Goal: Task Accomplishment & Management: Manage account settings

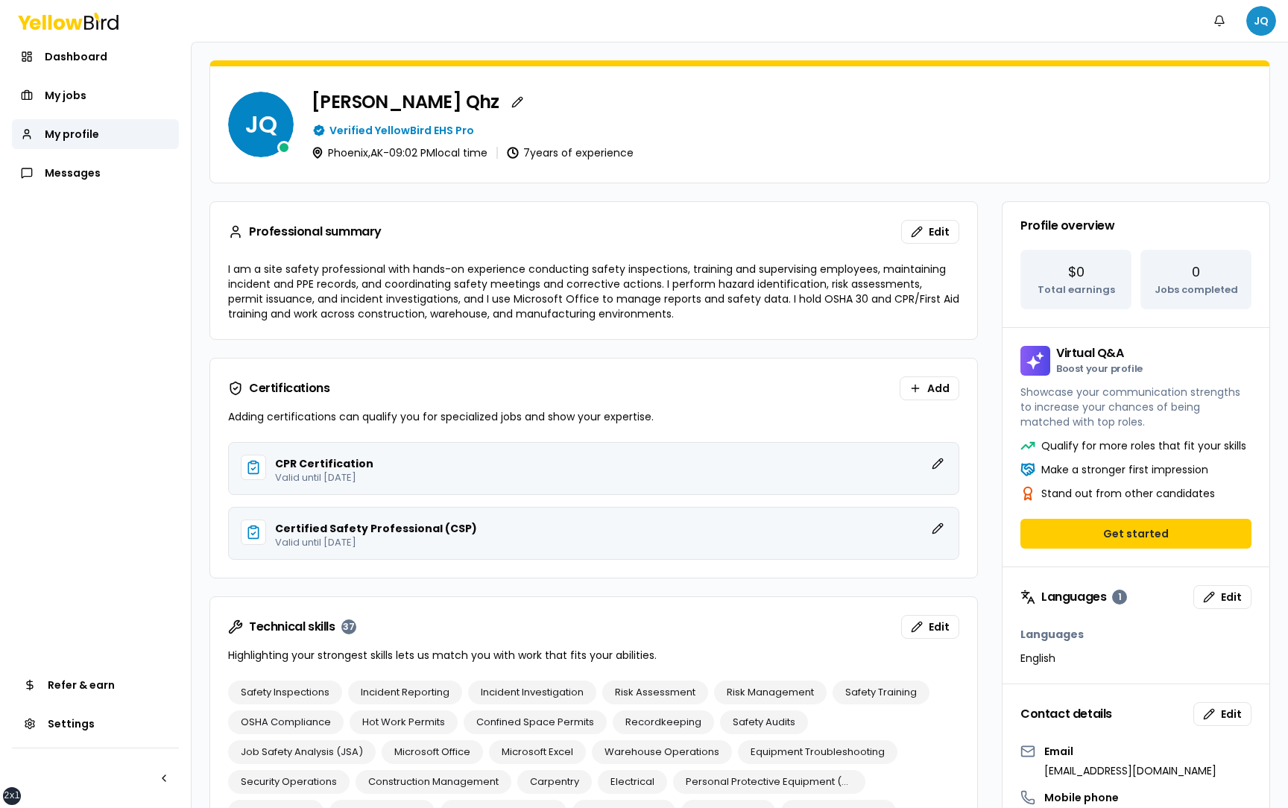
click at [1263, 17] on html "xs sm md lg xl 2xl Notifications JQ Dashboard My jobs My profile Messages Refer…" at bounding box center [644, 404] width 1288 height 808
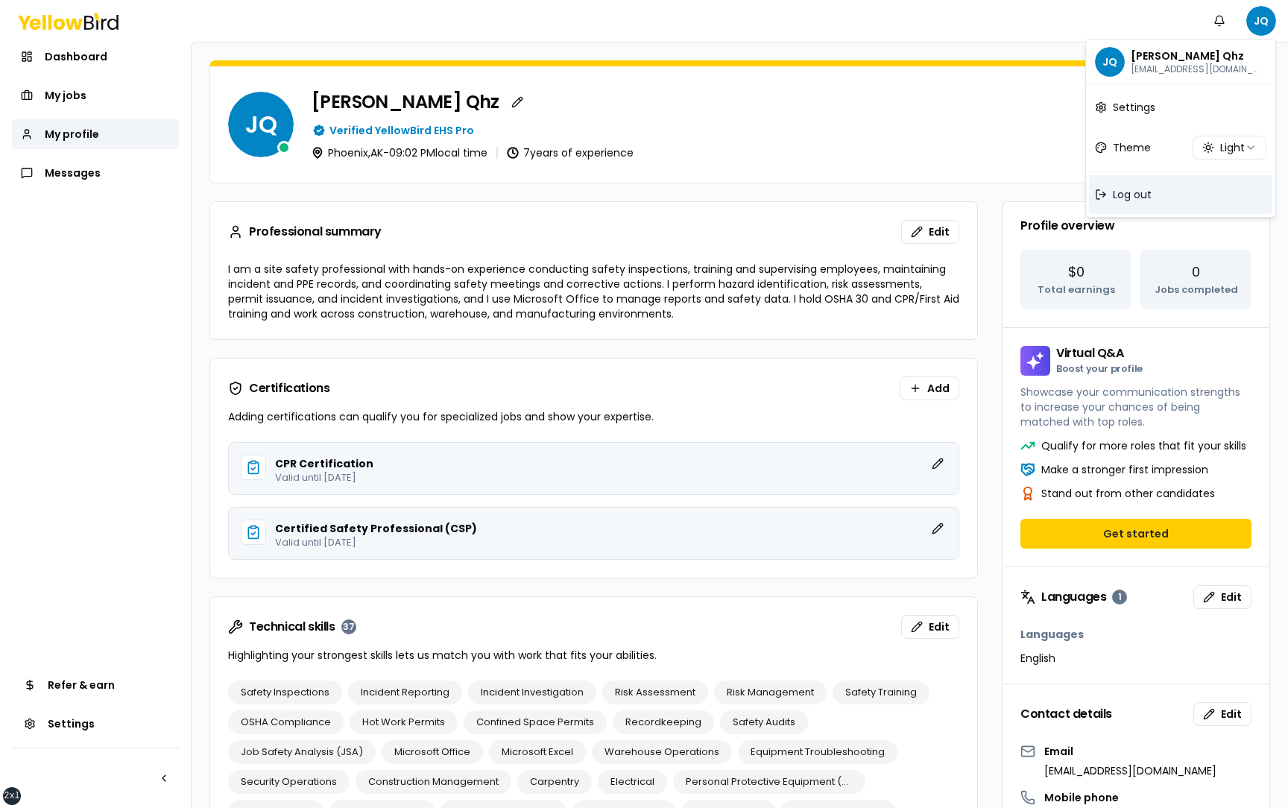
click at [1162, 190] on div "Log out" at bounding box center [1180, 194] width 183 height 39
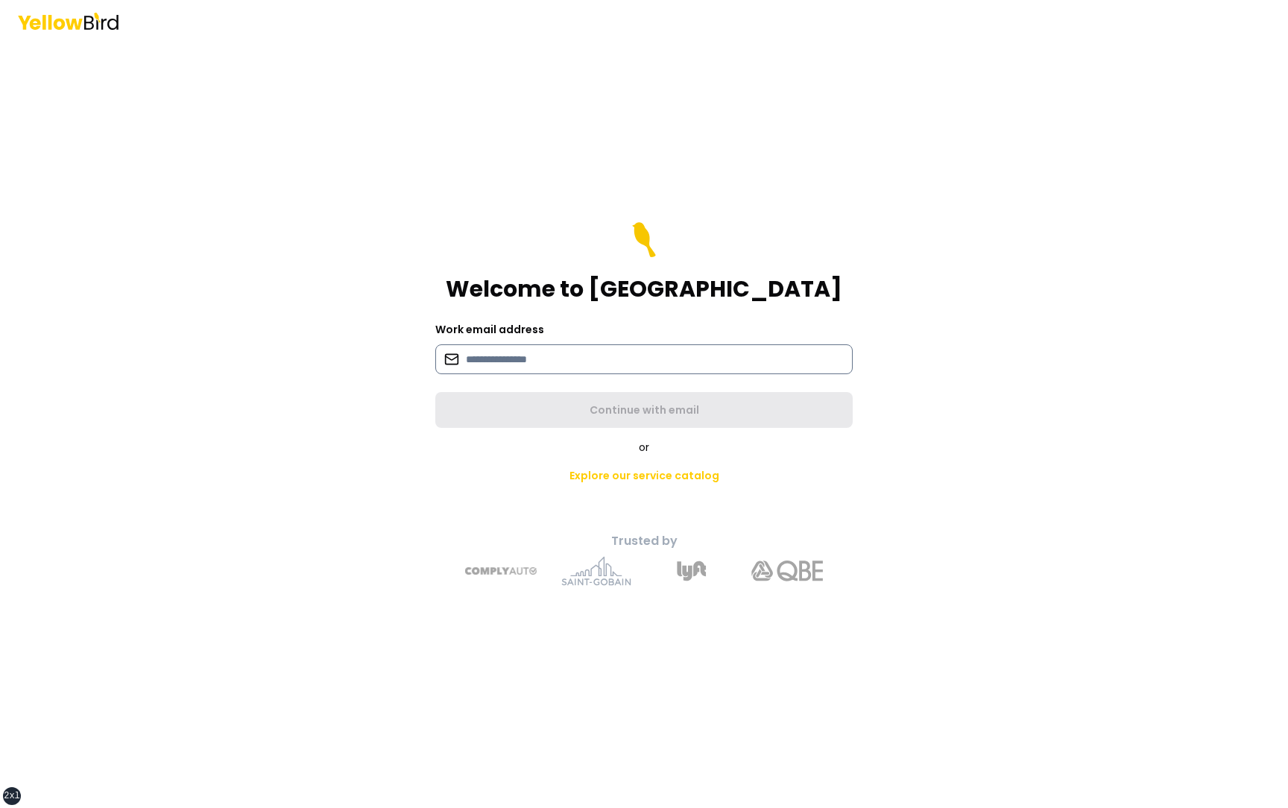
click at [718, 358] on input at bounding box center [643, 359] width 417 height 30
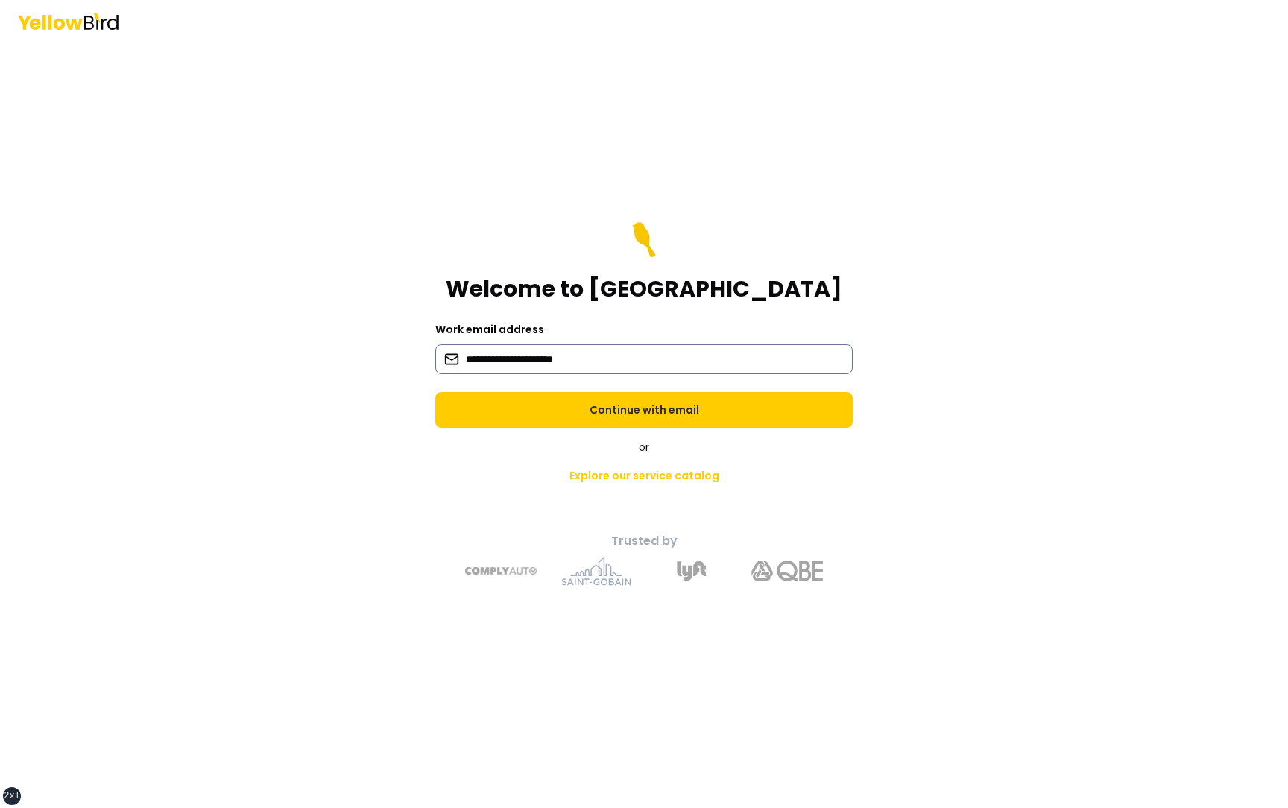
click at [542, 361] on input "**********" at bounding box center [643, 359] width 417 height 30
type input "**********"
click at [435, 392] on button "Continue with email" at bounding box center [643, 410] width 417 height 36
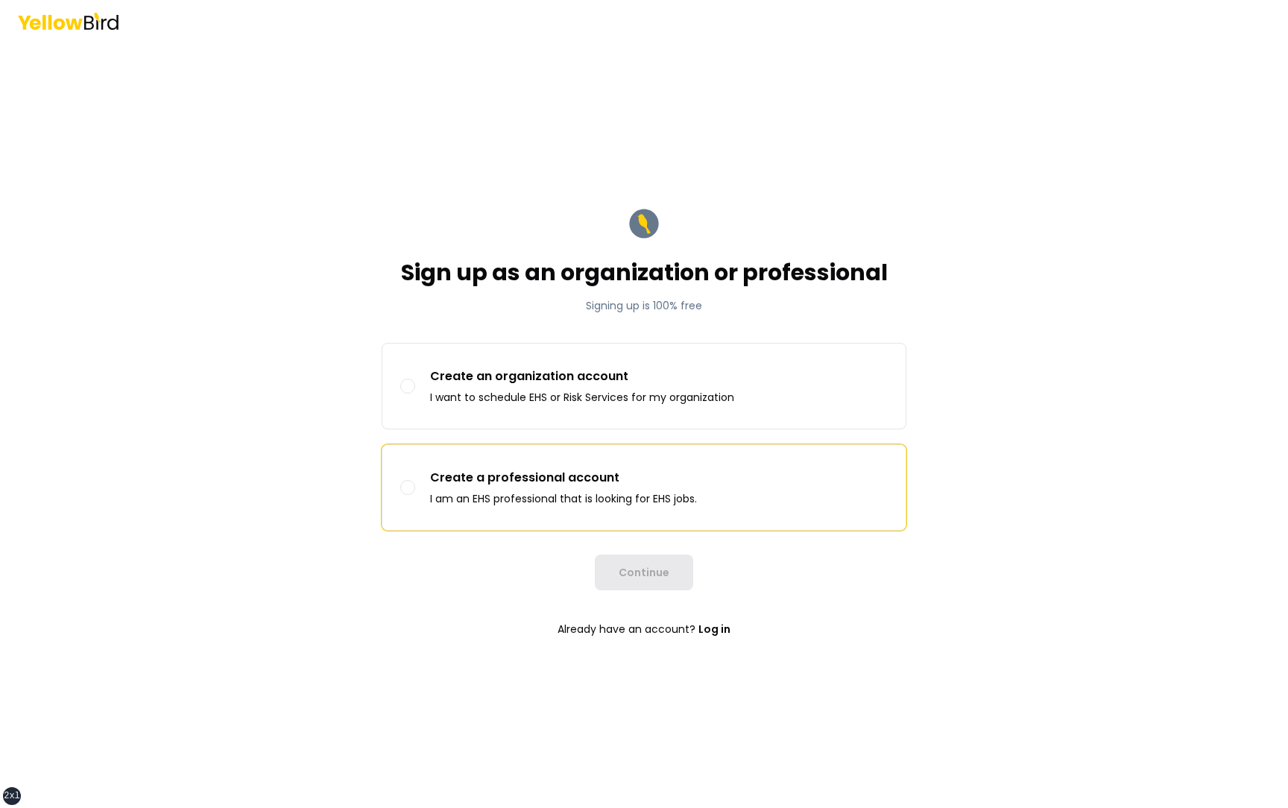
click at [525, 495] on p "I am an EHS professional that is looking for EHS jobs." at bounding box center [563, 498] width 267 height 15
click at [415, 495] on button "Create a professional account I am an EHS professional that is looking for EHS …" at bounding box center [407, 487] width 15 height 15
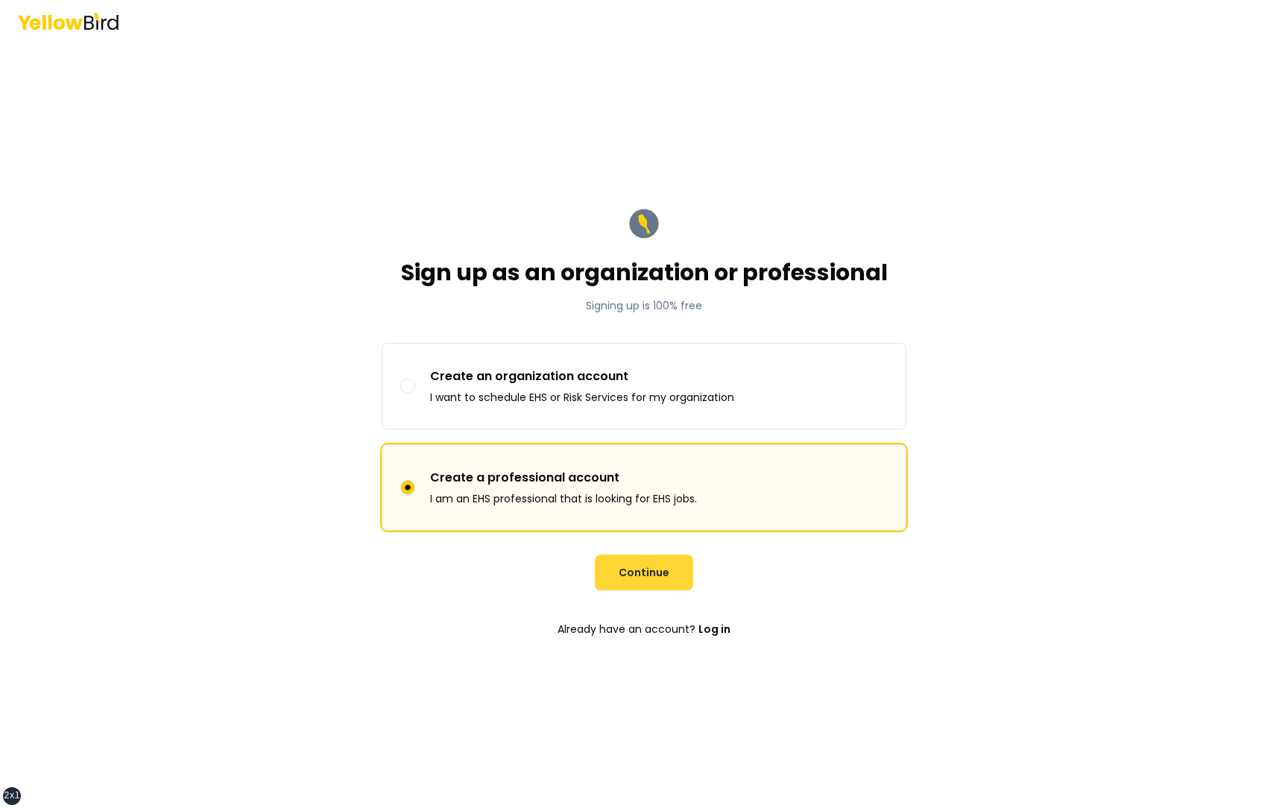
click at [645, 568] on button "Continue" at bounding box center [644, 573] width 98 height 36
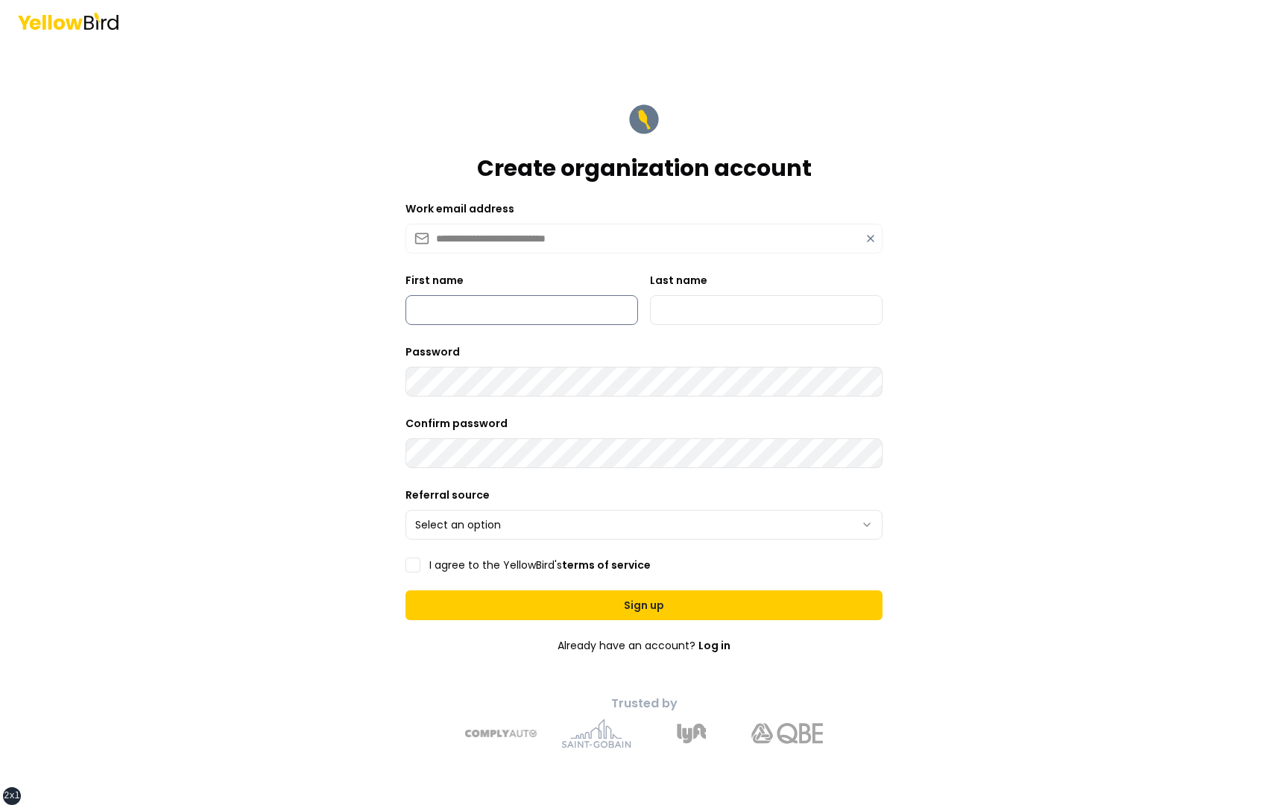
click at [544, 310] on input "First name" at bounding box center [521, 310] width 233 height 30
type input "*********"
click at [718, 314] on input "Last name" at bounding box center [766, 310] width 233 height 30
type input "***"
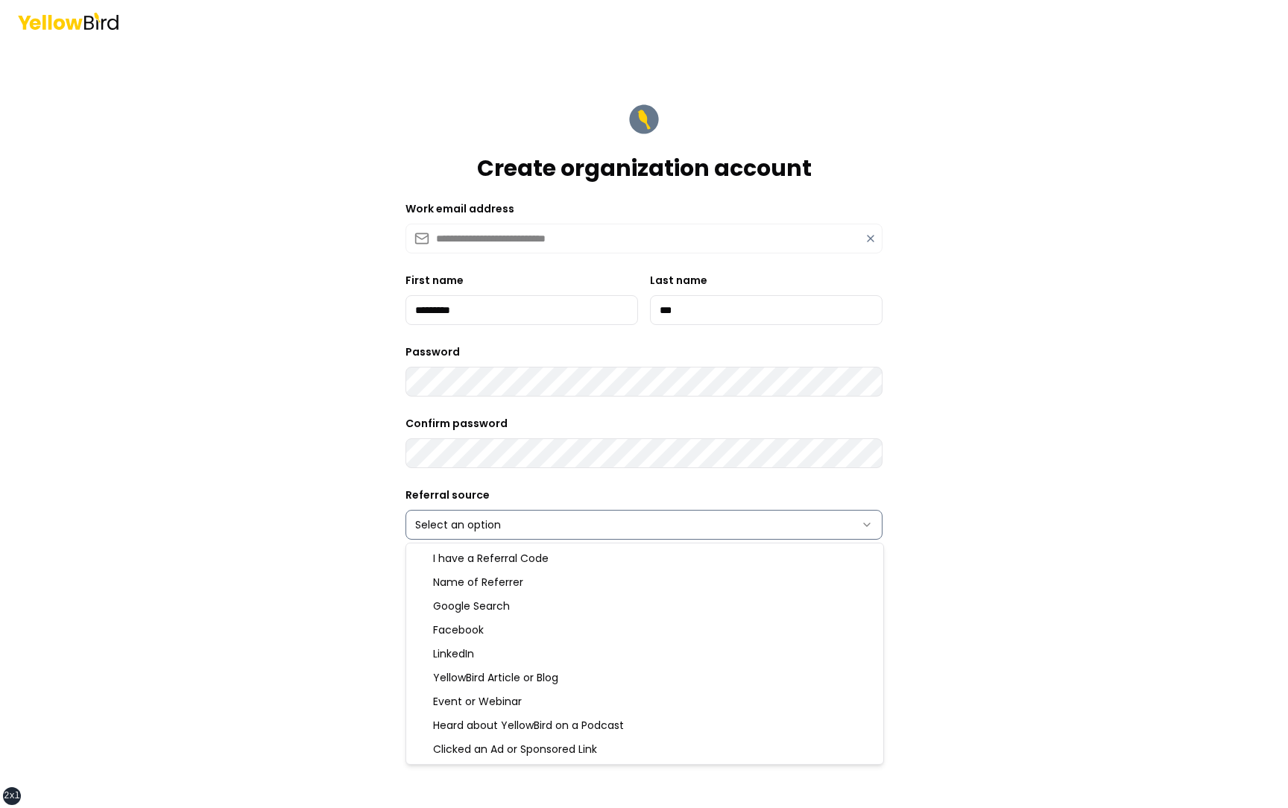
click at [520, 525] on html "**********" at bounding box center [644, 404] width 1288 height 808
select select "******"
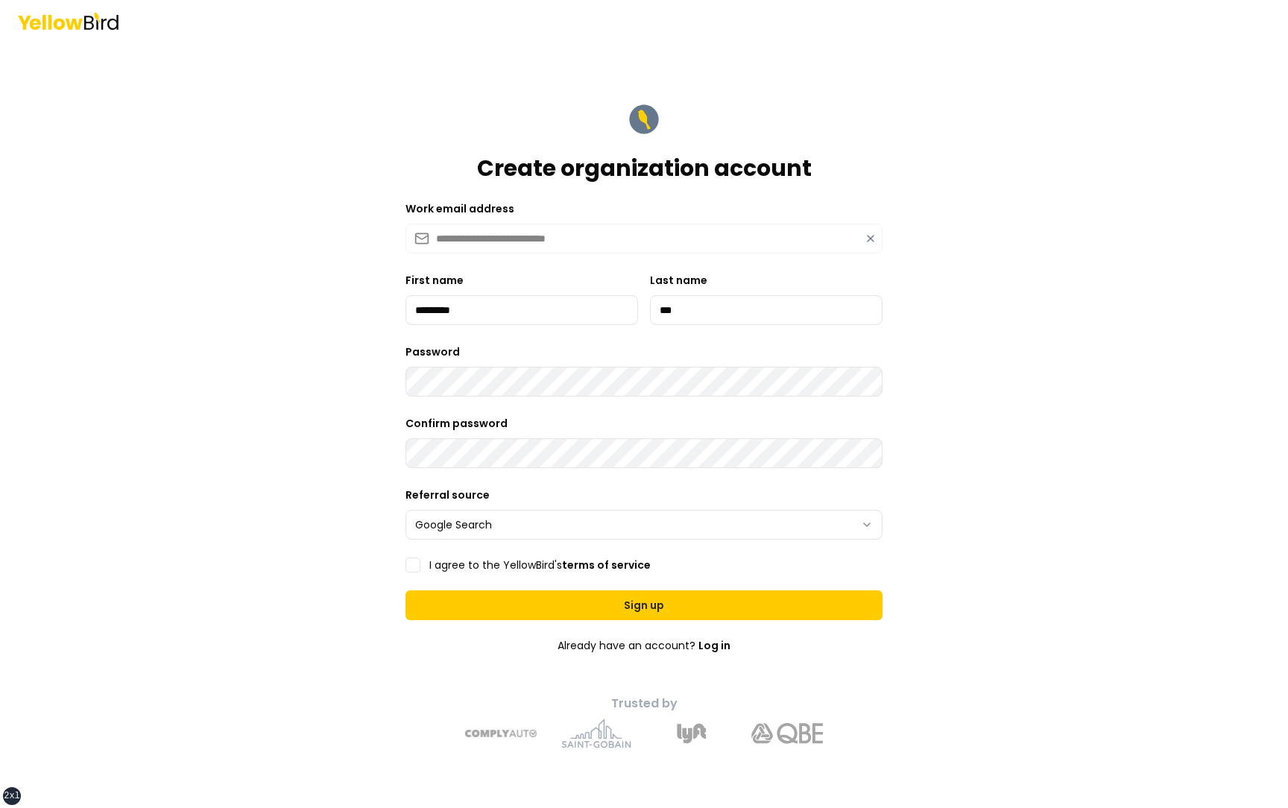
click at [490, 568] on label "I agree to the YellowBird's terms of service" at bounding box center [539, 565] width 221 height 10
click at [420, 568] on button "I agree to the YellowBird's terms of service" at bounding box center [412, 565] width 15 height 15
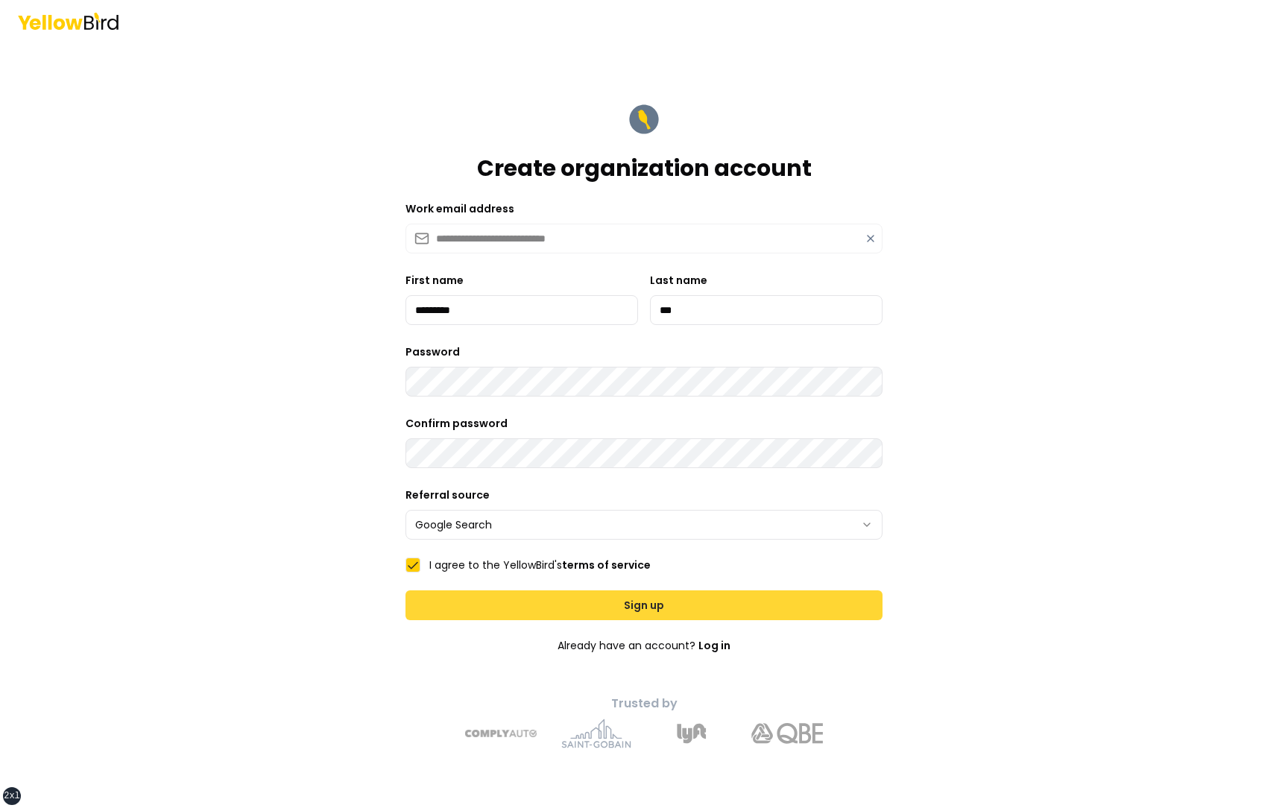
click at [493, 603] on button "Sign up" at bounding box center [643, 605] width 477 height 30
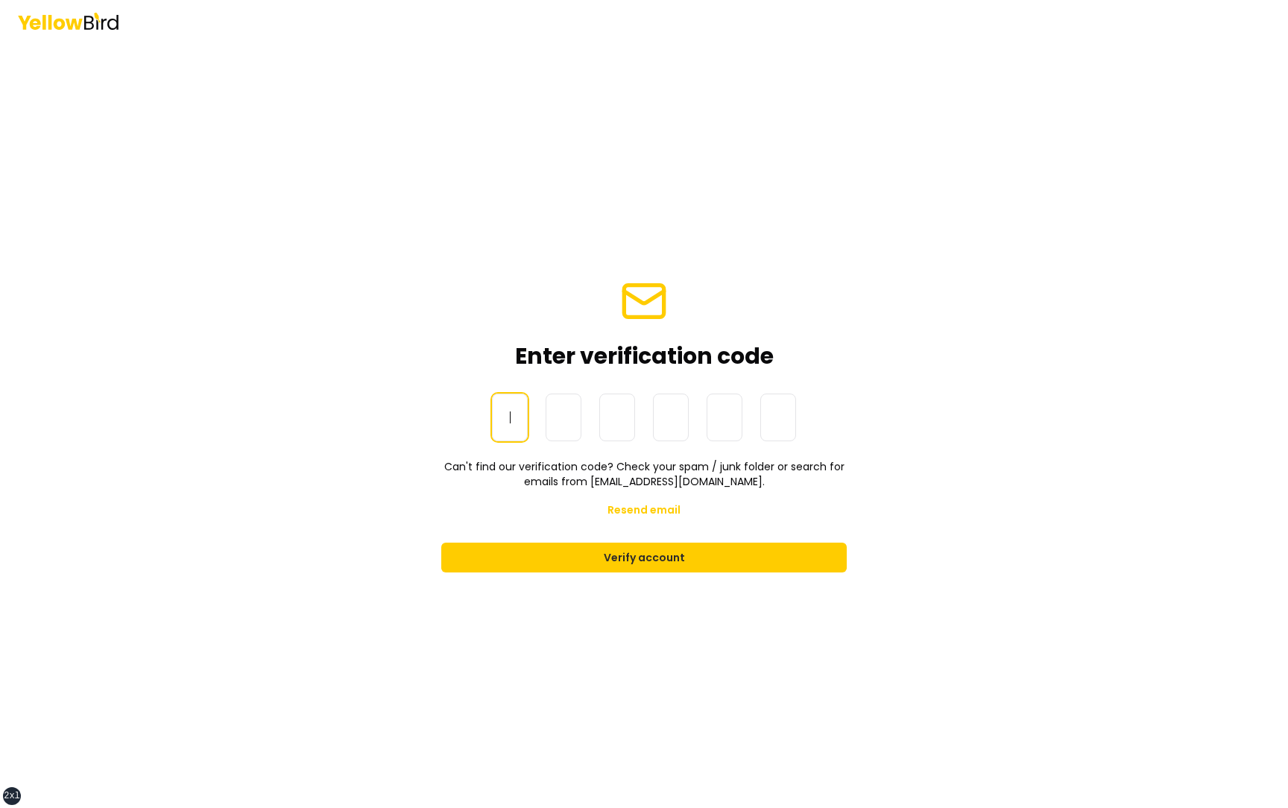
paste input "******"
type input "******"
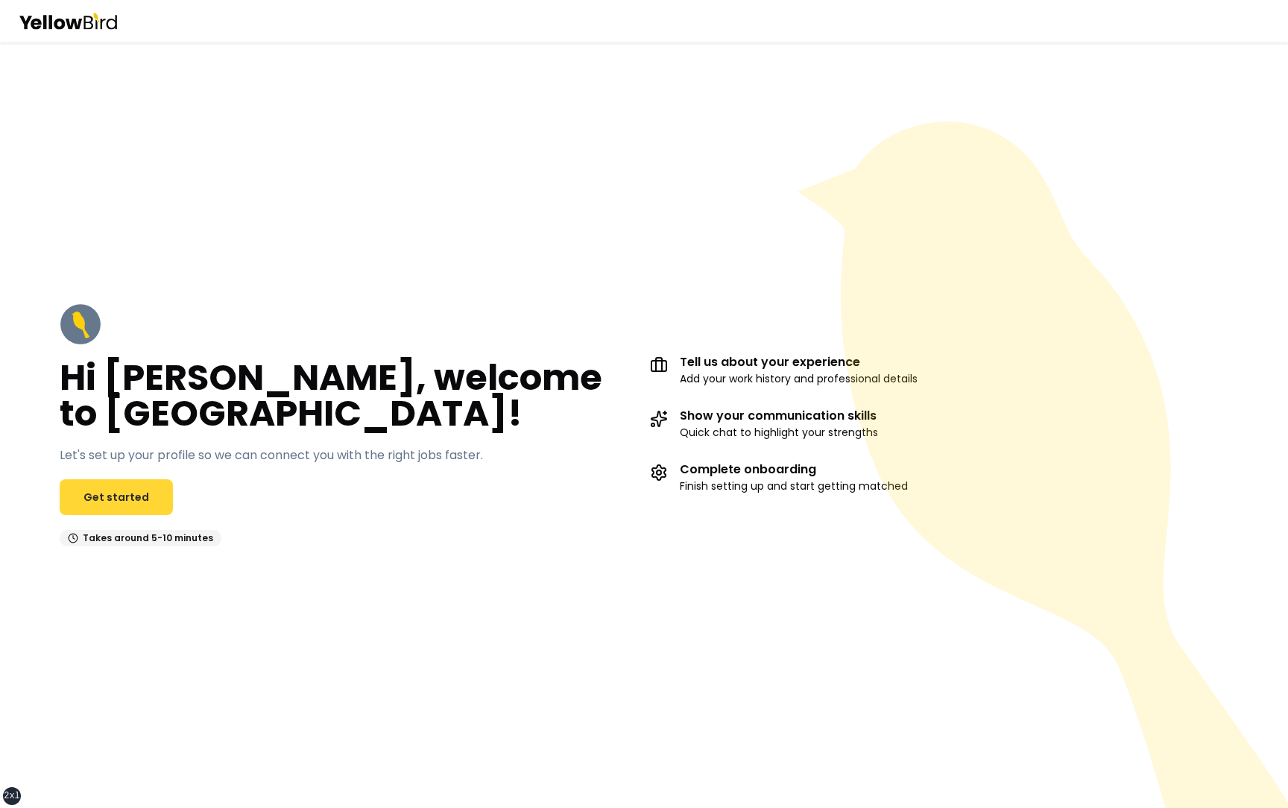
click at [156, 500] on link "Get started" at bounding box center [116, 497] width 113 height 36
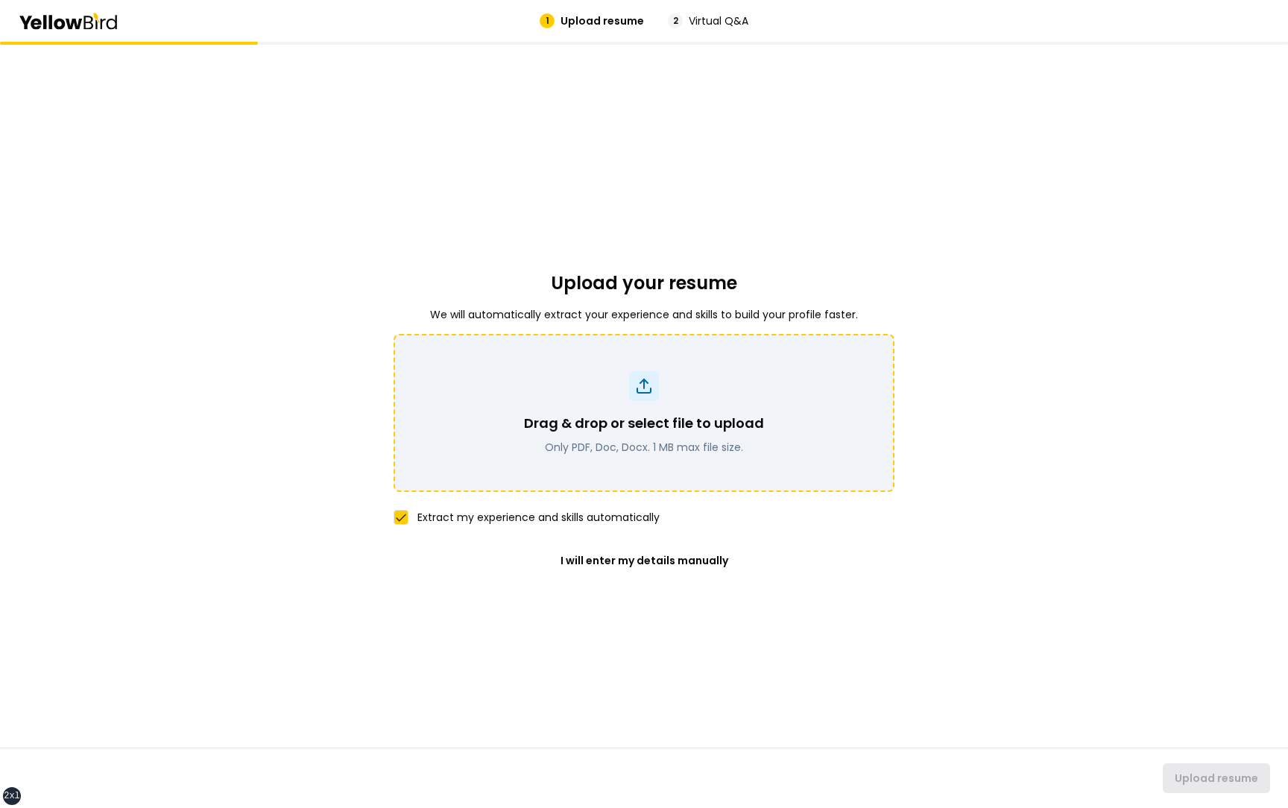
click at [564, 397] on div "Drag & drop or select file to upload Only PDF, Doc, Docx. 1 MB max file size." at bounding box center [644, 412] width 462 height 83
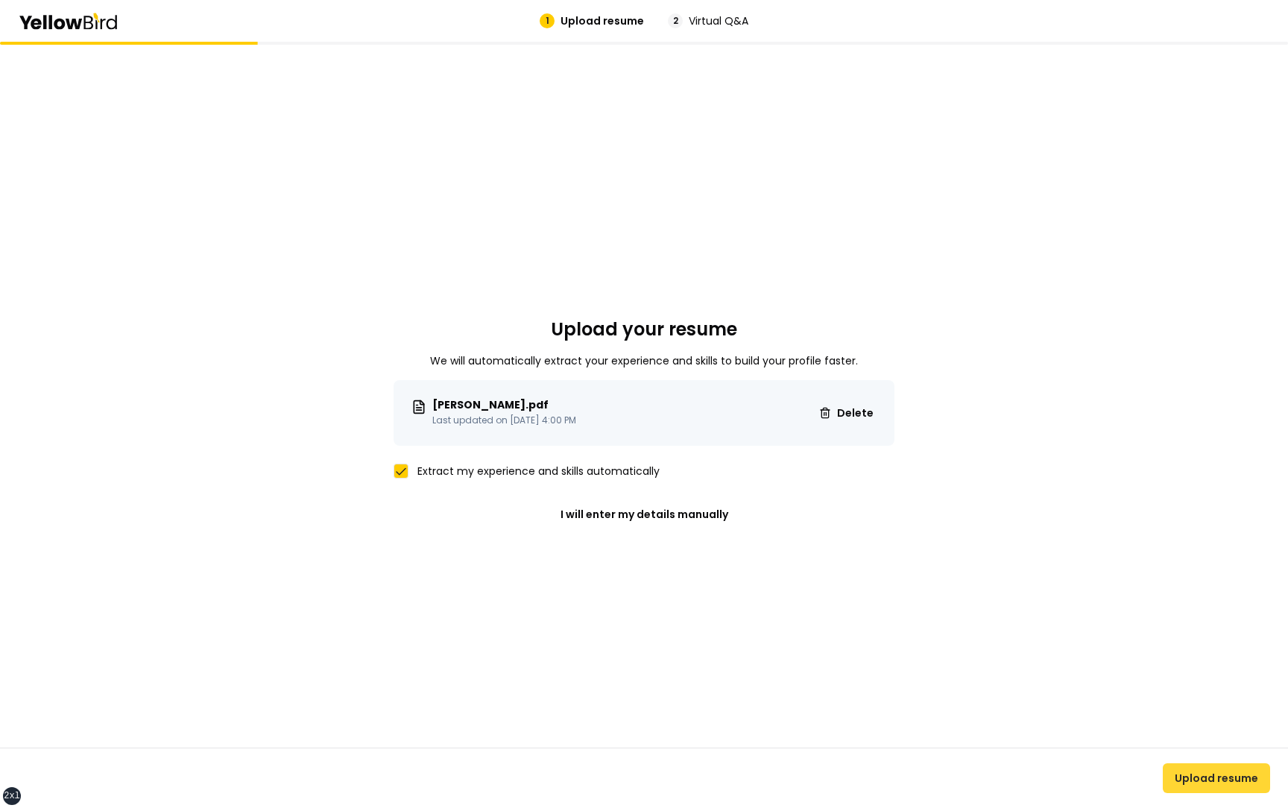
click at [1200, 777] on button "Upload resume" at bounding box center [1216, 778] width 107 height 30
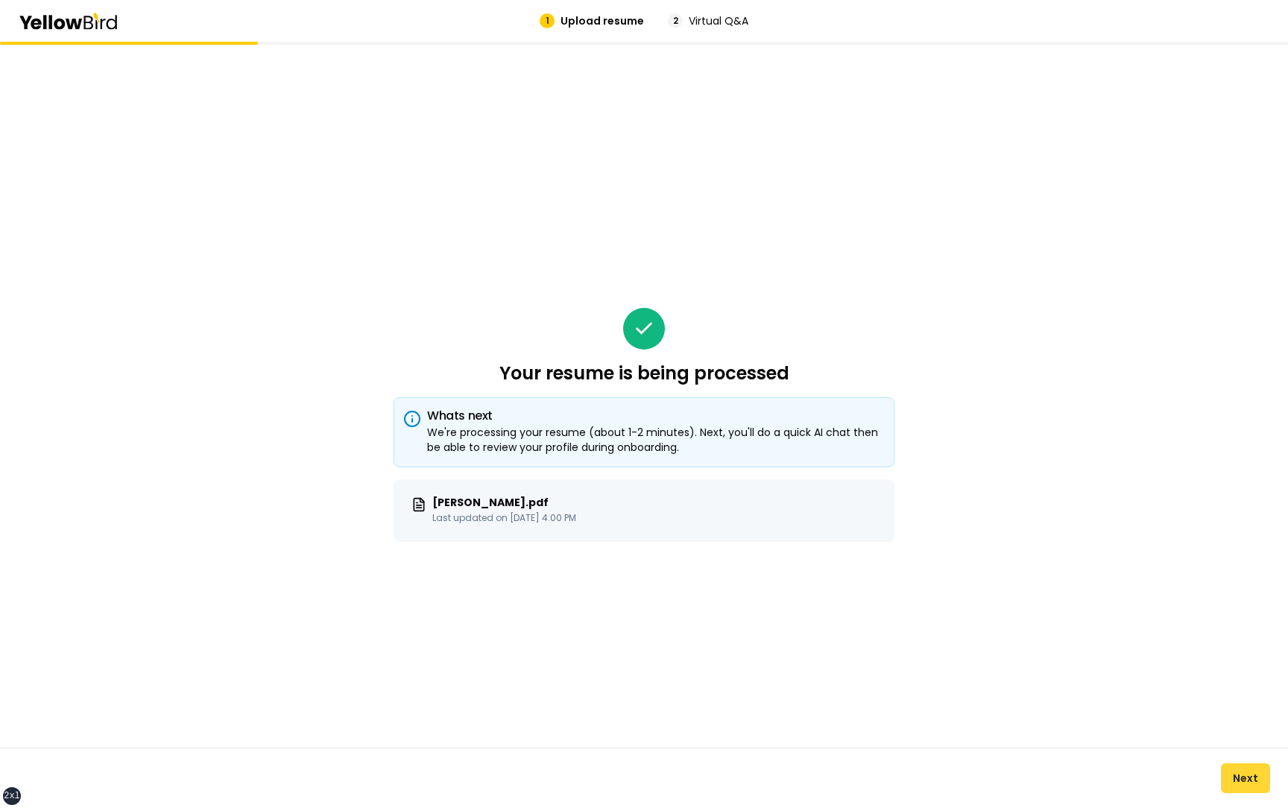
click at [1248, 779] on button "Next" at bounding box center [1245, 778] width 49 height 30
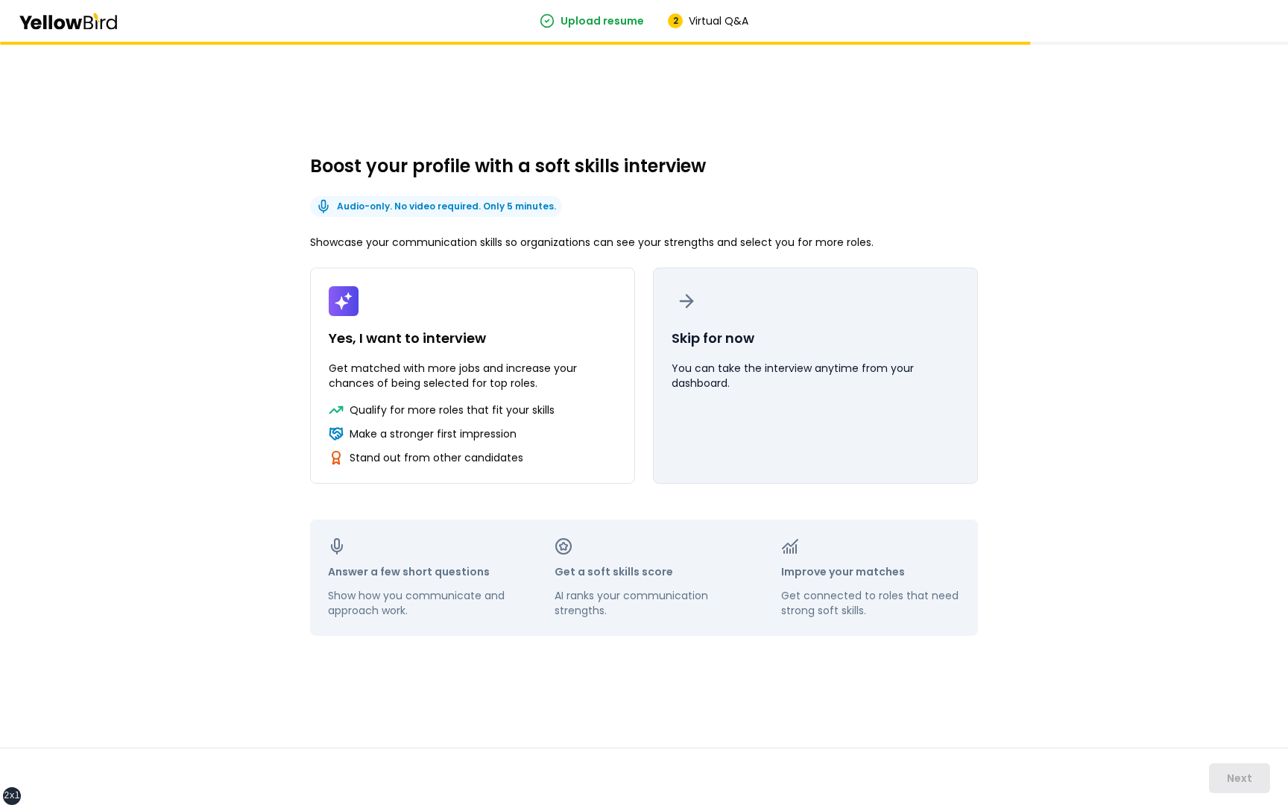
click at [877, 379] on p "You can take the interview anytime from your dashboard." at bounding box center [816, 376] width 288 height 30
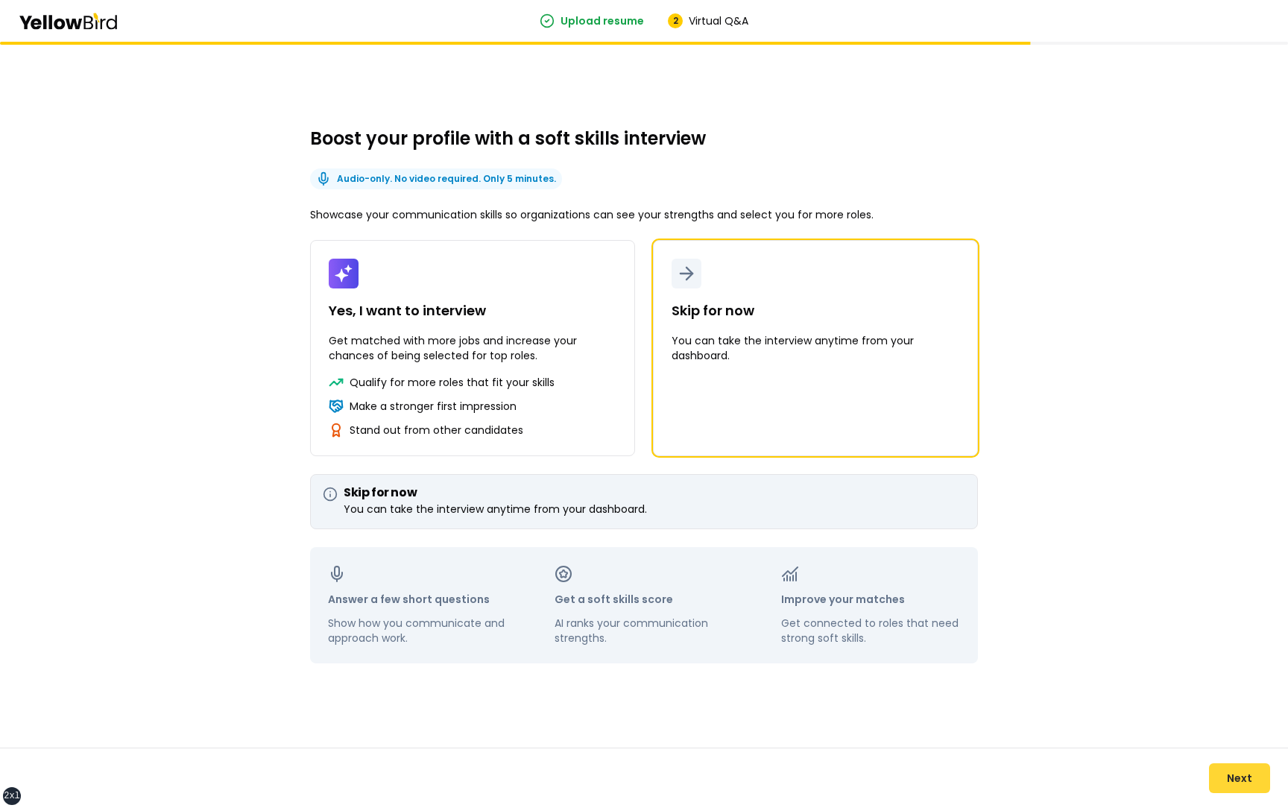
click at [1235, 774] on button "Next" at bounding box center [1239, 778] width 61 height 30
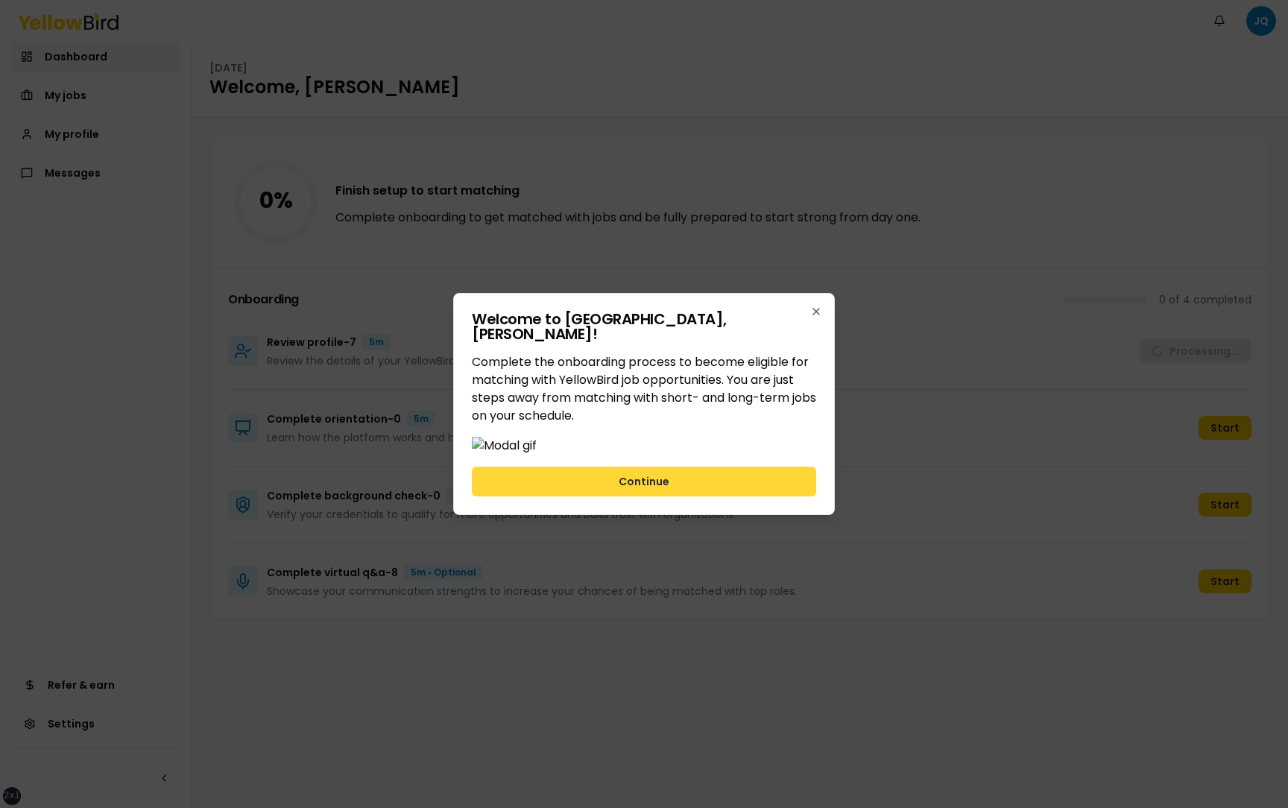
click at [727, 496] on button "Continue" at bounding box center [644, 482] width 344 height 30
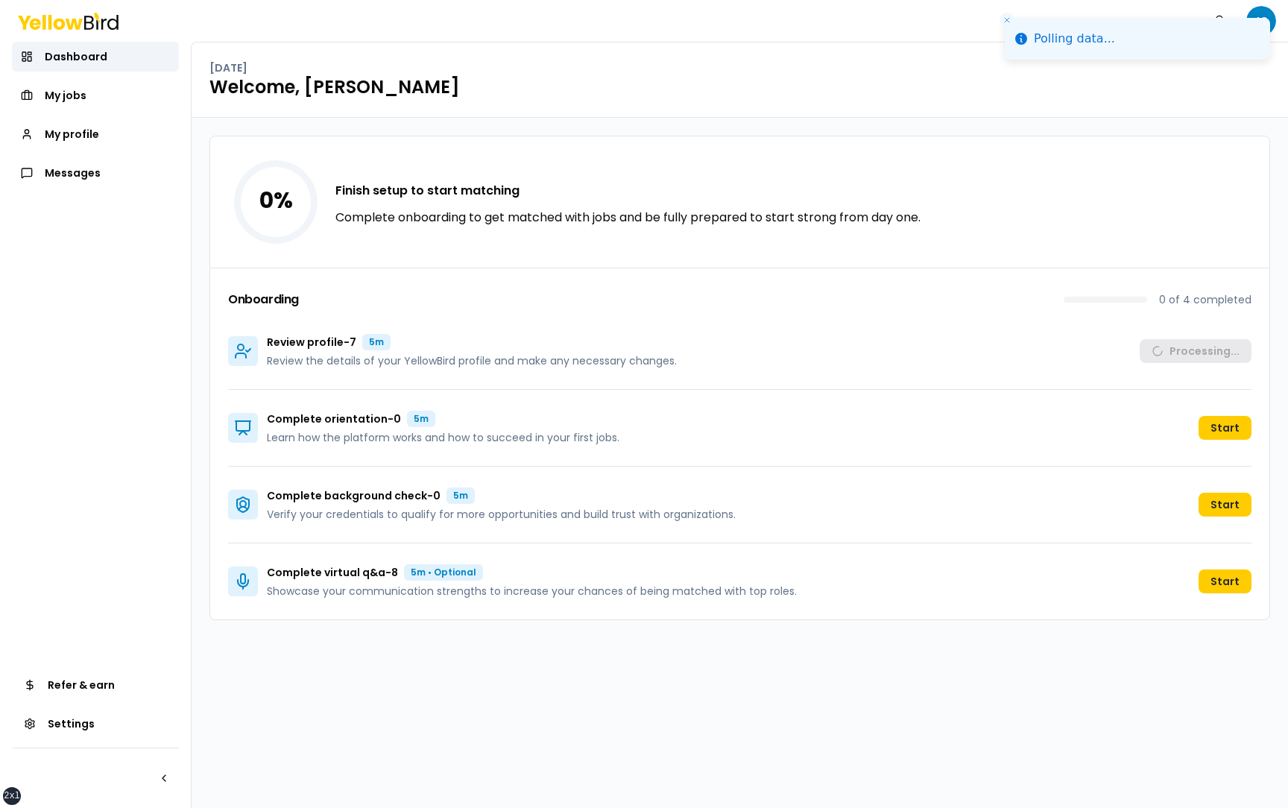
click at [725, 186] on h3 "Finish setup to start matching" at bounding box center [627, 191] width 585 height 18
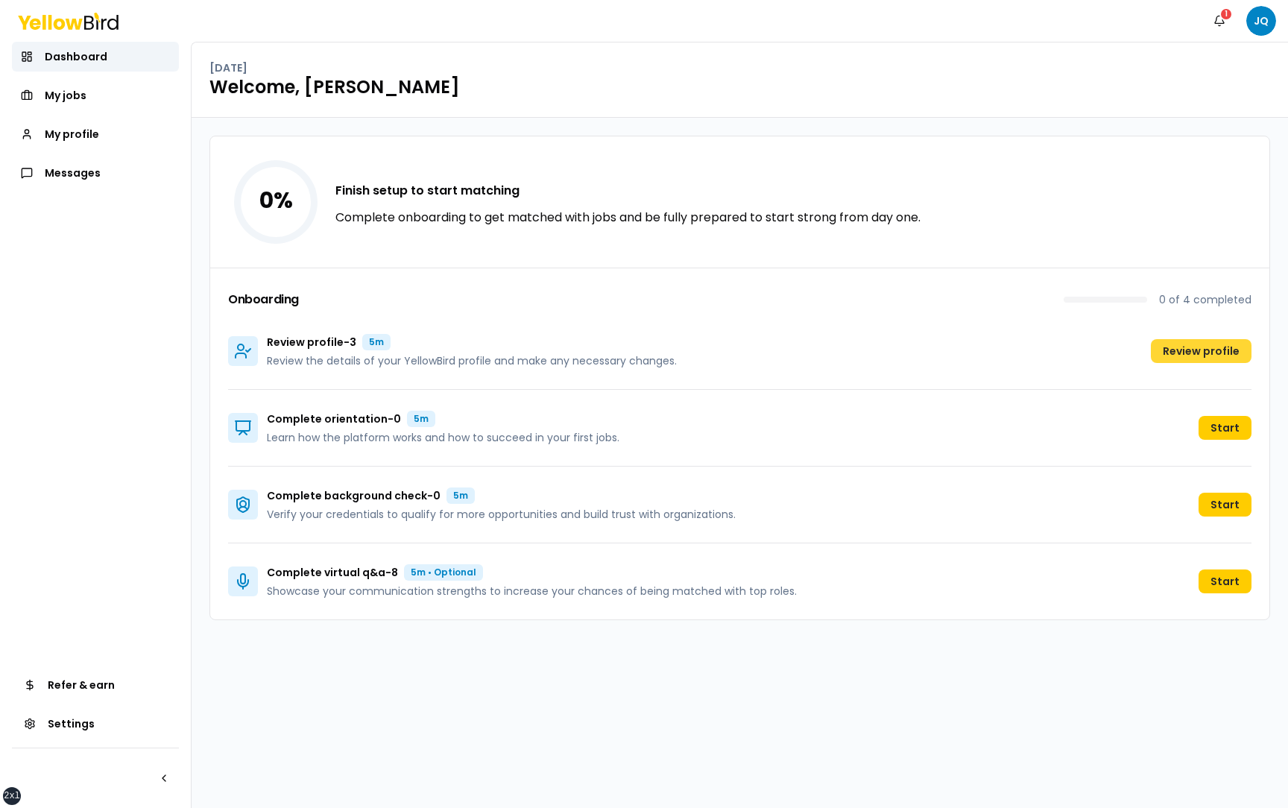
click at [1183, 348] on button "Review profile" at bounding box center [1201, 351] width 101 height 24
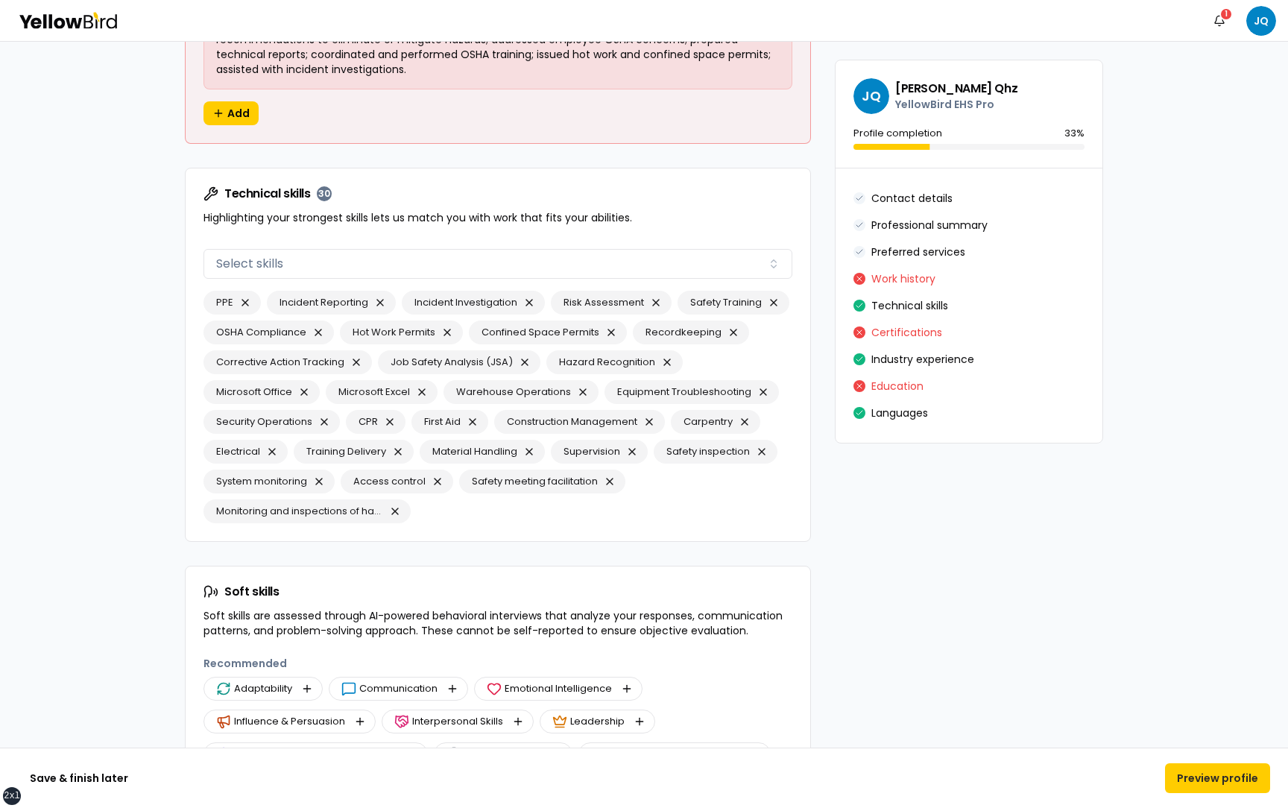
scroll to position [2376, 0]
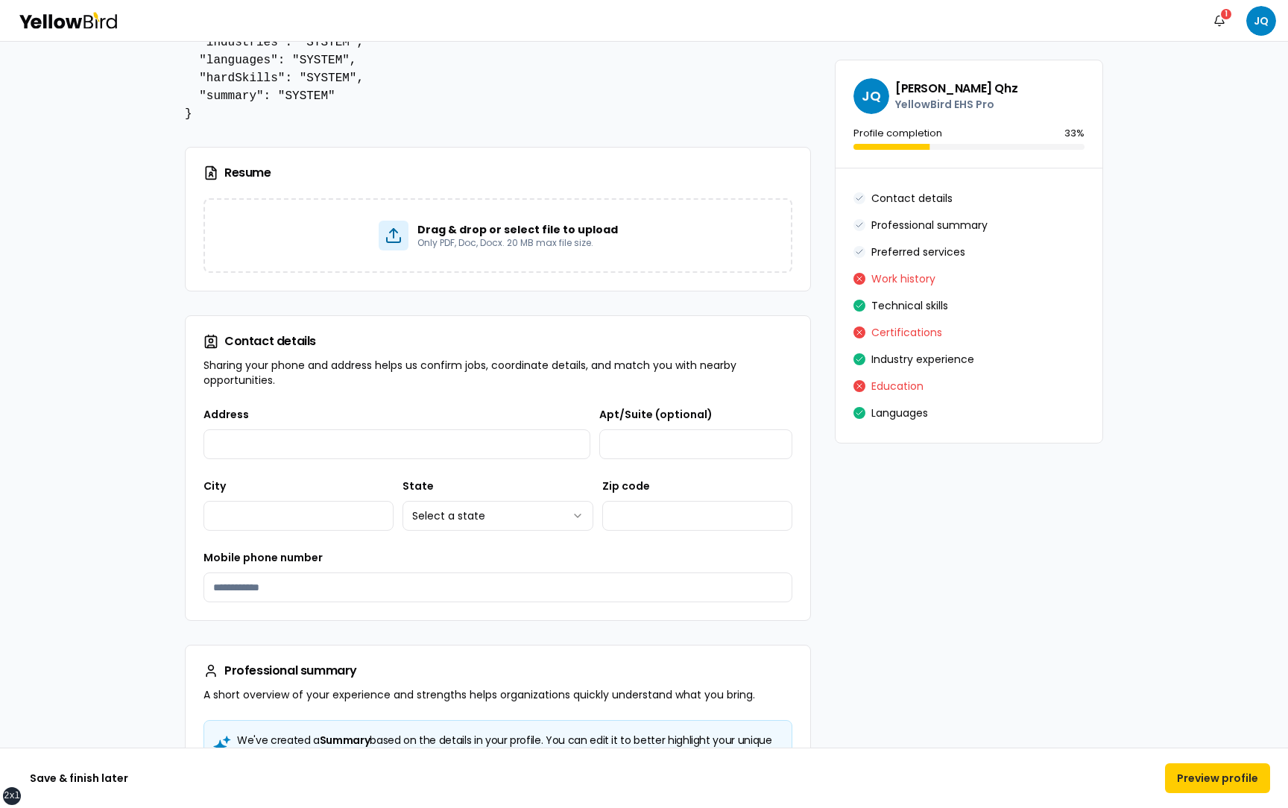
scroll to position [0, 0]
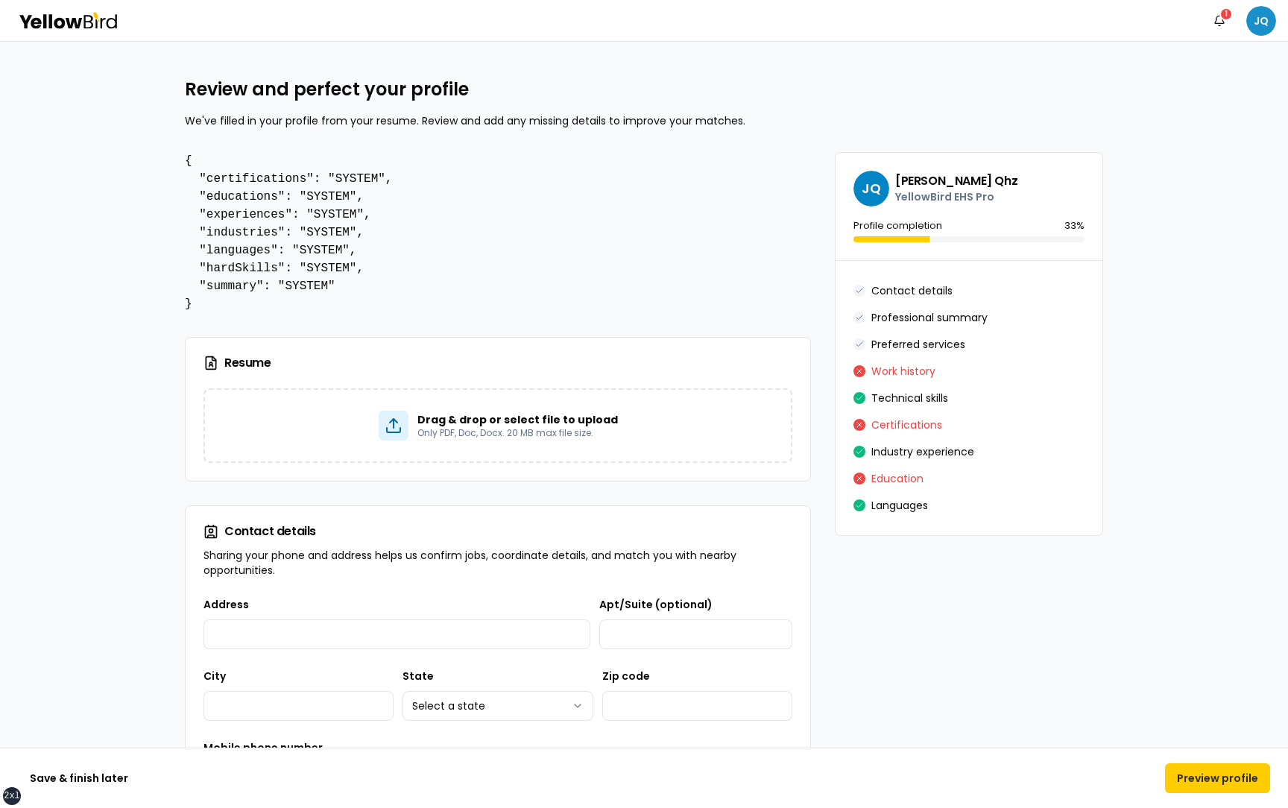
click at [1262, 23] on html "**********" at bounding box center [644, 404] width 1288 height 808
click at [1144, 193] on span "Log out" at bounding box center [1132, 194] width 39 height 15
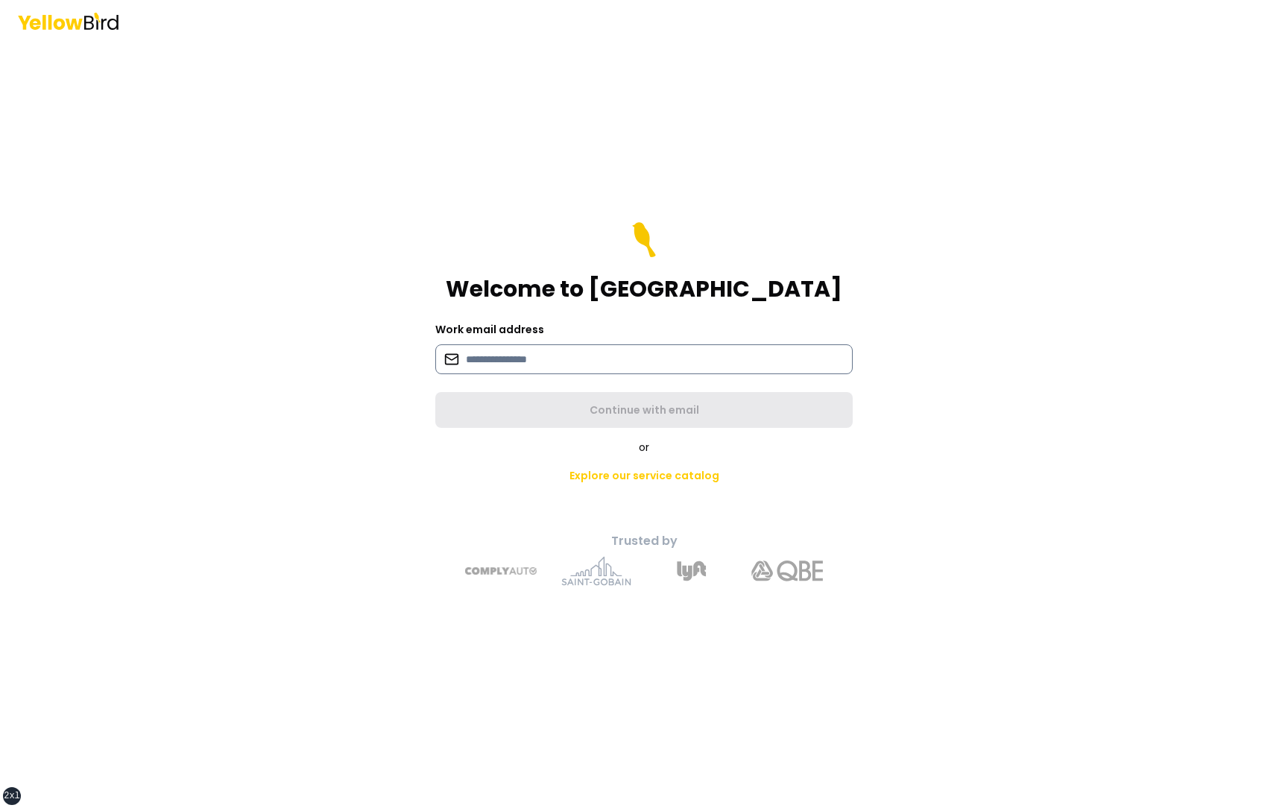
click at [681, 277] on input at bounding box center [643, 359] width 417 height 30
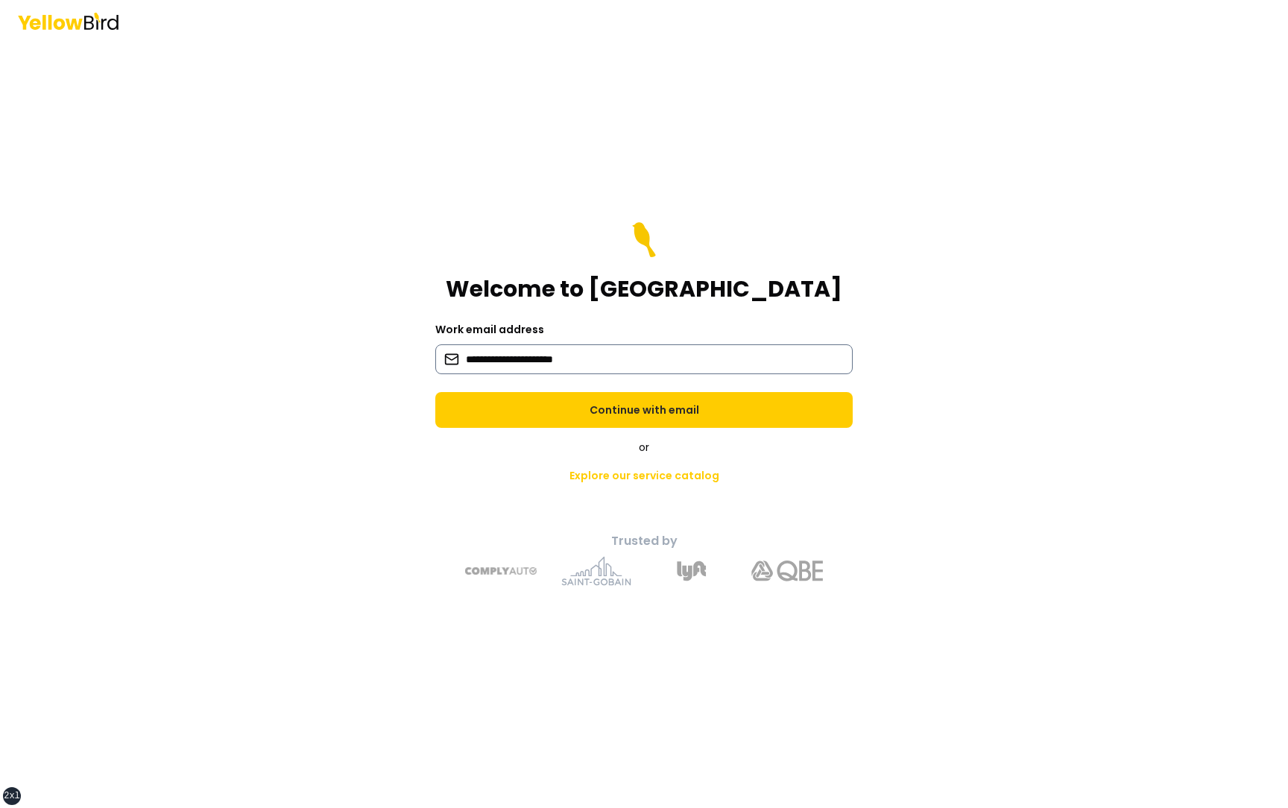
click at [548, 277] on input "**********" at bounding box center [643, 359] width 417 height 30
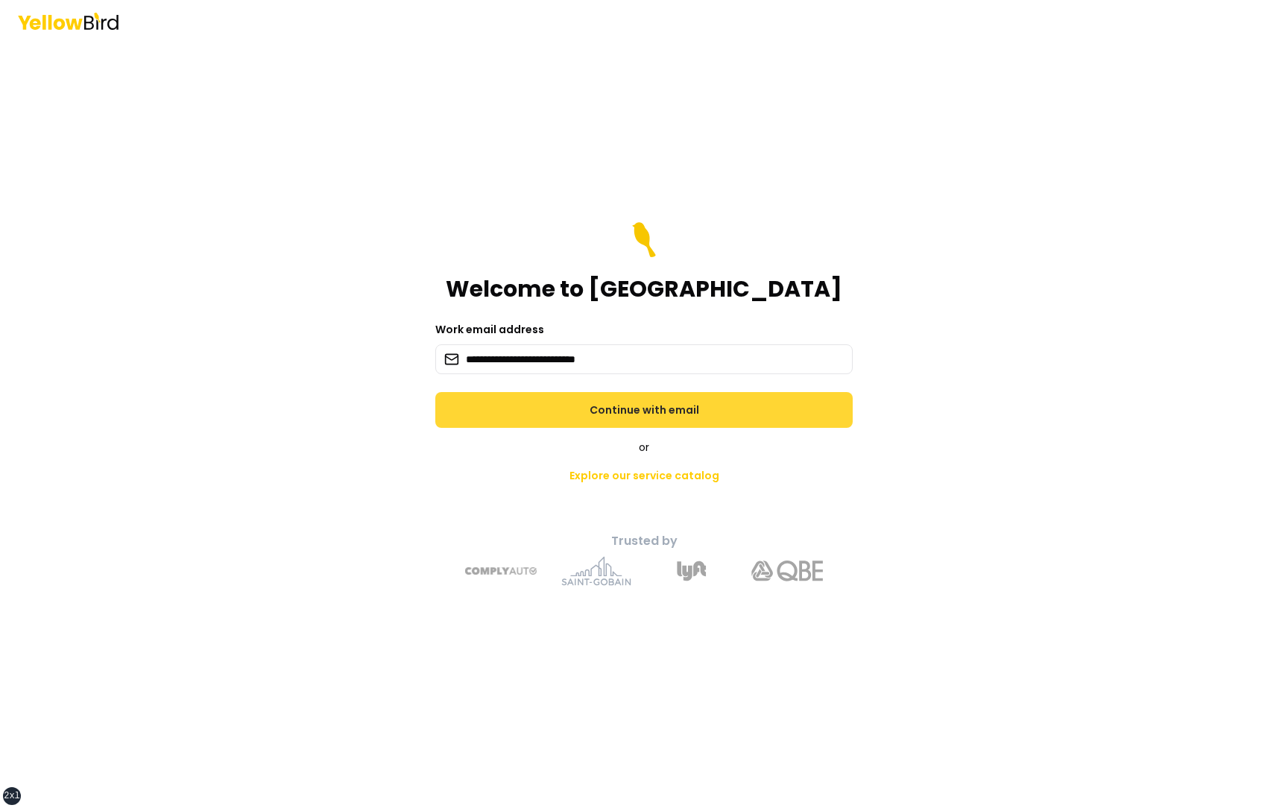
type input "**********"
click at [675, 277] on button "Continue with email" at bounding box center [643, 410] width 417 height 36
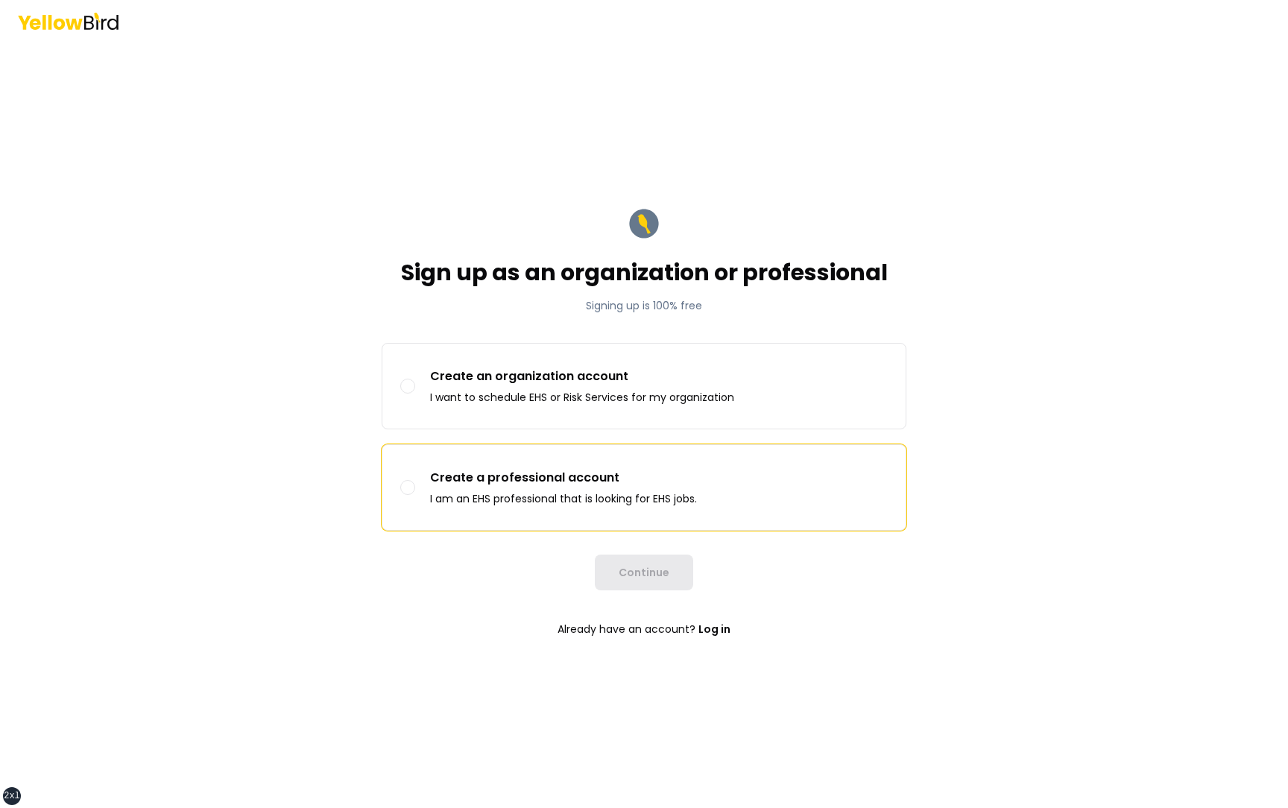
click at [560, 277] on p "Create a professional account" at bounding box center [563, 478] width 267 height 18
click at [415, 277] on button "Create a professional account I am an EHS professional that is looking for EHS …" at bounding box center [407, 487] width 15 height 15
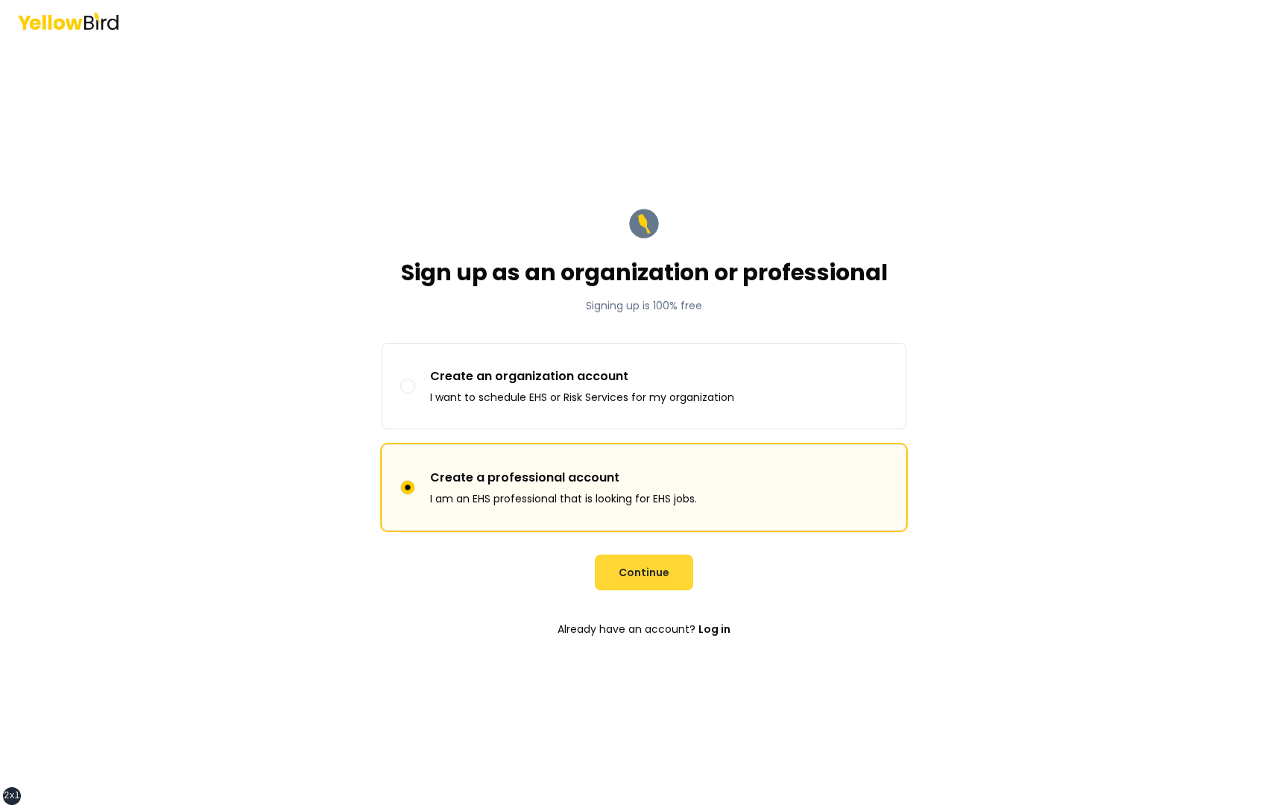
click at [645, 277] on button "Continue" at bounding box center [644, 573] width 98 height 36
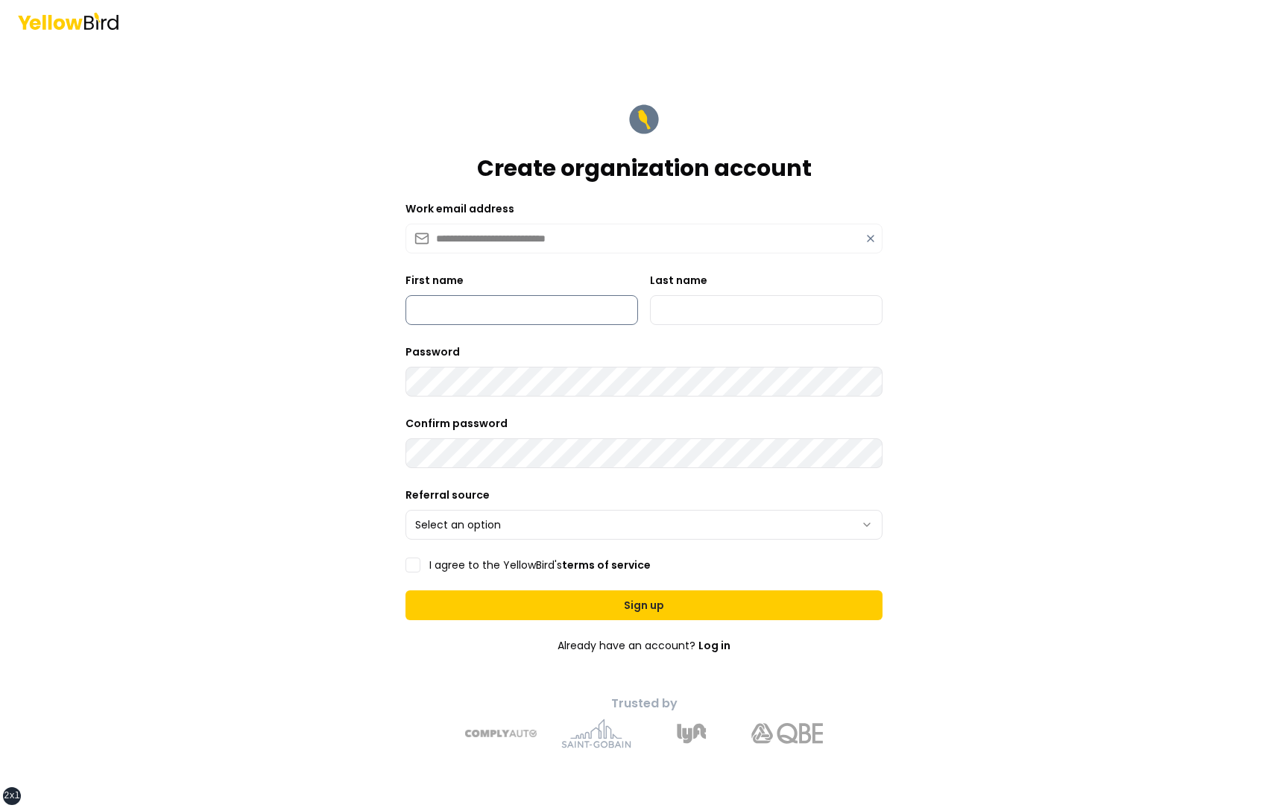
click at [538, 277] on input "First name" at bounding box center [521, 310] width 233 height 30
type input "**********"
click at [679, 277] on input "Last name" at bounding box center [766, 310] width 233 height 30
type input "***"
click at [483, 277] on html "**********" at bounding box center [644, 404] width 1288 height 808
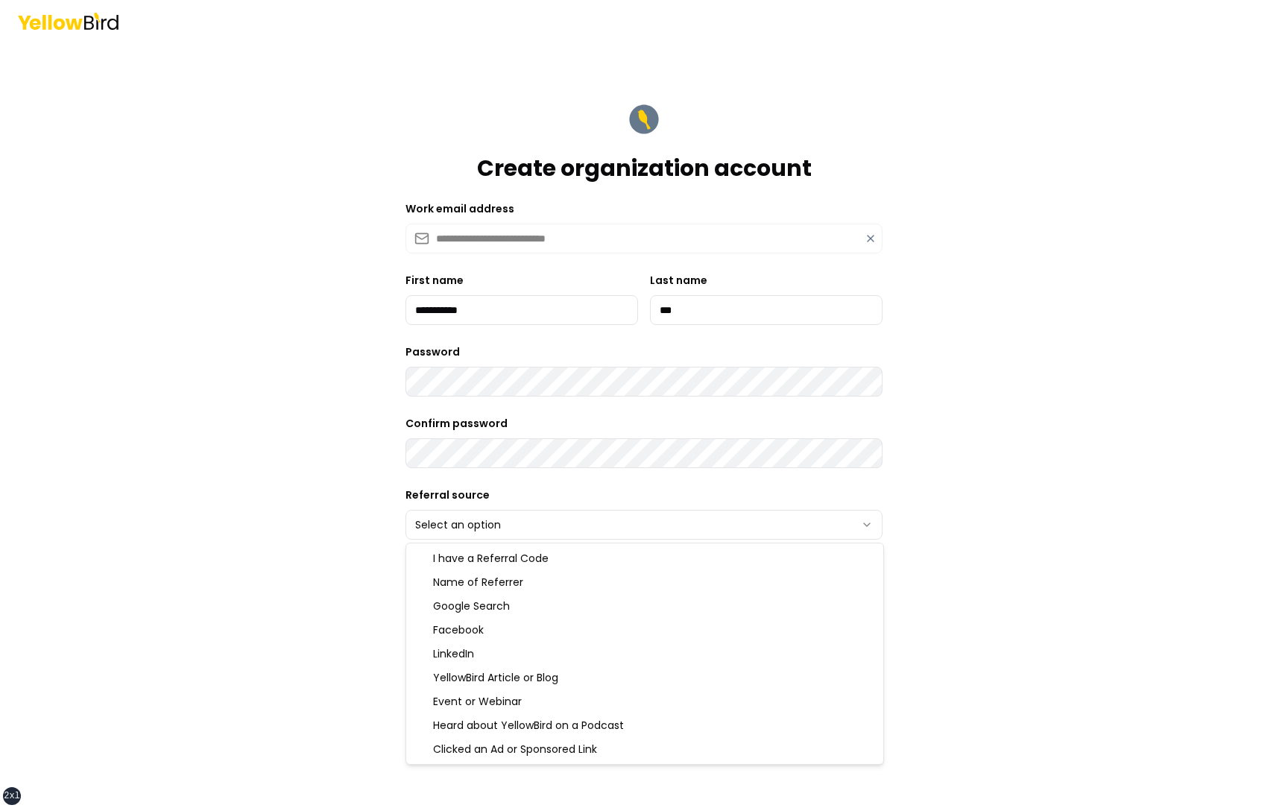
select select "******"
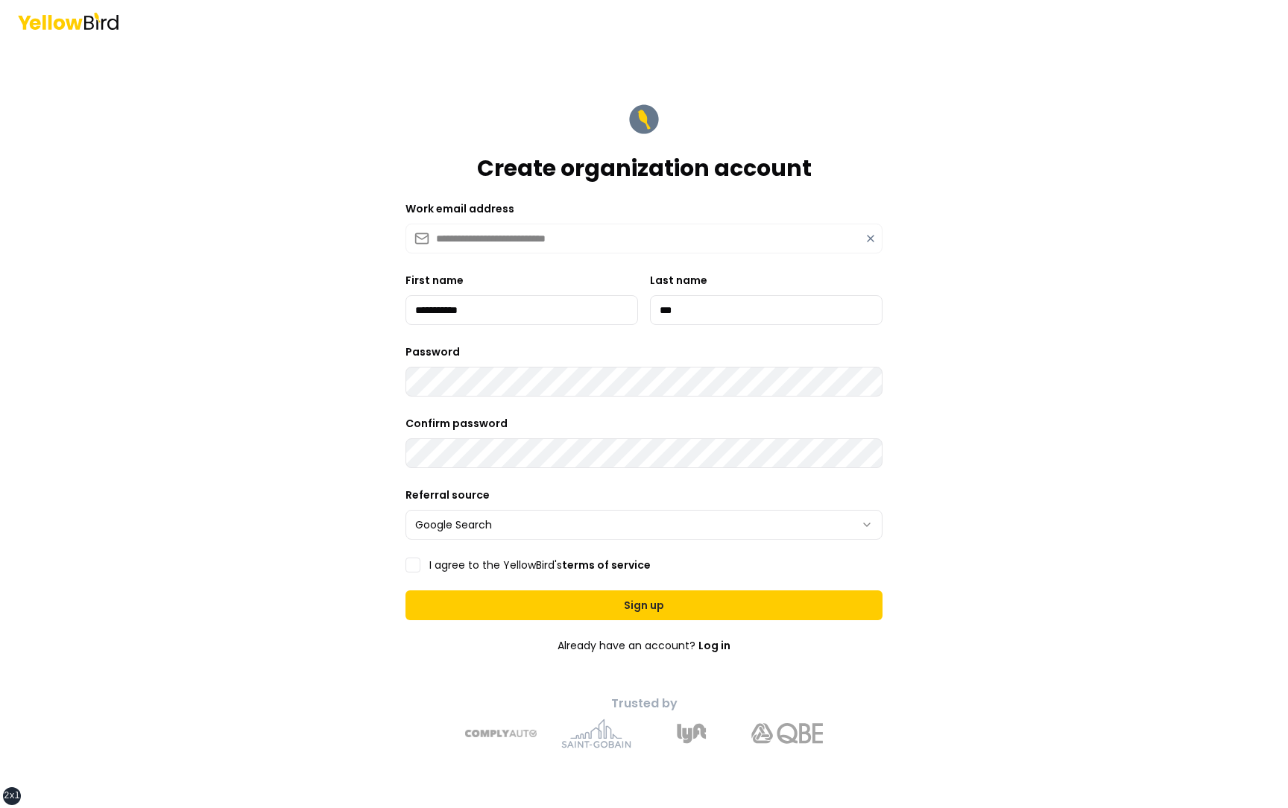
click at [452, 277] on label "I agree to the YellowBird's terms of service" at bounding box center [539, 565] width 221 height 10
click at [420, 277] on button "I agree to the YellowBird's terms of service" at bounding box center [412, 565] width 15 height 15
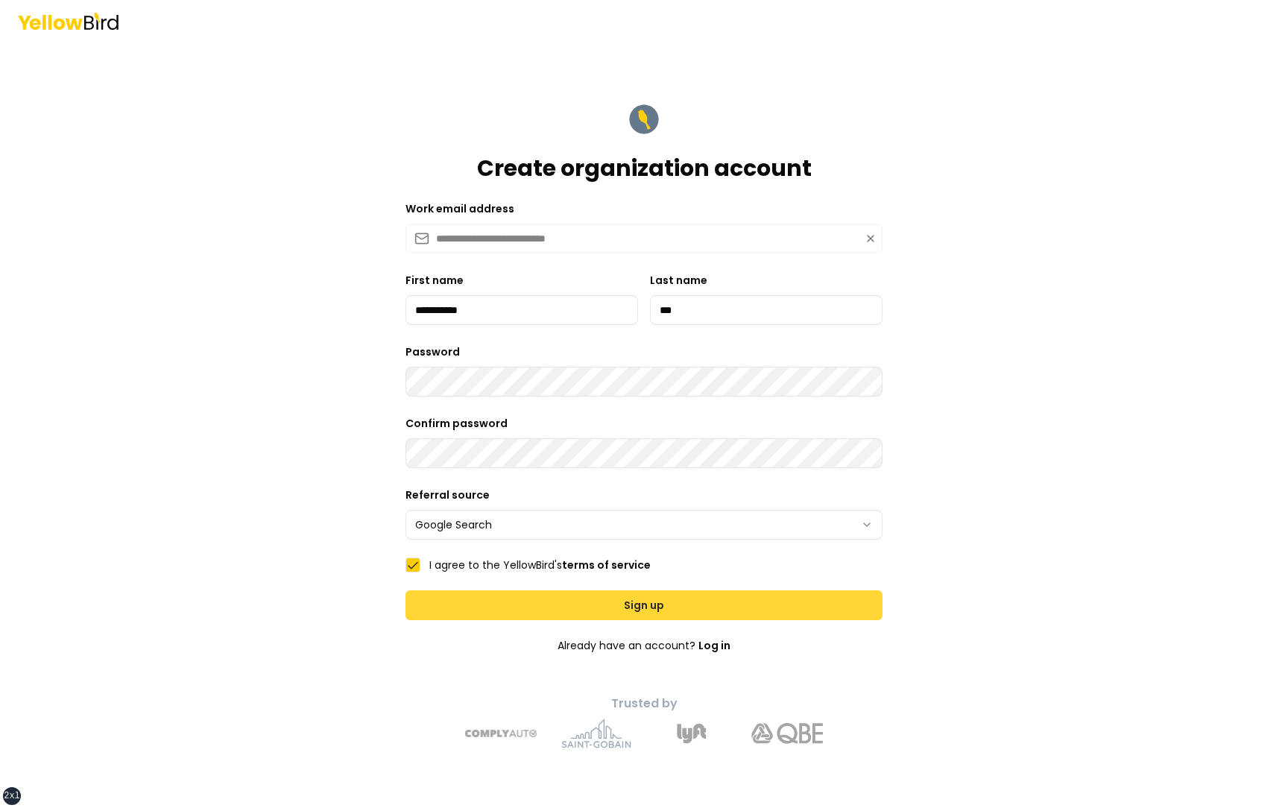
click at [483, 277] on button "Sign up" at bounding box center [643, 605] width 477 height 30
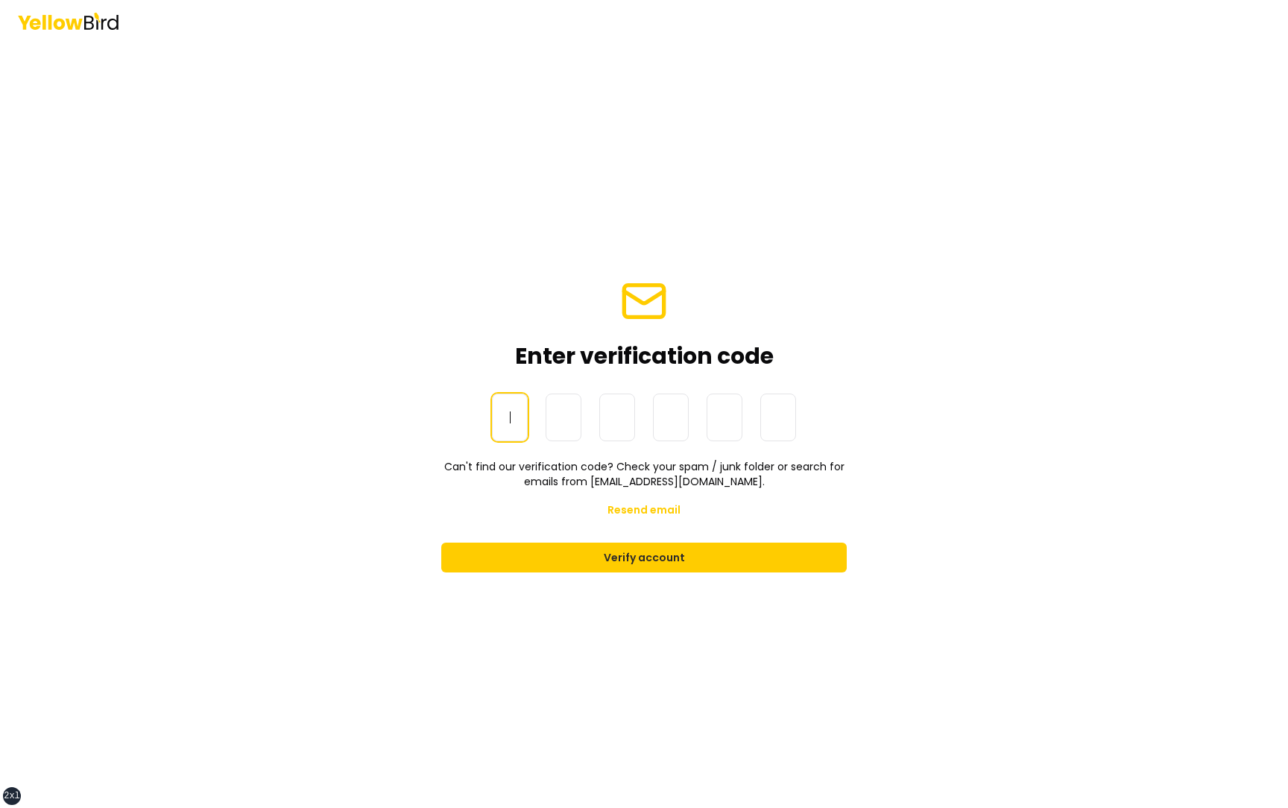
paste input "******"
type input "******"
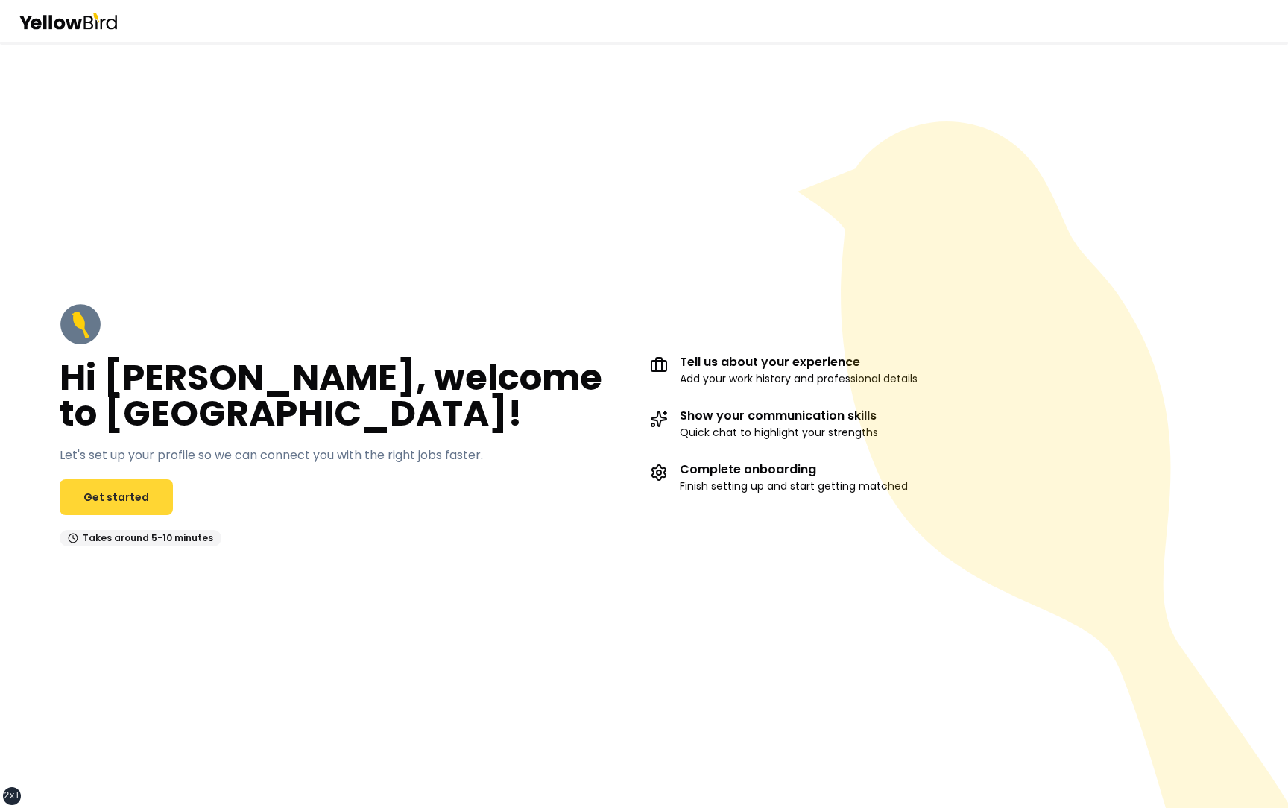
click at [107, 508] on link "Get started" at bounding box center [116, 497] width 113 height 36
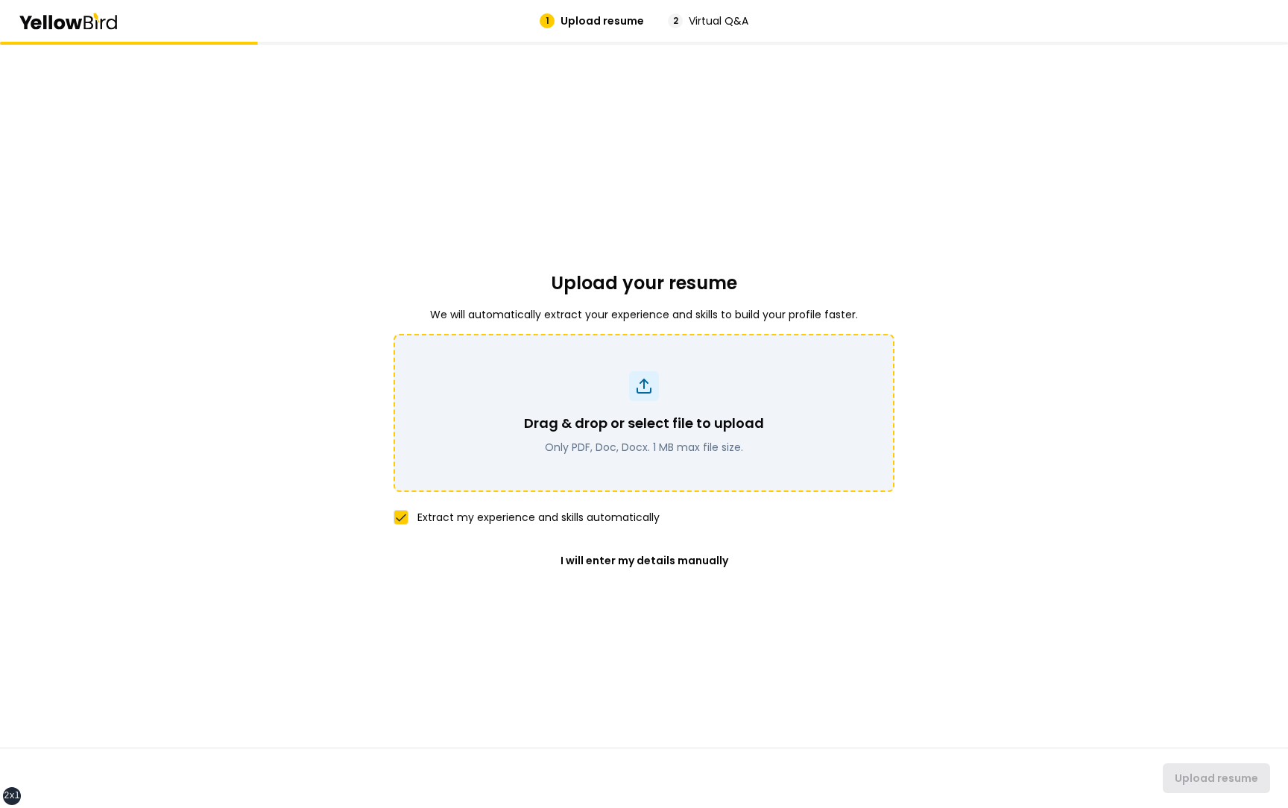
click at [607, 429] on p "Drag & drop or select file to upload" at bounding box center [644, 423] width 240 height 21
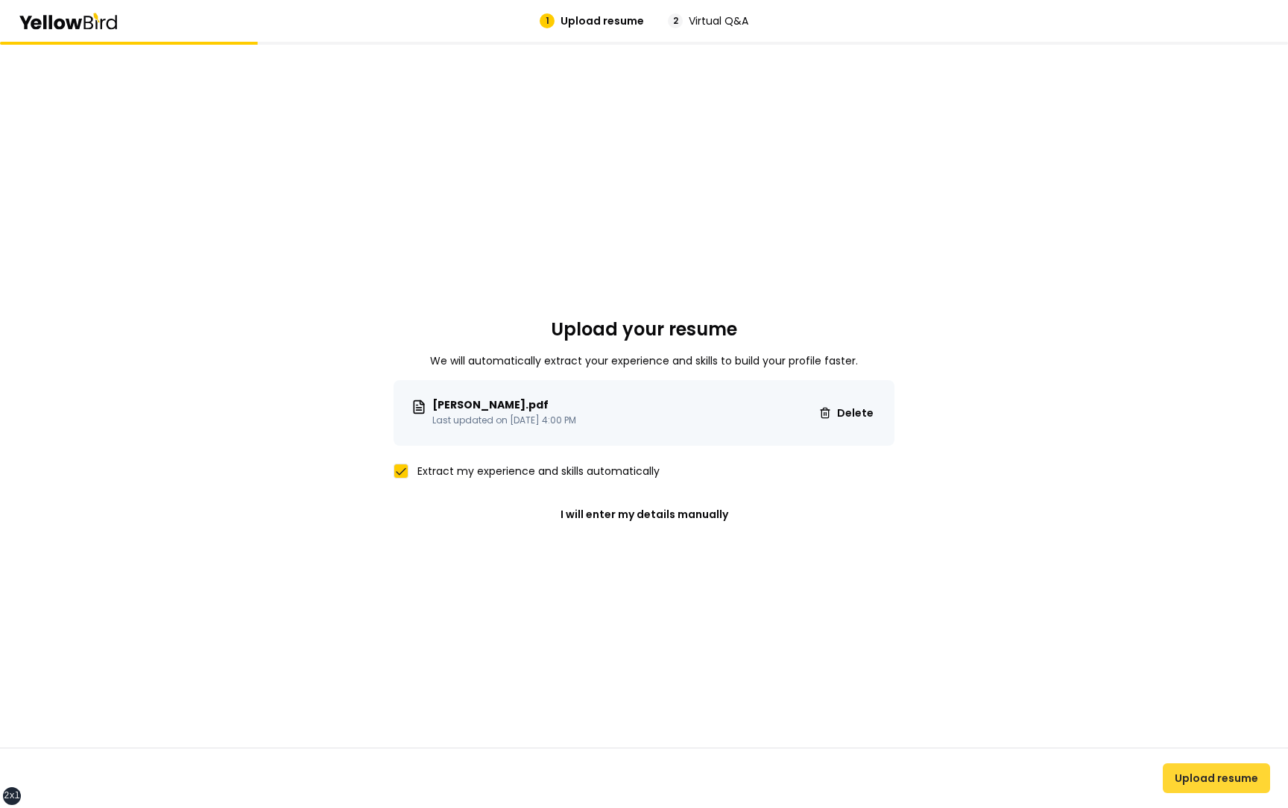
click at [1193, 770] on button "Upload resume" at bounding box center [1216, 778] width 107 height 30
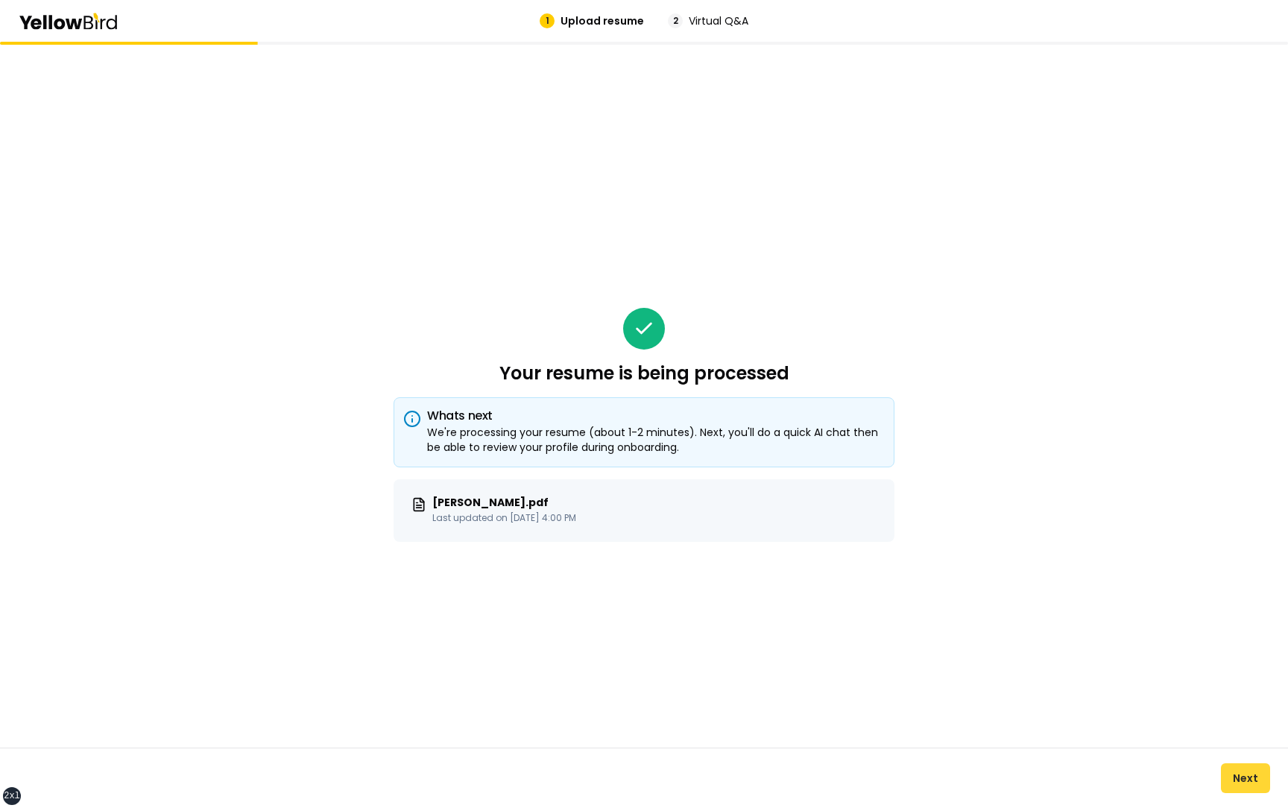
click at [1241, 780] on button "Next" at bounding box center [1245, 778] width 49 height 30
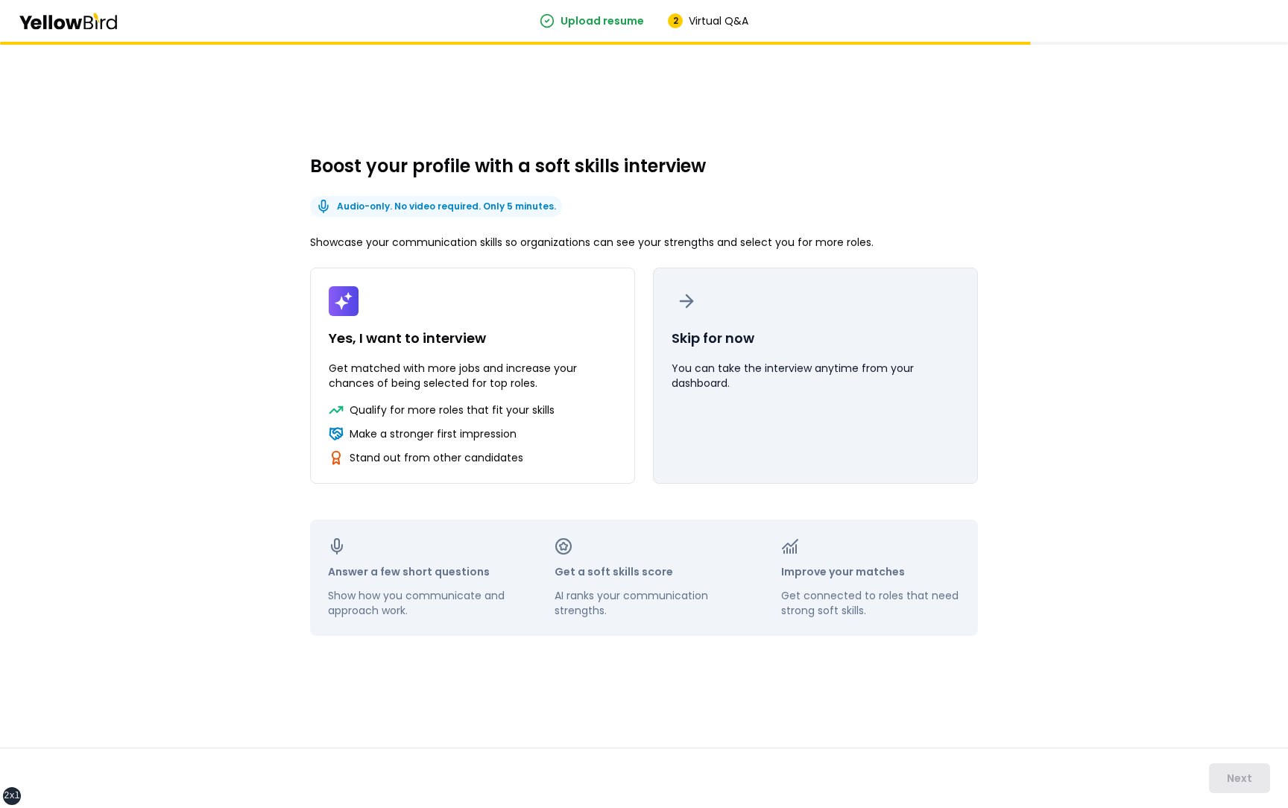
click at [878, 376] on p "You can take the interview anytime from your dashboard." at bounding box center [816, 376] width 288 height 30
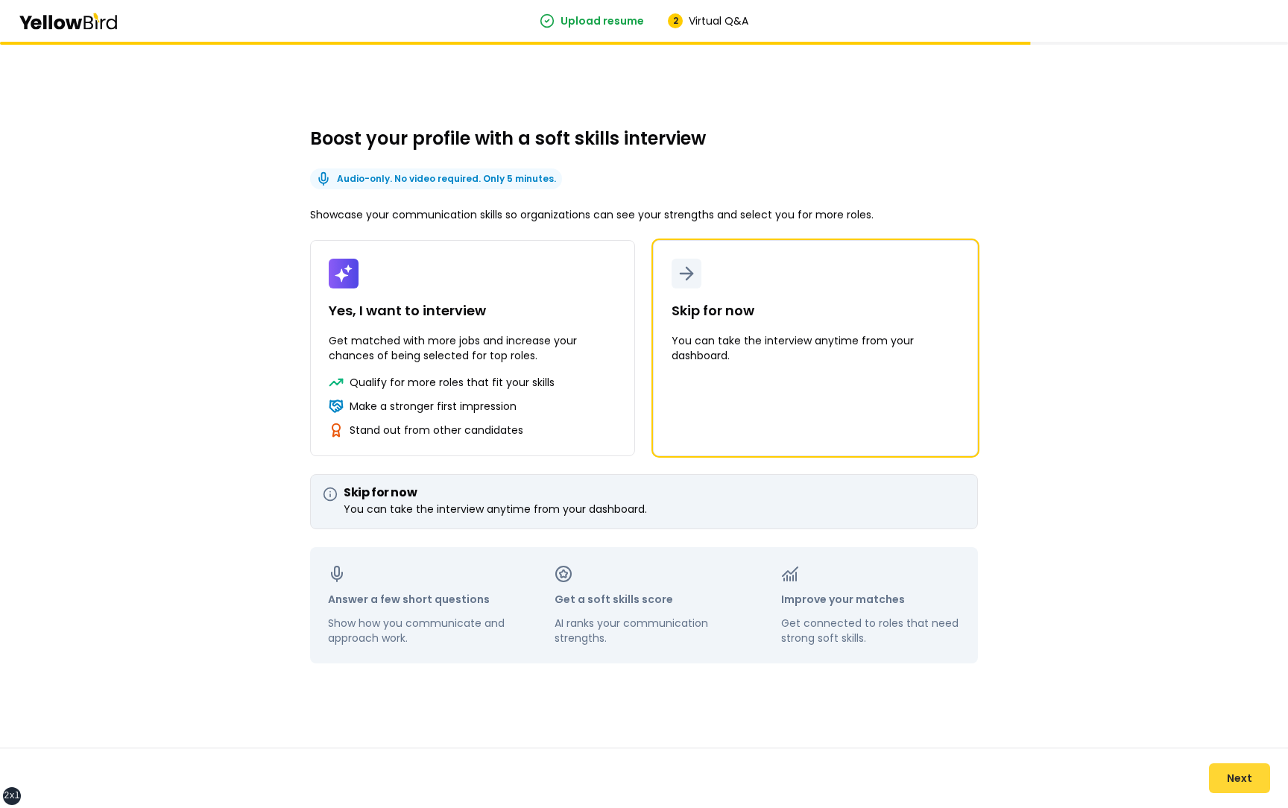
click at [1238, 780] on button "Next" at bounding box center [1239, 778] width 61 height 30
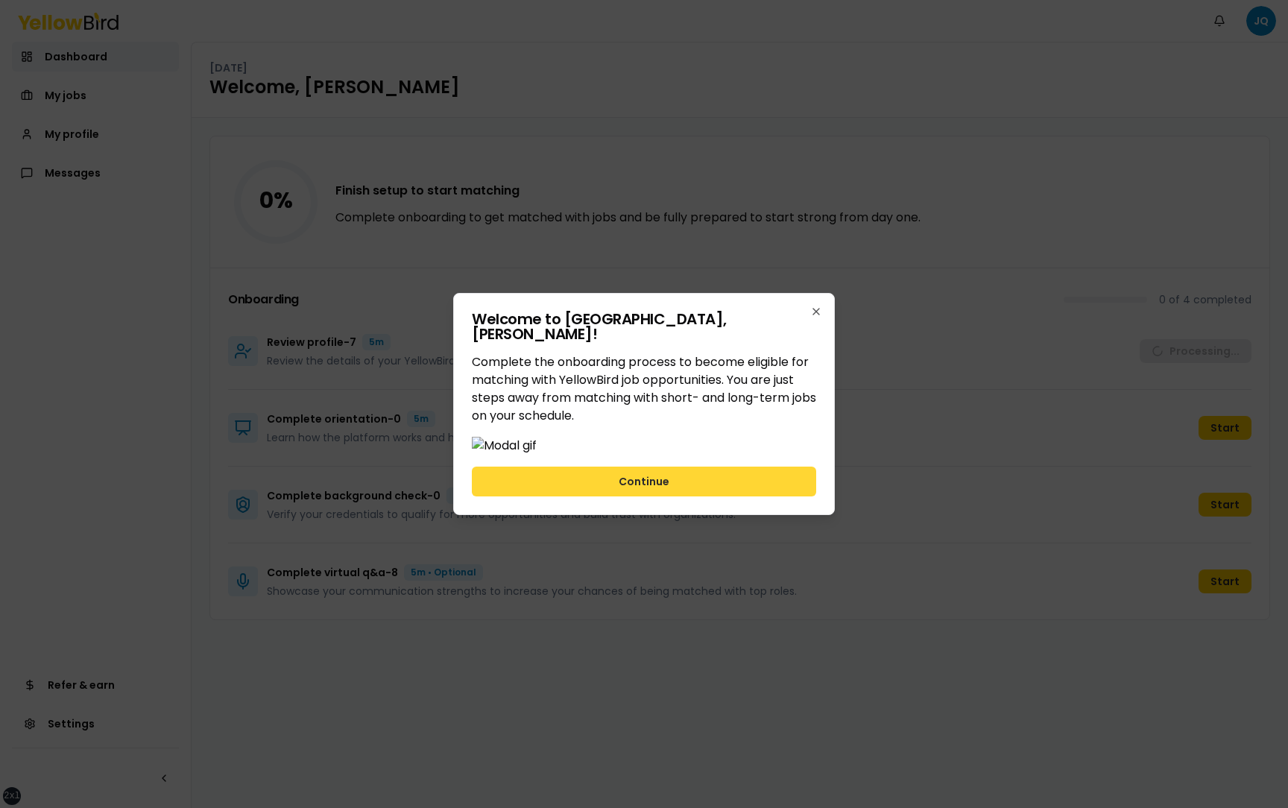
click at [717, 496] on button "Continue" at bounding box center [644, 482] width 344 height 30
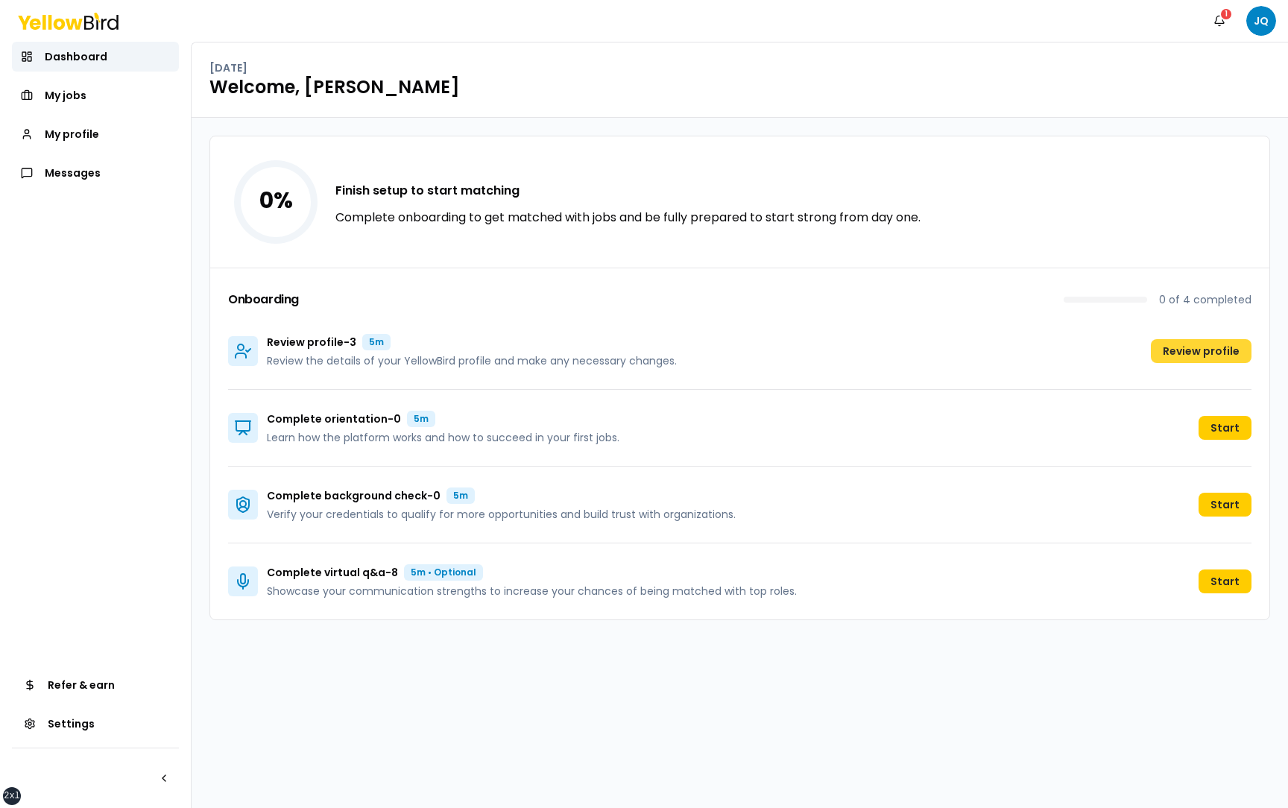
click at [1207, 352] on button "Review profile" at bounding box center [1201, 351] width 101 height 24
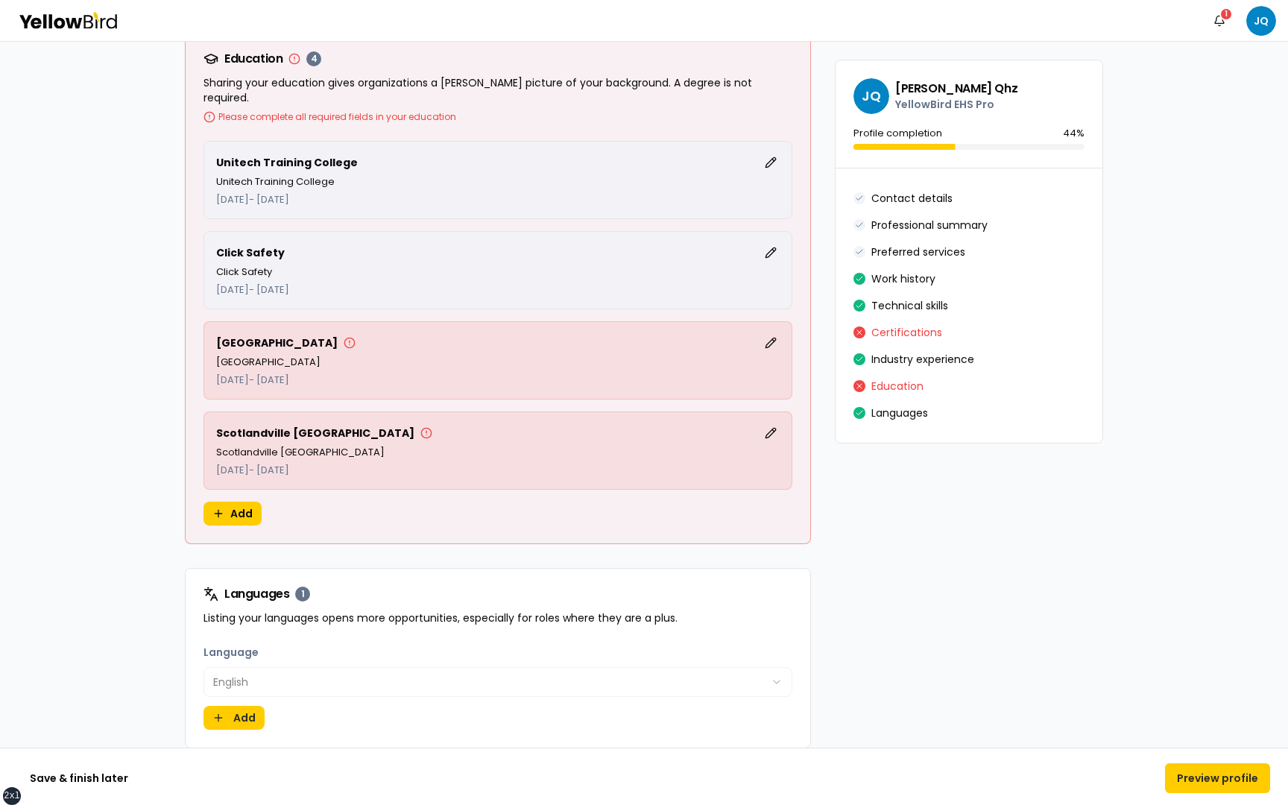
scroll to position [3862, 0]
click at [769, 336] on button "Edit" at bounding box center [771, 345] width 18 height 18
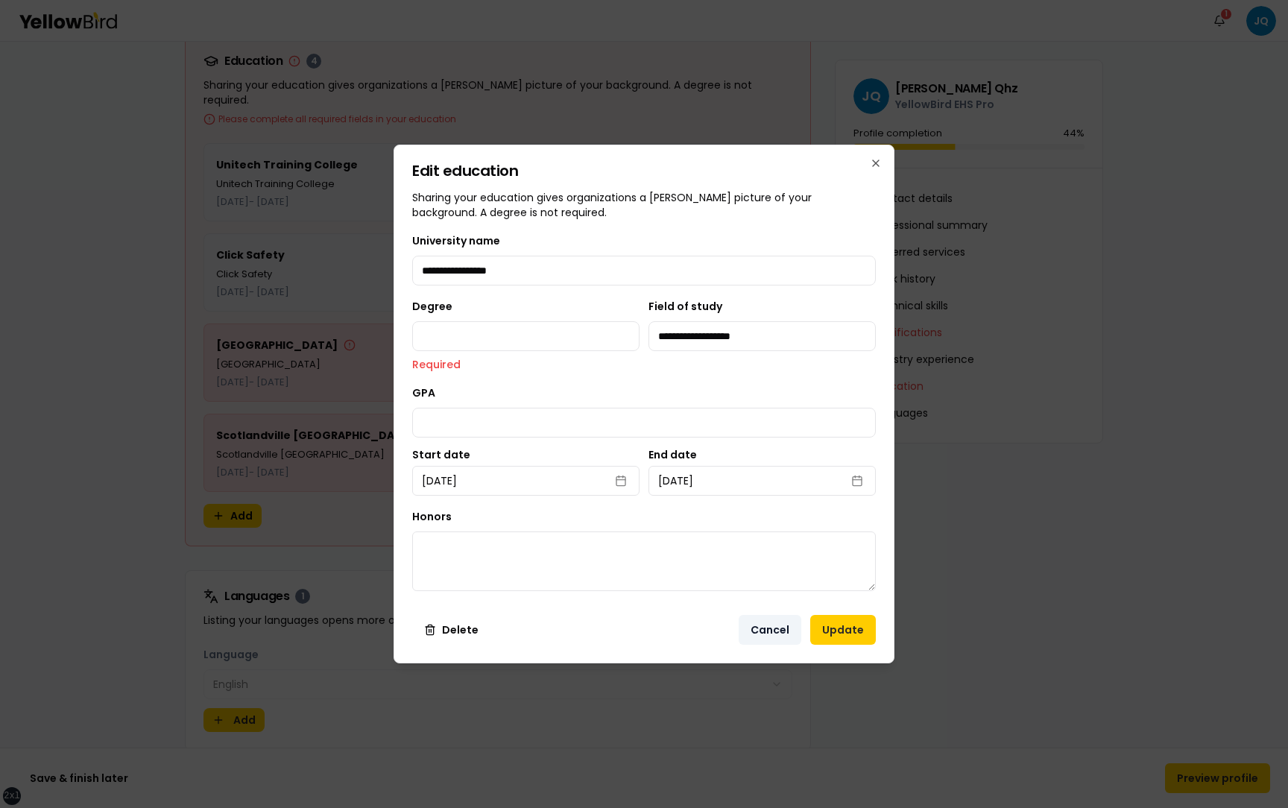
click at [774, 640] on button "Cancel" at bounding box center [770, 630] width 63 height 30
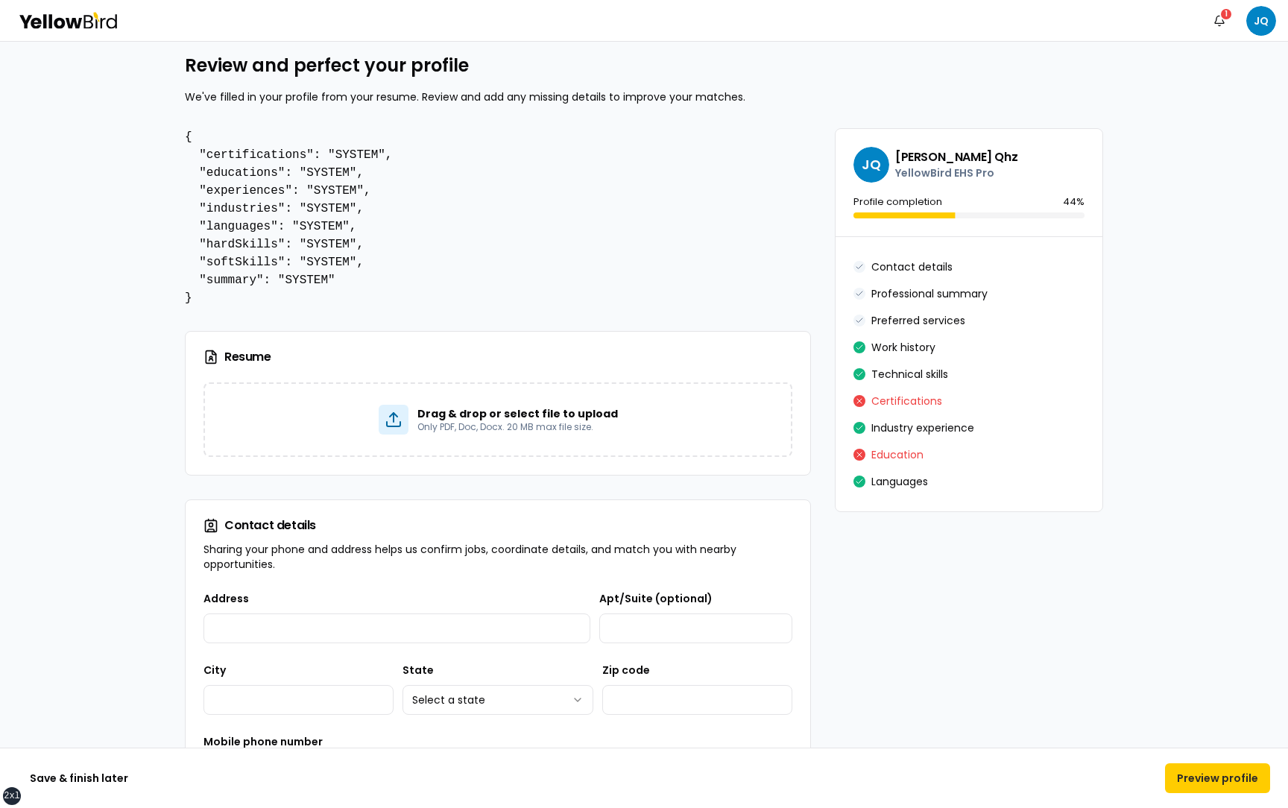
scroll to position [0, 0]
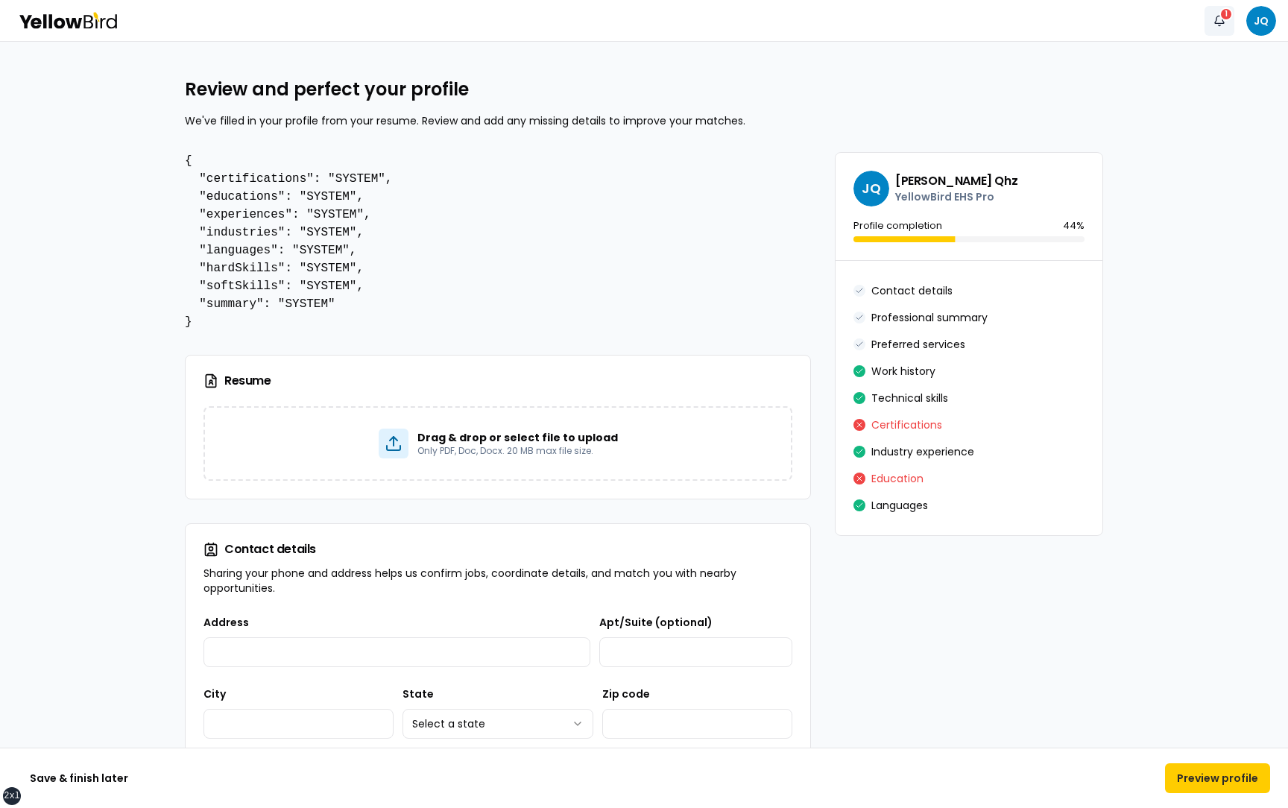
click at [1221, 19] on button "Notifications 1" at bounding box center [1220, 21] width 30 height 30
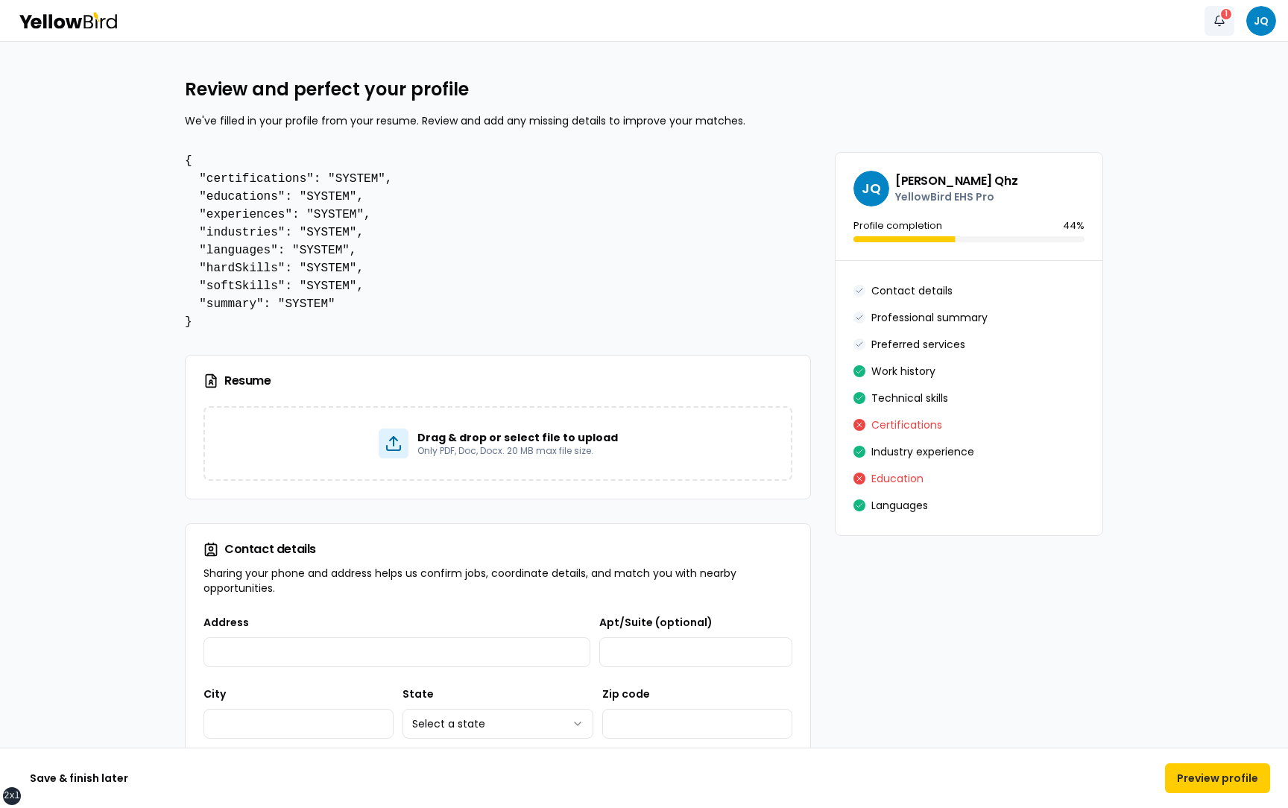
click at [1221, 18] on div "1" at bounding box center [1225, 13] width 13 height 13
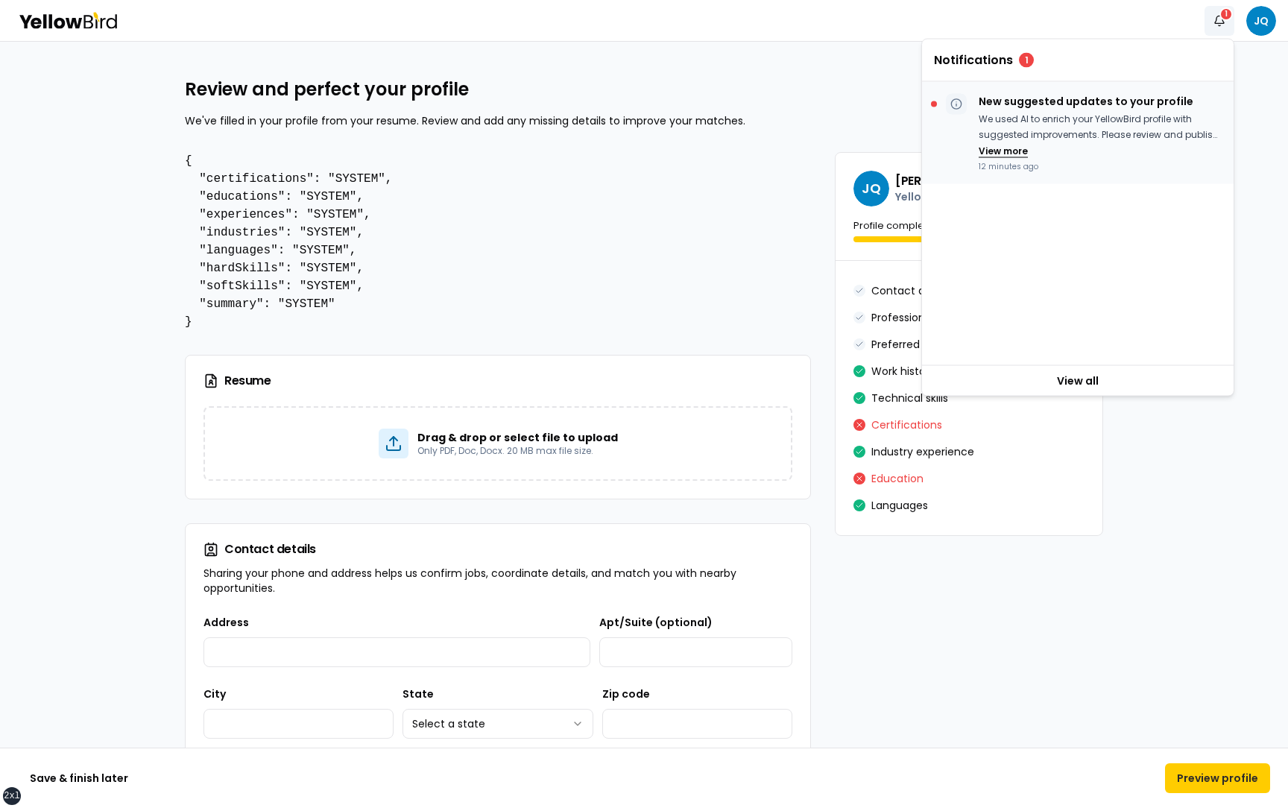
click at [1016, 148] on button "View more" at bounding box center [1003, 151] width 49 height 12
click at [1017, 165] on button "View less" at bounding box center [1001, 166] width 44 height 12
click at [1014, 152] on button "View more" at bounding box center [1003, 151] width 49 height 12
click at [1014, 165] on button "View less" at bounding box center [1001, 166] width 44 height 12
click at [1015, 151] on button "View more" at bounding box center [1003, 151] width 49 height 12
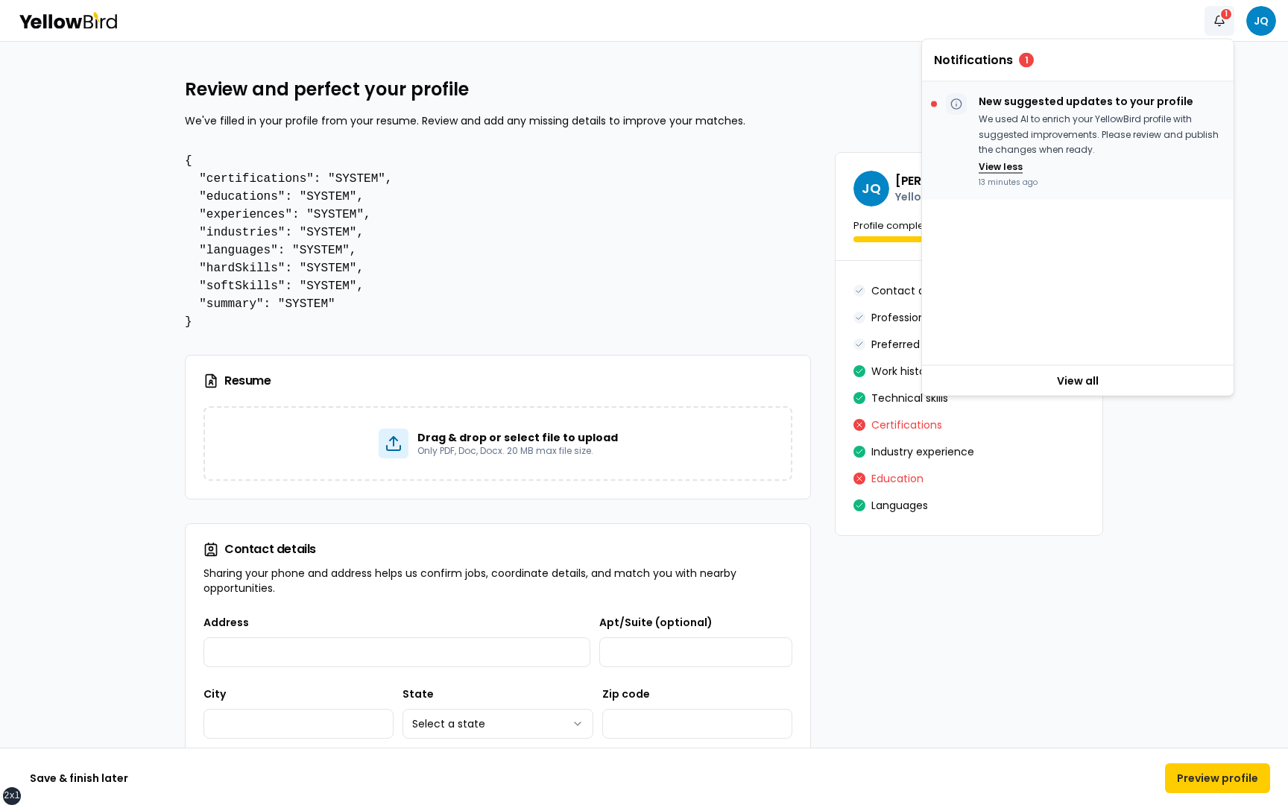
click at [1010, 165] on button "View less" at bounding box center [1001, 166] width 44 height 12
click at [1008, 151] on button "View more" at bounding box center [1003, 151] width 49 height 12
click at [1000, 161] on button "View less" at bounding box center [1001, 166] width 44 height 12
click at [1219, 19] on button "Notifications 1" at bounding box center [1220, 21] width 30 height 30
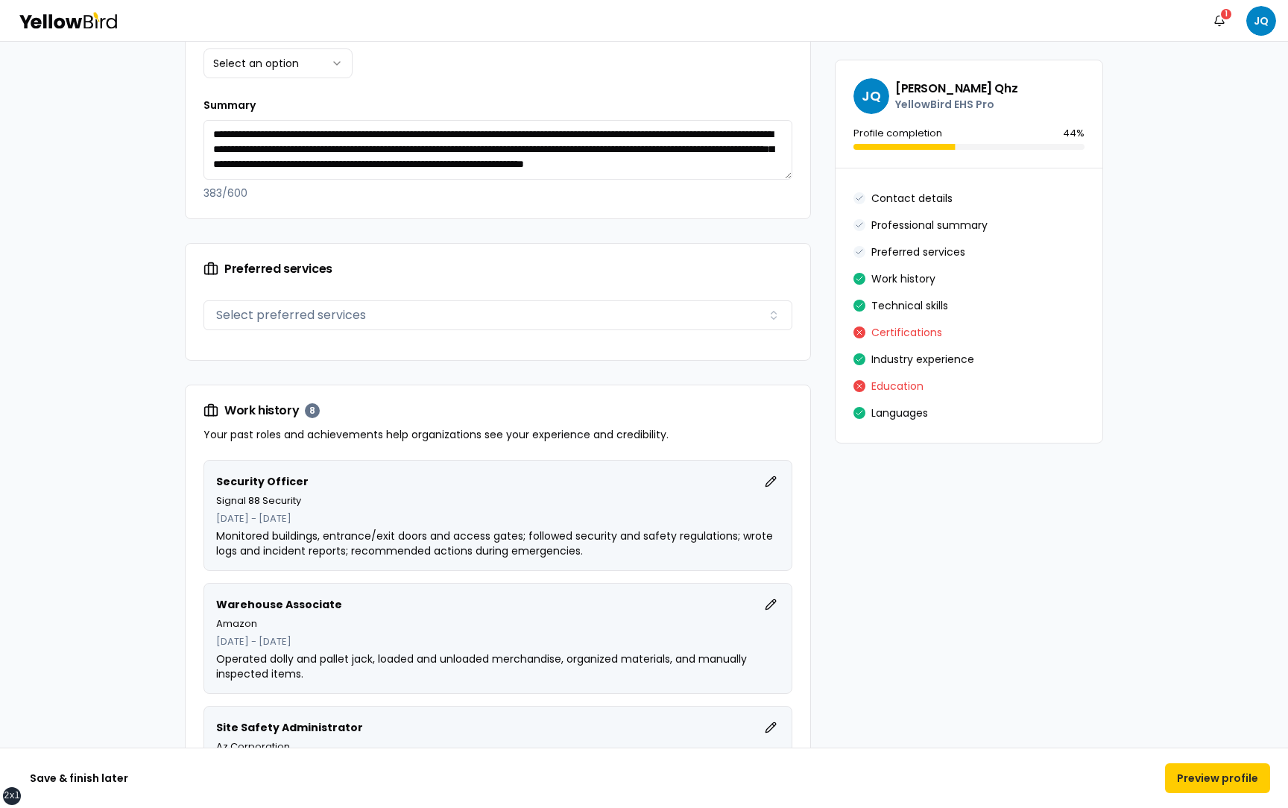
scroll to position [982, 0]
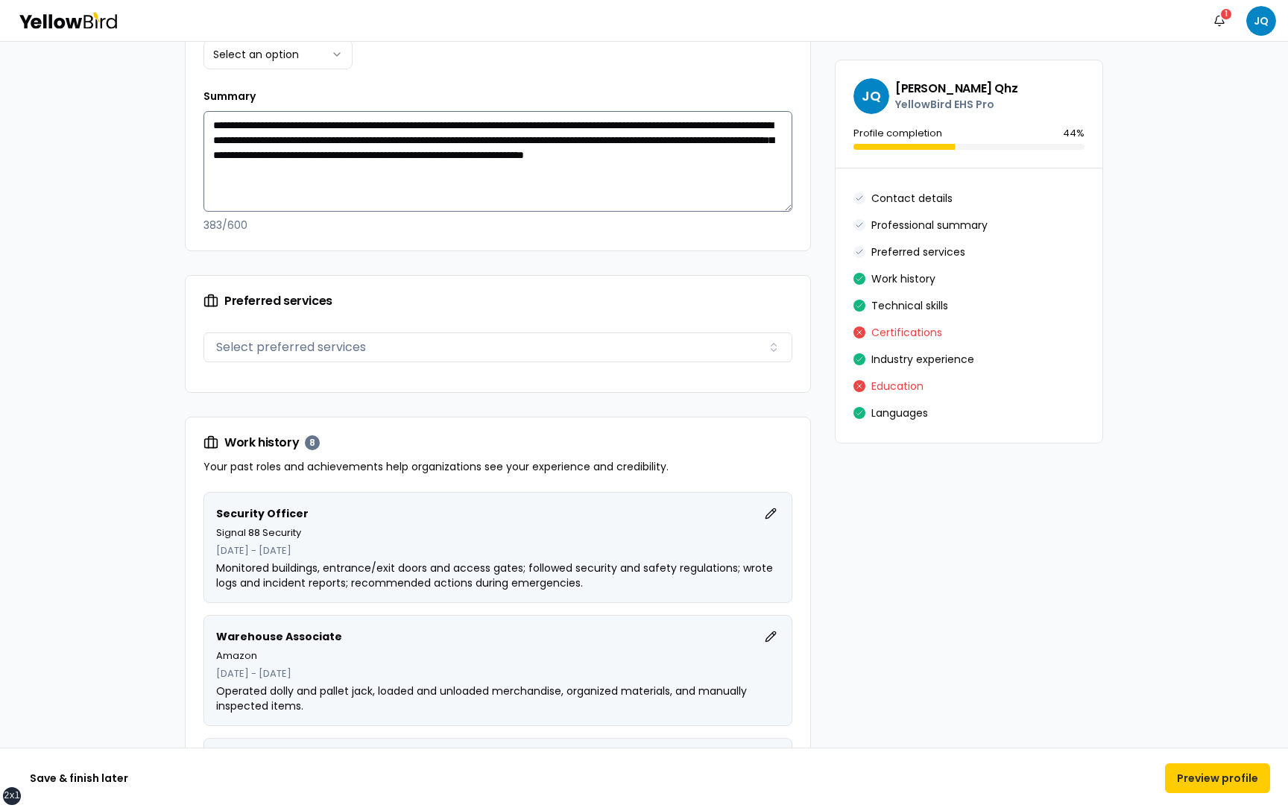
drag, startPoint x: 788, startPoint y: 166, endPoint x: 784, endPoint y: 207, distance: 41.2
click at [784, 207] on textarea "**********" at bounding box center [497, 161] width 589 height 101
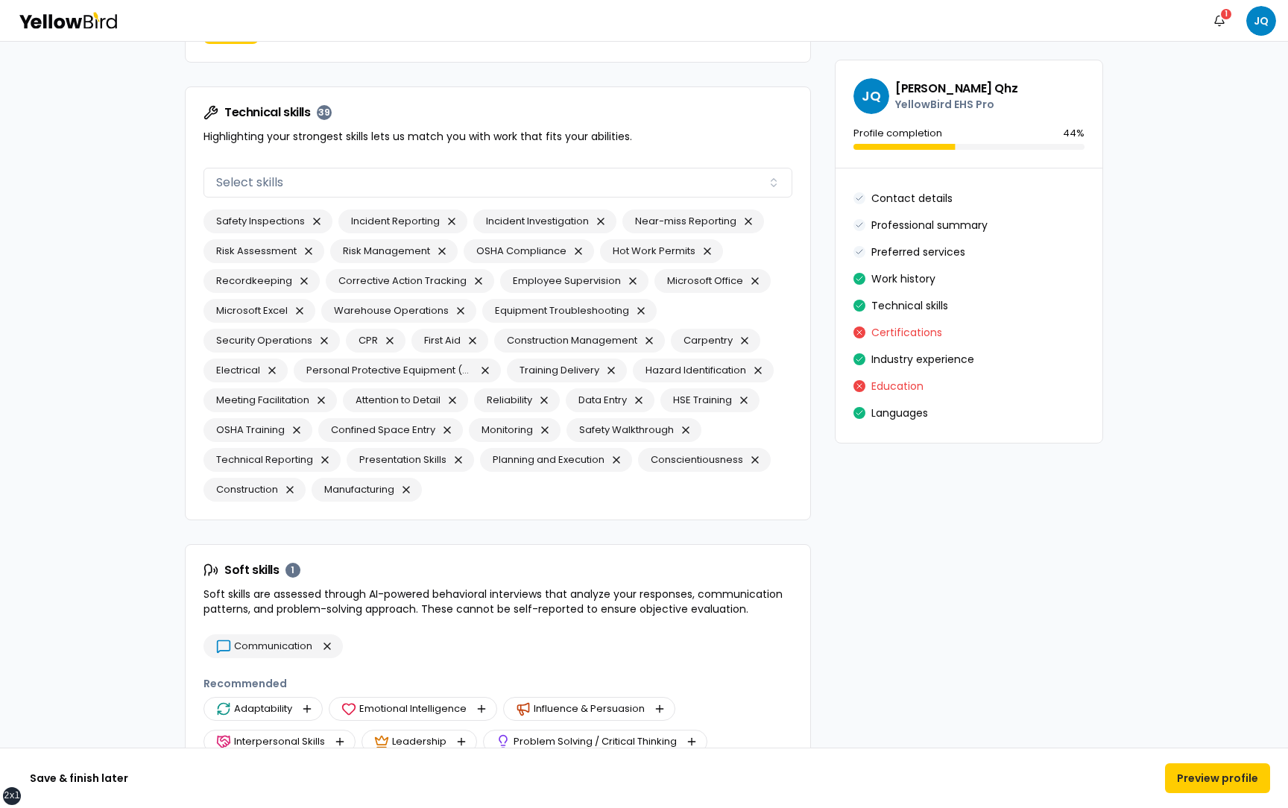
scroll to position [2508, 0]
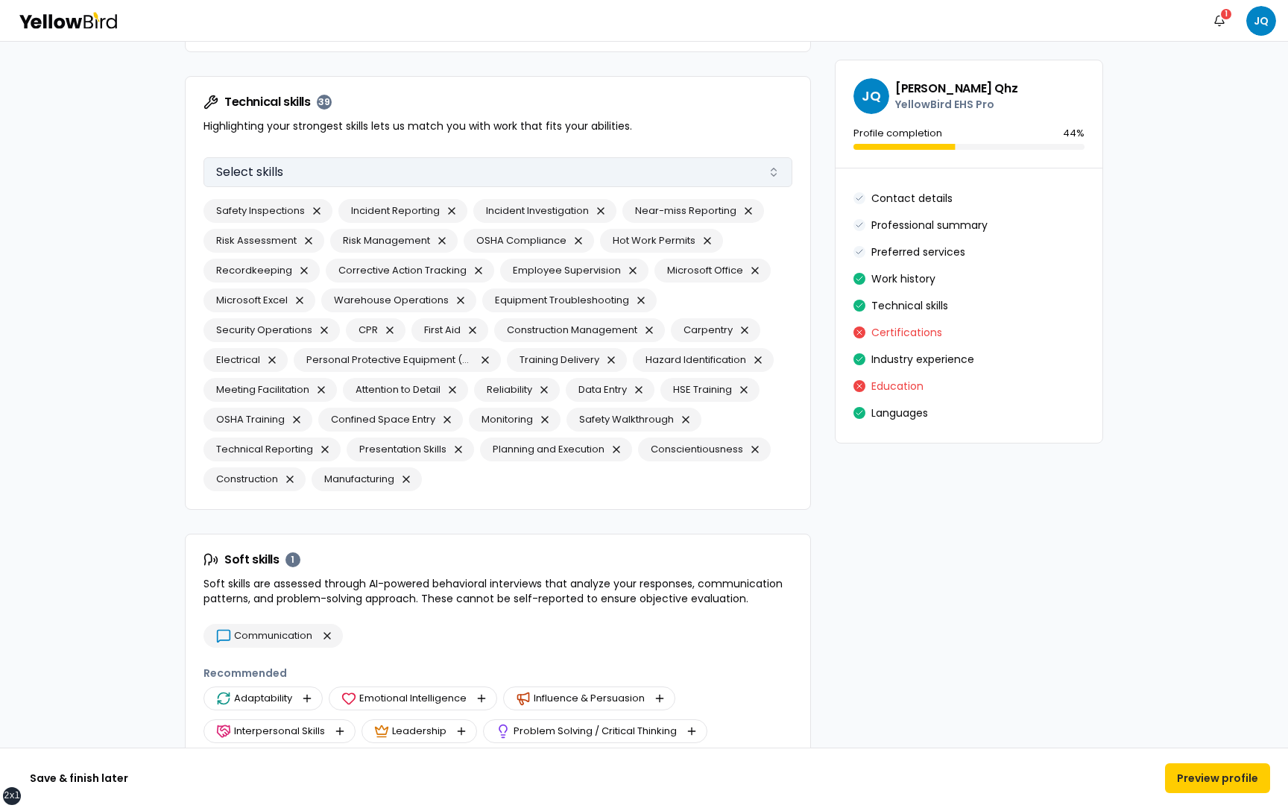
click at [742, 171] on button "Select skills" at bounding box center [497, 172] width 589 height 30
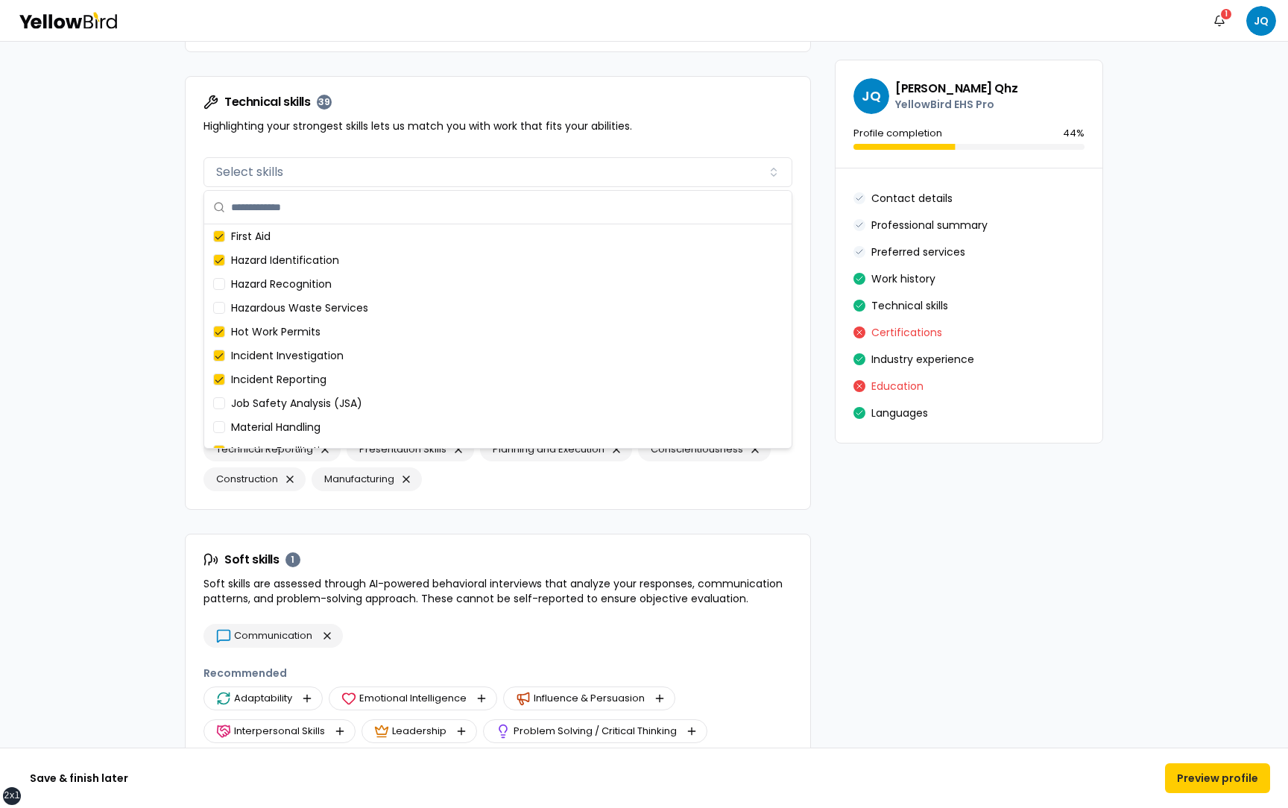
scroll to position [0, 0]
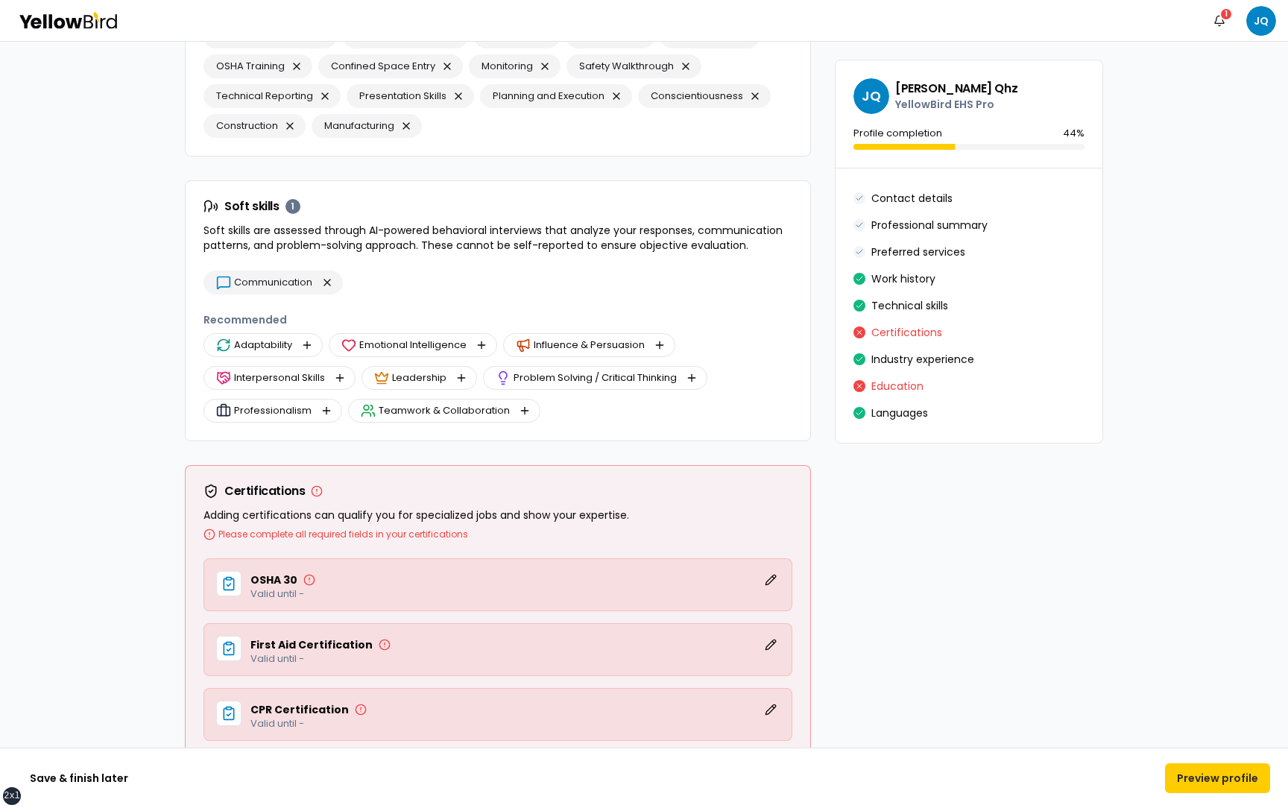
scroll to position [2866, 0]
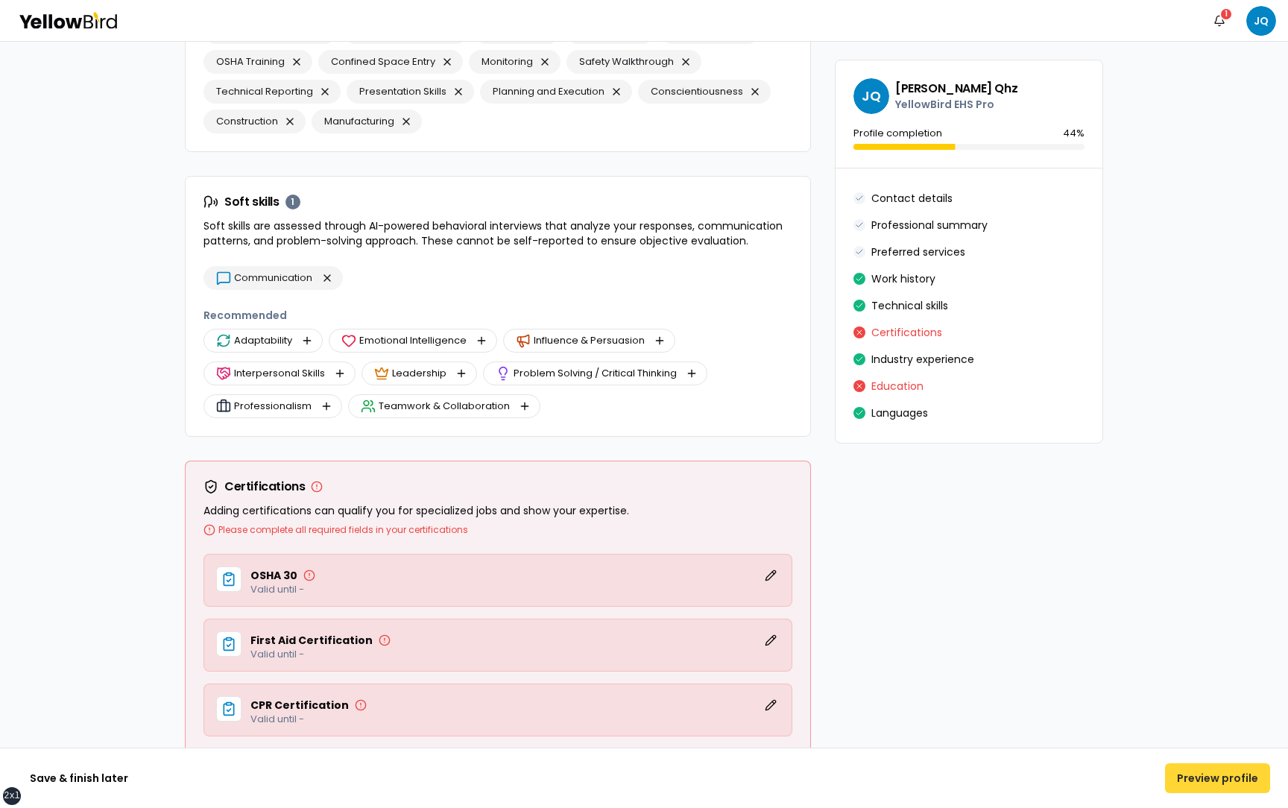
click at [1202, 777] on button "Preview profile" at bounding box center [1217, 778] width 105 height 30
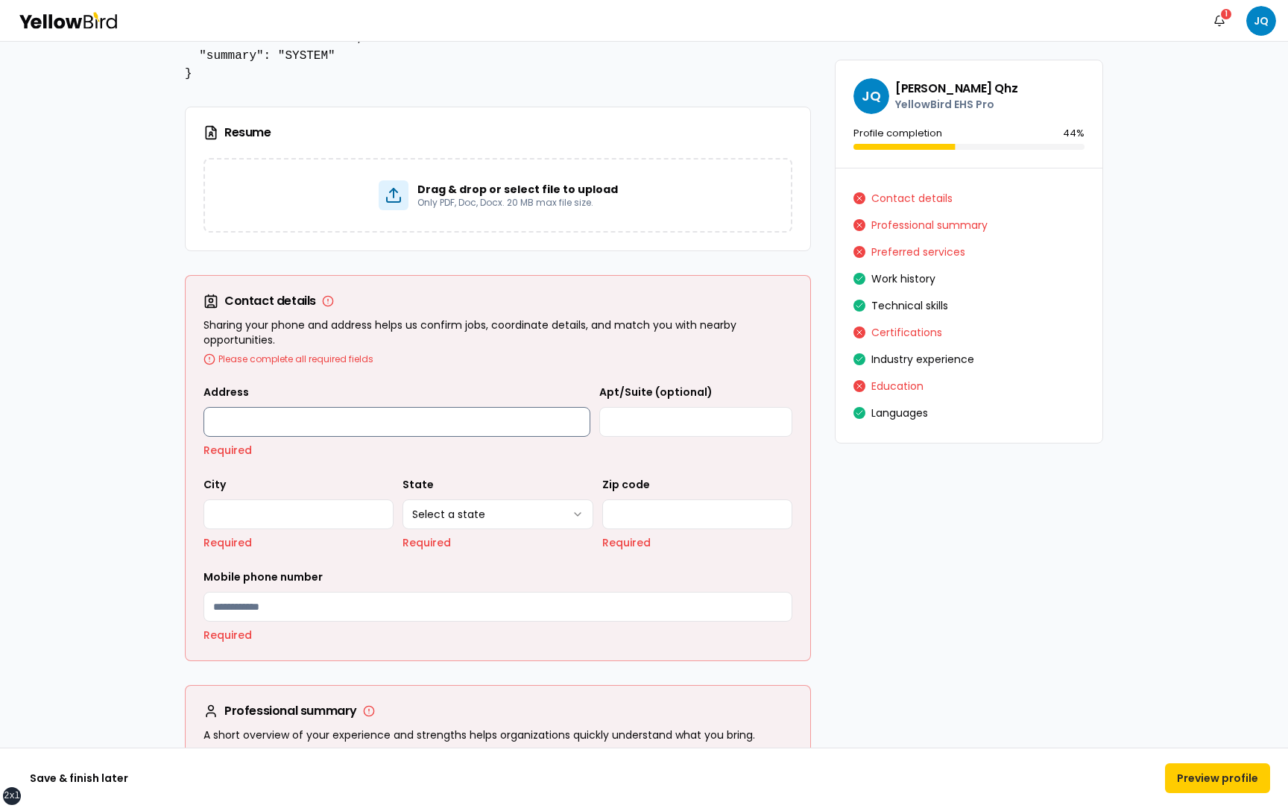
click at [404, 429] on input "Address" at bounding box center [396, 422] width 387 height 30
type input "**********"
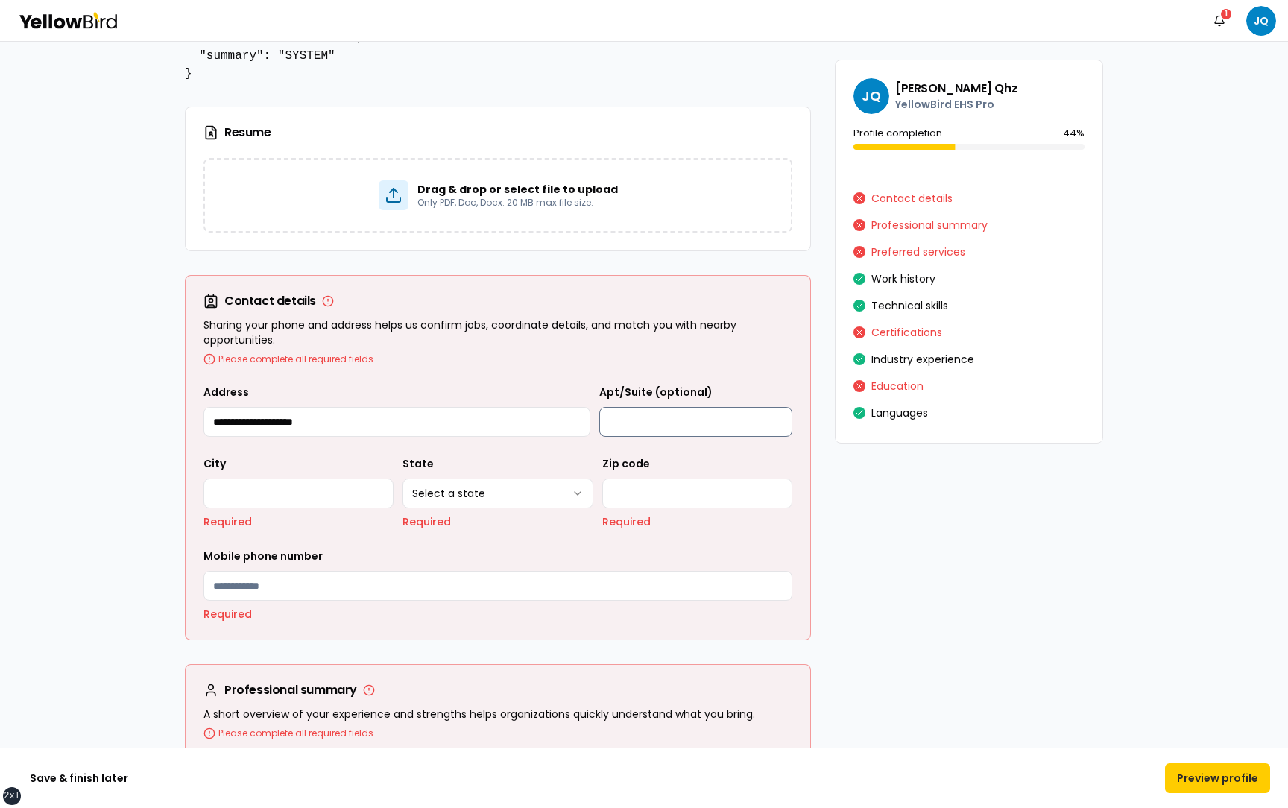
click at [677, 426] on input "Apt/Suite (optional)" at bounding box center [695, 422] width 193 height 30
type input "**********"
click at [284, 486] on input "City" at bounding box center [298, 494] width 190 height 30
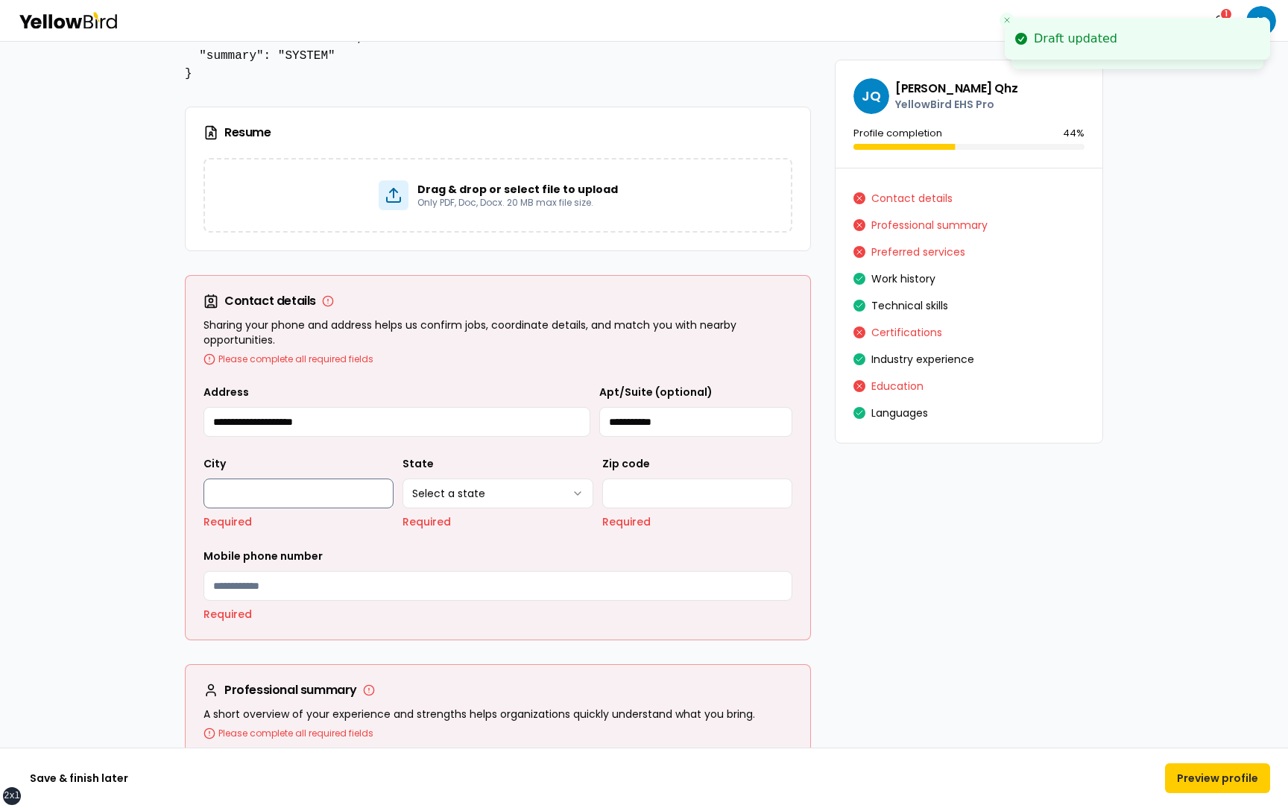
type input "******"
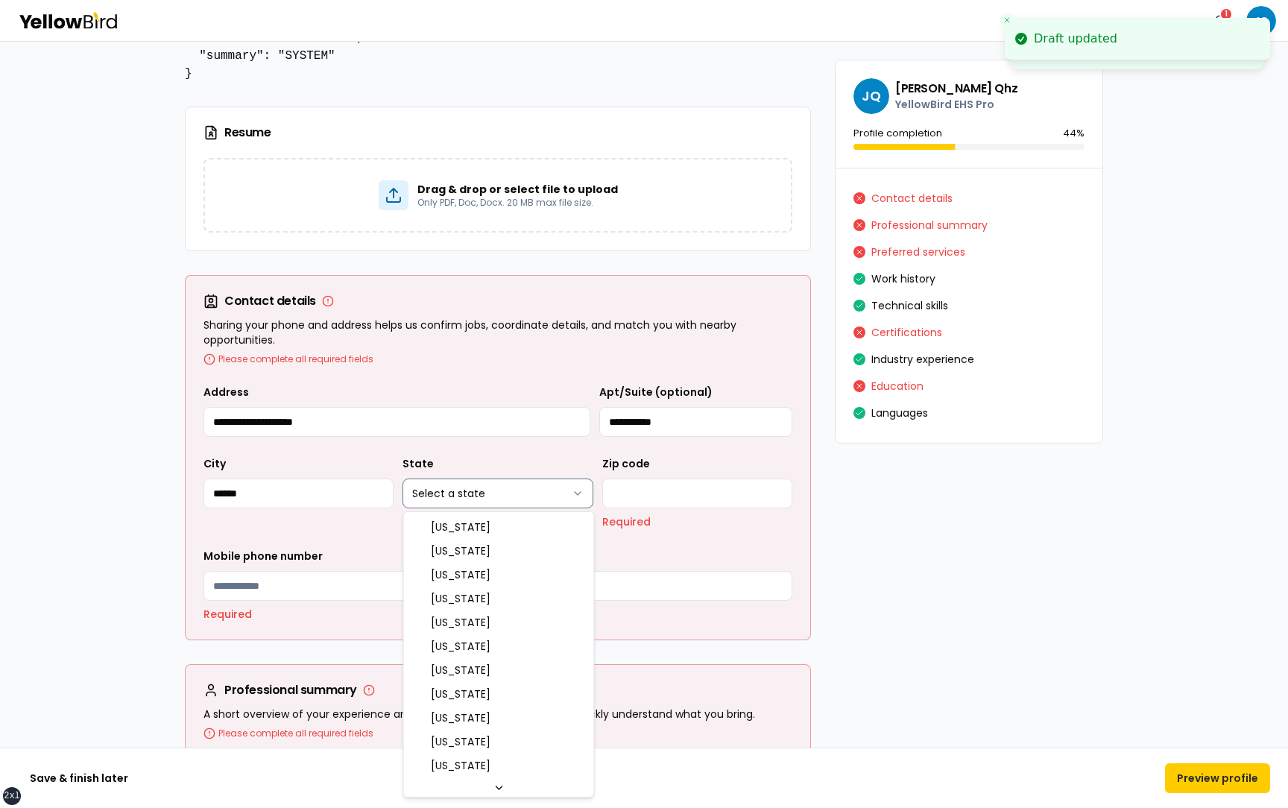
click at [489, 493] on html "**********" at bounding box center [644, 404] width 1288 height 808
select select "**"
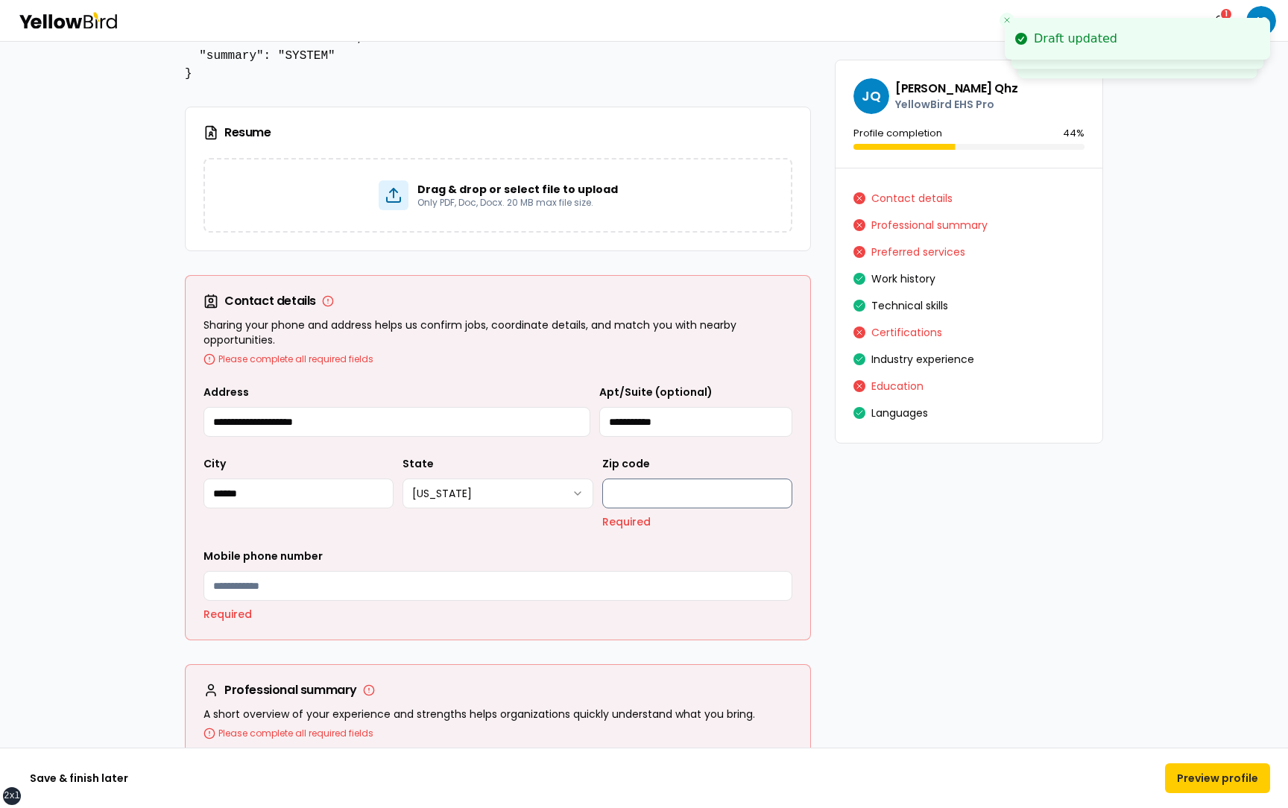
click at [644, 487] on input "Zip code" at bounding box center [697, 494] width 190 height 30
type input "*****"
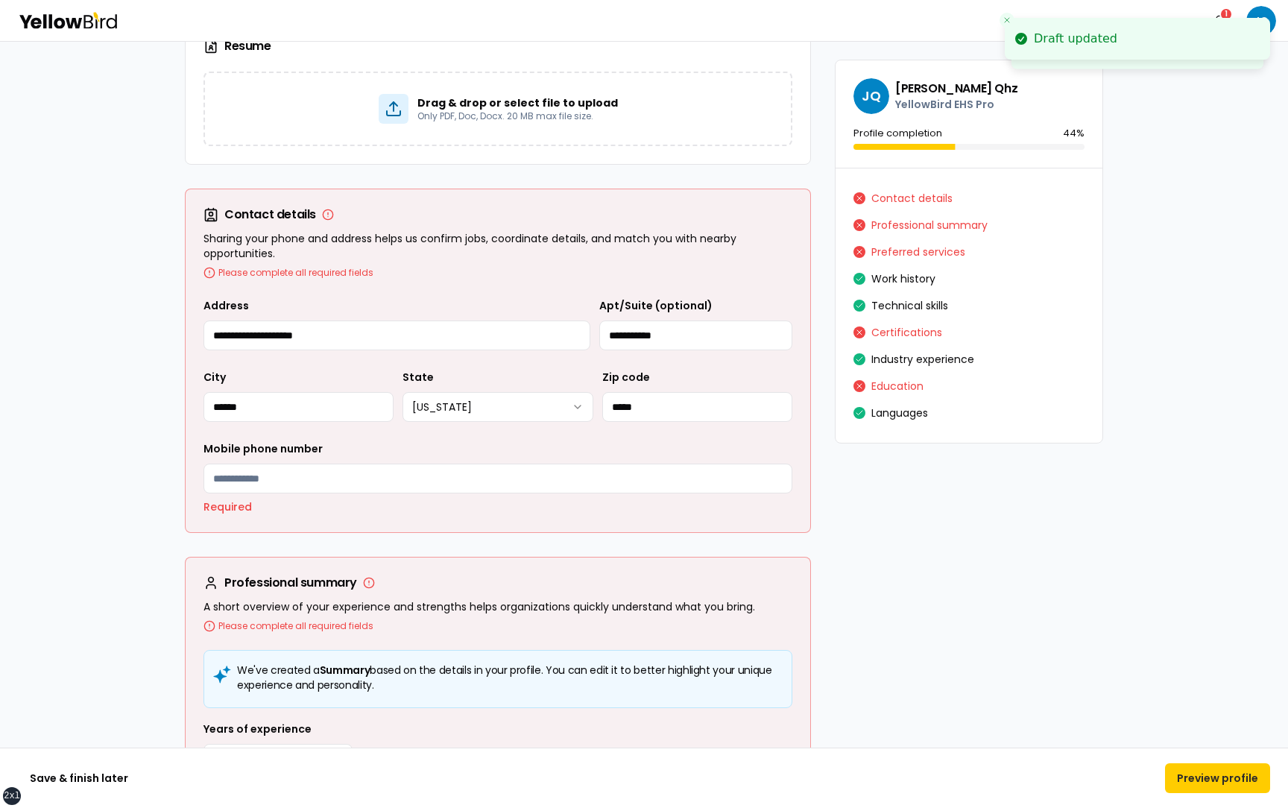
scroll to position [382, 0]
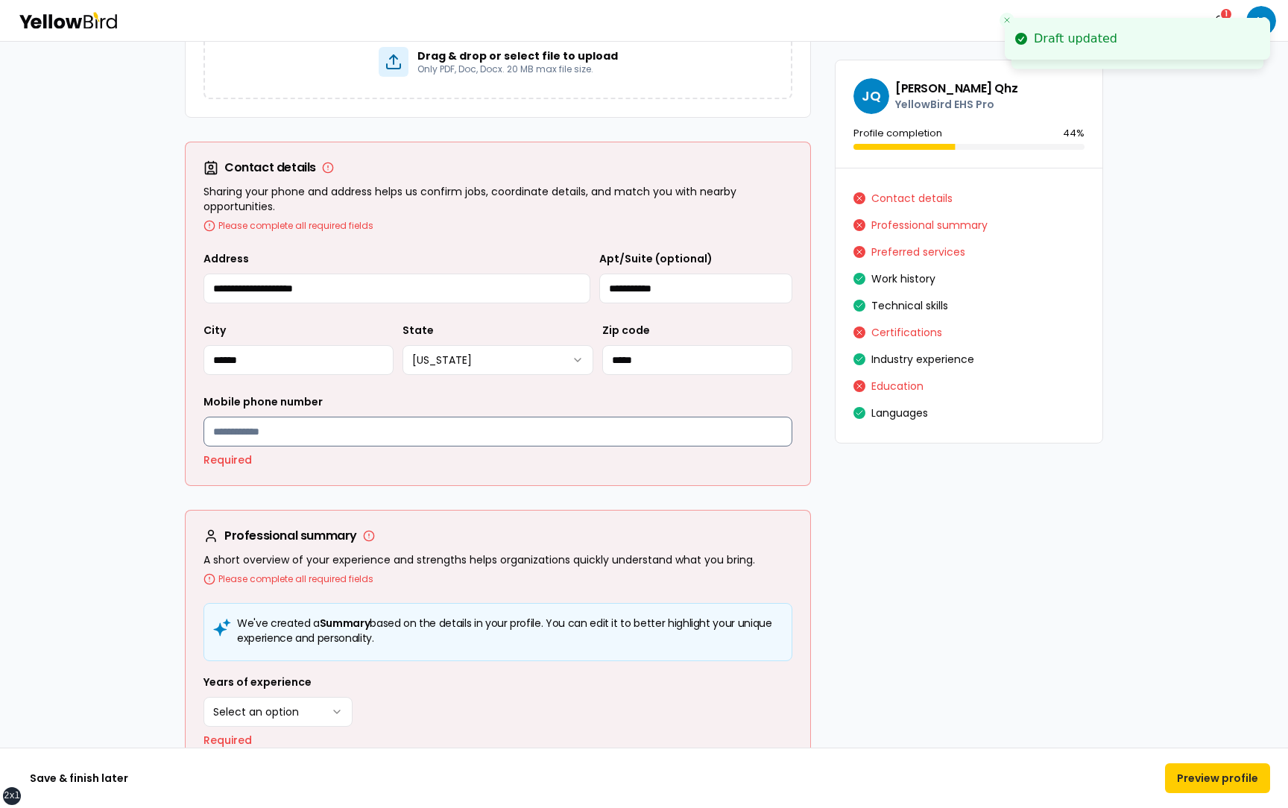
click at [430, 430] on input "Mobile phone number" at bounding box center [497, 432] width 589 height 30
type input "**********"
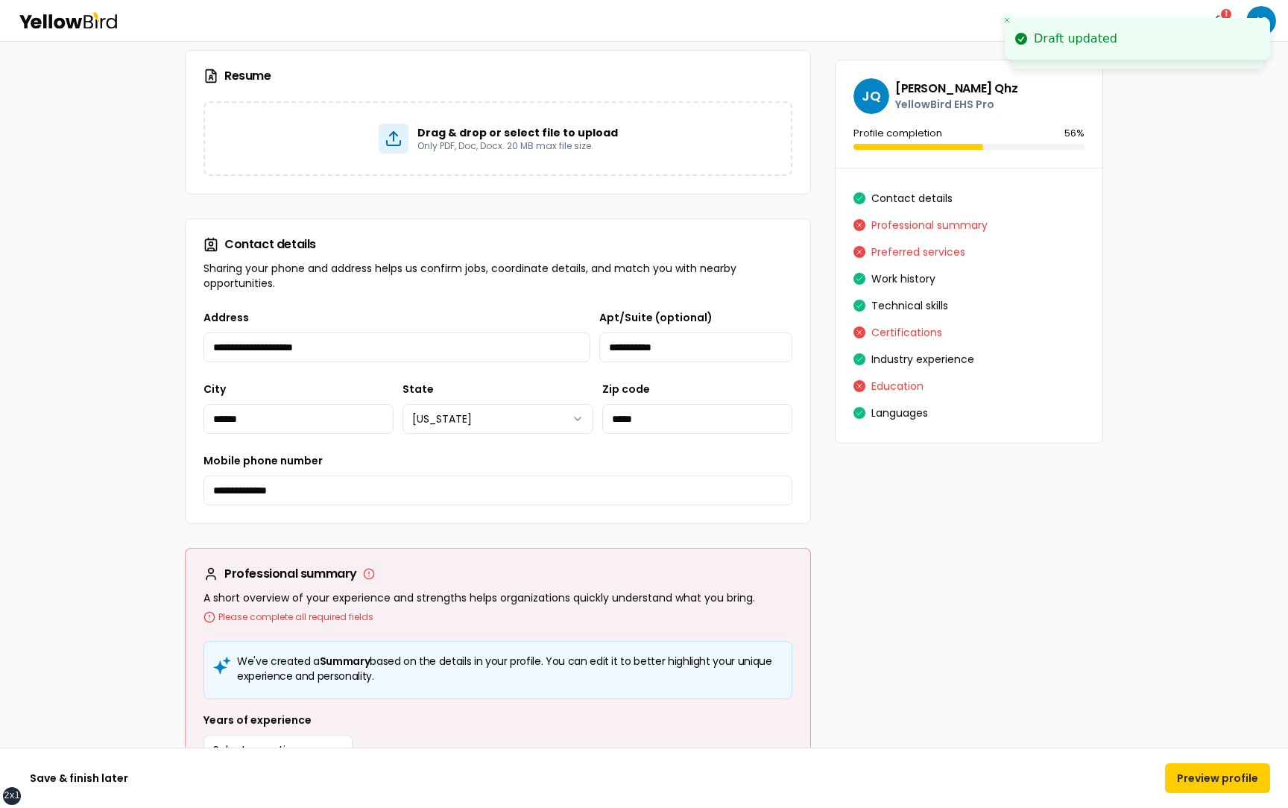
scroll to position [593, 0]
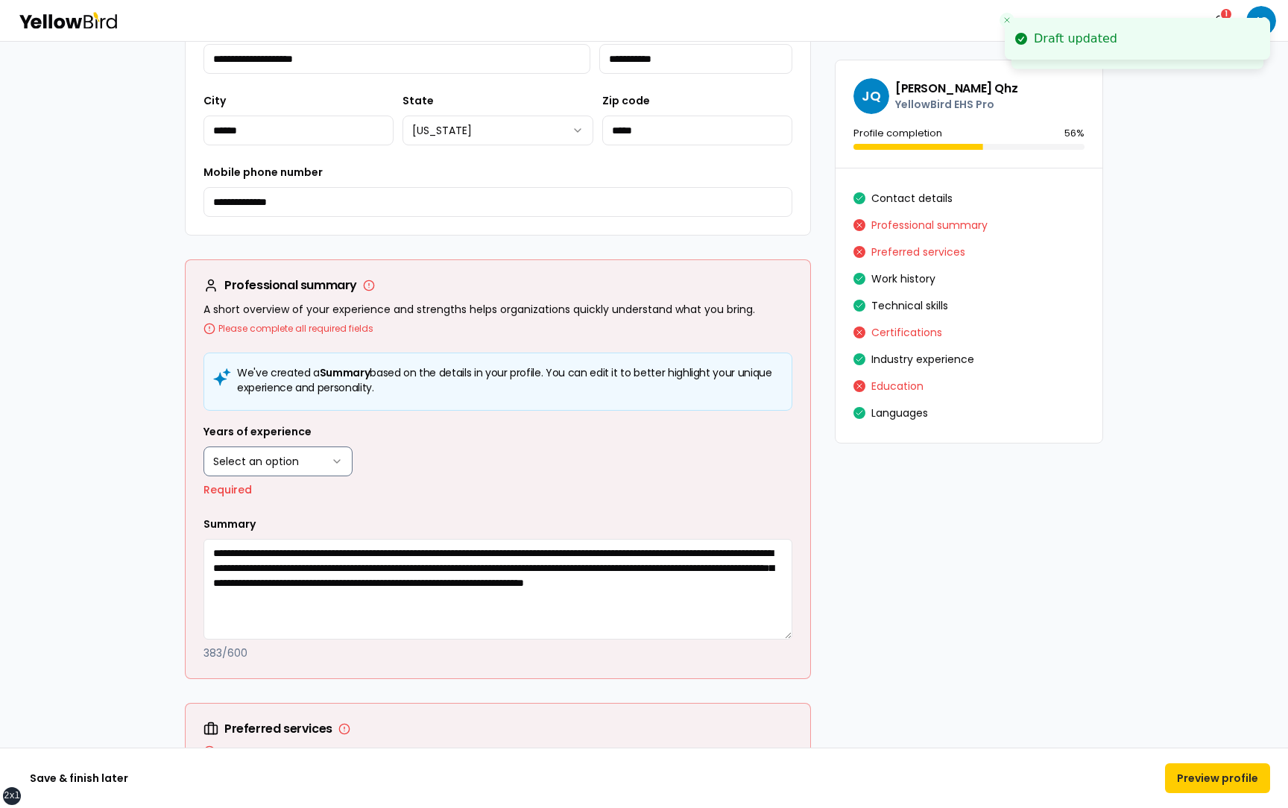
click at [301, 467] on html "**********" at bounding box center [644, 404] width 1288 height 808
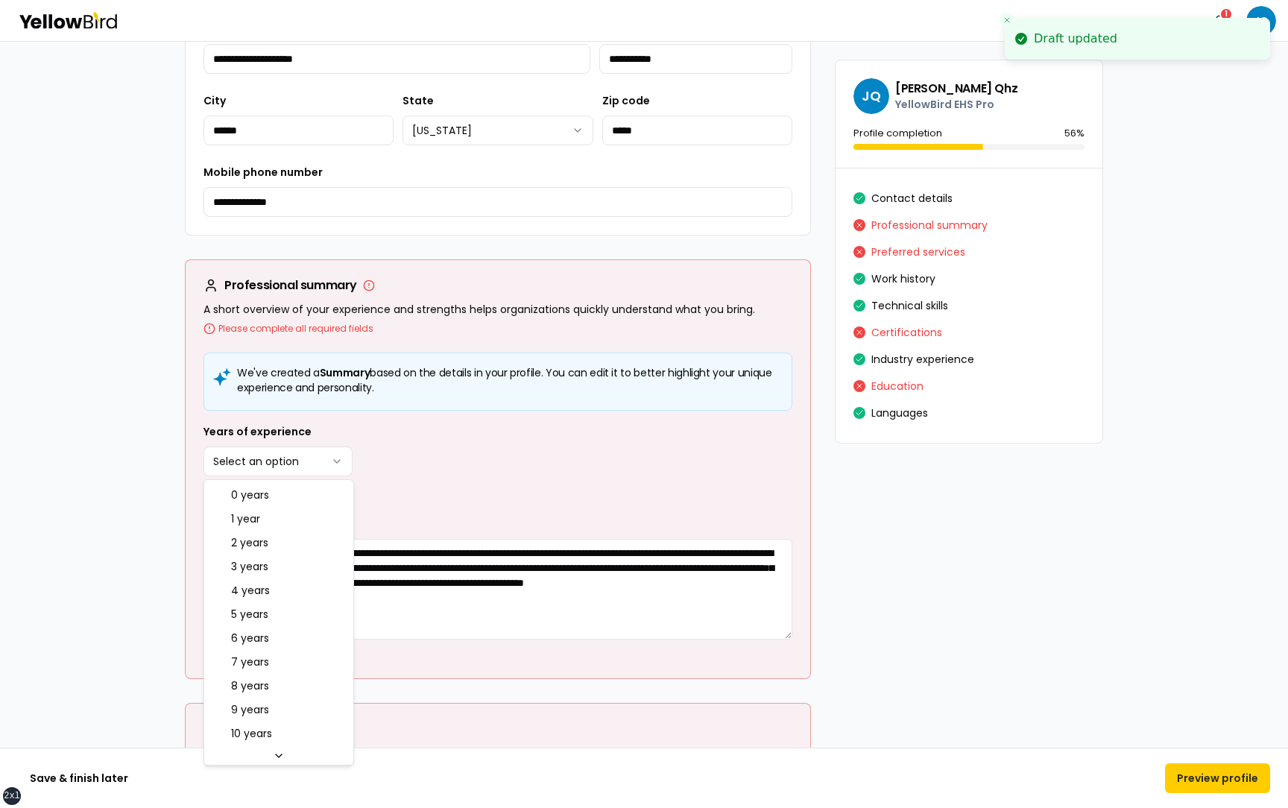
select select "****"
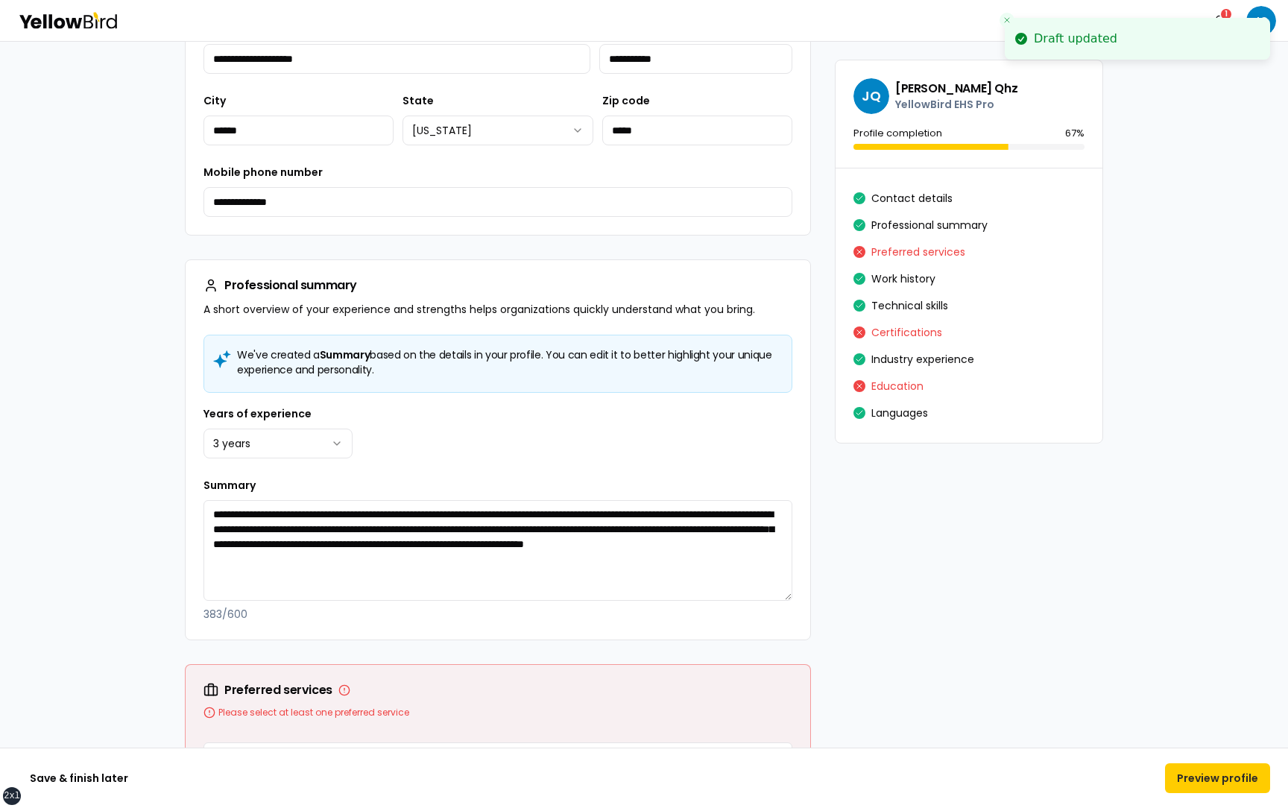
click at [438, 482] on div "**********" at bounding box center [497, 548] width 589 height 145
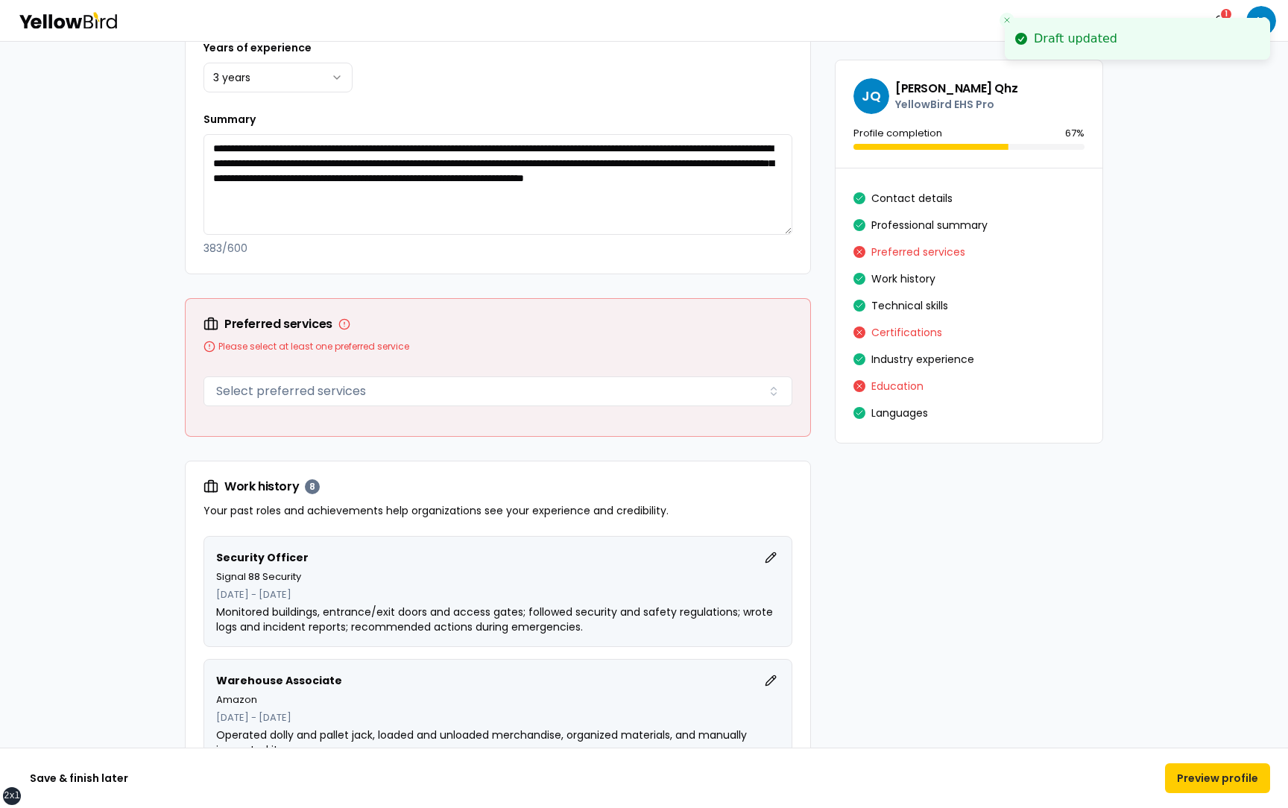
scroll to position [973, 0]
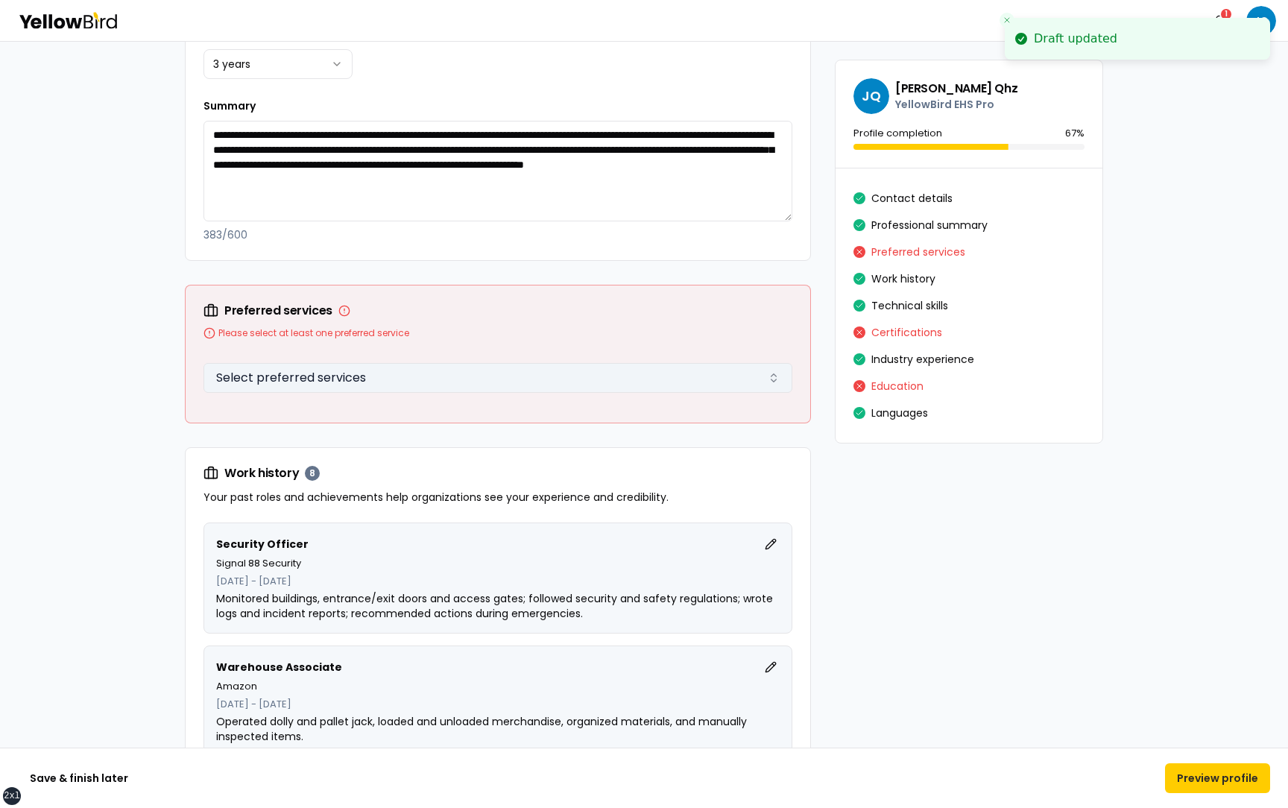
click at [411, 377] on button "Select preferred services" at bounding box center [497, 378] width 589 height 30
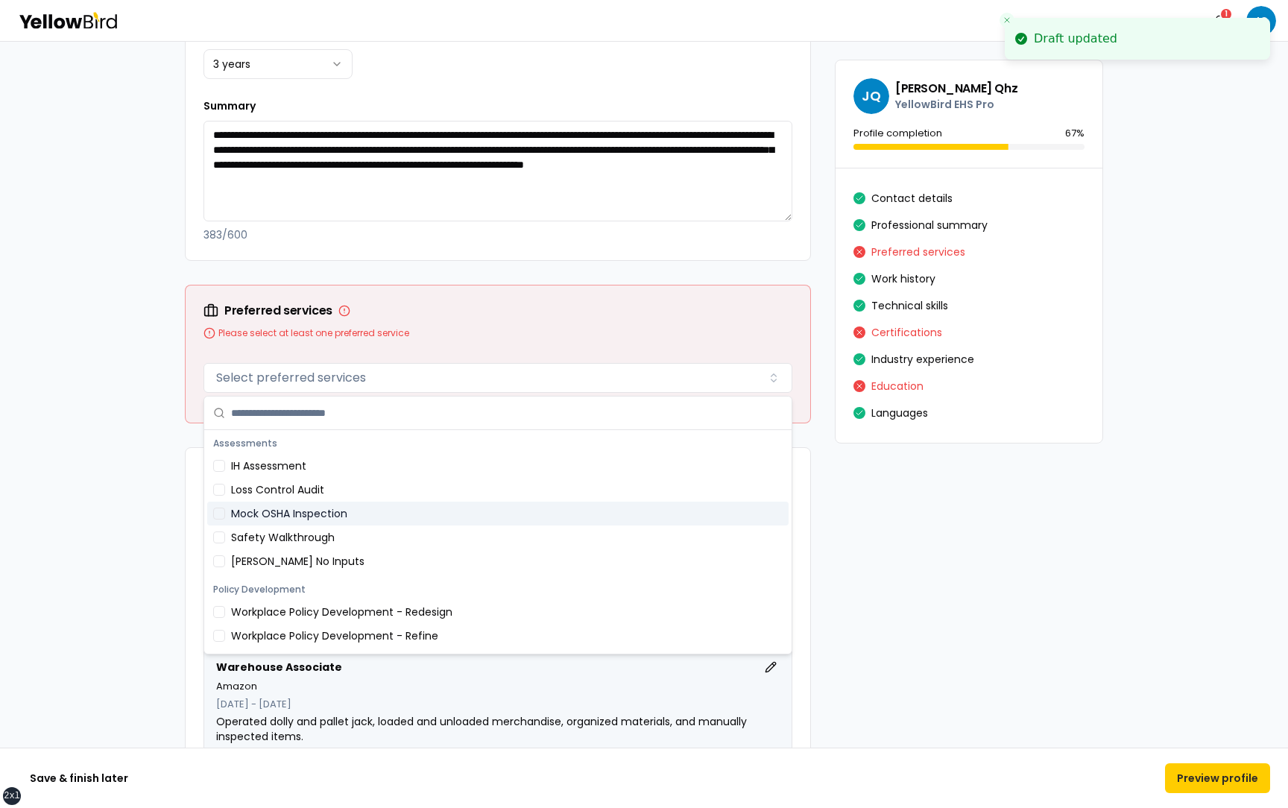
click at [335, 511] on div "Mock OSHA Inspection" at bounding box center [497, 514] width 581 height 24
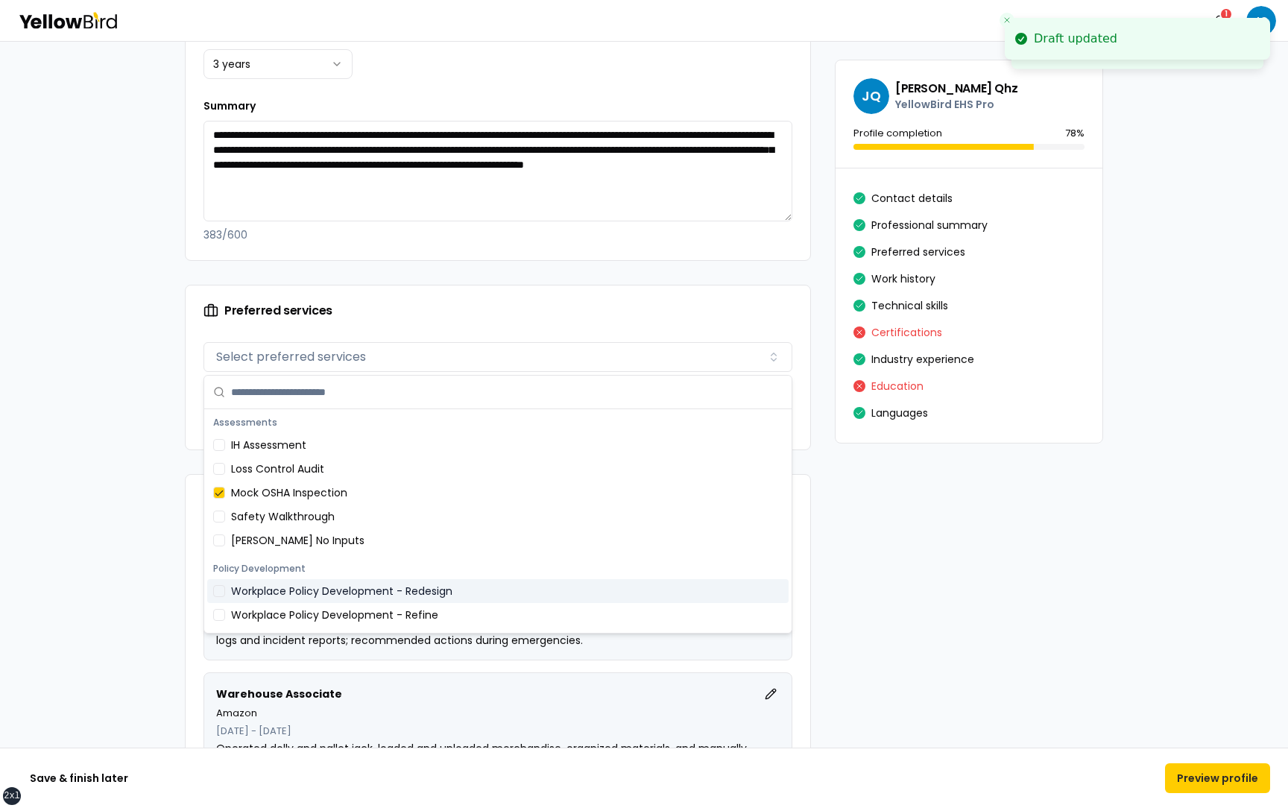
click at [314, 586] on div "Workplace Policy Development - Redesign" at bounding box center [497, 591] width 581 height 24
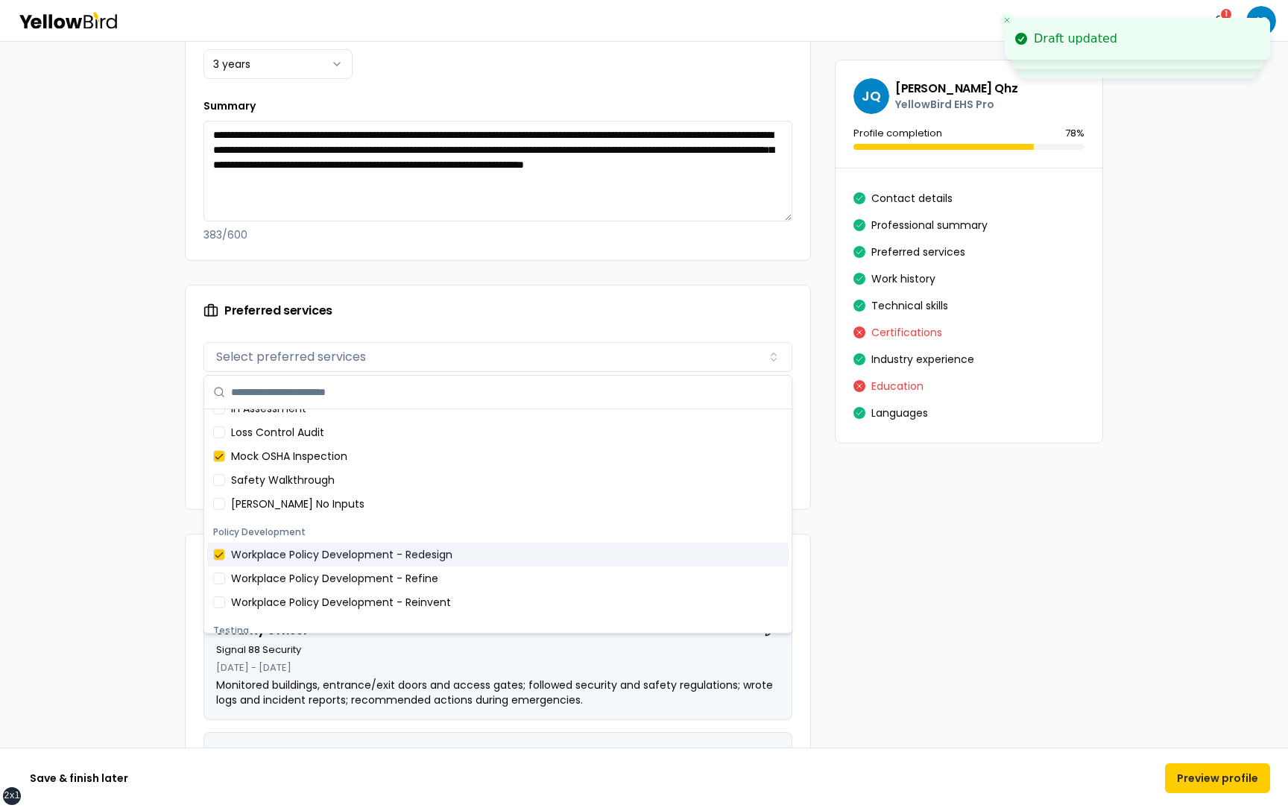
scroll to position [48, 0]
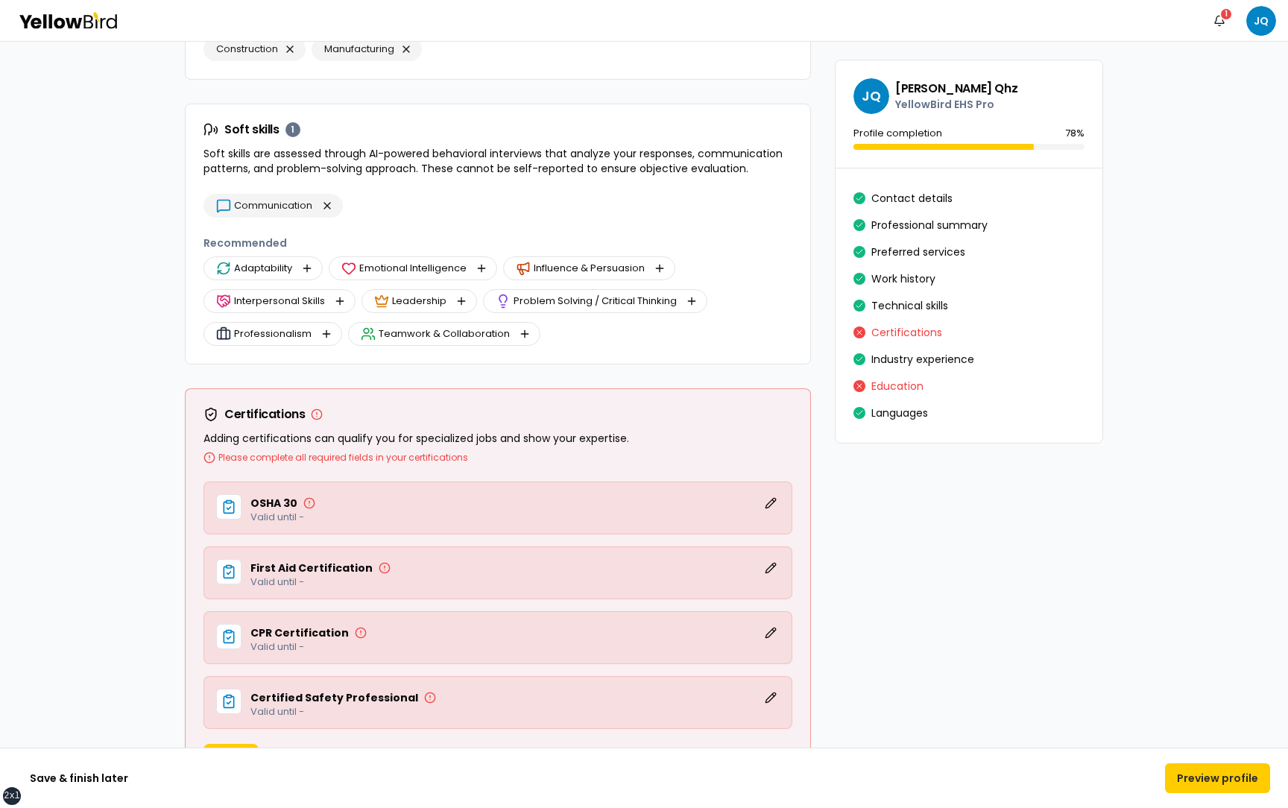
scroll to position [3046, 0]
click at [771, 504] on button "Edit" at bounding box center [771, 502] width 18 height 18
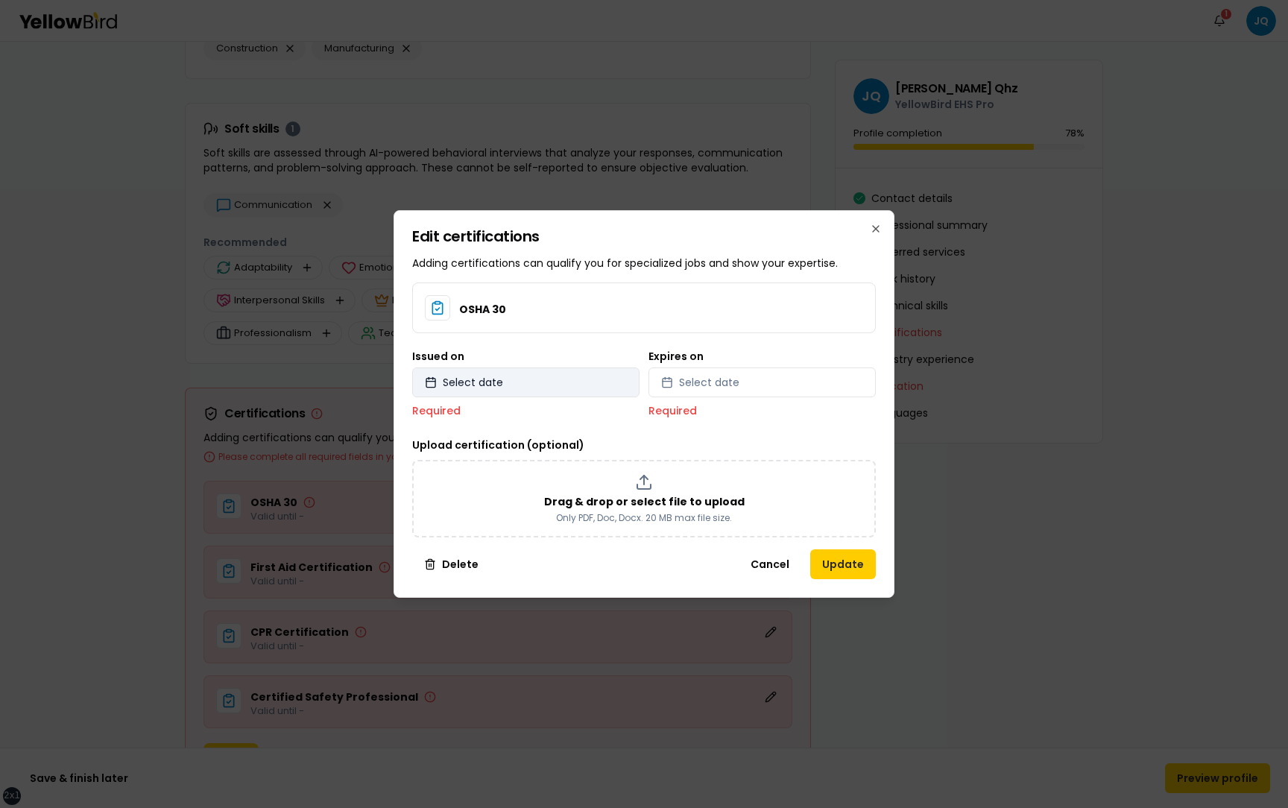
click at [572, 385] on button "Select date" at bounding box center [525, 382] width 227 height 30
select select "*"
select select "****"
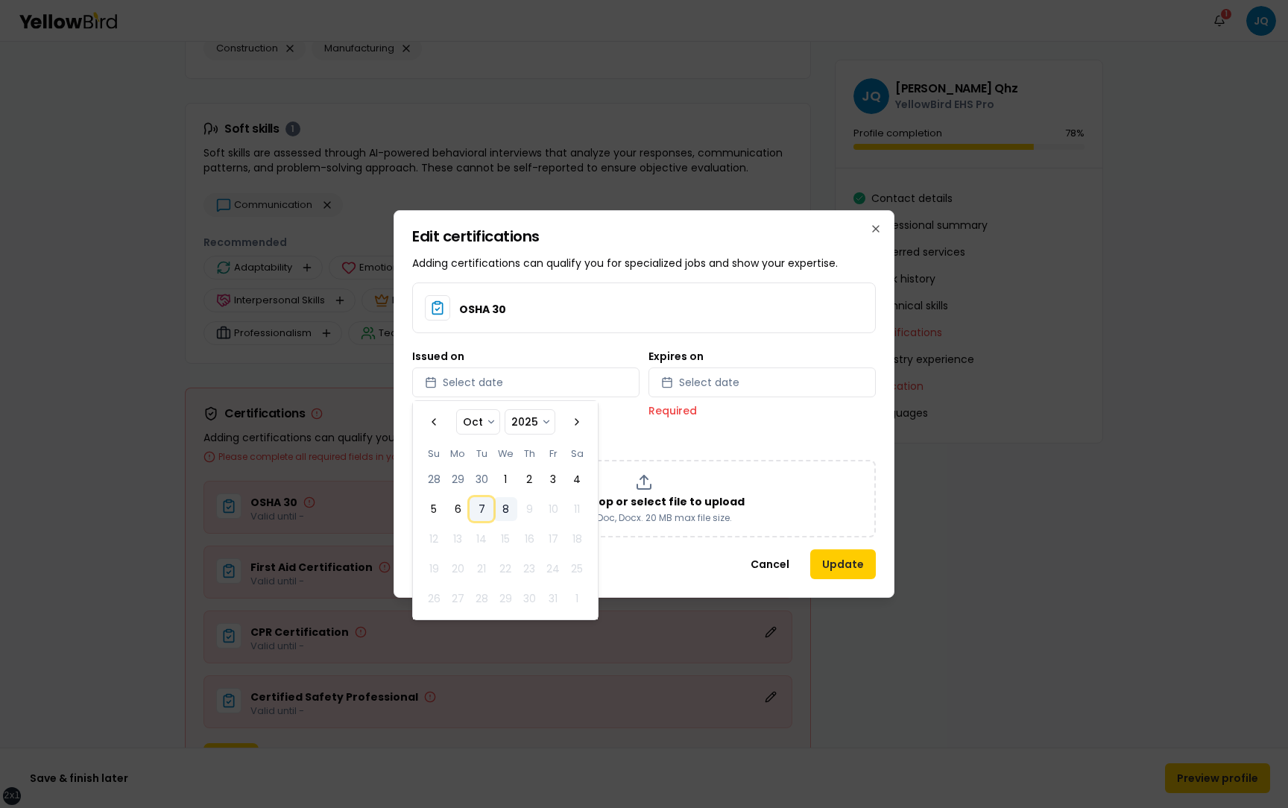
click at [492, 503] on button "7" at bounding box center [482, 509] width 24 height 24
select select "*"
select select "****"
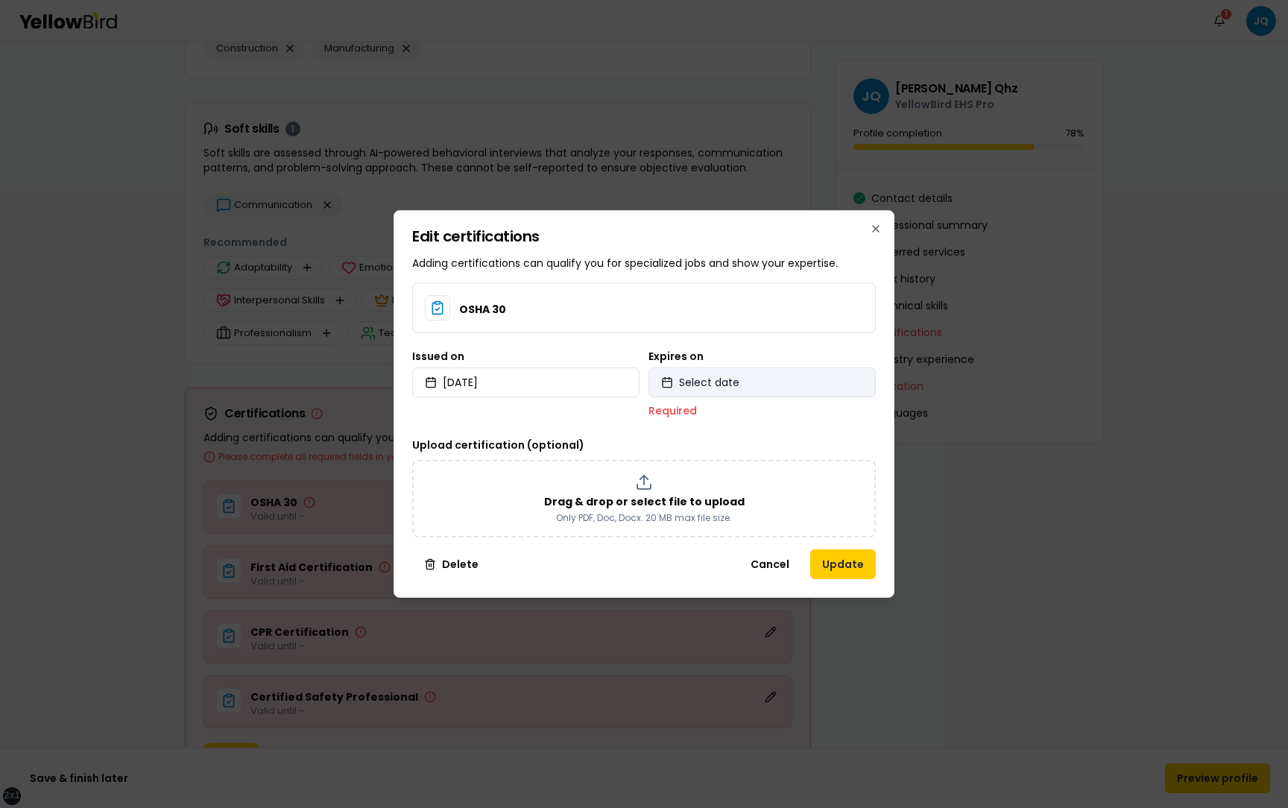
click at [714, 387] on span "Select date" at bounding box center [709, 382] width 60 height 15
select select "*"
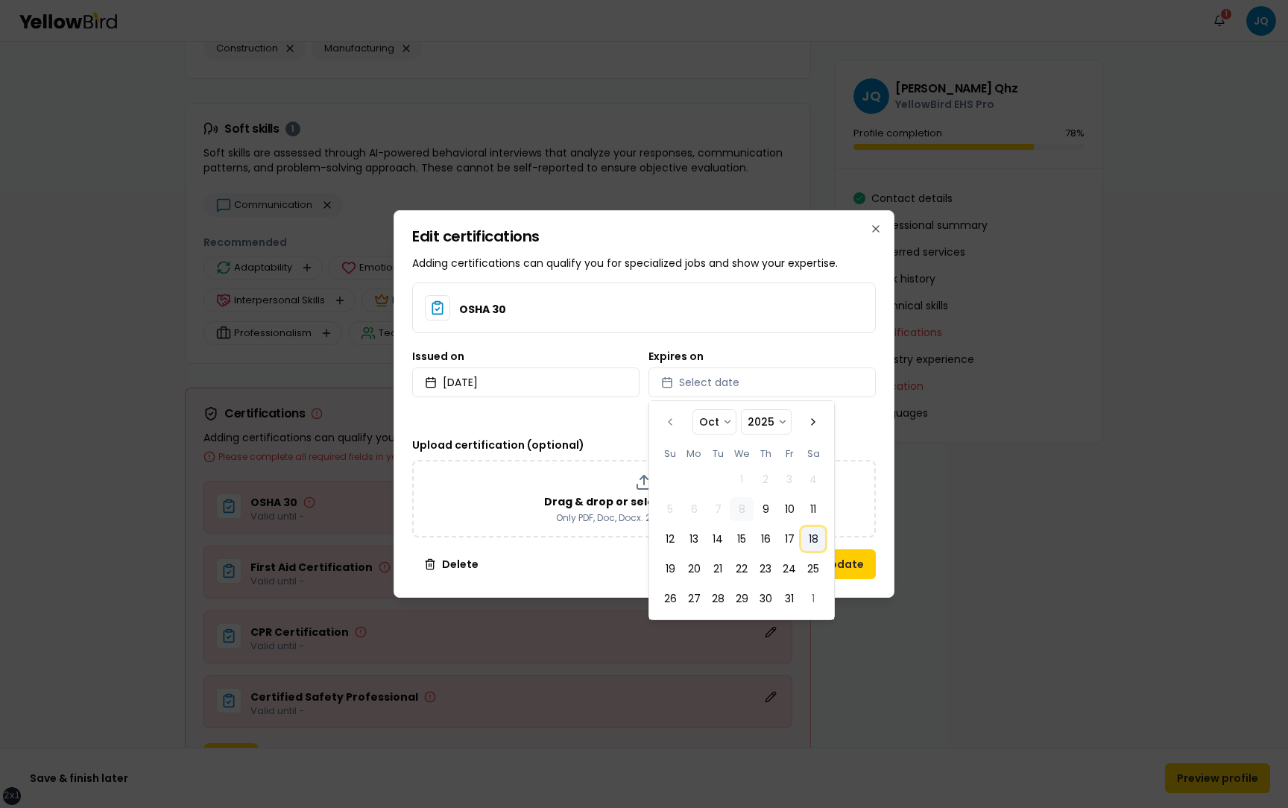
click at [804, 546] on button "18" at bounding box center [813, 539] width 24 height 24
select select "*"
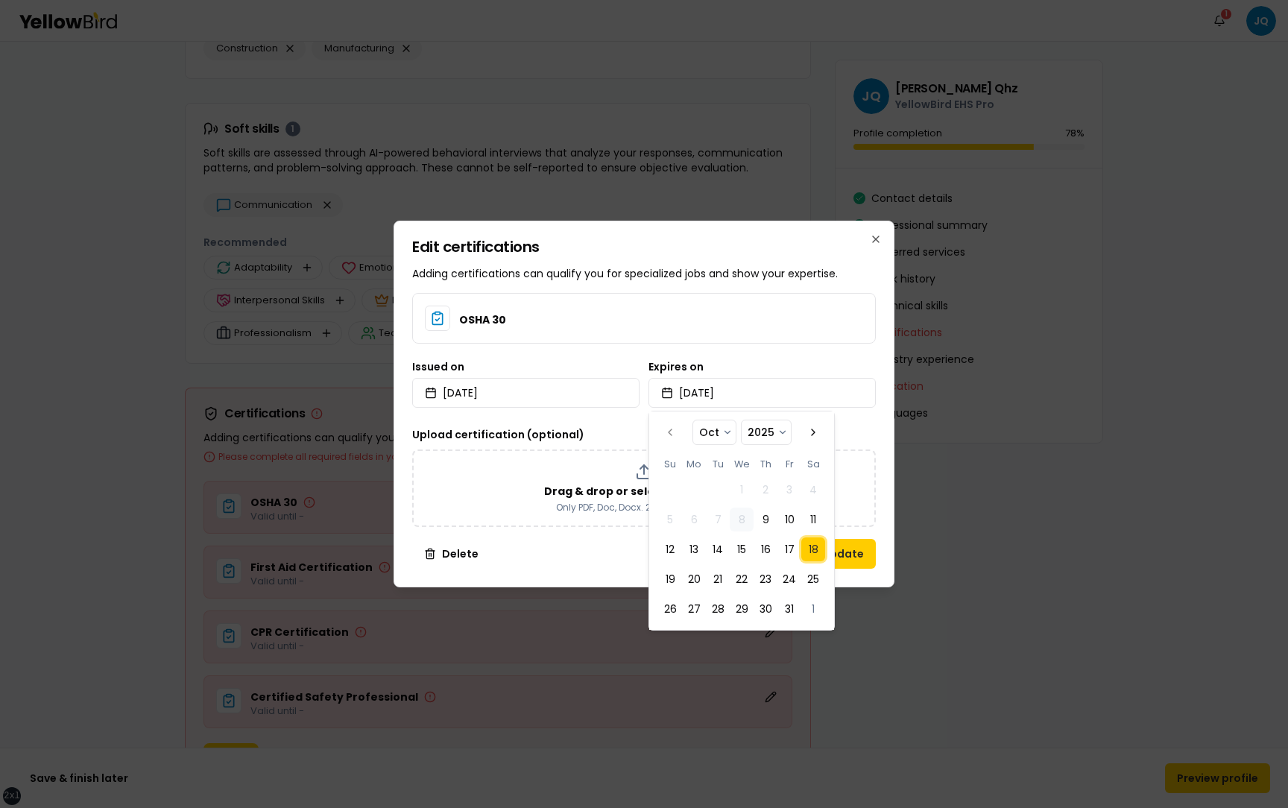
click at [875, 436] on div "Upload certification (optional) Drag & drop or select file to upload Only PDF, …" at bounding box center [644, 476] width 464 height 101
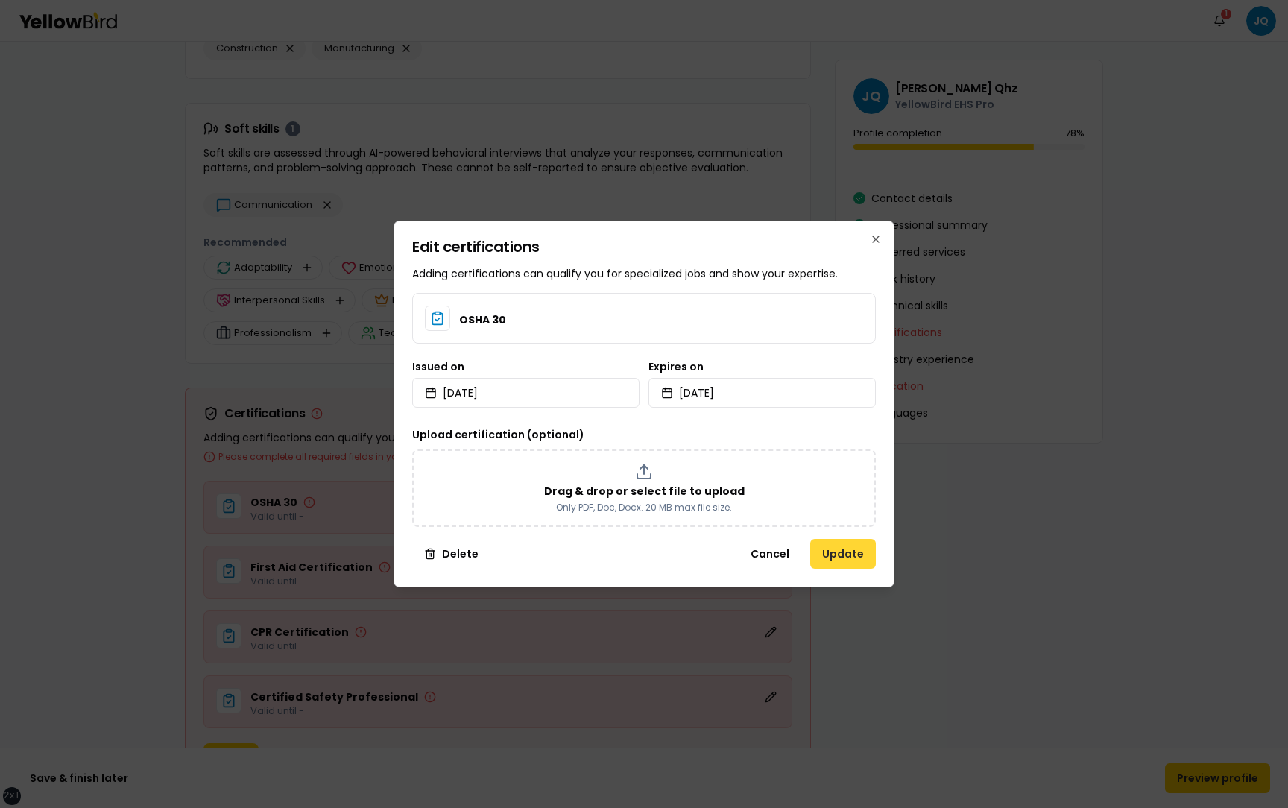
click at [843, 552] on button "Update" at bounding box center [843, 554] width 66 height 30
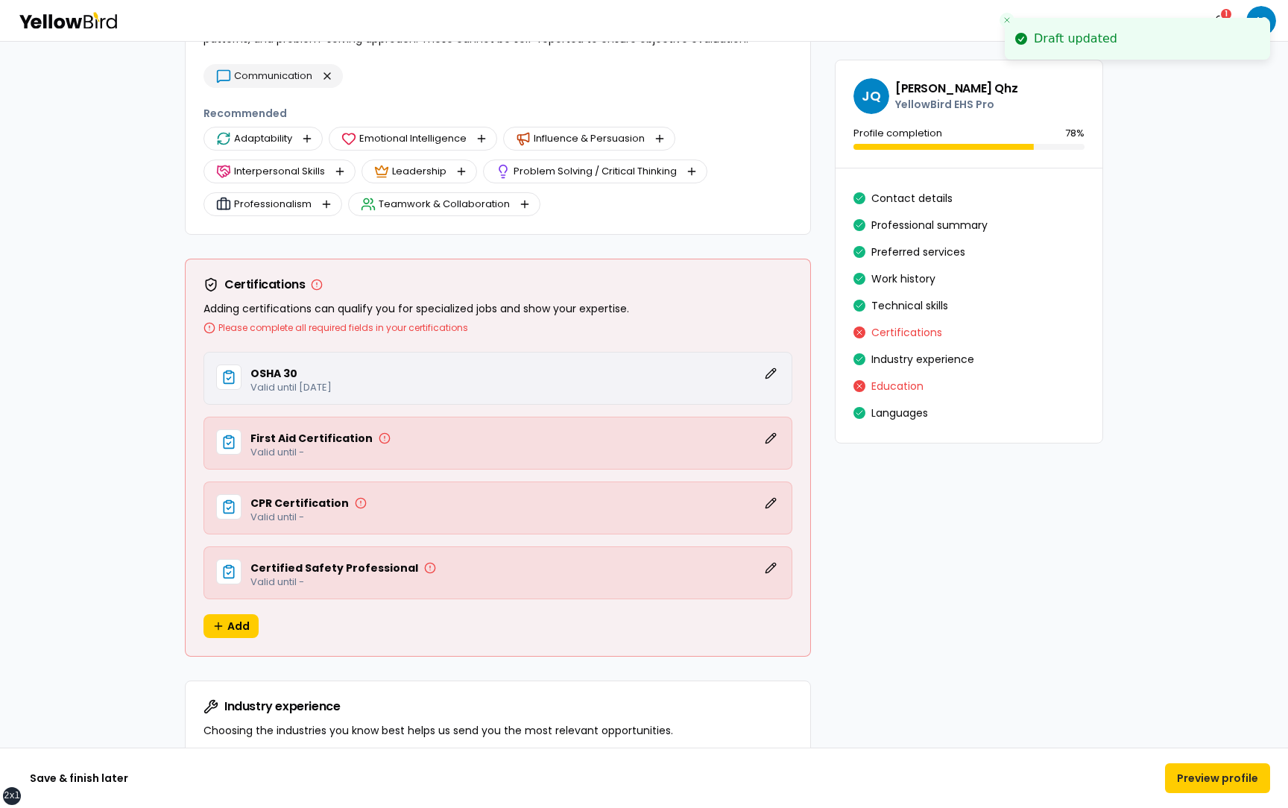
scroll to position [3178, 0]
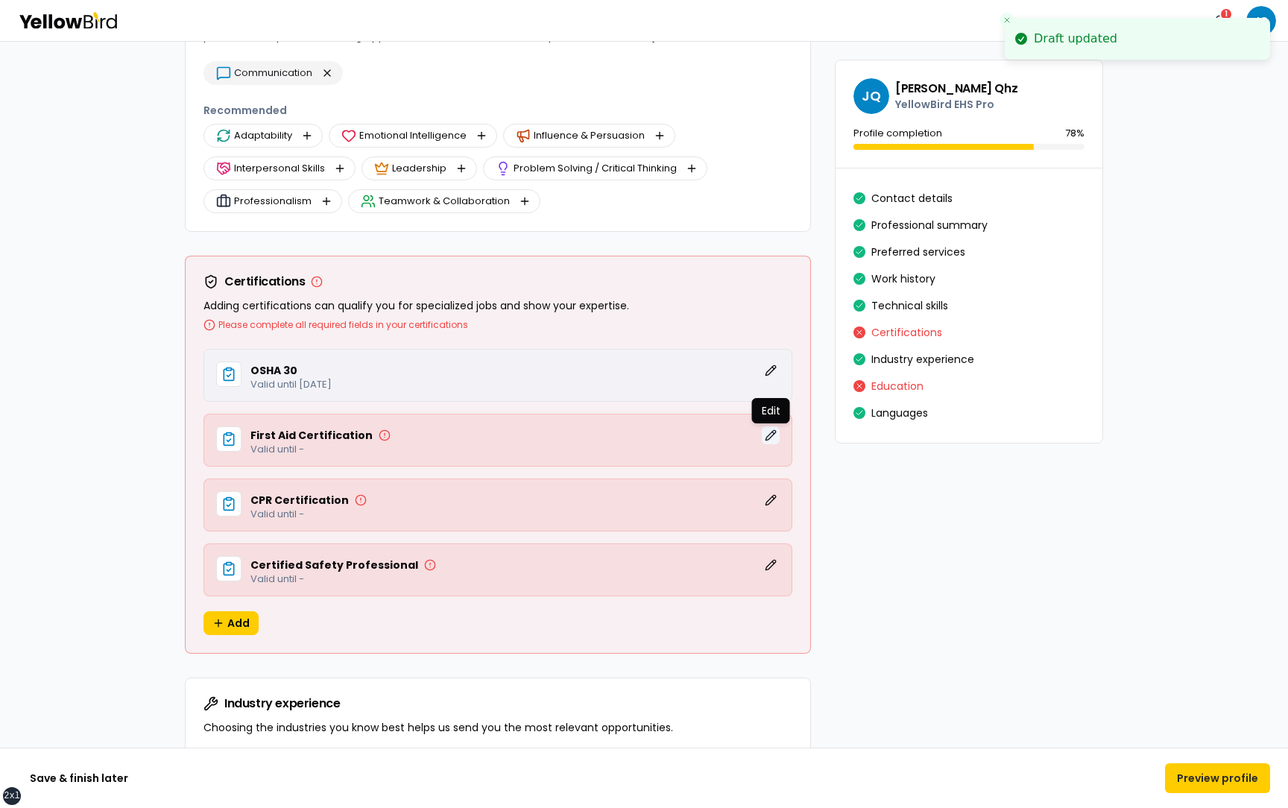
click at [768, 429] on button "Edit" at bounding box center [771, 435] width 18 height 18
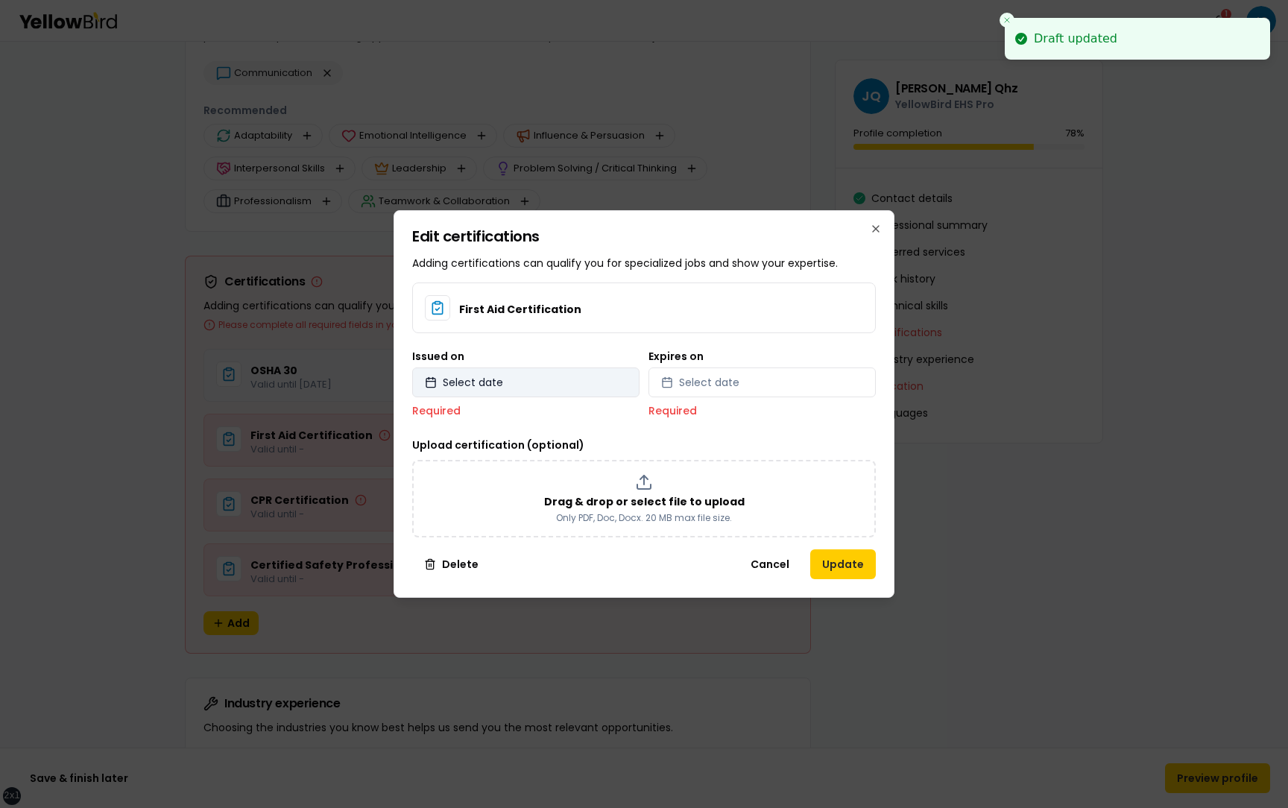
click at [562, 382] on button "Select date" at bounding box center [525, 382] width 227 height 30
select select "*"
select select "****"
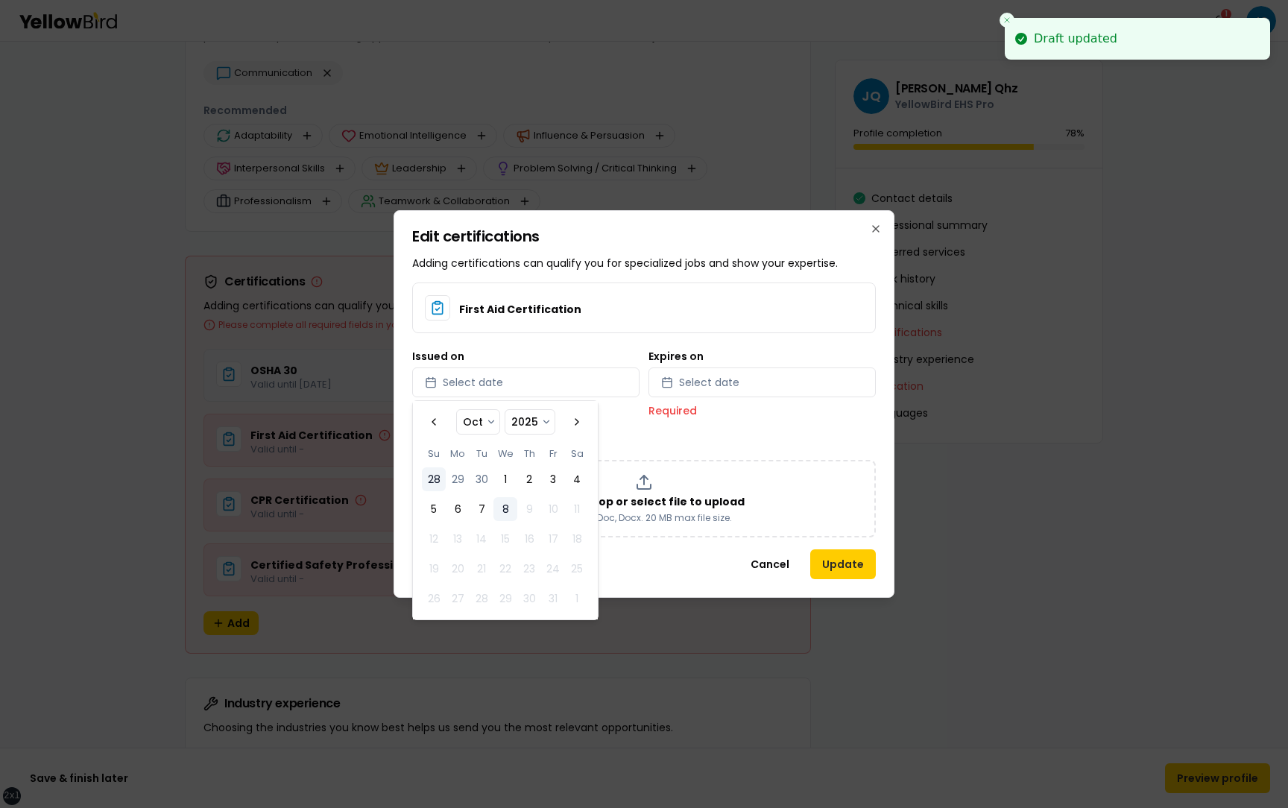
click at [434, 481] on button "28" at bounding box center [434, 479] width 24 height 24
select select "*"
select select "****"
click at [730, 388] on span "Select date" at bounding box center [709, 382] width 60 height 15
select select "*"
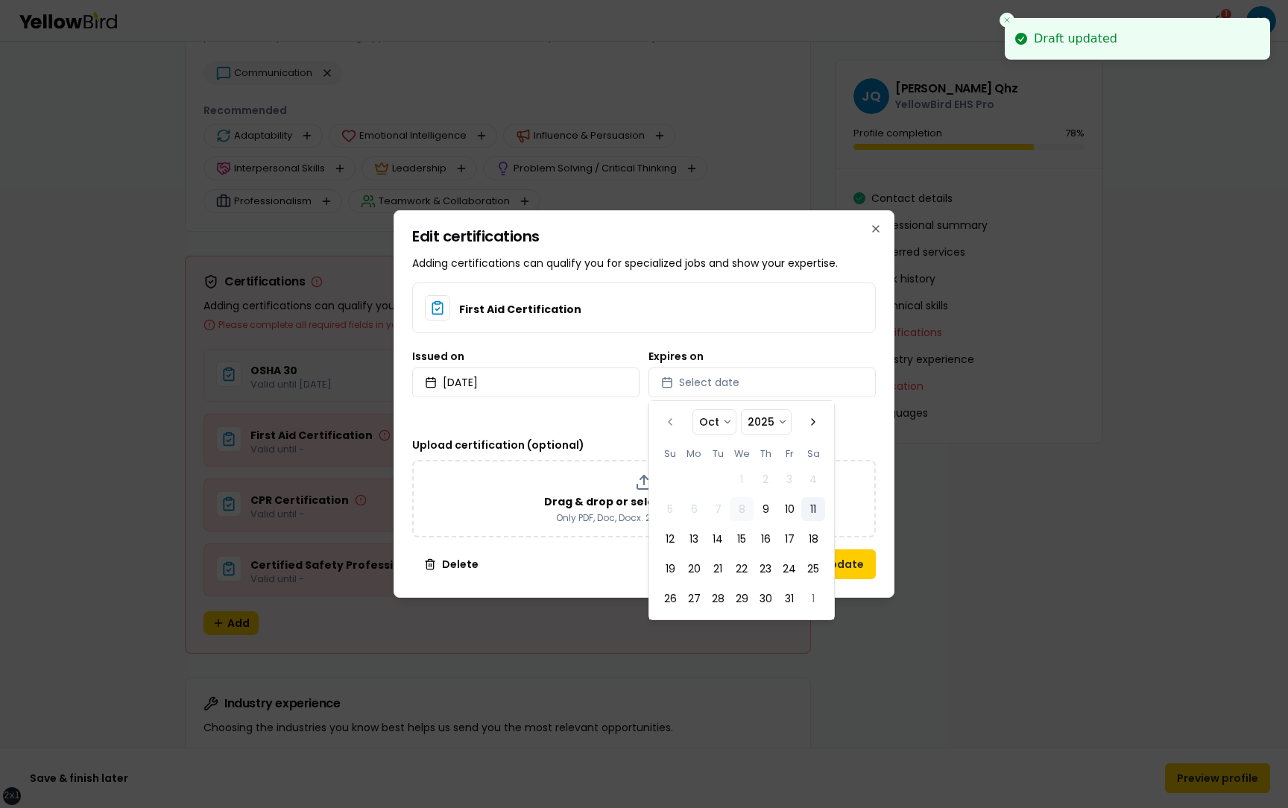
click at [815, 508] on button "11" at bounding box center [813, 509] width 24 height 24
select select "*"
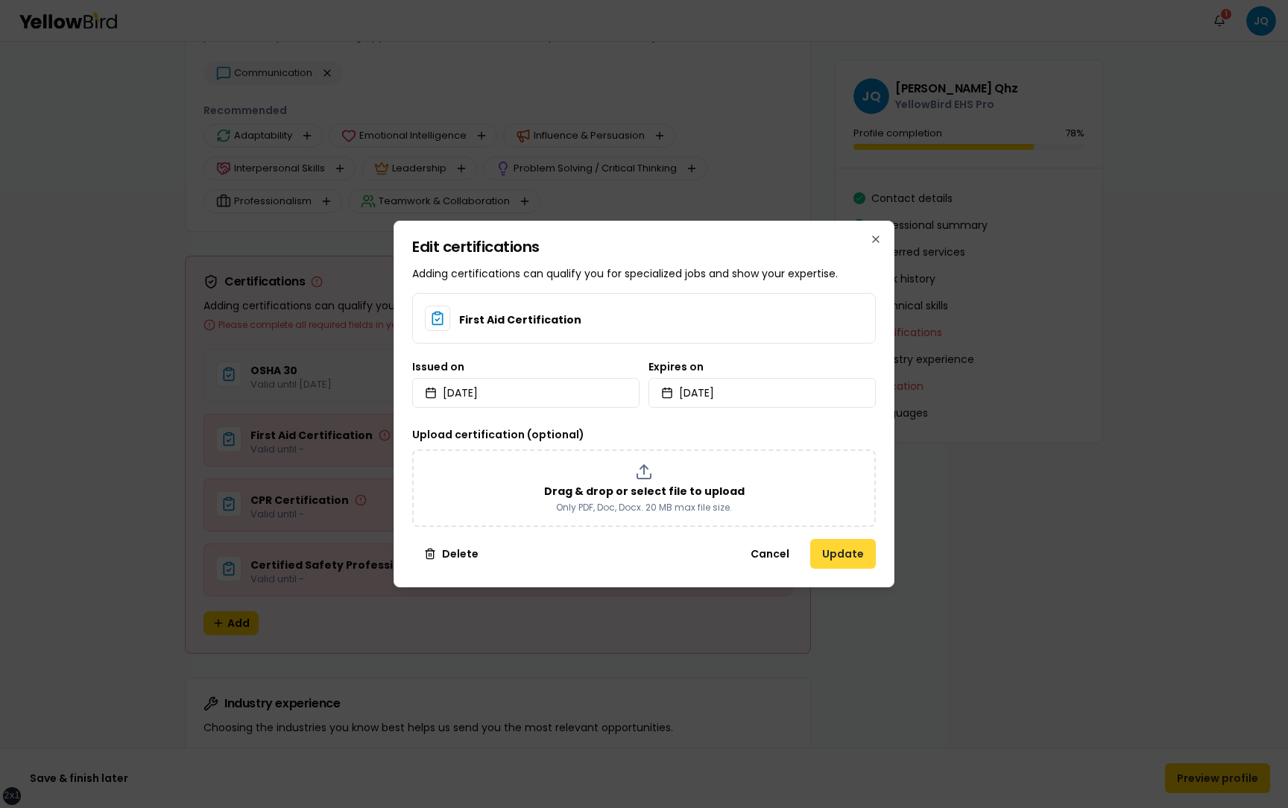
click at [865, 546] on button "Update" at bounding box center [843, 554] width 66 height 30
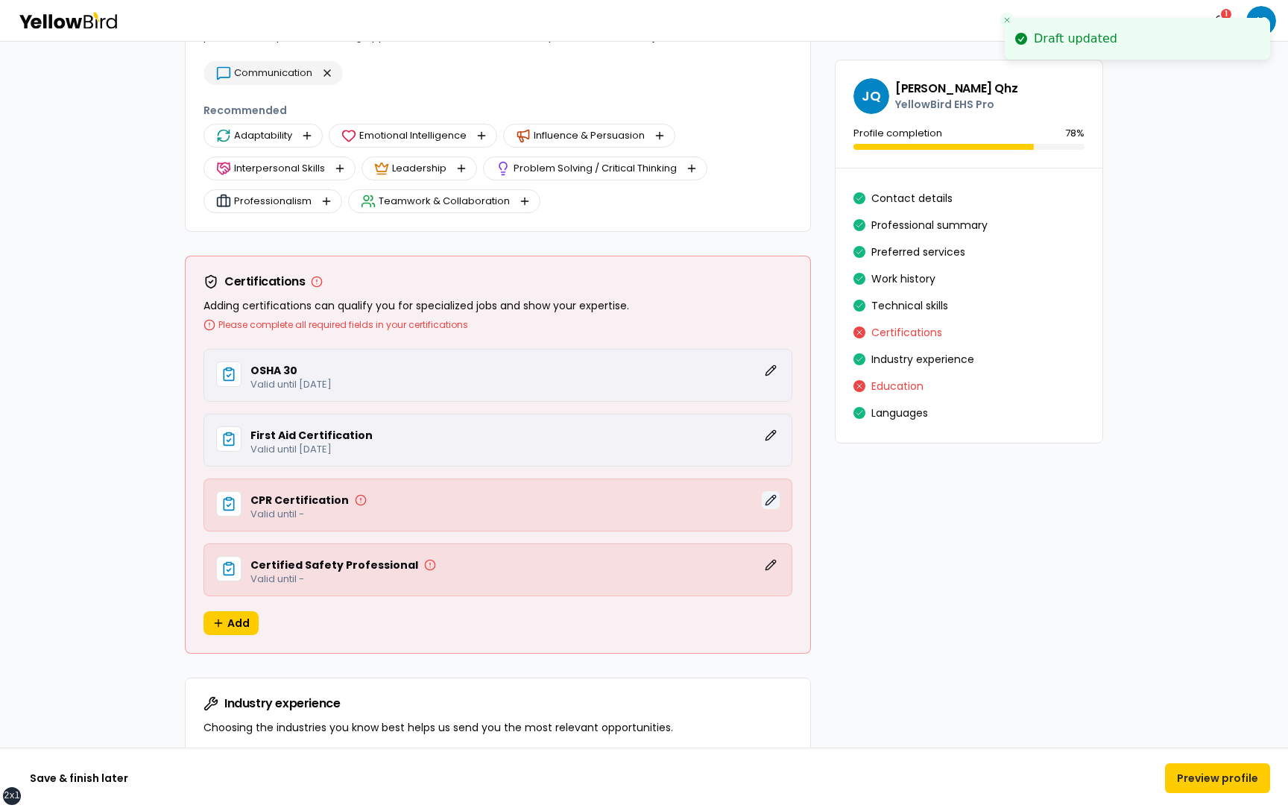
click at [772, 507] on button "Edit" at bounding box center [771, 500] width 18 height 18
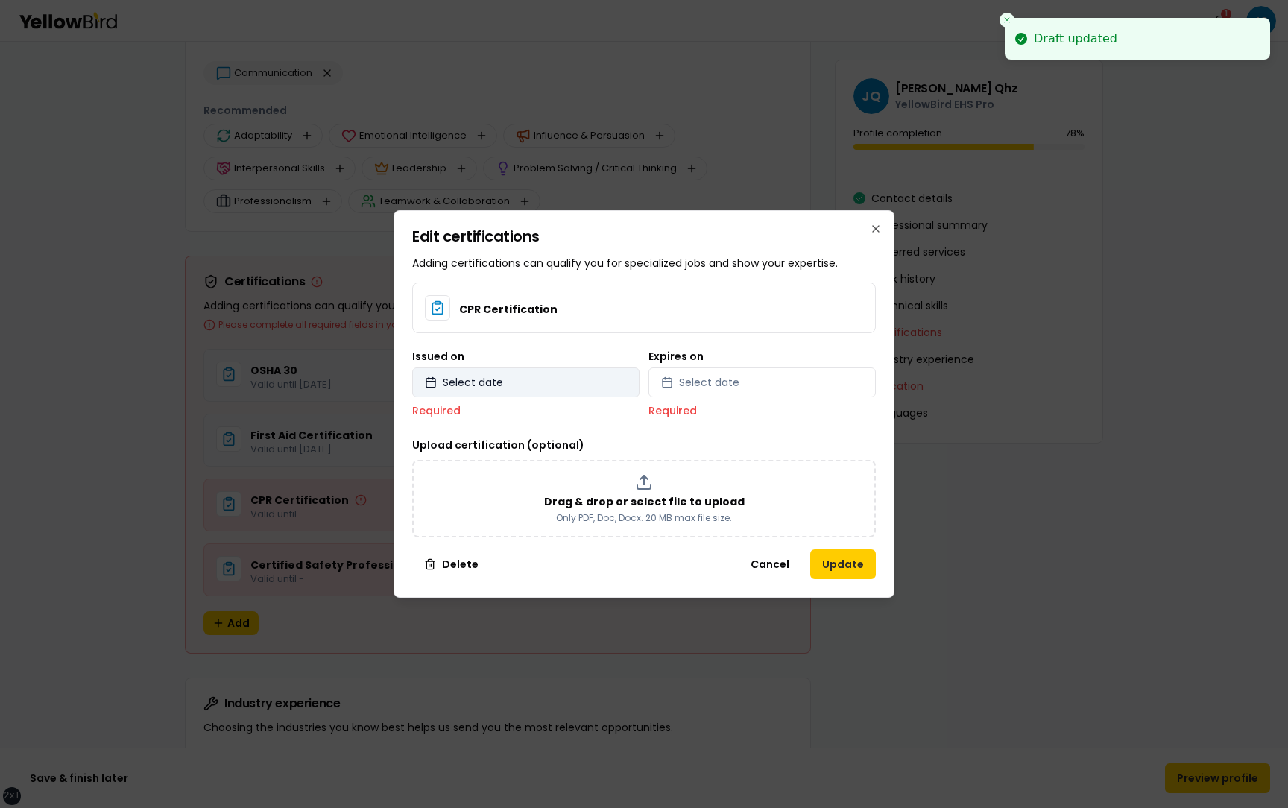
click at [479, 382] on span "Select date" at bounding box center [473, 382] width 60 height 15
select select "*"
select select "****"
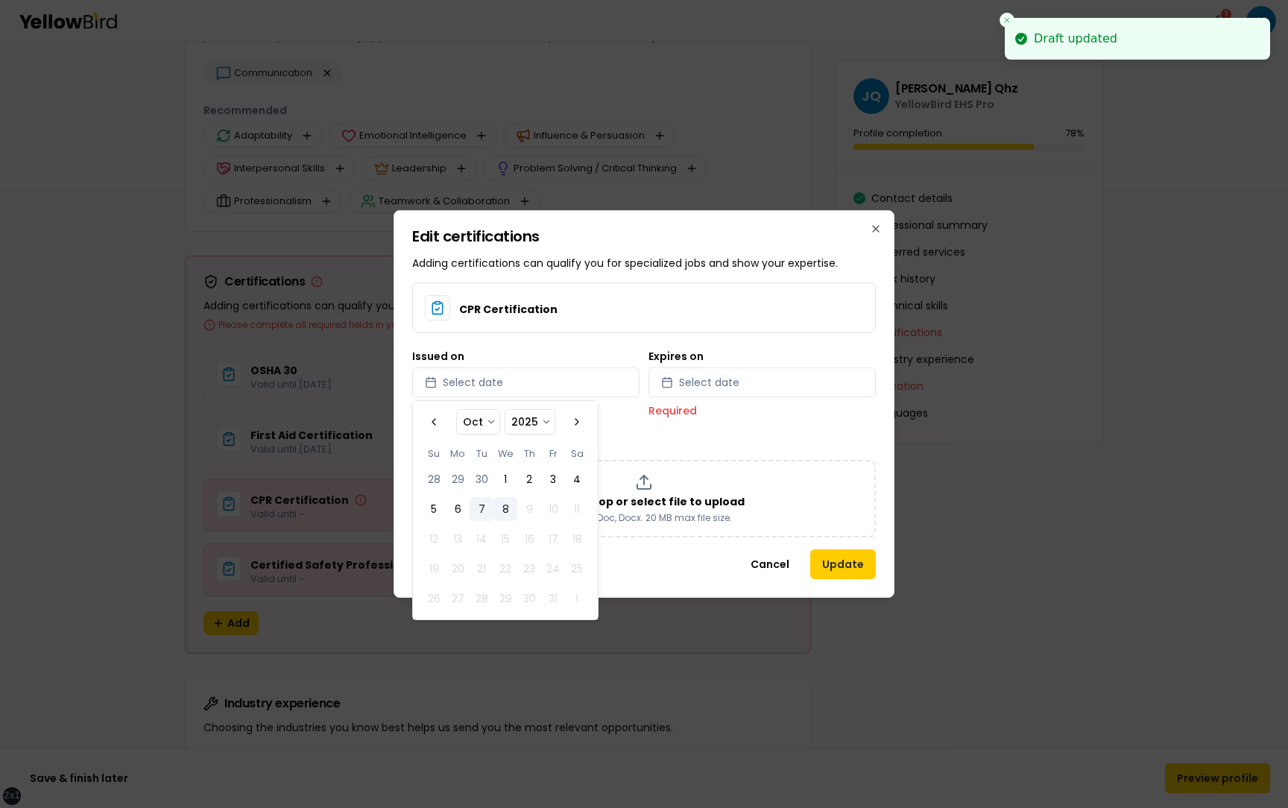
click at [473, 507] on button "7" at bounding box center [482, 509] width 24 height 24
select select "*"
select select "****"
click at [751, 386] on button "Select date" at bounding box center [761, 382] width 227 height 30
select select "*"
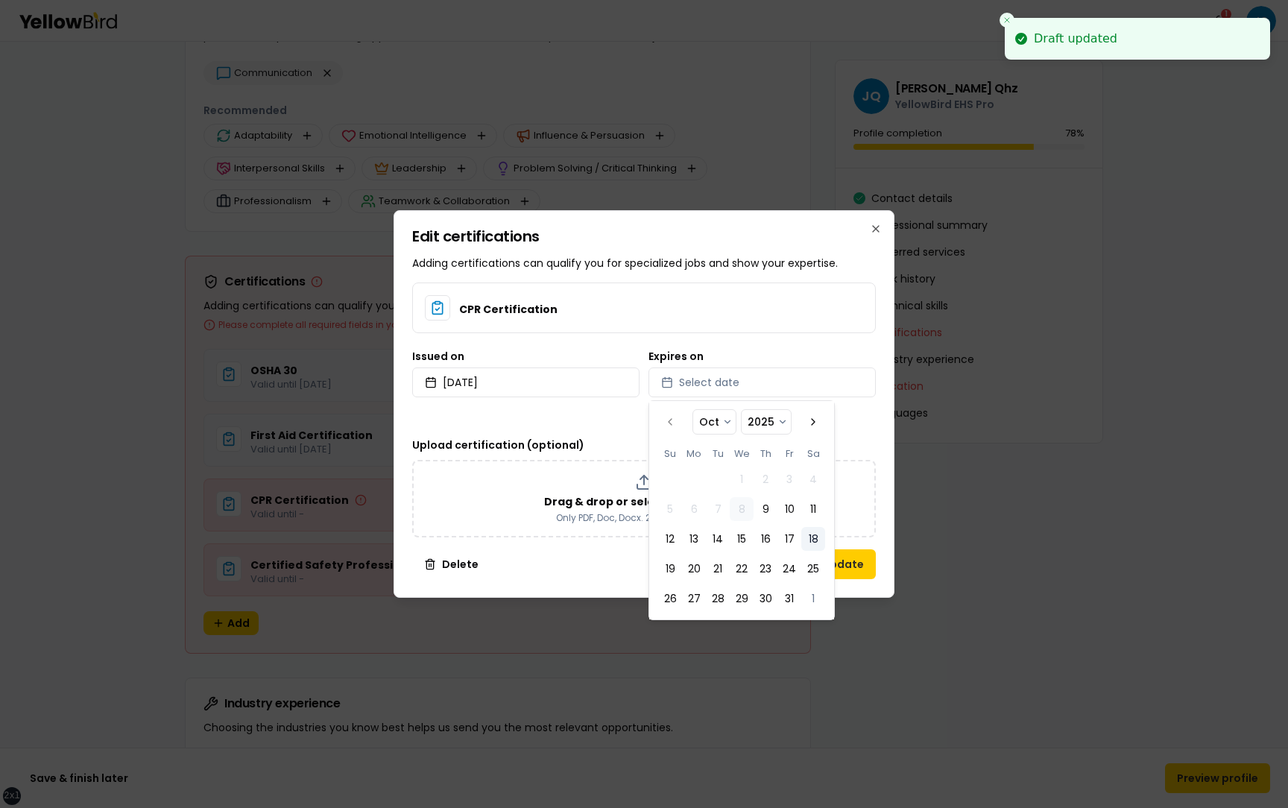
click at [816, 539] on button "18" at bounding box center [813, 539] width 24 height 24
select select "*"
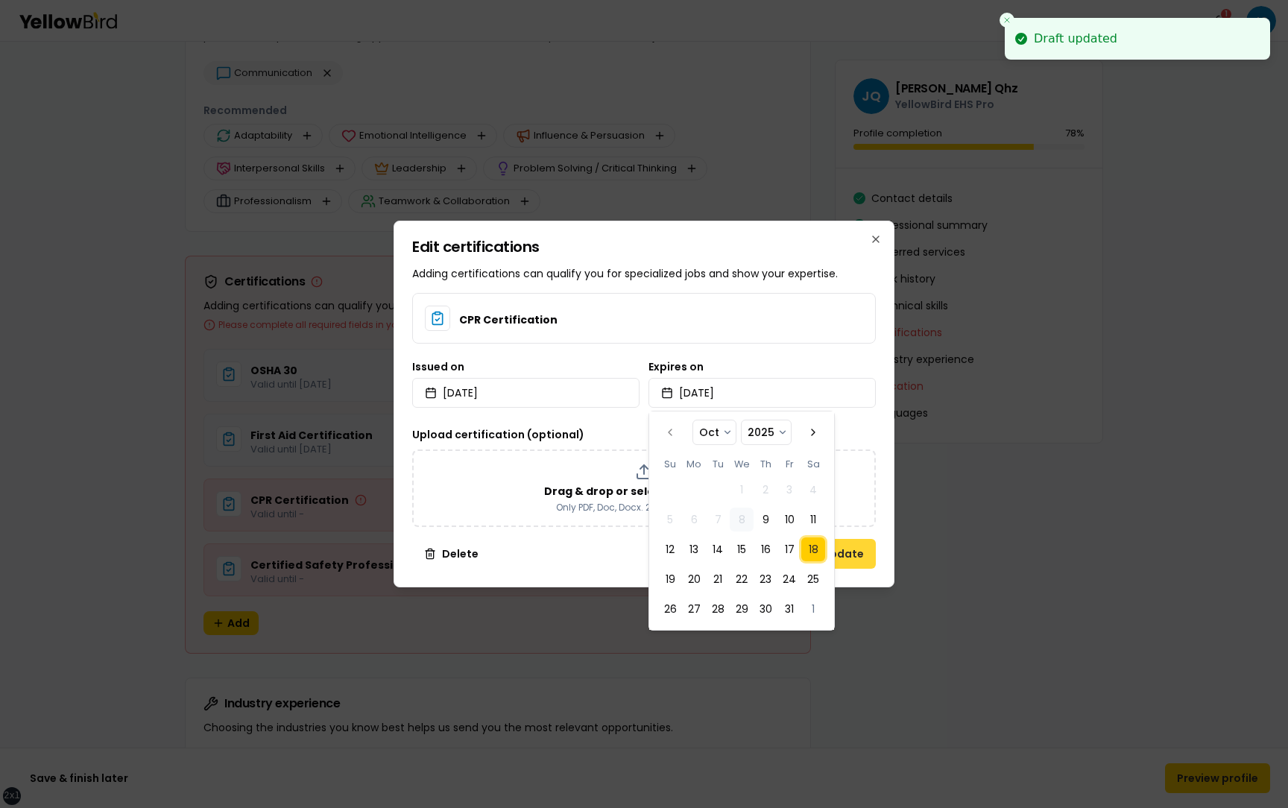
click at [870, 555] on button "Update" at bounding box center [843, 554] width 66 height 30
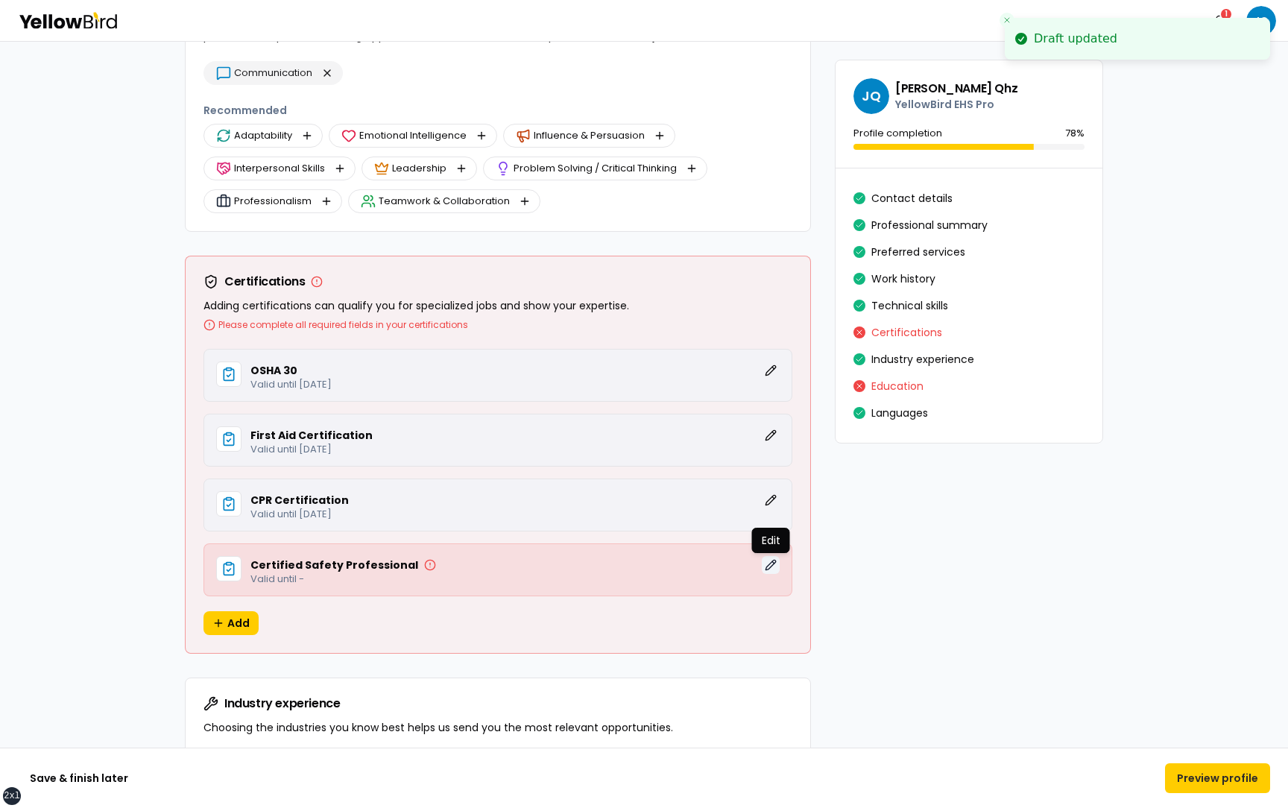
click at [776, 565] on button "Edit" at bounding box center [771, 565] width 18 height 18
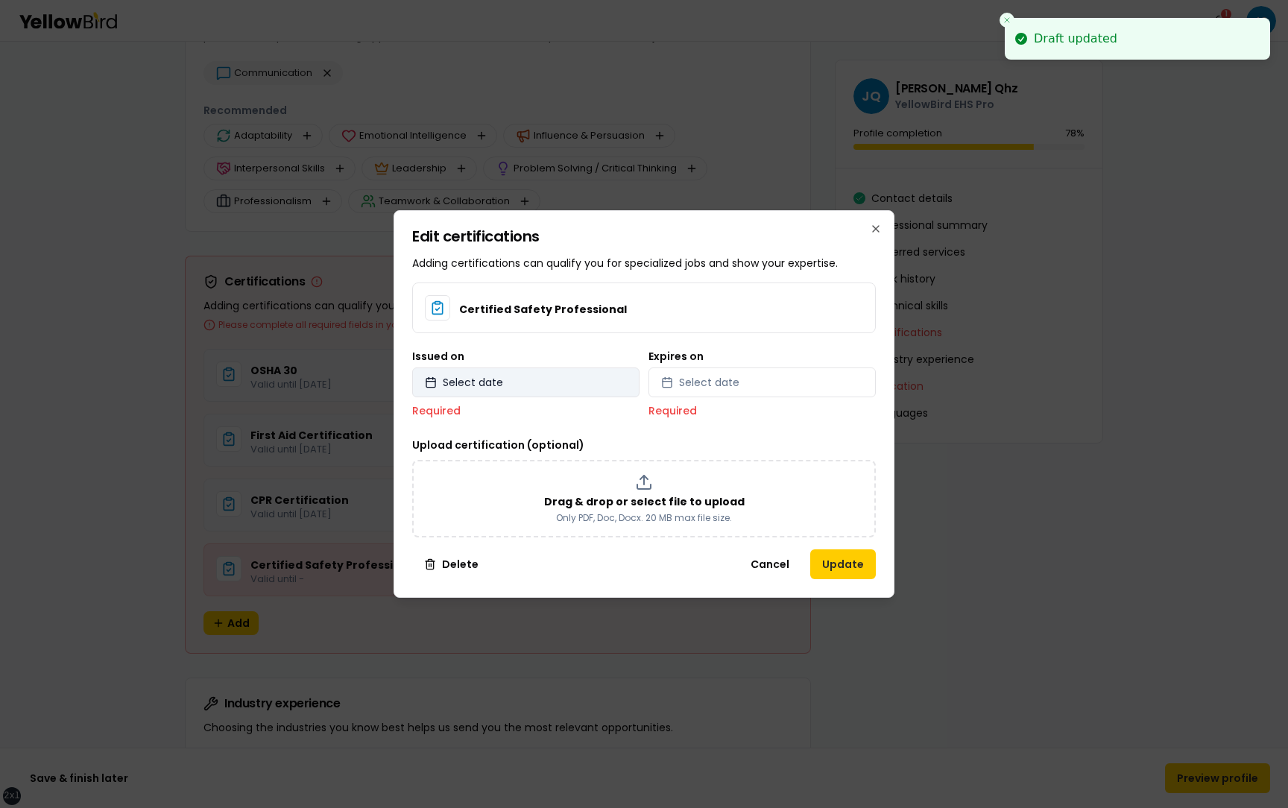
click at [523, 370] on button "Select date" at bounding box center [525, 382] width 227 height 30
select select "*"
select select "****"
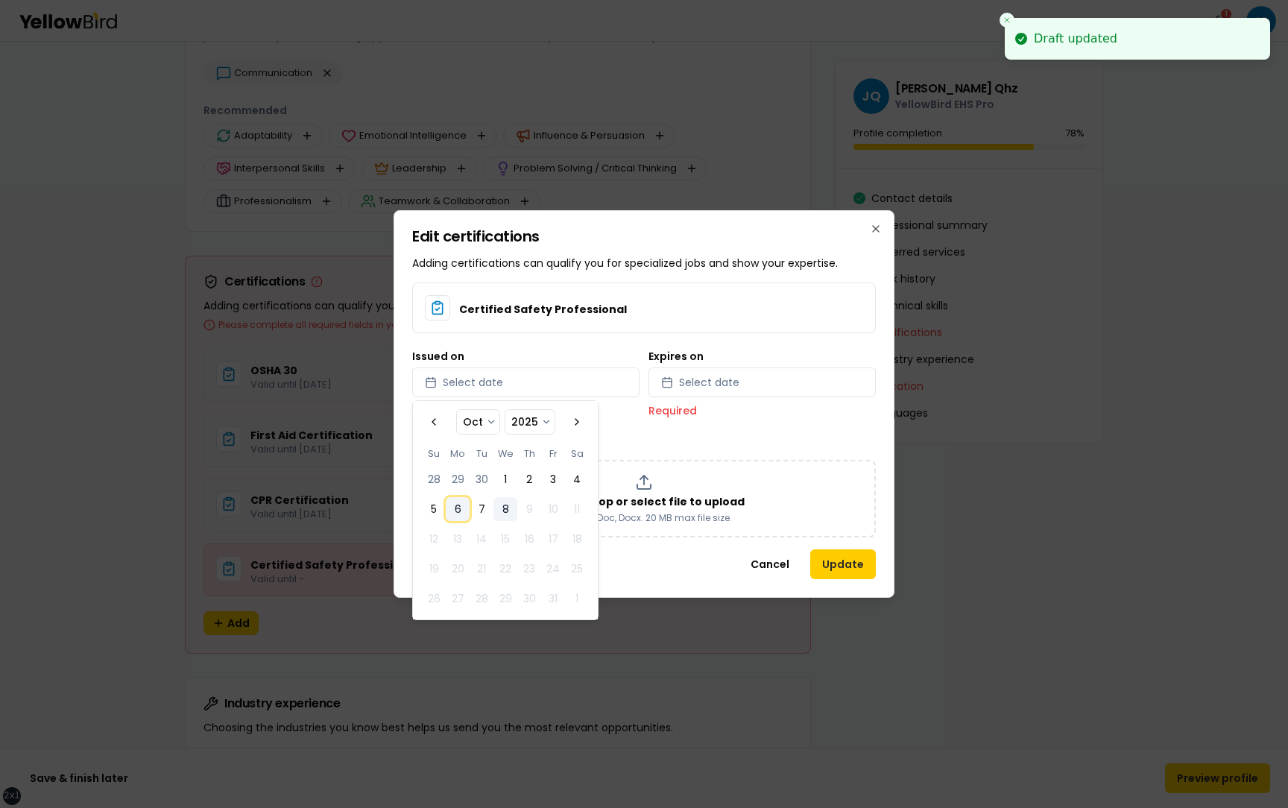
click at [446, 499] on button "6" at bounding box center [458, 509] width 24 height 24
select select "*"
select select "****"
click at [742, 382] on button "Select date" at bounding box center [761, 382] width 227 height 30
select select "*"
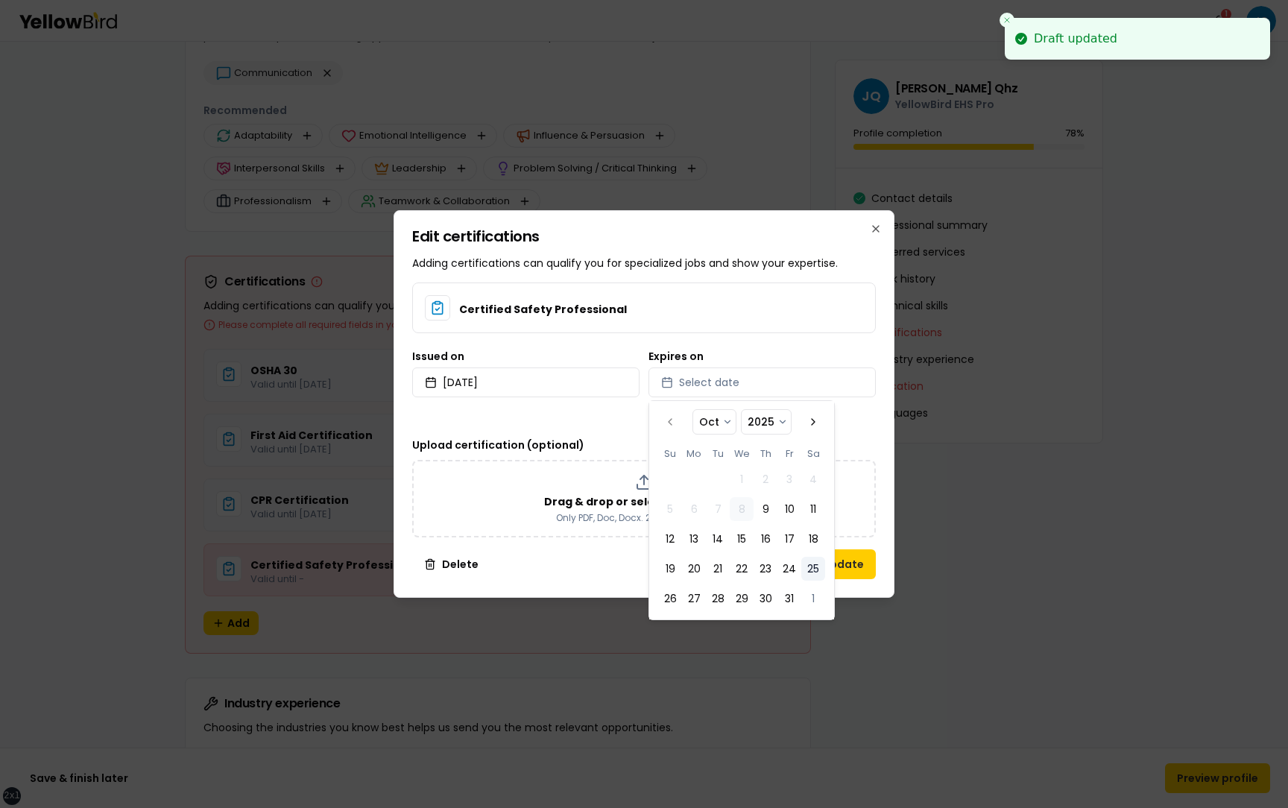
click at [811, 563] on button "25" at bounding box center [813, 569] width 24 height 24
select select "*"
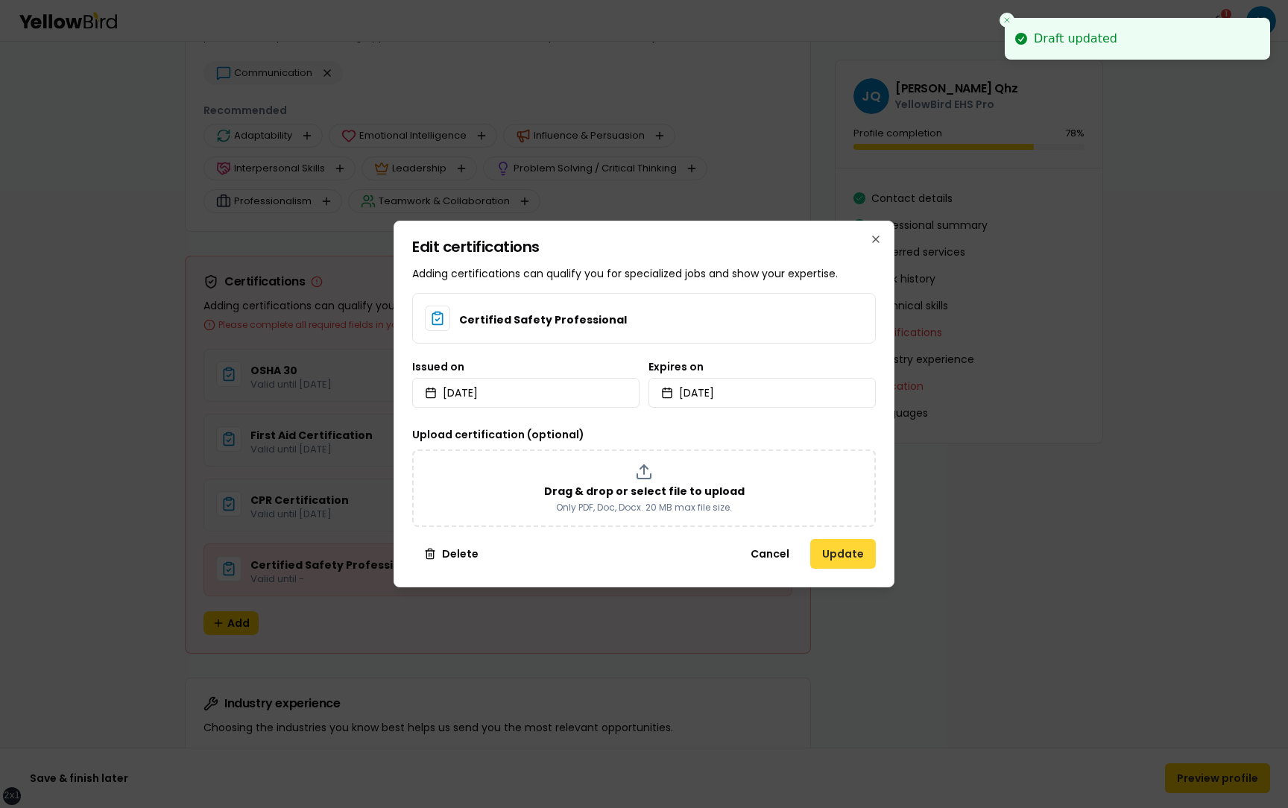
click at [859, 556] on button "Update" at bounding box center [843, 554] width 66 height 30
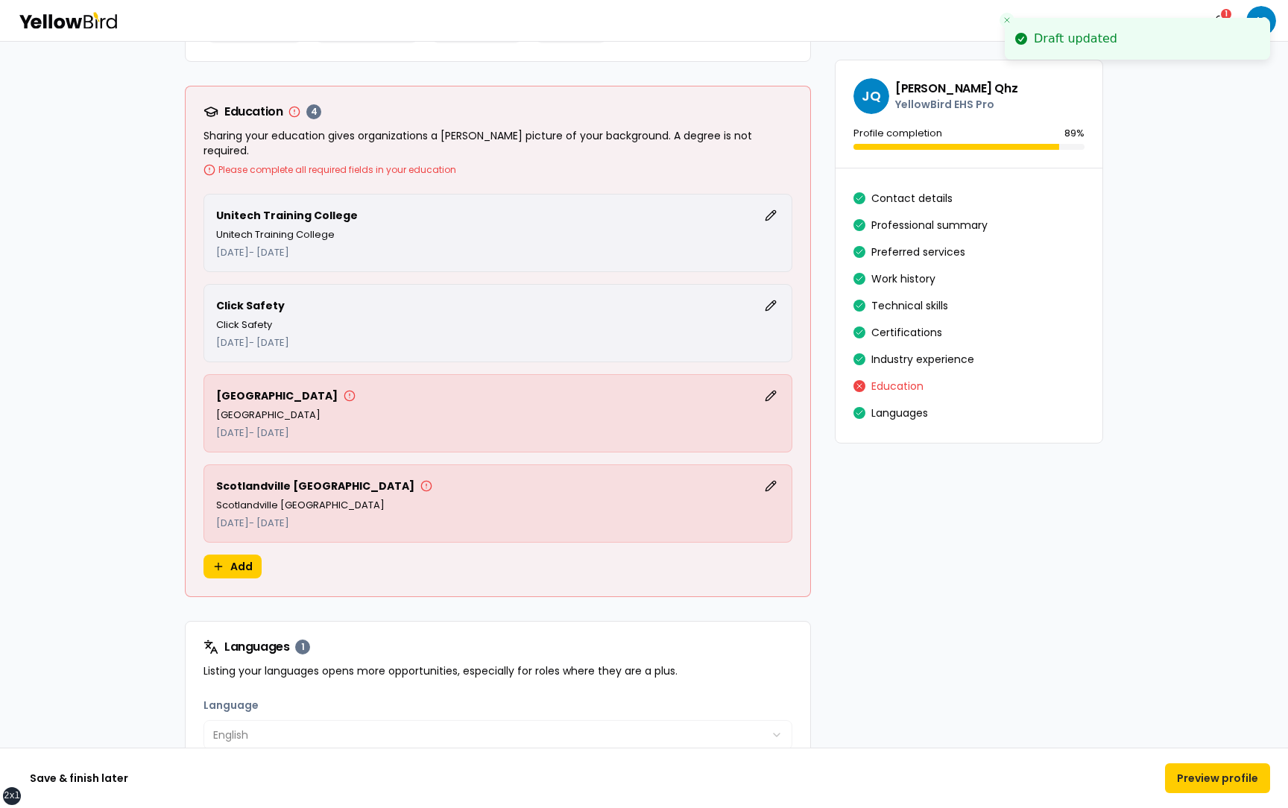
scroll to position [3974, 0]
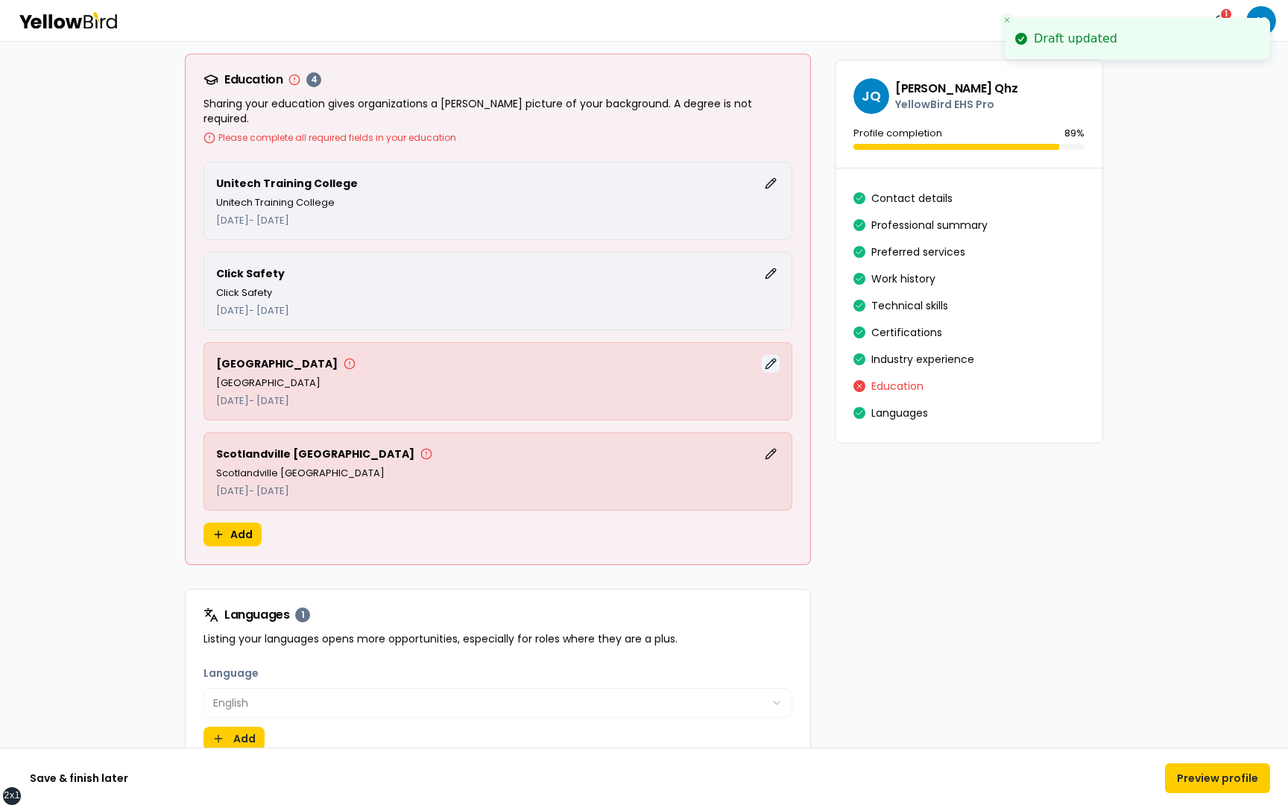
click at [768, 355] on button "Edit" at bounding box center [771, 364] width 18 height 18
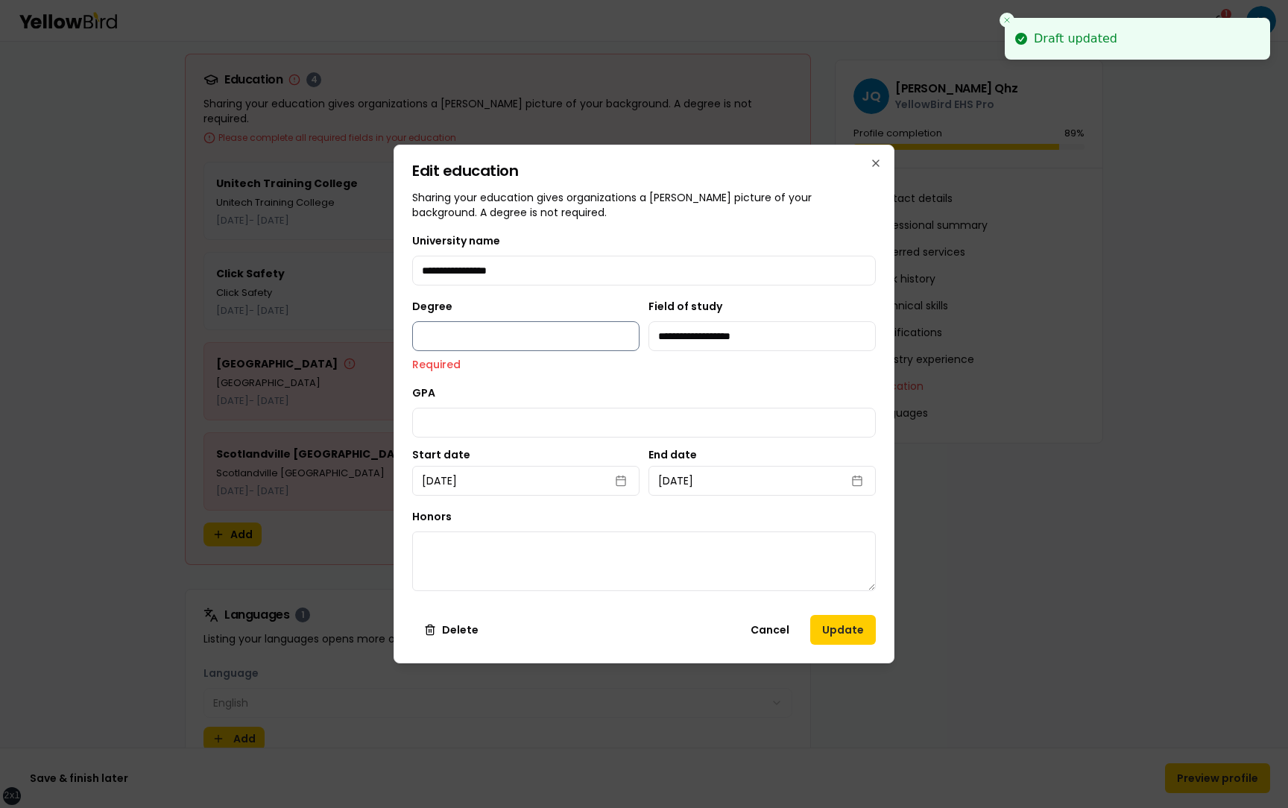
click at [550, 346] on input "Degree" at bounding box center [525, 336] width 227 height 30
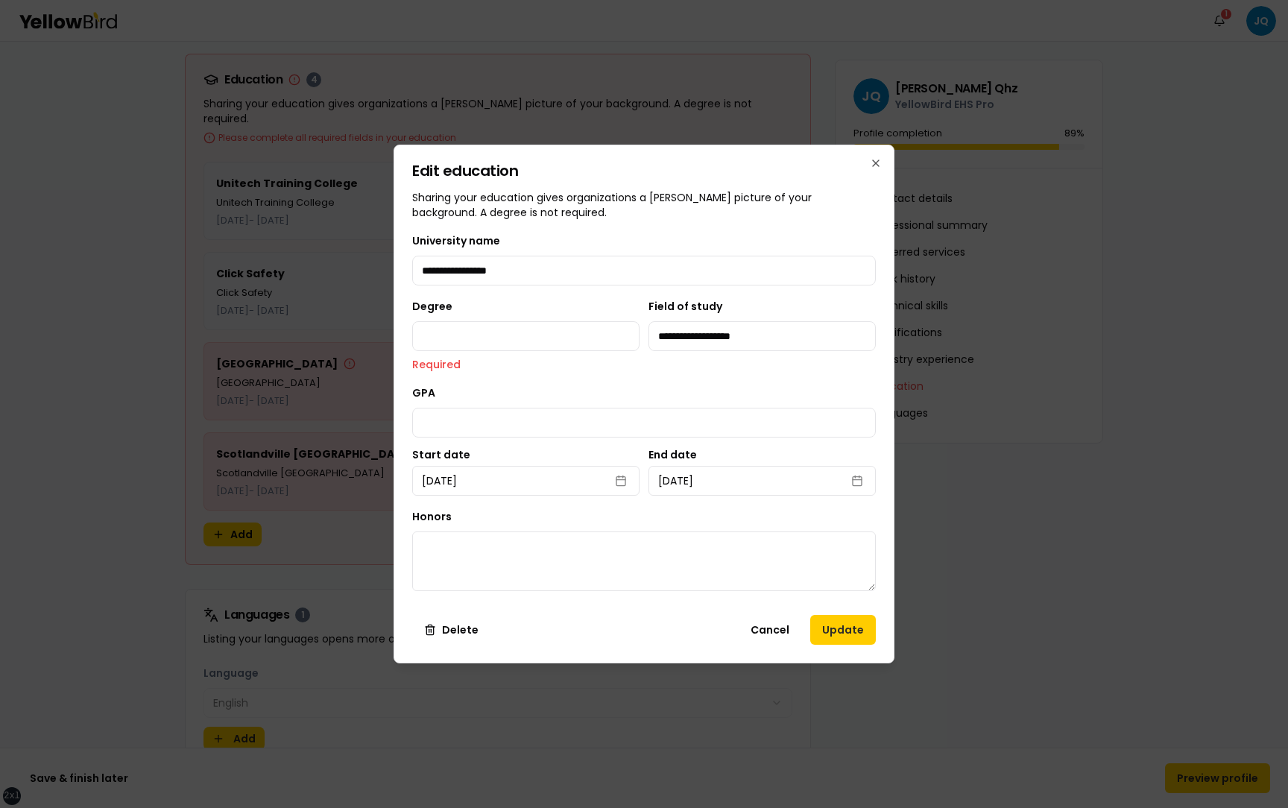
type input "**********"
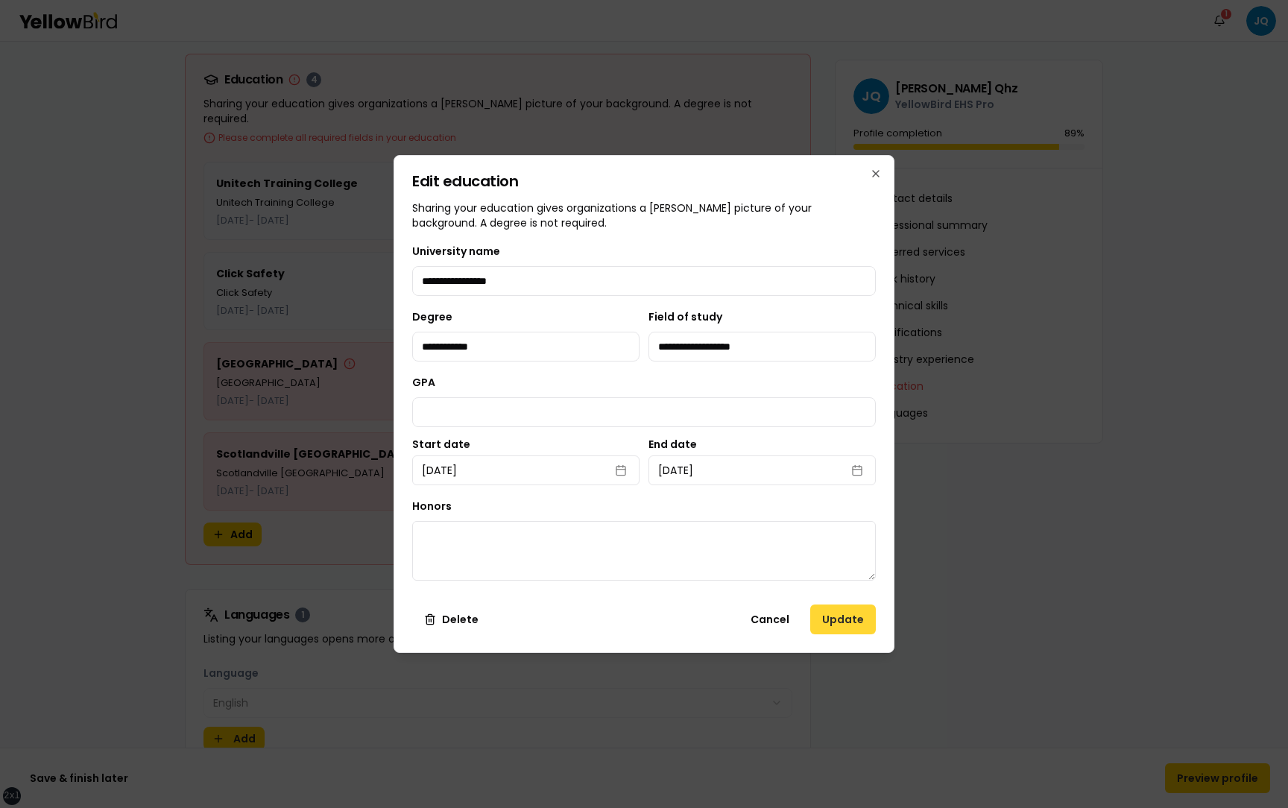
click at [834, 619] on button "Update" at bounding box center [843, 619] width 66 height 30
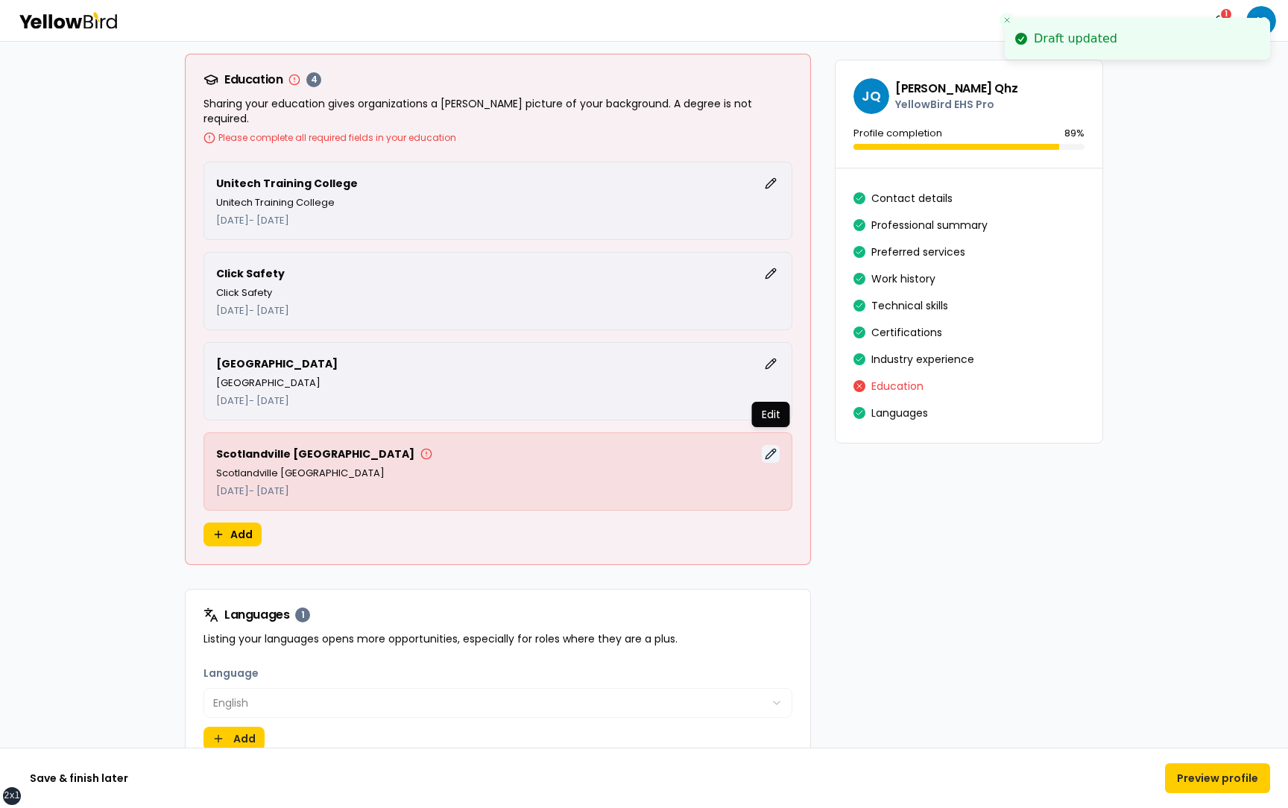
click at [768, 445] on button "Edit" at bounding box center [771, 454] width 18 height 18
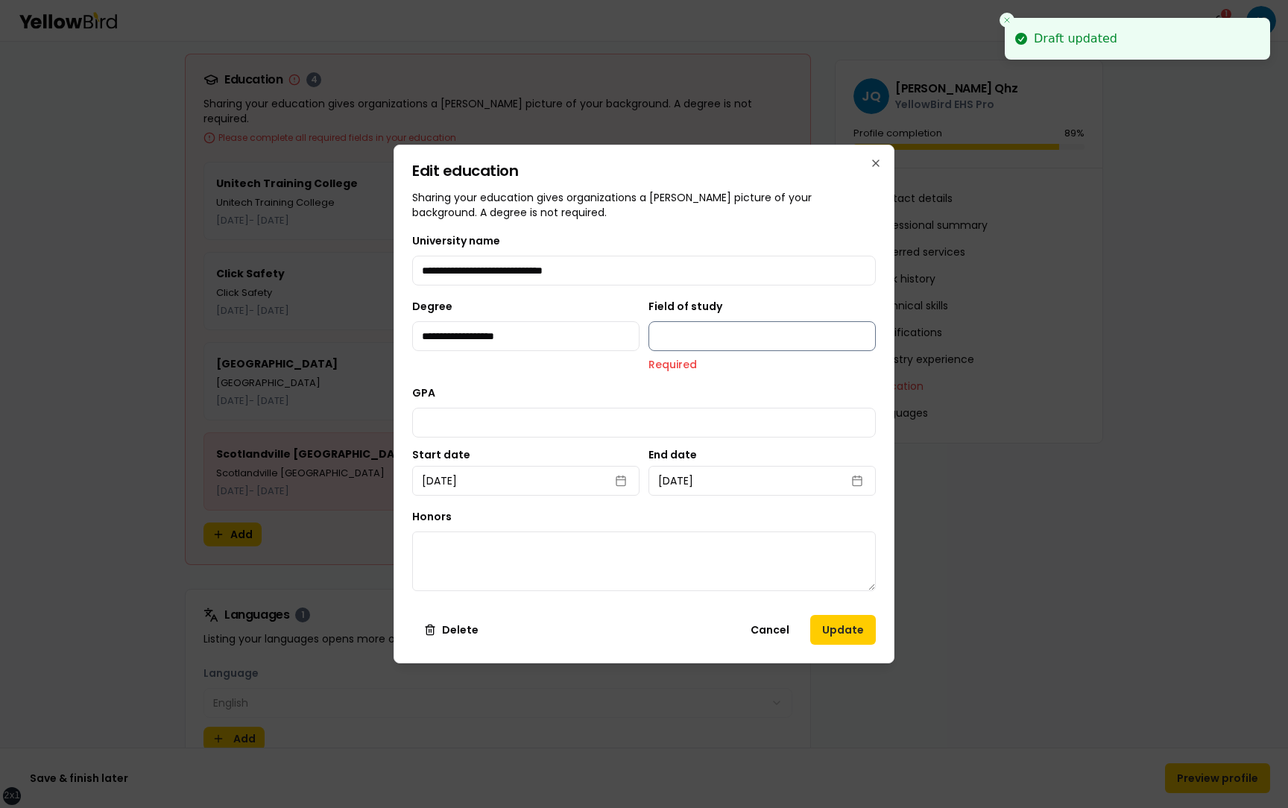
click at [681, 348] on input "Field of study" at bounding box center [761, 336] width 227 height 30
type input "**********"
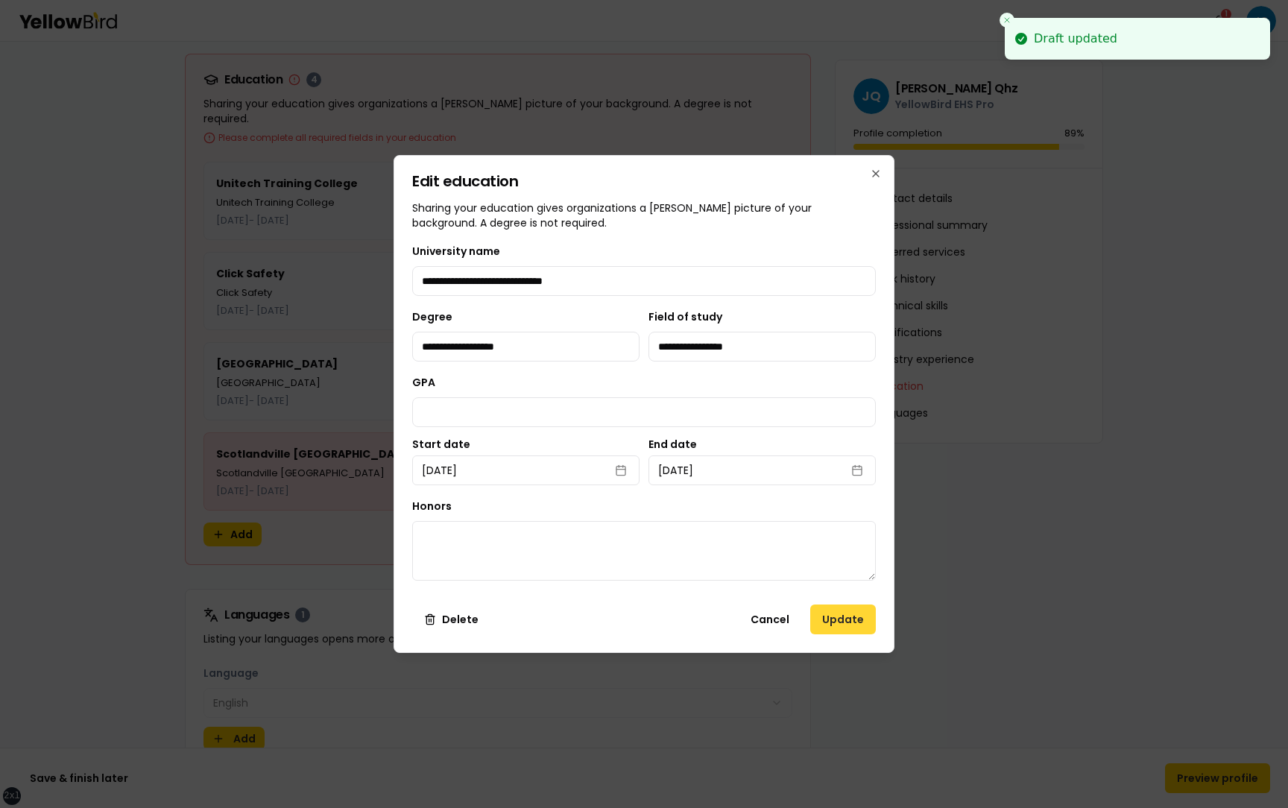
click at [840, 624] on button "Update" at bounding box center [843, 619] width 66 height 30
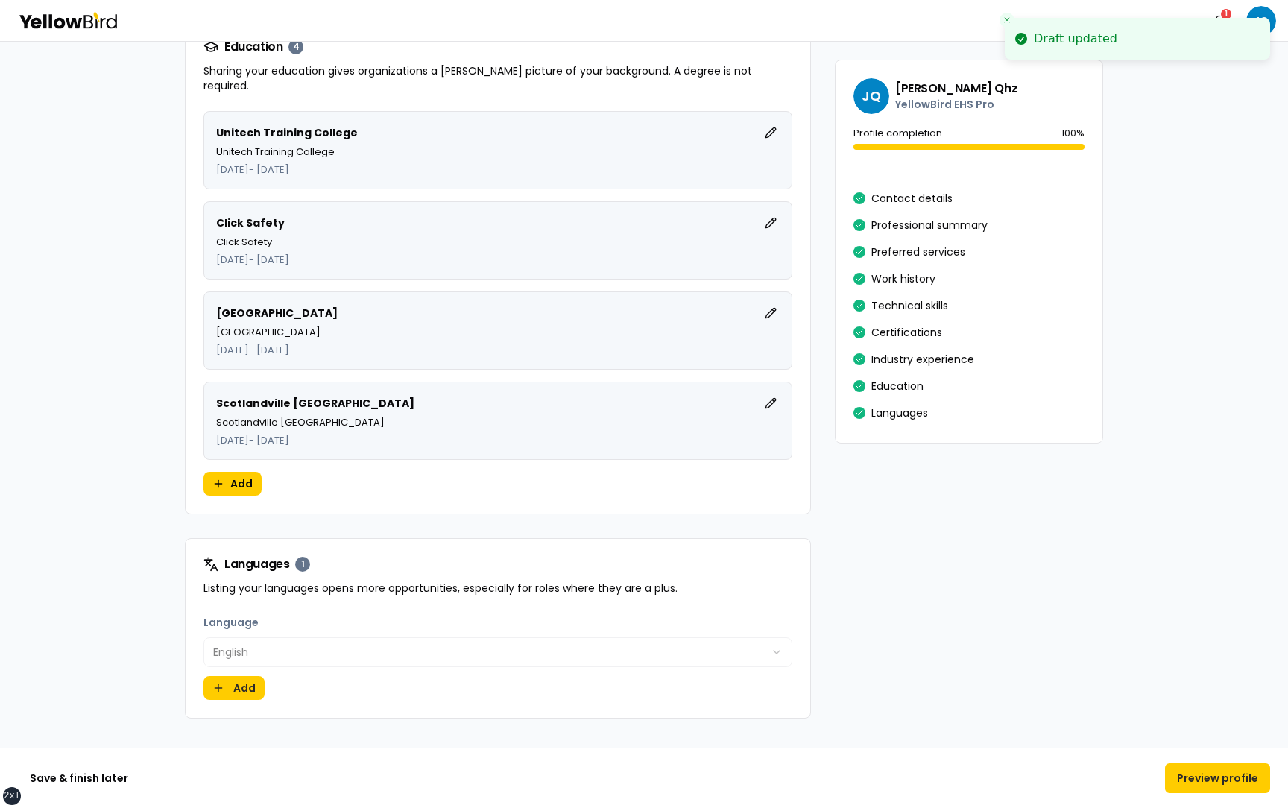
scroll to position [4007, 0]
click at [233, 675] on button "Add" at bounding box center [233, 687] width 61 height 24
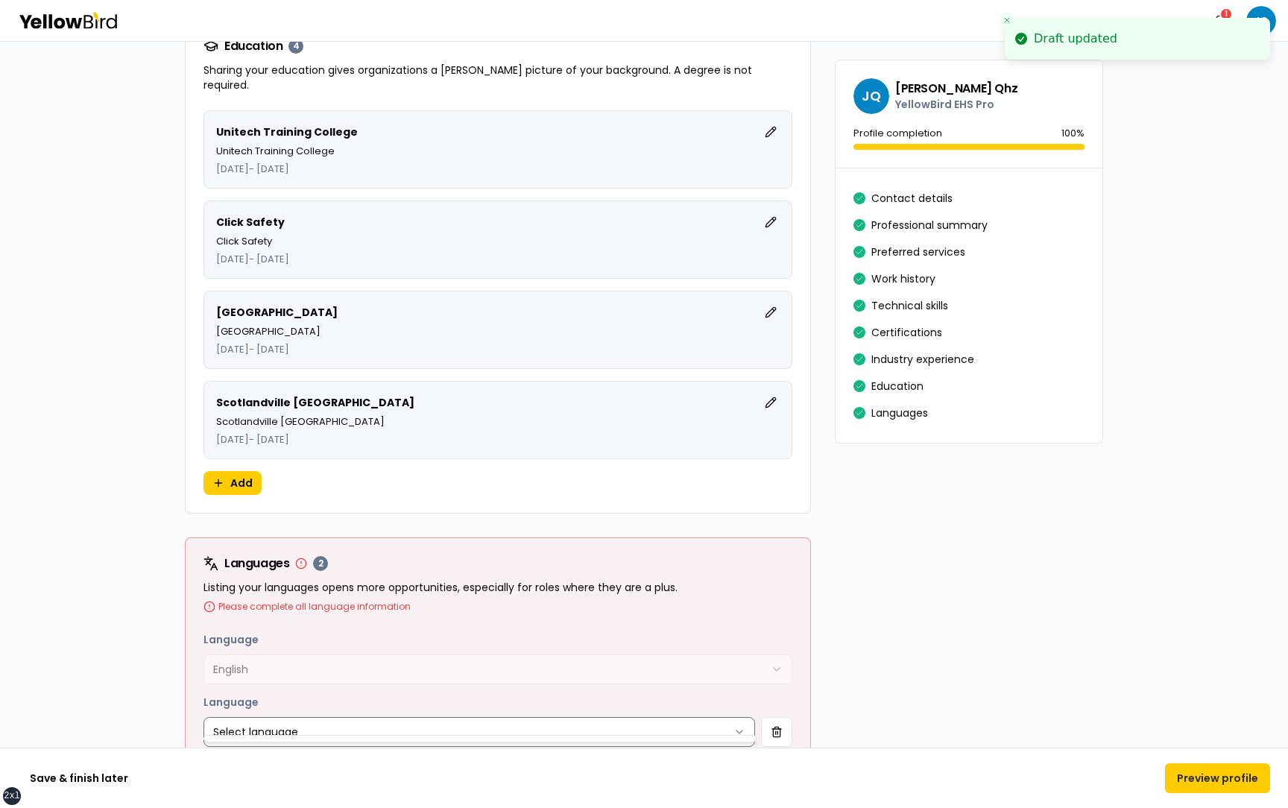
click at [305, 712] on html "**********" at bounding box center [644, 404] width 1288 height 808
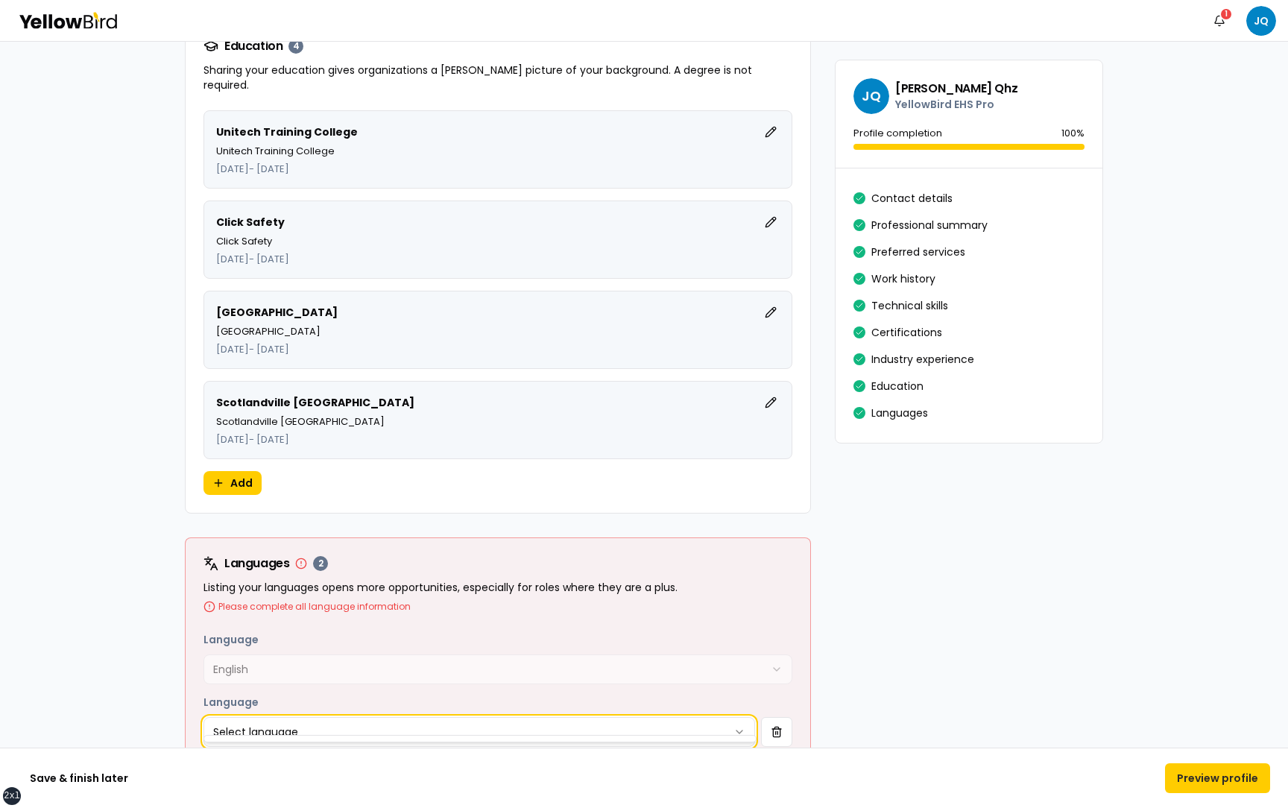
click at [771, 722] on html "**********" at bounding box center [644, 404] width 1288 height 808
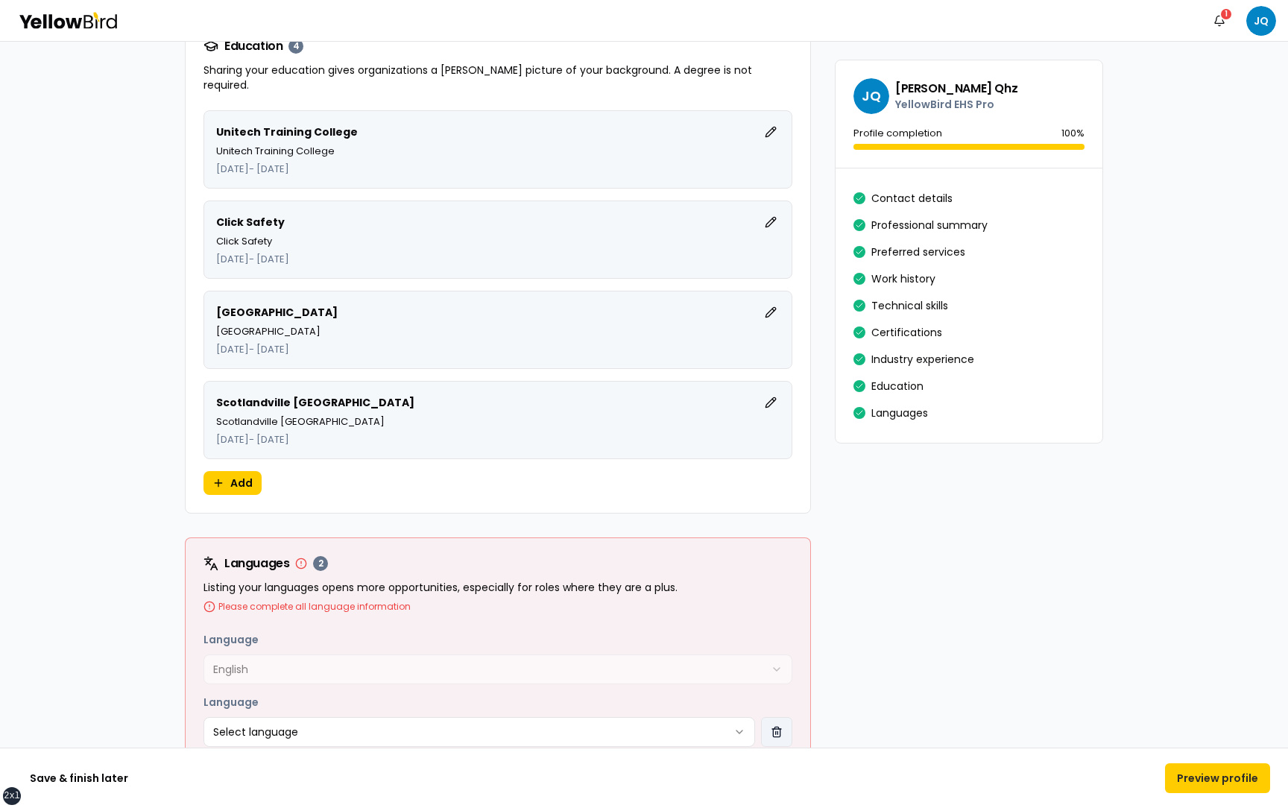
click at [777, 719] on button "button" at bounding box center [776, 732] width 31 height 30
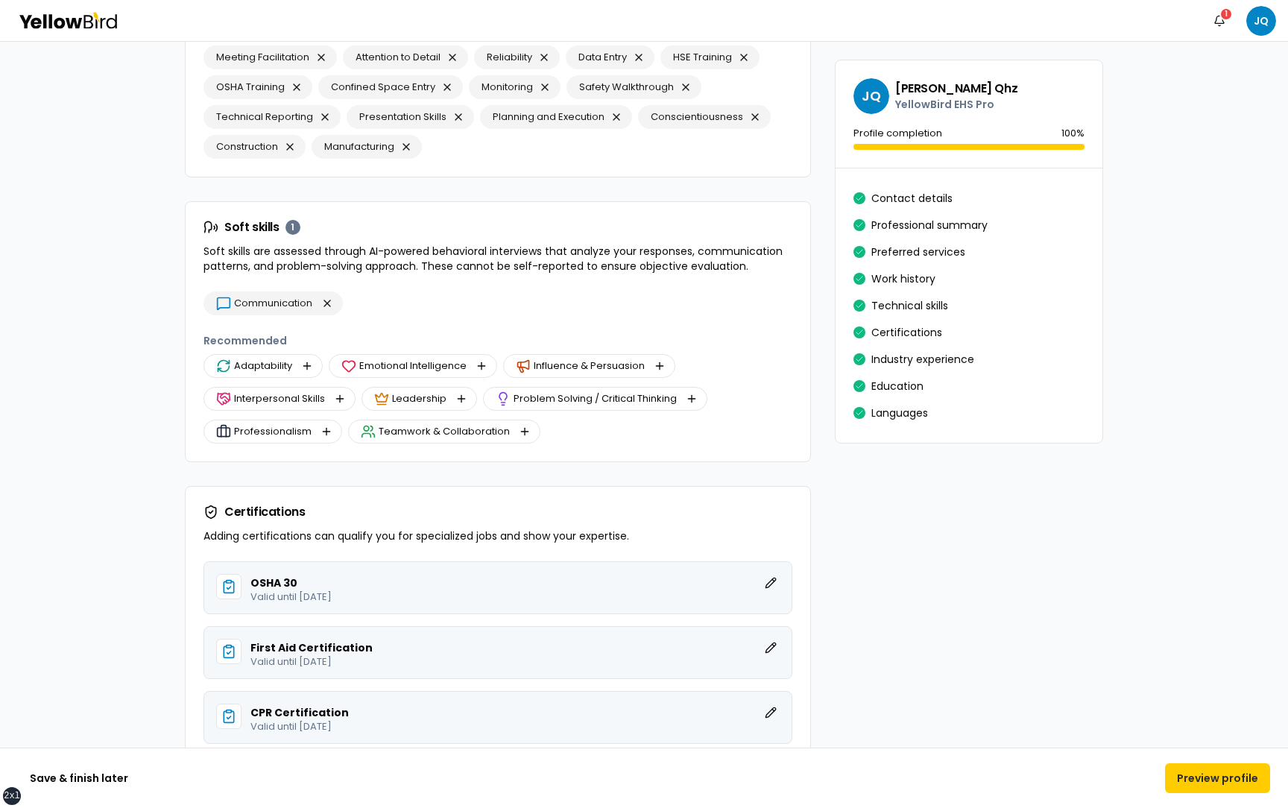
scroll to position [2920, 0]
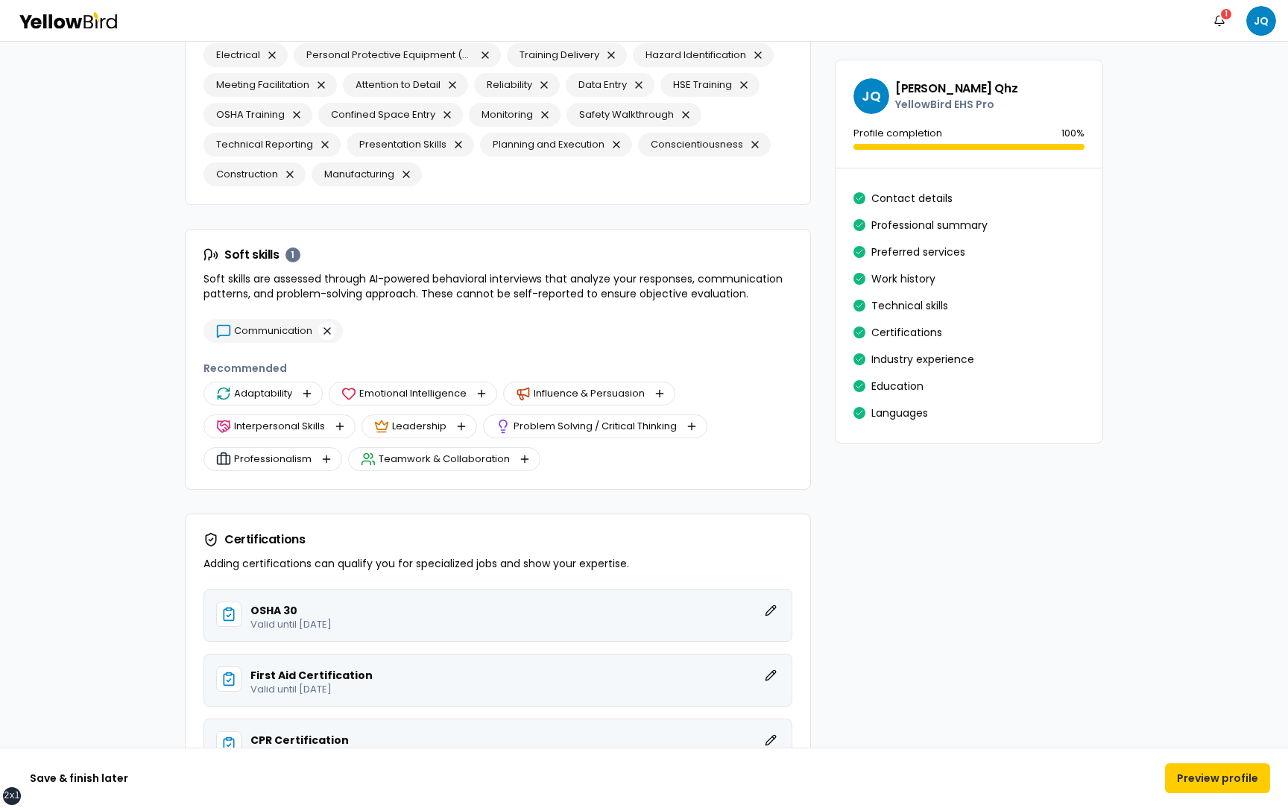
click at [327, 329] on button "button" at bounding box center [327, 331] width 18 height 18
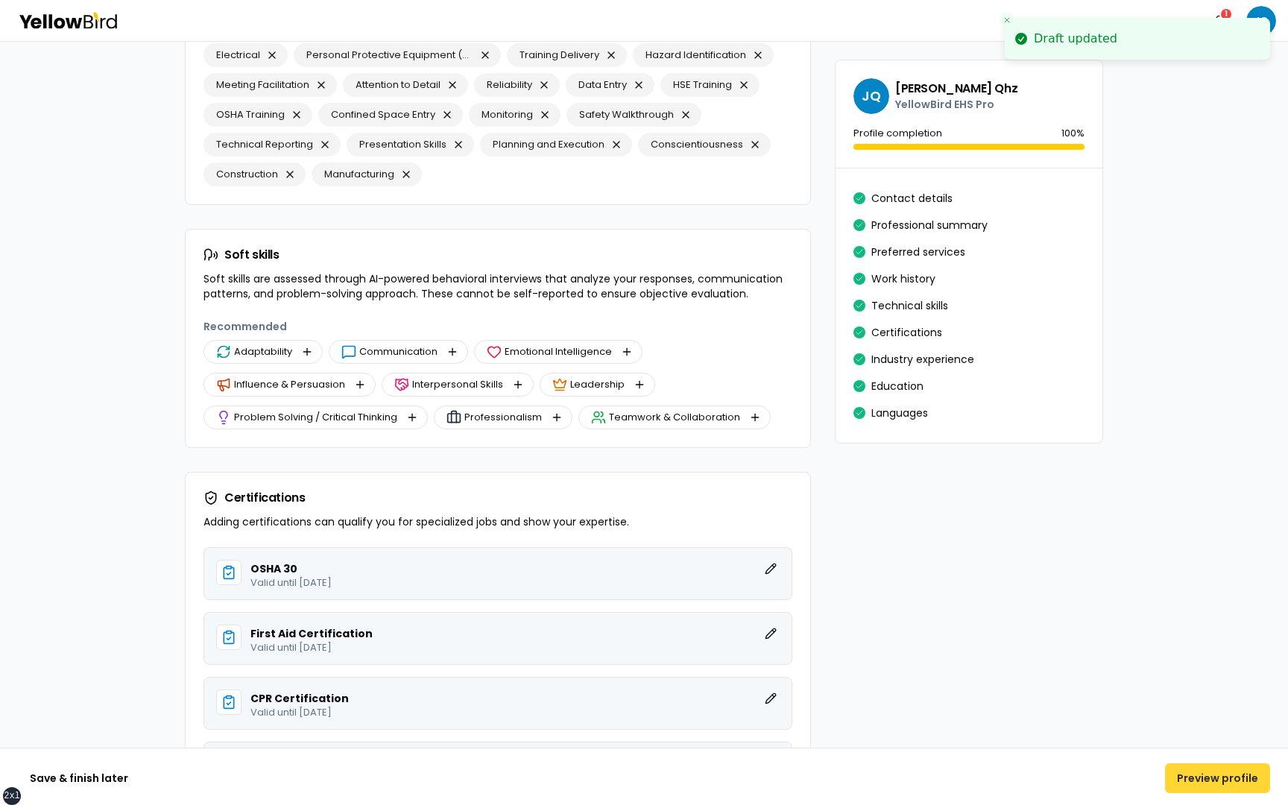
click at [1214, 782] on button "Preview profile" at bounding box center [1217, 778] width 105 height 30
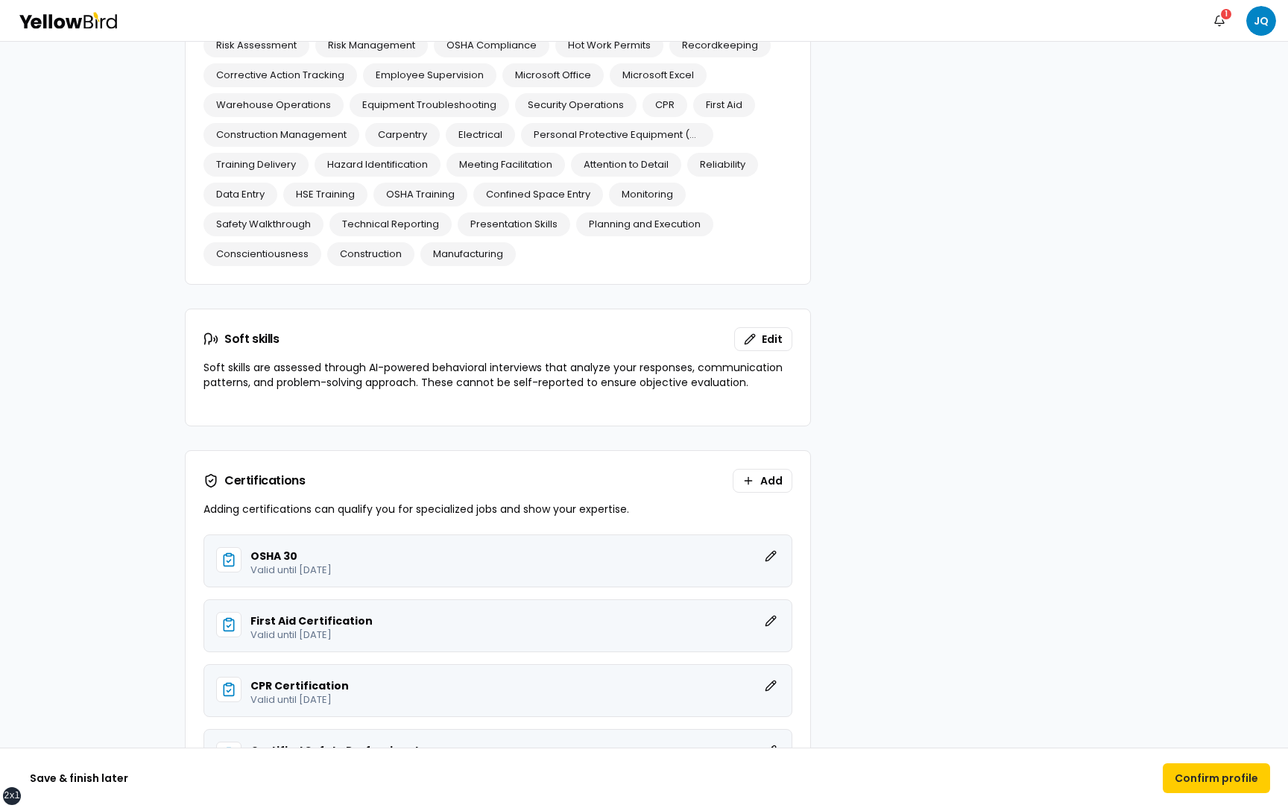
scroll to position [2121, 0]
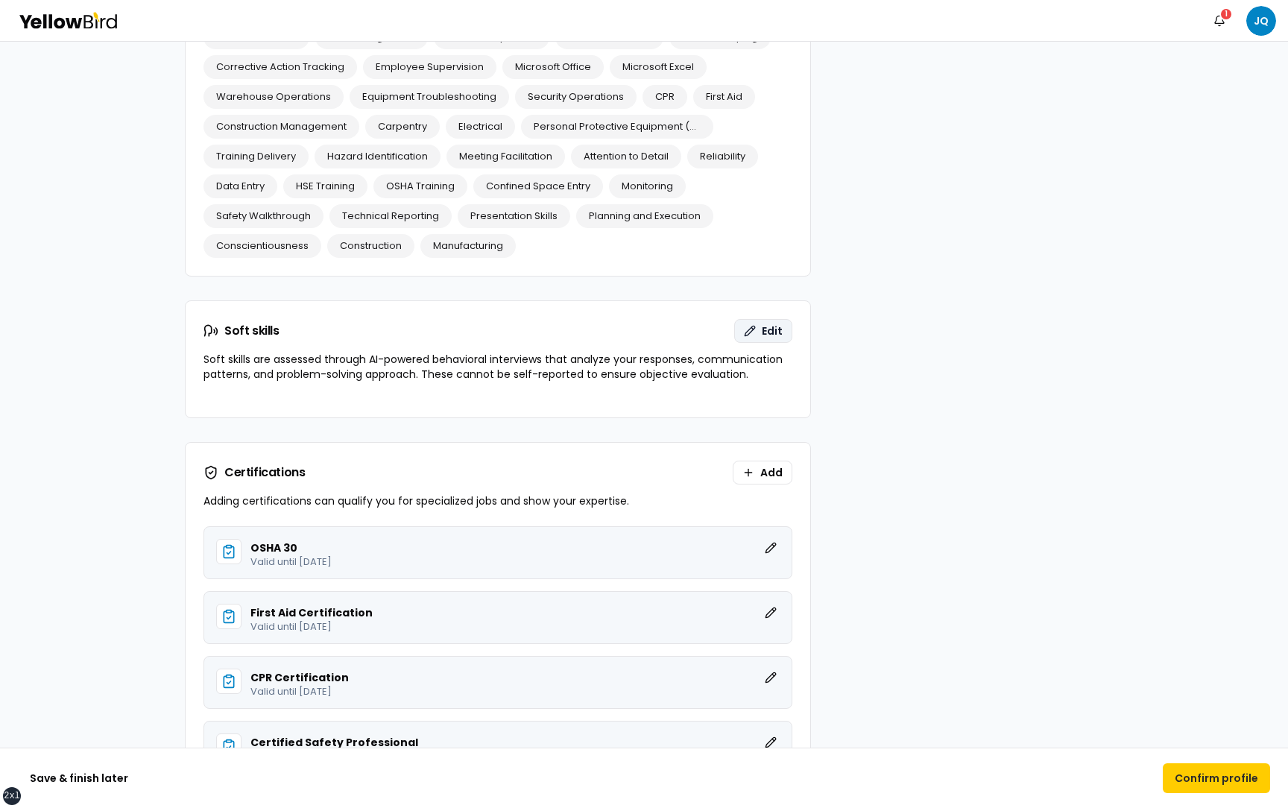
click at [758, 333] on button "Edit" at bounding box center [763, 331] width 58 height 24
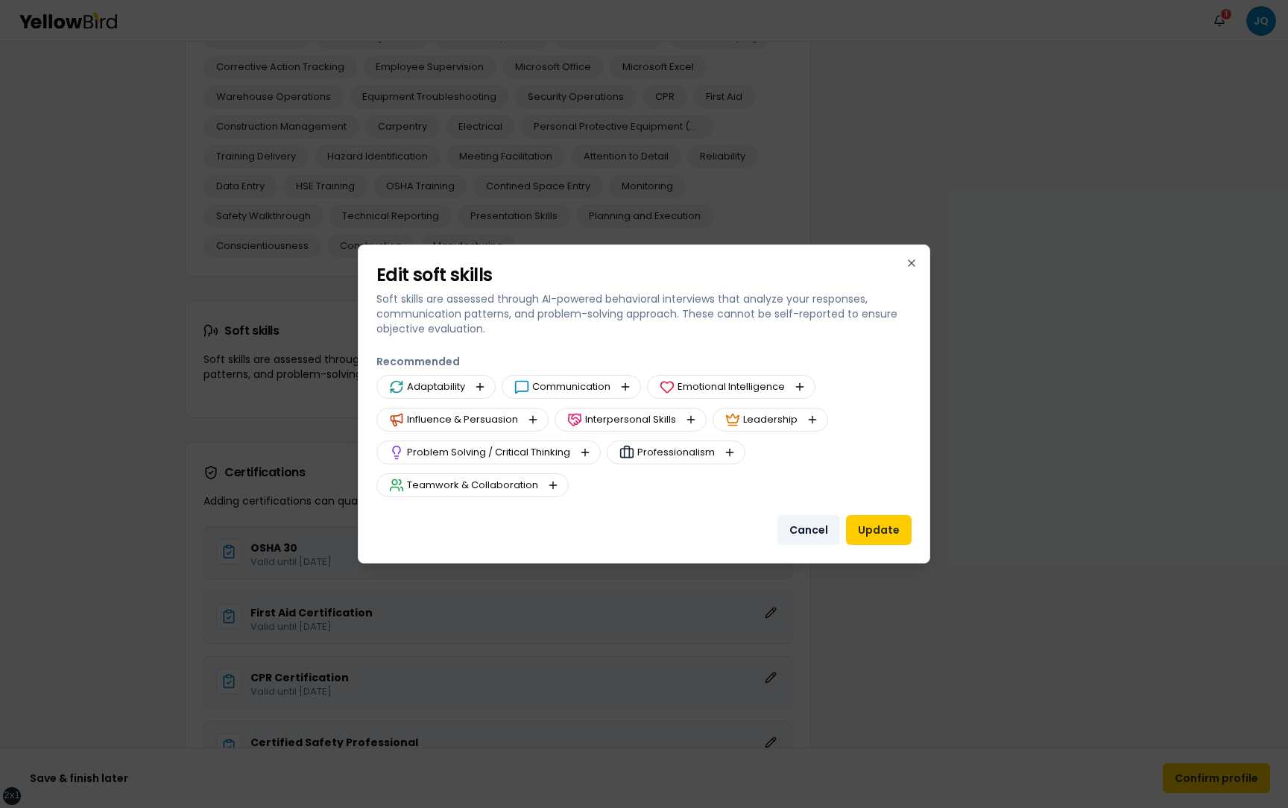
click at [811, 531] on button "Cancel" at bounding box center [808, 530] width 63 height 30
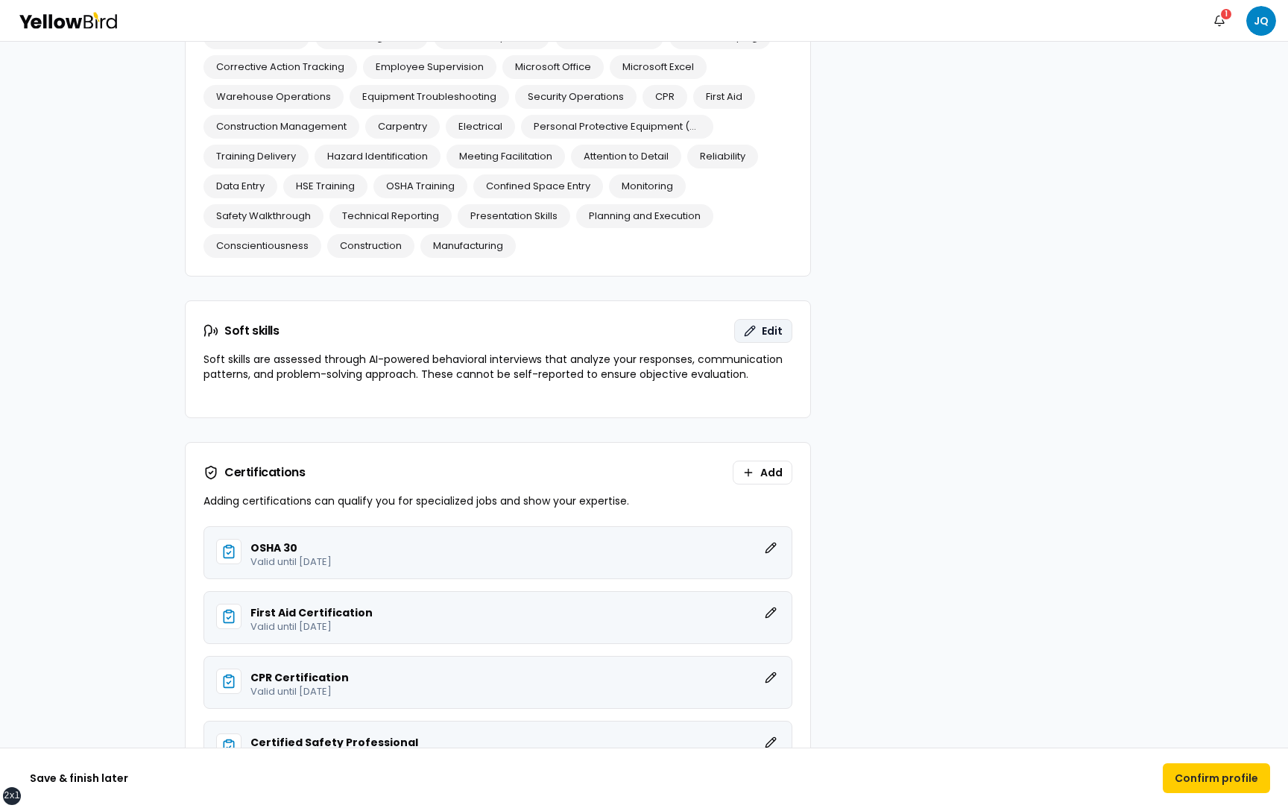
click at [760, 333] on button "Edit" at bounding box center [763, 331] width 58 height 24
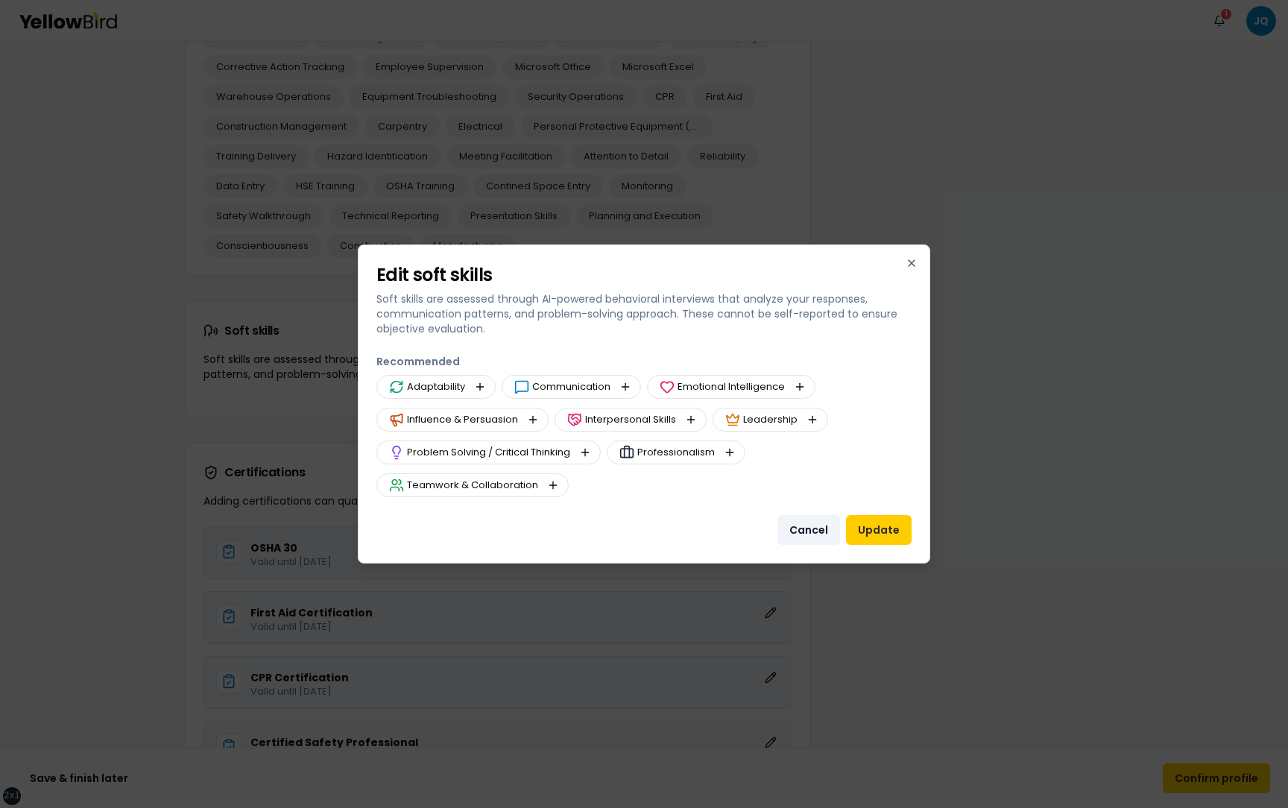
click at [800, 532] on button "Cancel" at bounding box center [808, 530] width 63 height 30
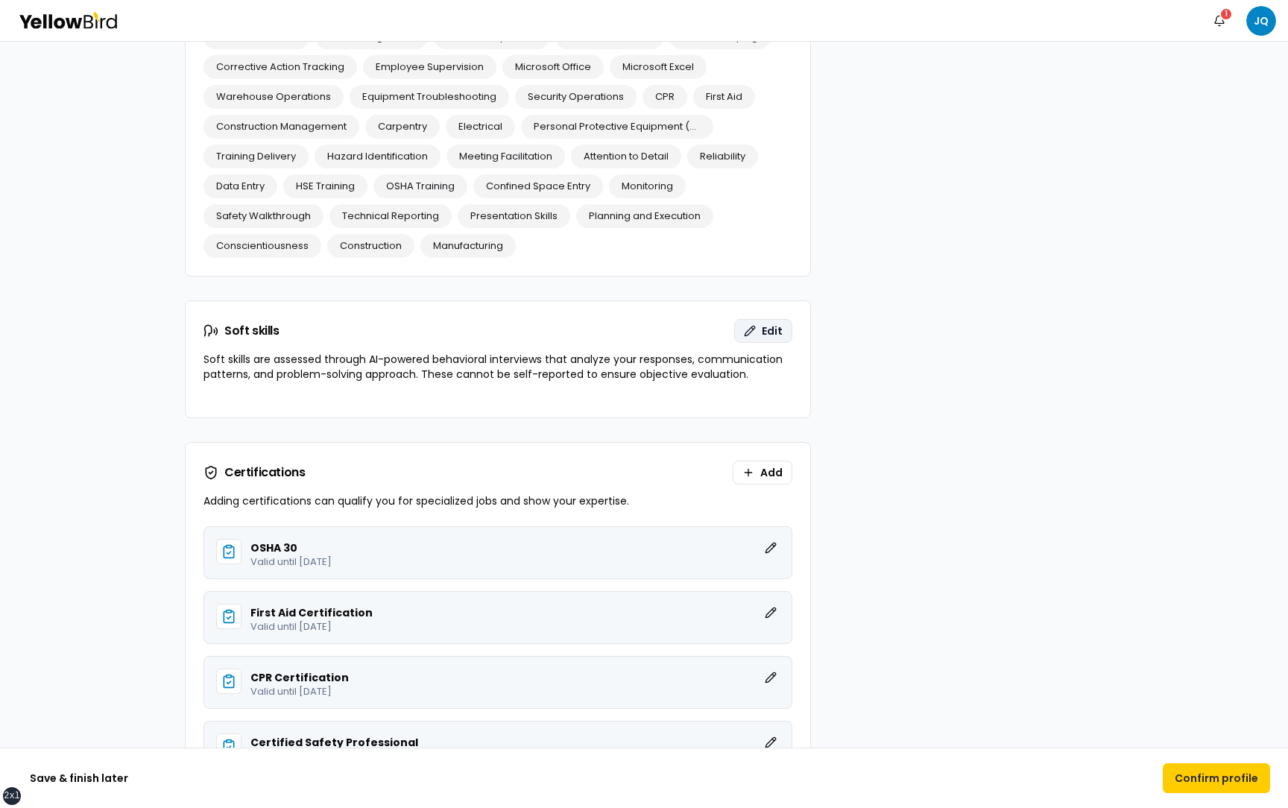
click at [764, 326] on span "Edit" at bounding box center [772, 330] width 21 height 15
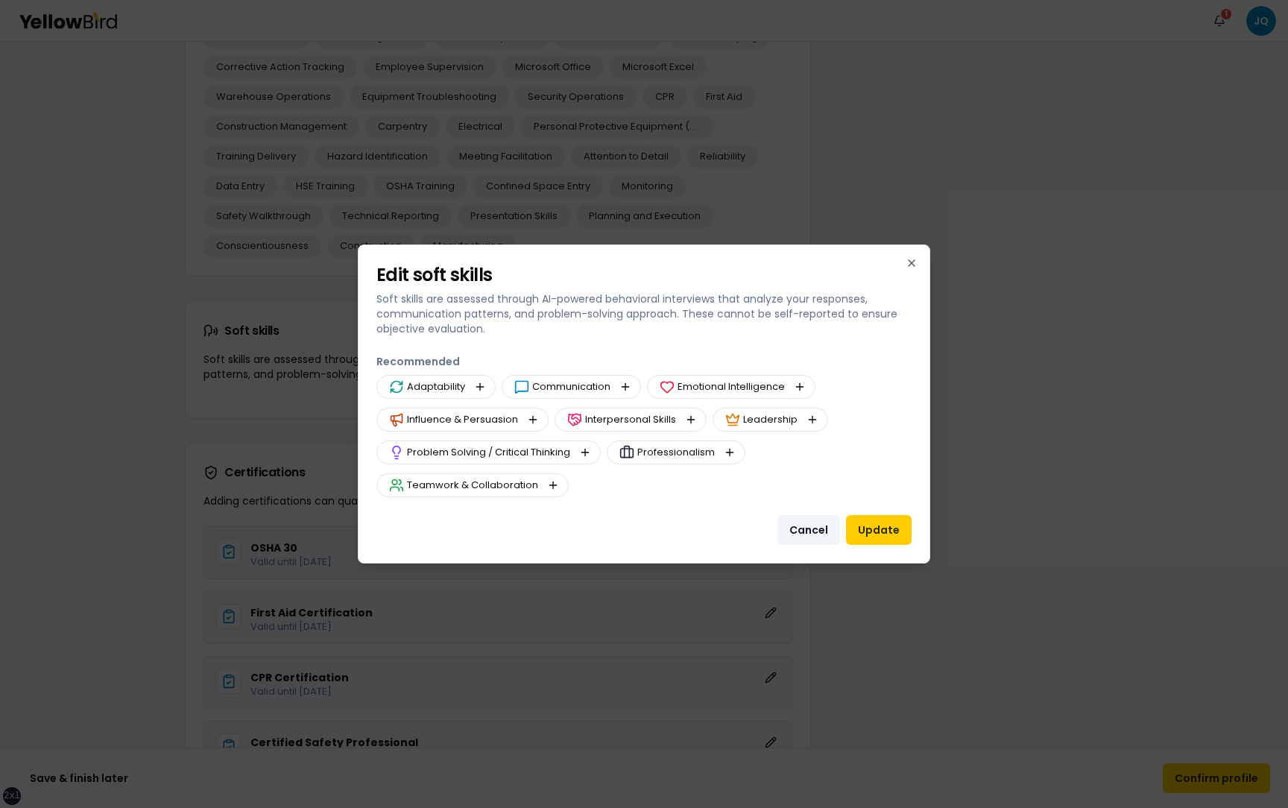
click at [806, 528] on button "Cancel" at bounding box center [808, 530] width 63 height 30
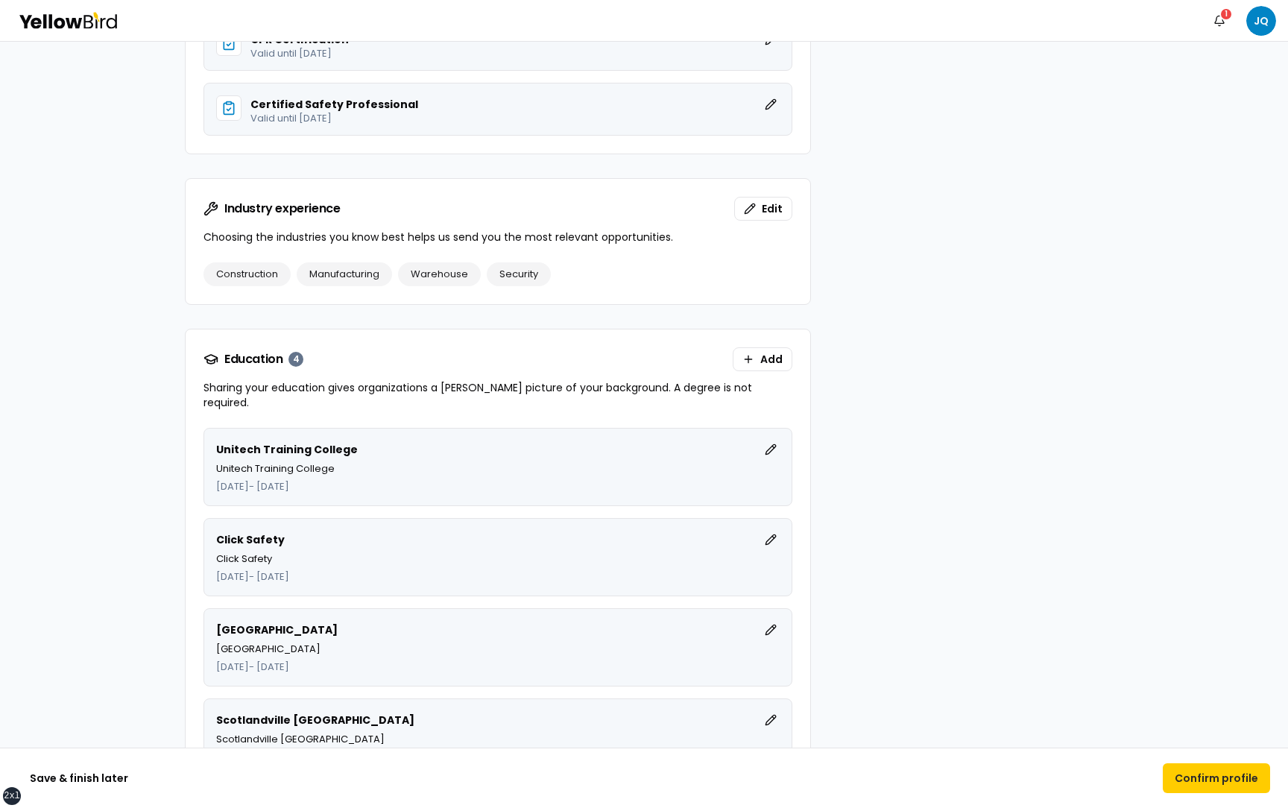
scroll to position [2839, 0]
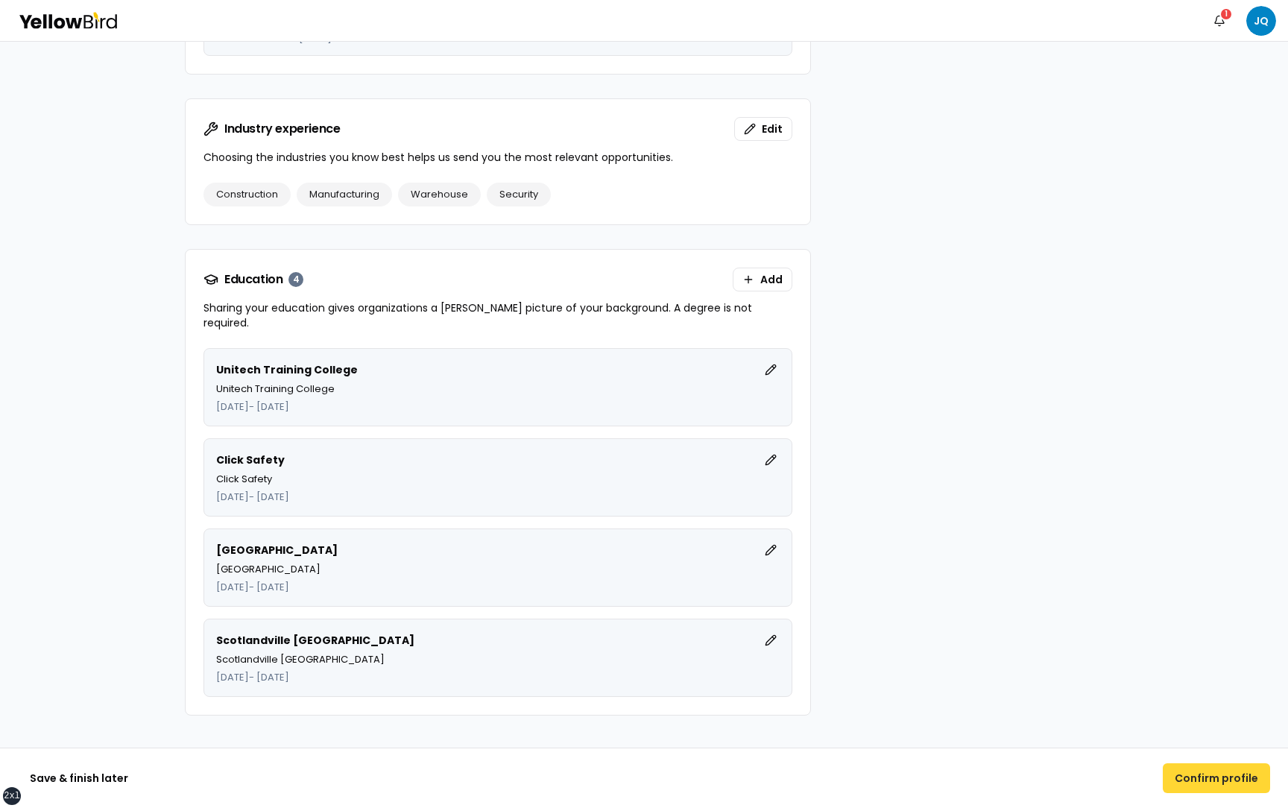
click at [1200, 777] on button "Confirm profile" at bounding box center [1216, 778] width 107 height 30
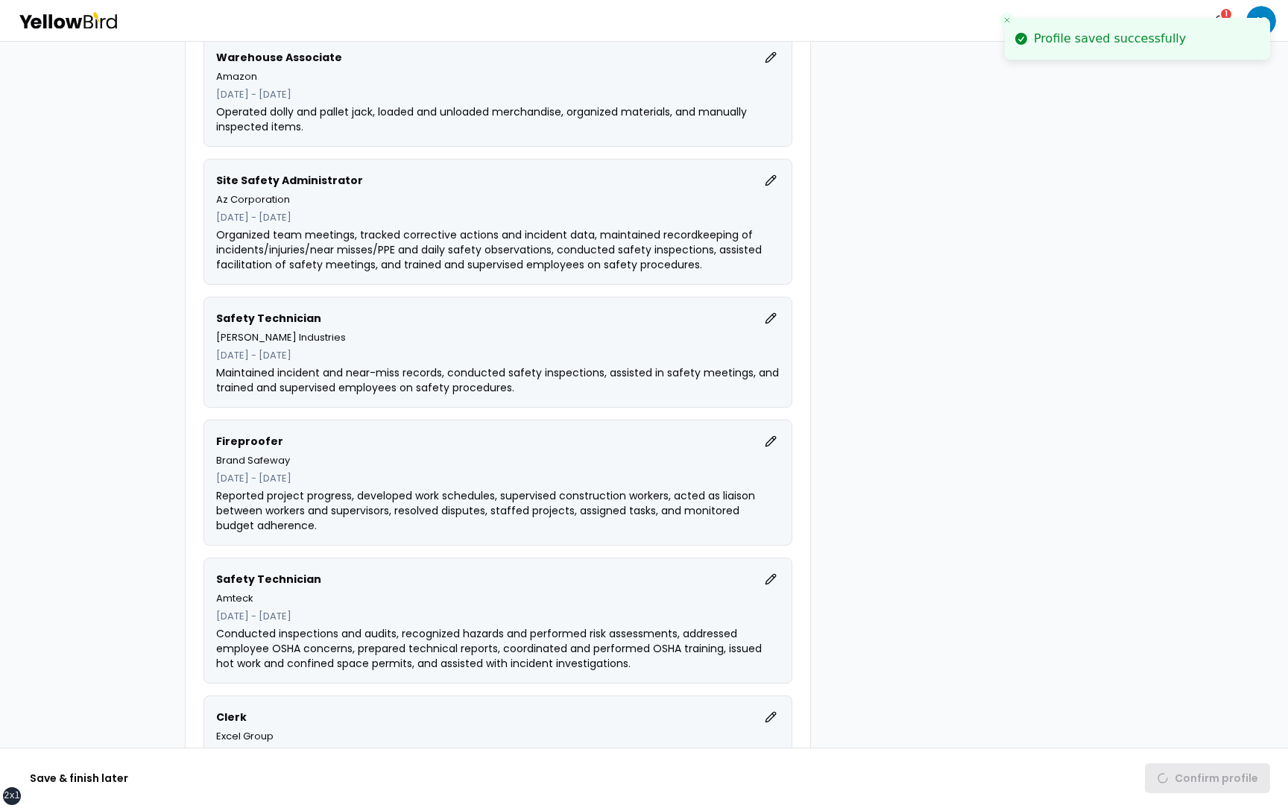
scroll to position [1046, 0]
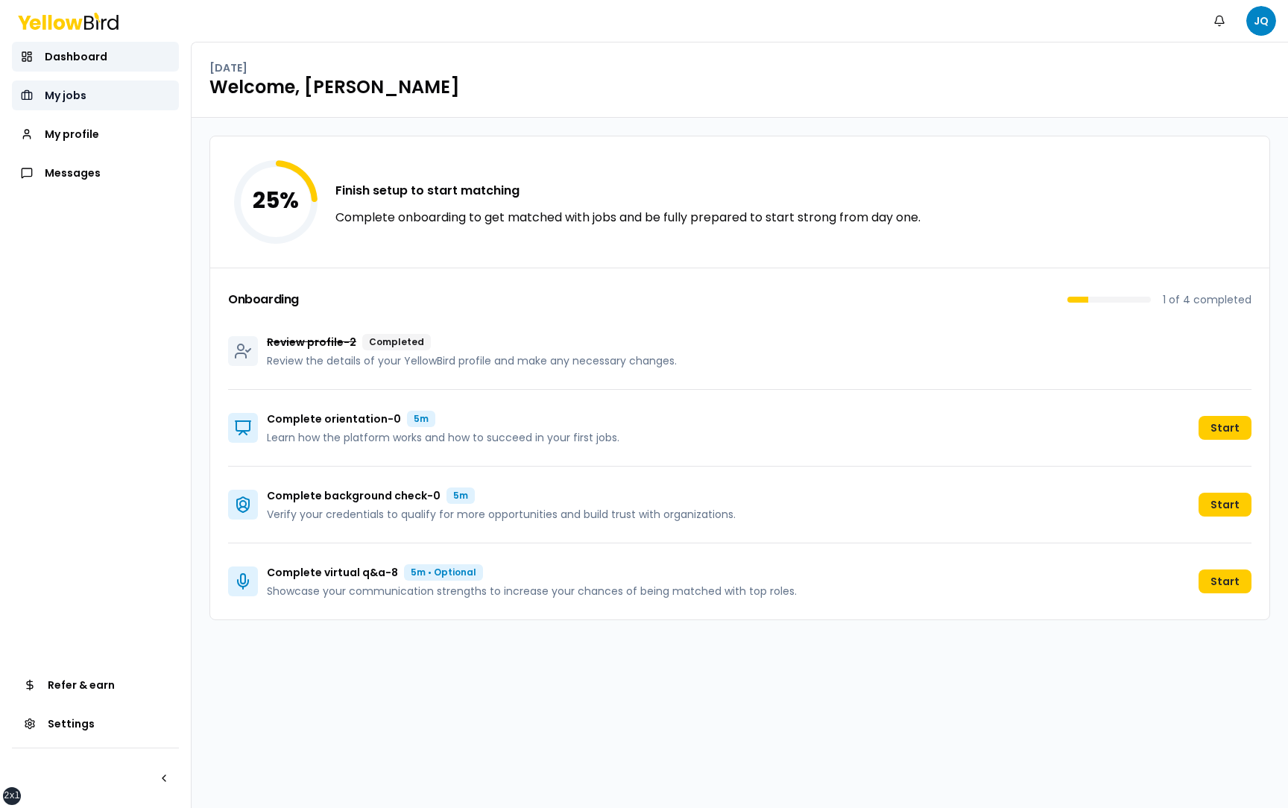
click at [86, 92] on link "My jobs" at bounding box center [95, 95] width 167 height 30
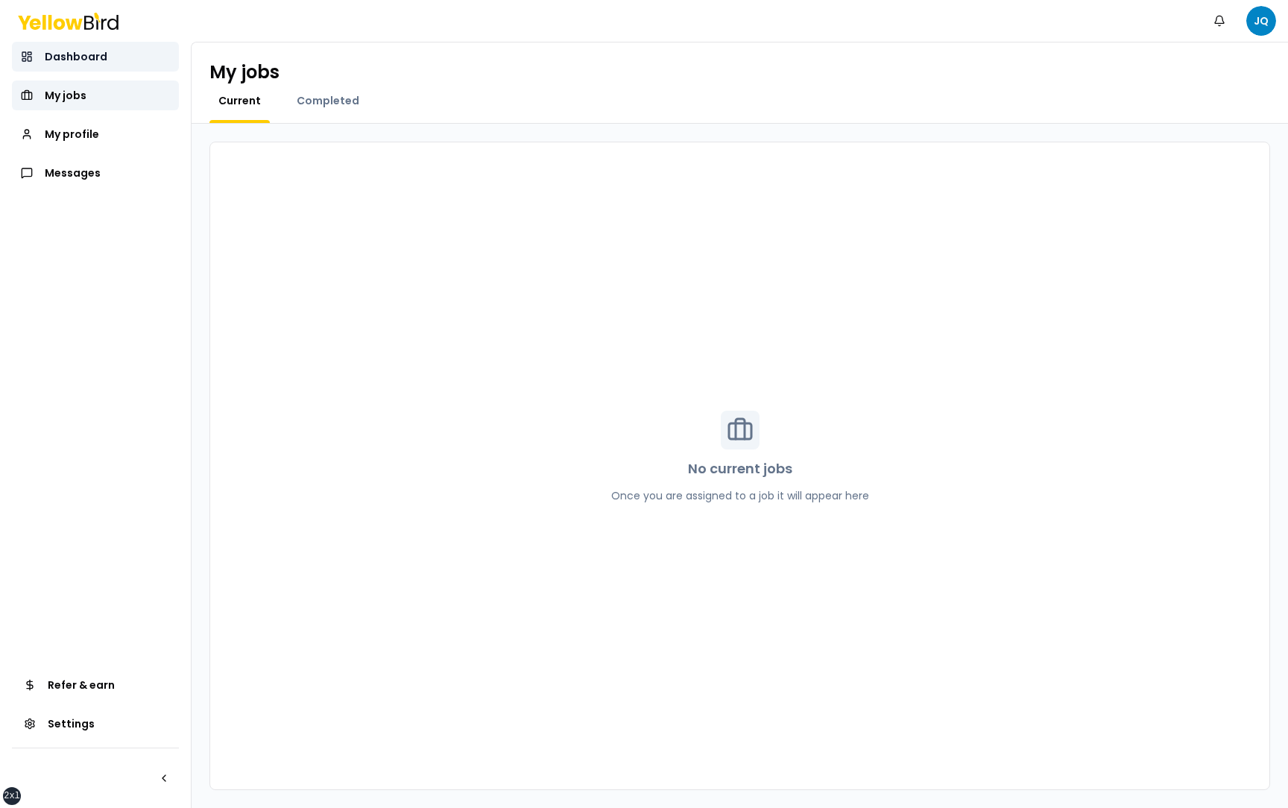
click at [104, 64] on link "Dashboard" at bounding box center [95, 57] width 167 height 30
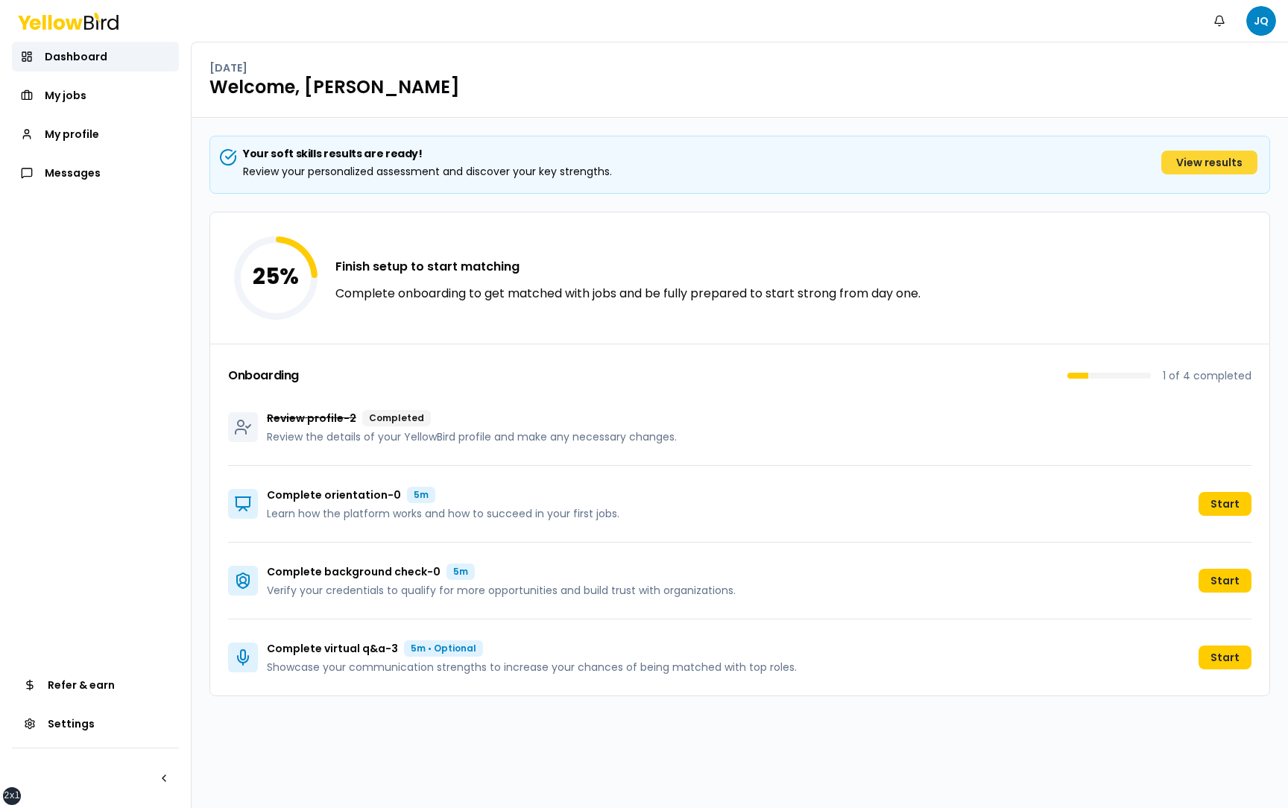
click at [1208, 164] on link "View results" at bounding box center [1209, 163] width 96 height 24
click at [1217, 162] on link "View results" at bounding box center [1209, 163] width 96 height 24
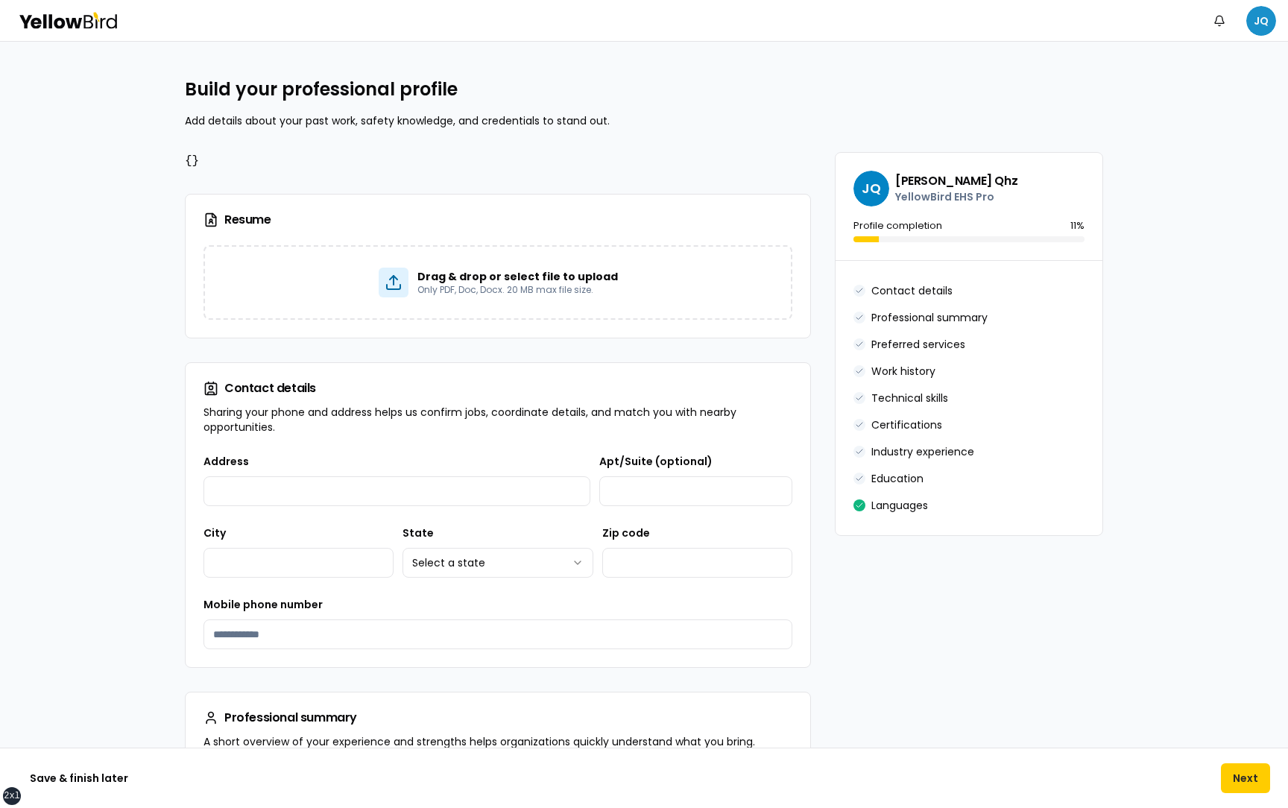
click at [1254, 18] on html "**********" at bounding box center [644, 404] width 1288 height 808
click at [1164, 195] on div "Log out" at bounding box center [1180, 194] width 183 height 39
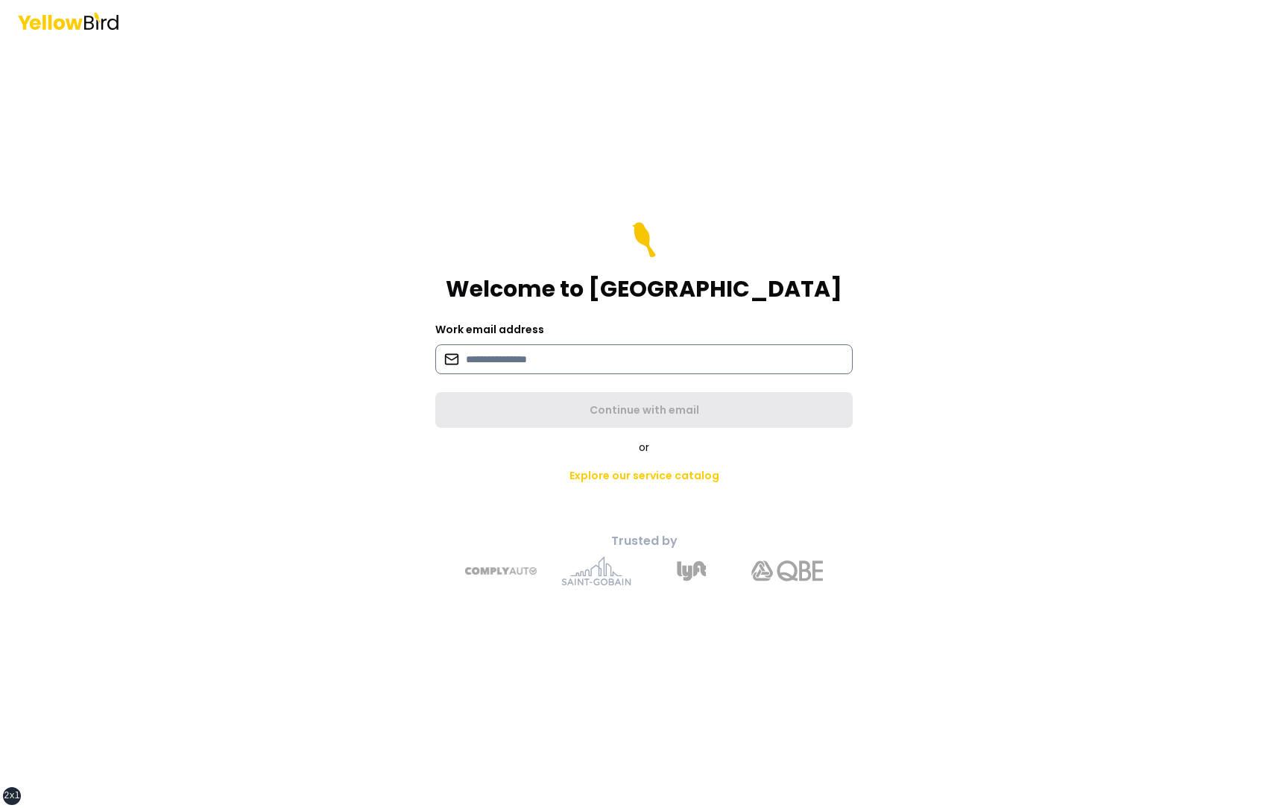
click at [672, 362] on input at bounding box center [643, 359] width 417 height 30
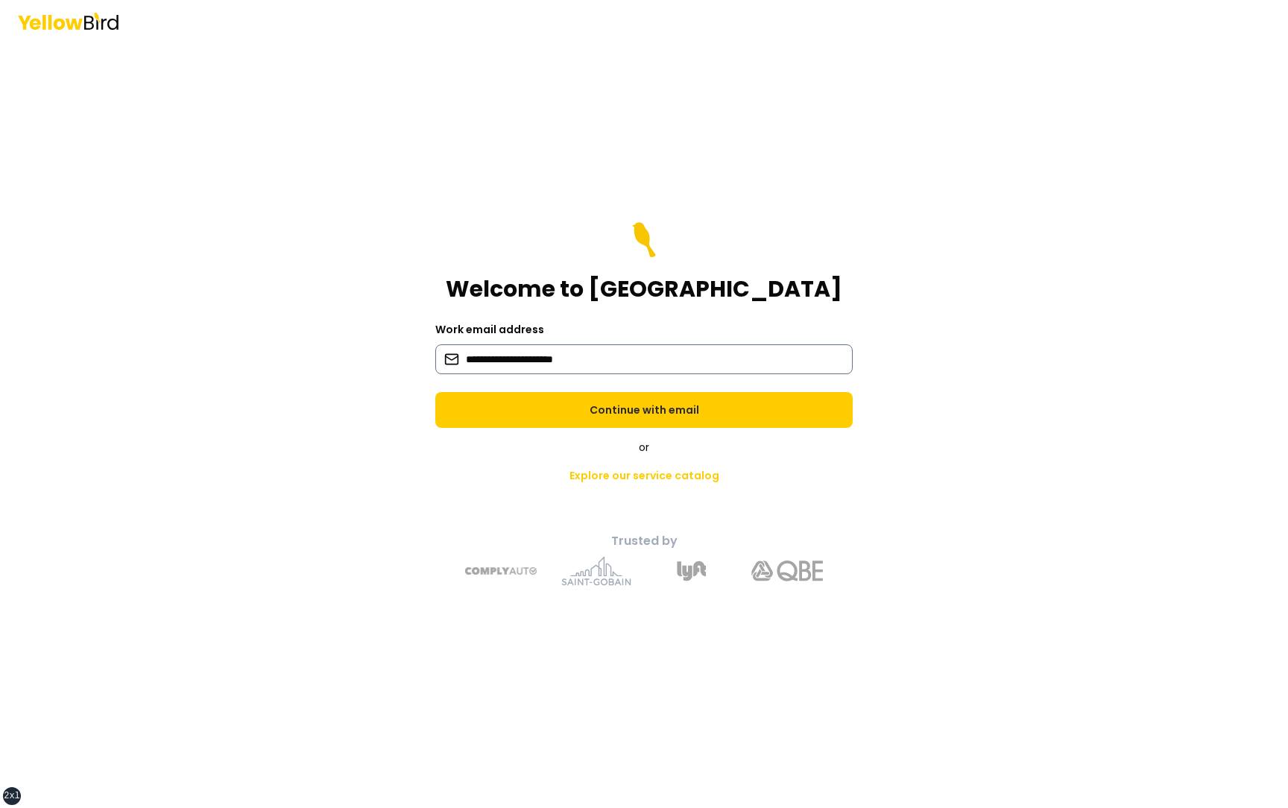
click at [544, 359] on input "**********" at bounding box center [643, 359] width 417 height 30
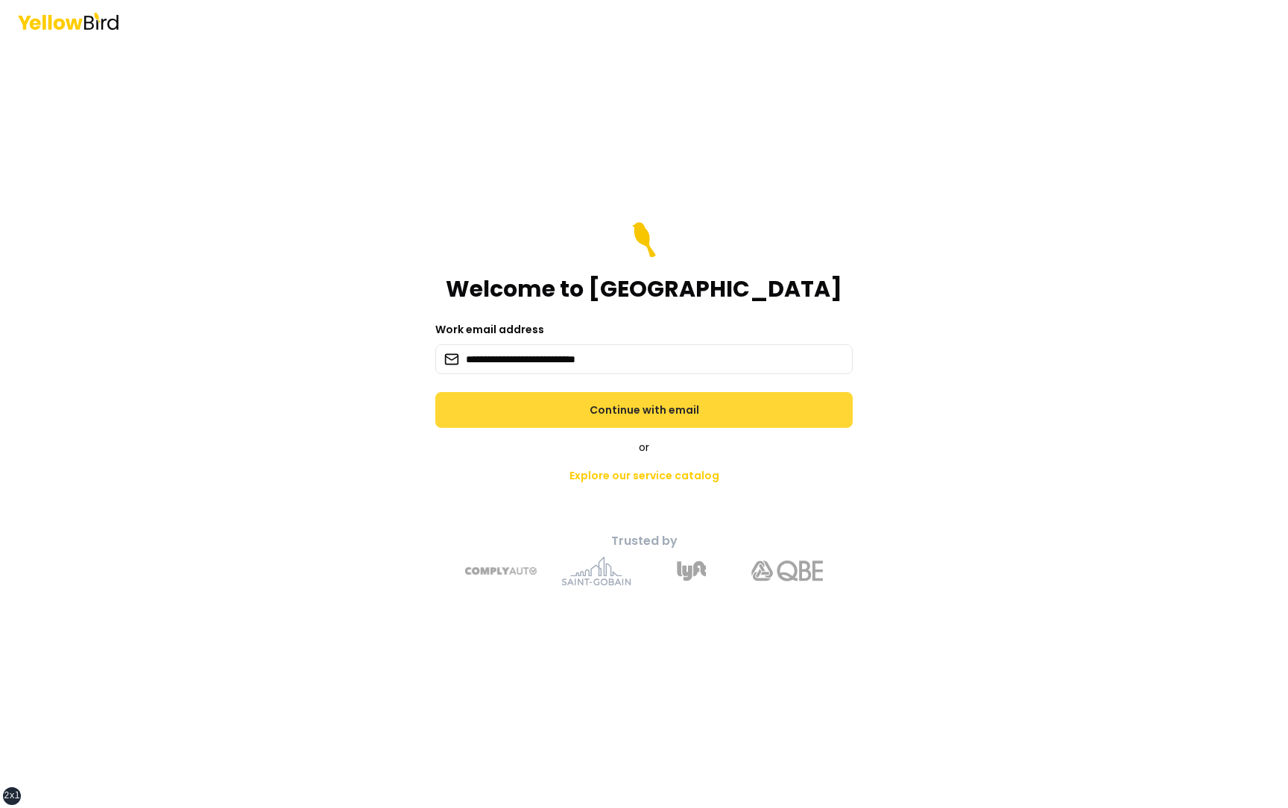
type input "**********"
click at [596, 411] on button "Continue with email" at bounding box center [643, 410] width 417 height 36
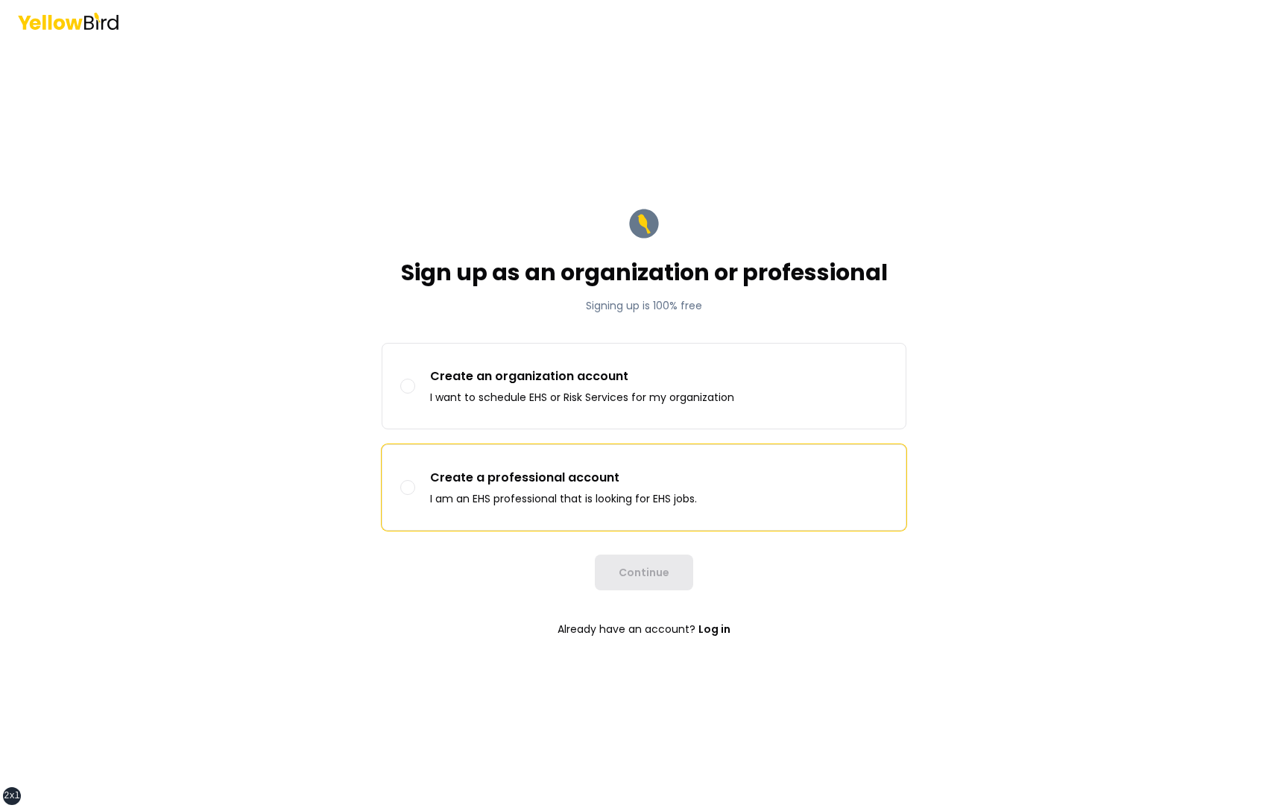
click at [534, 505] on p "I am an EHS professional that is looking for EHS jobs." at bounding box center [563, 498] width 267 height 15
click at [415, 495] on button "Create a professional account I am an EHS professional that is looking for EHS …" at bounding box center [407, 487] width 15 height 15
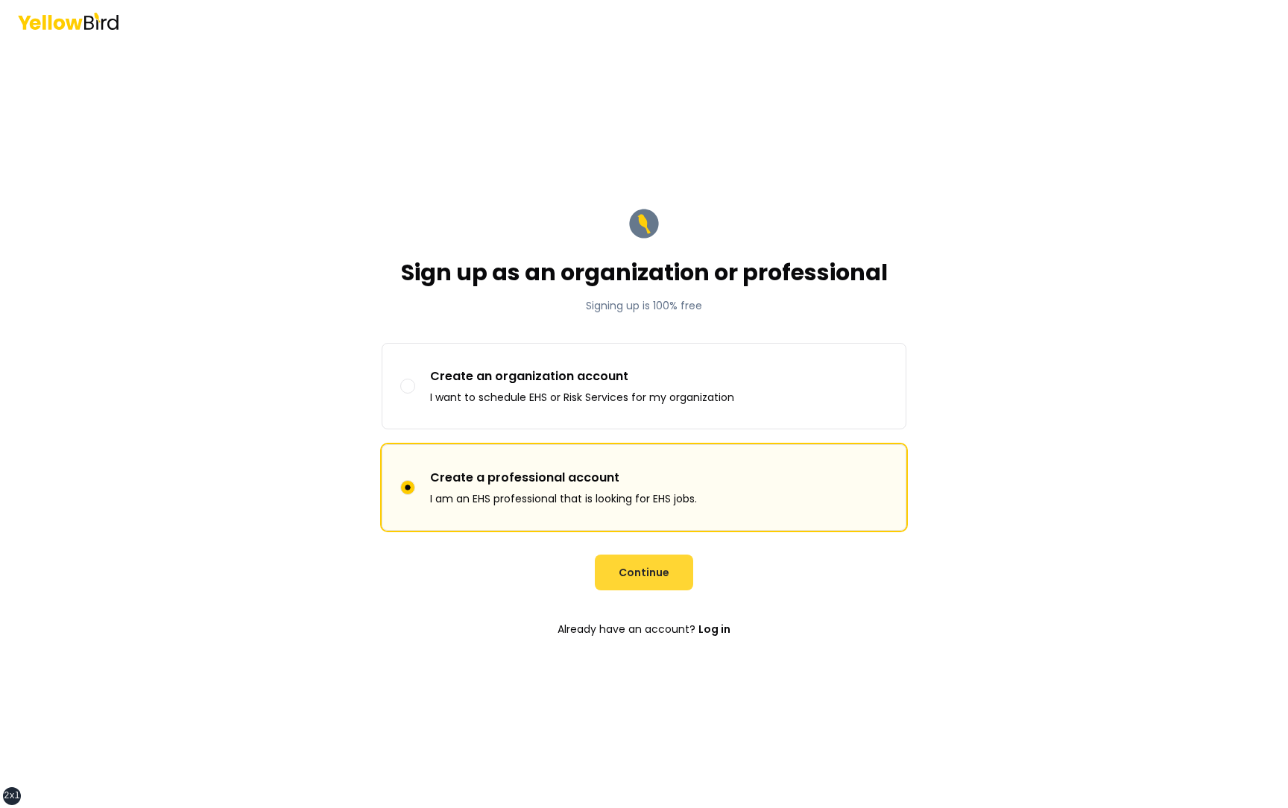
click at [651, 580] on button "Continue" at bounding box center [644, 573] width 98 height 36
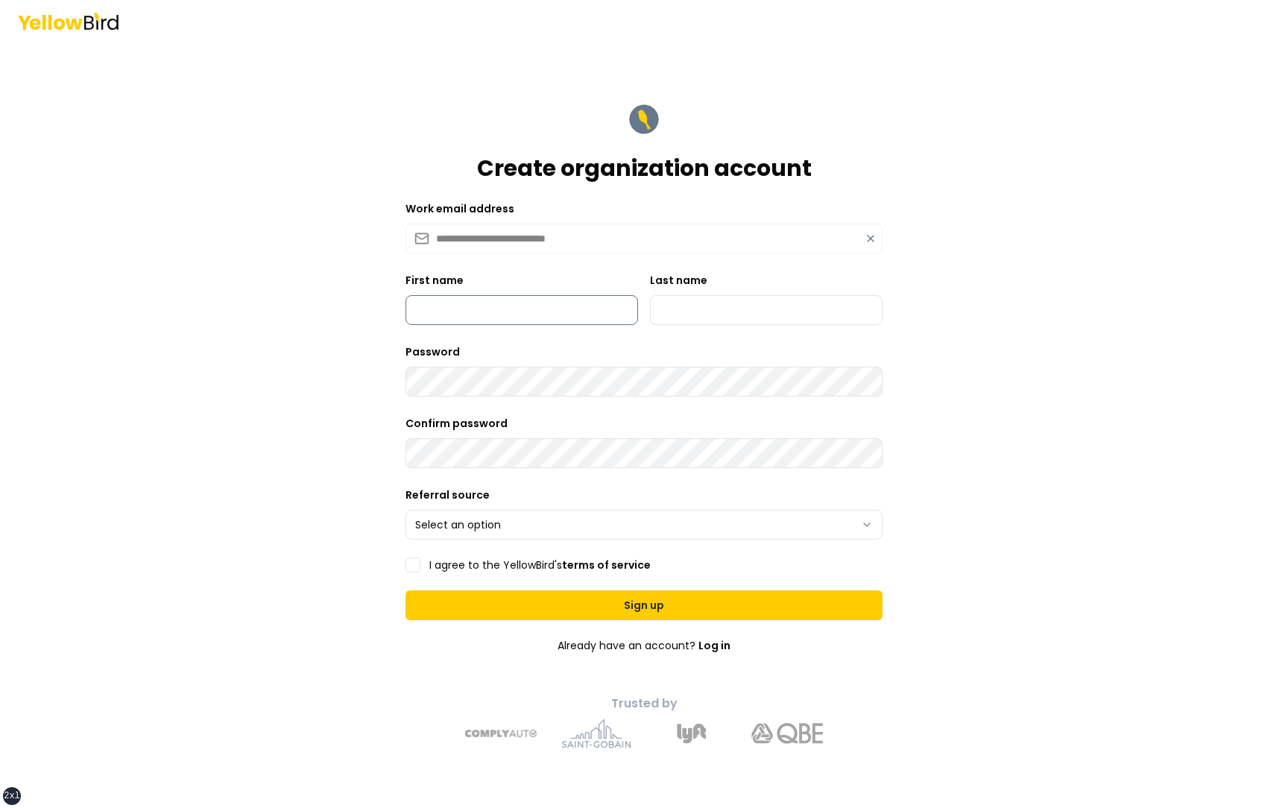
click at [556, 305] on input "First name" at bounding box center [521, 310] width 233 height 30
type input "*********"
click at [721, 300] on input "Last name" at bounding box center [766, 310] width 233 height 30
type input "***"
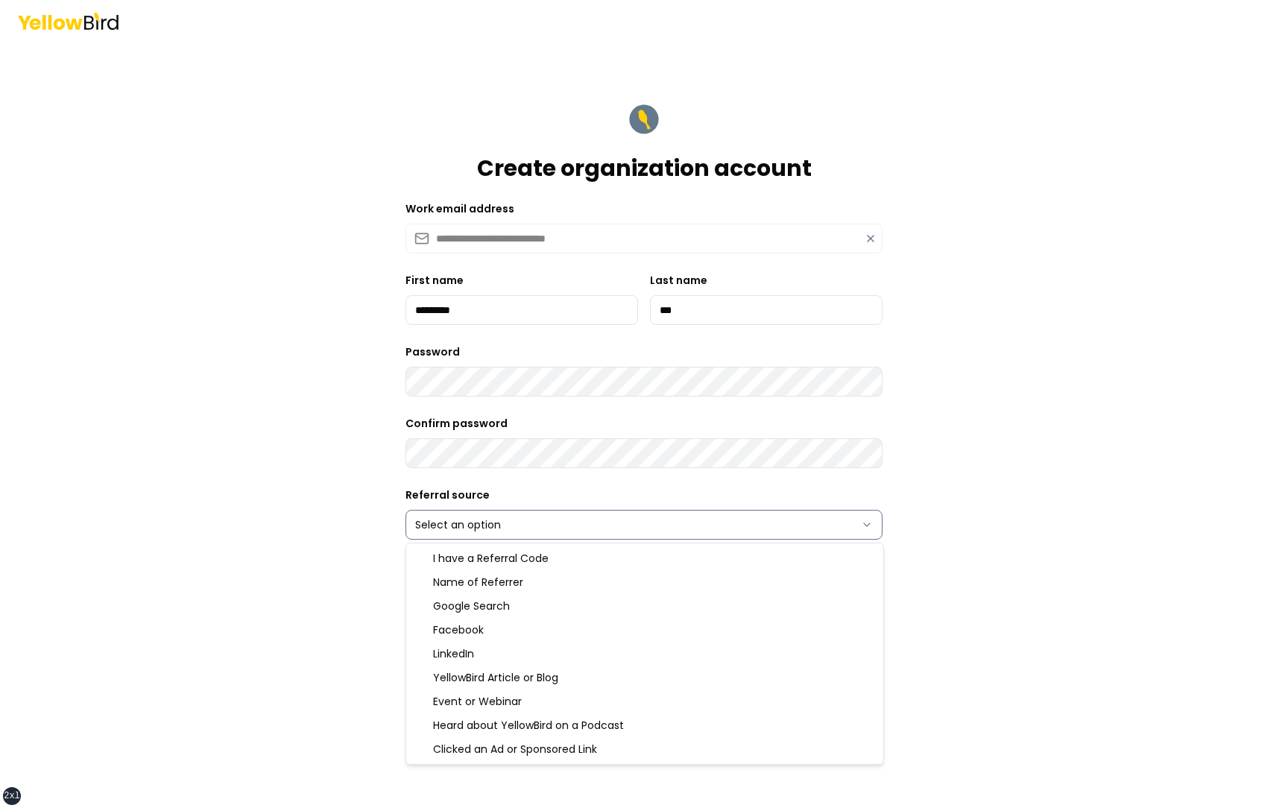
click at [501, 518] on html "**********" at bounding box center [644, 404] width 1288 height 808
select select "******"
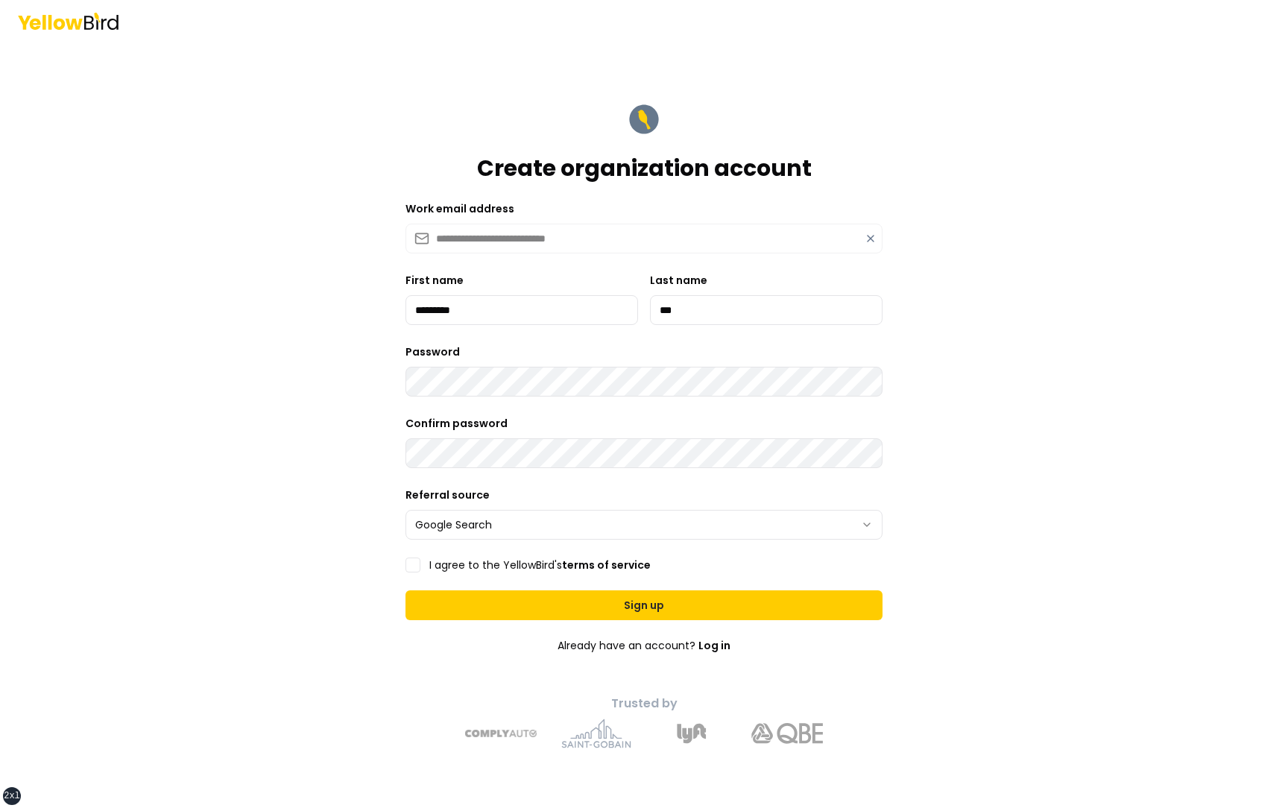
click at [433, 566] on label "I agree to the YellowBird's terms of service" at bounding box center [539, 565] width 221 height 10
click at [420, 566] on button "I agree to the YellowBird's terms of service" at bounding box center [412, 565] width 15 height 15
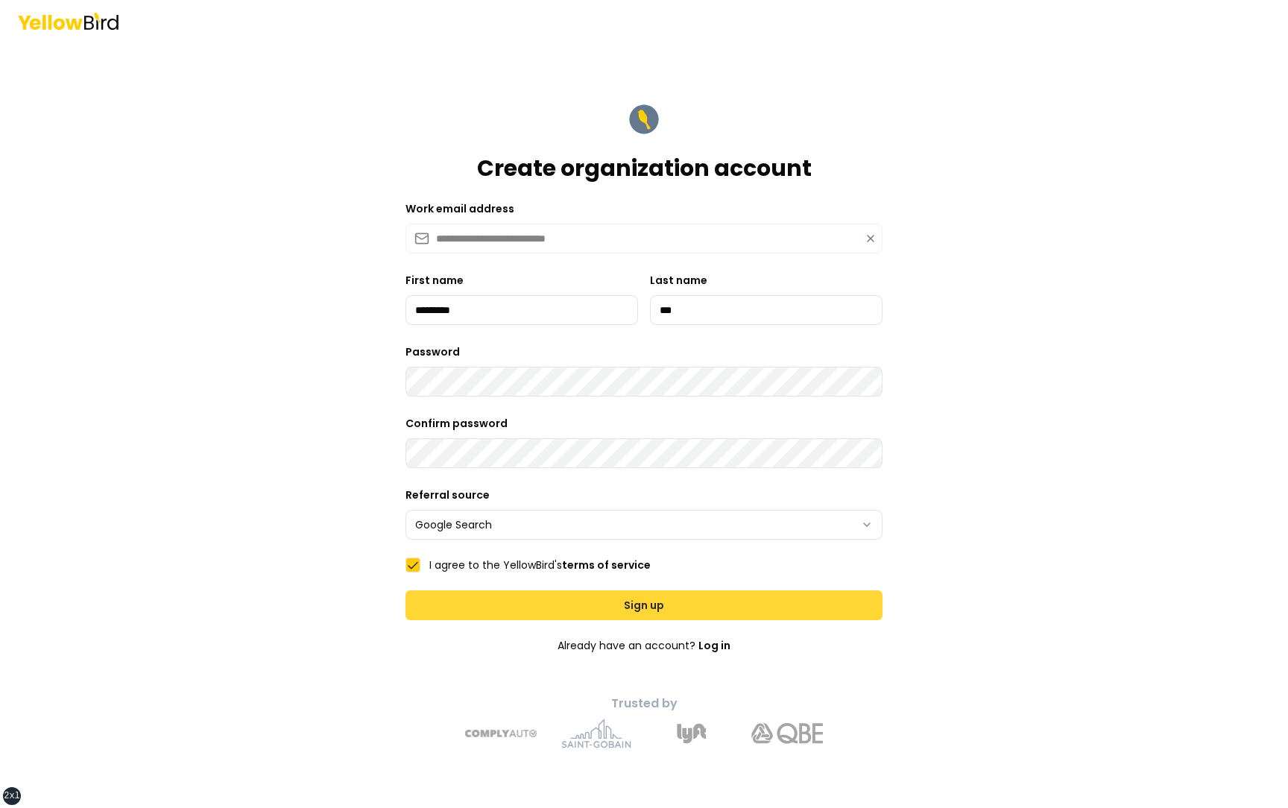
click at [476, 605] on button "Sign up" at bounding box center [643, 605] width 477 height 30
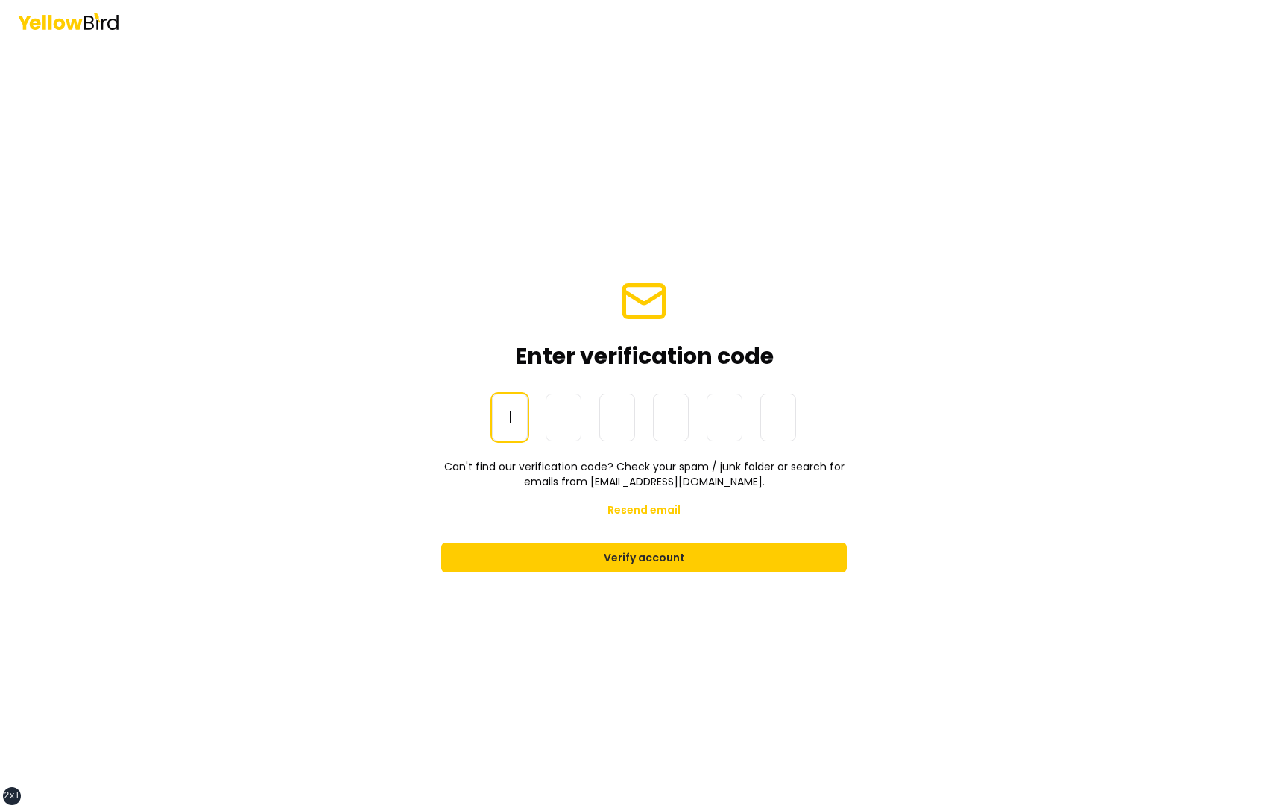
paste input "******"
type input "******"
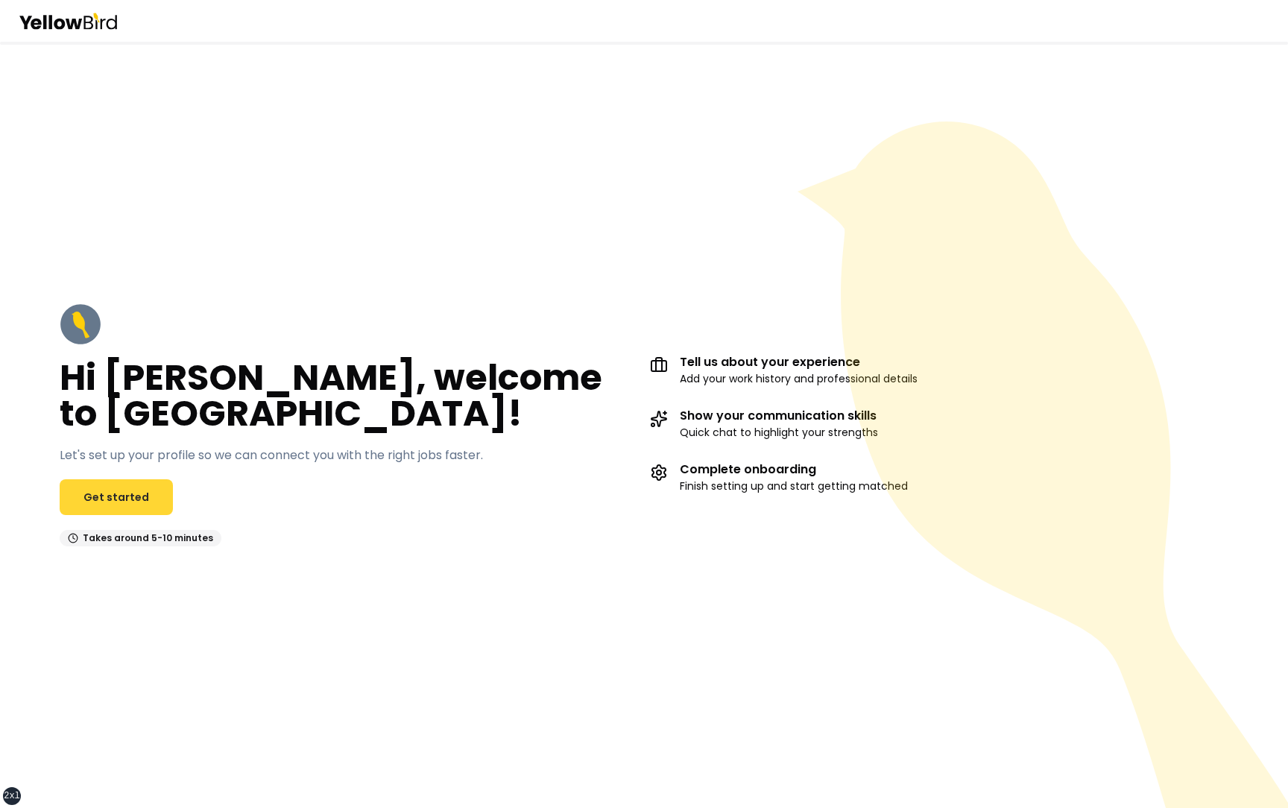
click at [117, 496] on link "Get started" at bounding box center [116, 497] width 113 height 36
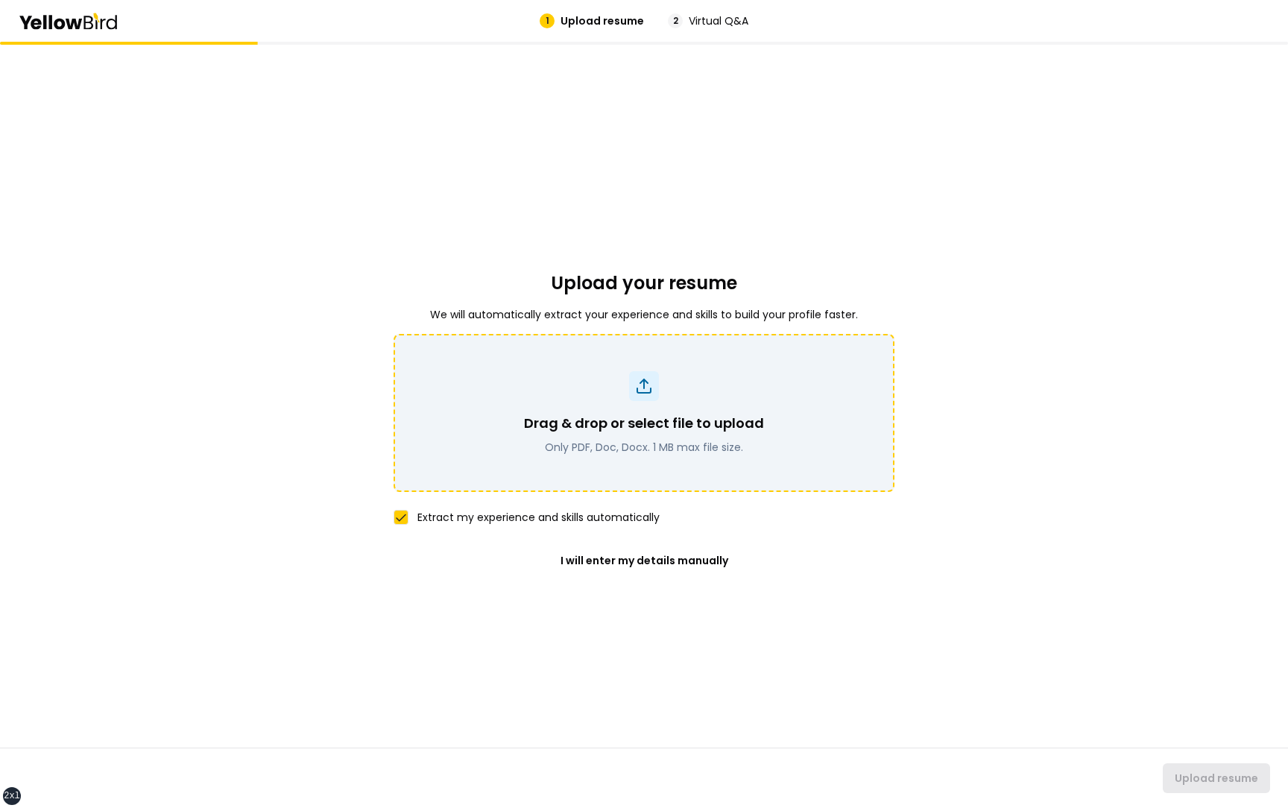
click at [549, 438] on div "Drag & drop or select file to upload Only PDF, Doc, Docx. 1 MB max file size." at bounding box center [644, 434] width 240 height 42
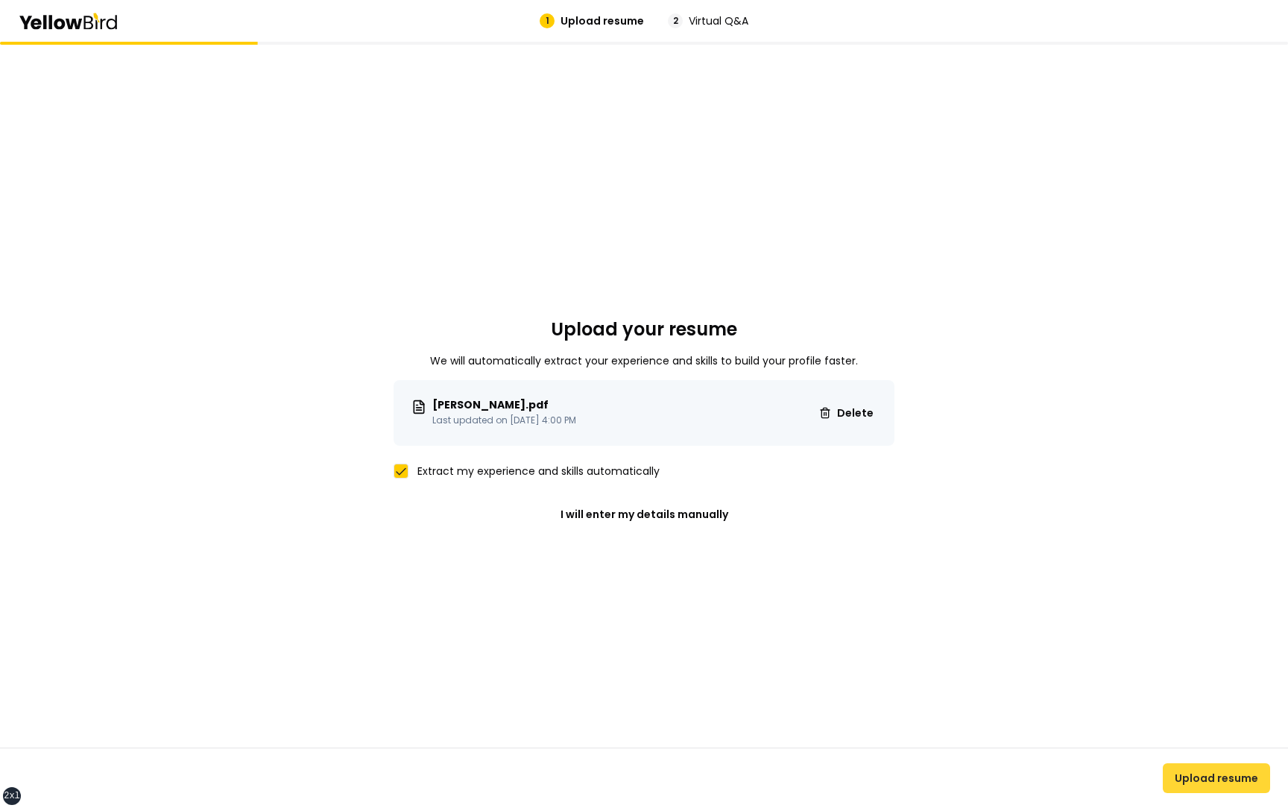
click at [1202, 775] on button "Upload resume" at bounding box center [1216, 778] width 107 height 30
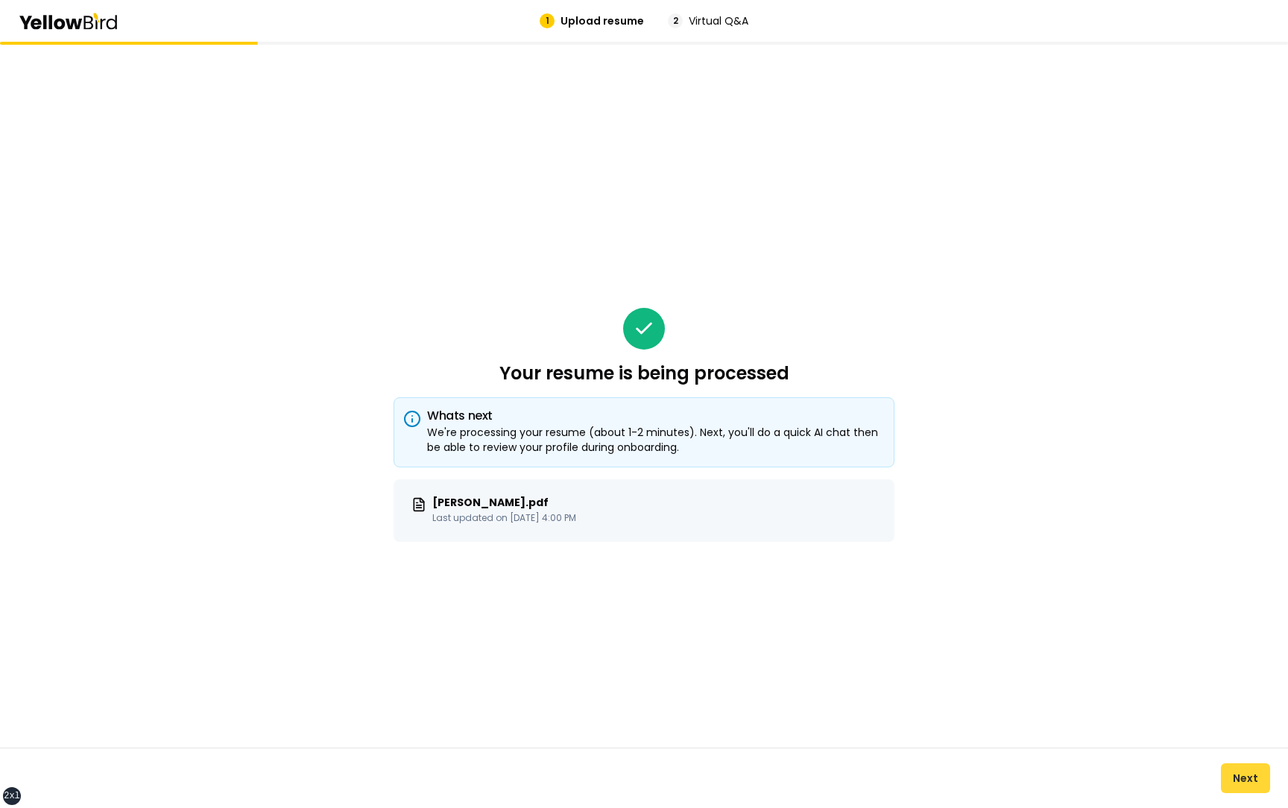
click at [1253, 783] on button "Next" at bounding box center [1245, 778] width 49 height 30
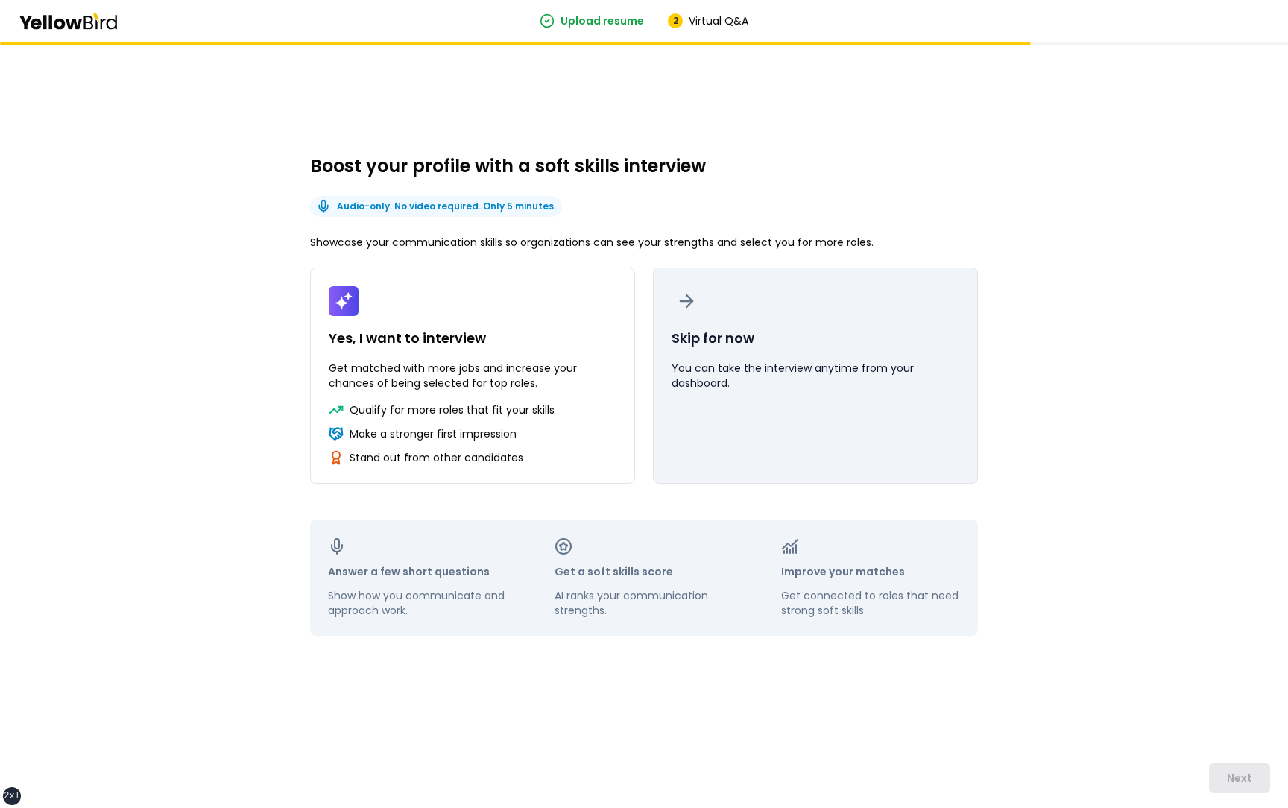
click at [745, 376] on p "You can take the interview anytime from your dashboard." at bounding box center [816, 376] width 288 height 30
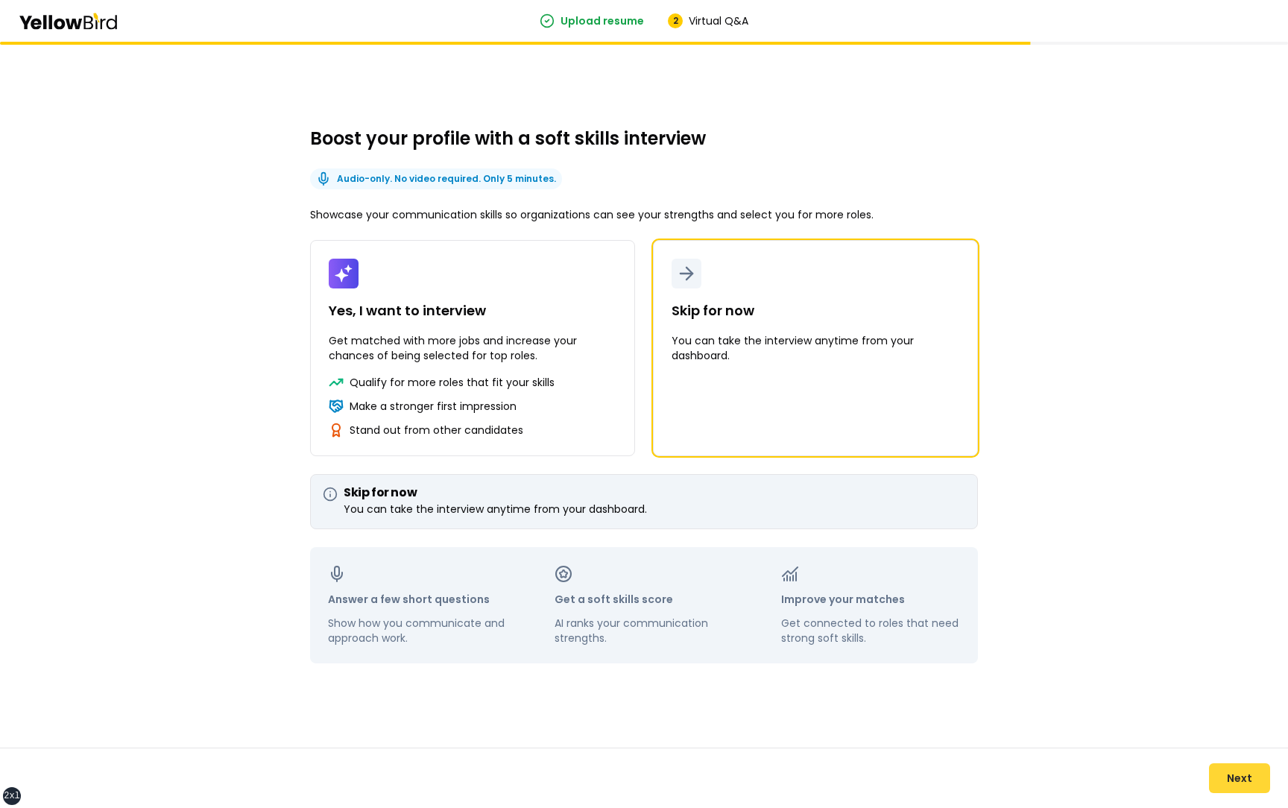
click at [1240, 785] on button "Next" at bounding box center [1239, 778] width 61 height 30
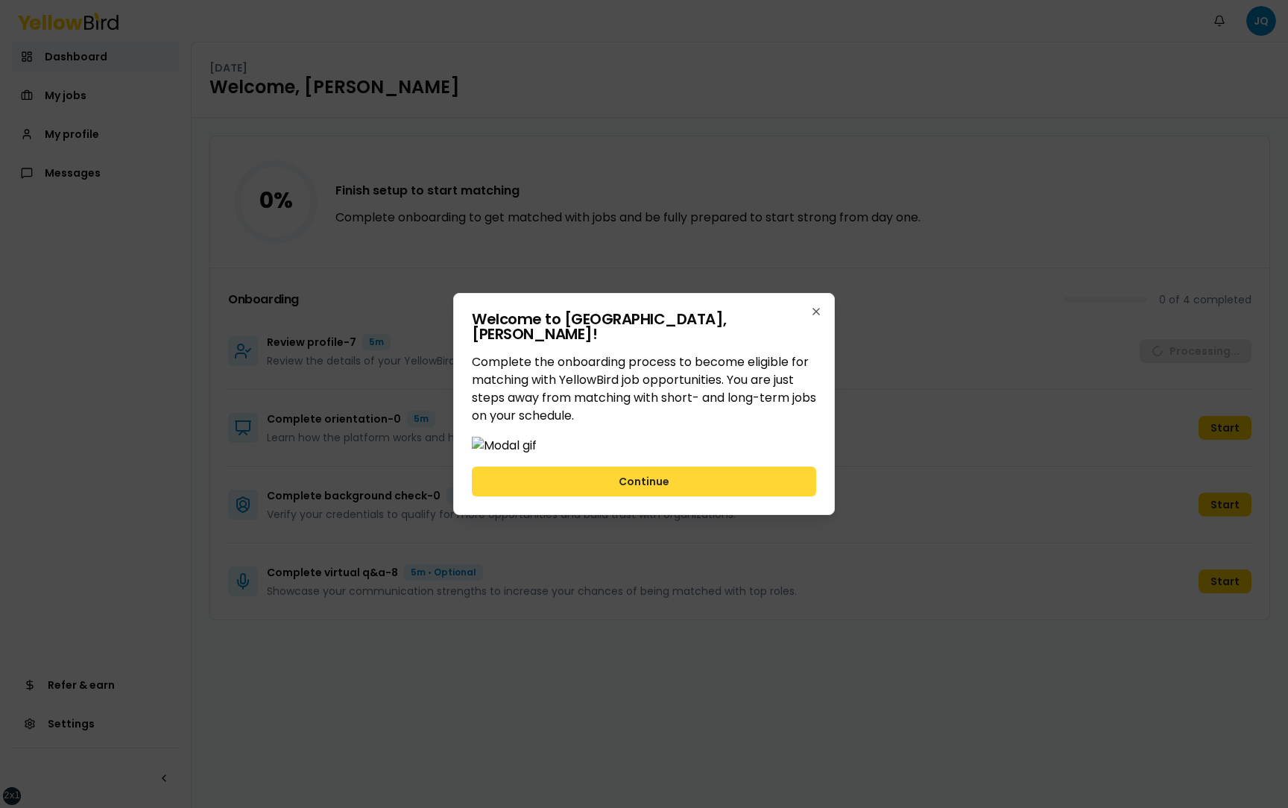
click at [701, 496] on button "Continue" at bounding box center [644, 482] width 344 height 30
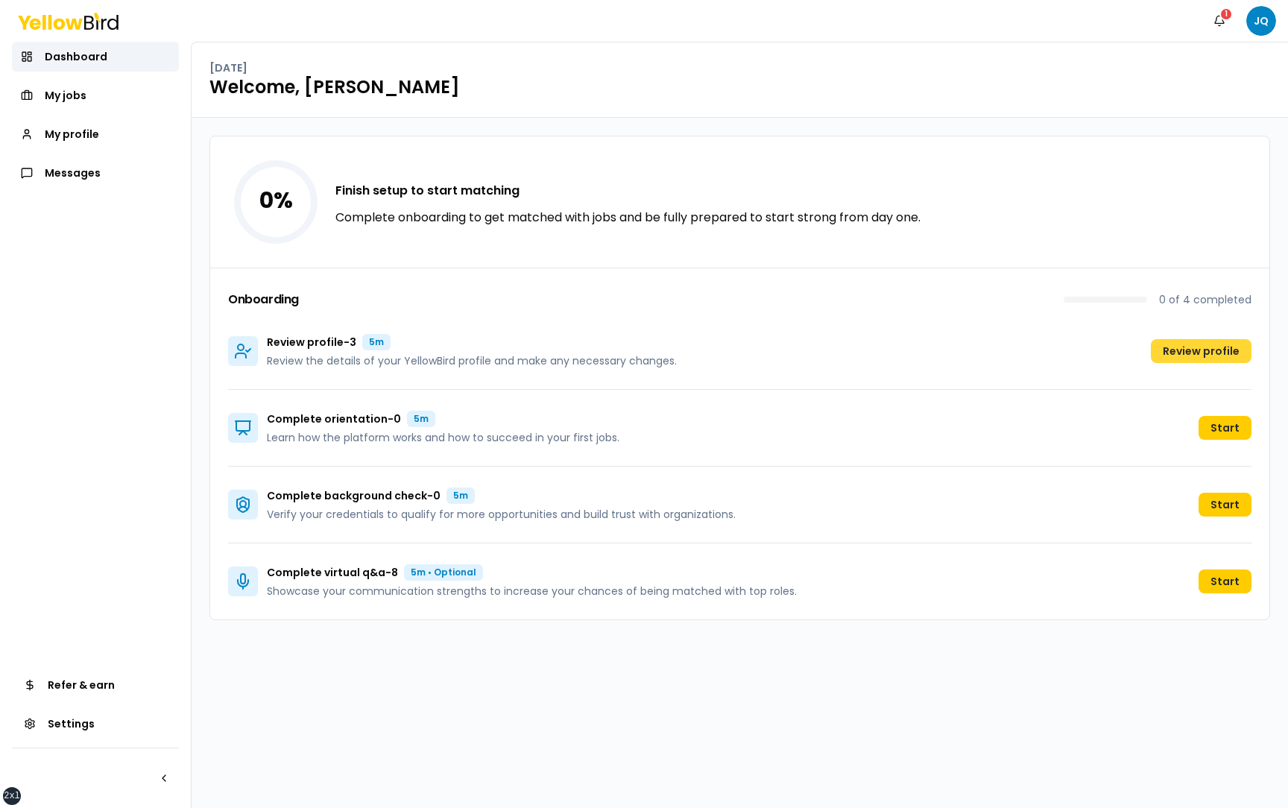
click at [1182, 354] on button "Review profile" at bounding box center [1201, 351] width 101 height 24
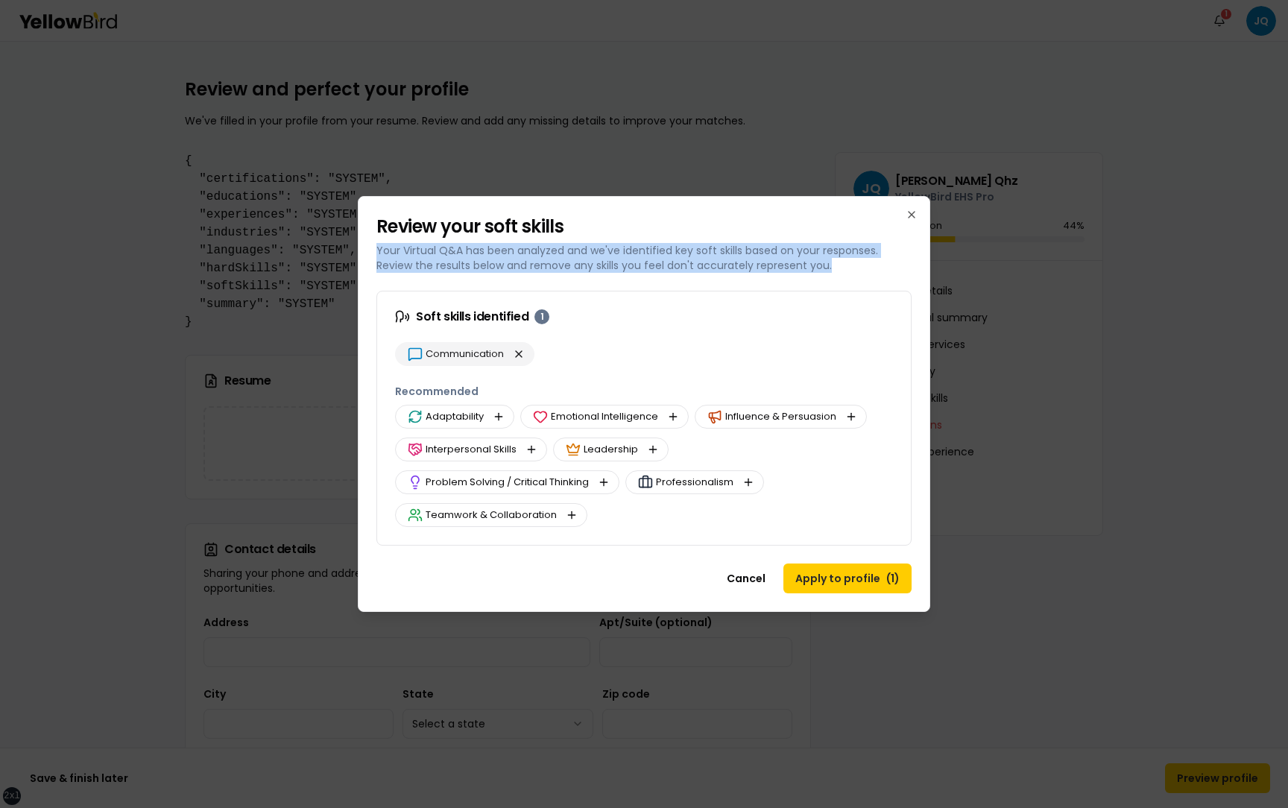
drag, startPoint x: 832, startPoint y: 268, endPoint x: 376, endPoint y: 250, distance: 455.7
click at [376, 250] on p "Your Virtual Q&A has been analyzed and we've identified key soft skills based o…" at bounding box center [643, 258] width 535 height 30
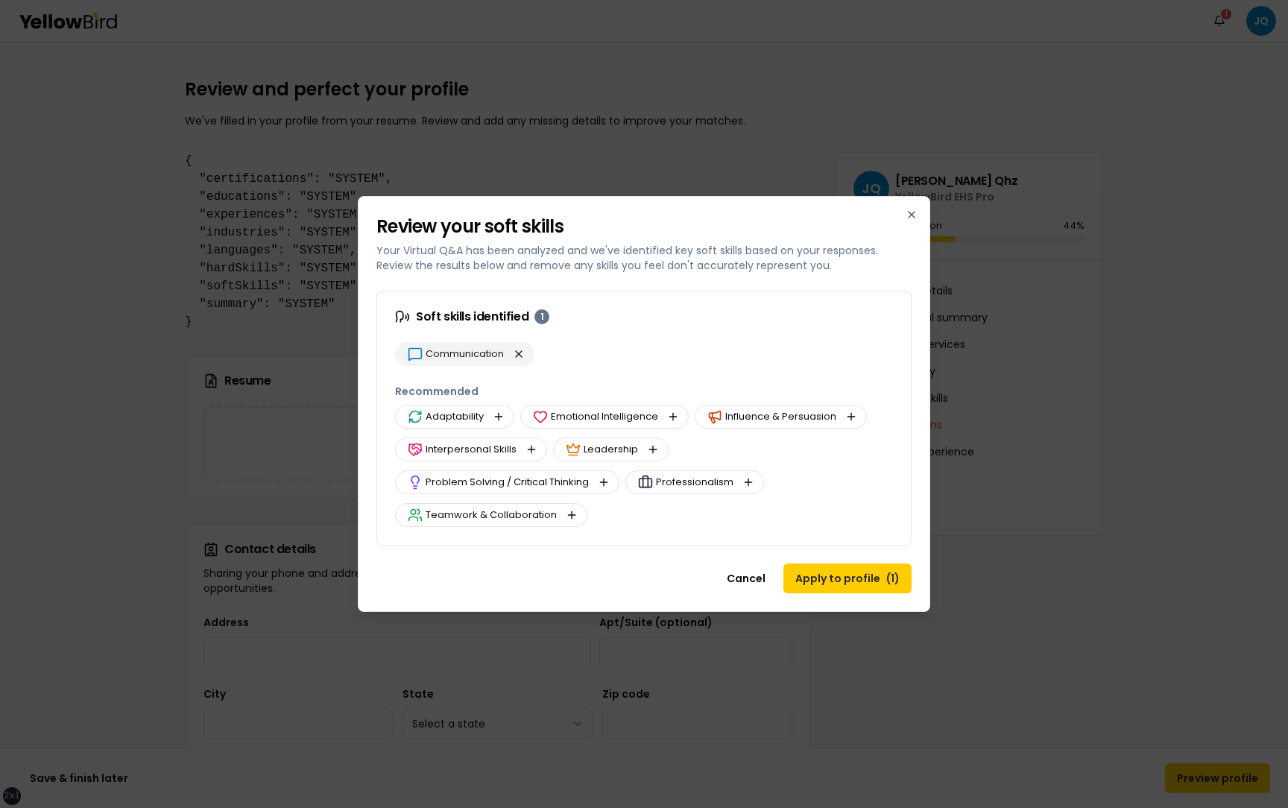
click at [447, 253] on p "Your Virtual Q&A has been analyzed and we've identified key soft skills based o…" at bounding box center [643, 258] width 535 height 30
click at [882, 266] on p "Your Virtual Q&A has been analyzed and we've identified key soft skills based o…" at bounding box center [643, 258] width 535 height 30
drag, startPoint x: 602, startPoint y: 211, endPoint x: 718, endPoint y: 221, distance: 116.7
click at [722, 221] on div "Review your soft skills Your Virtual Q&A has been analyzed and we've identified…" at bounding box center [644, 235] width 571 height 76
click at [910, 216] on icon "button" at bounding box center [912, 215] width 6 height 6
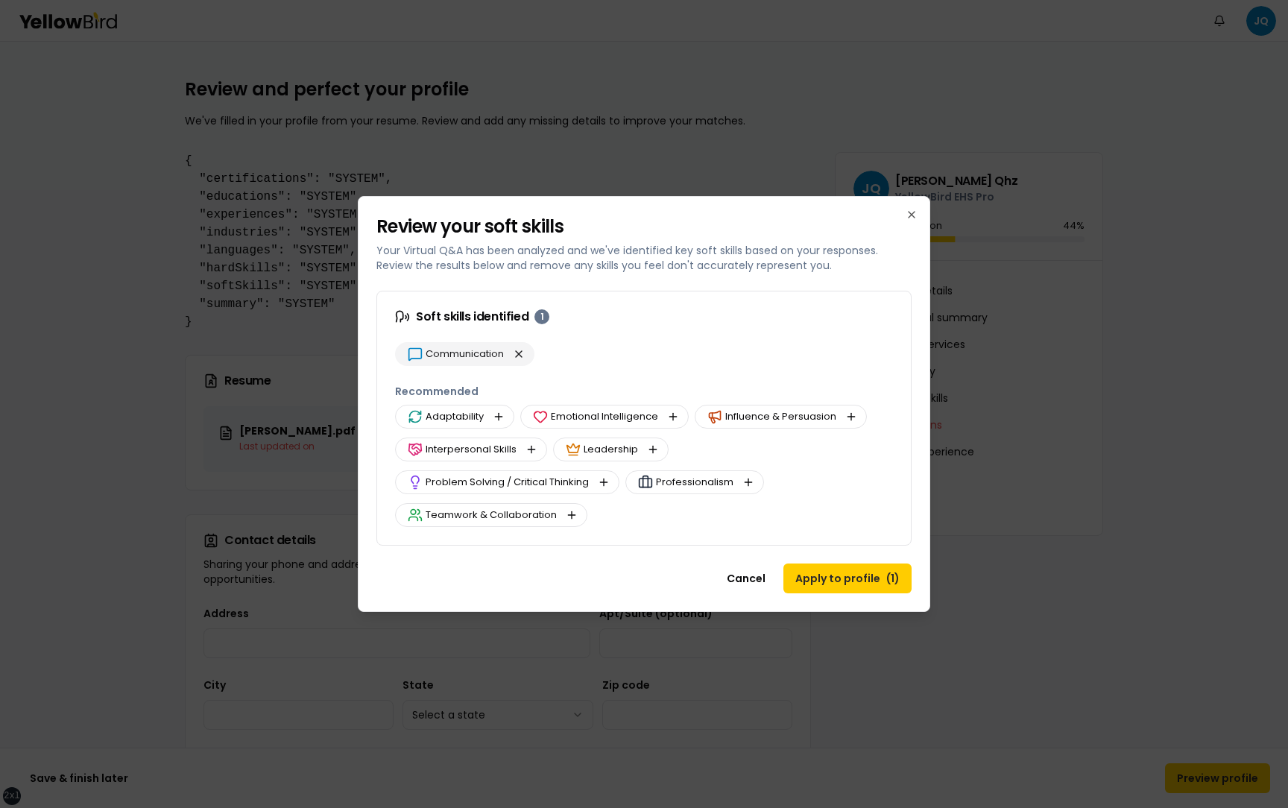
click at [827, 216] on h2 "Review your soft skills" at bounding box center [643, 227] width 535 height 24
click at [744, 351] on button "Cancel" at bounding box center [746, 579] width 63 height 30
click at [766, 168] on div at bounding box center [644, 404] width 1288 height 808
click at [764, 233] on h2 "Review your soft skills" at bounding box center [643, 227] width 535 height 24
click at [741, 226] on h2 "Review your soft skills" at bounding box center [643, 227] width 535 height 24
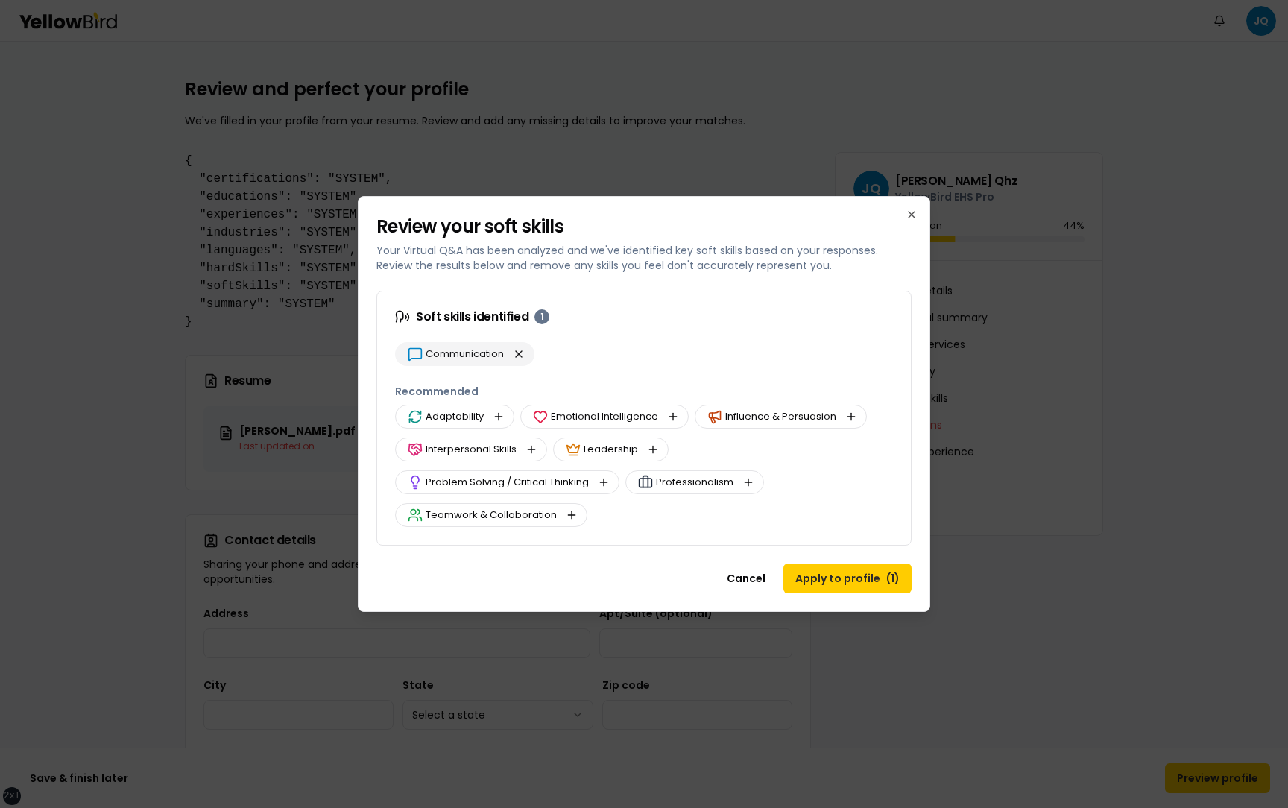
click at [543, 236] on h2 "Review your soft skills" at bounding box center [643, 227] width 535 height 24
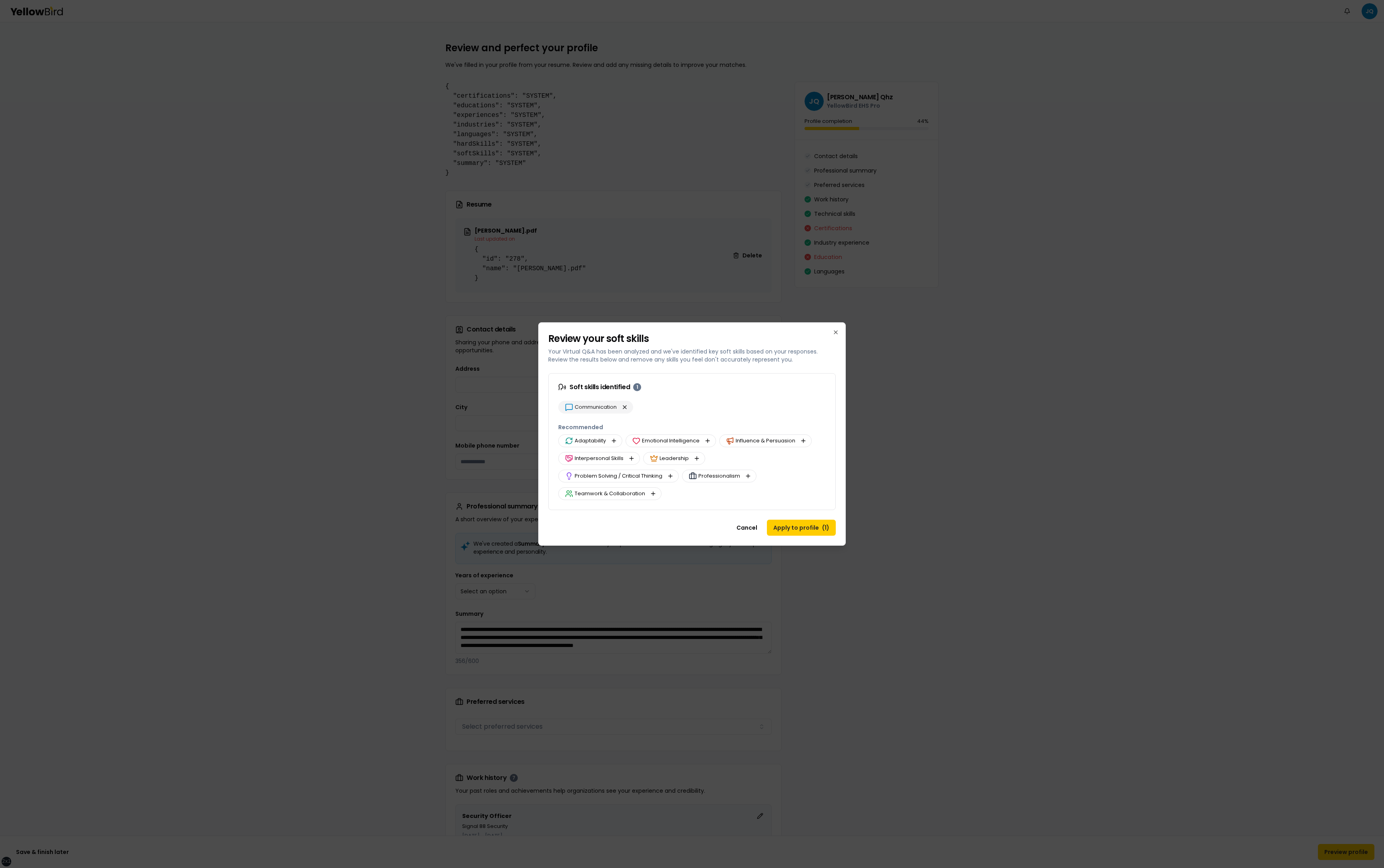
click at [674, 189] on div "Cancel Apply to profile ( 1 )" at bounding box center [692, 532] width 307 height 26
click at [388, 189] on div at bounding box center [692, 434] width 1384 height 868
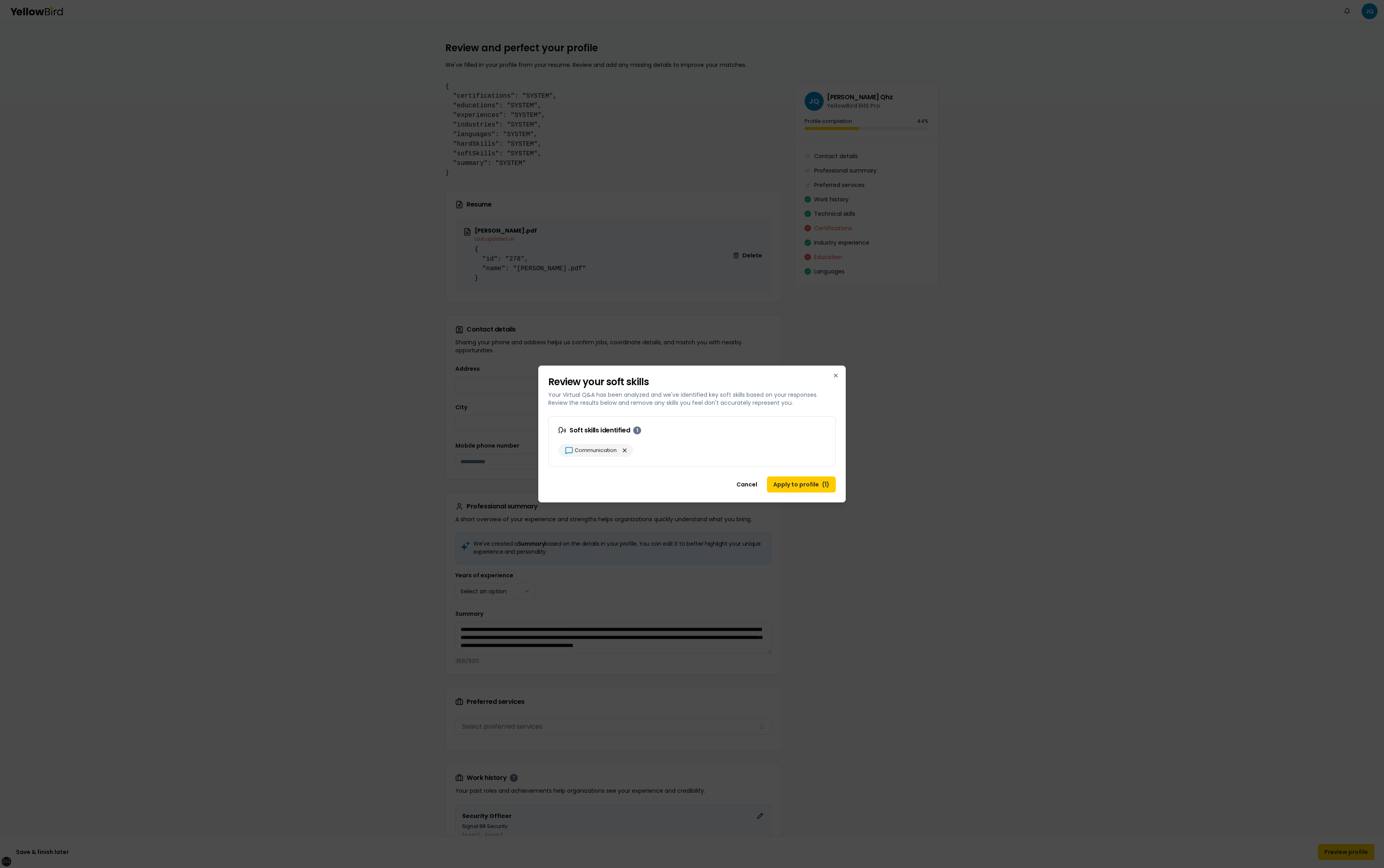
click at [596, 189] on div "Cancel Apply to profile ( 1 )" at bounding box center [692, 489] width 307 height 26
click at [625, 189] on button "button" at bounding box center [625, 451] width 10 height 10
click at [691, 189] on button "Cancel" at bounding box center [757, 478] width 34 height 16
click at [628, 189] on button "button" at bounding box center [625, 451] width 10 height 10
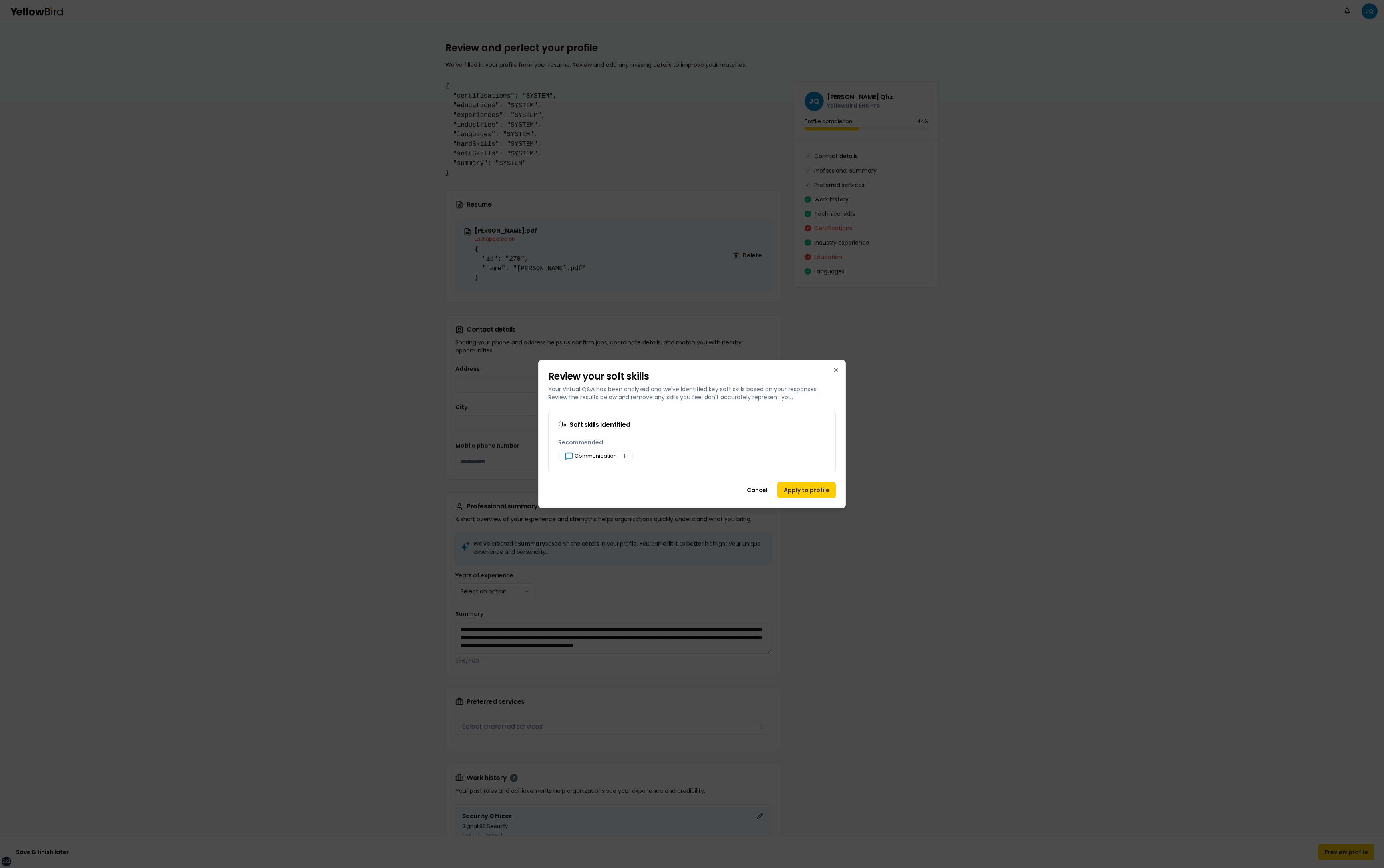
click at [624, 189] on button "button" at bounding box center [625, 456] width 10 height 10
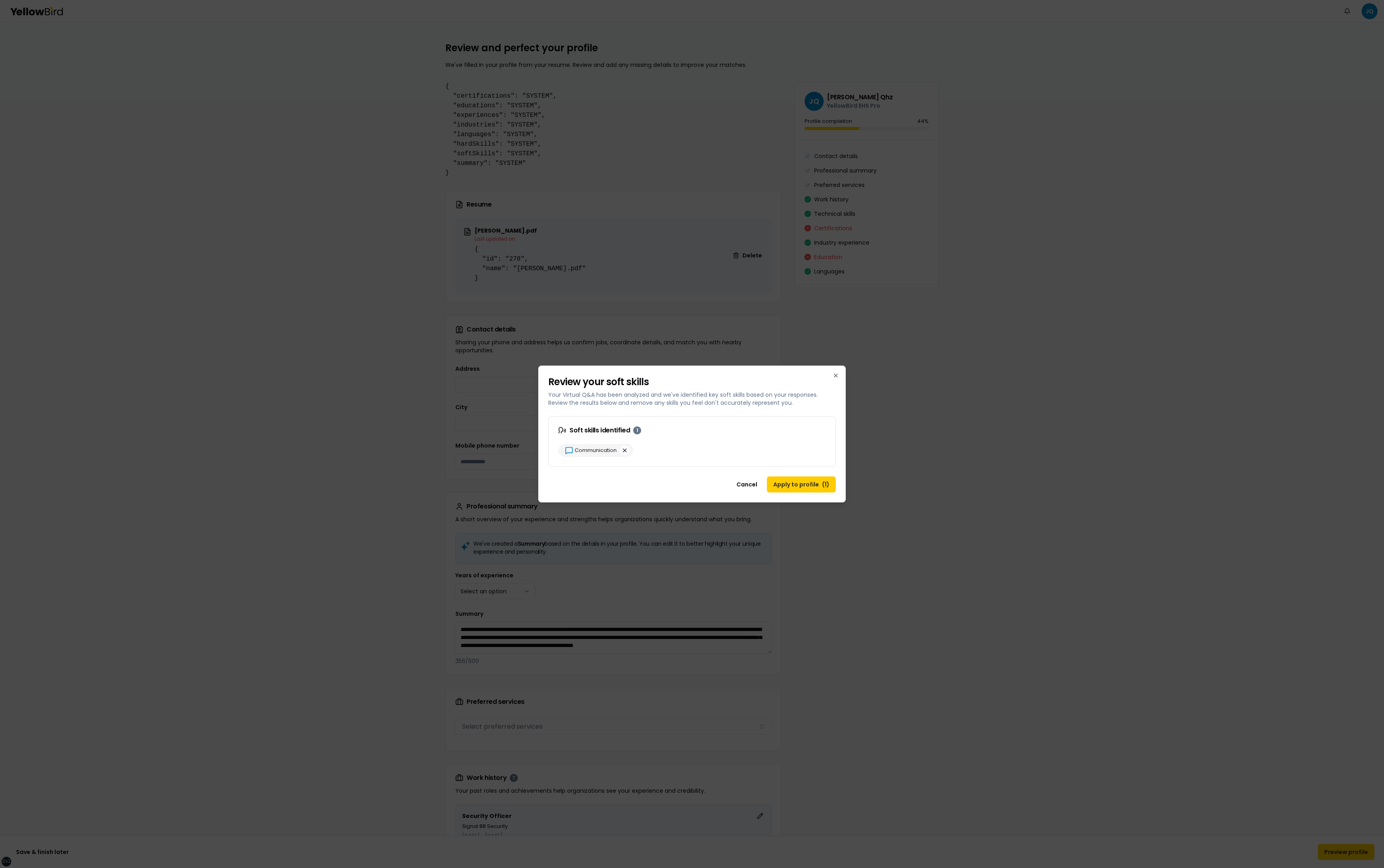
click at [625, 189] on button "button" at bounding box center [625, 451] width 10 height 10
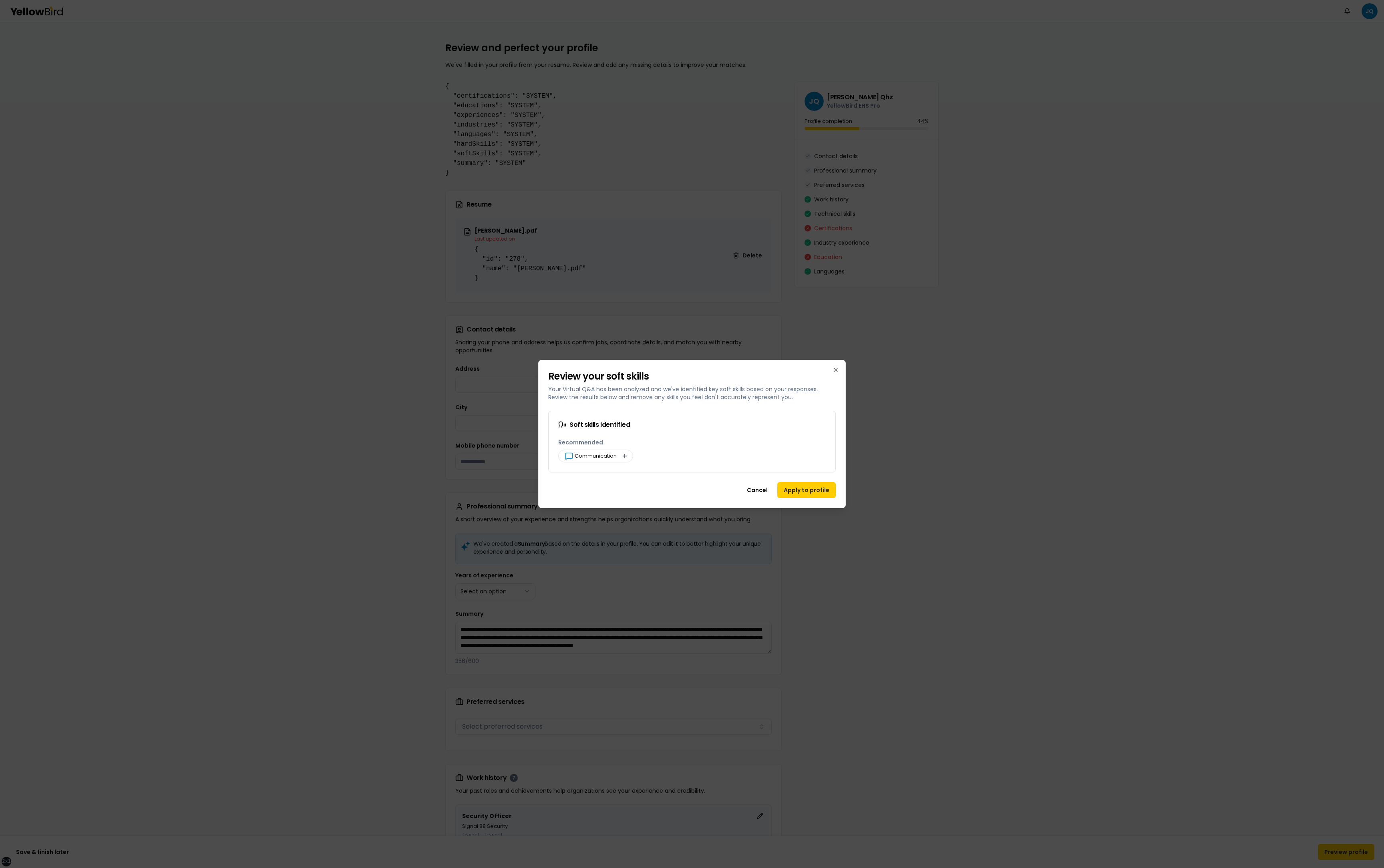
click at [627, 189] on button "button" at bounding box center [625, 456] width 10 height 10
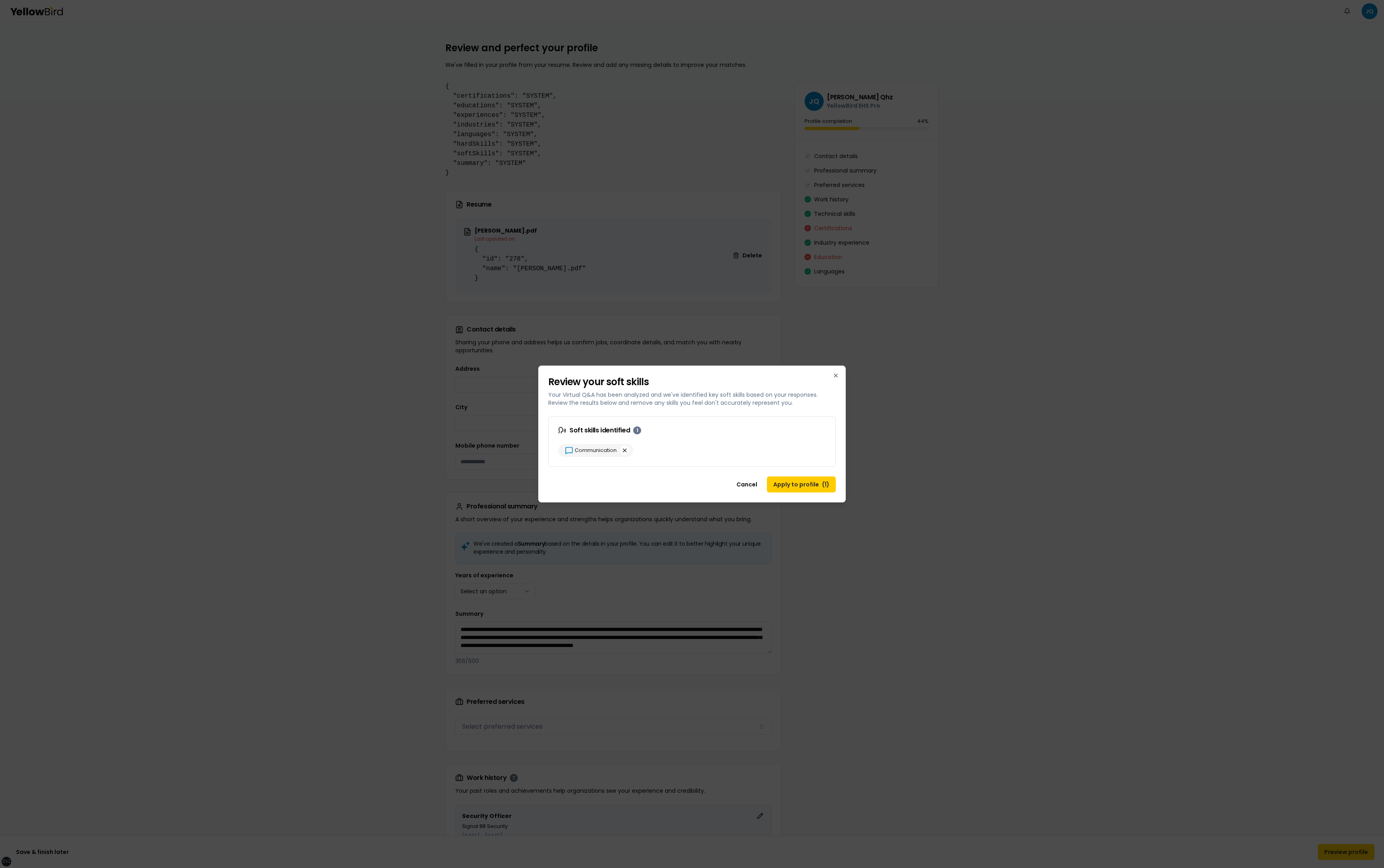
click at [628, 189] on button "button" at bounding box center [625, 451] width 10 height 10
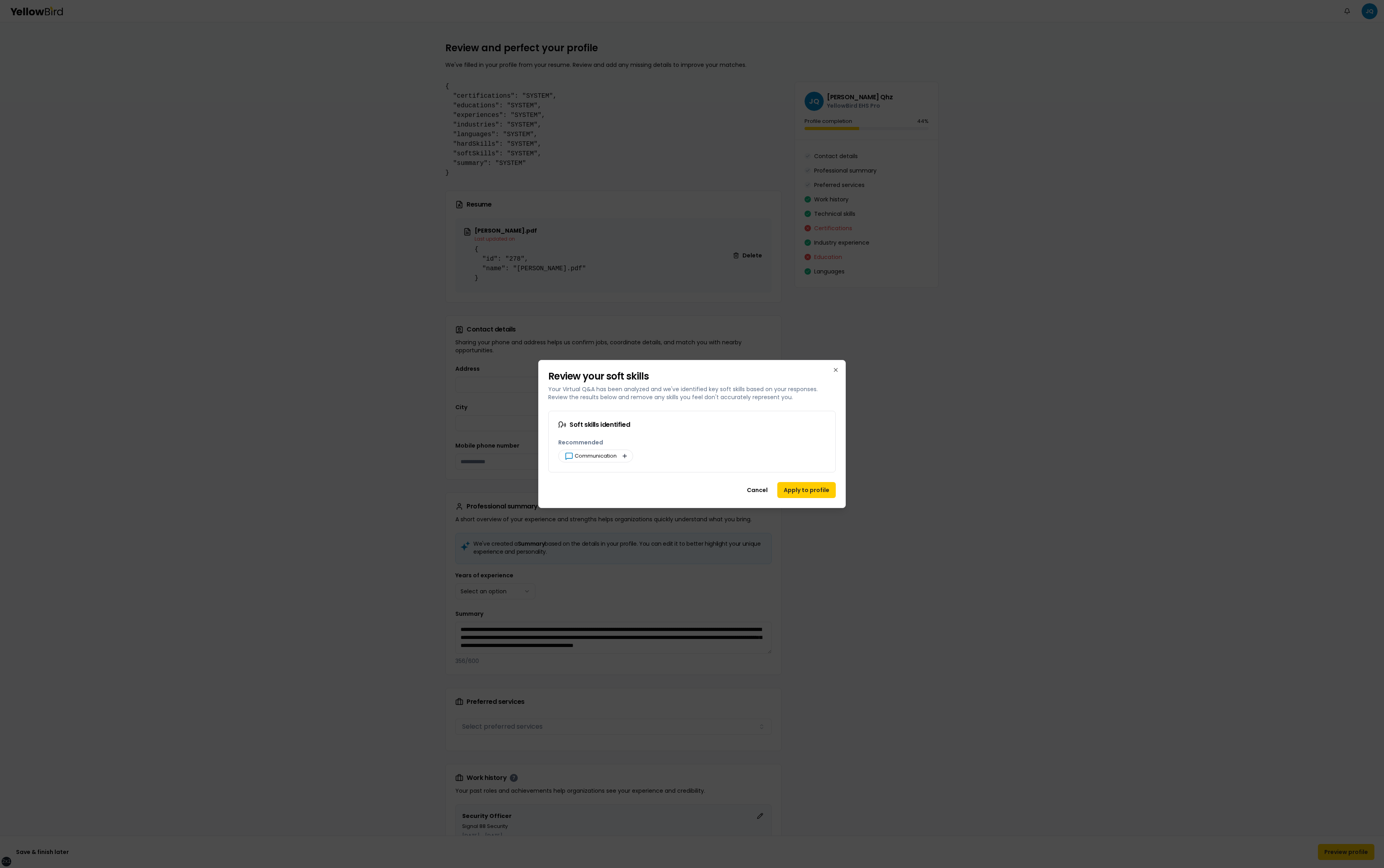
click at [625, 189] on button "button" at bounding box center [625, 456] width 10 height 10
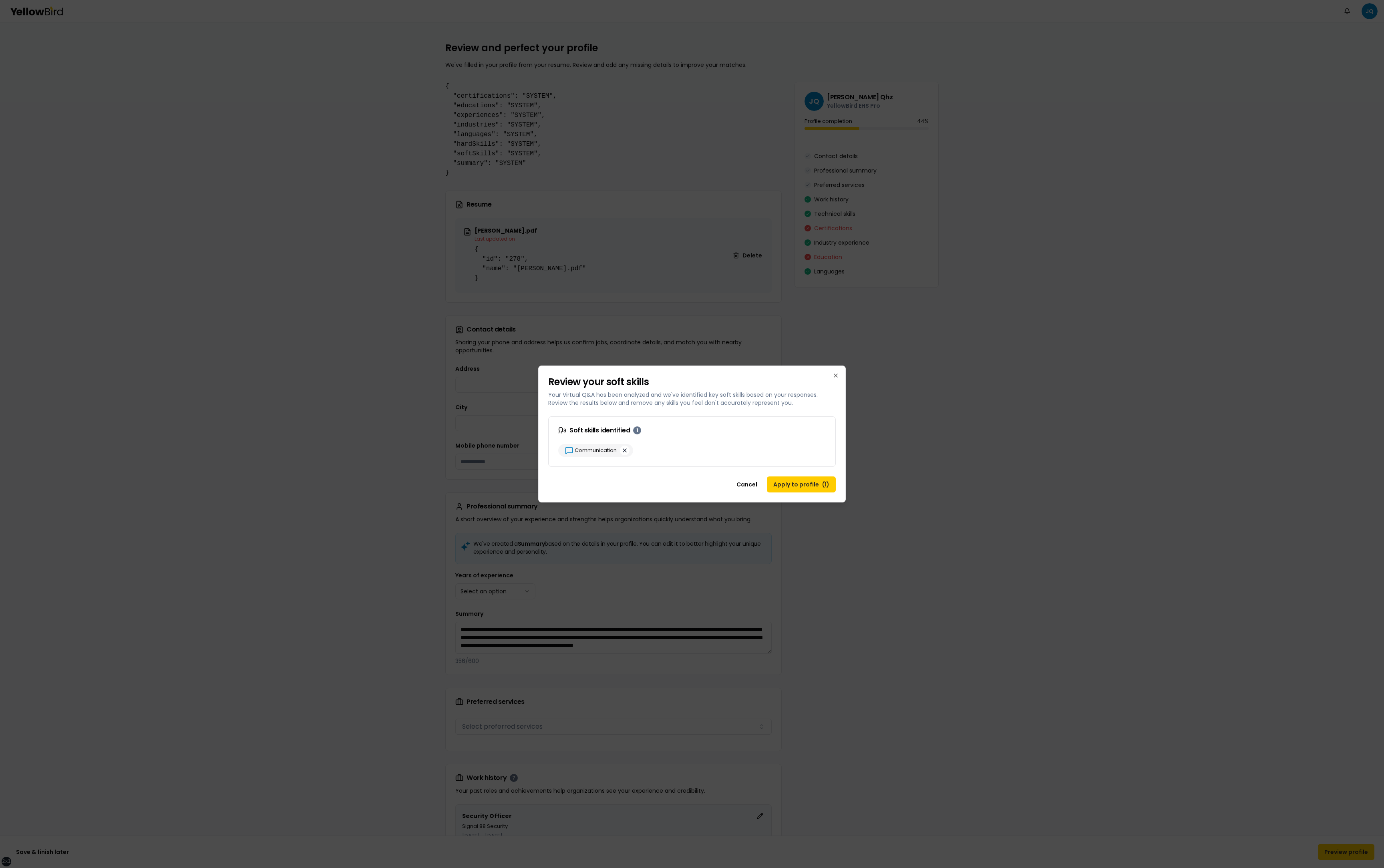
click at [625, 189] on button "button" at bounding box center [625, 451] width 10 height 10
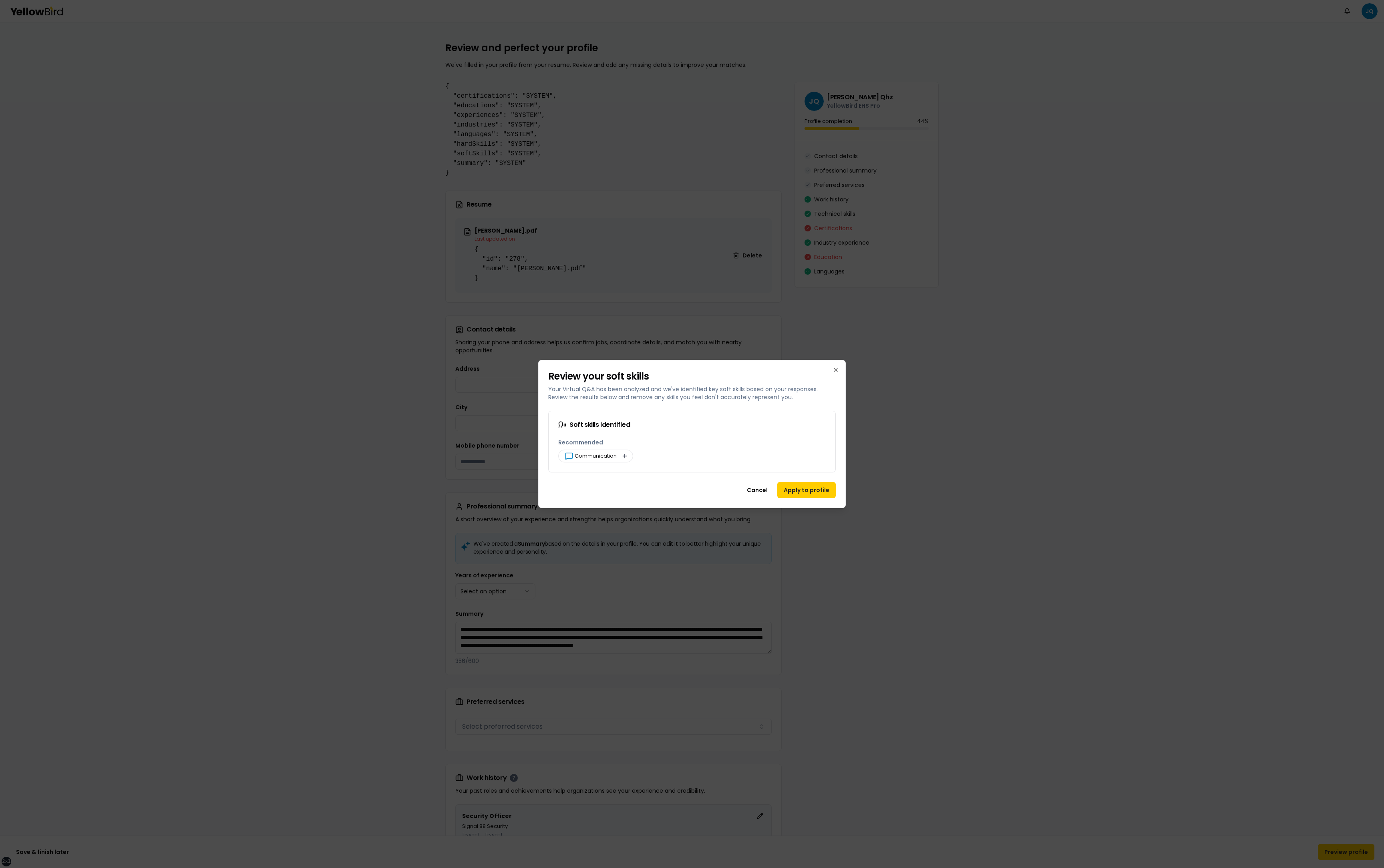
click at [628, 189] on button "button" at bounding box center [625, 456] width 10 height 10
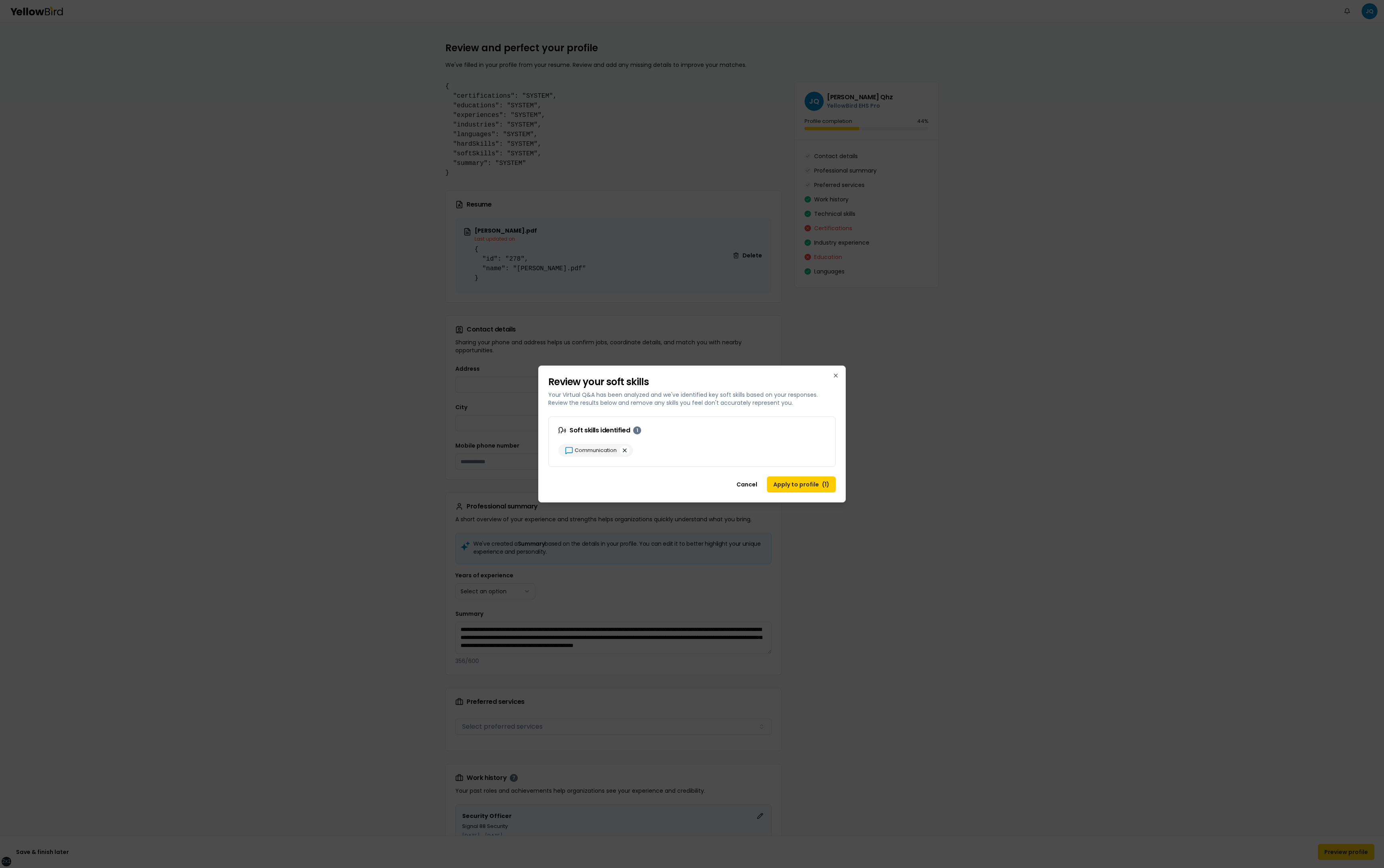
click at [625, 189] on button "button" at bounding box center [625, 451] width 10 height 10
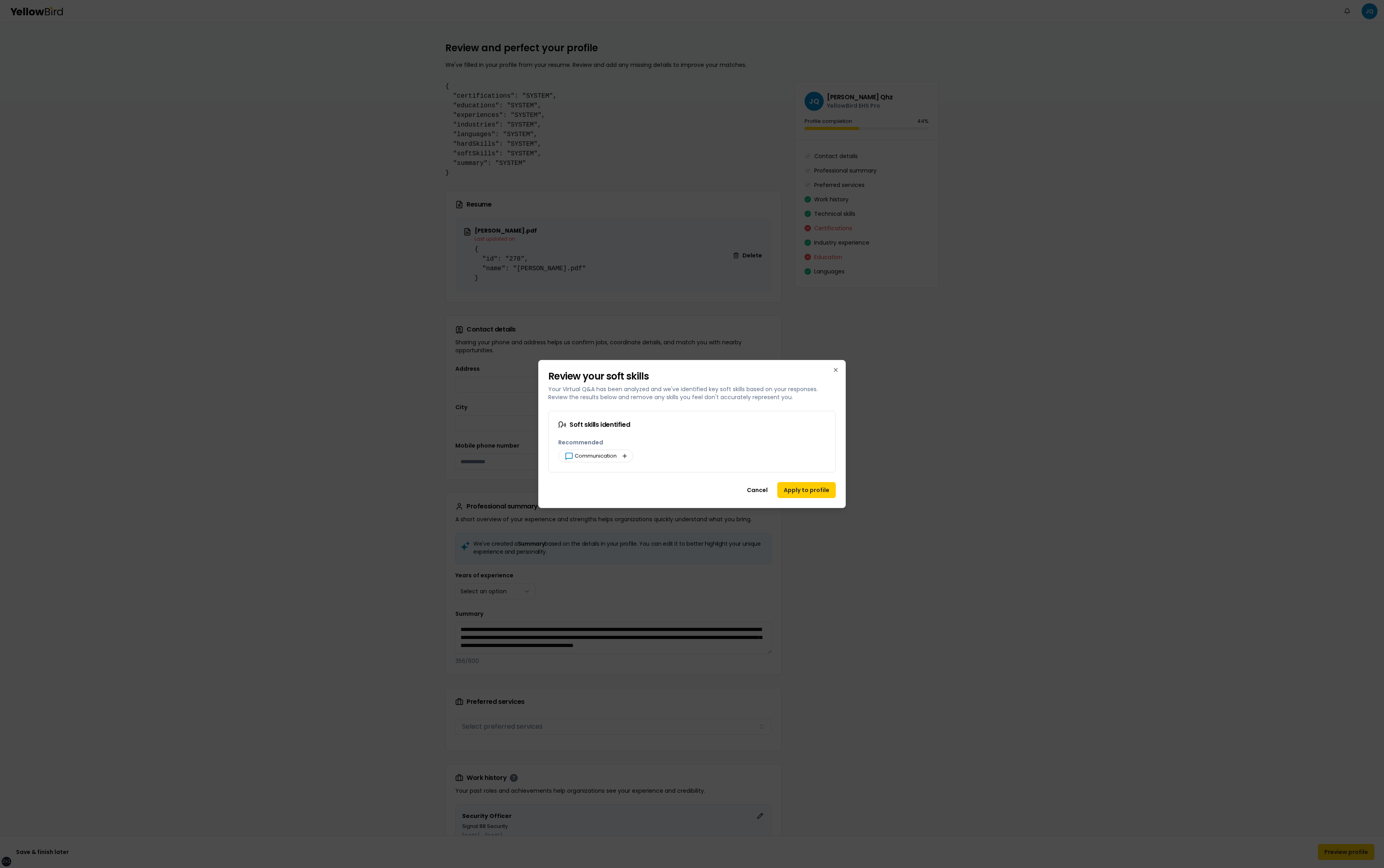
click at [625, 189] on button "button" at bounding box center [625, 456] width 10 height 10
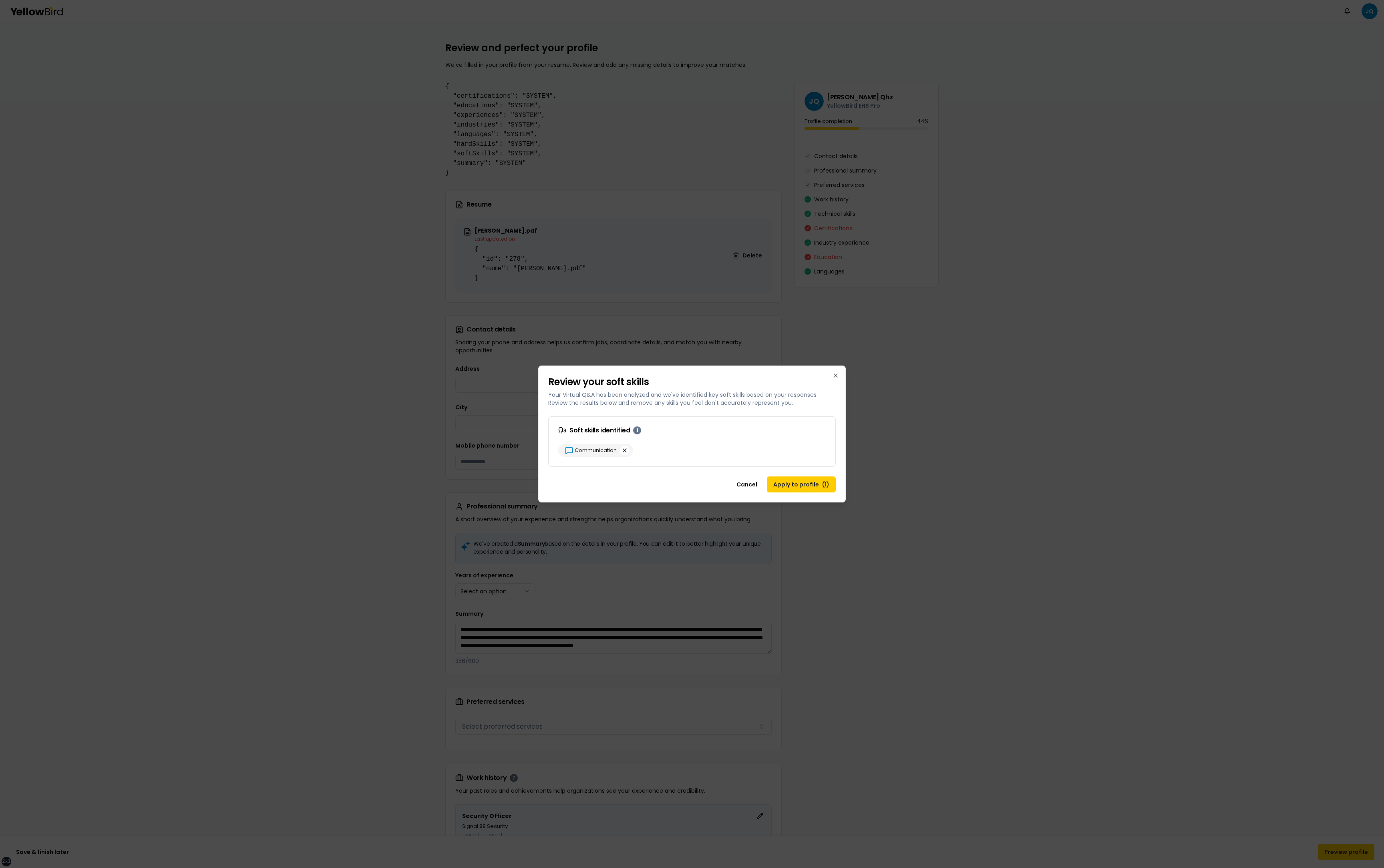
click at [624, 189] on button "button" at bounding box center [625, 451] width 10 height 10
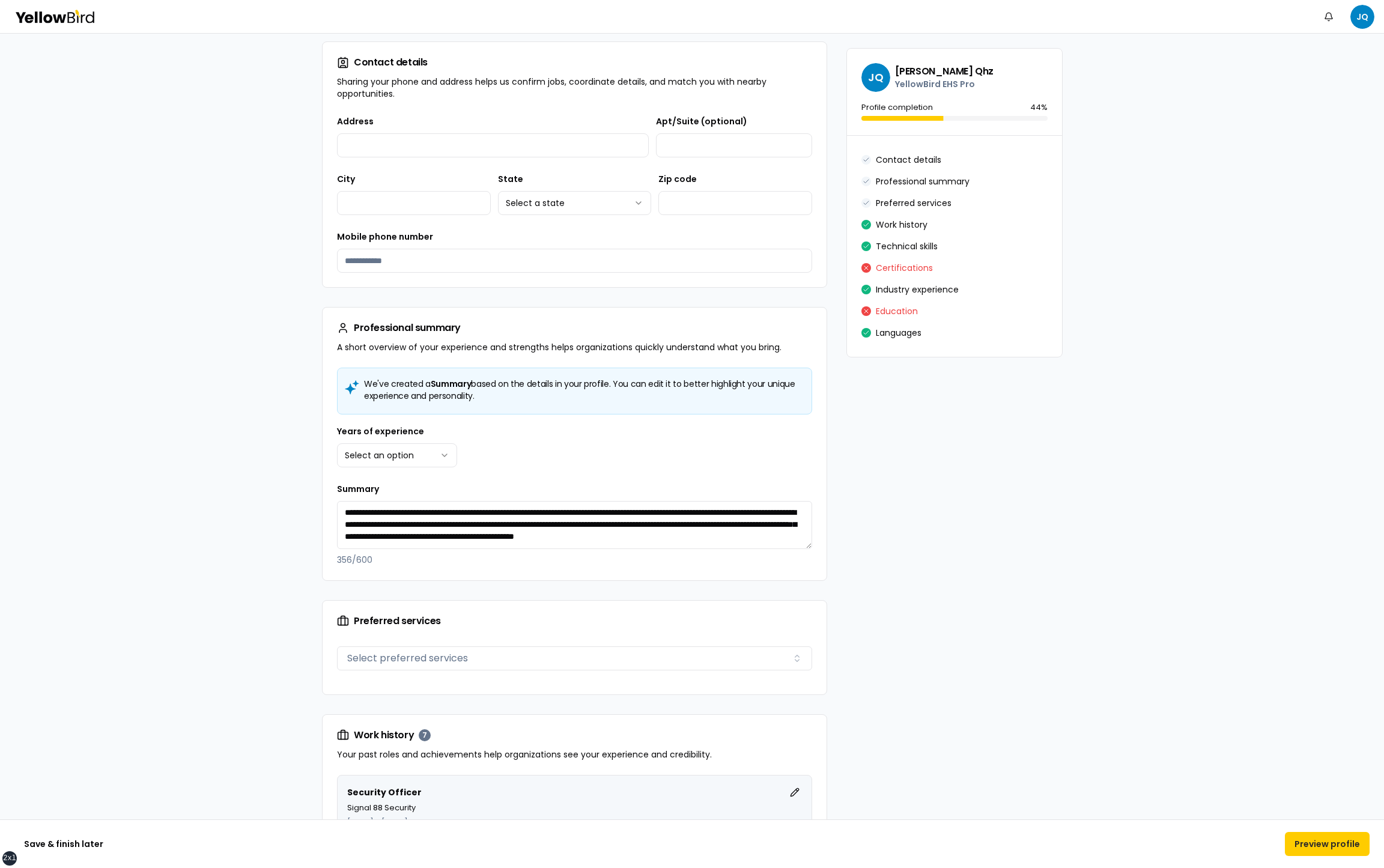
scroll to position [430, 0]
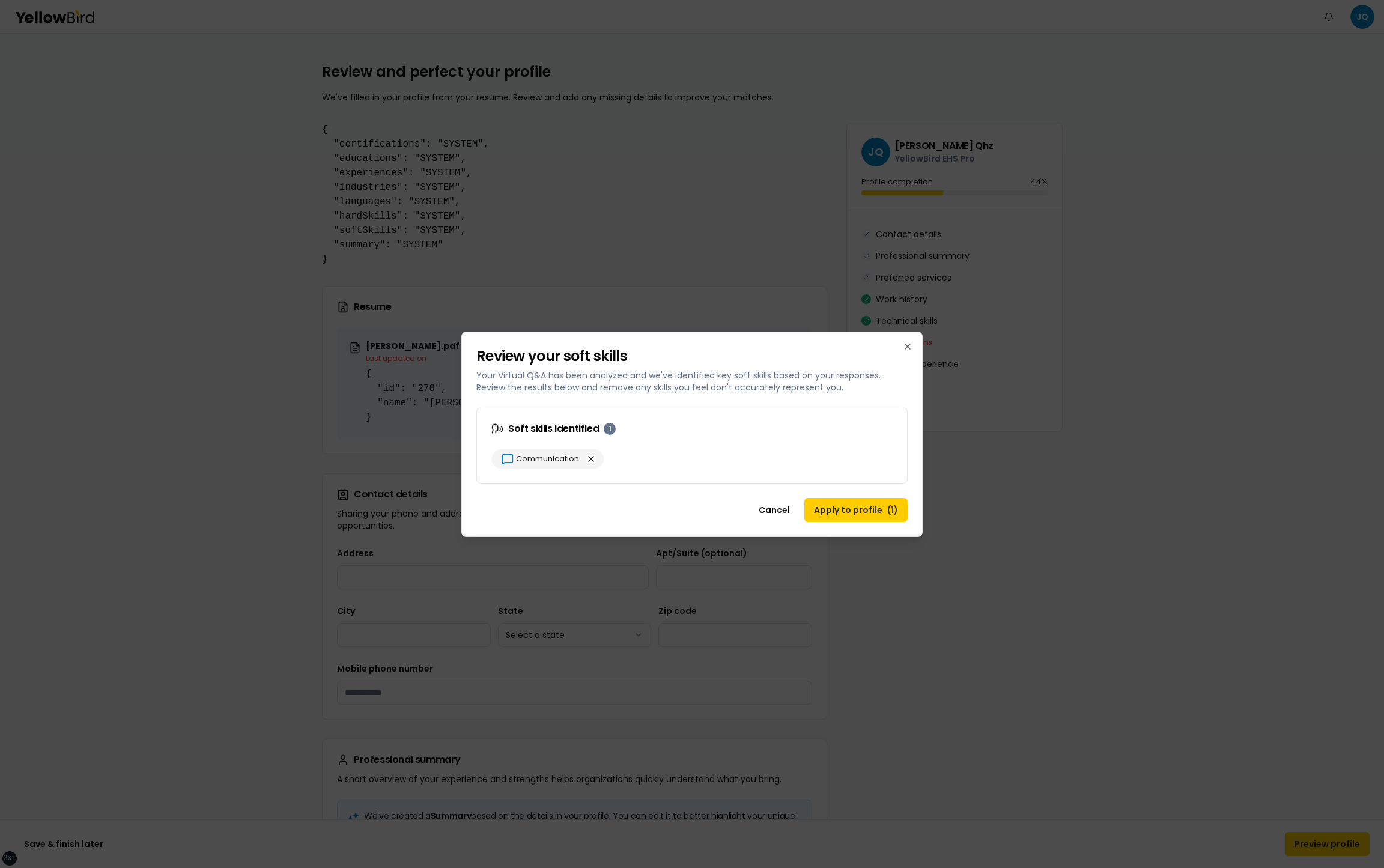
click at [611, 283] on p "Your Virtual Q&A has been analyzed and we've identified key soft skills based o…" at bounding box center [692, 381] width 431 height 24
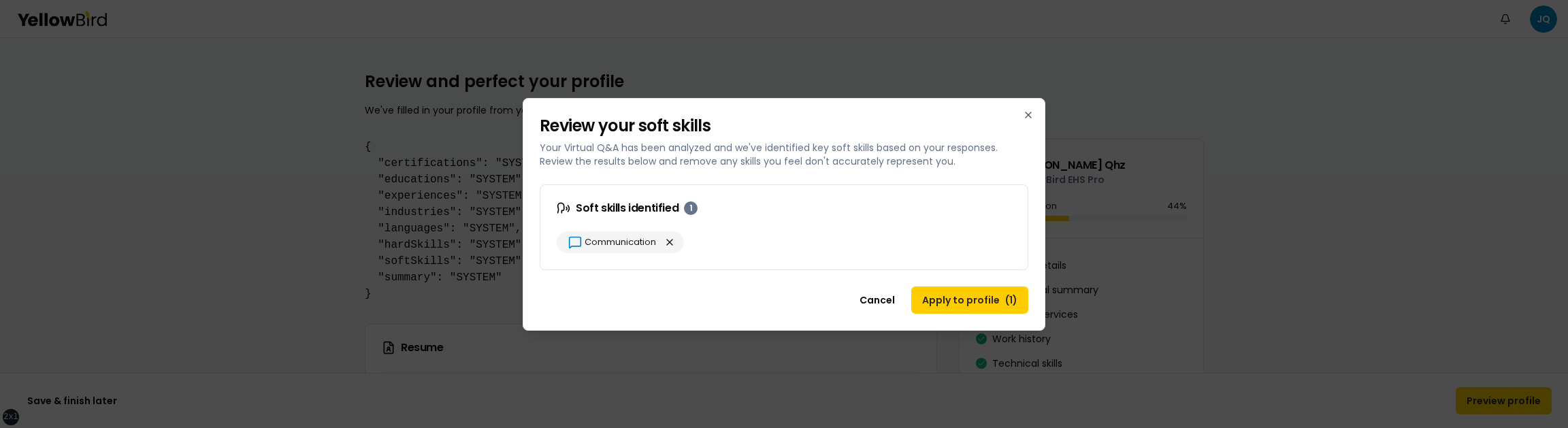
click at [369, 171] on div at bounding box center [784, 214] width 1568 height 428
click at [440, 174] on div at bounding box center [784, 214] width 1568 height 428
click at [661, 153] on p "Your Virtual Q&A has been analyzed and we've identified key soft skills based o…" at bounding box center [784, 154] width 489 height 27
click at [393, 153] on div at bounding box center [784, 214] width 1568 height 428
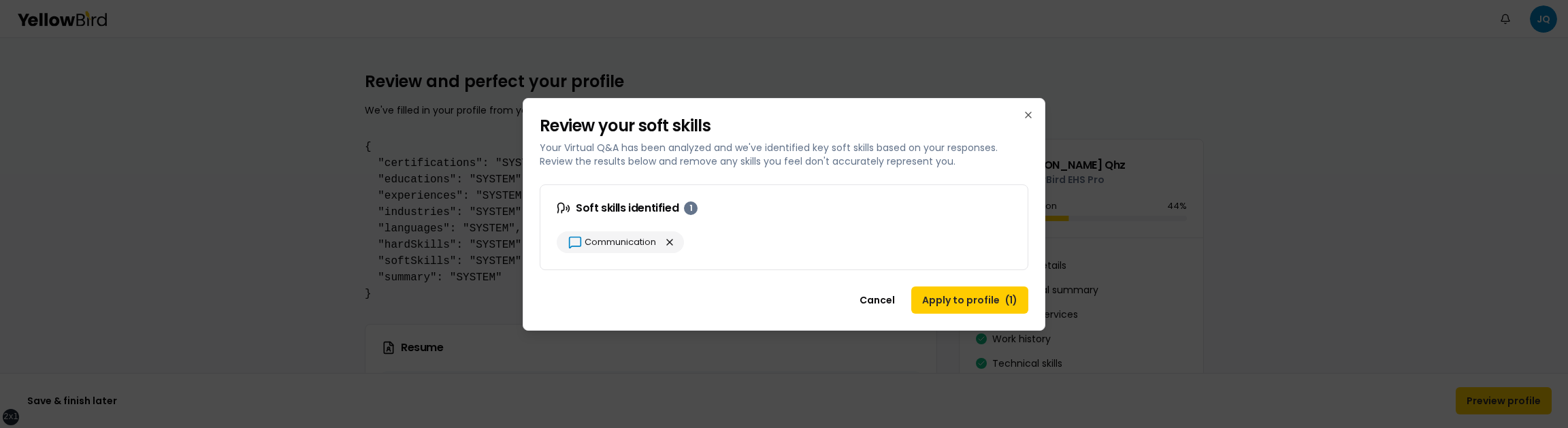
click at [393, 153] on div at bounding box center [784, 214] width 1568 height 428
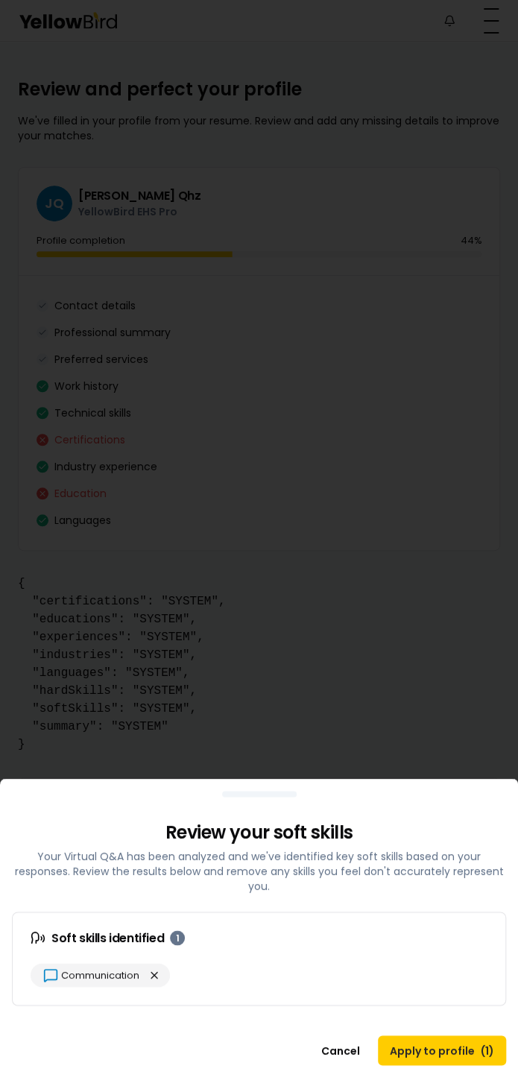
click at [302, 351] on div at bounding box center [259, 538] width 518 height 1077
drag, startPoint x: 283, startPoint y: 798, endPoint x: 275, endPoint y: 874, distance: 75.7
click at [275, 351] on div "Review your soft skills Your Virtual Q&A has been analyzed and we've identified…" at bounding box center [259, 845] width 518 height 97
click at [262, 351] on div "Review your soft skills Your Virtual Q&A has been analyzed and we've identified…" at bounding box center [259, 845] width 518 height 97
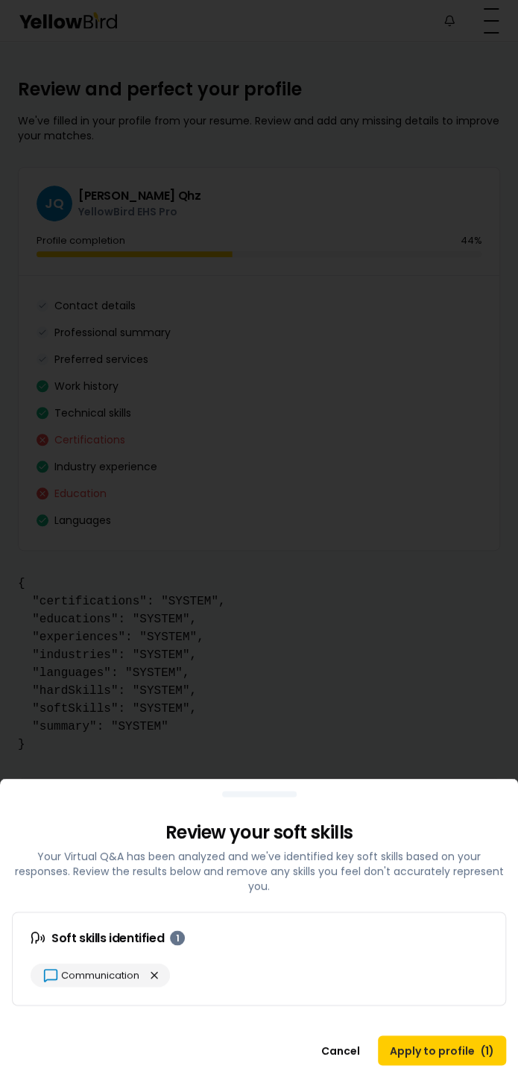
click at [262, 351] on div at bounding box center [259, 538] width 518 height 1077
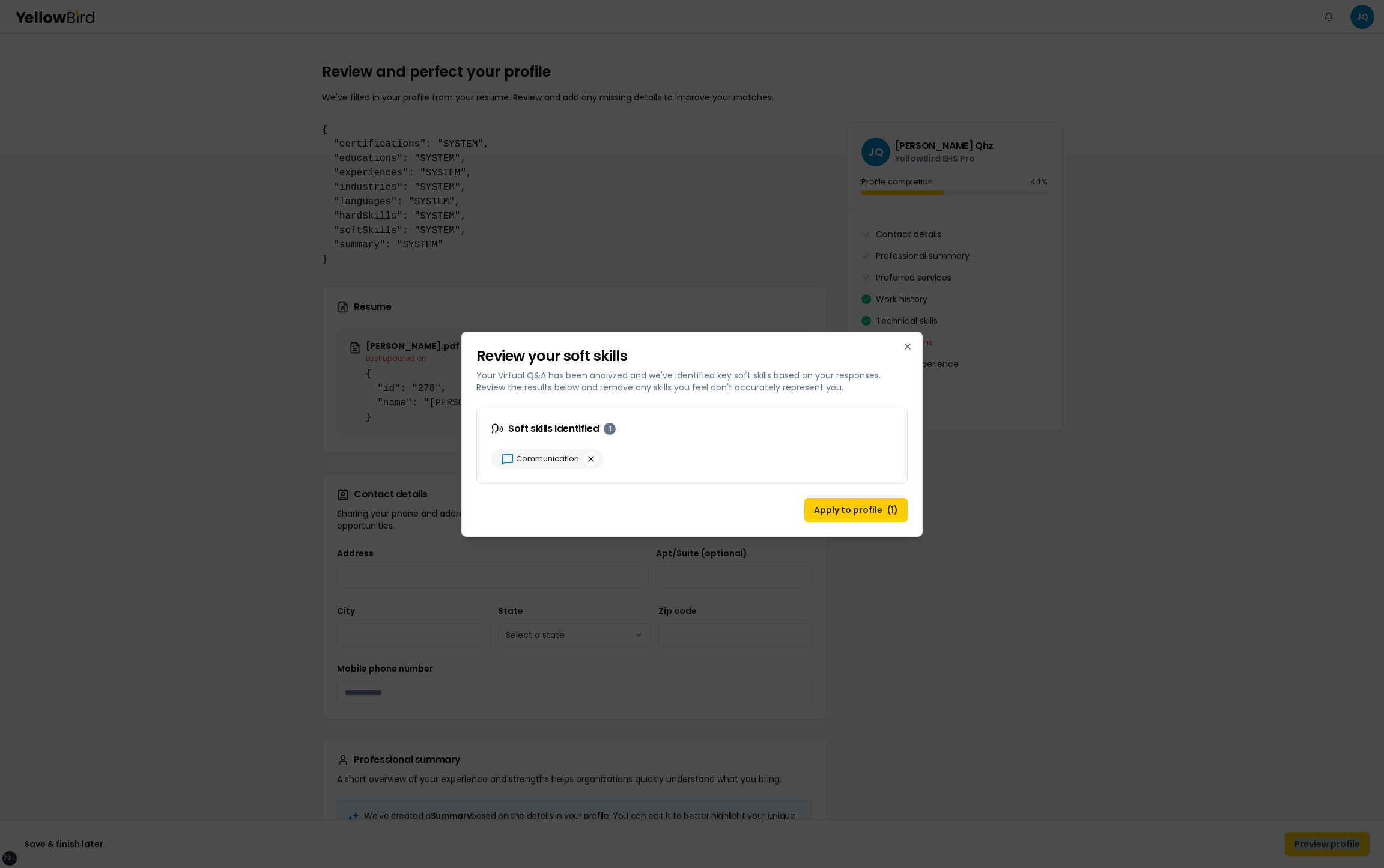
click at [591, 456] on button "button" at bounding box center [591, 459] width 15 height 15
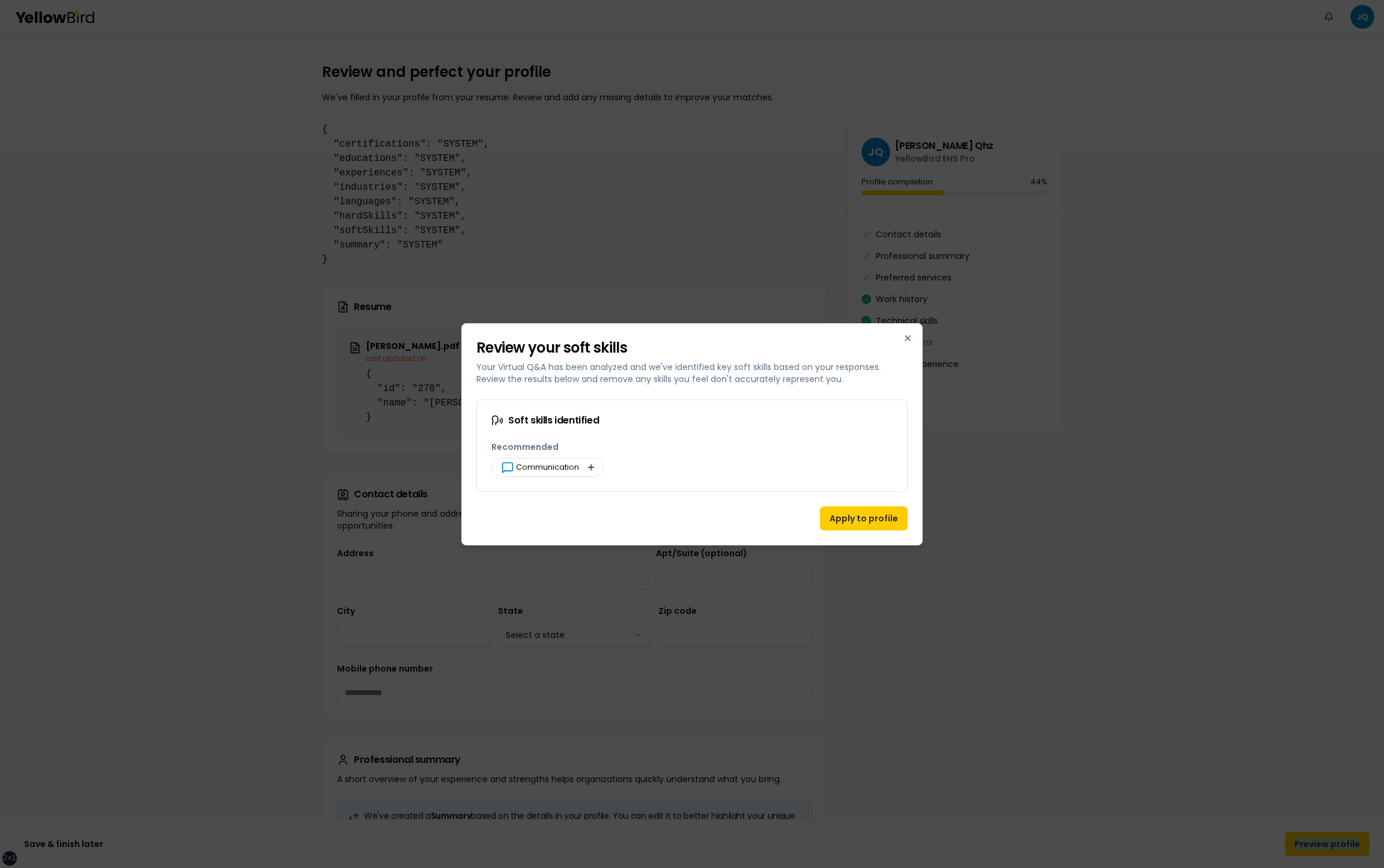
click at [592, 466] on button "button" at bounding box center [591, 467] width 15 height 15
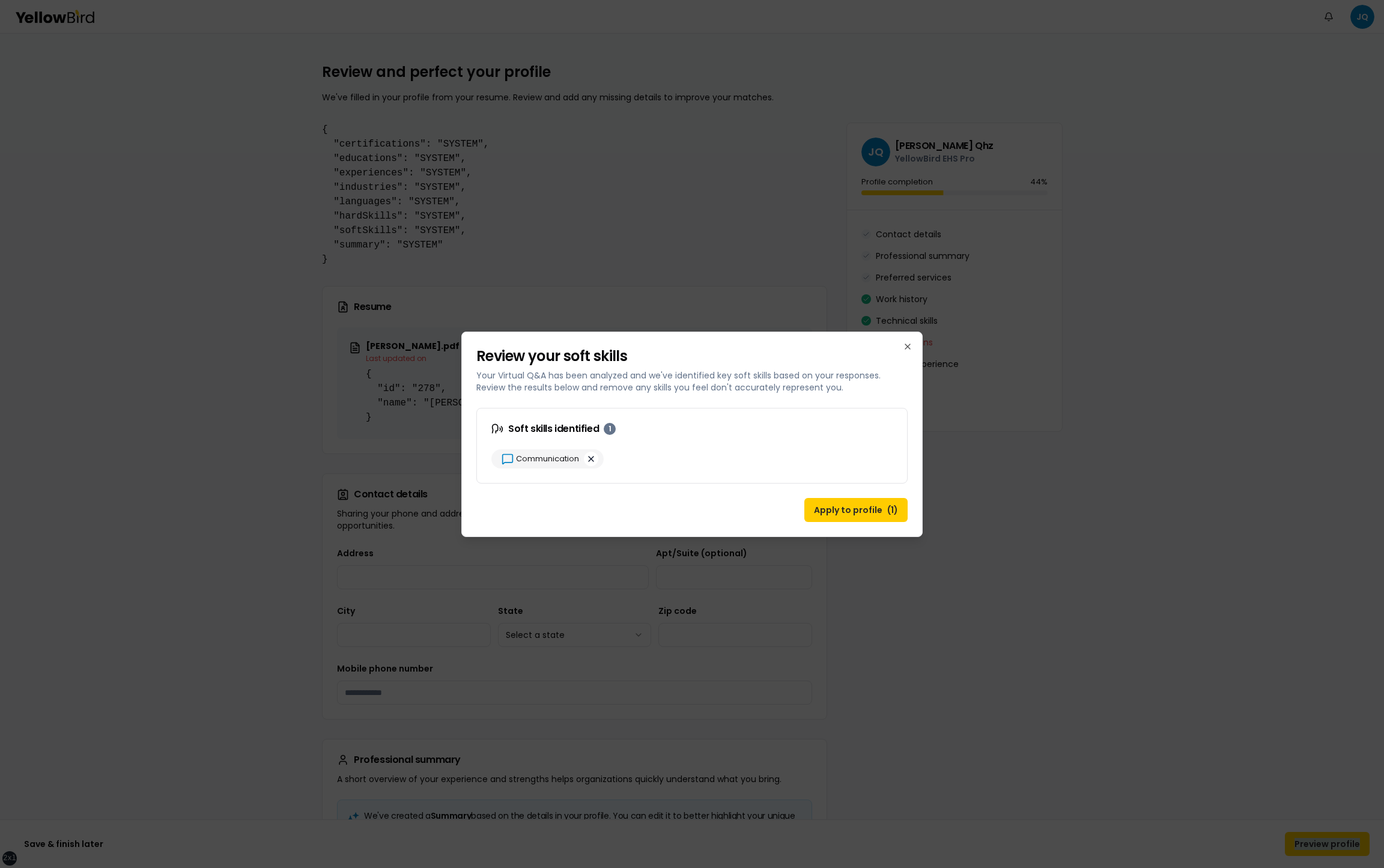
click at [591, 458] on button "button" at bounding box center [591, 459] width 15 height 15
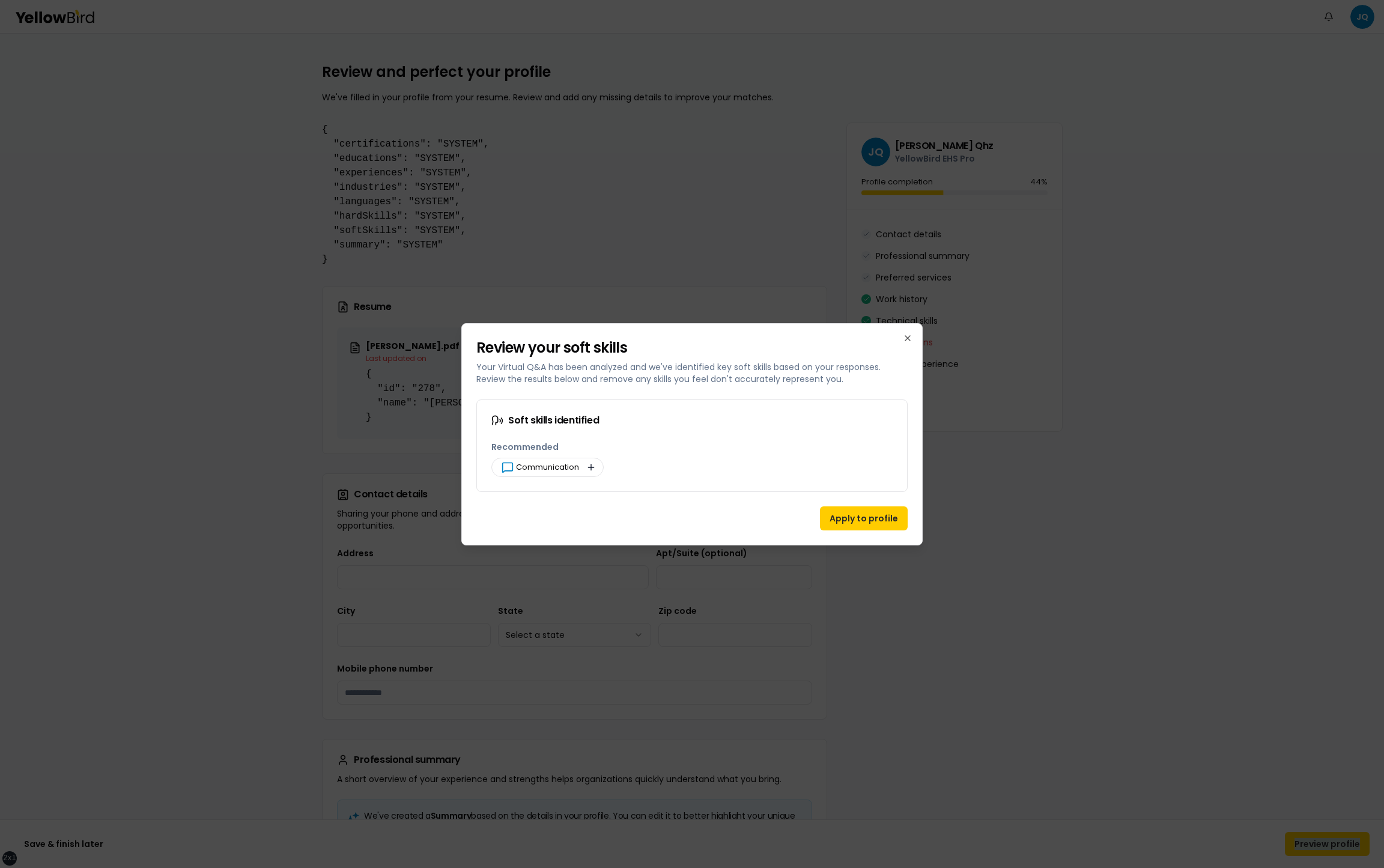
click at [591, 471] on button "button" at bounding box center [591, 467] width 15 height 15
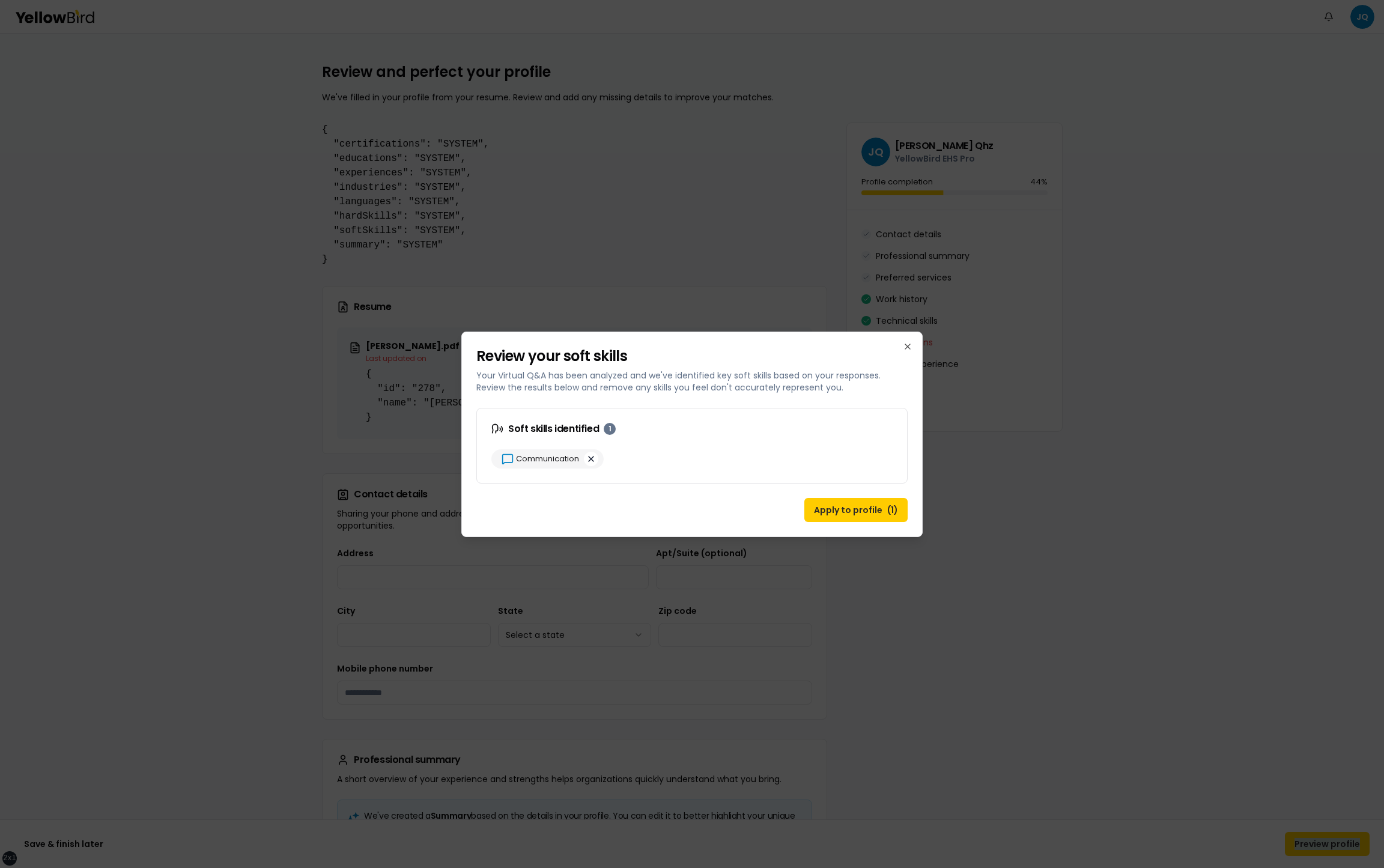
click at [591, 458] on button "button" at bounding box center [591, 459] width 15 height 15
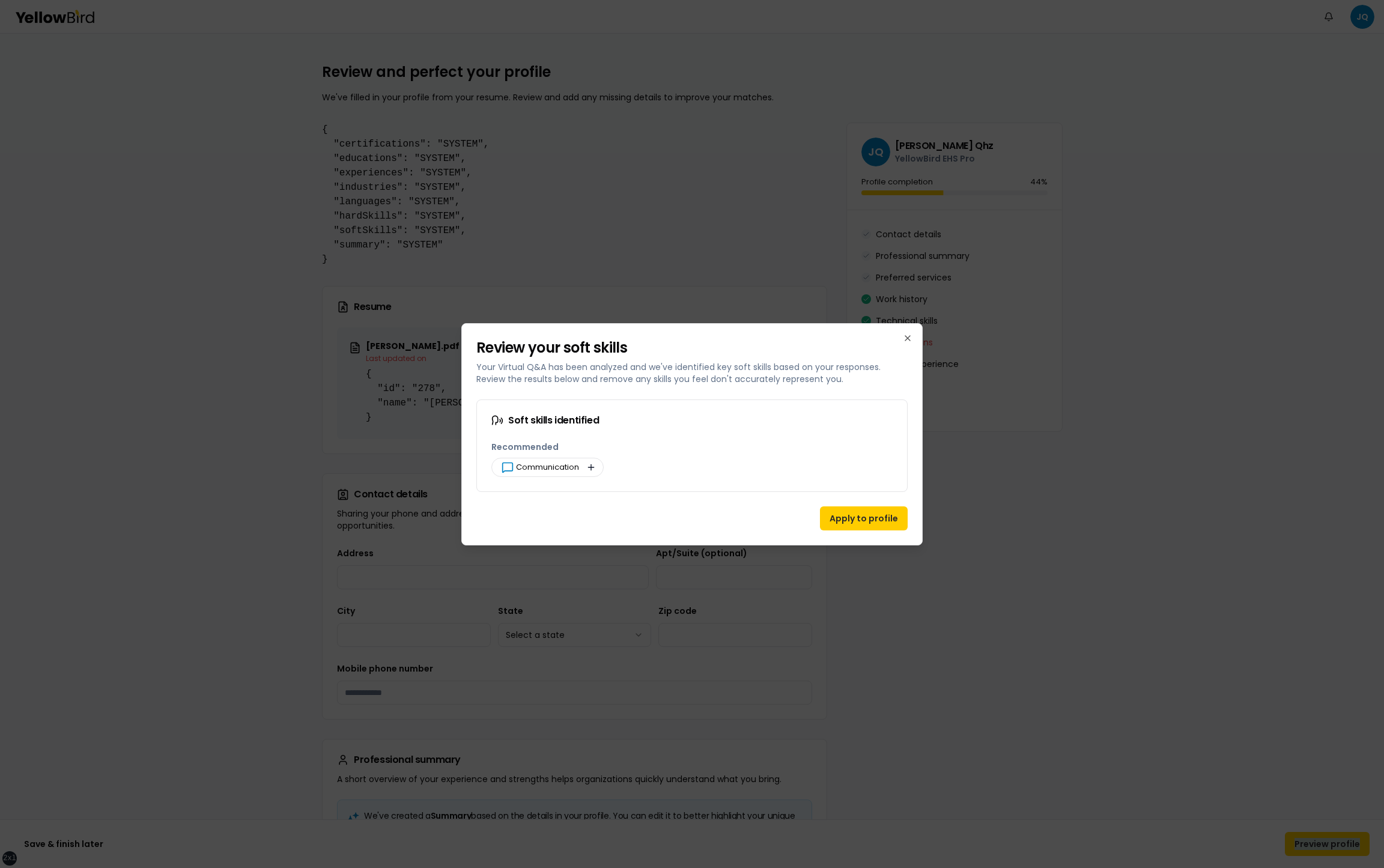
click at [591, 471] on button "button" at bounding box center [591, 467] width 15 height 15
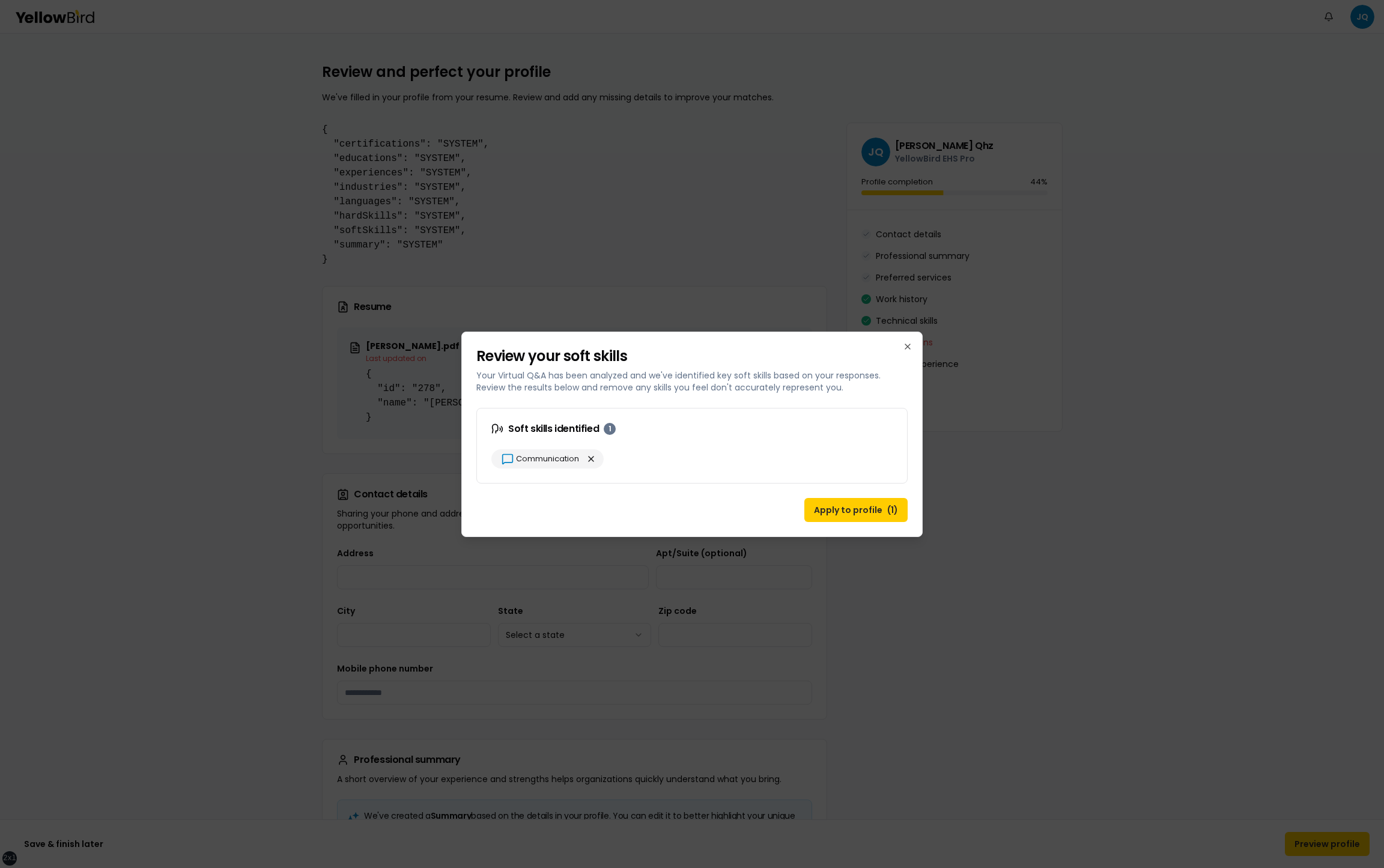
click at [385, 428] on div at bounding box center [692, 434] width 1384 height 868
click at [593, 457] on button "button" at bounding box center [591, 459] width 15 height 15
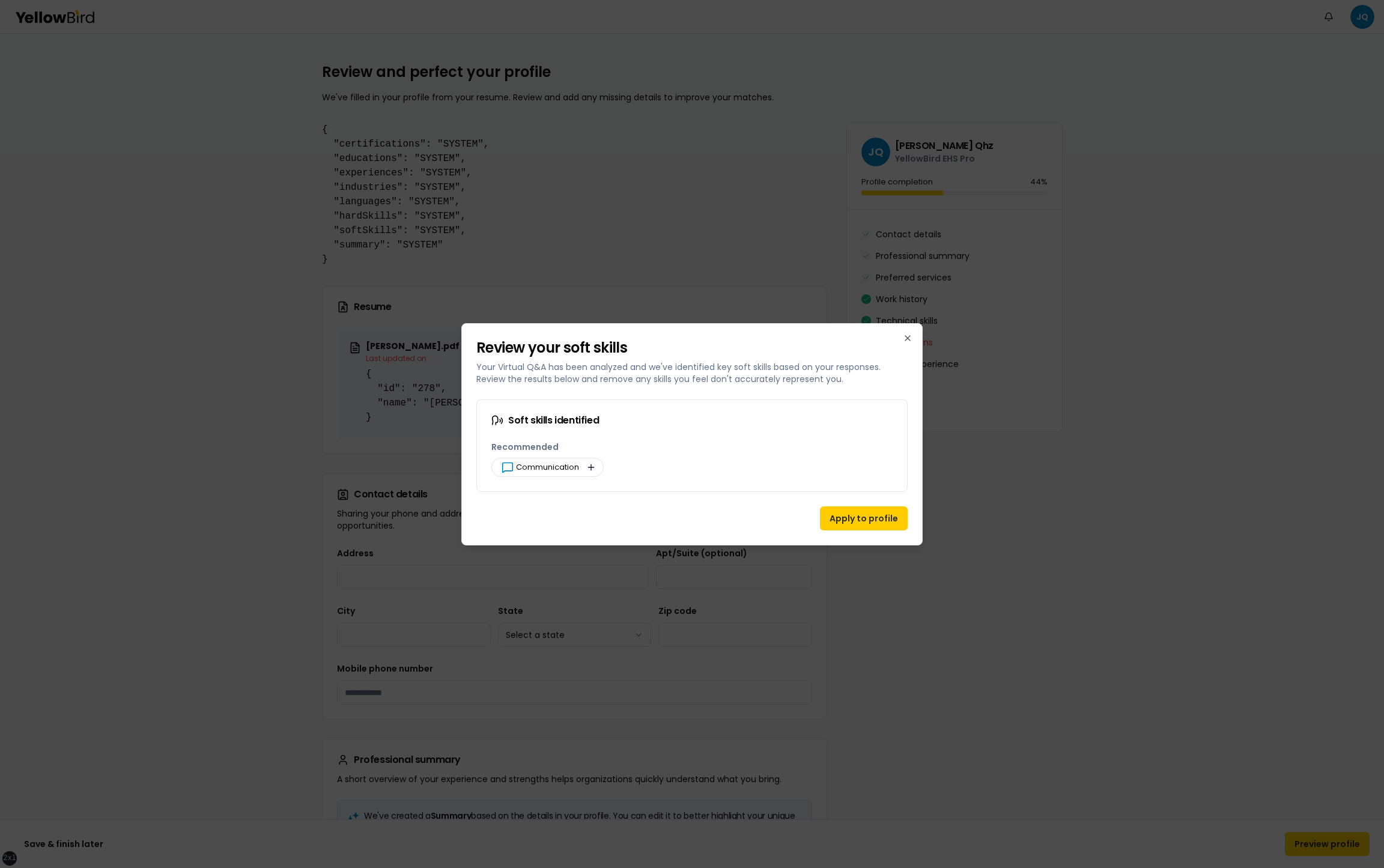
click at [592, 468] on button "button" at bounding box center [591, 467] width 15 height 15
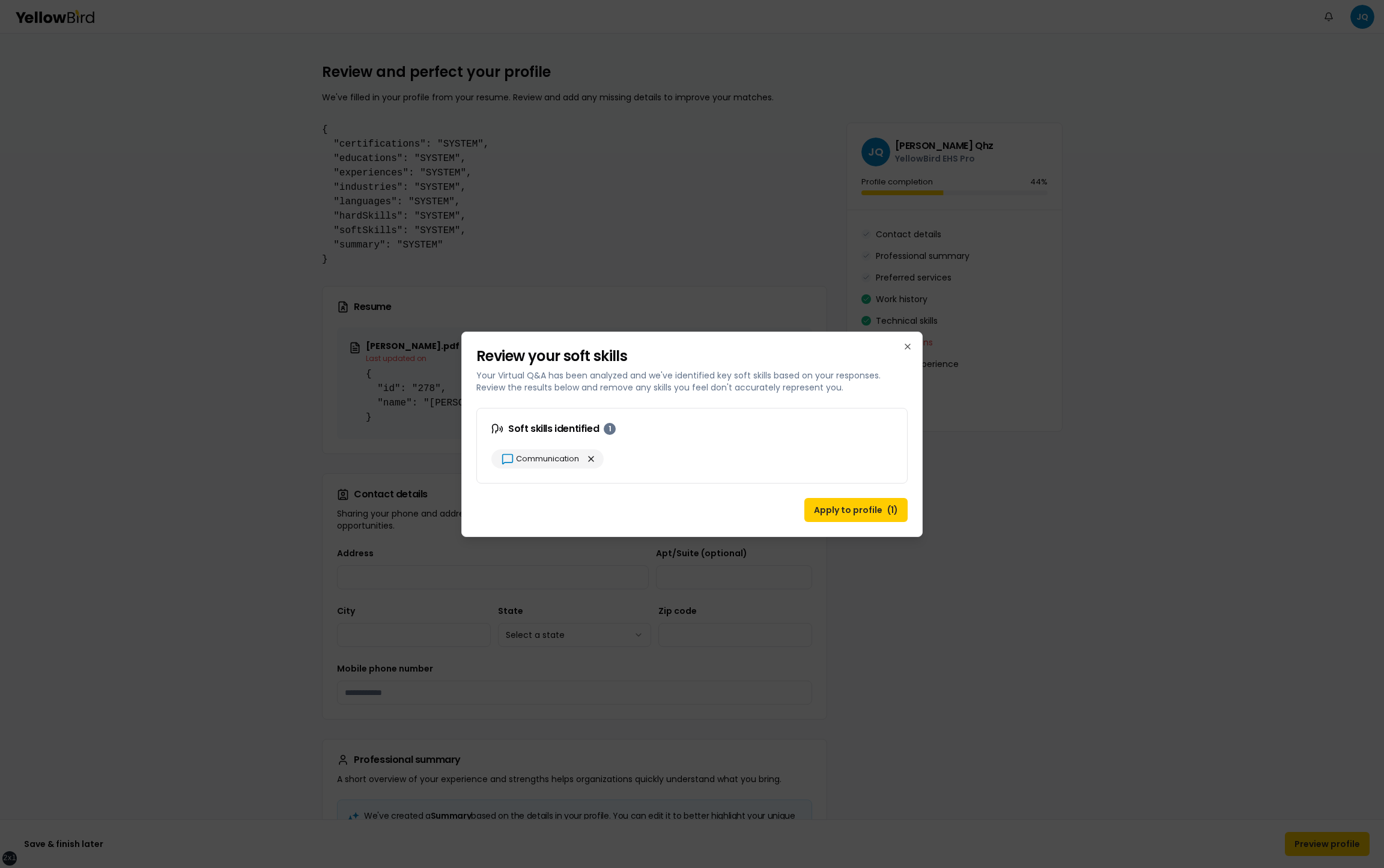
click at [665, 439] on div "Soft skills identified 1" at bounding box center [692, 429] width 430 height 41
click at [592, 459] on button "button" at bounding box center [591, 459] width 15 height 15
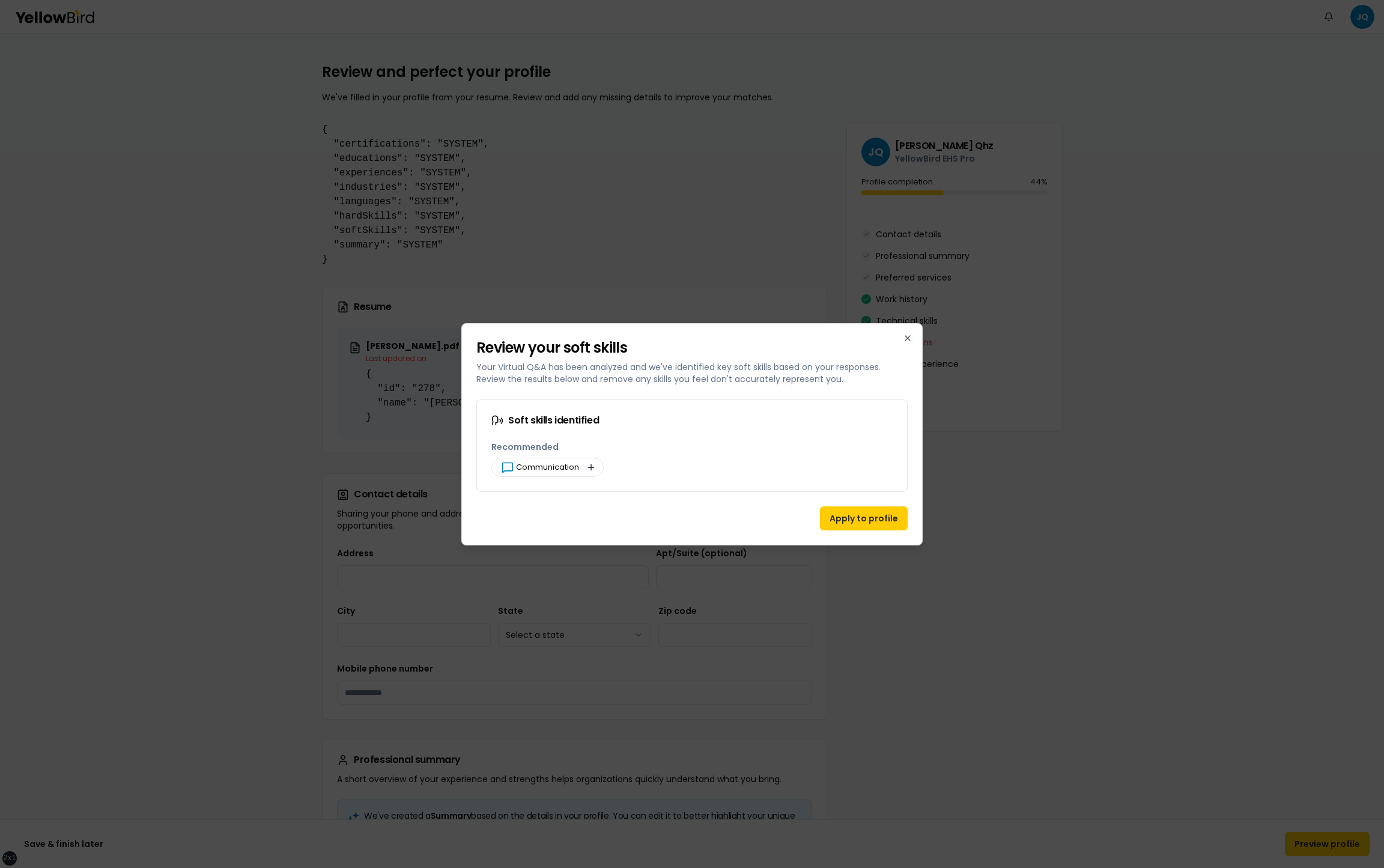
click at [591, 466] on button "button" at bounding box center [591, 467] width 15 height 15
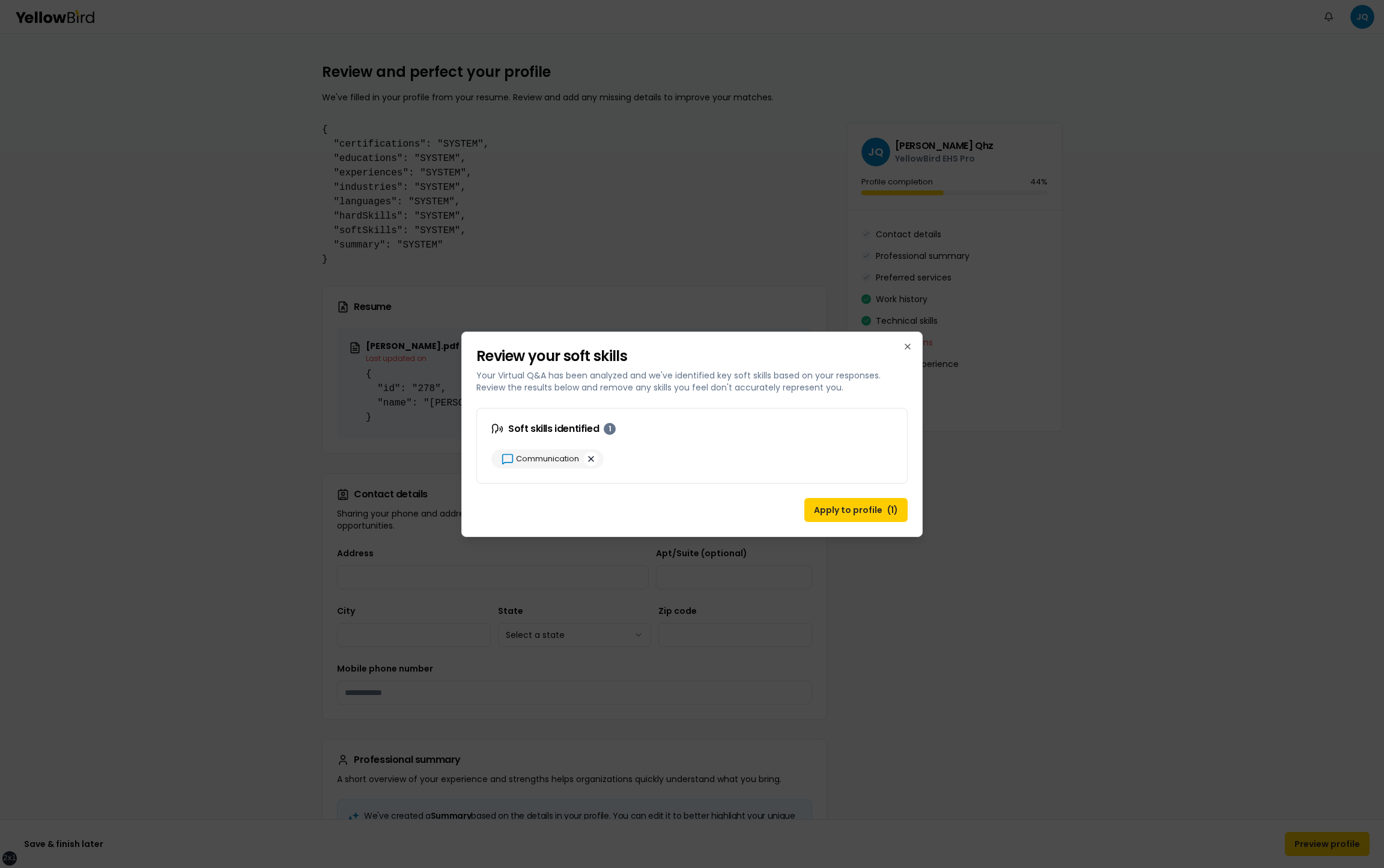
click at [593, 458] on button "button" at bounding box center [591, 459] width 15 height 15
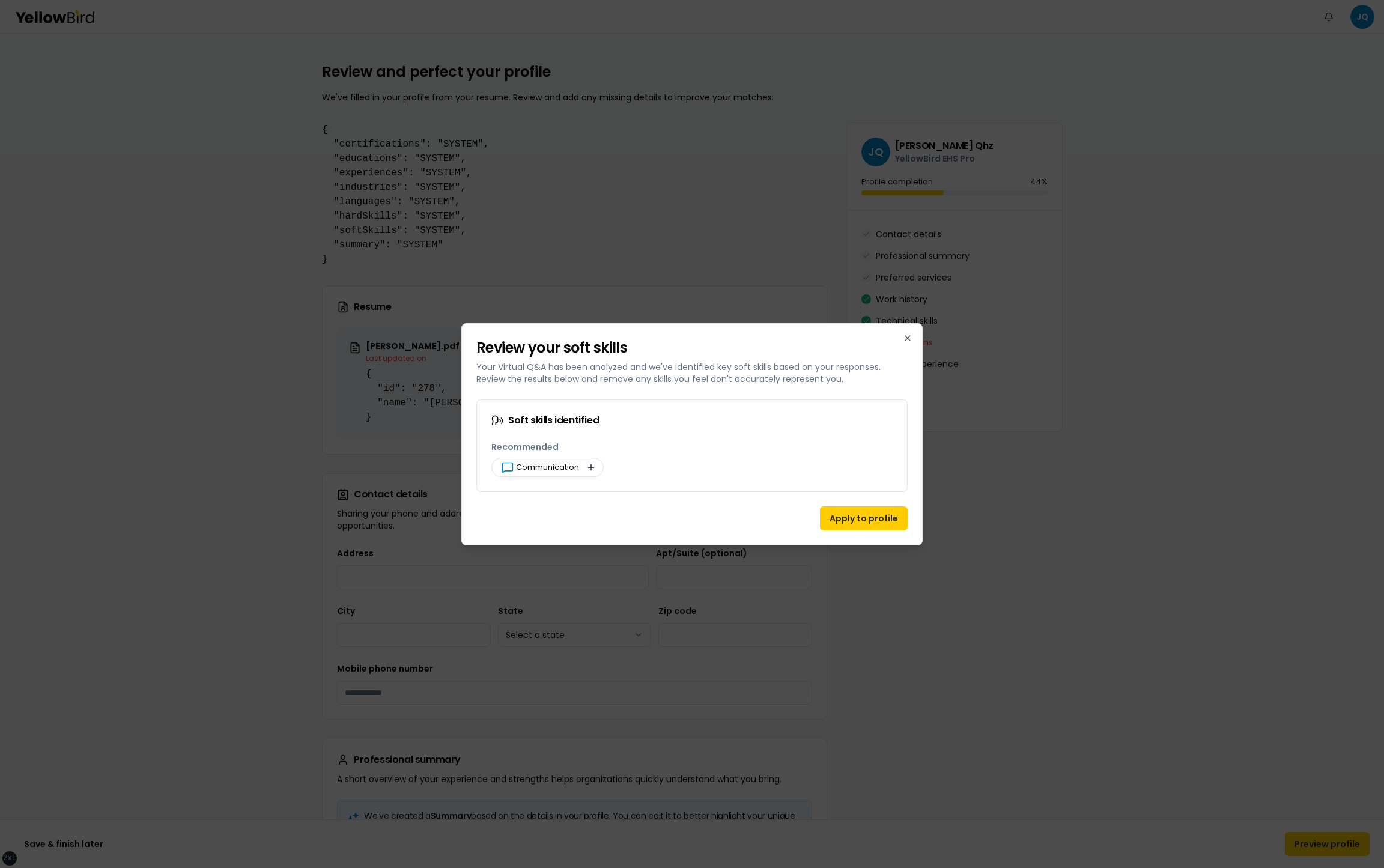
click at [588, 471] on button "button" at bounding box center [591, 467] width 15 height 15
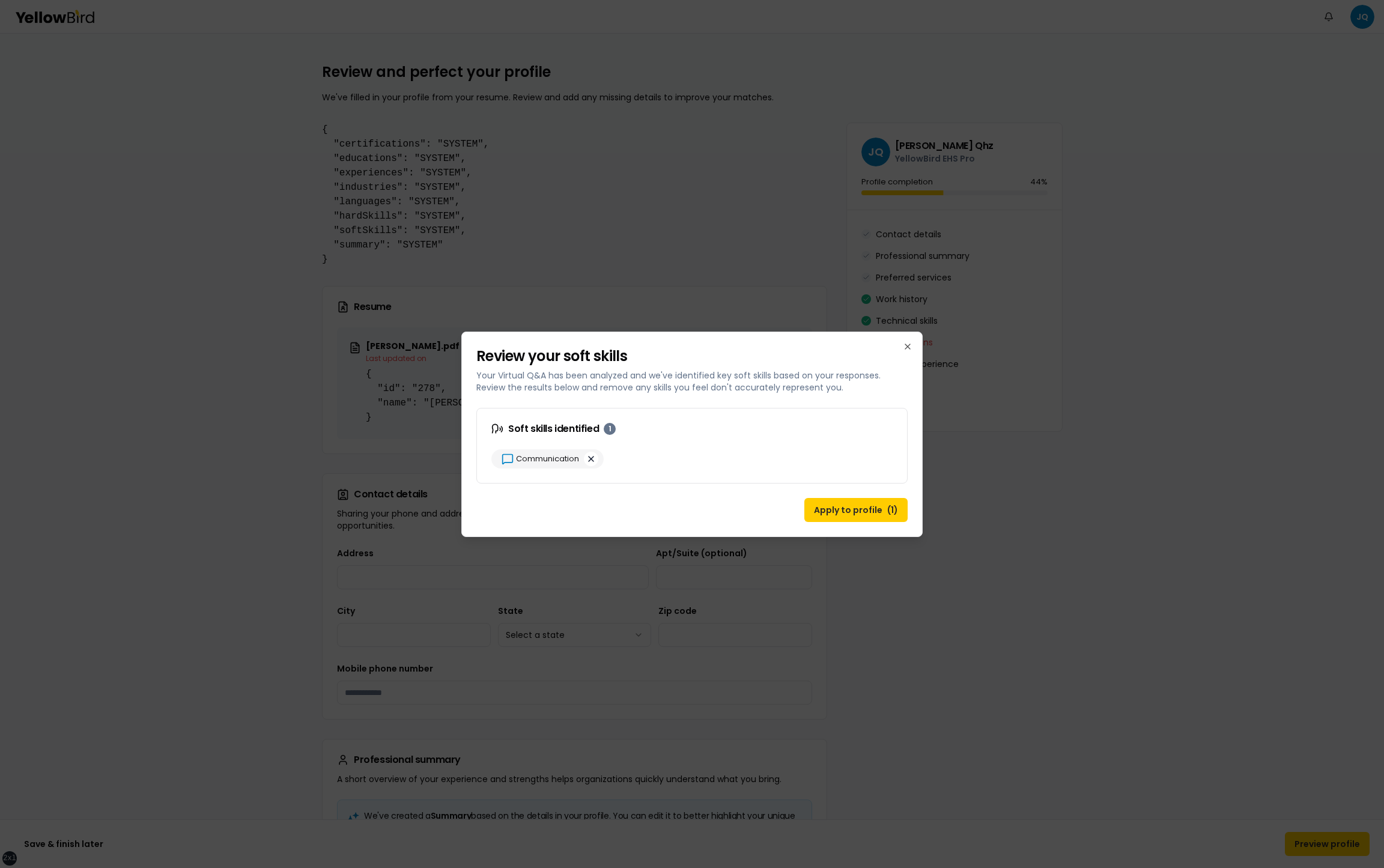
click at [585, 457] on button "button" at bounding box center [591, 459] width 15 height 15
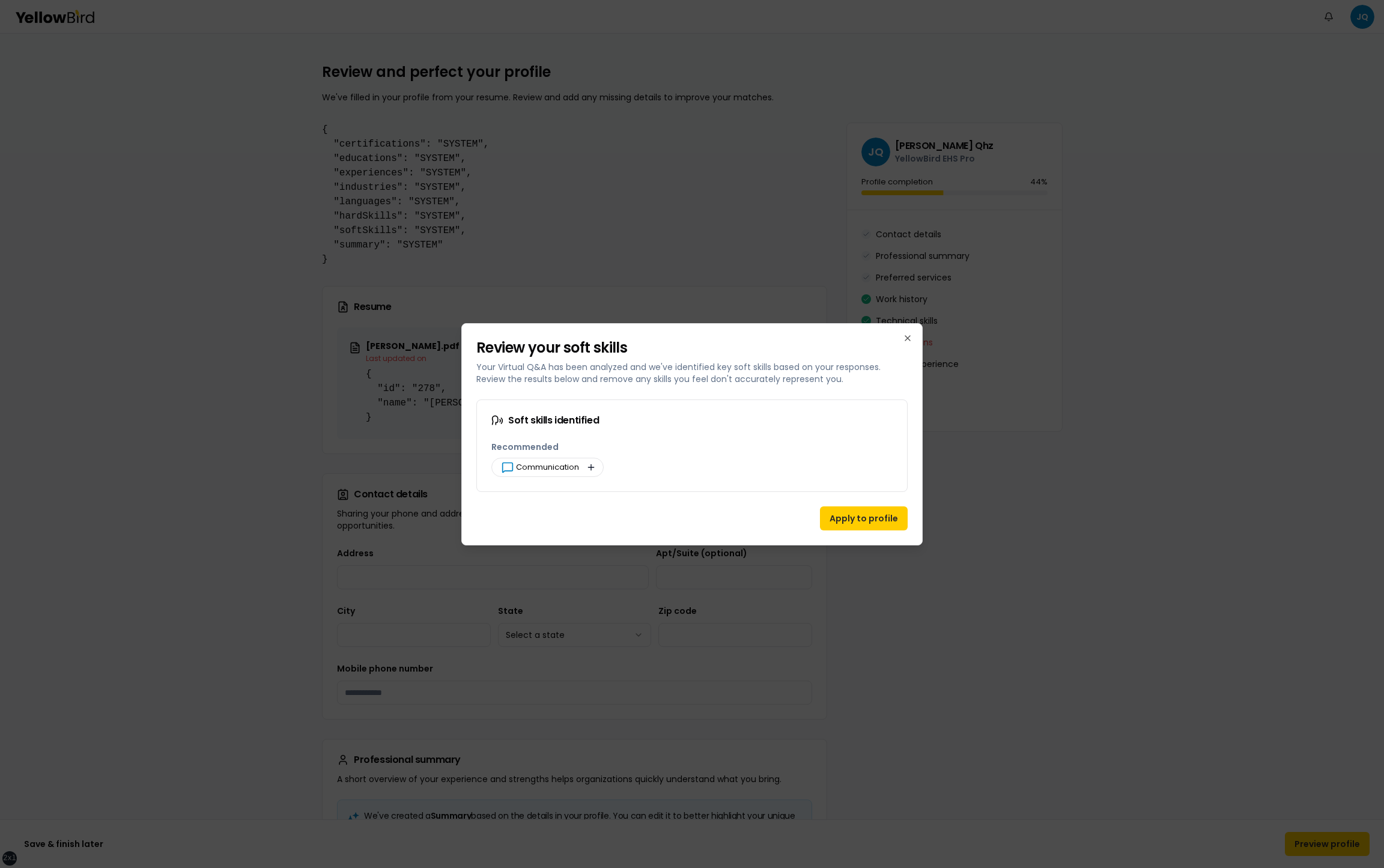
click at [586, 468] on button "button" at bounding box center [591, 467] width 15 height 15
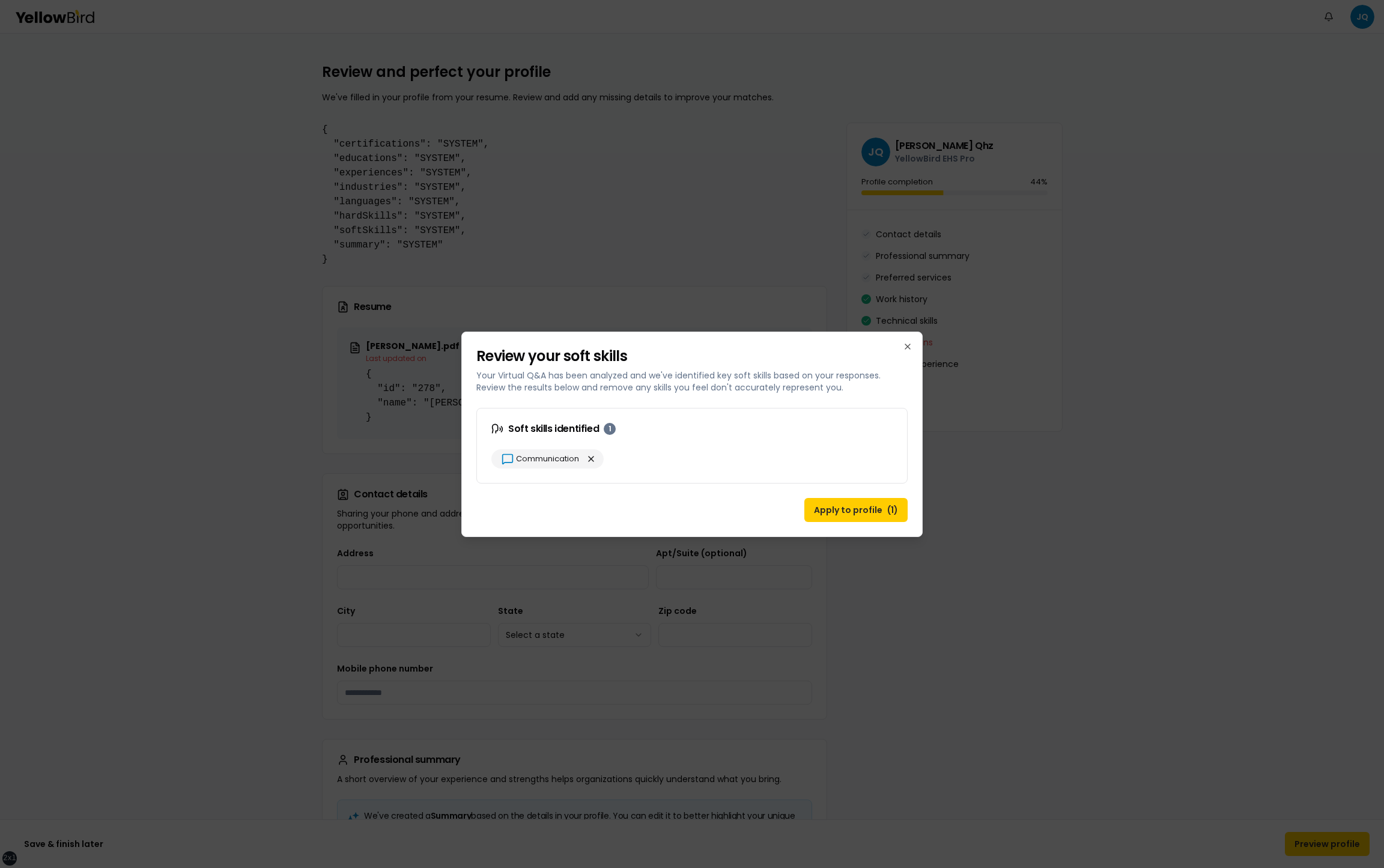
click at [398, 401] on div at bounding box center [692, 434] width 1384 height 868
click at [843, 511] on button "Apply to profile ( 1 )" at bounding box center [856, 510] width 103 height 24
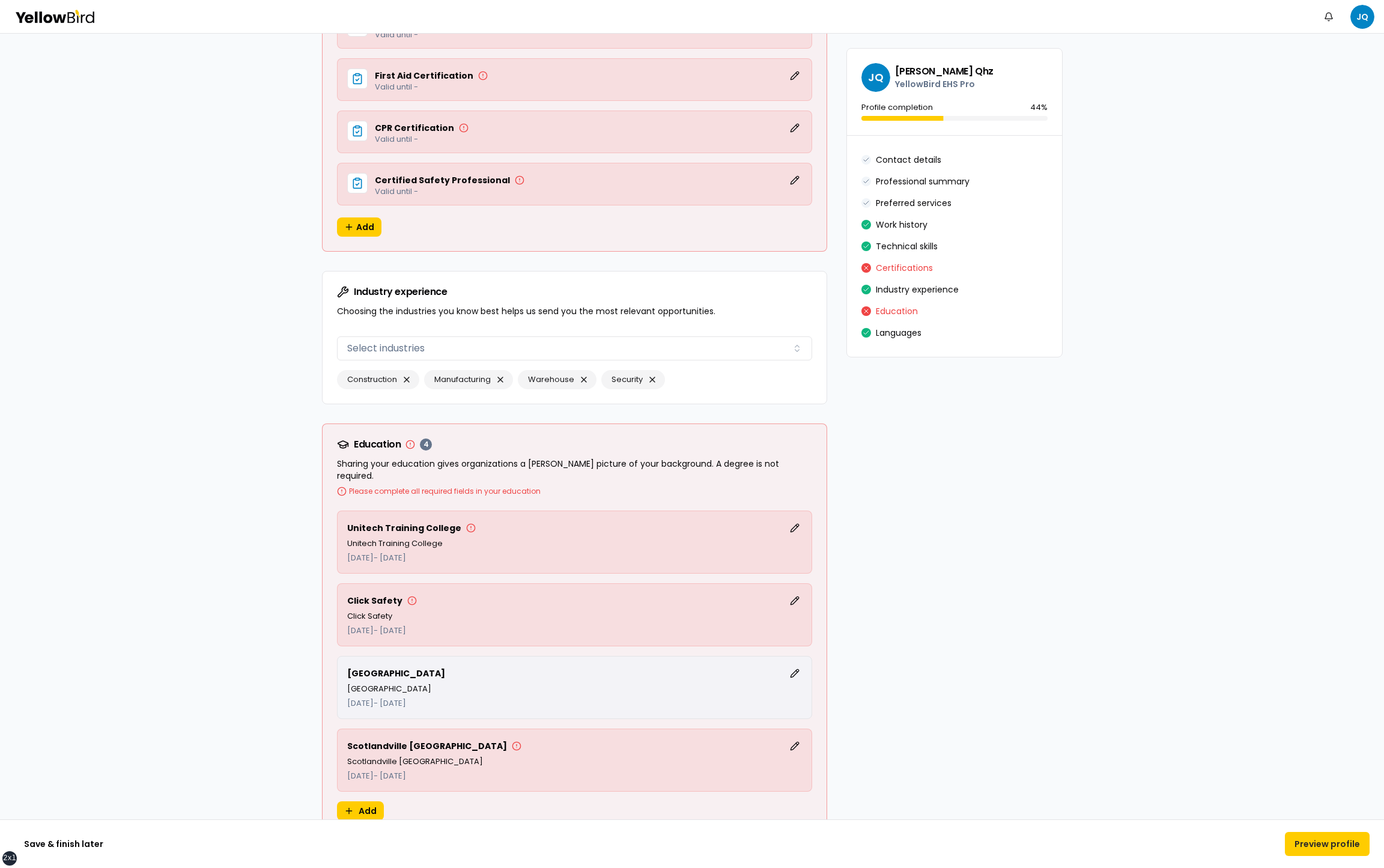
scroll to position [2431, 0]
click at [67, 841] on button "Save & finish later" at bounding box center [64, 844] width 98 height 24
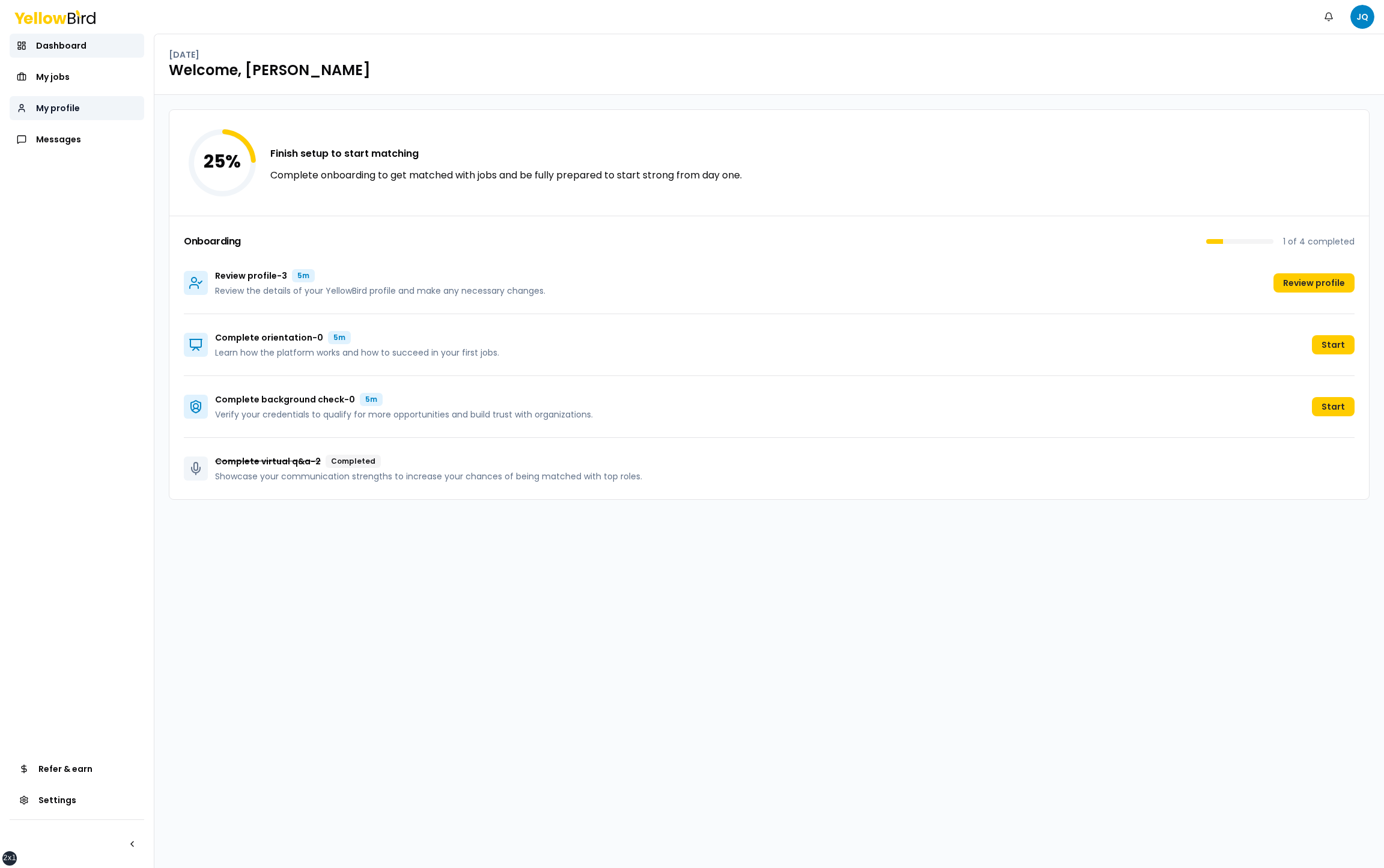
click at [84, 102] on link "My profile" at bounding box center [77, 108] width 135 height 24
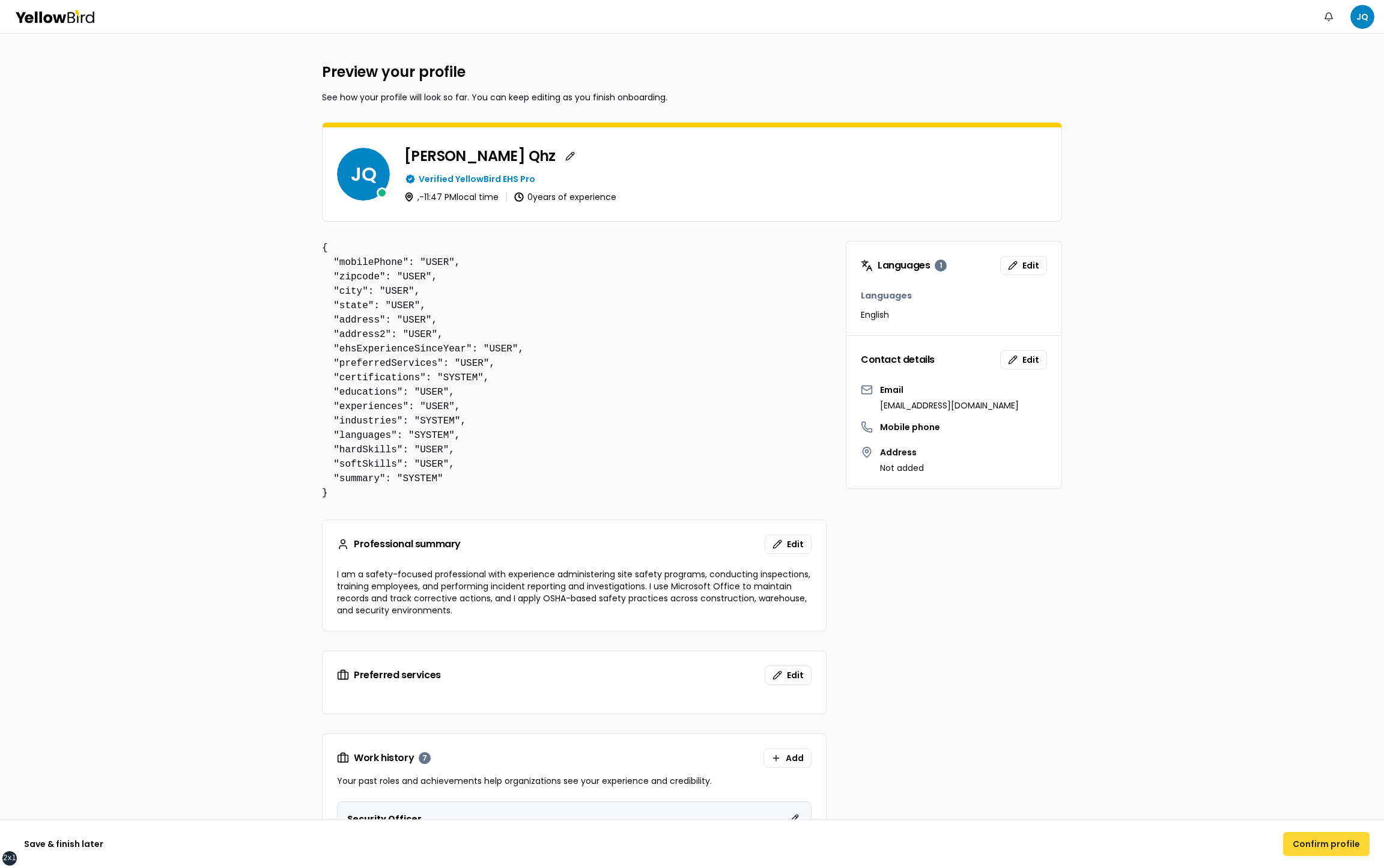
click at [1324, 839] on button "Confirm profile" at bounding box center [1326, 844] width 86 height 24
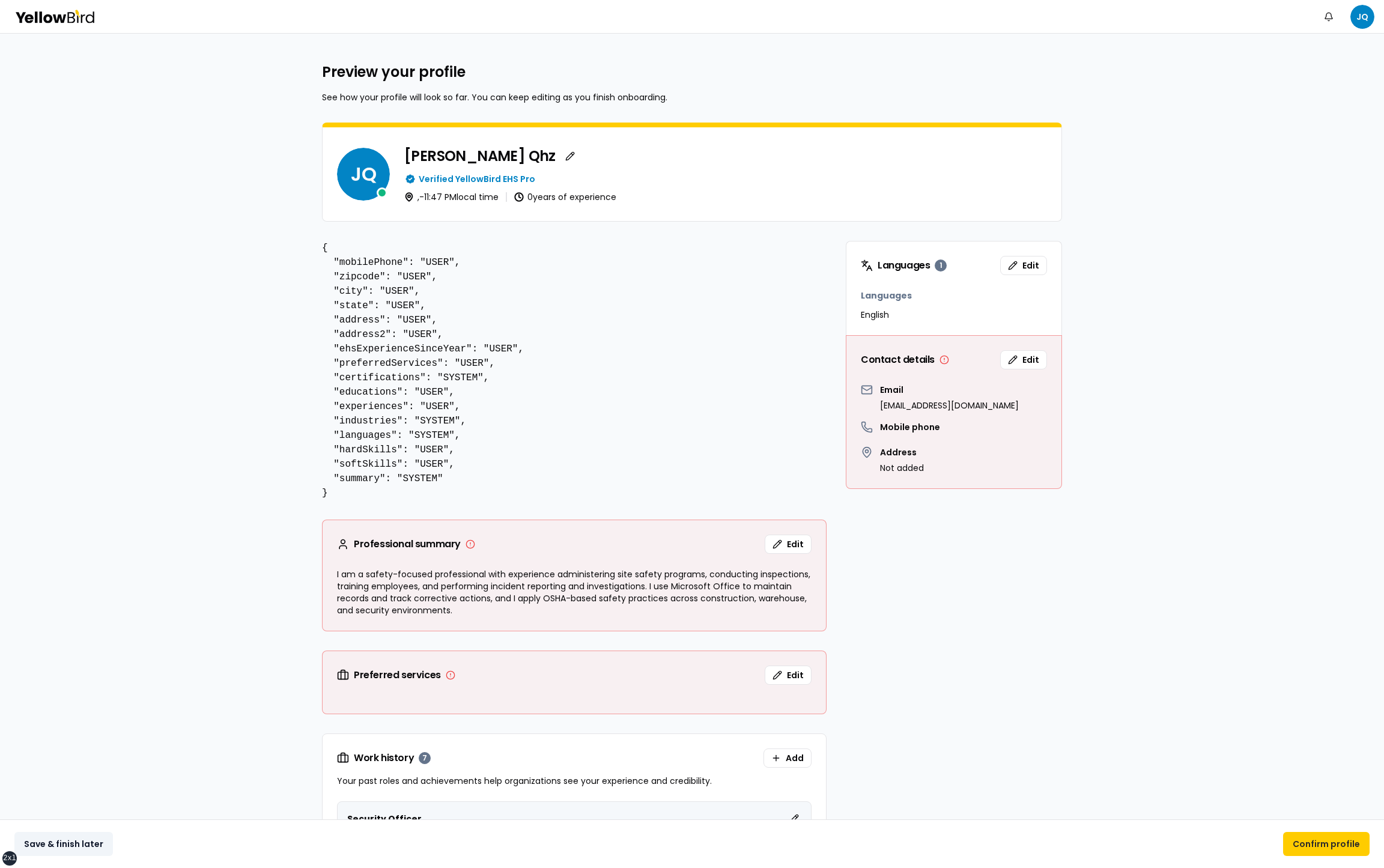
click at [73, 845] on button "Save & finish later" at bounding box center [64, 844] width 98 height 24
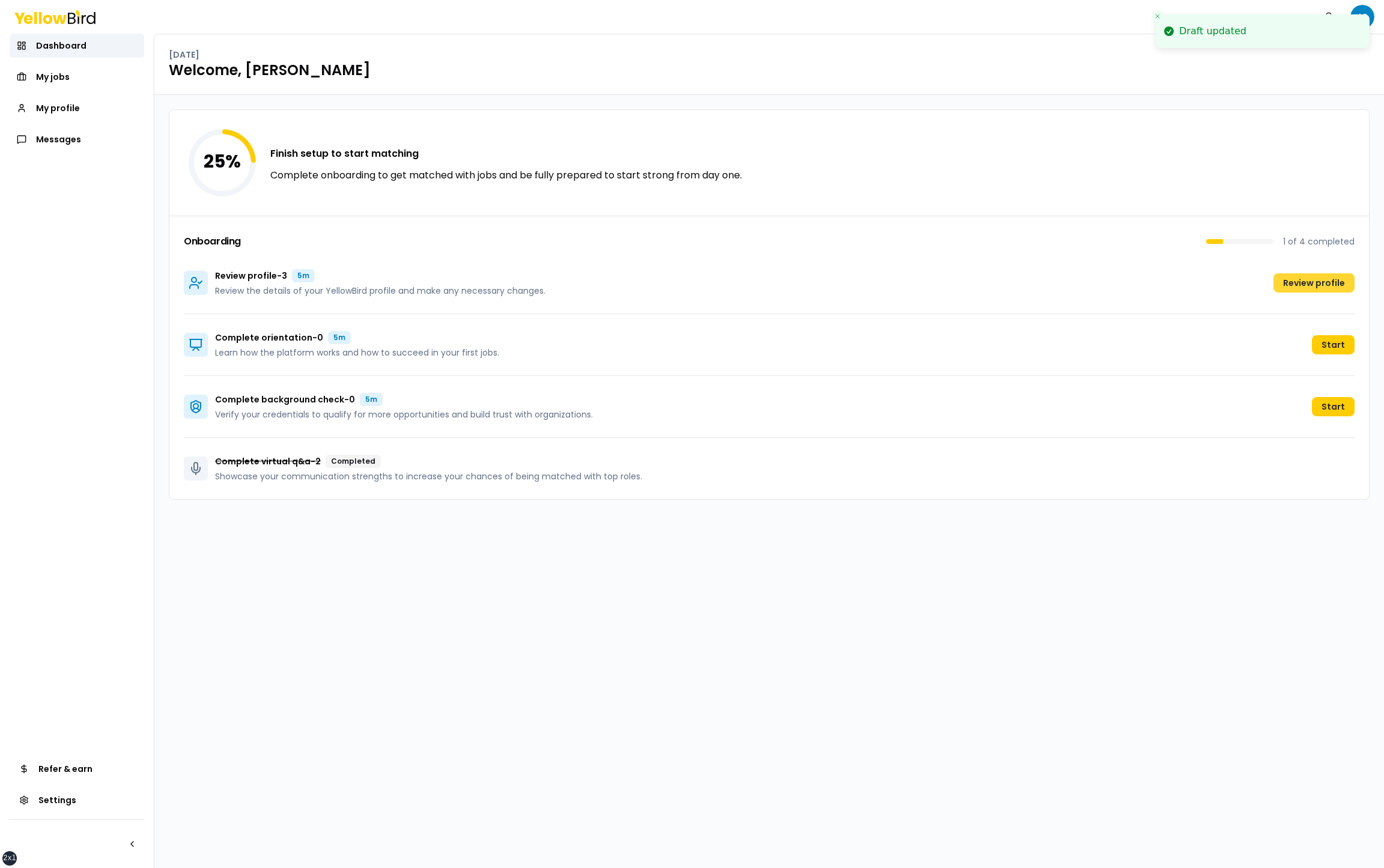
click at [1303, 282] on button "Review profile" at bounding box center [1314, 283] width 81 height 19
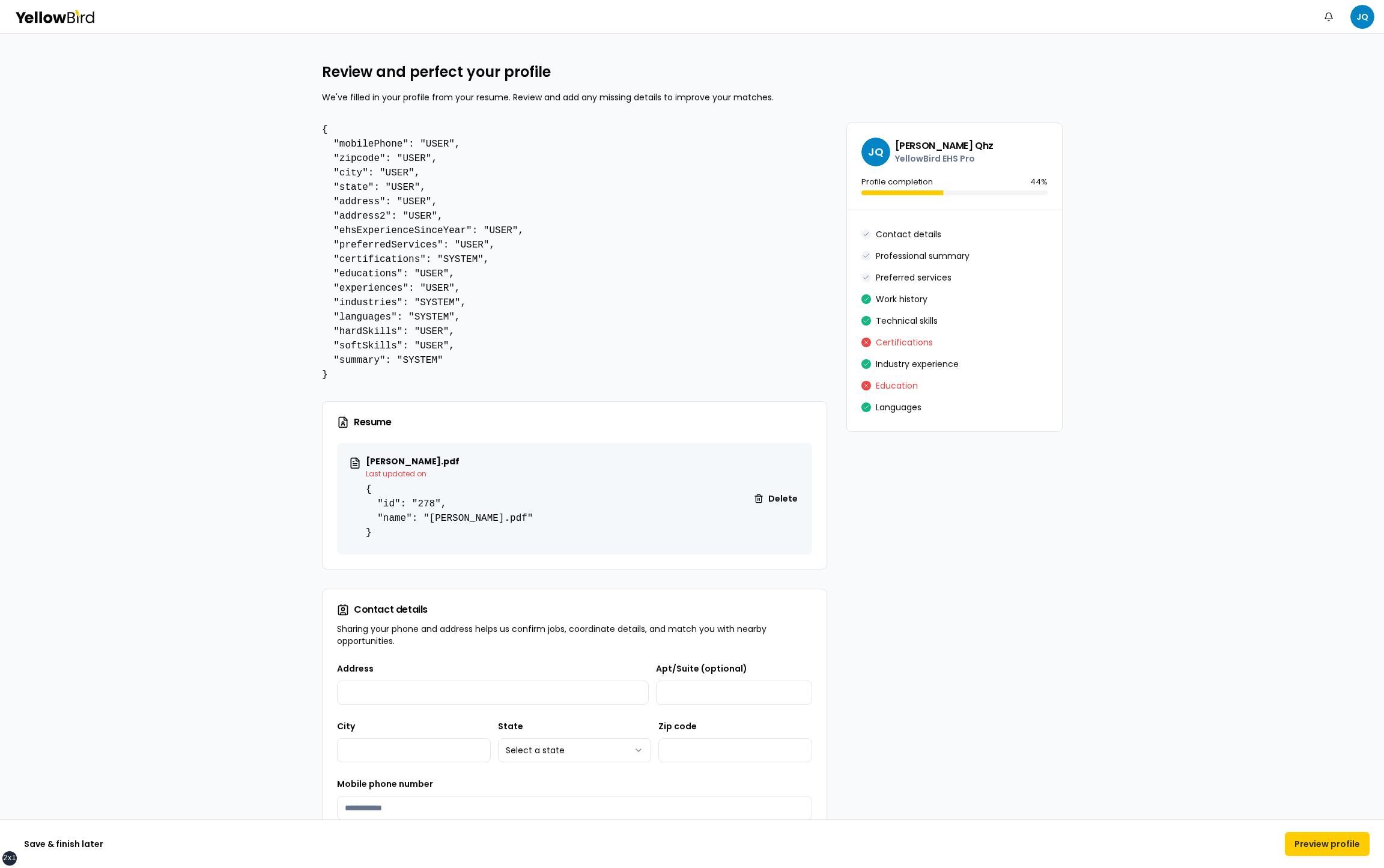
click at [88, 837] on button "Save & finish later" at bounding box center [64, 844] width 98 height 24
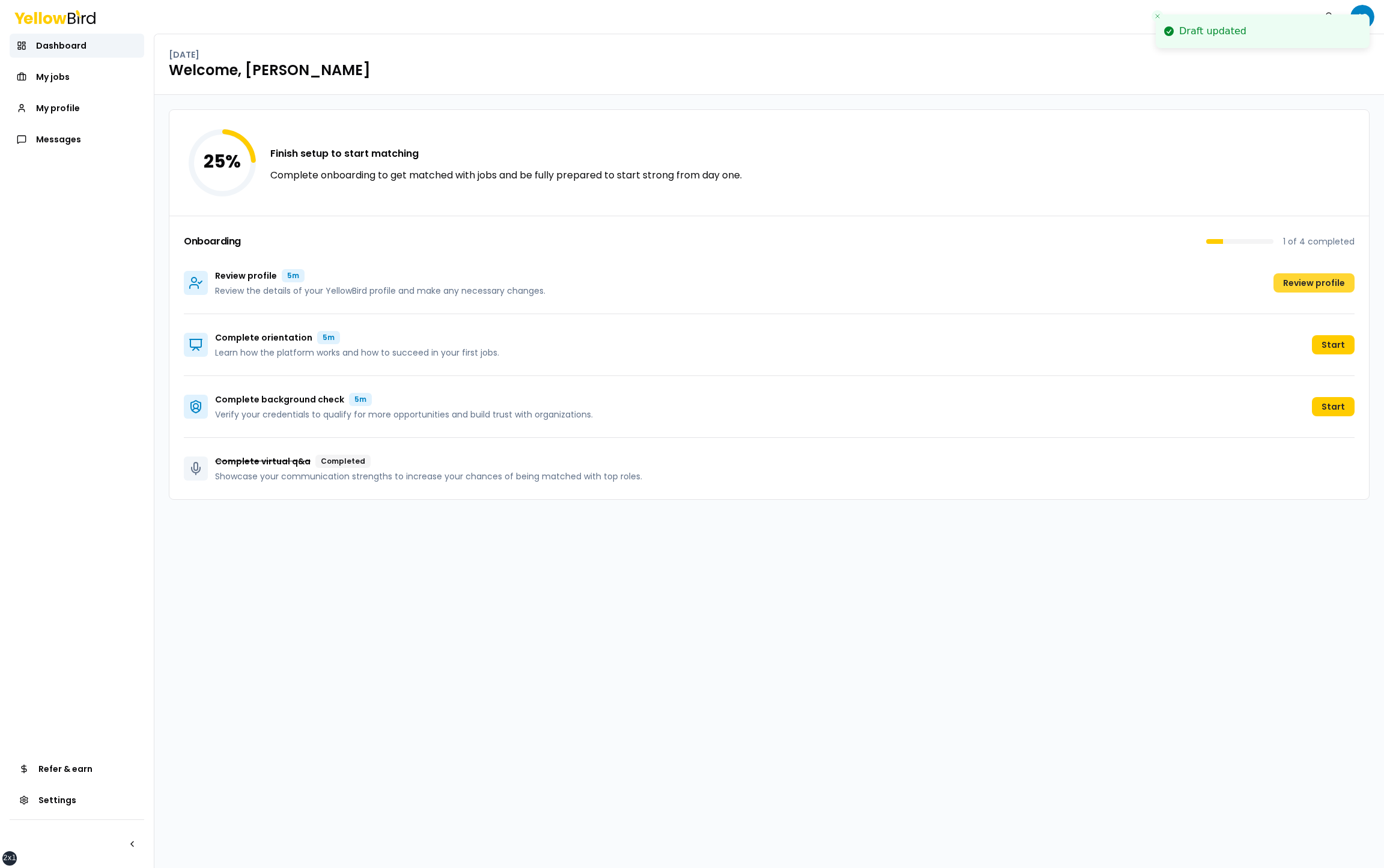
click at [1307, 280] on button "Review profile" at bounding box center [1314, 283] width 81 height 19
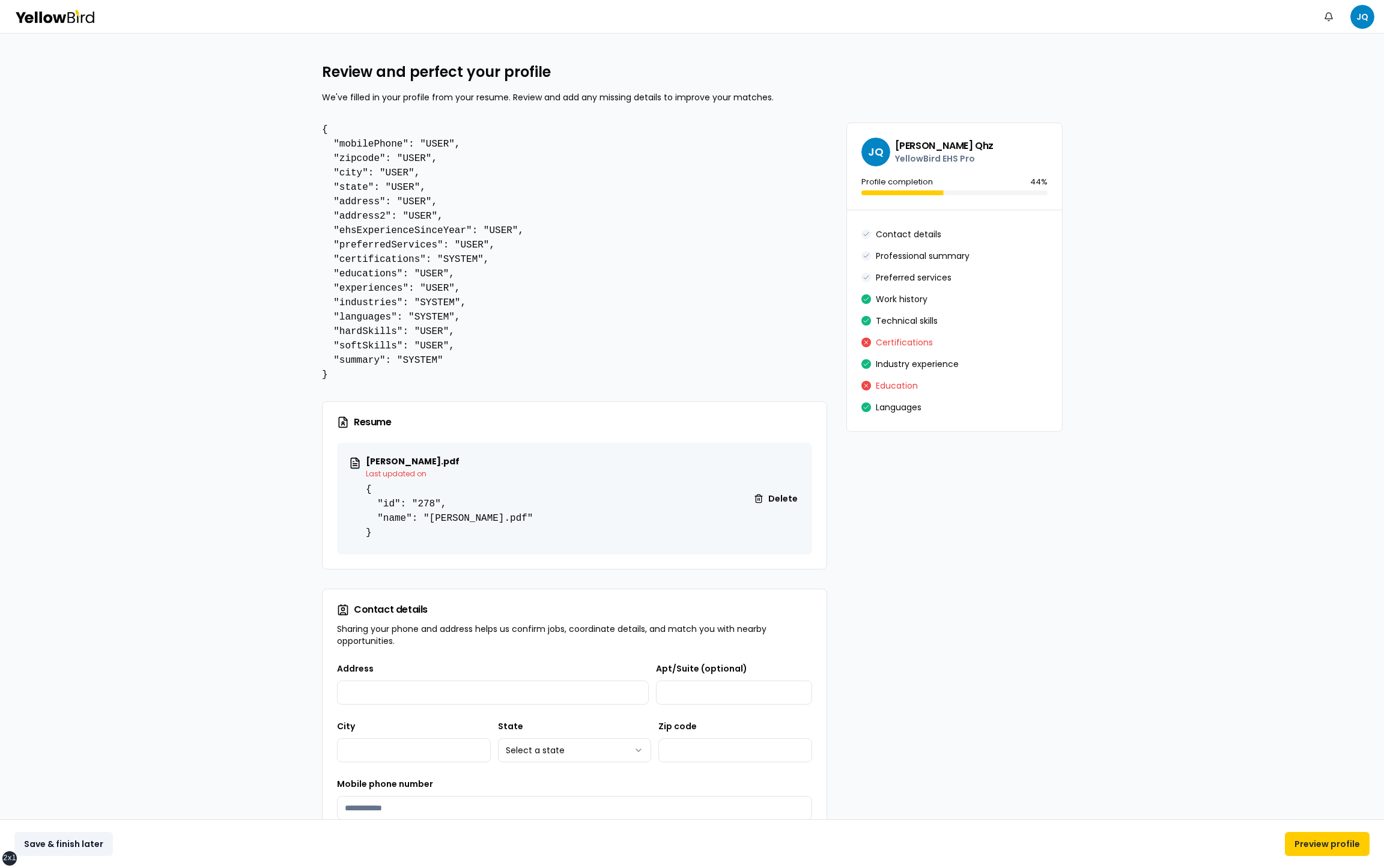
click at [87, 841] on button "Save & finish later" at bounding box center [64, 844] width 98 height 24
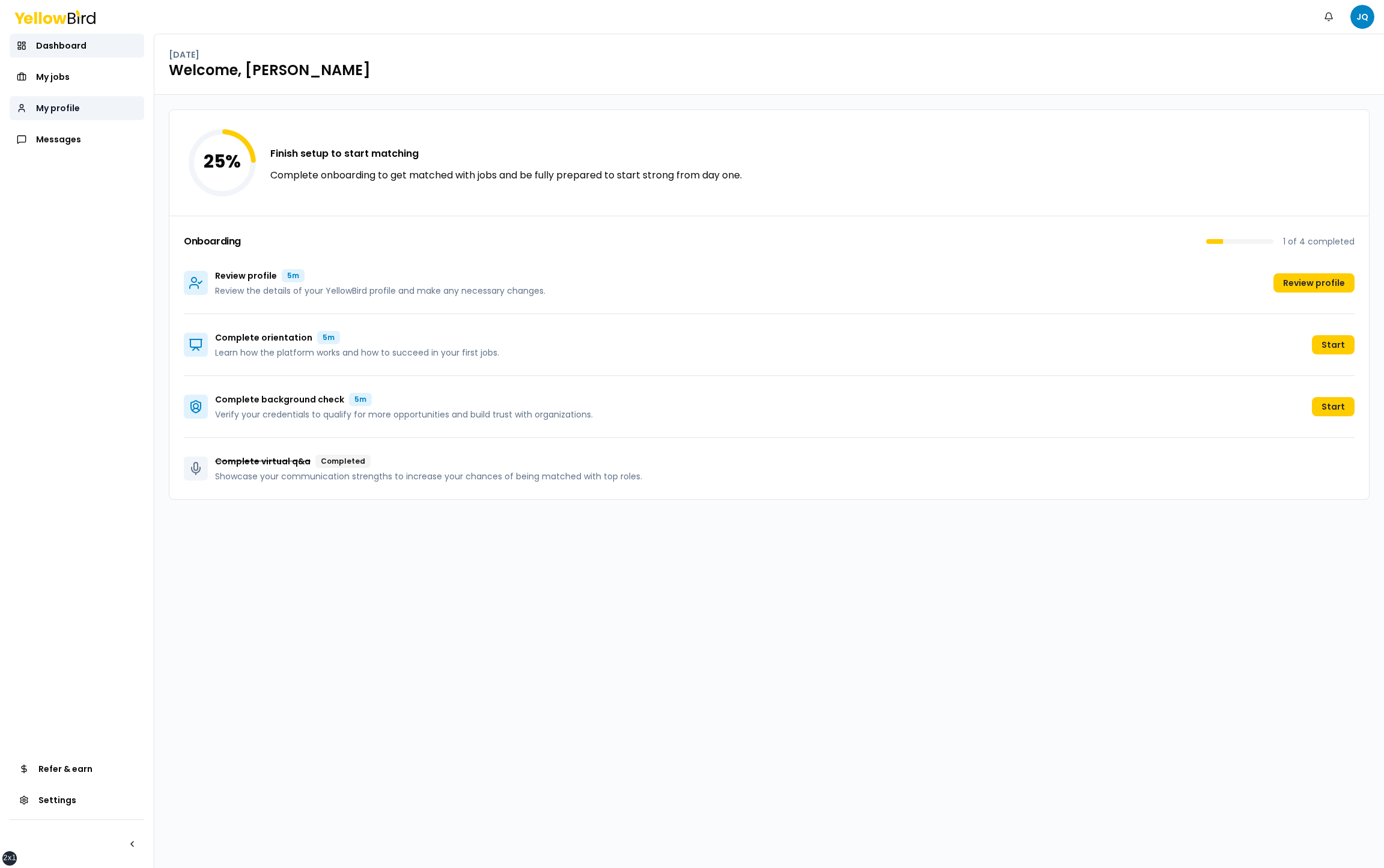
click at [71, 110] on span "My profile" at bounding box center [58, 108] width 44 height 12
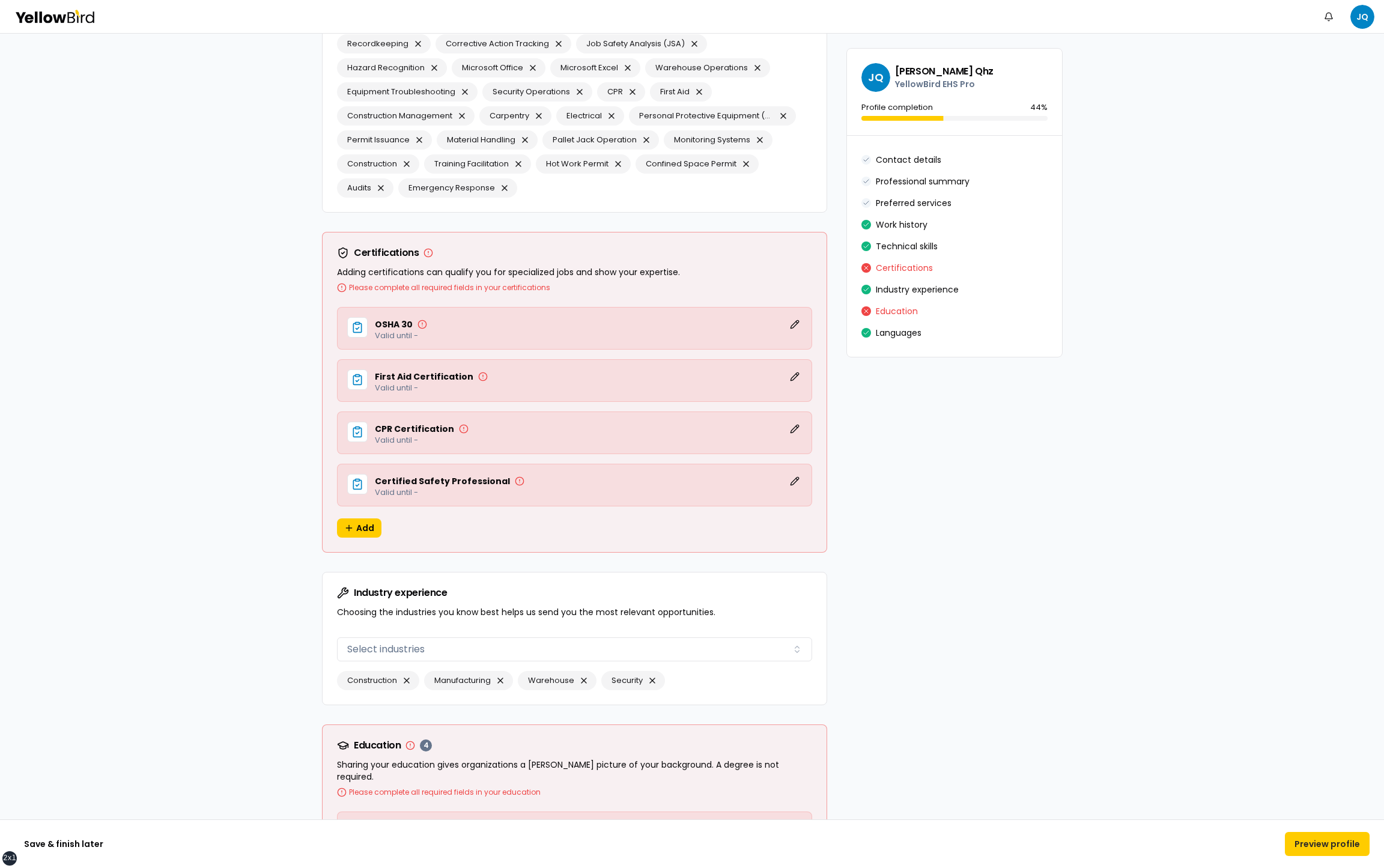
scroll to position [2211, 0]
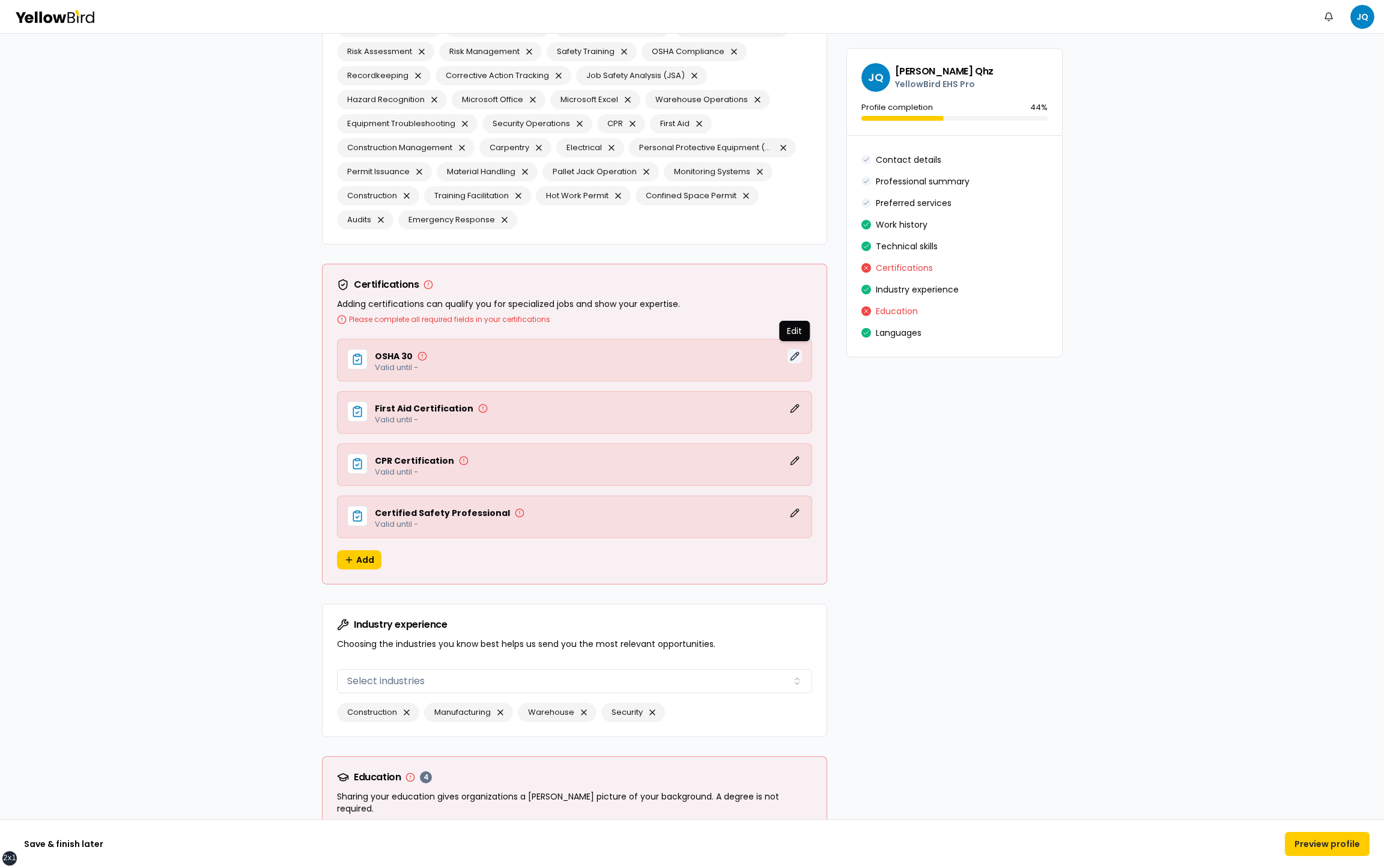
click at [799, 351] on button "Edit" at bounding box center [795, 356] width 15 height 15
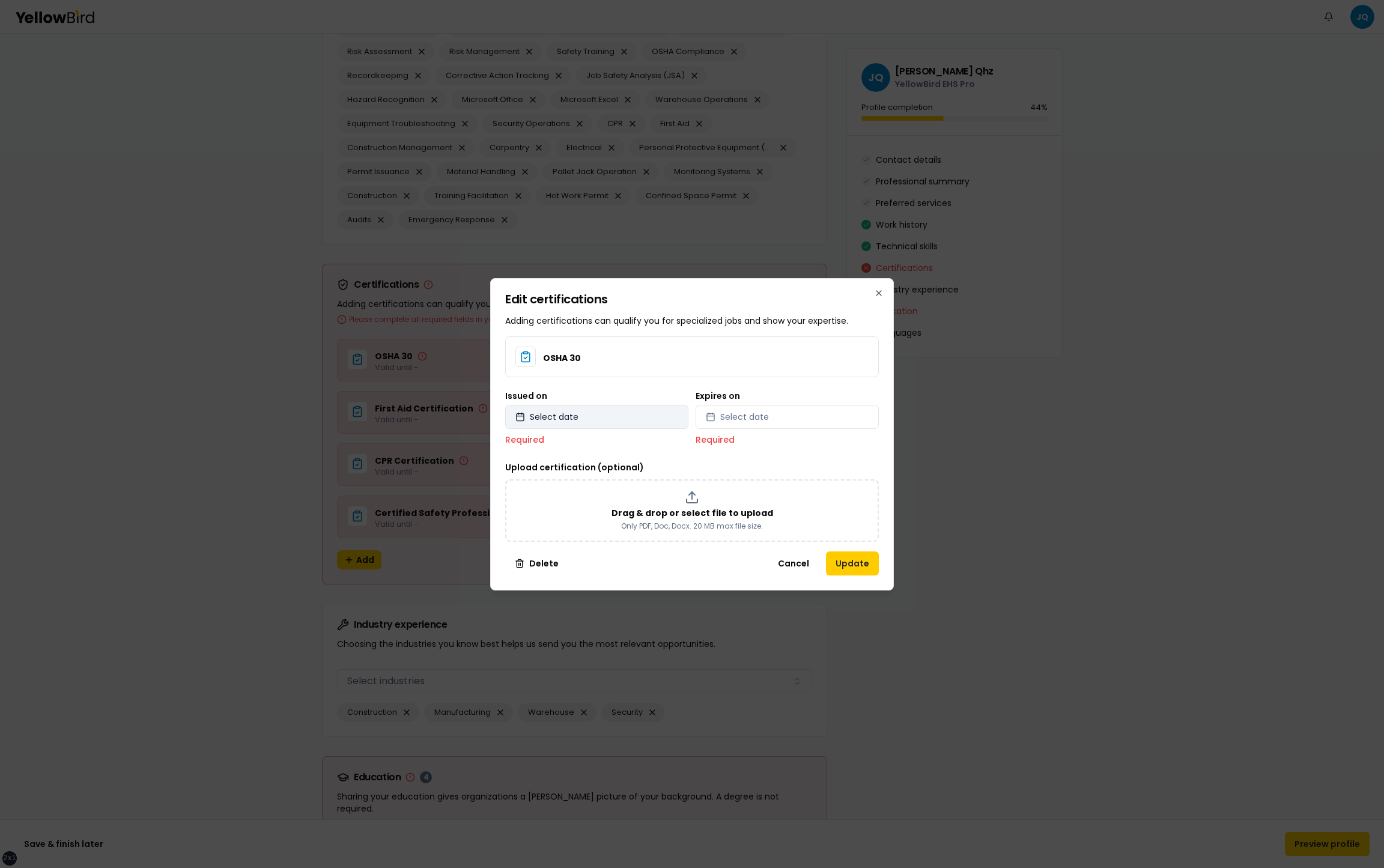
click at [611, 417] on button "Select date" at bounding box center [596, 417] width 183 height 24
select select "*"
select select "****"
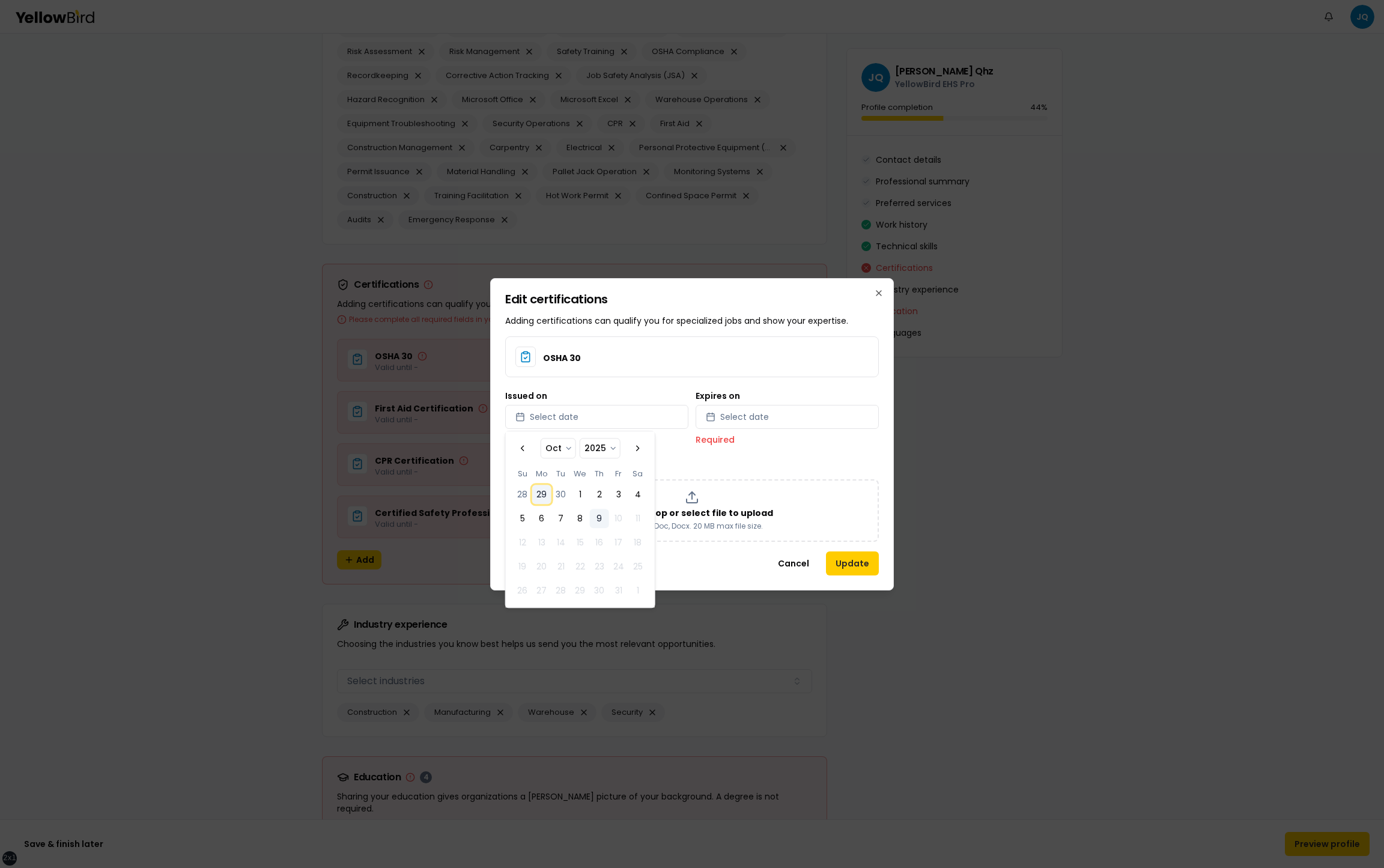
click at [537, 495] on button "29" at bounding box center [542, 495] width 19 height 19
select select "*"
select select "****"
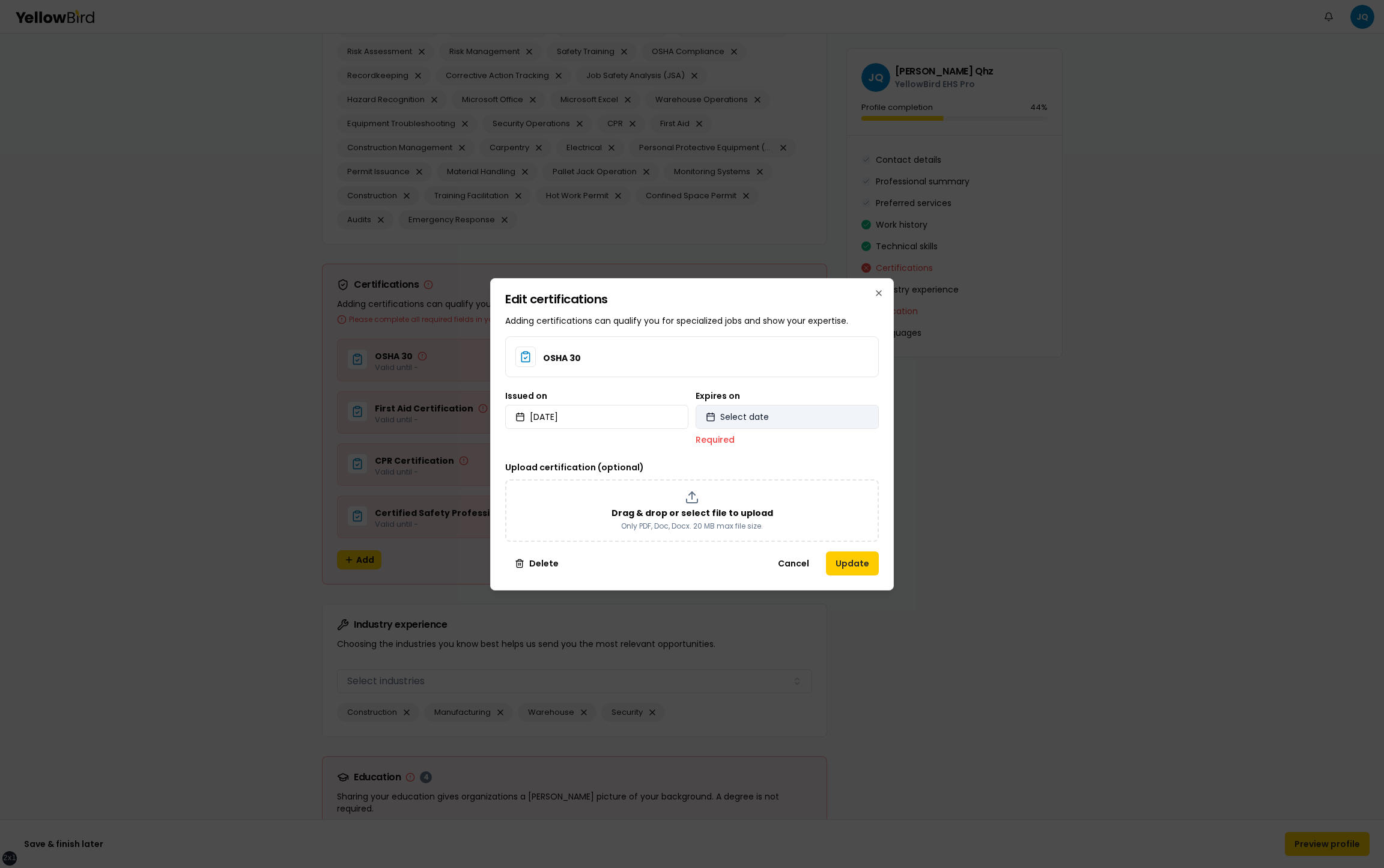
click at [811, 419] on button "Select date" at bounding box center [787, 417] width 183 height 24
select select "*"
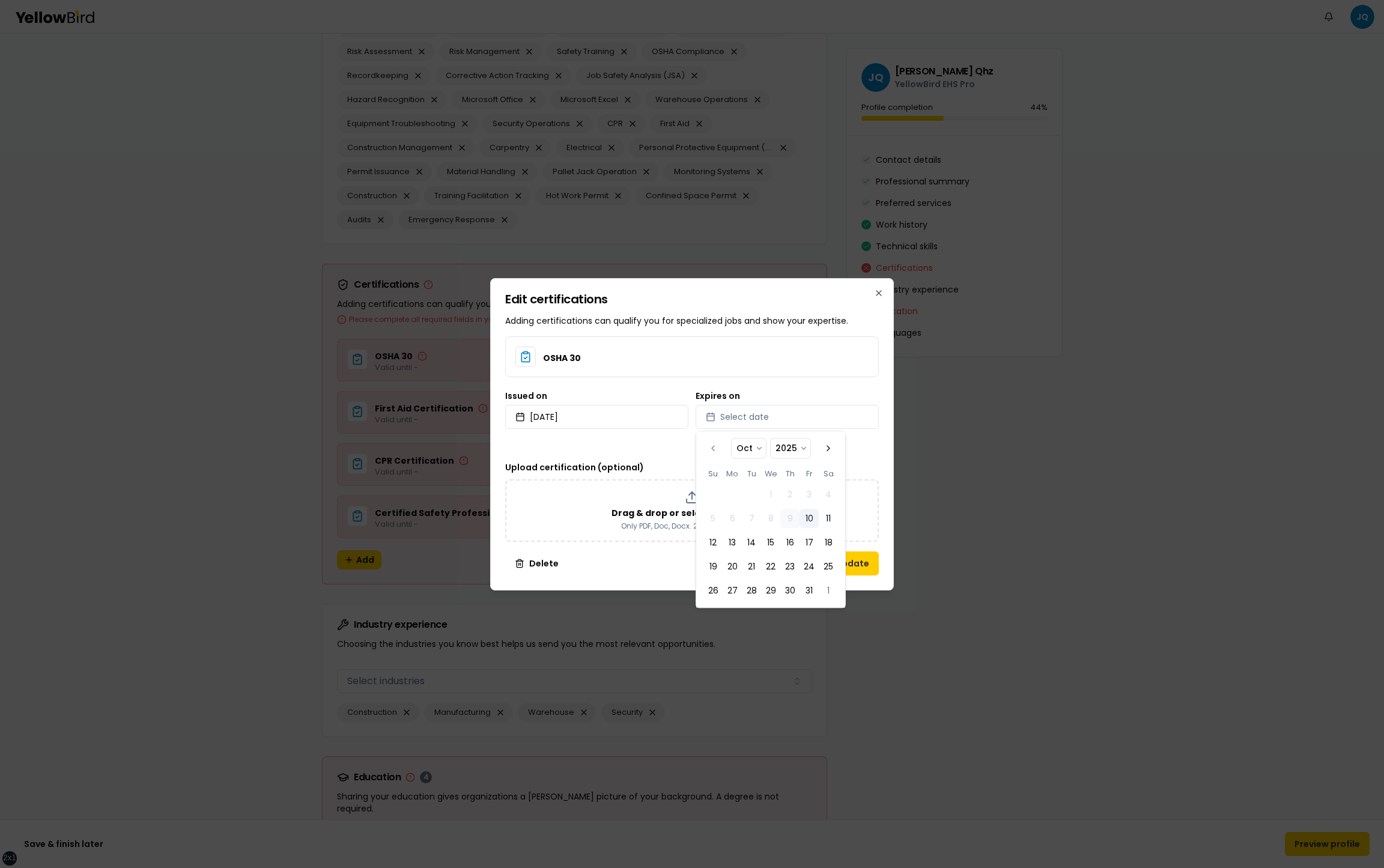
click at [813, 520] on button "10" at bounding box center [809, 519] width 19 height 19
select select "*"
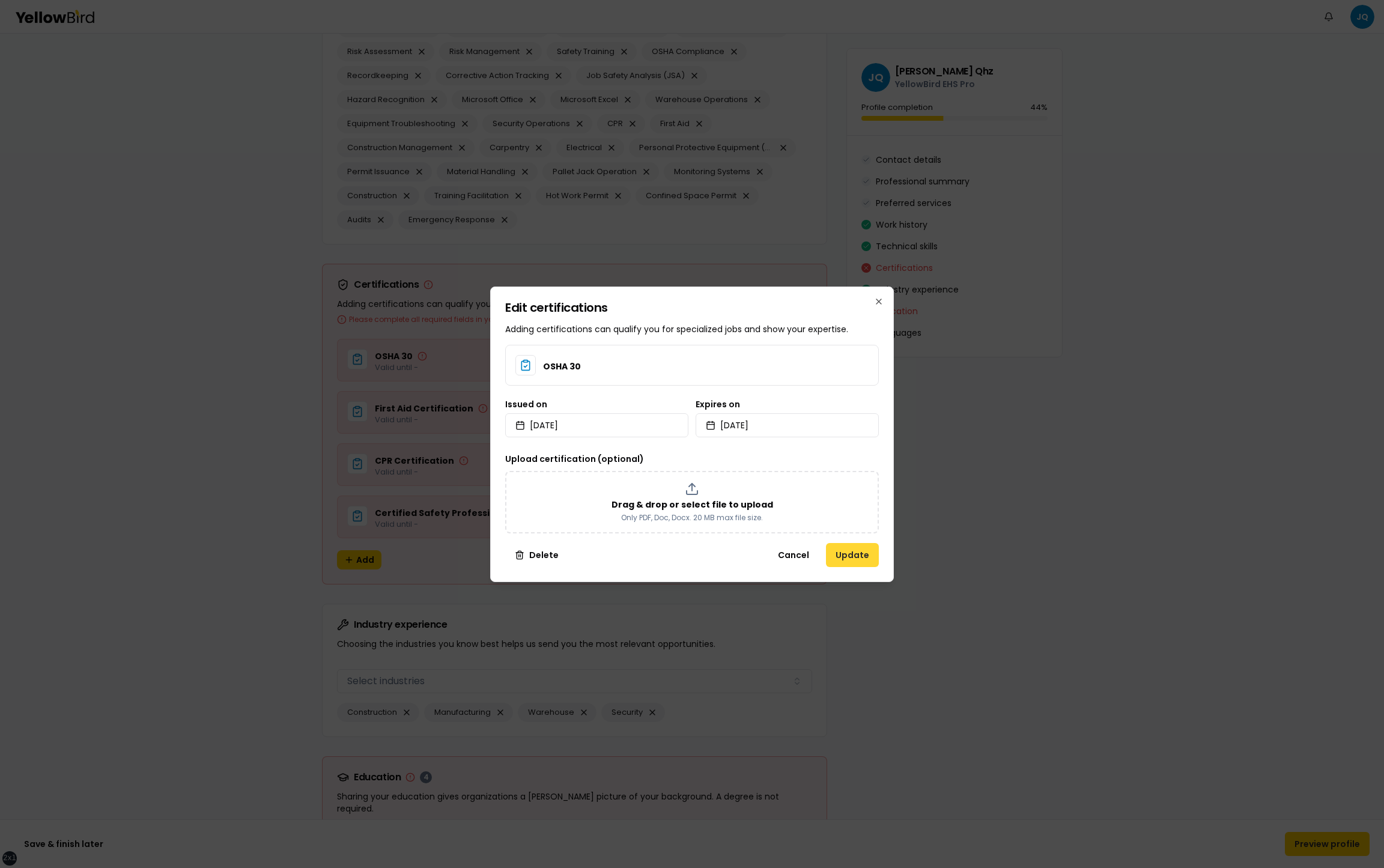
click at [866, 548] on button "Update" at bounding box center [853, 555] width 53 height 24
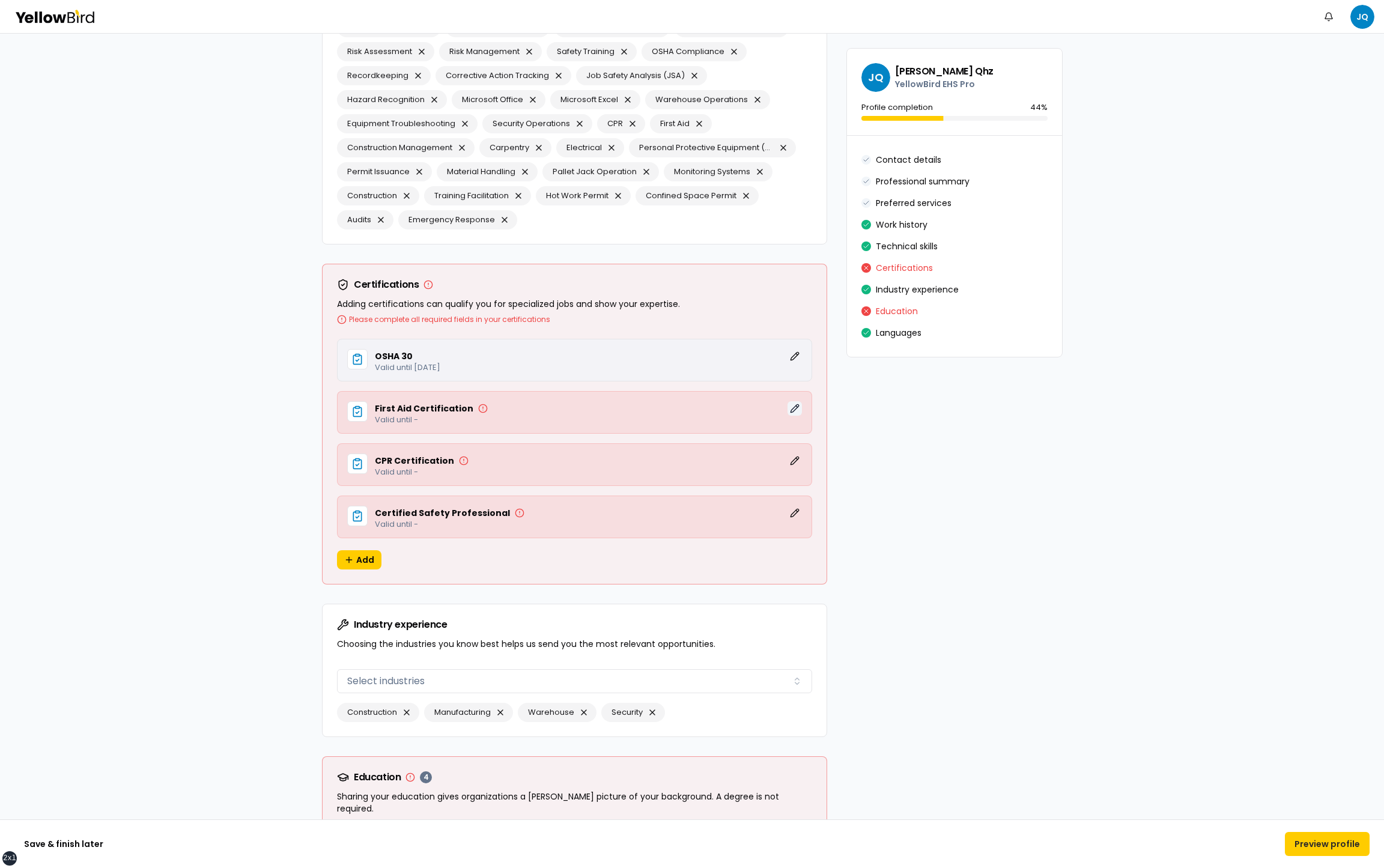
click at [794, 402] on button "Edit" at bounding box center [795, 409] width 15 height 15
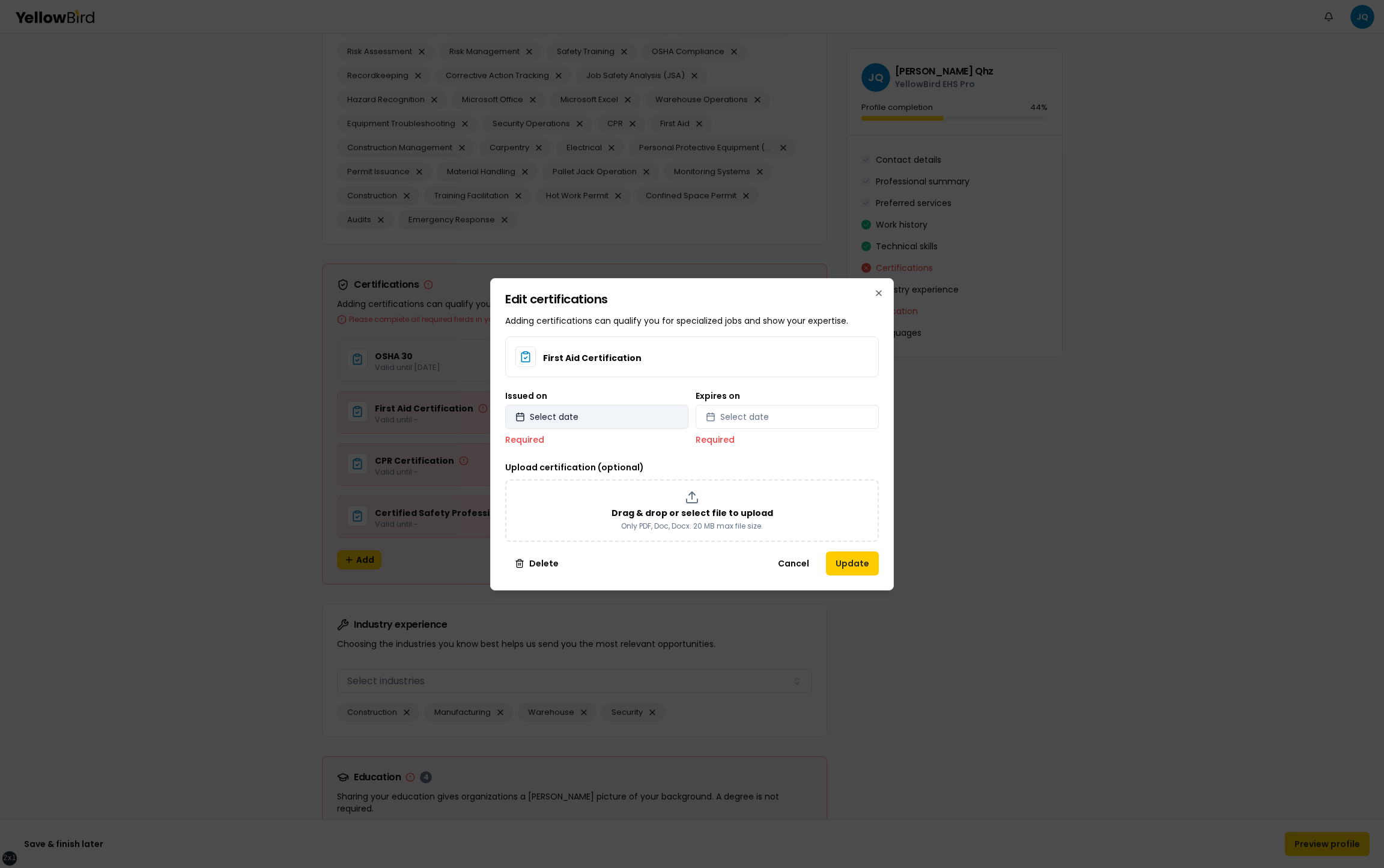
click at [636, 411] on button "Select date" at bounding box center [596, 417] width 183 height 24
select select "*"
select select "****"
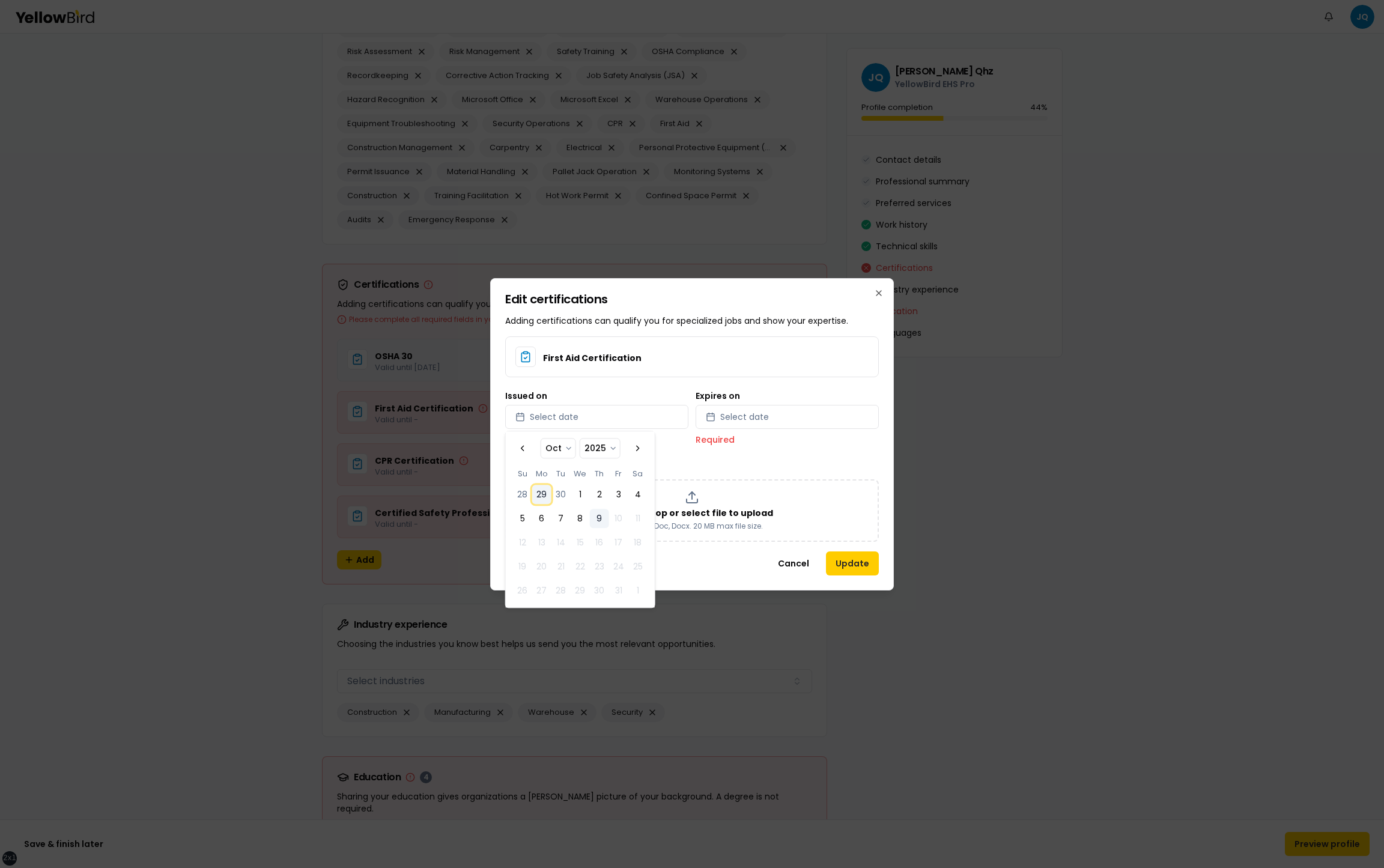
click at [544, 499] on button "29" at bounding box center [542, 495] width 19 height 19
select select "*"
select select "****"
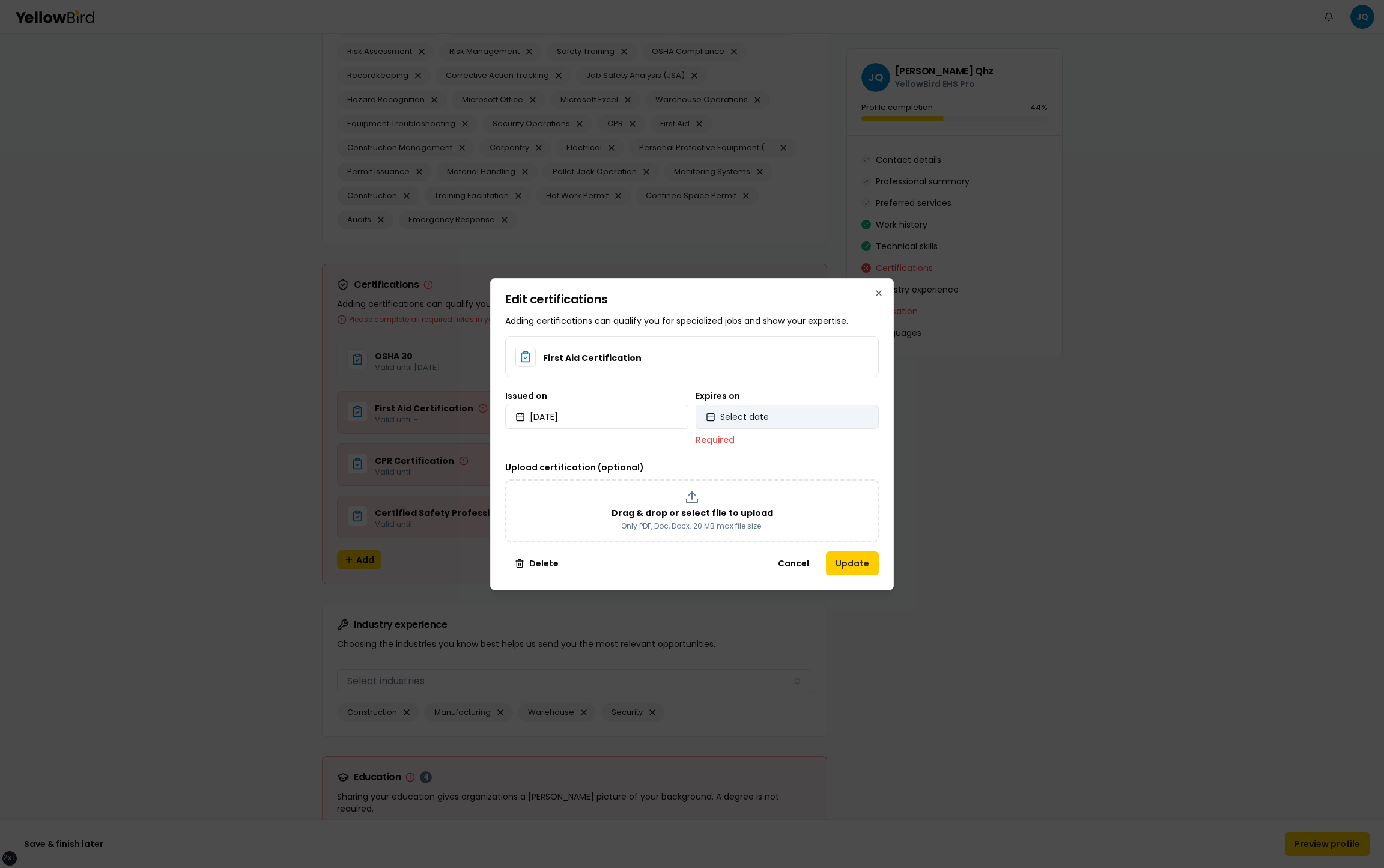
click at [787, 415] on button "Select date" at bounding box center [787, 417] width 183 height 24
select select "*"
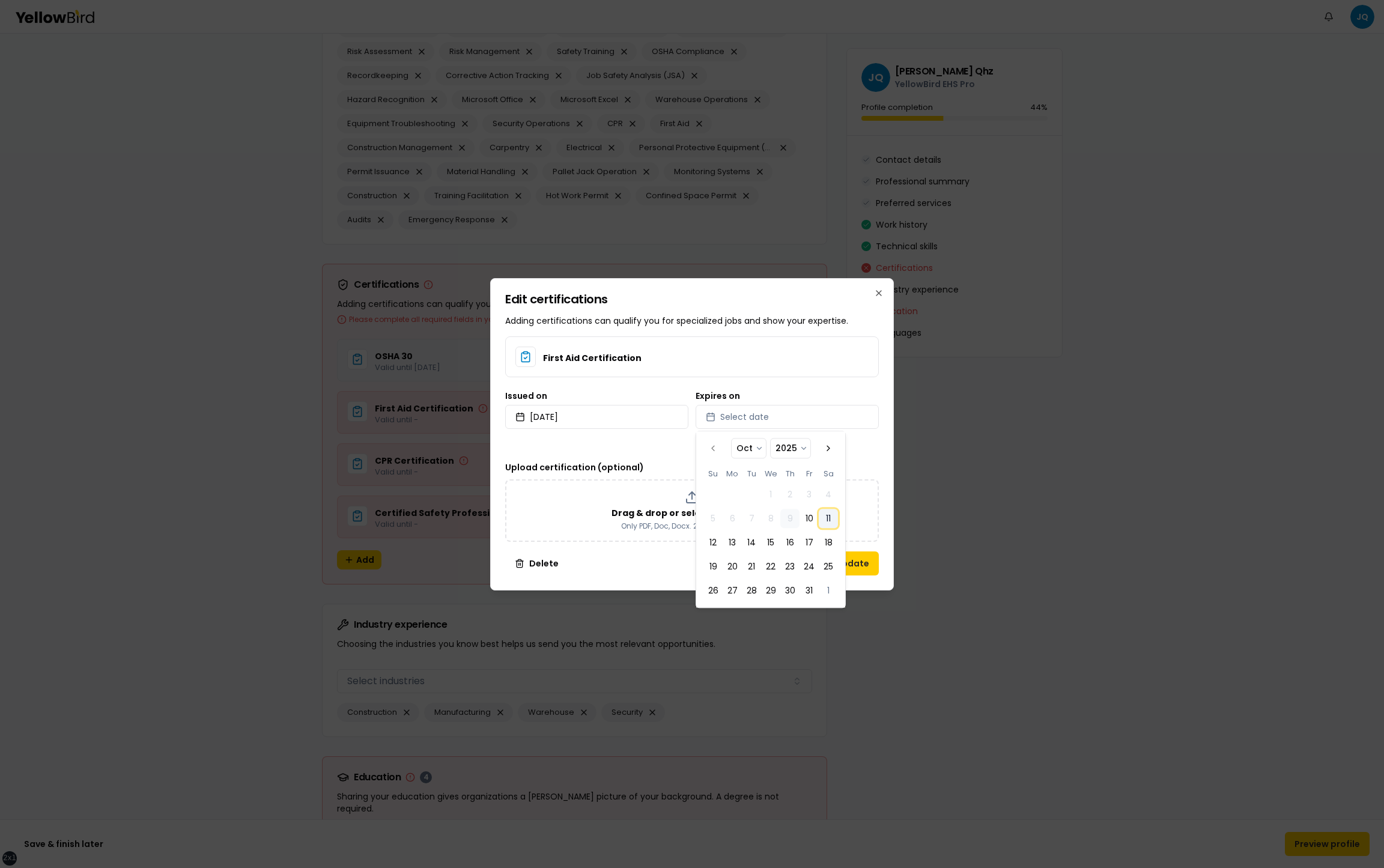
click at [820, 518] on button "11" at bounding box center [829, 519] width 19 height 19
select select "*"
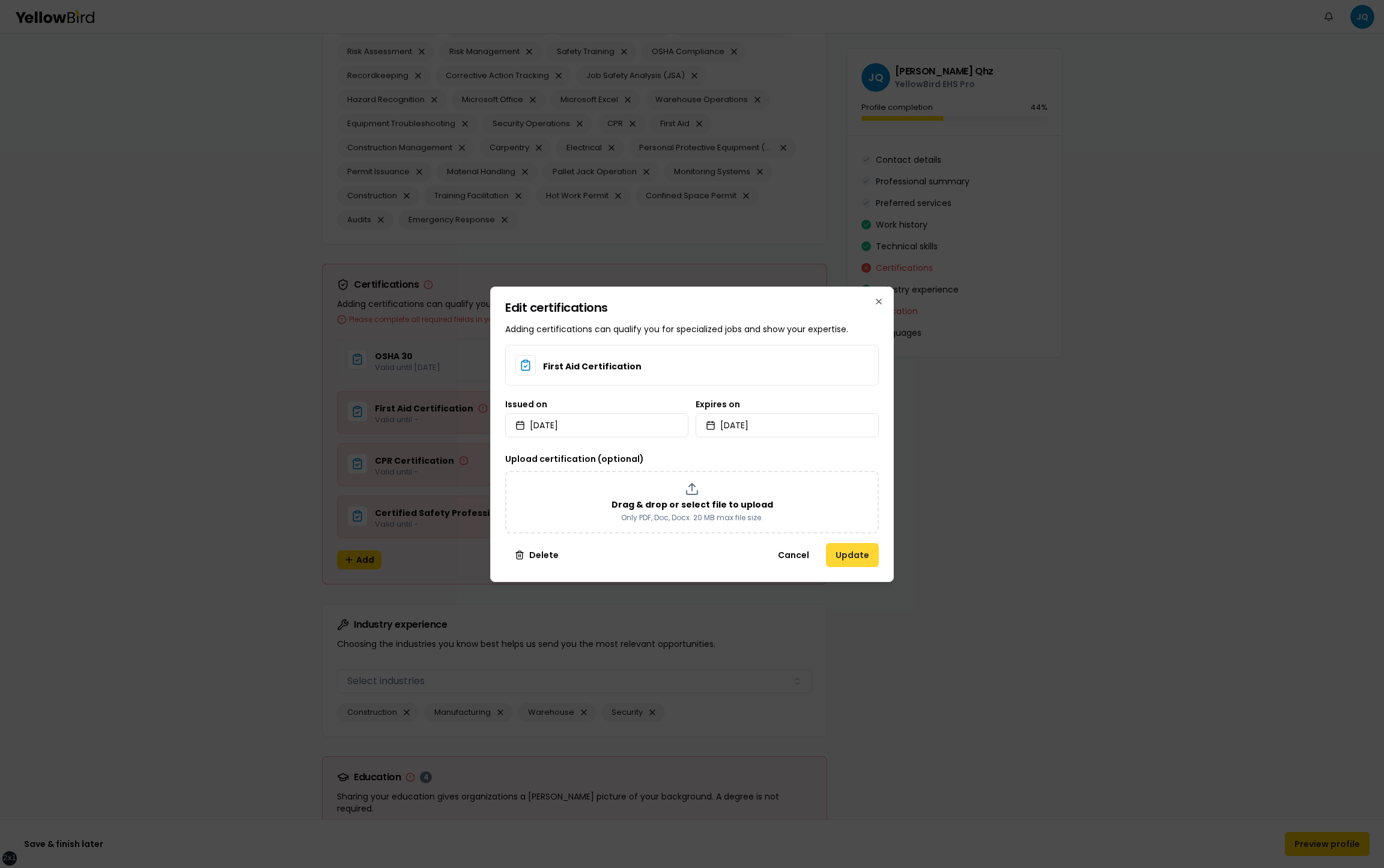
click at [878, 550] on button "Update" at bounding box center [853, 555] width 53 height 24
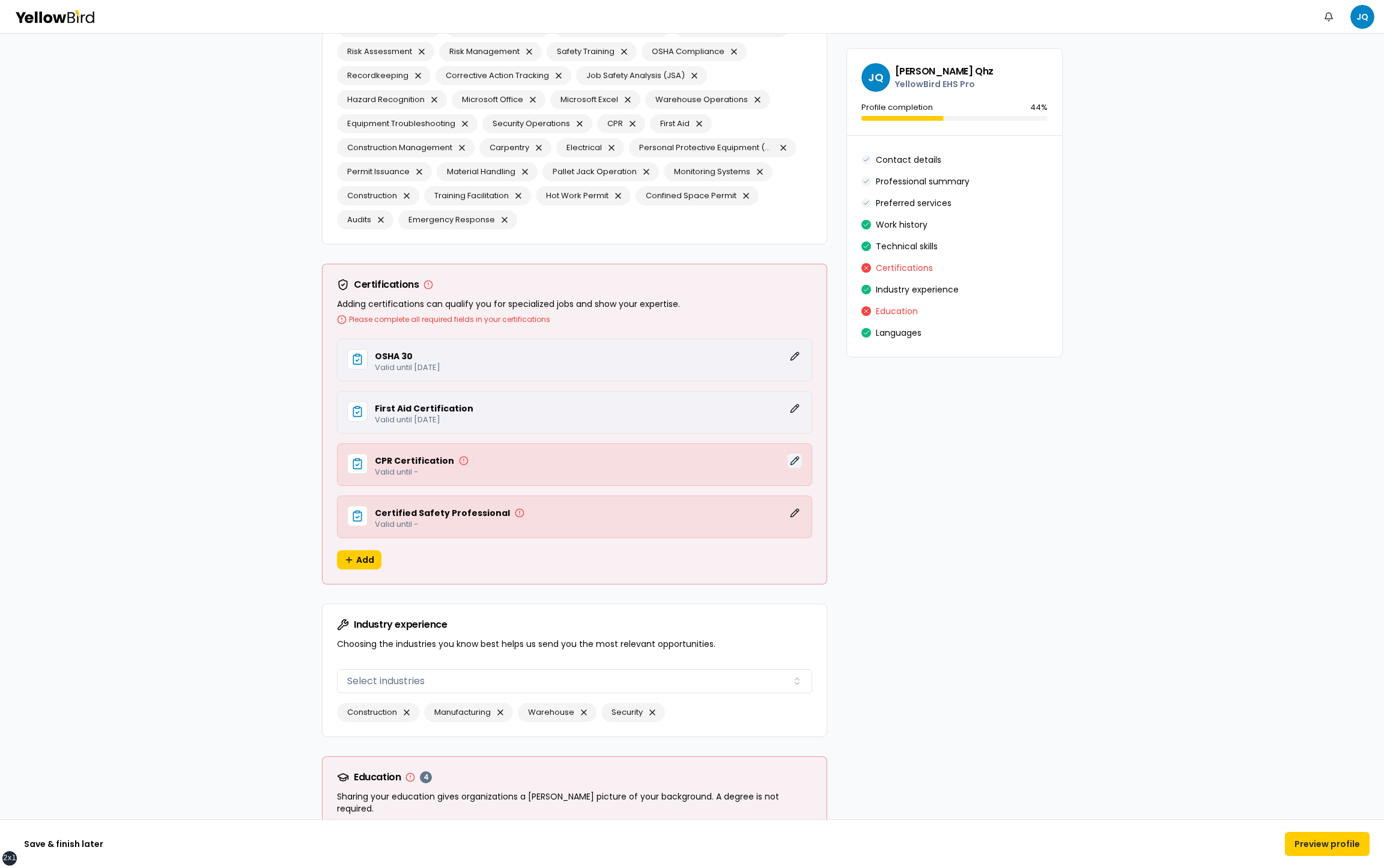
click at [796, 454] on button "Edit" at bounding box center [795, 461] width 15 height 15
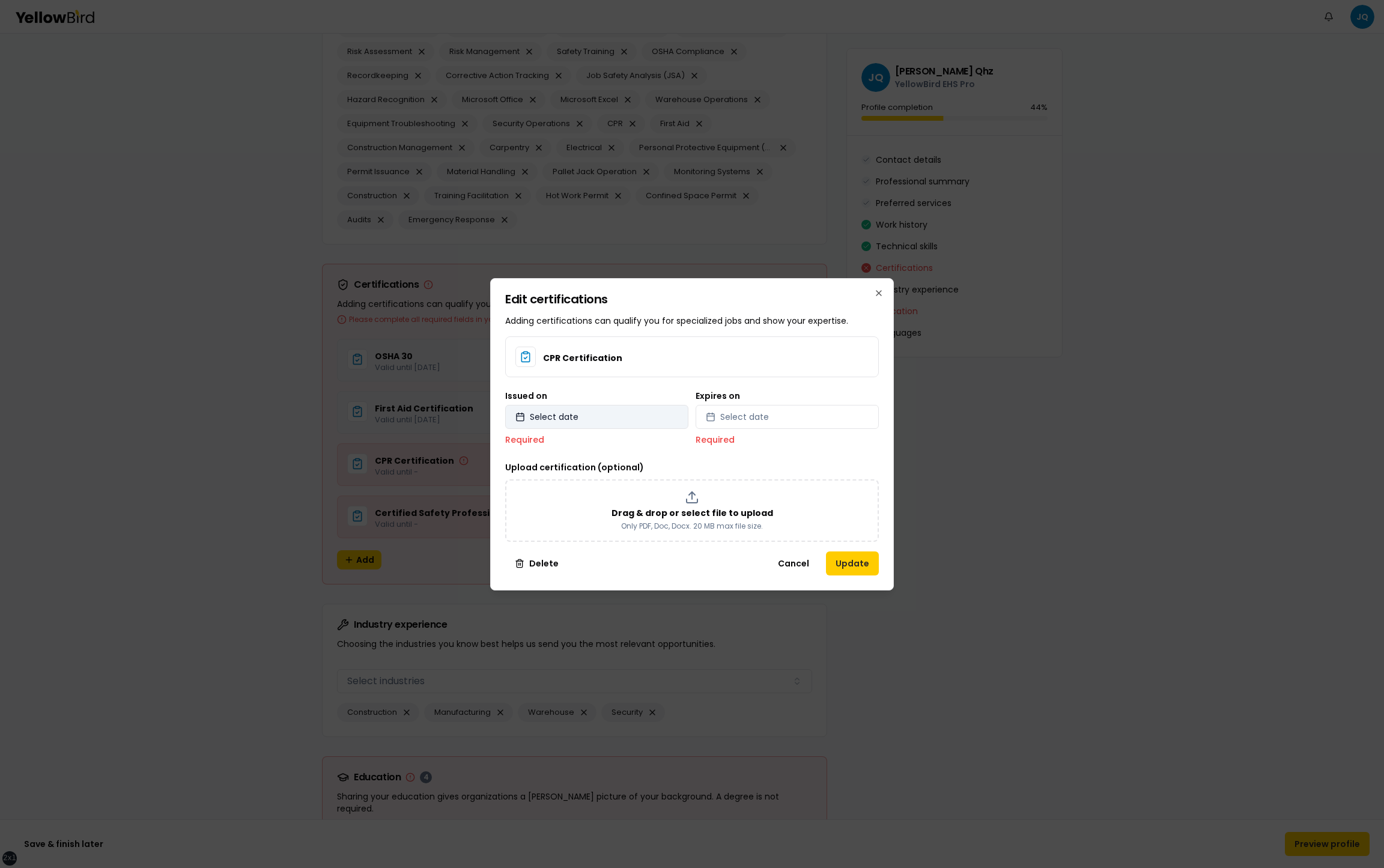
click at [578, 413] on button "Select date" at bounding box center [596, 417] width 183 height 24
select select "*"
select select "****"
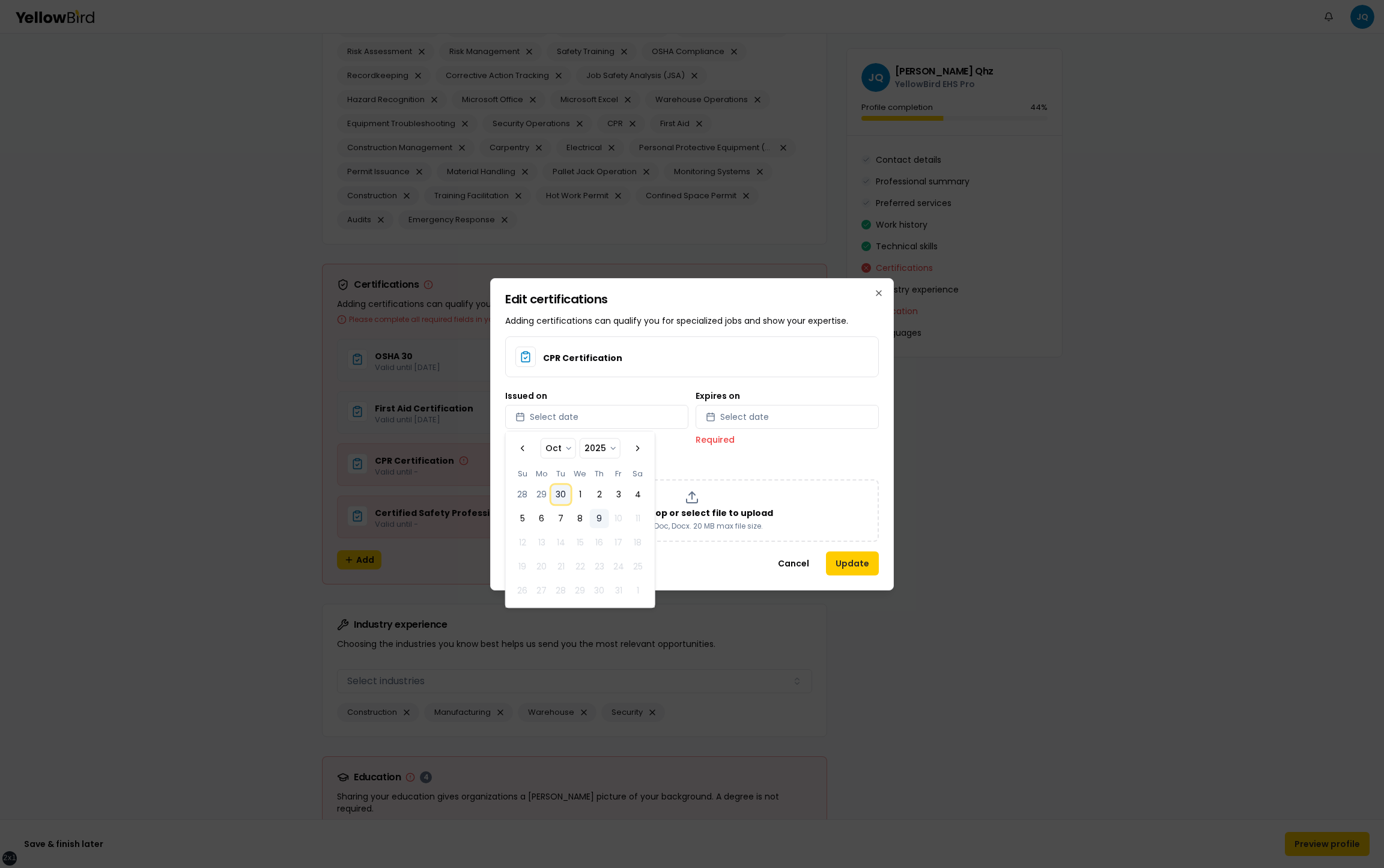
click at [561, 498] on button "30" at bounding box center [561, 495] width 19 height 19
select select "*"
select select "****"
click at [797, 426] on button "Select date" at bounding box center [787, 417] width 183 height 24
select select "*"
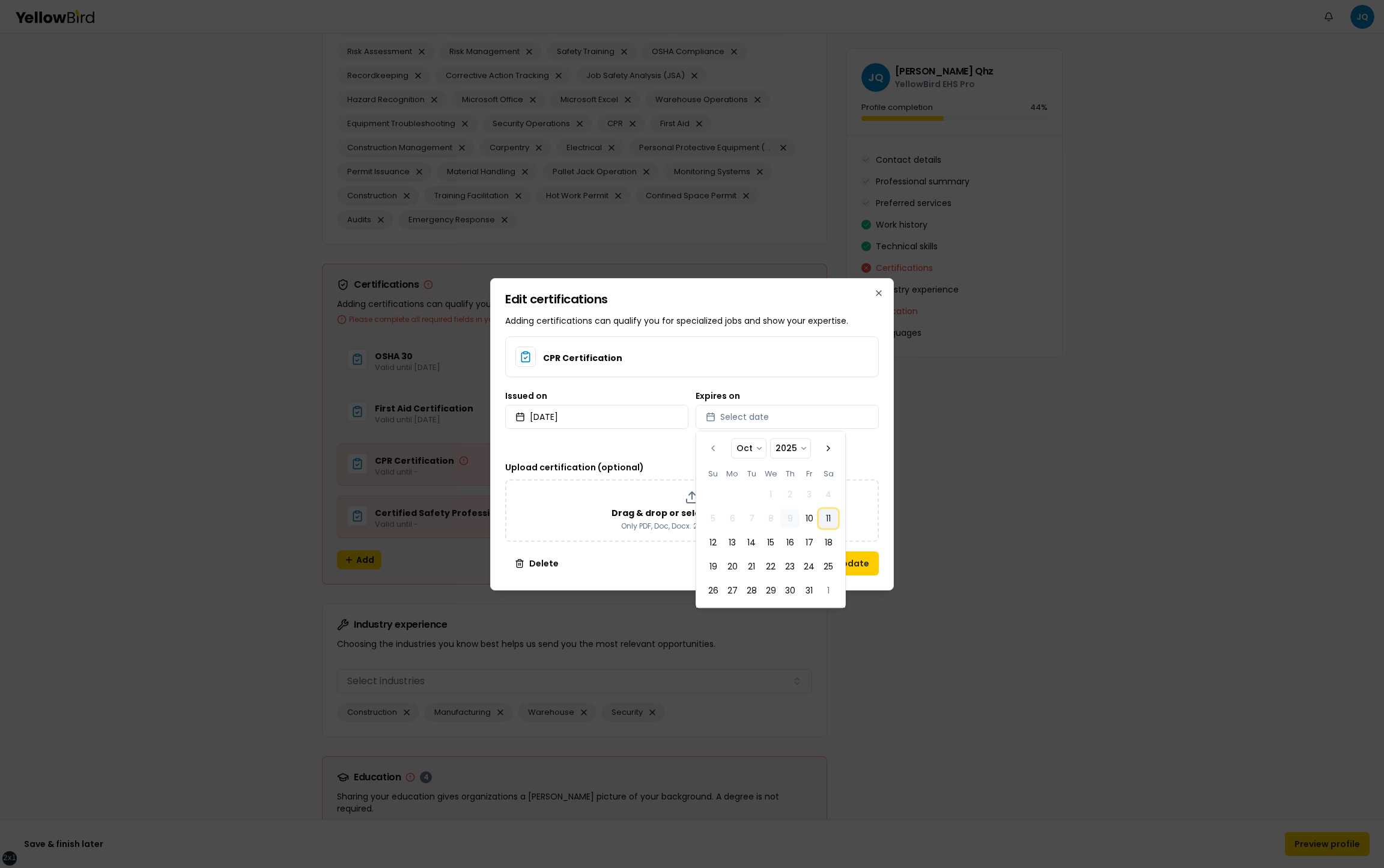
click at [829, 522] on button "11" at bounding box center [829, 519] width 19 height 19
select select "*"
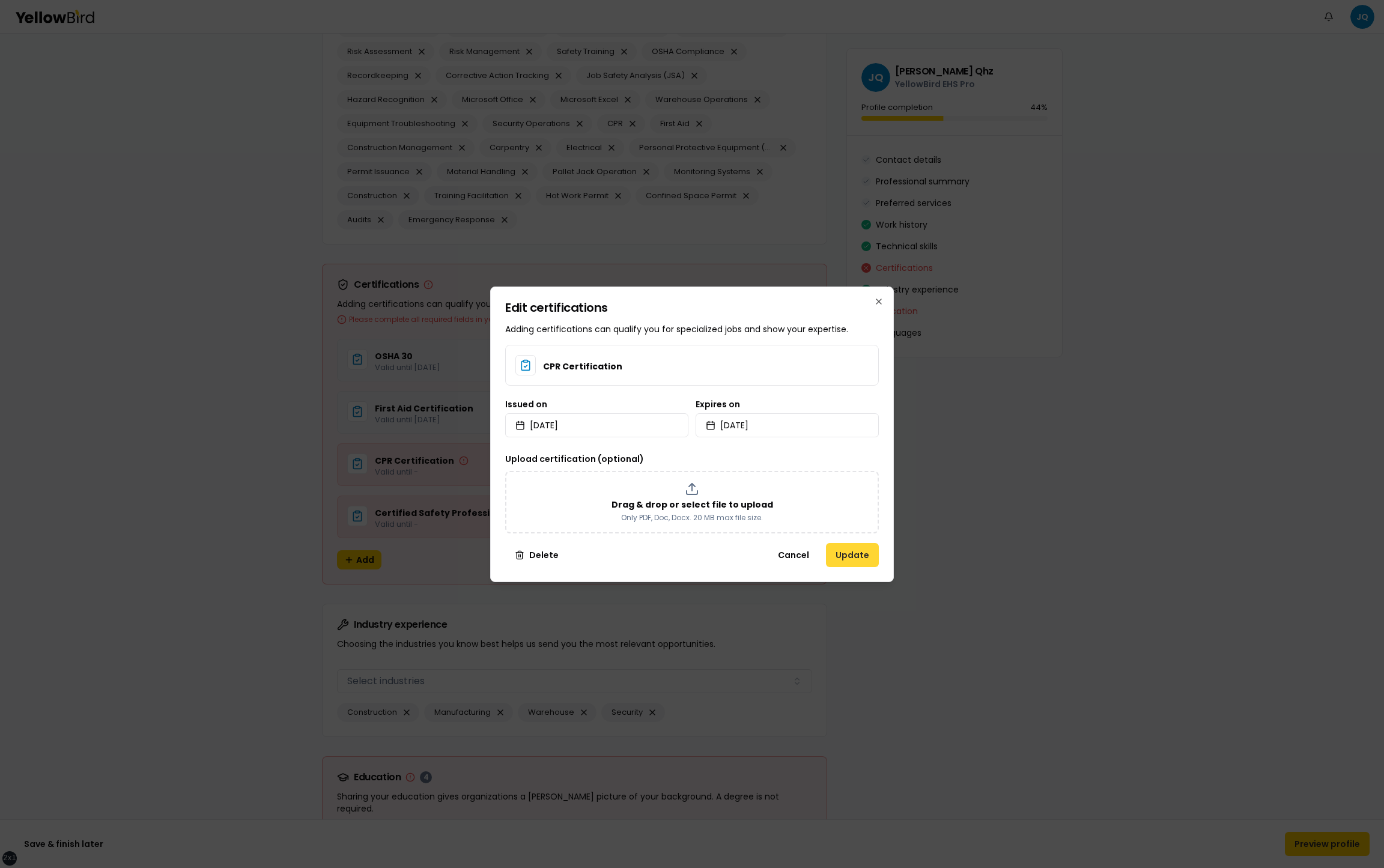
click at [854, 543] on button "Update" at bounding box center [853, 555] width 53 height 24
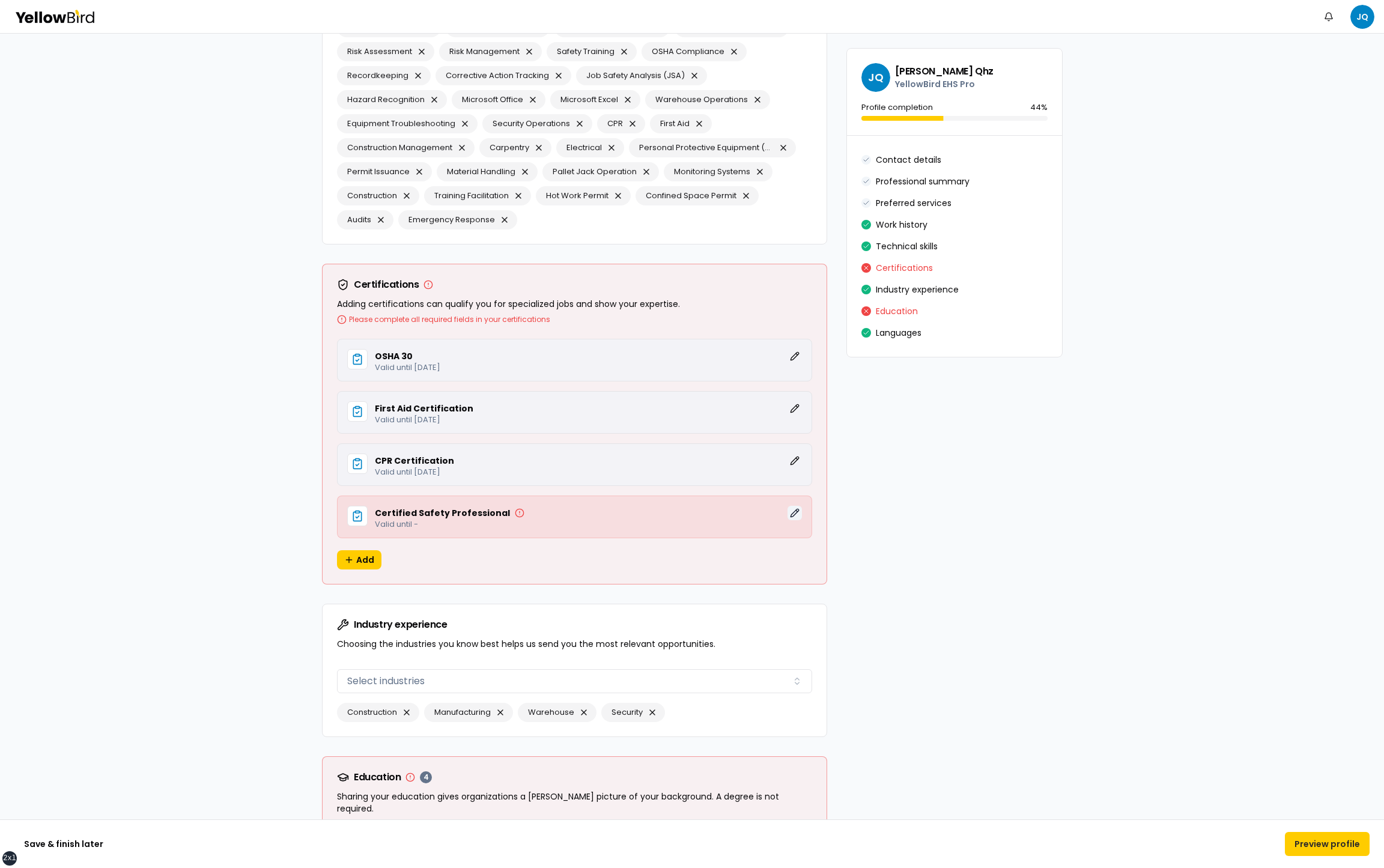
click at [798, 508] on button "Edit" at bounding box center [795, 513] width 15 height 15
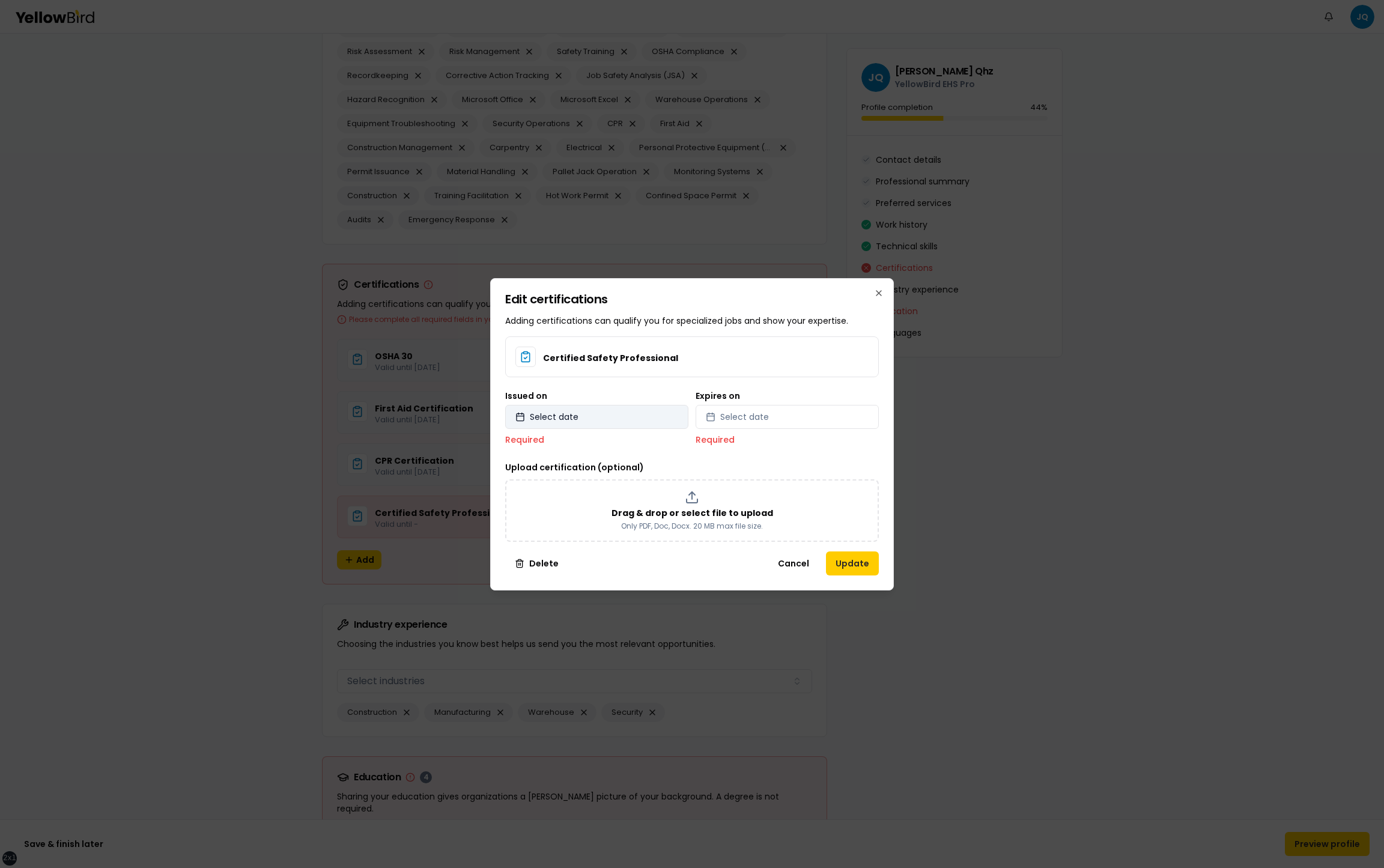
click at [571, 412] on span "Select date" at bounding box center [554, 417] width 48 height 12
select select "*"
select select "****"
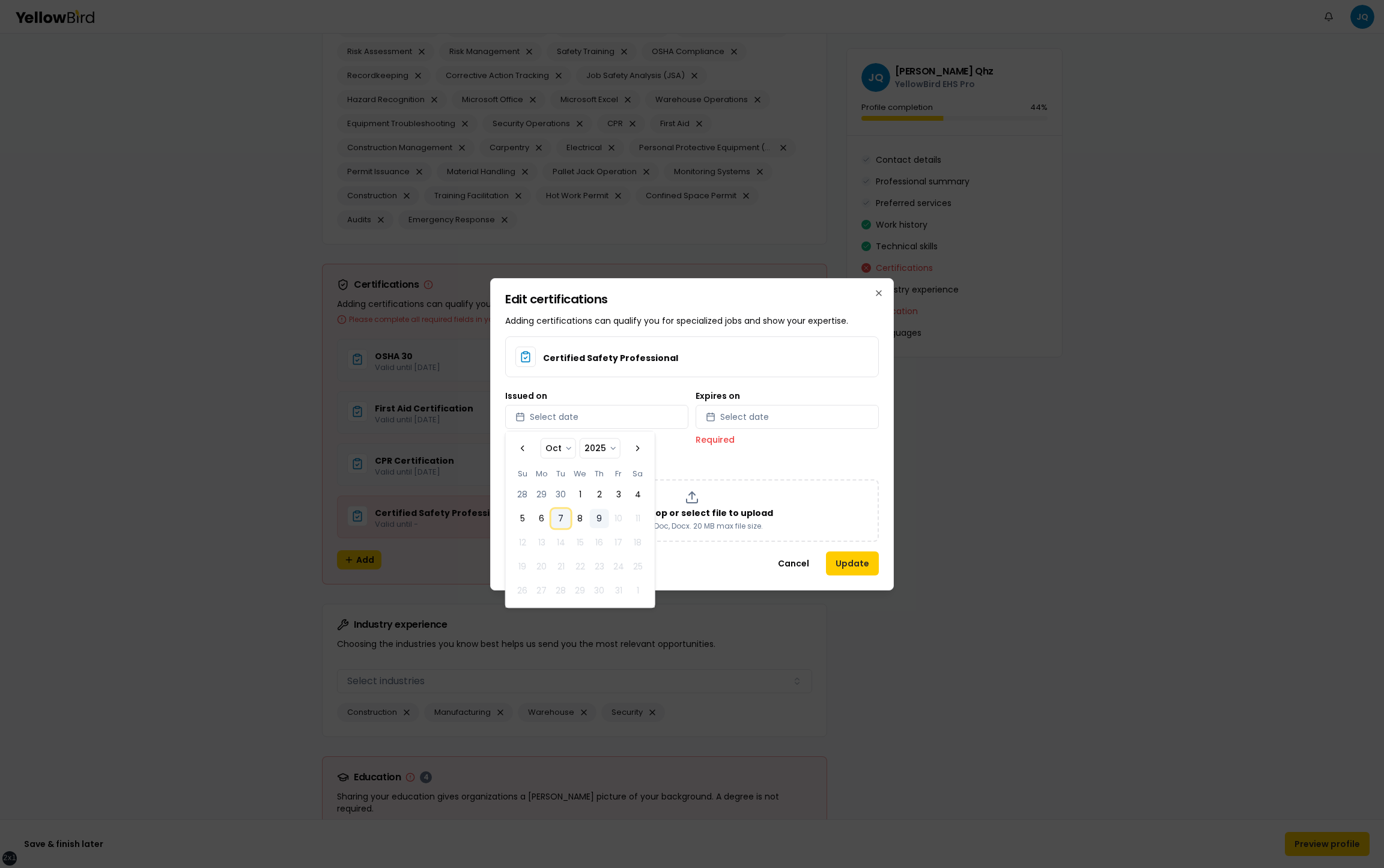
click at [559, 517] on button "7" at bounding box center [561, 519] width 19 height 19
select select "*"
select select "****"
click at [769, 419] on button "Select date" at bounding box center [787, 417] width 183 height 24
select select "*"
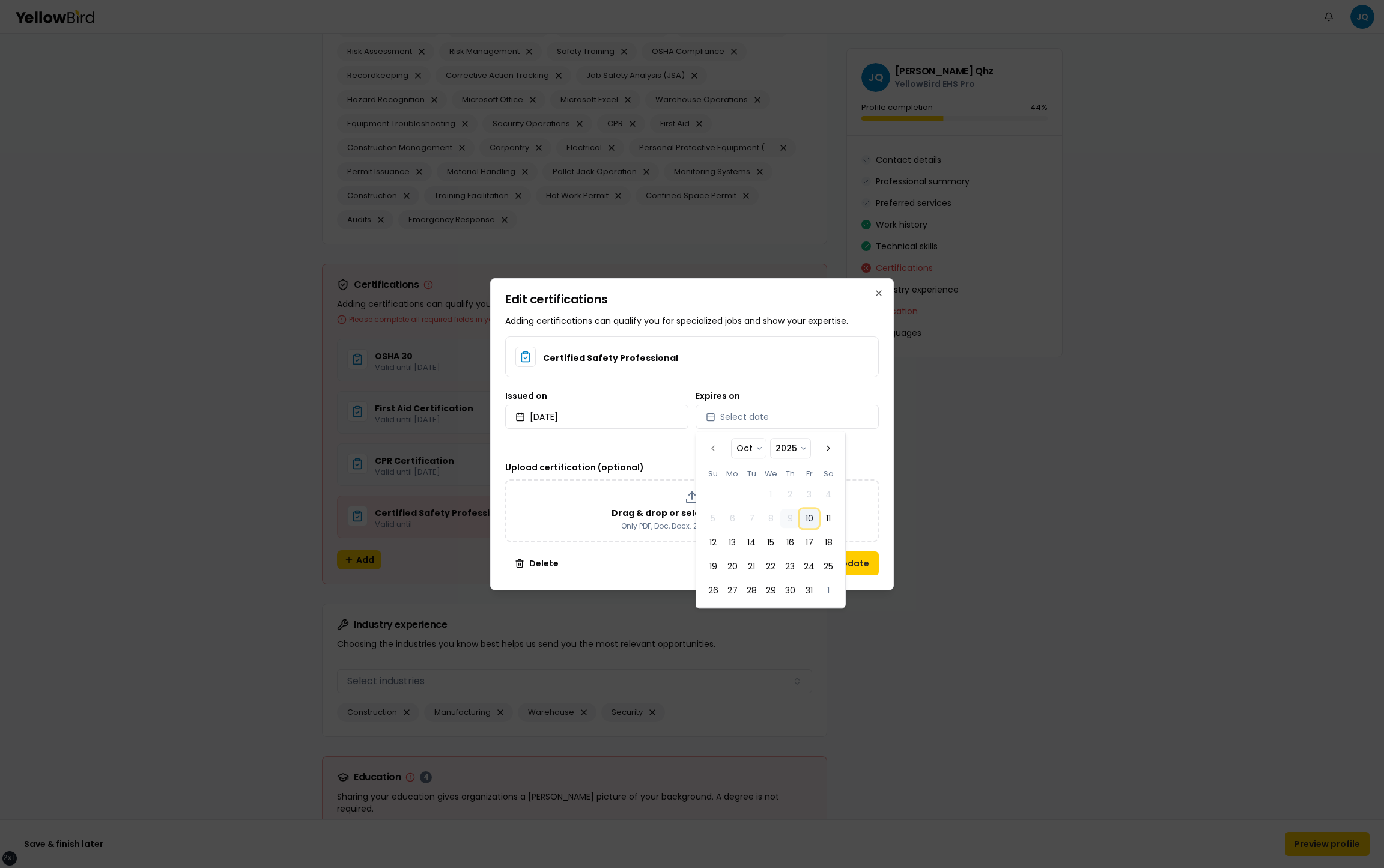
click at [813, 520] on button "10" at bounding box center [809, 519] width 19 height 19
select select "*"
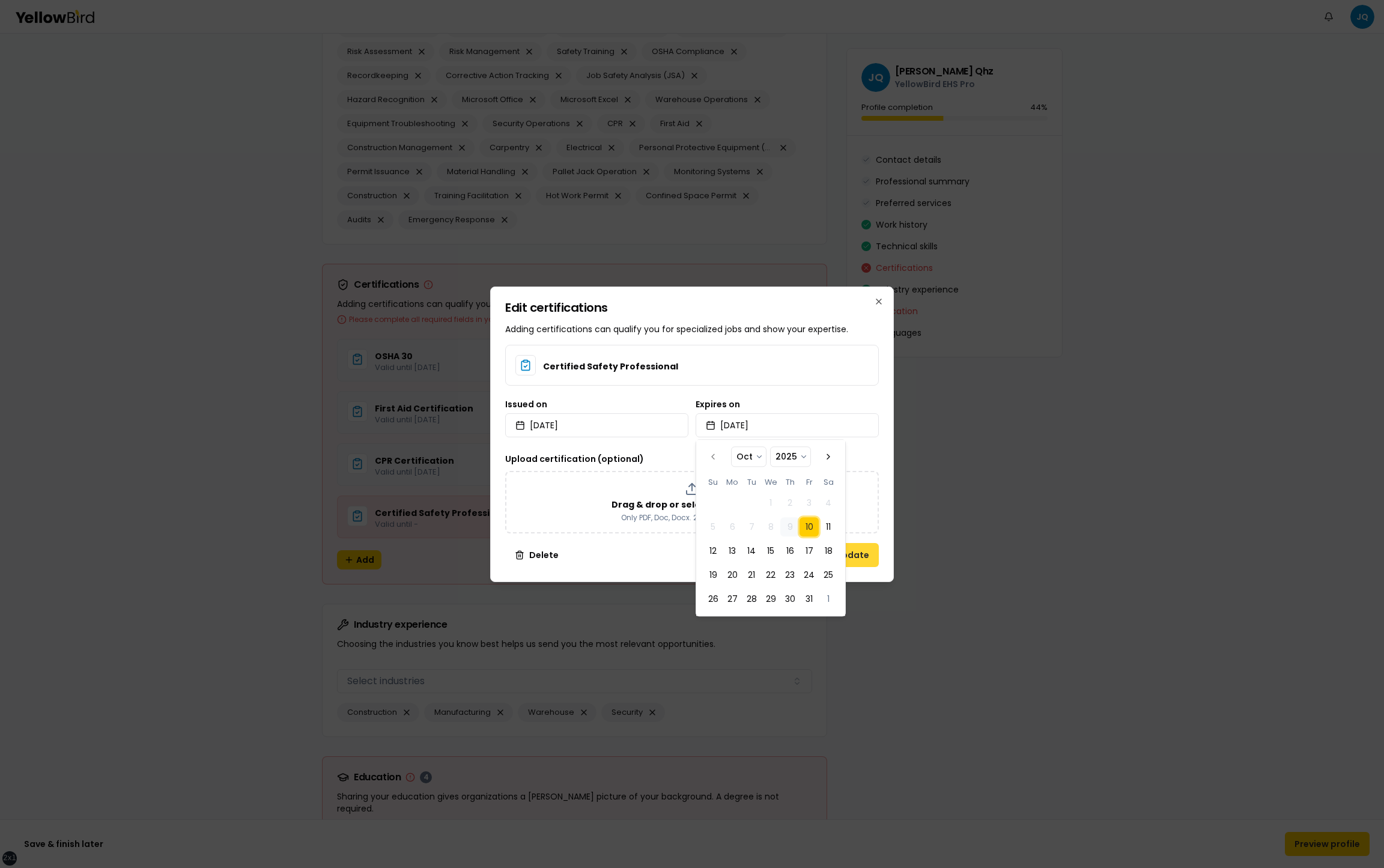
click at [863, 556] on button "Update" at bounding box center [853, 555] width 53 height 24
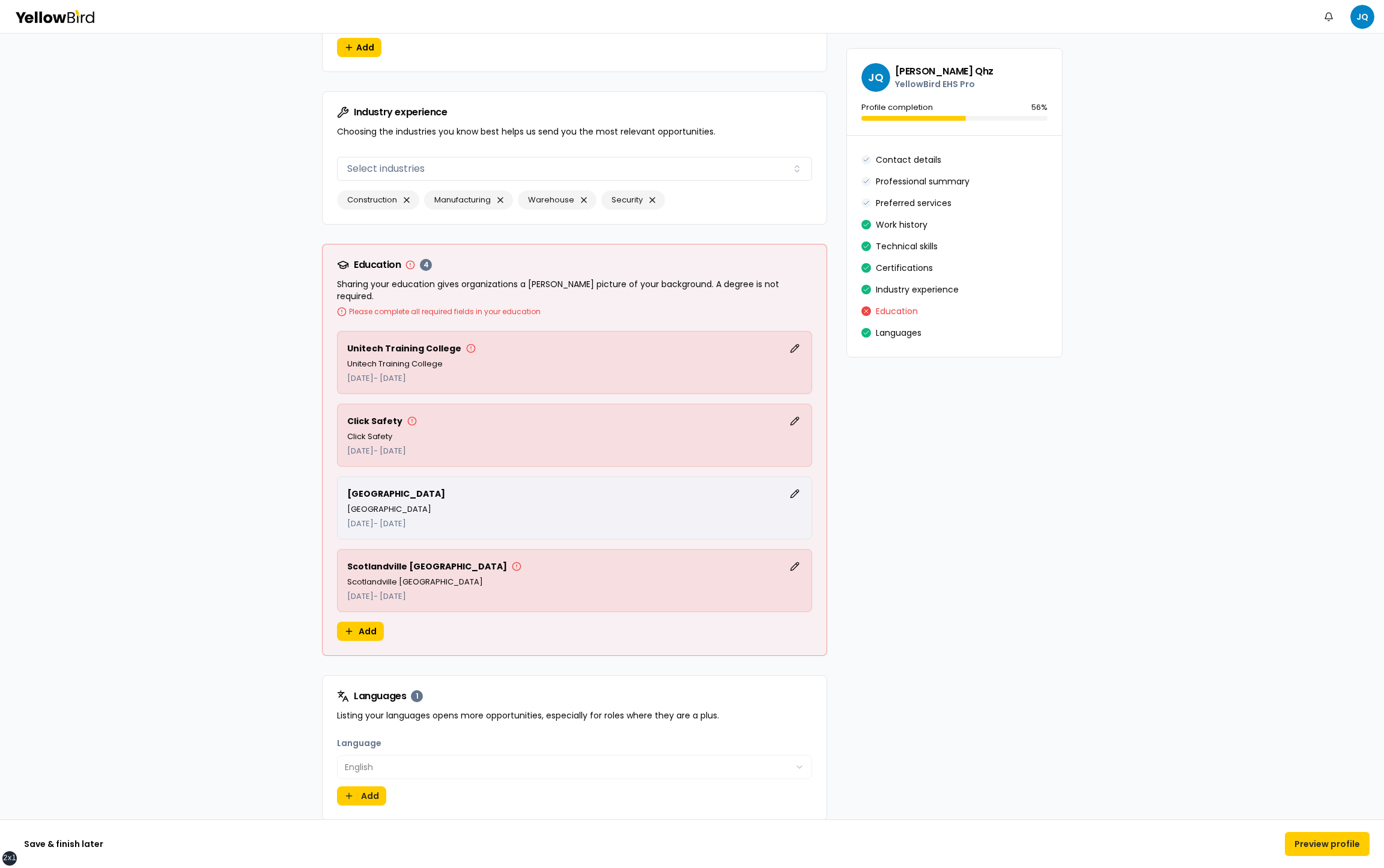
scroll to position [2725, 0]
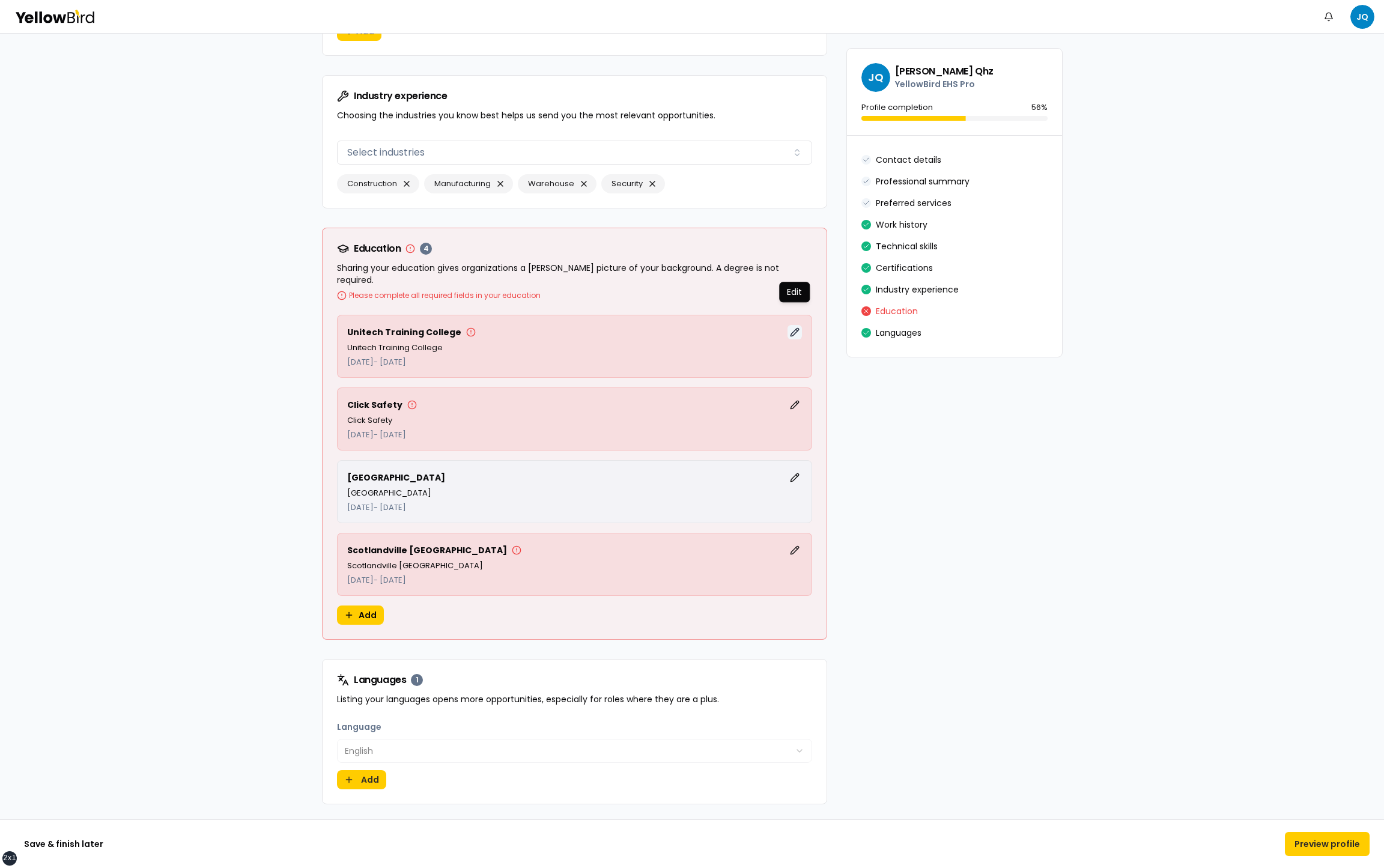
click at [794, 325] on button "Edit" at bounding box center [795, 332] width 15 height 15
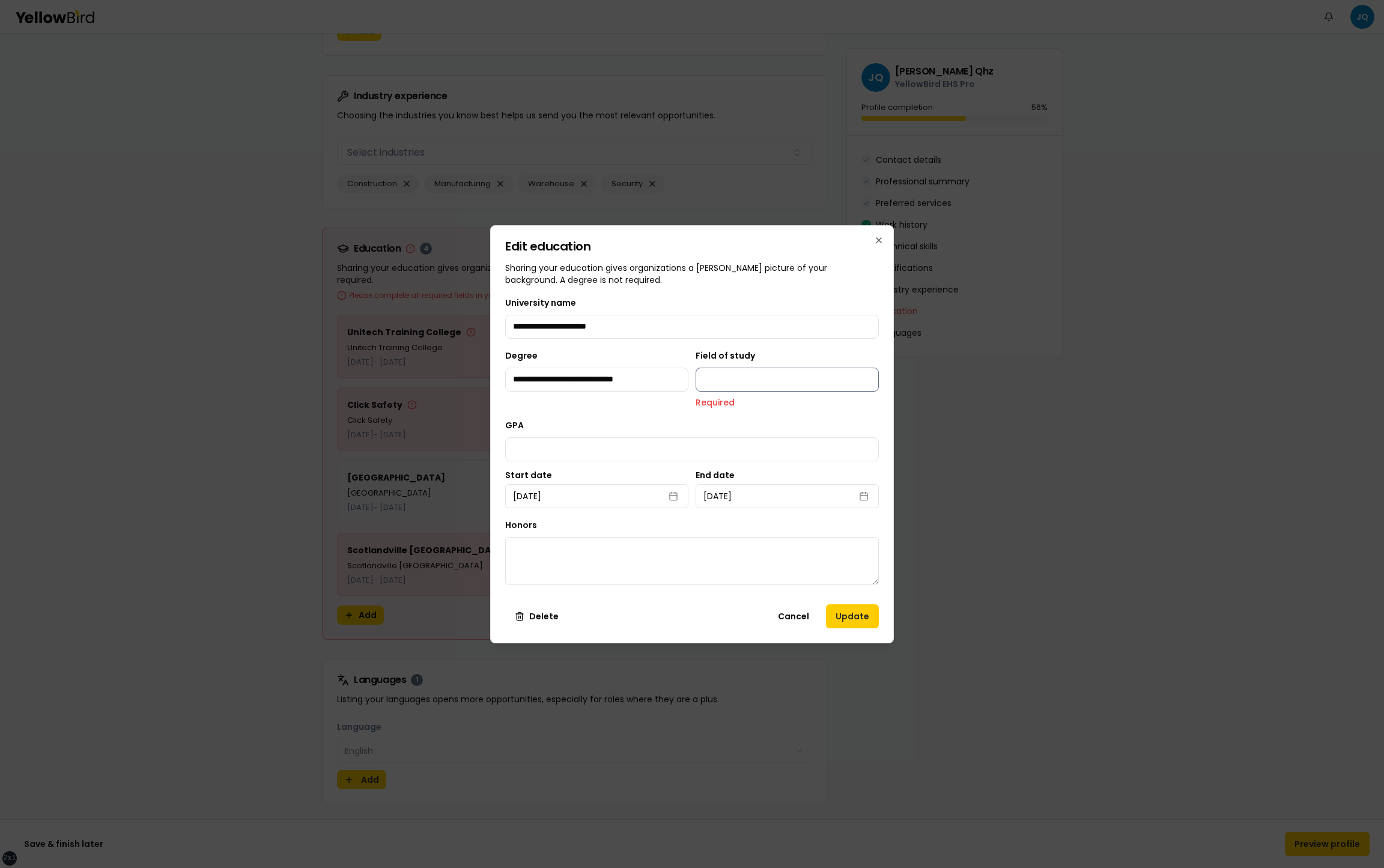
click at [753, 372] on input "Field of study" at bounding box center [787, 380] width 183 height 24
type input "**********"
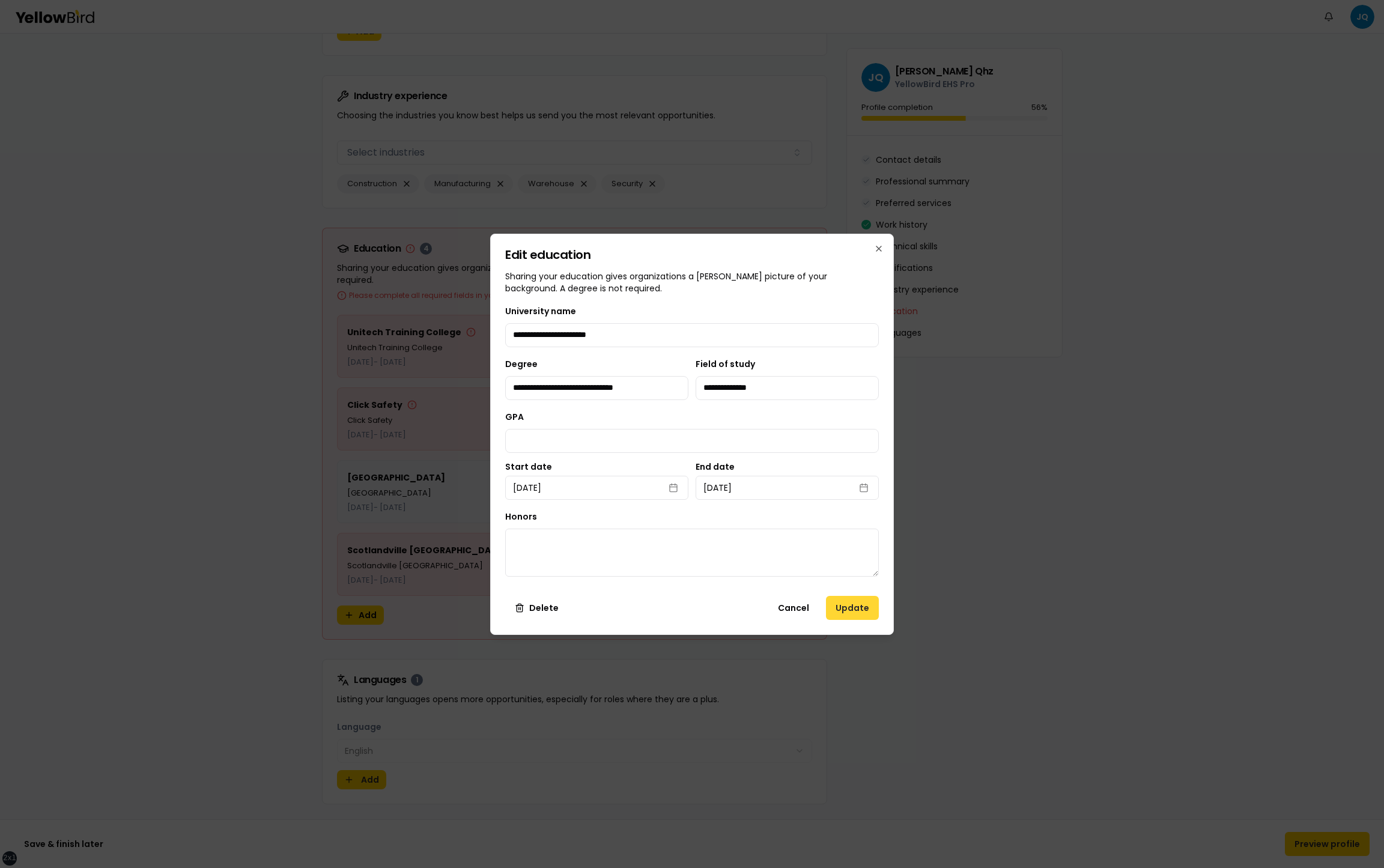
click at [850, 617] on button "Update" at bounding box center [853, 608] width 53 height 24
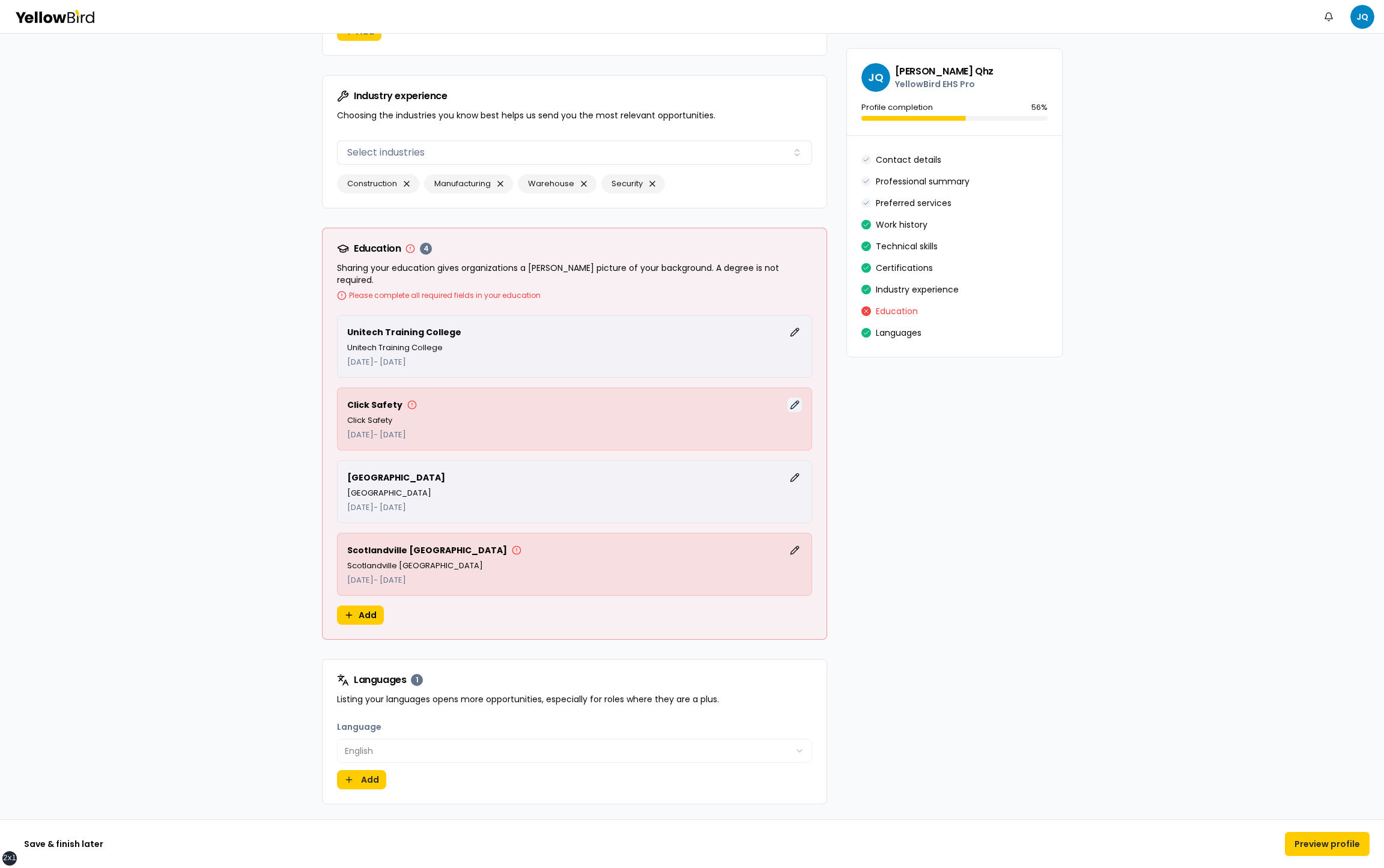
click at [793, 397] on button "Edit" at bounding box center [795, 405] width 15 height 15
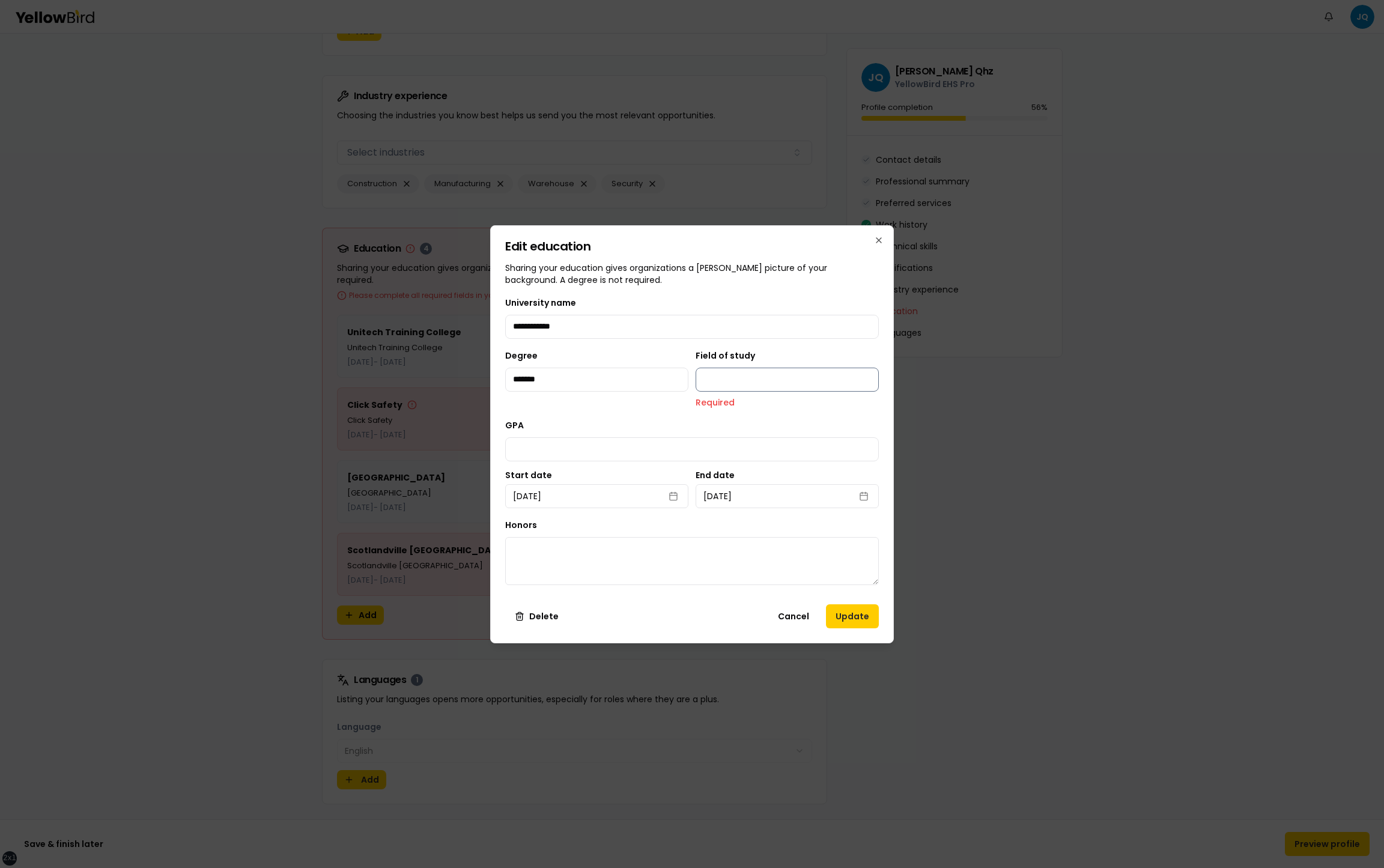
click at [745, 379] on input "Field of study" at bounding box center [787, 380] width 183 height 24
type input "**********"
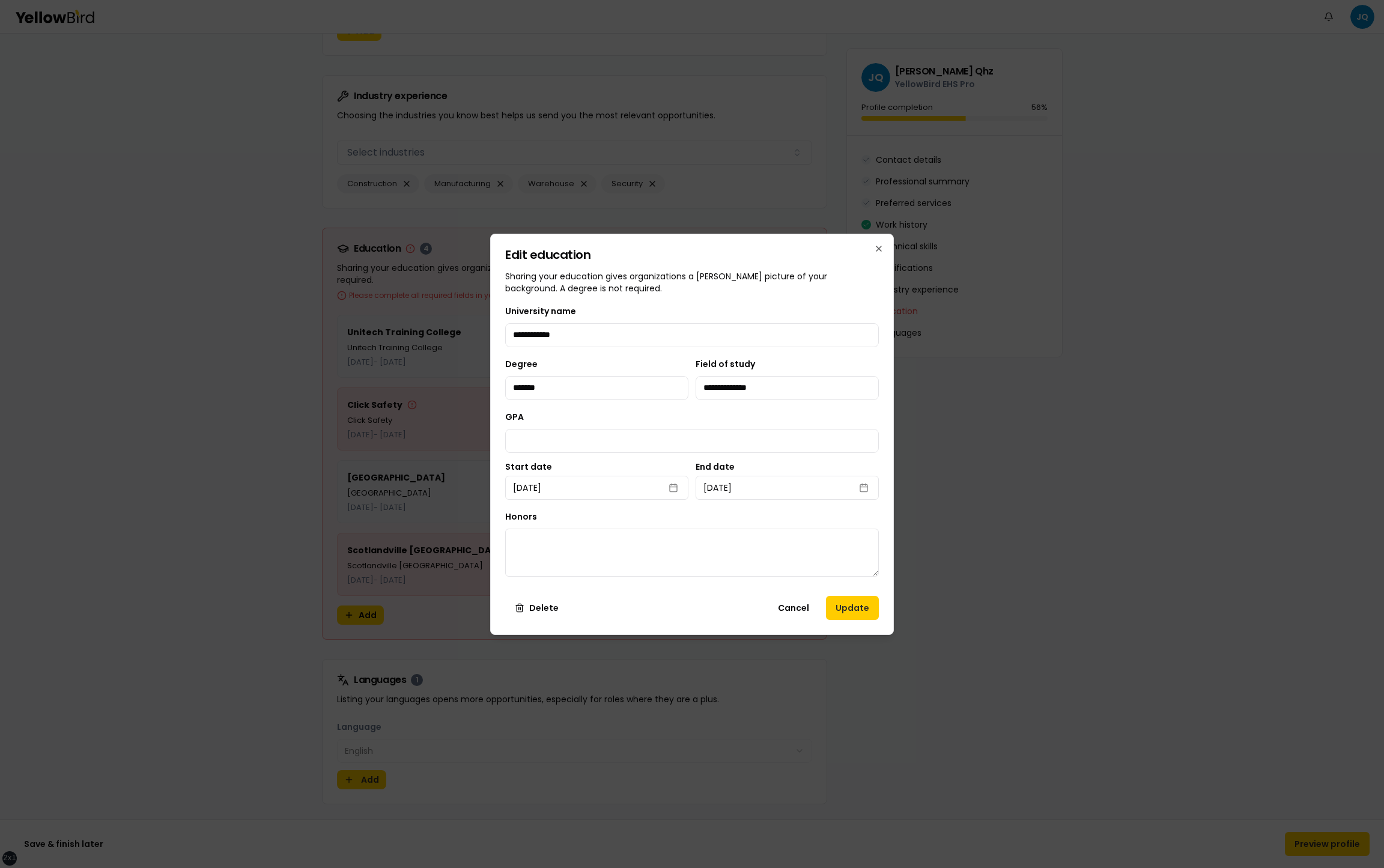
click at [851, 621] on div "**********" at bounding box center [692, 434] width 404 height 401
click at [852, 609] on button "Update" at bounding box center [853, 608] width 53 height 24
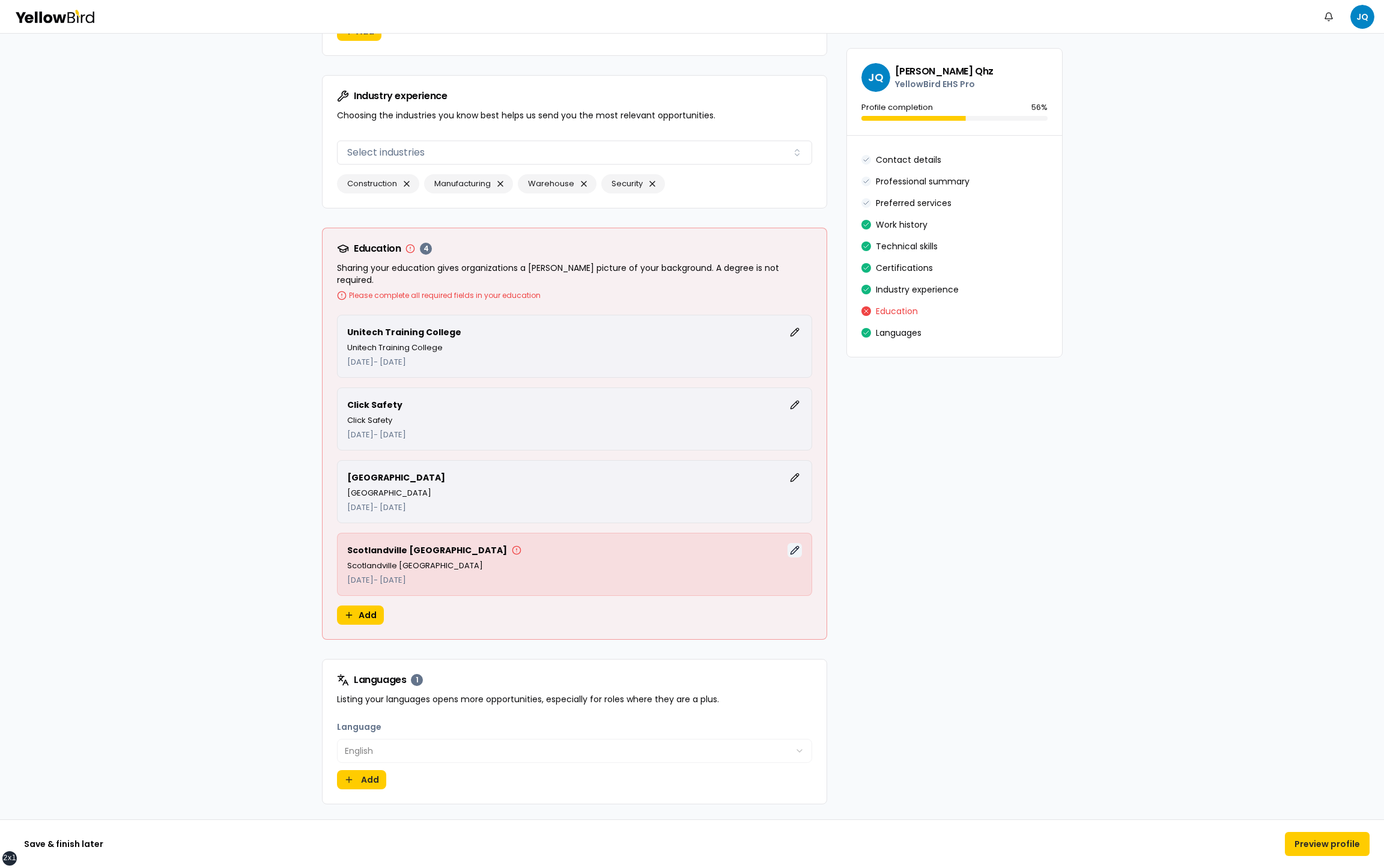
click at [794, 543] on button "Edit" at bounding box center [795, 550] width 15 height 15
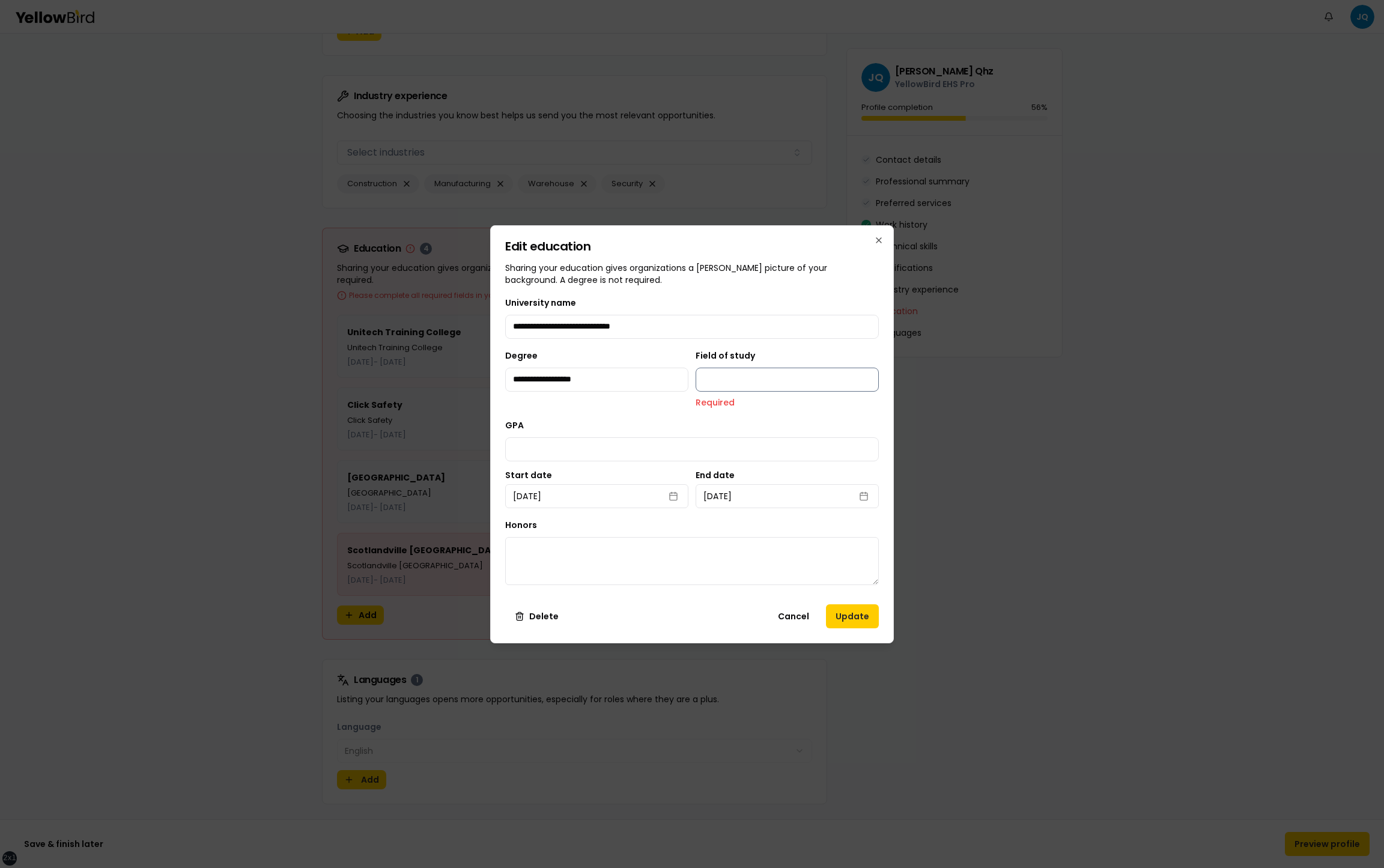
click at [752, 380] on input "Field of study" at bounding box center [787, 380] width 183 height 24
type input "**********"
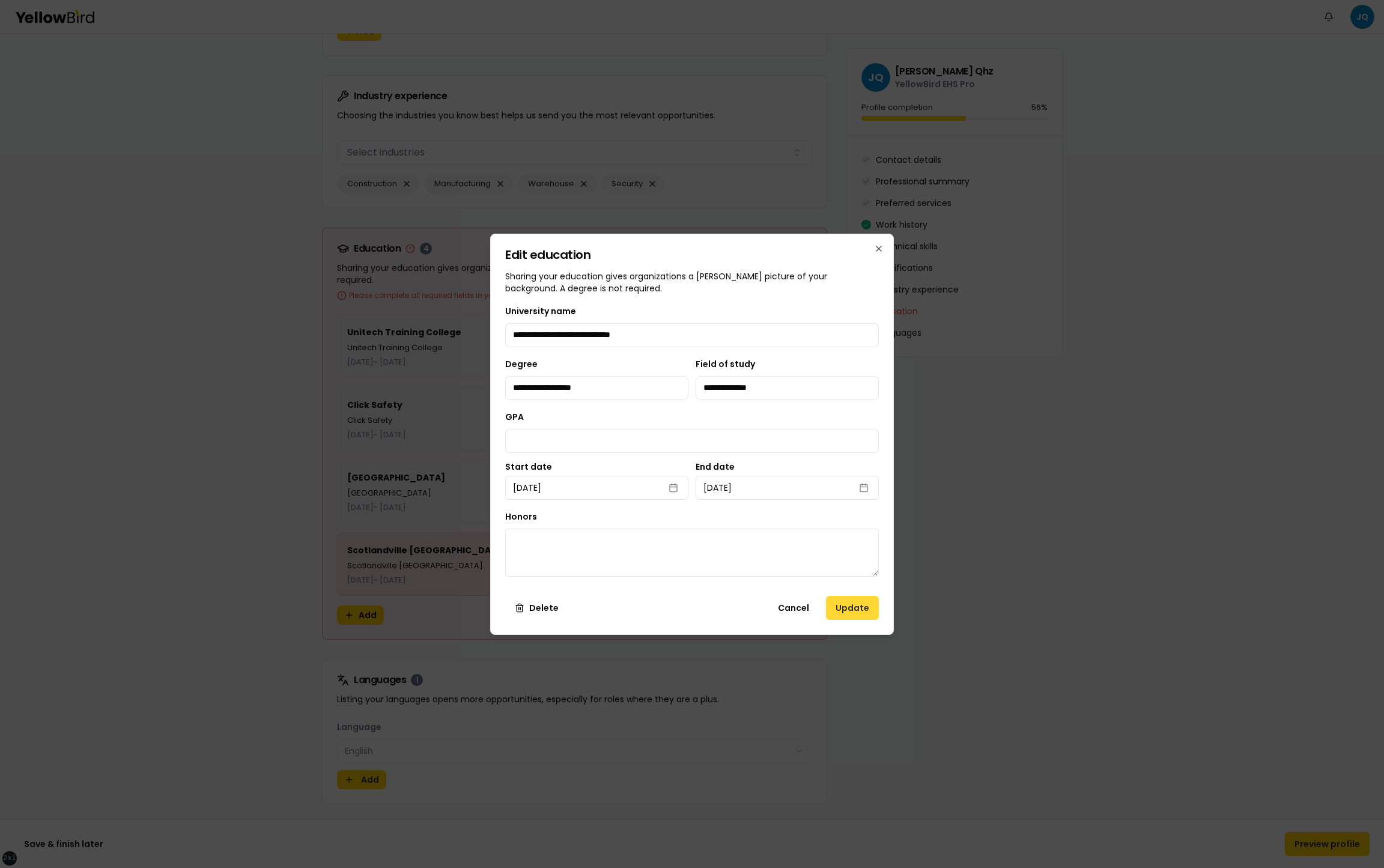
click at [837, 600] on button "Update" at bounding box center [853, 608] width 53 height 24
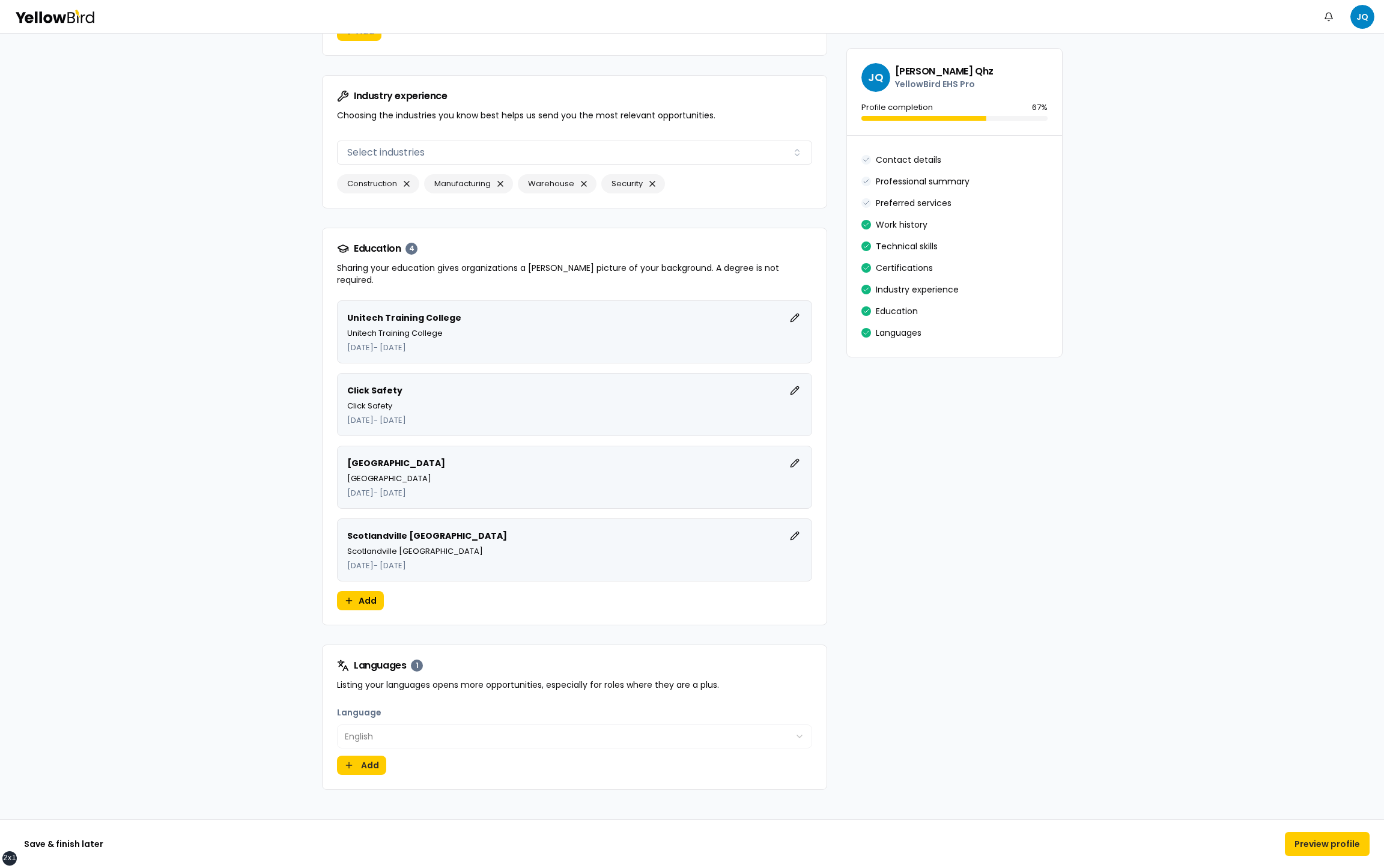
scroll to position [2710, 0]
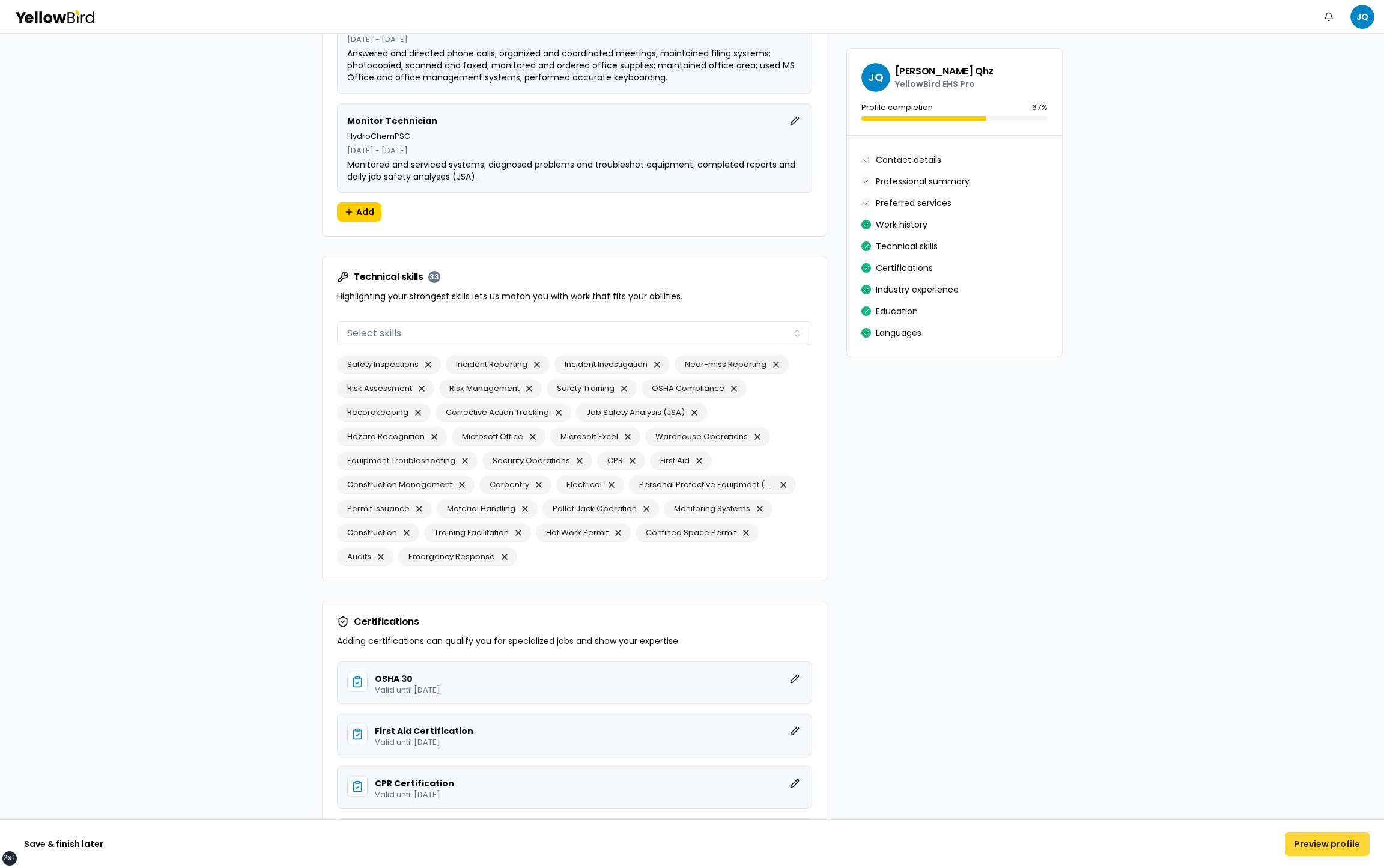
click at [1302, 848] on button "Preview profile" at bounding box center [1327, 844] width 85 height 24
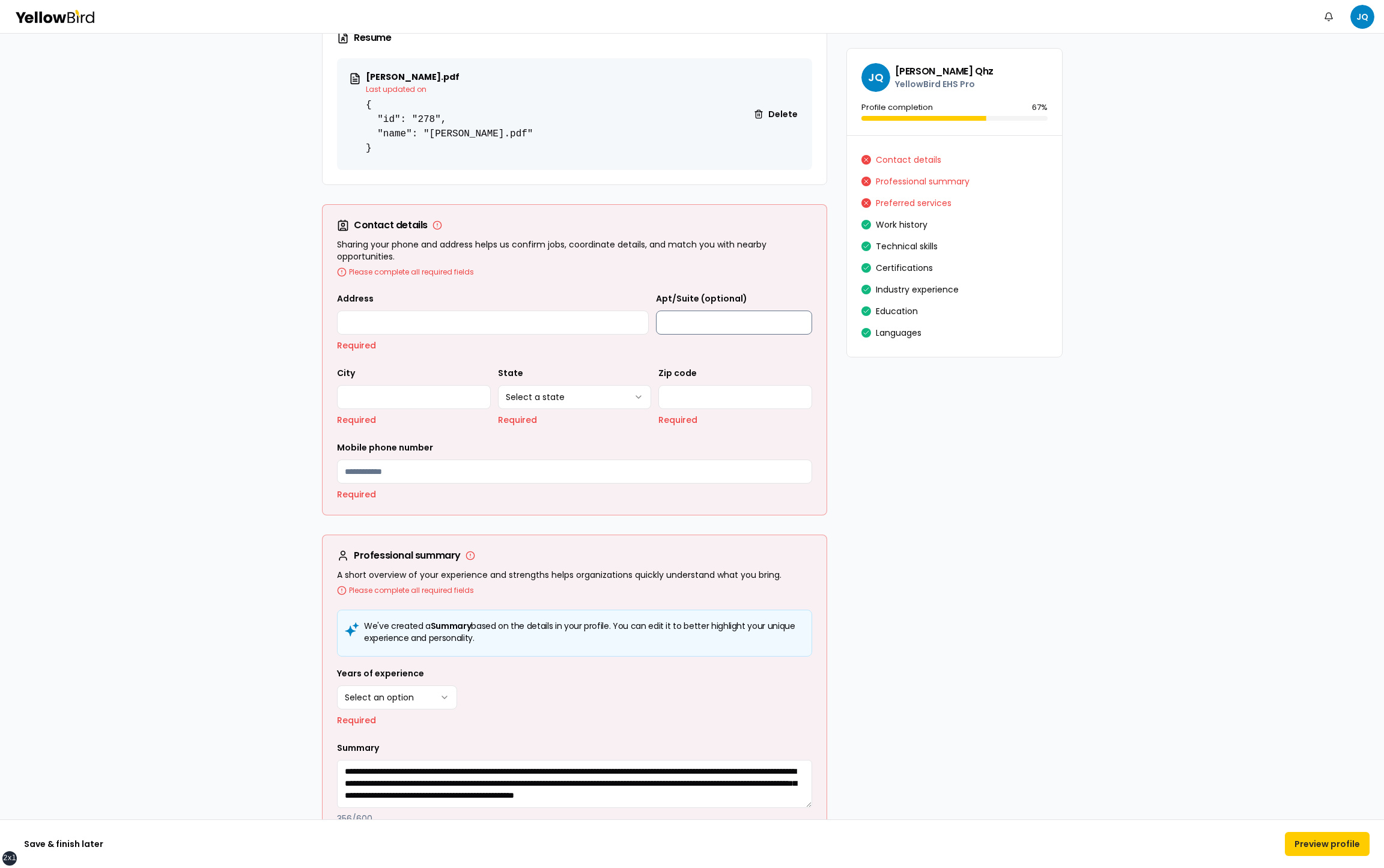
scroll to position [430, 0]
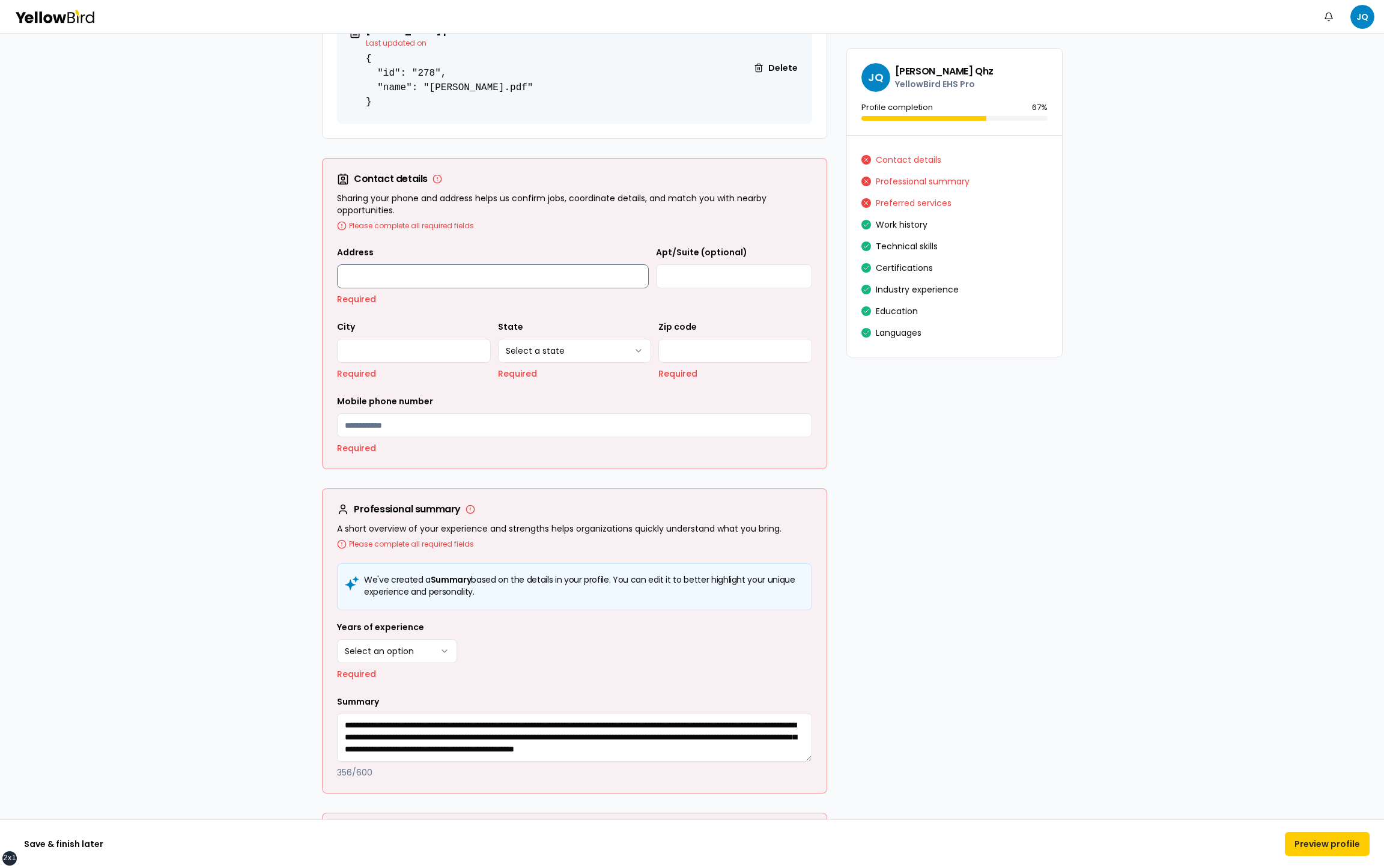
click at [433, 271] on input "Address" at bounding box center [493, 276] width 312 height 24
type input "**********"
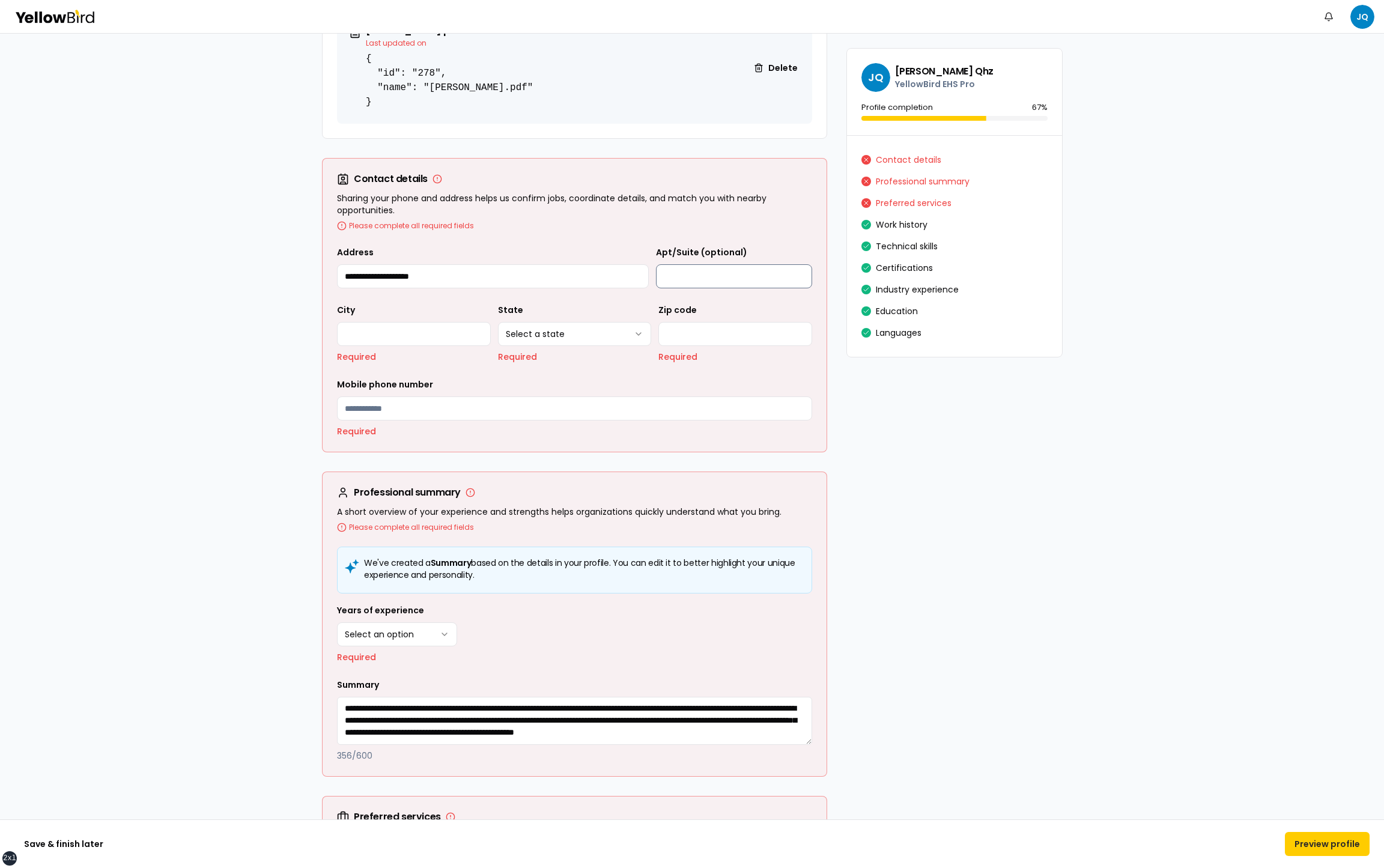
click at [702, 284] on input "Apt/Suite (optional)" at bounding box center [734, 276] width 156 height 24
type input "**********"
click at [430, 330] on input "City" at bounding box center [414, 334] width 154 height 24
type input "*******"
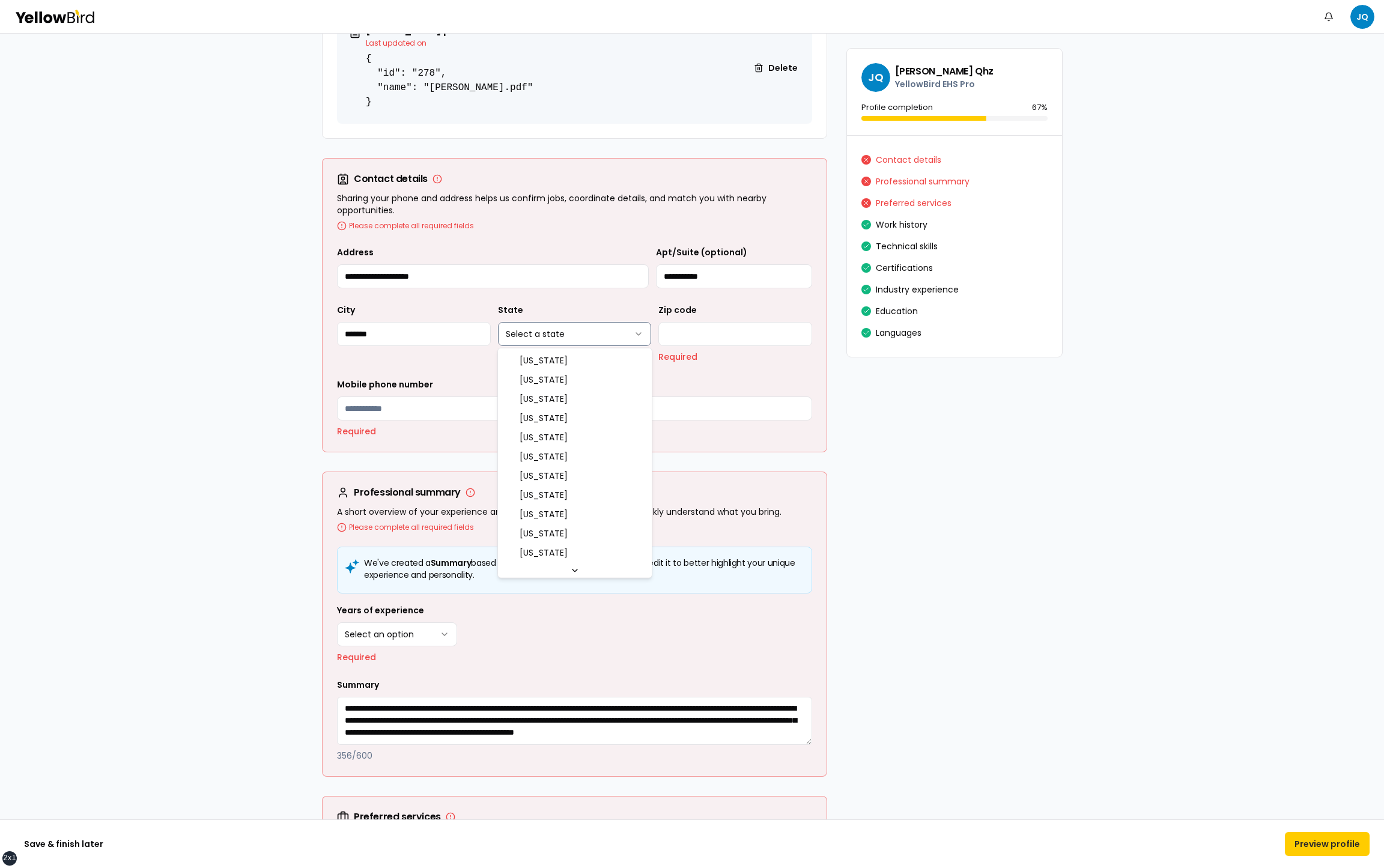
click at [567, 334] on html "xs sm md lg xl 2xl Notifications JQ Review and perfect your profile We've fille…" at bounding box center [692, 434] width 1384 height 868
select select "**"
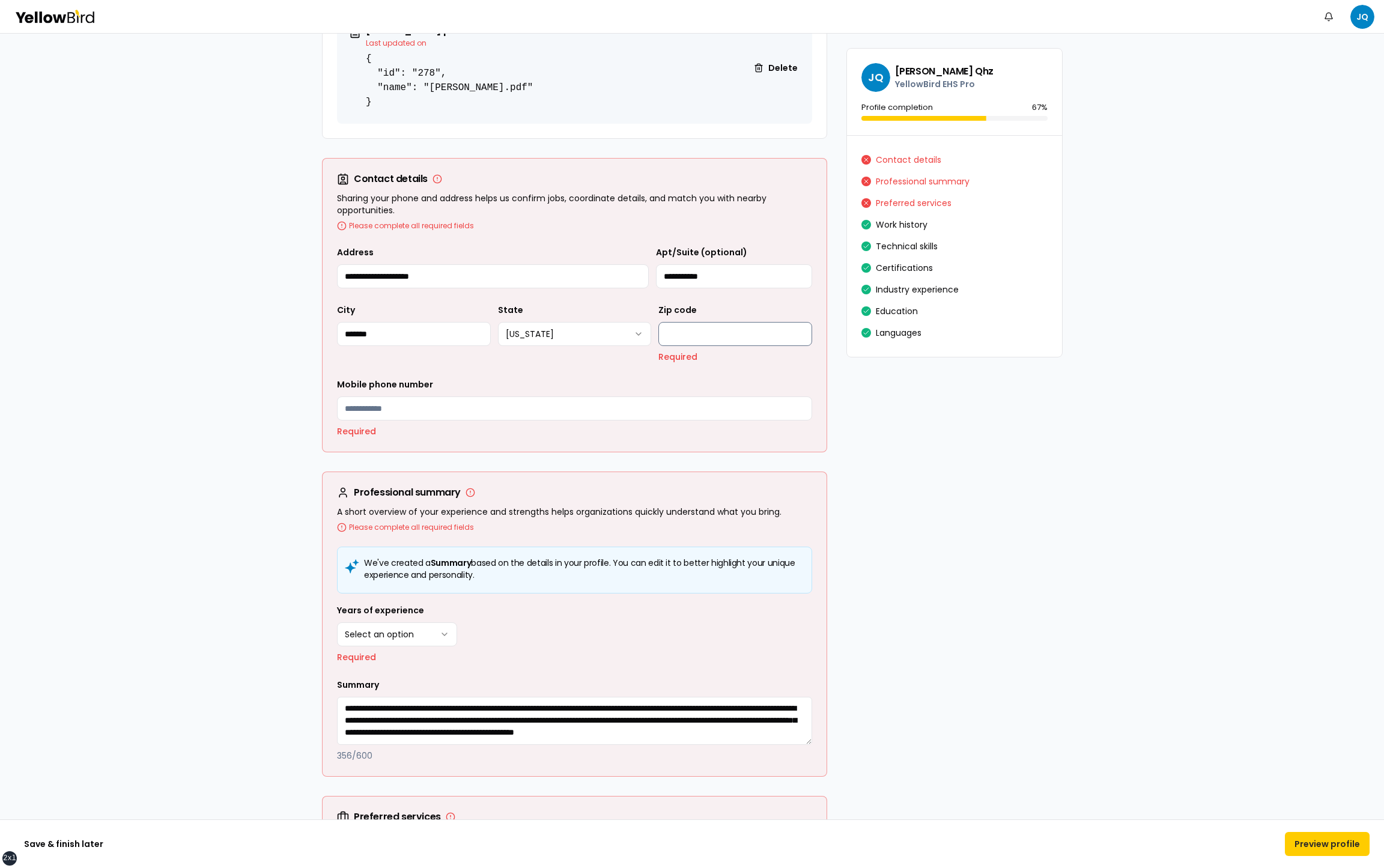
click at [695, 330] on input "Zip code" at bounding box center [735, 334] width 154 height 24
type input "*****"
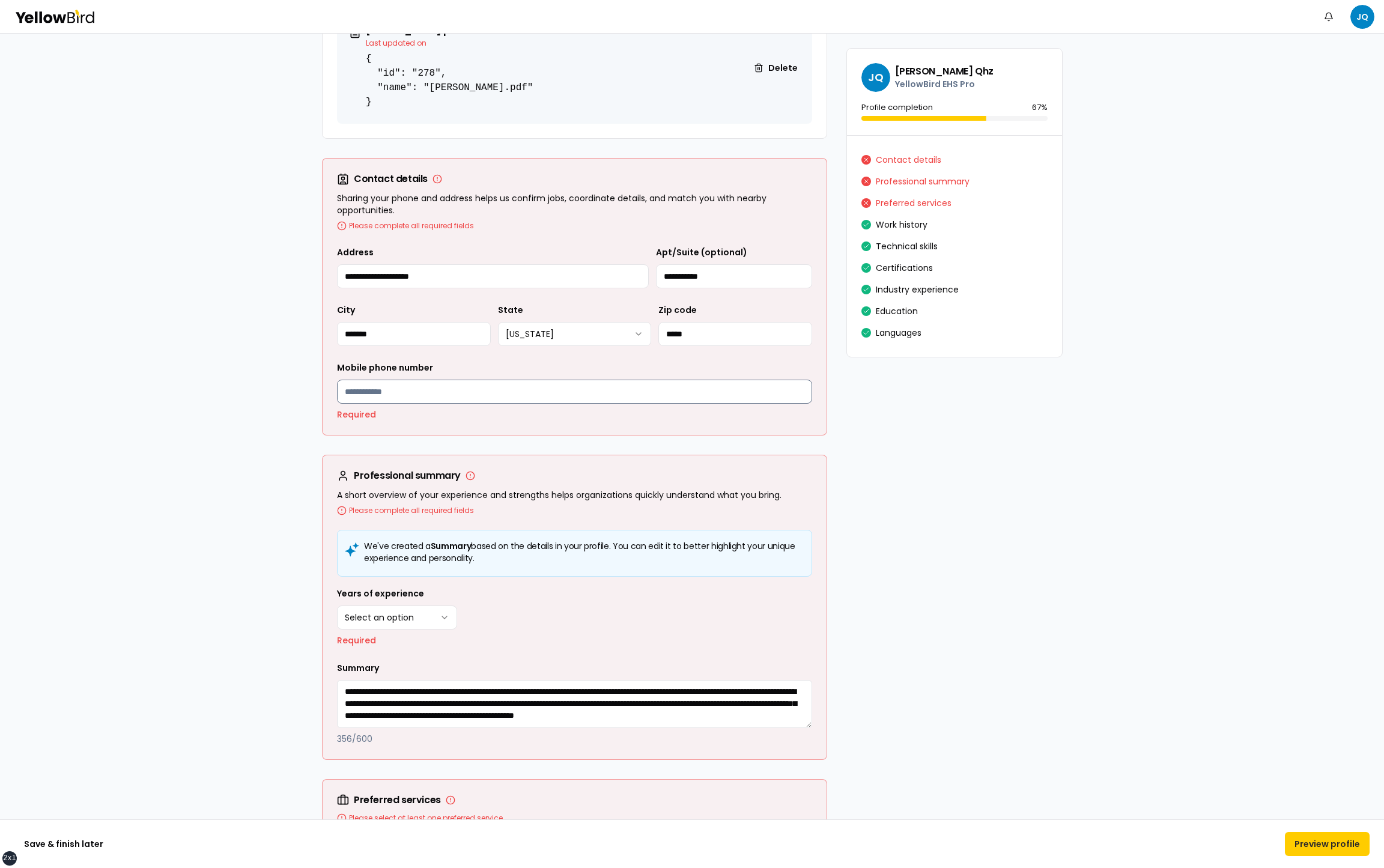
click at [468, 393] on input "Mobile phone number" at bounding box center [575, 392] width 476 height 24
type input "**********"
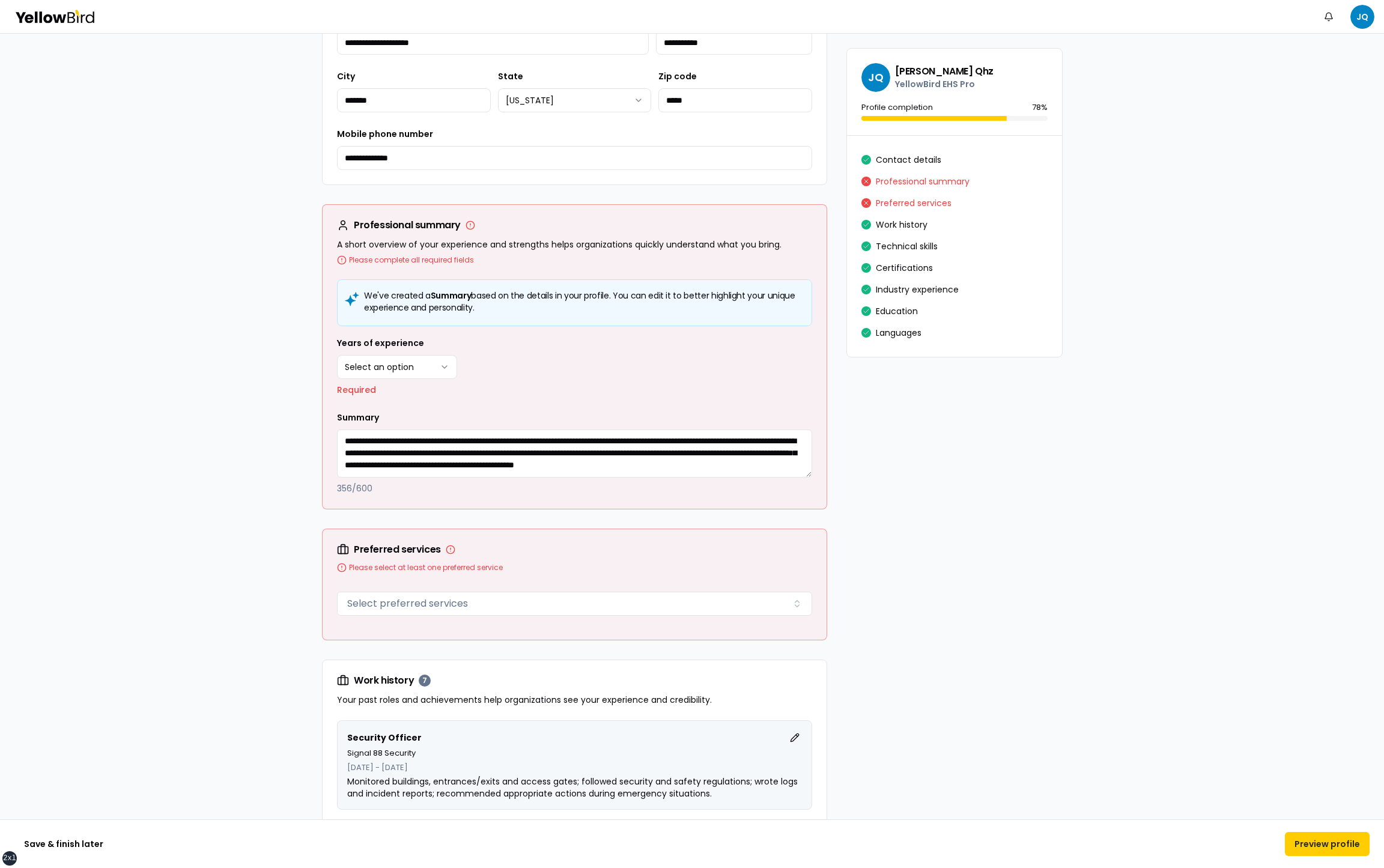
scroll to position [663, 0]
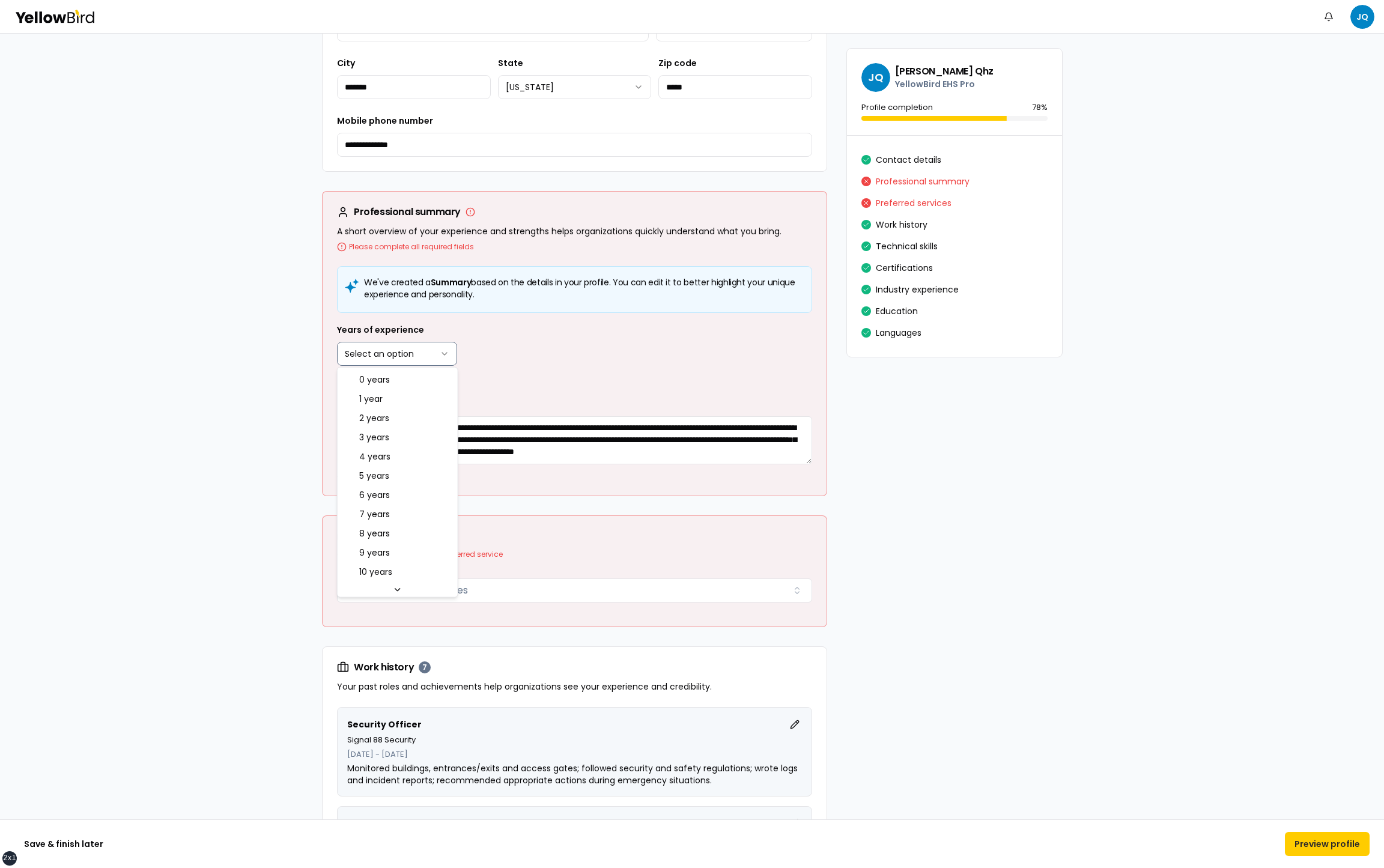
click at [407, 345] on html "xs sm md lg xl 2xl Notifications JQ Review and perfect your profile We've fille…" at bounding box center [692, 434] width 1384 height 868
select select "****"
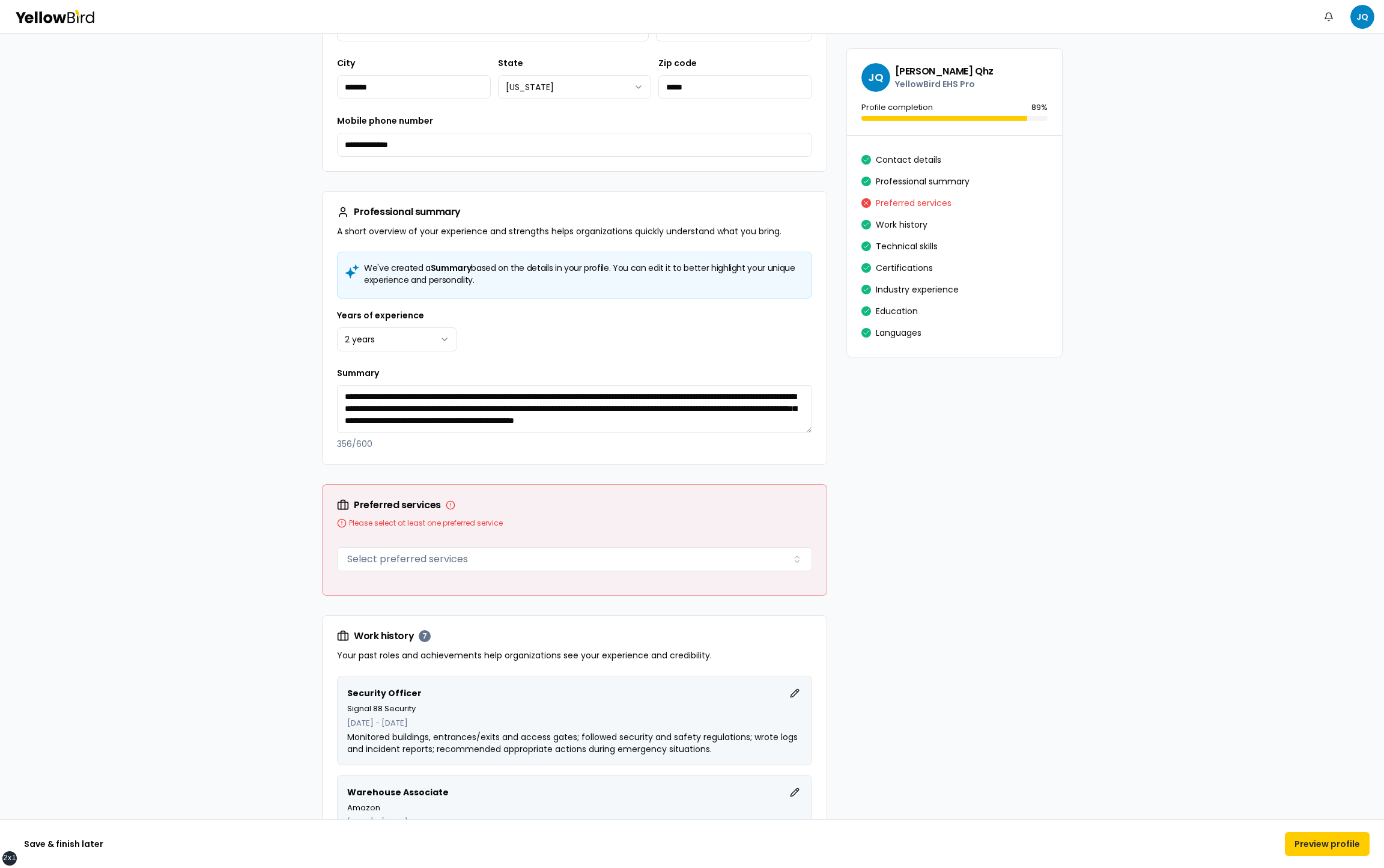
click at [546, 368] on div "**********" at bounding box center [575, 408] width 476 height 84
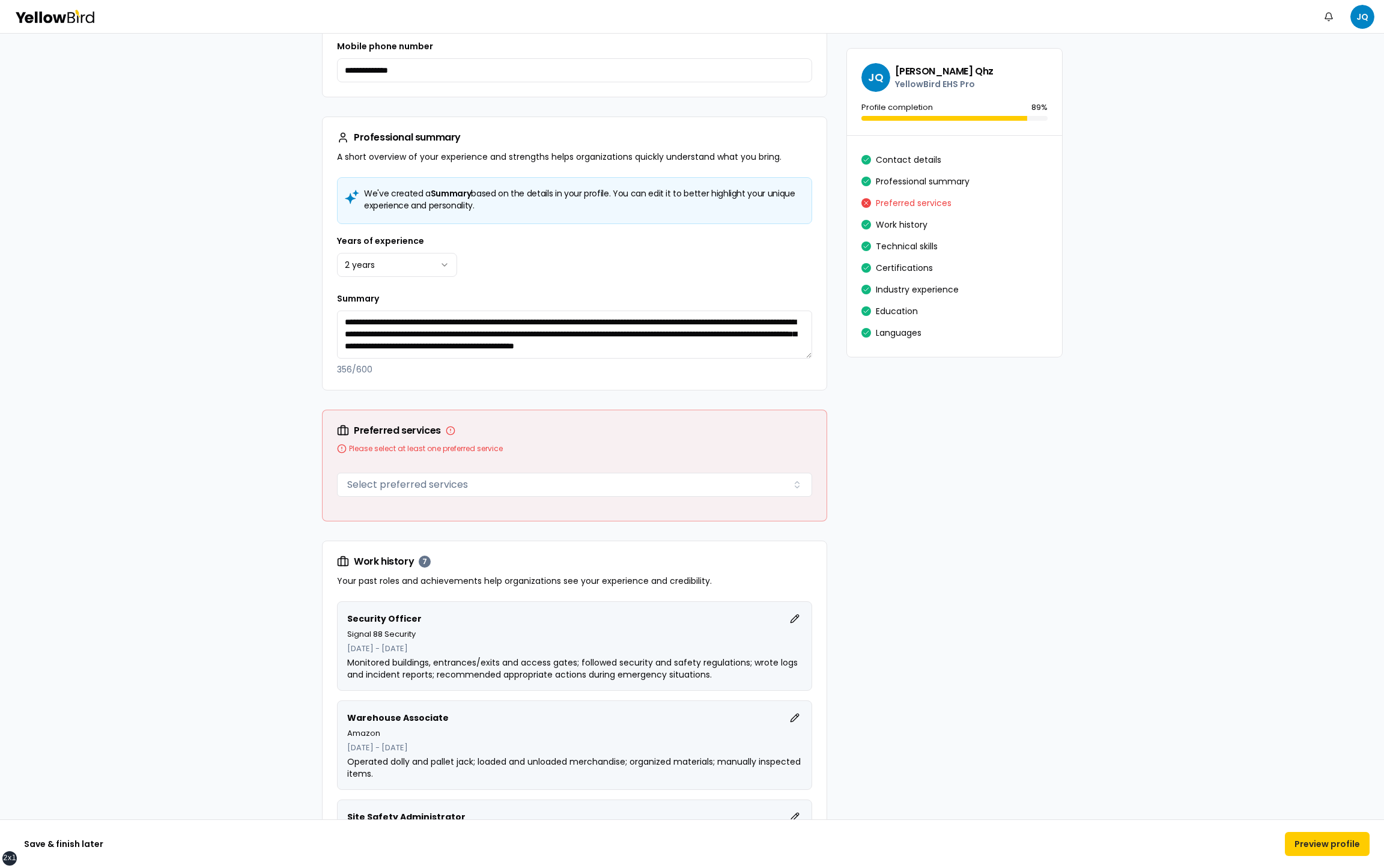
scroll to position [845, 0]
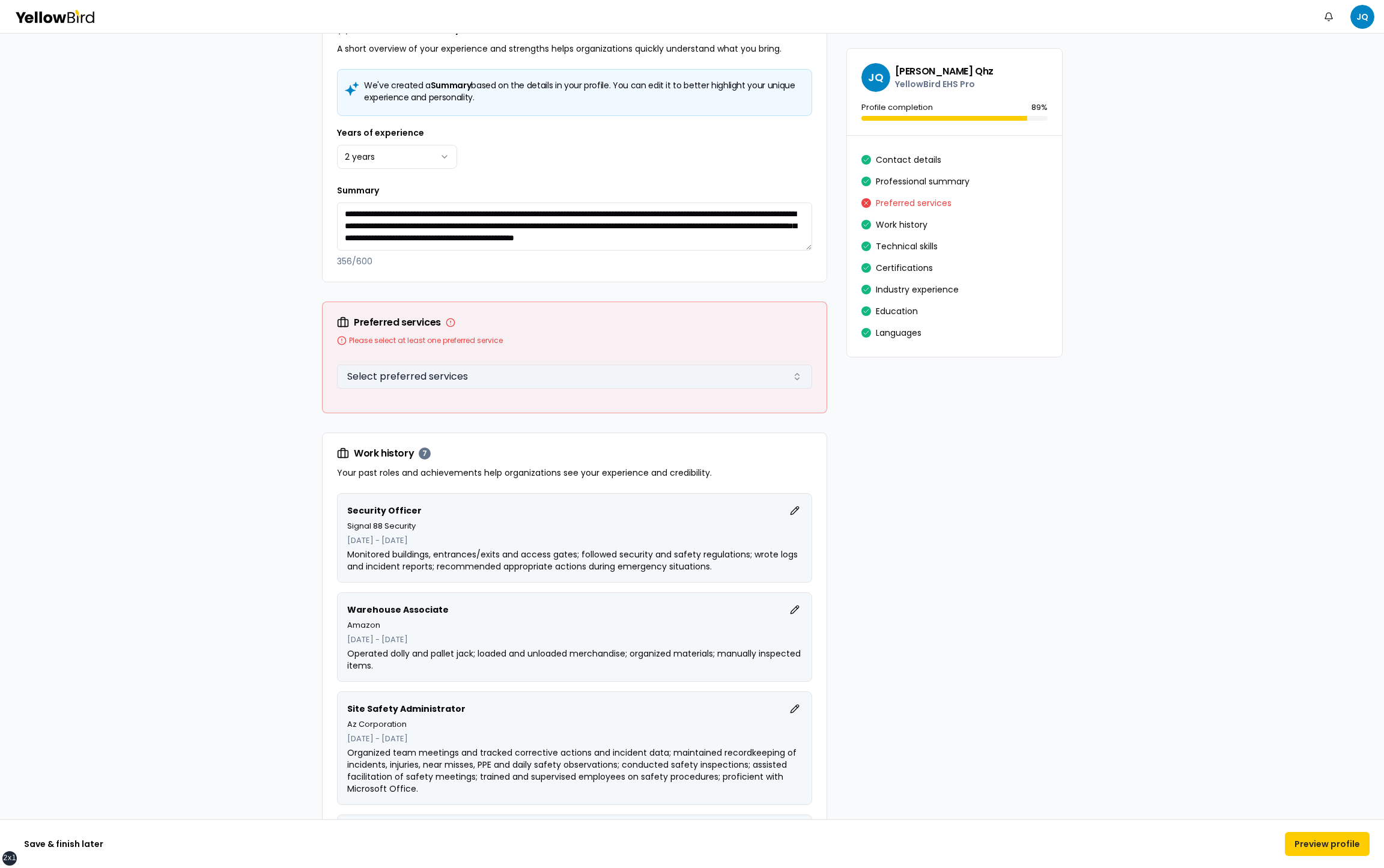
click at [550, 372] on button "Select preferred services" at bounding box center [575, 376] width 476 height 24
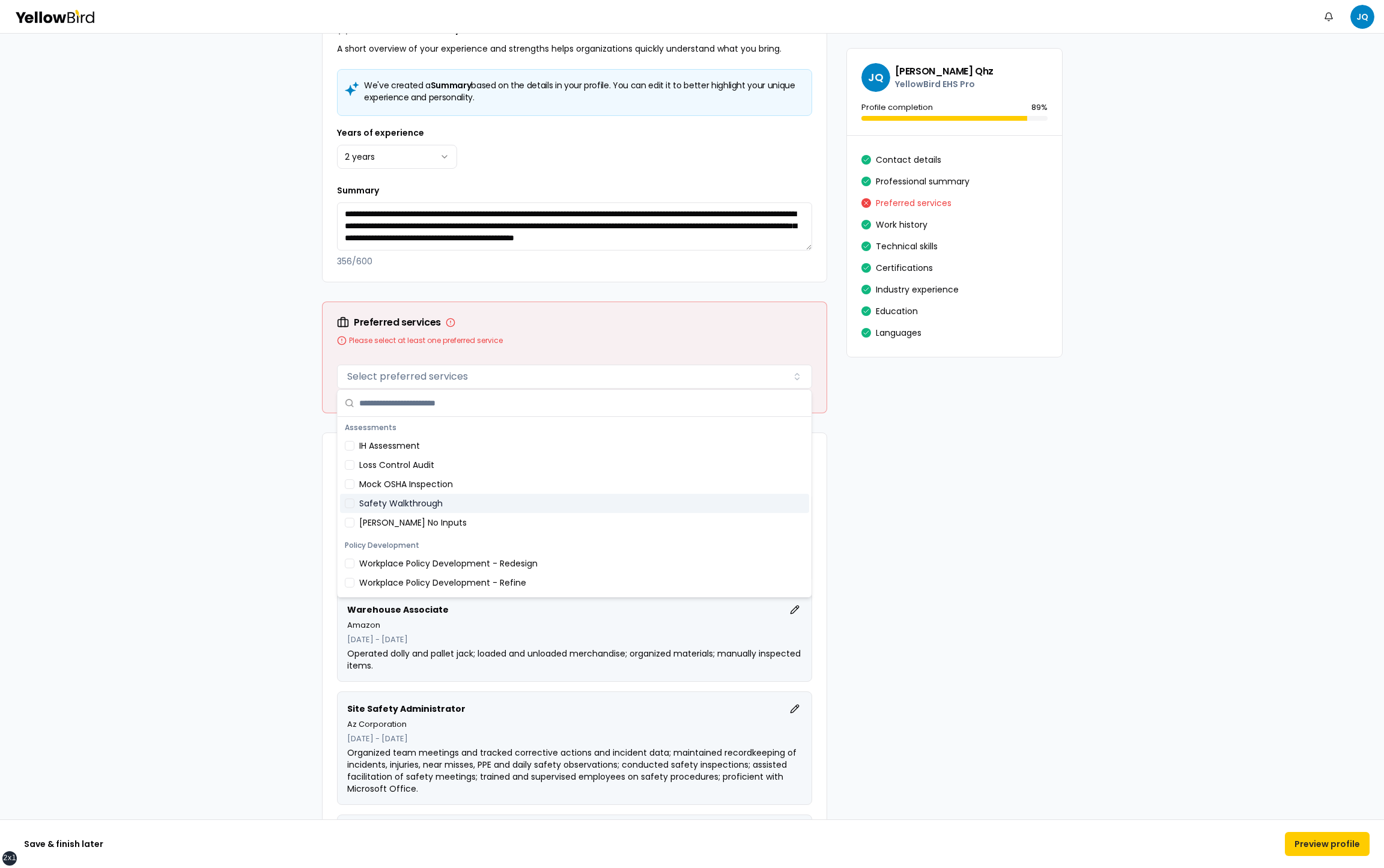
click at [509, 496] on div "Safety Walkthrough" at bounding box center [575, 504] width 469 height 19
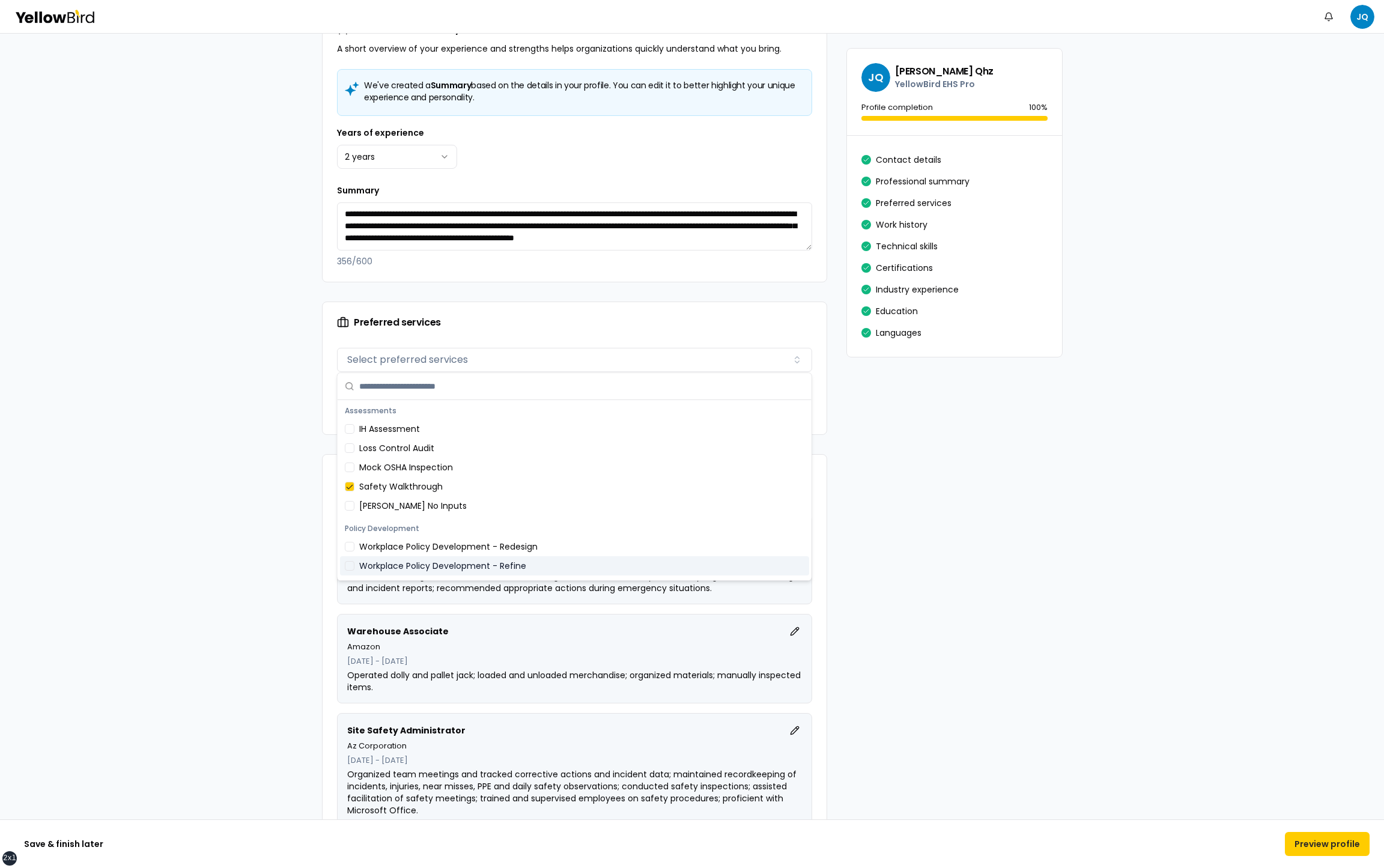
click at [512, 570] on div "Workplace Policy Development - Refine" at bounding box center [575, 566] width 469 height 19
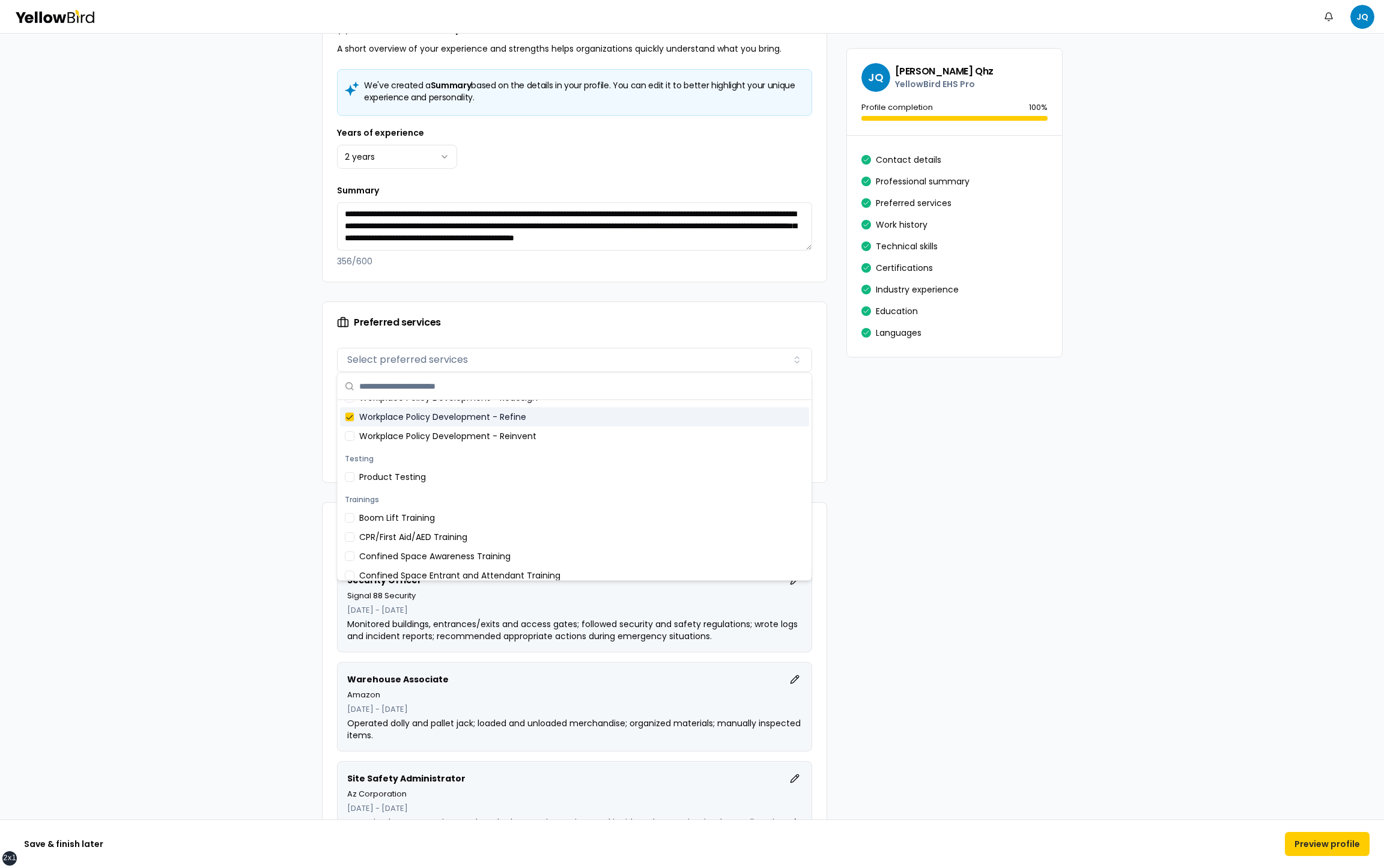
scroll to position [445, 0]
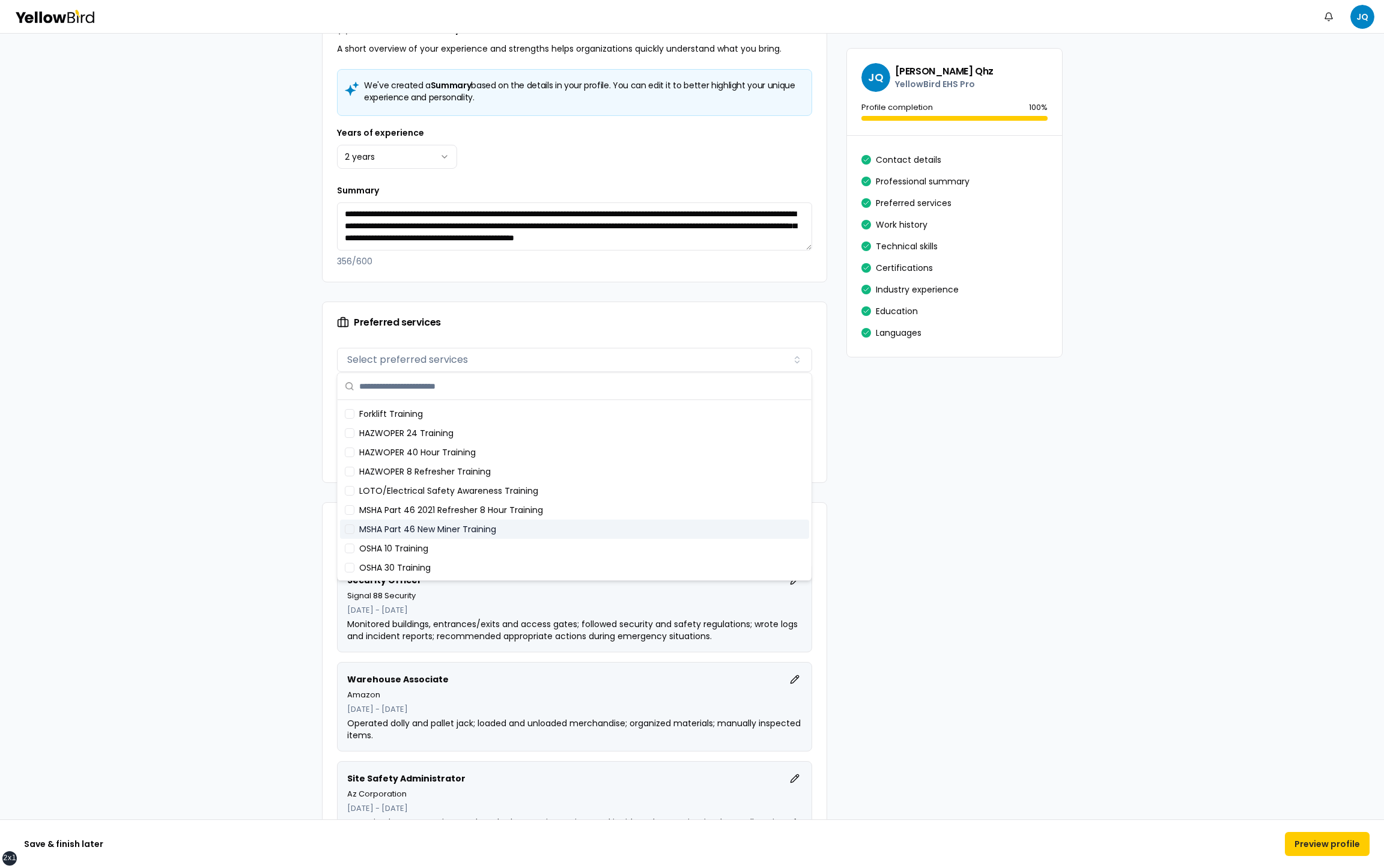
click at [510, 523] on div "MSHA Part 46 New Miner Training" at bounding box center [575, 530] width 469 height 19
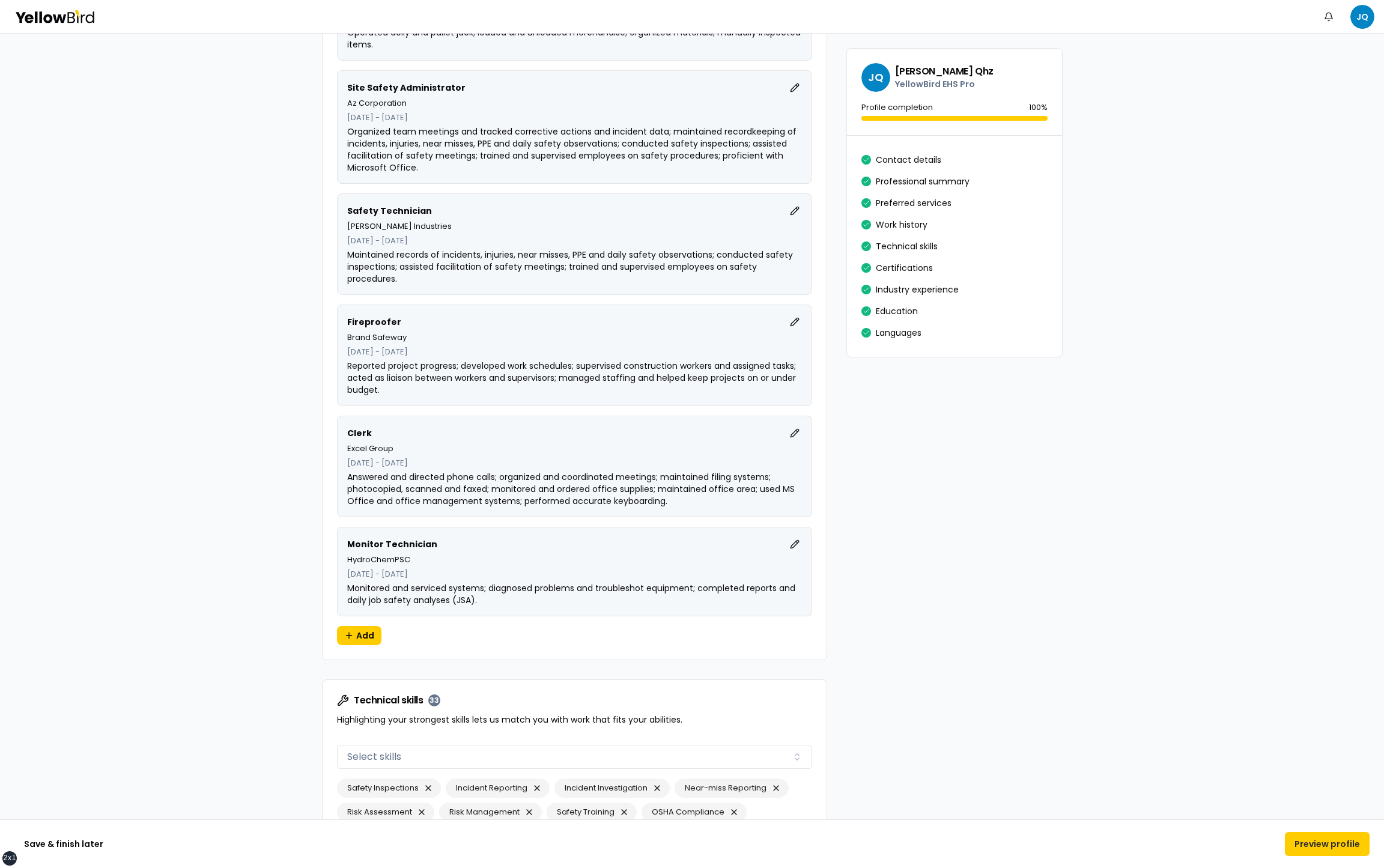
scroll to position [1649, 0]
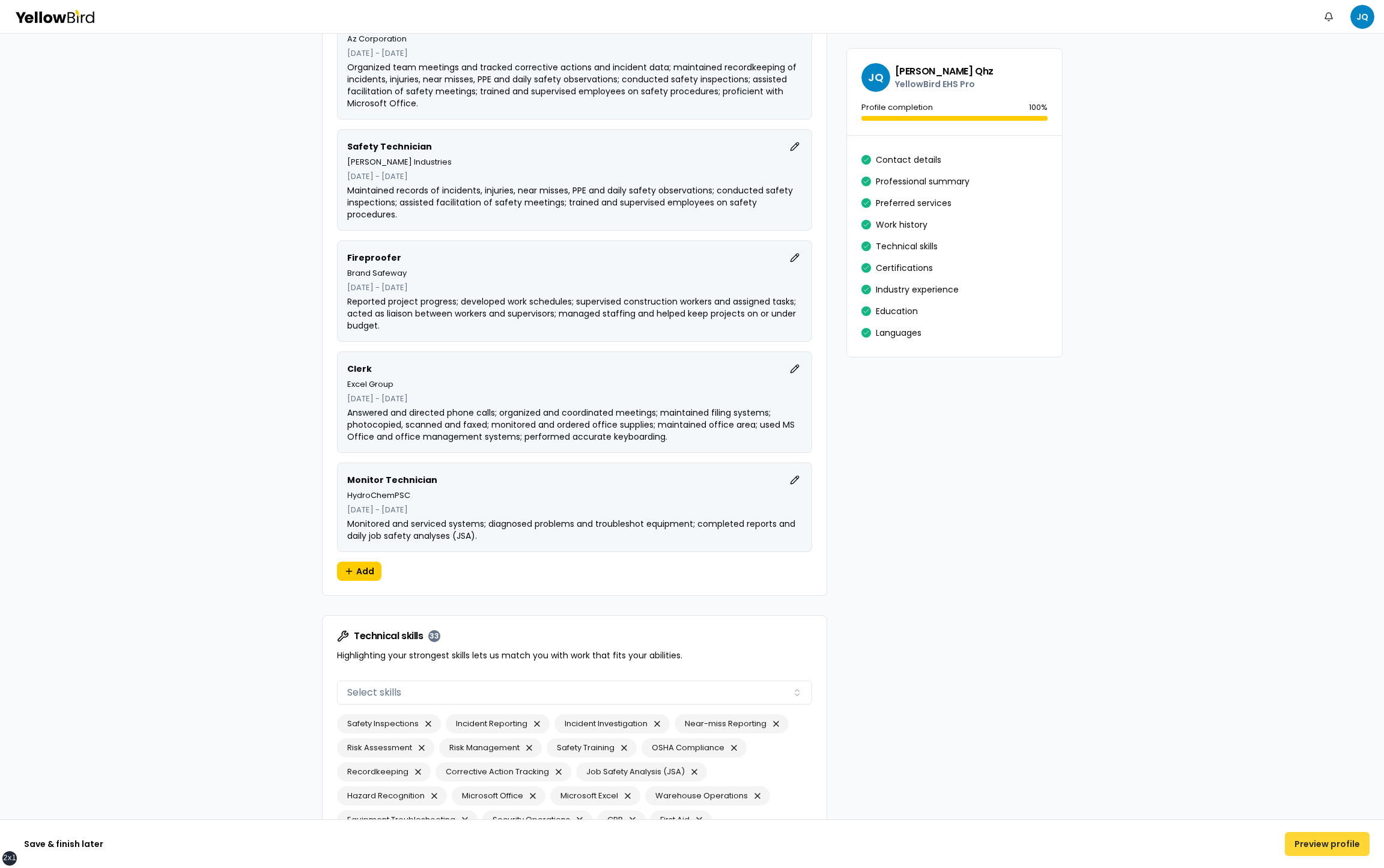
click at [1328, 837] on button "Preview profile" at bounding box center [1327, 844] width 85 height 24
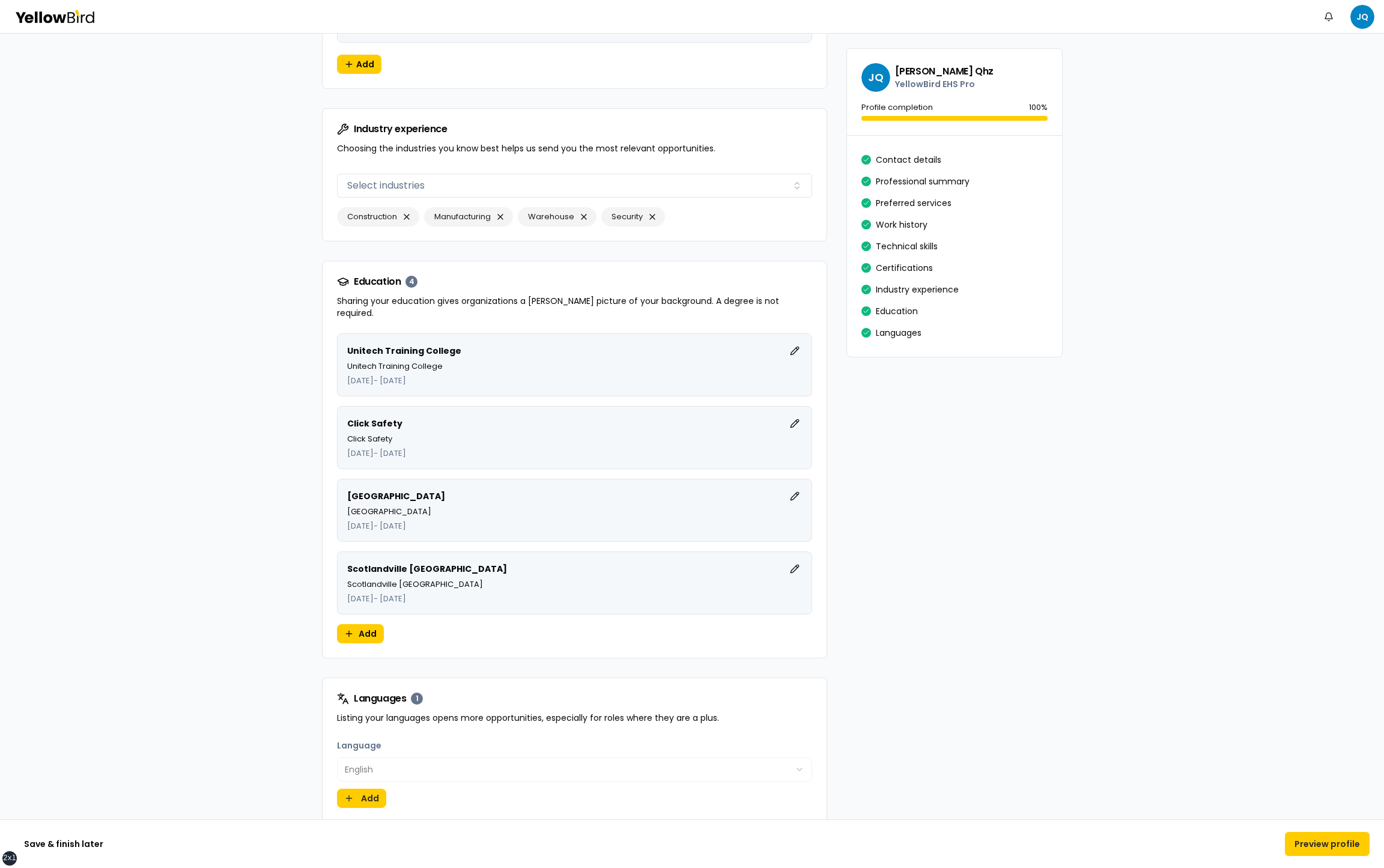
scroll to position [2845, 0]
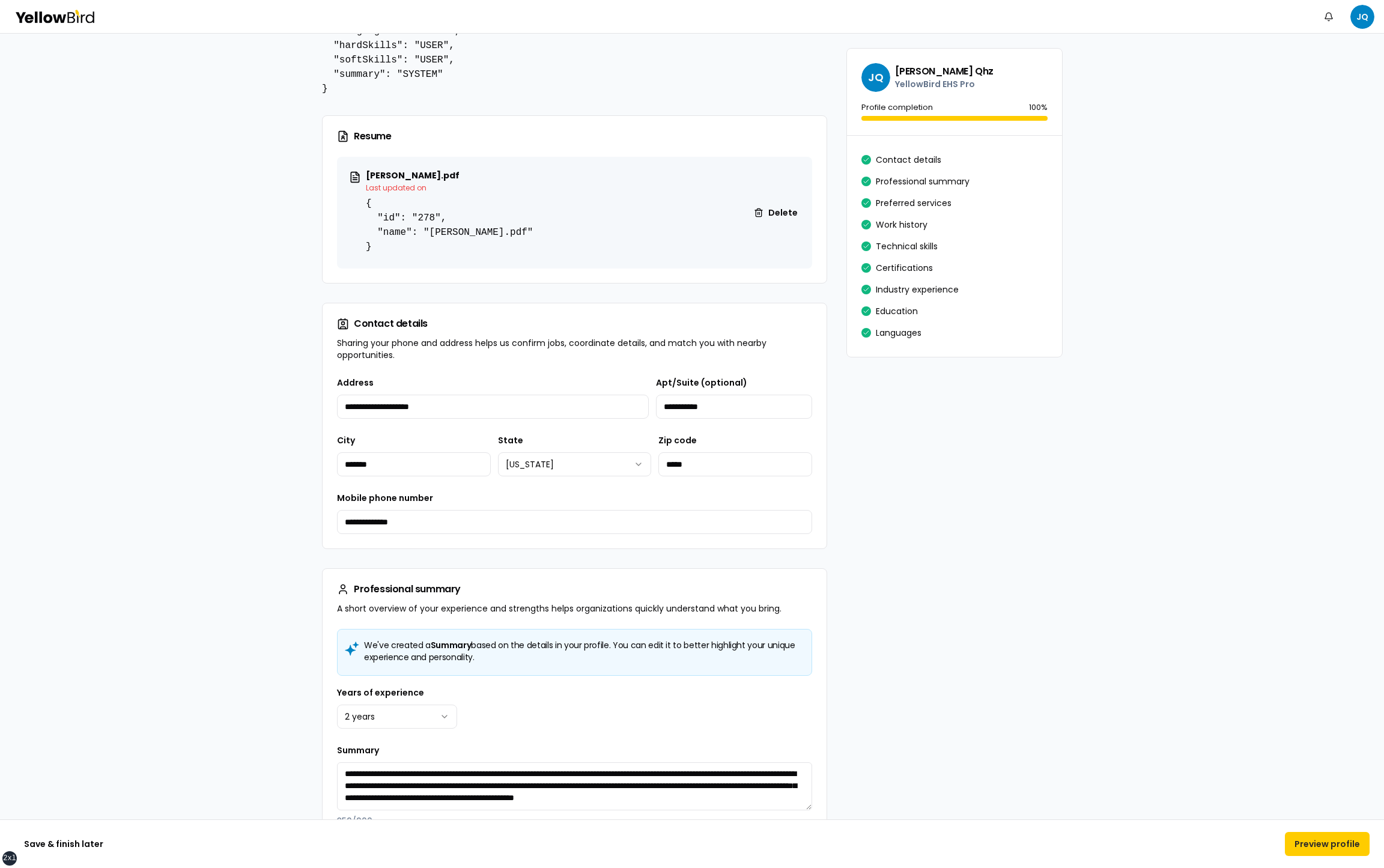
scroll to position [0, 0]
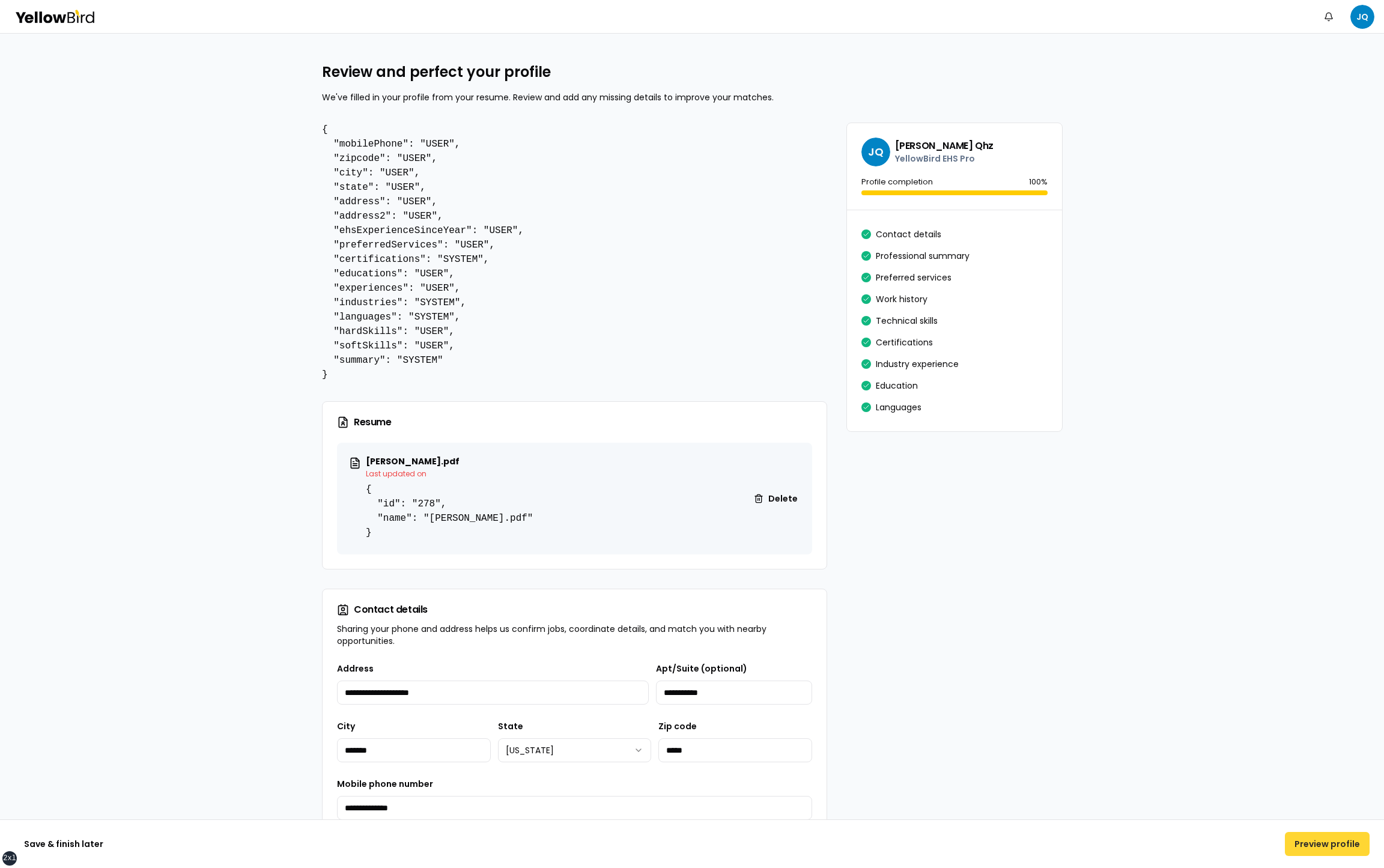
click at [1332, 845] on button "Preview profile" at bounding box center [1327, 844] width 85 height 24
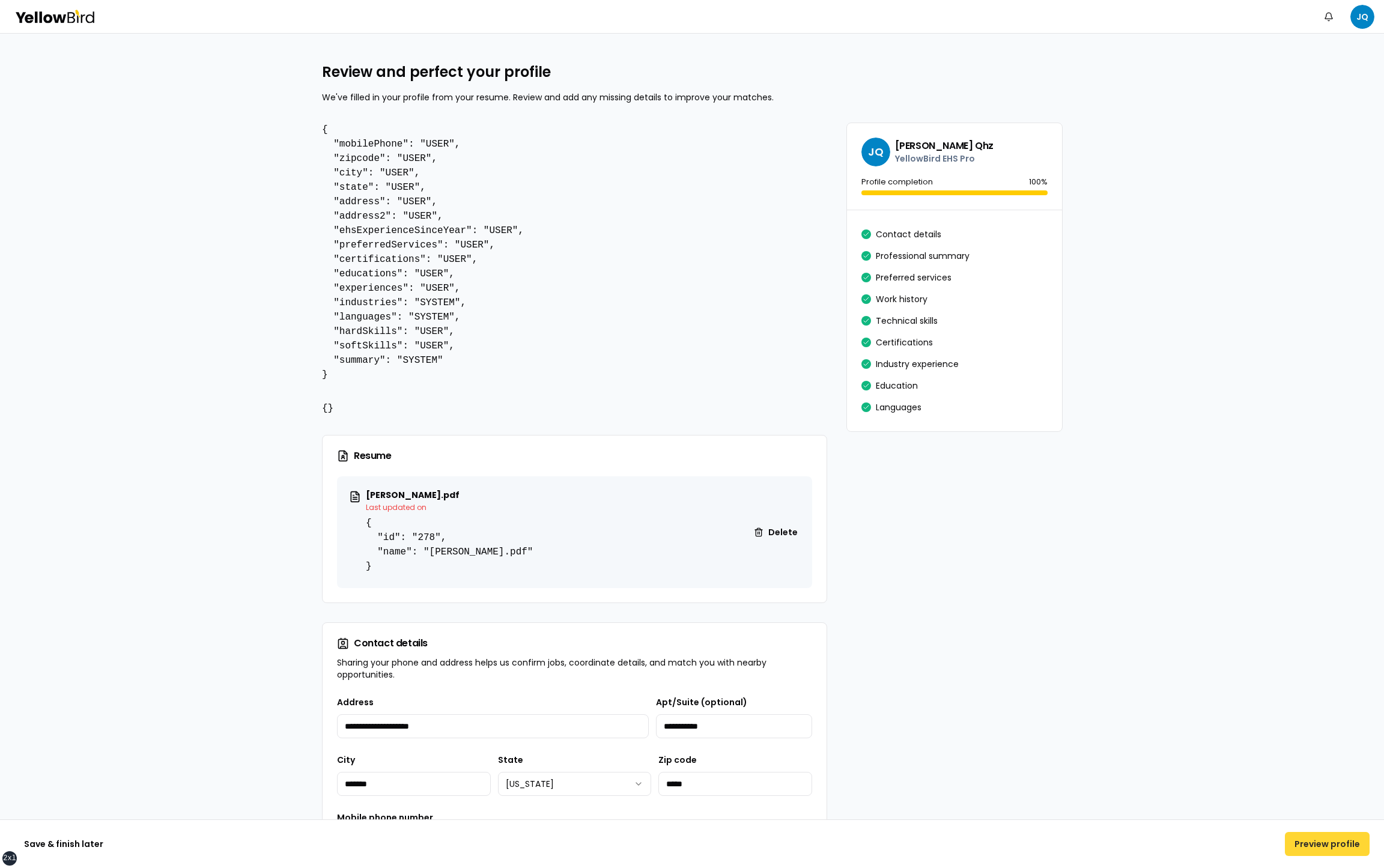
click at [1320, 839] on button "Preview profile" at bounding box center [1327, 844] width 85 height 24
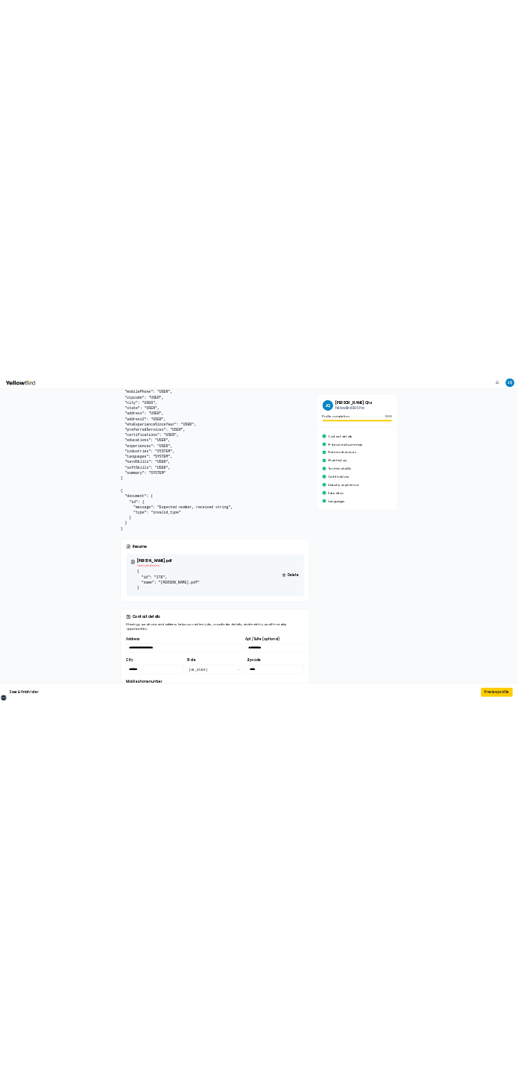
scroll to position [157, 0]
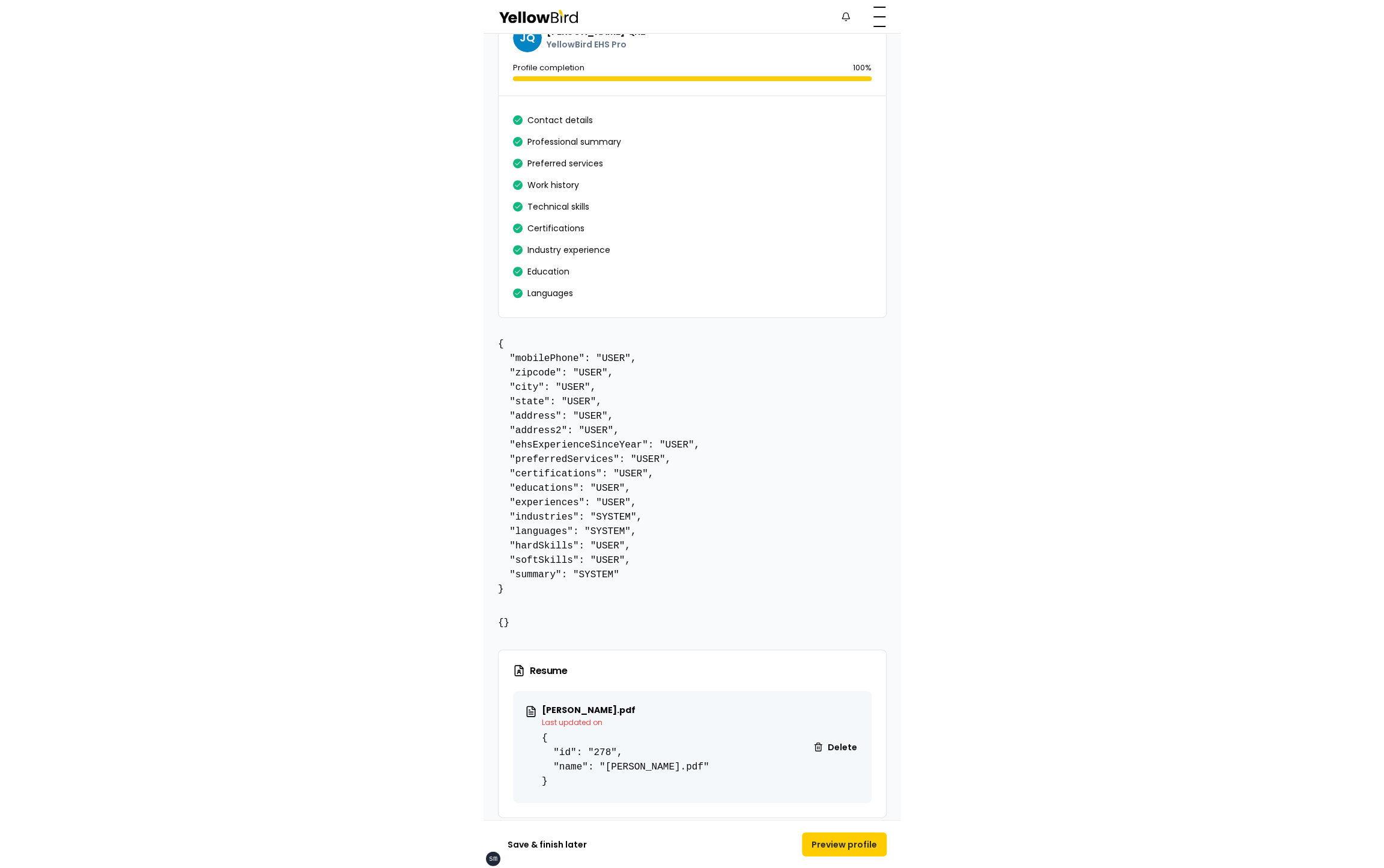
scroll to position [0, 0]
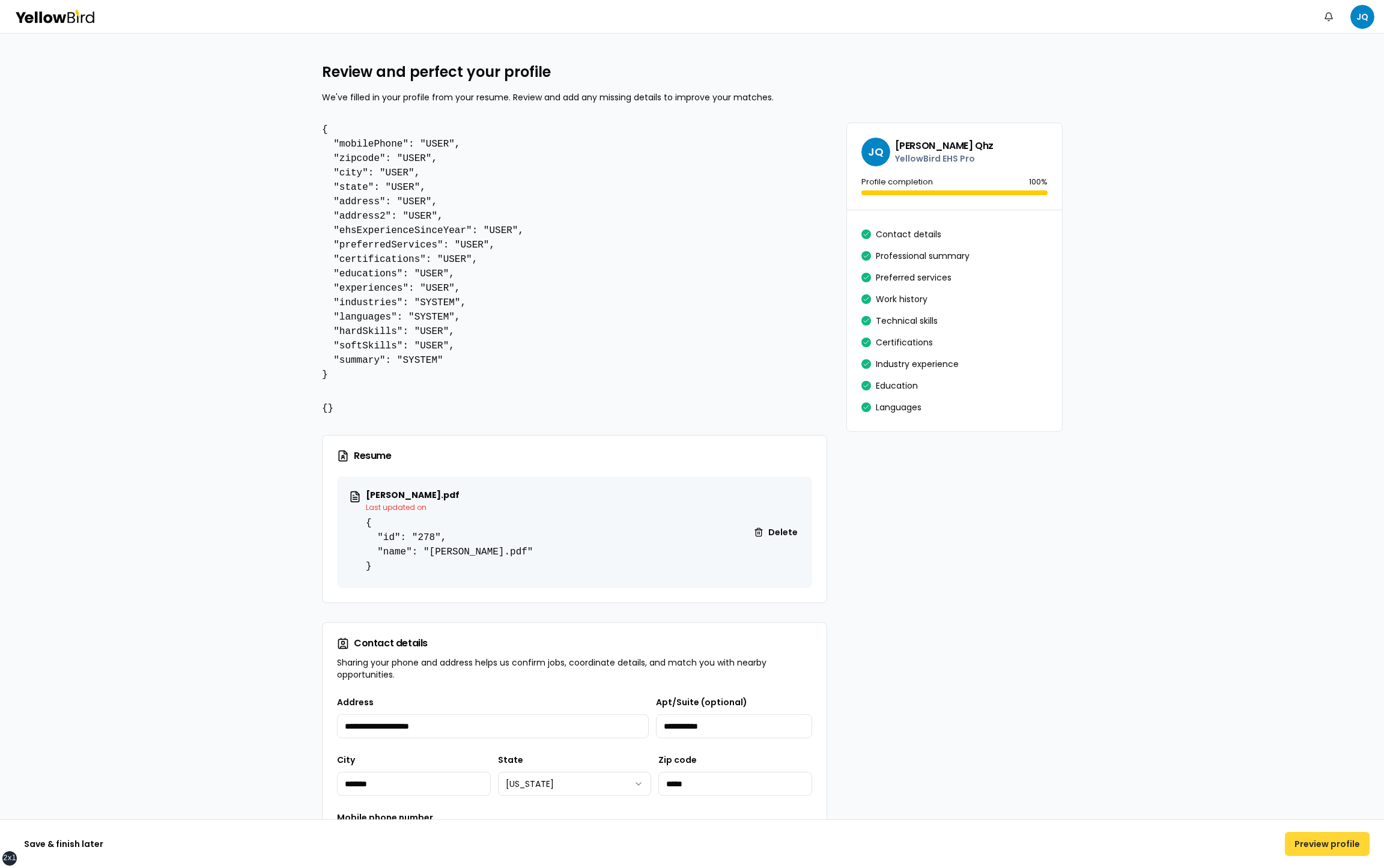
click at [1315, 845] on button "Preview profile" at bounding box center [1327, 844] width 85 height 24
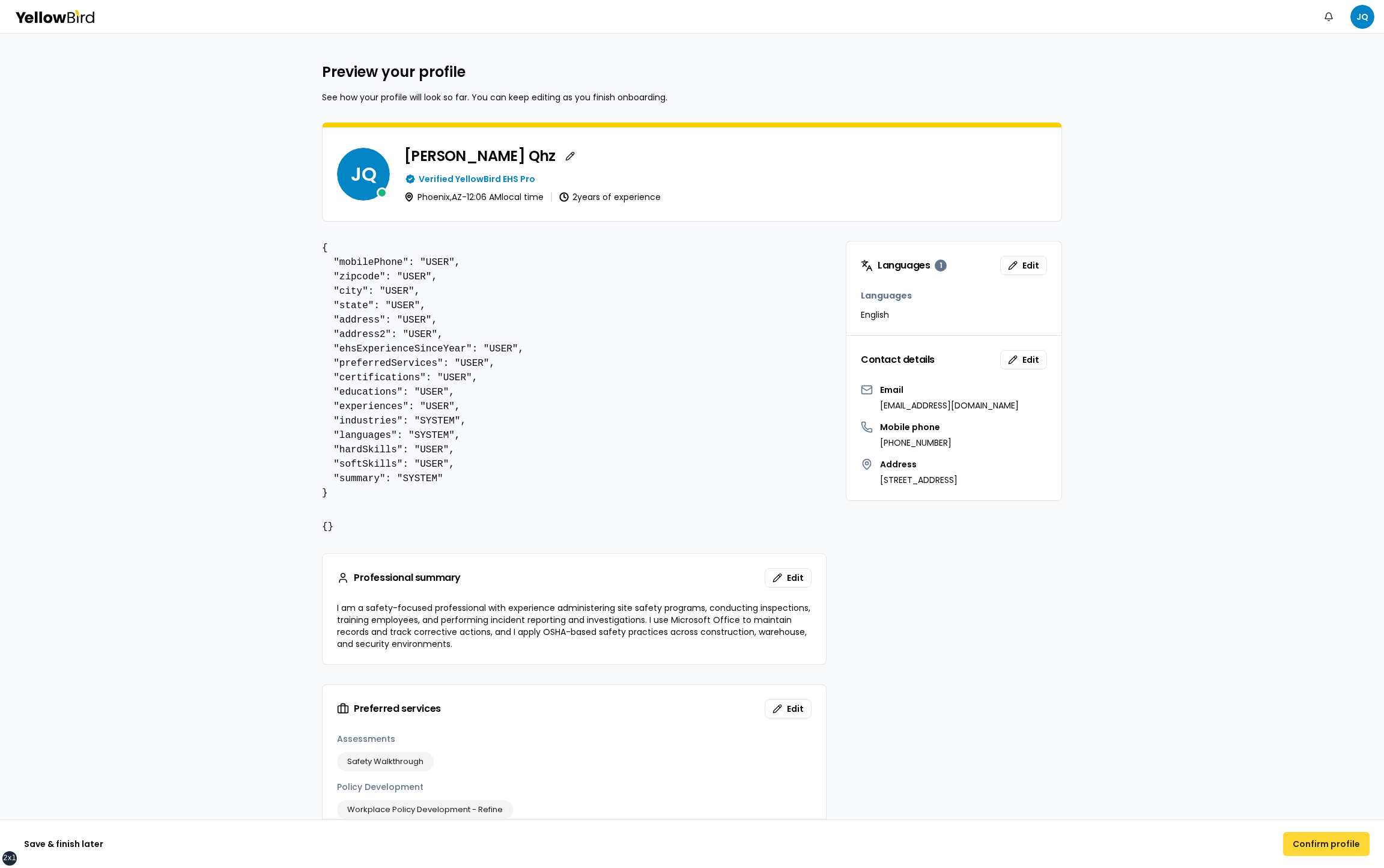
click at [1313, 843] on button "Confirm profile" at bounding box center [1326, 844] width 86 height 24
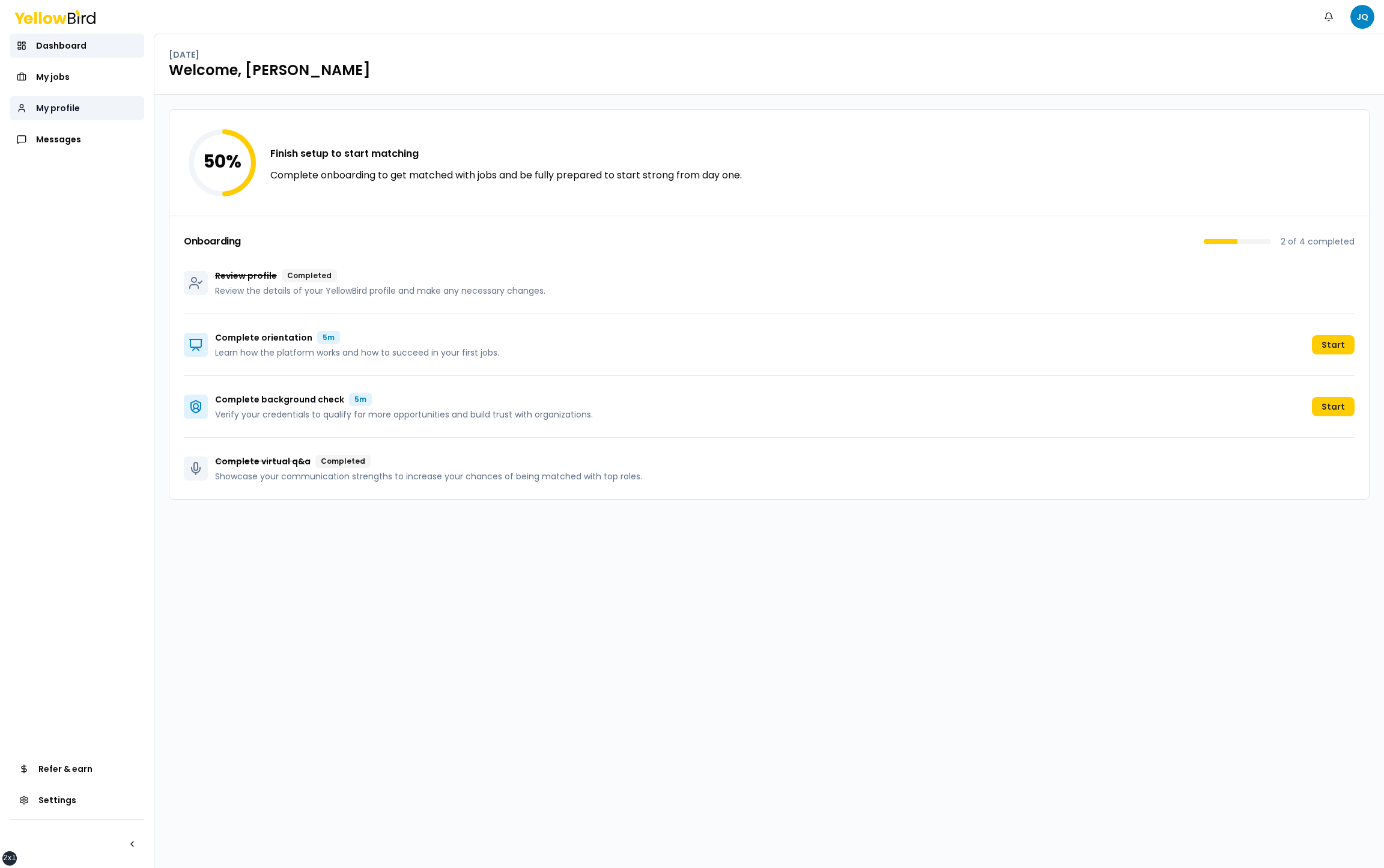
click at [64, 109] on span "My profile" at bounding box center [58, 108] width 44 height 12
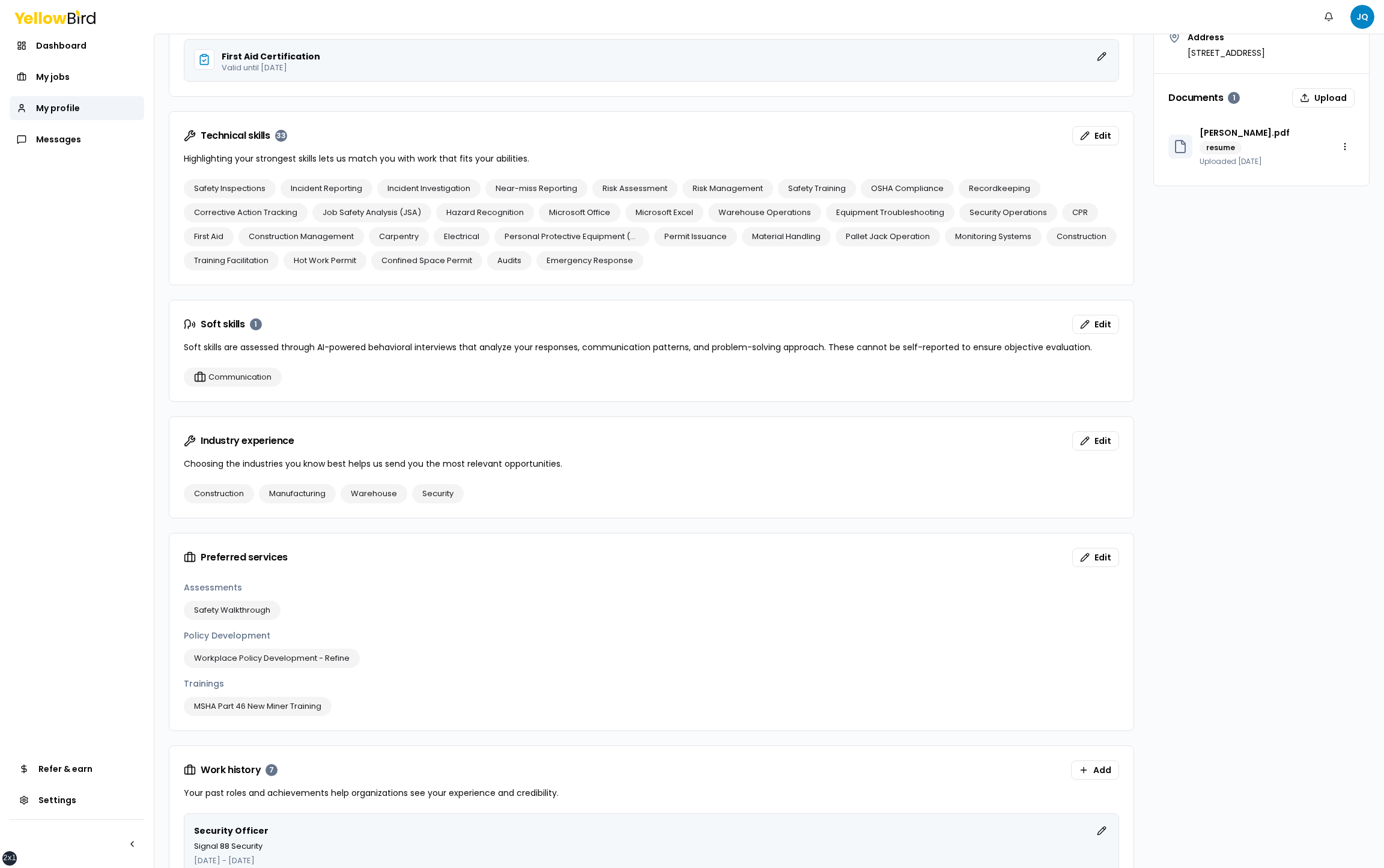
scroll to position [451, 0]
click at [1087, 316] on button "Edit" at bounding box center [1095, 324] width 47 height 19
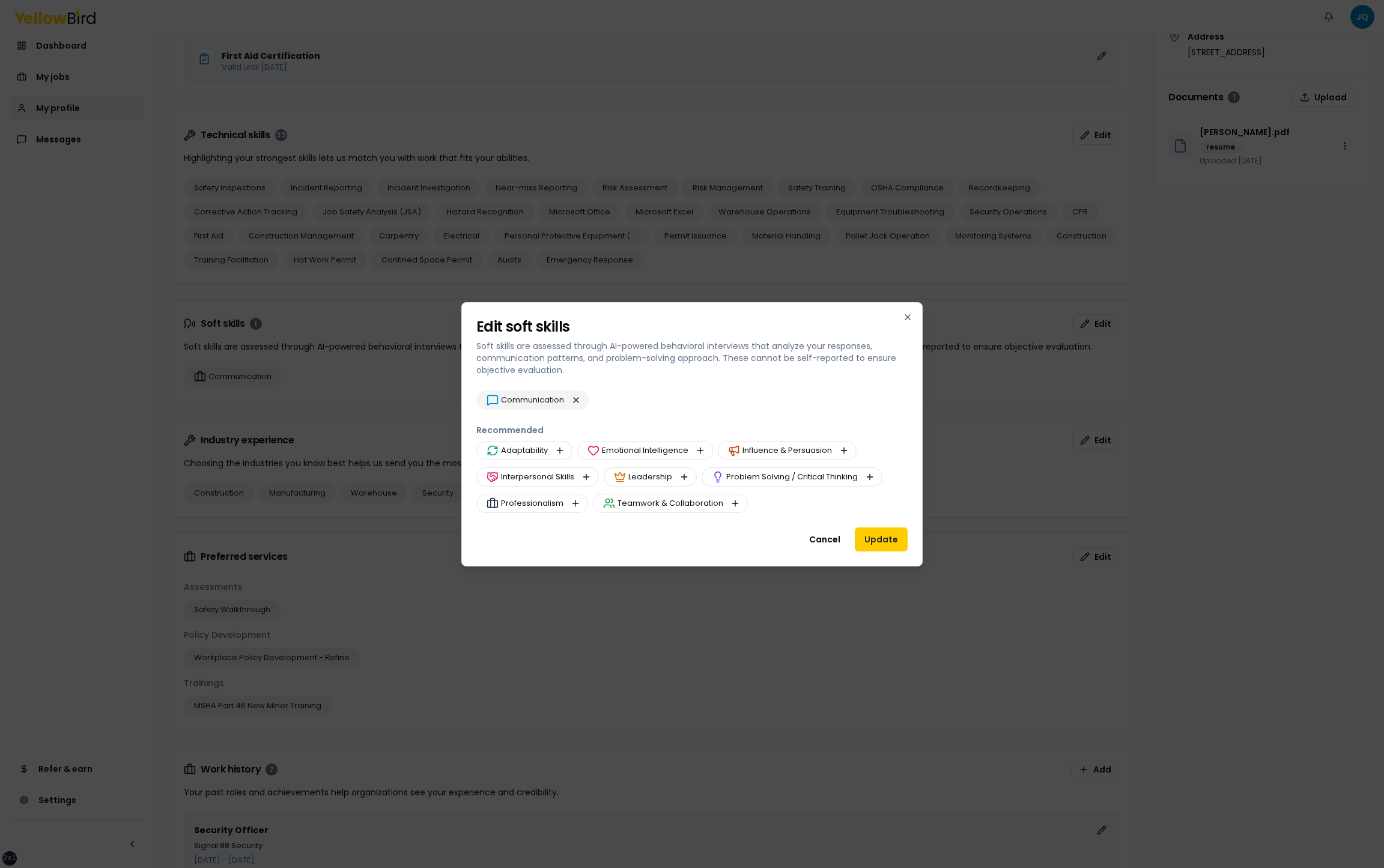
click at [560, 447] on button "button" at bounding box center [560, 451] width 15 height 15
click at [877, 538] on button "Update" at bounding box center [882, 539] width 53 height 24
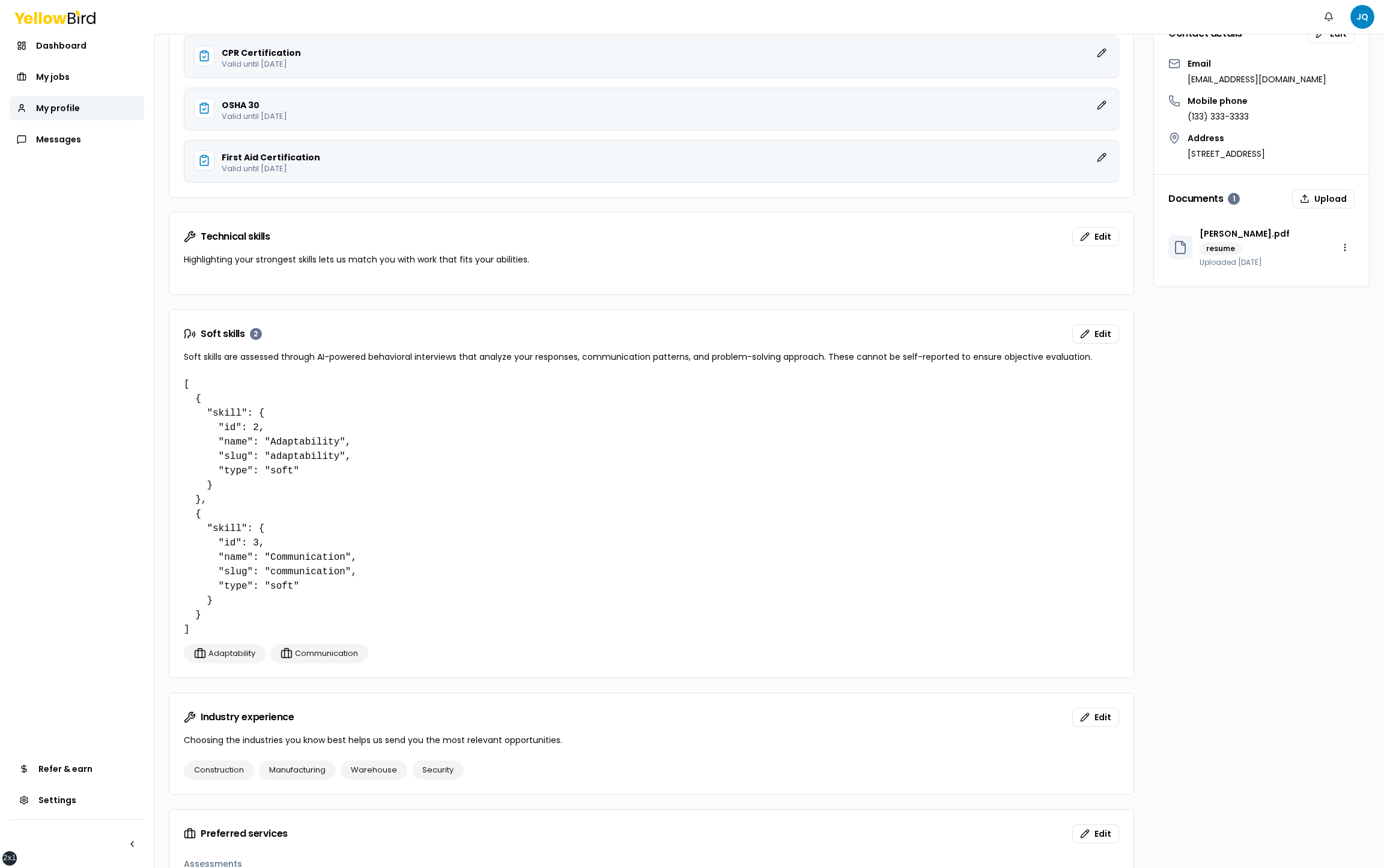
scroll to position [350, 0]
click at [1087, 329] on button "Edit" at bounding box center [1095, 334] width 47 height 19
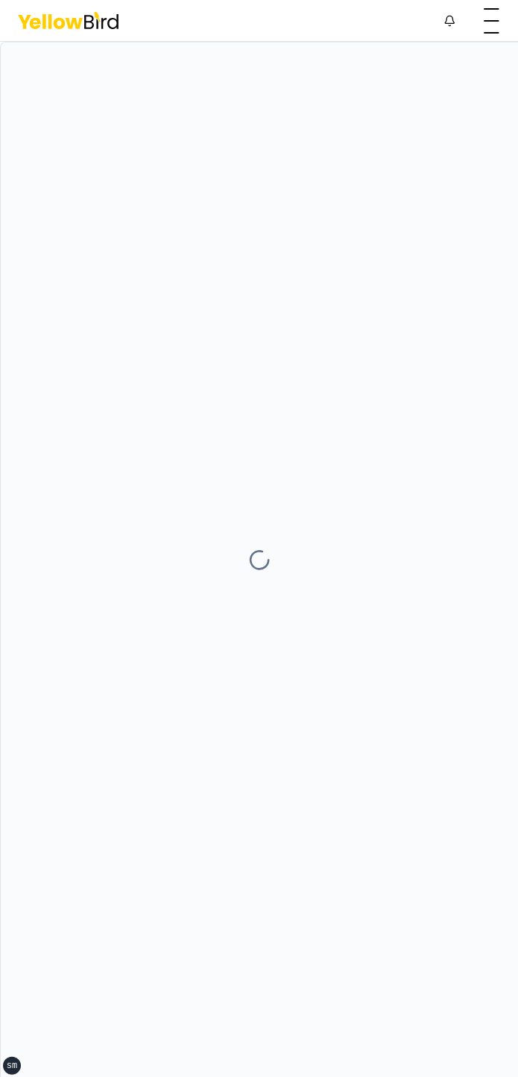
scroll to position [0, 0]
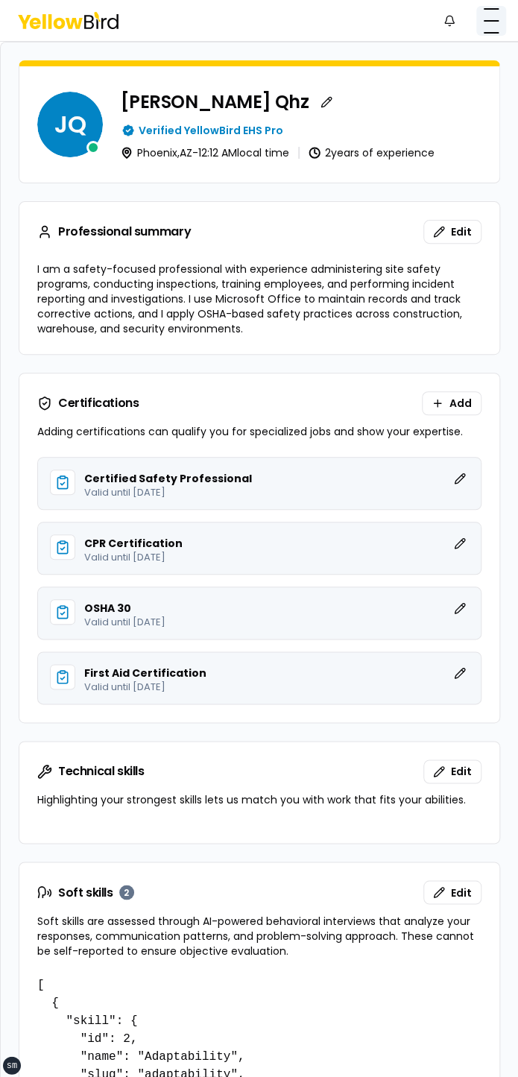
click at [487, 21] on button "button" at bounding box center [491, 21] width 30 height 30
click at [487, 28] on html "xs sm md lg xl 2xl Notifications JQ Dashboard My jobs My profile Messages Refer…" at bounding box center [259, 538] width 518 height 1077
click at [487, 28] on button "button" at bounding box center [491, 21] width 30 height 30
click at [487, 28] on html "xs sm md lg xl 2xl Notifications JQ Dashboard My jobs My profile Messages Refer…" at bounding box center [259, 538] width 518 height 1077
click at [487, 28] on button "button" at bounding box center [491, 21] width 30 height 30
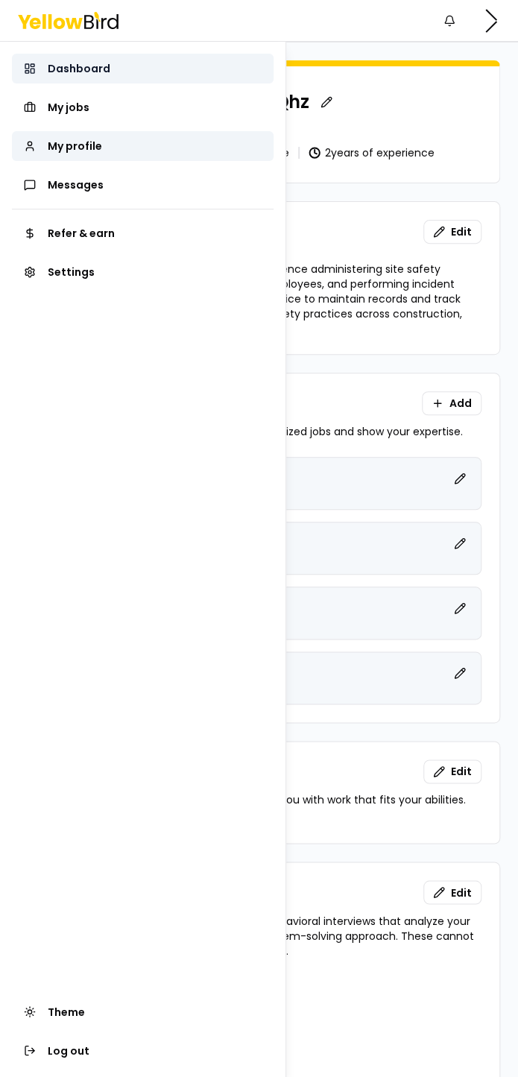
click at [136, 69] on link "Dashboard" at bounding box center [143, 69] width 262 height 30
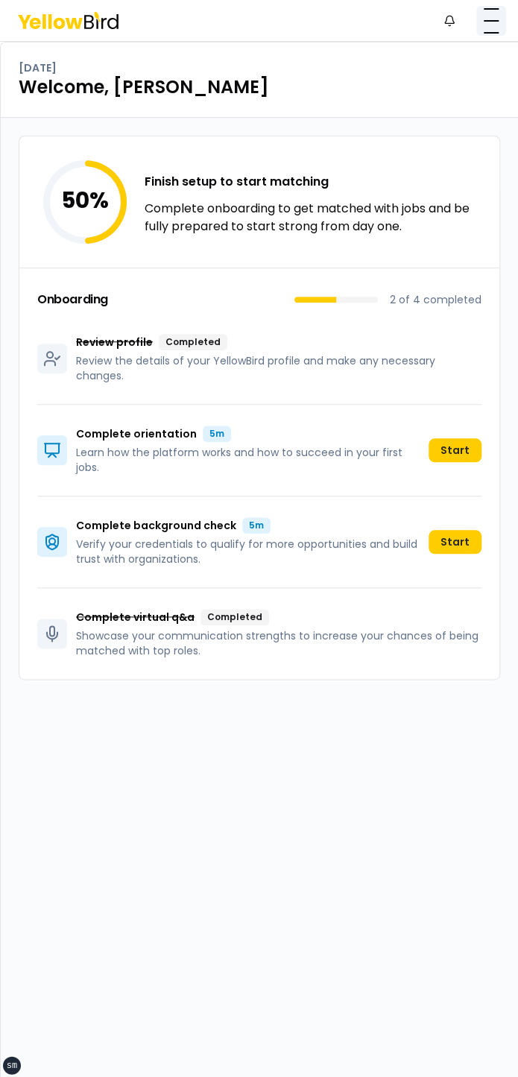
click at [502, 28] on button "button" at bounding box center [491, 21] width 30 height 30
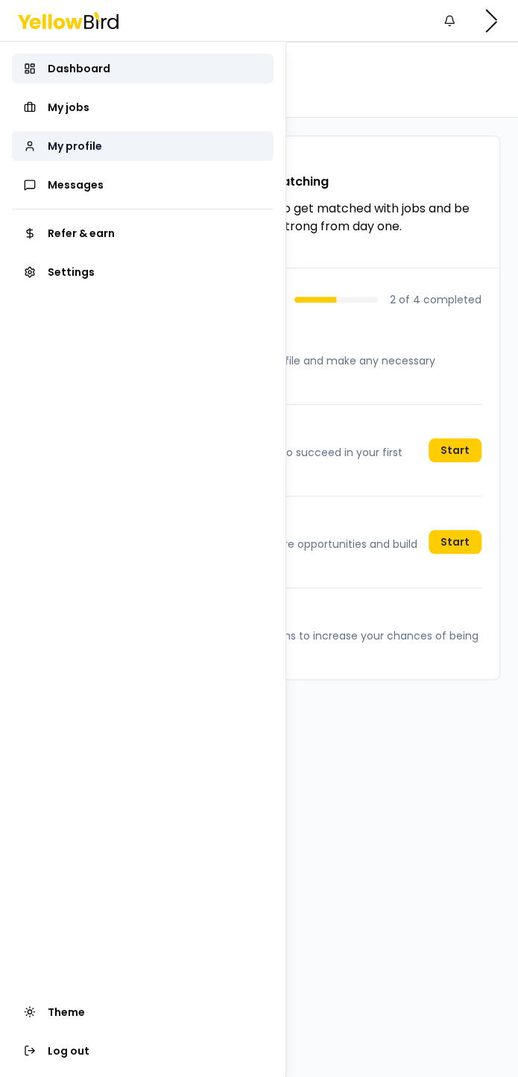
click at [121, 145] on link "My profile" at bounding box center [143, 146] width 262 height 30
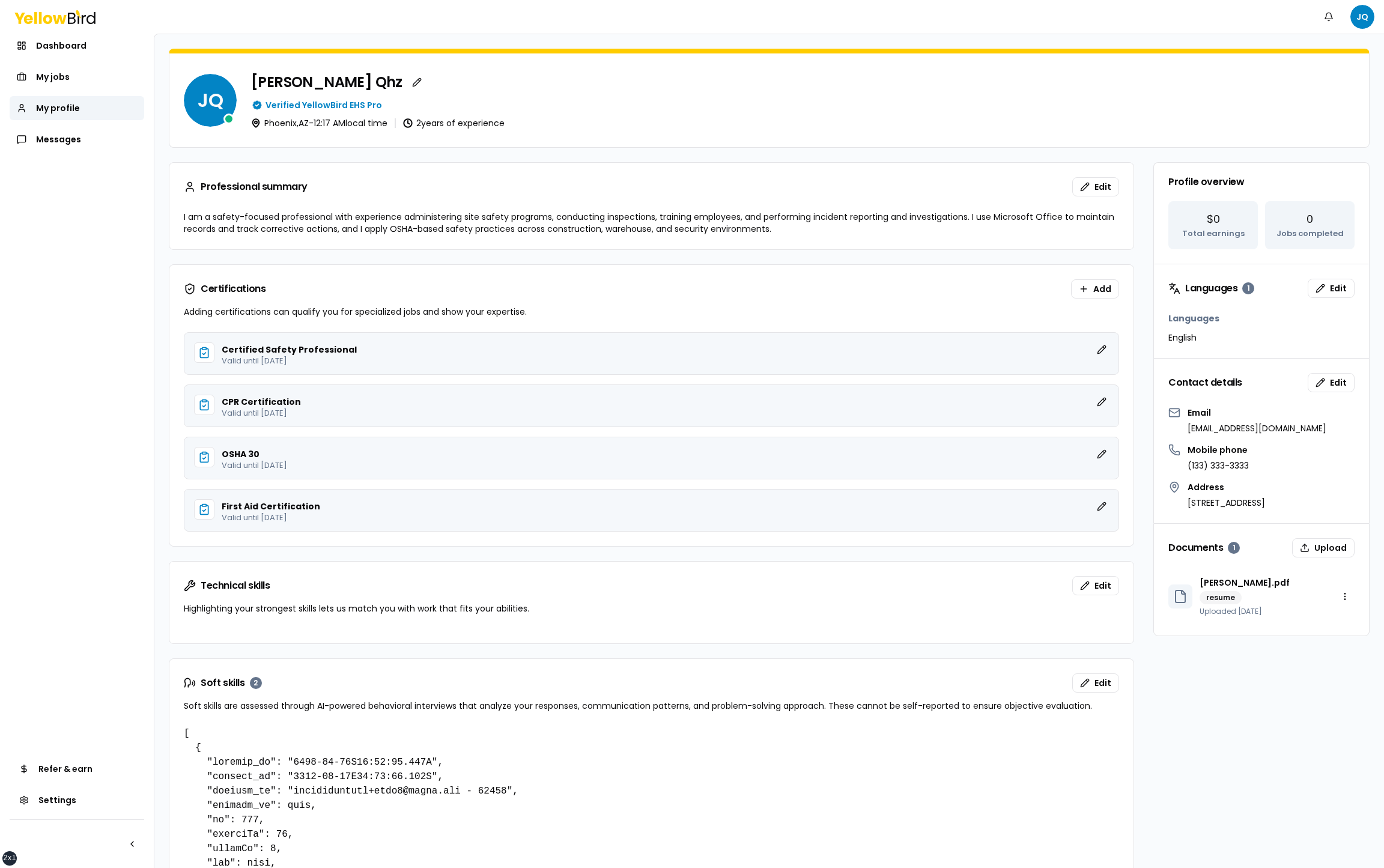
click at [938, 15] on div "Notifications JQ" at bounding box center [692, 17] width 1384 height 34
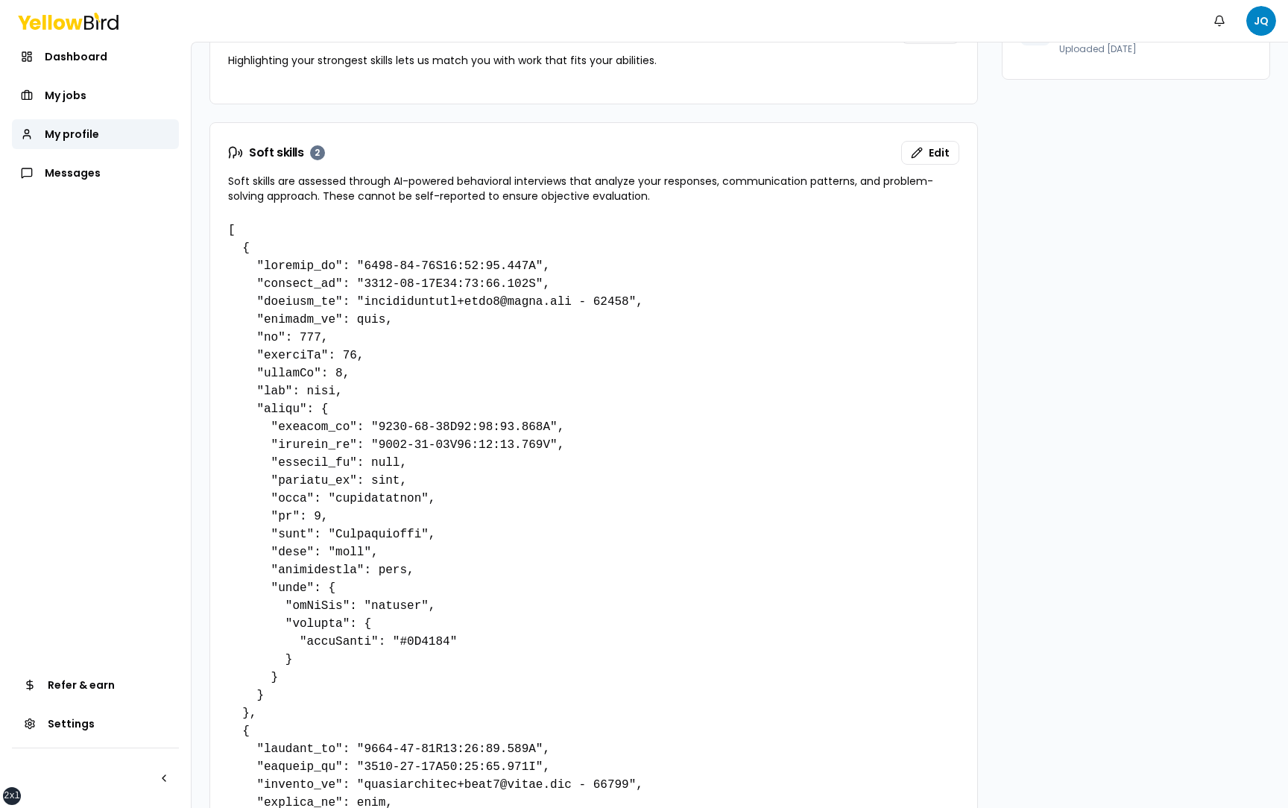
scroll to position [723, 0]
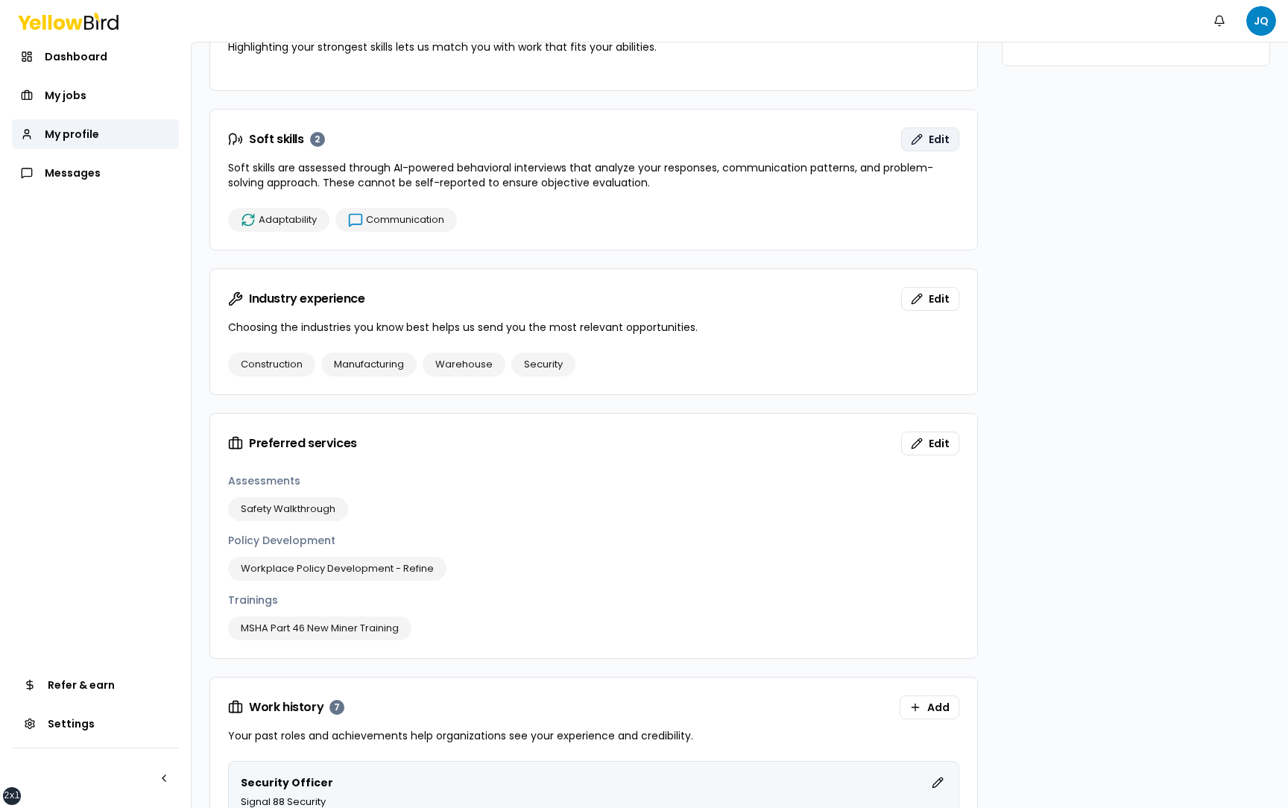
click at [936, 139] on span "Edit" at bounding box center [939, 139] width 21 height 15
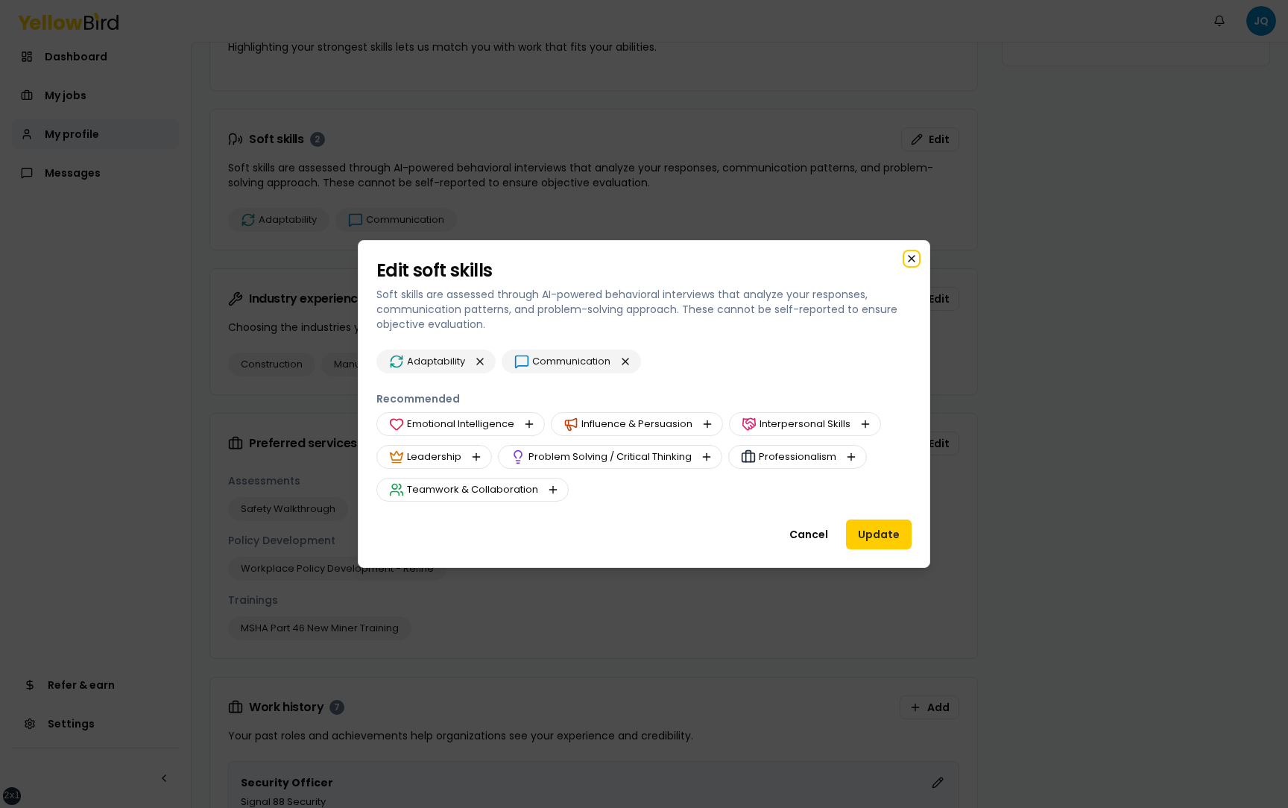
click at [912, 260] on icon "button" at bounding box center [912, 259] width 6 height 6
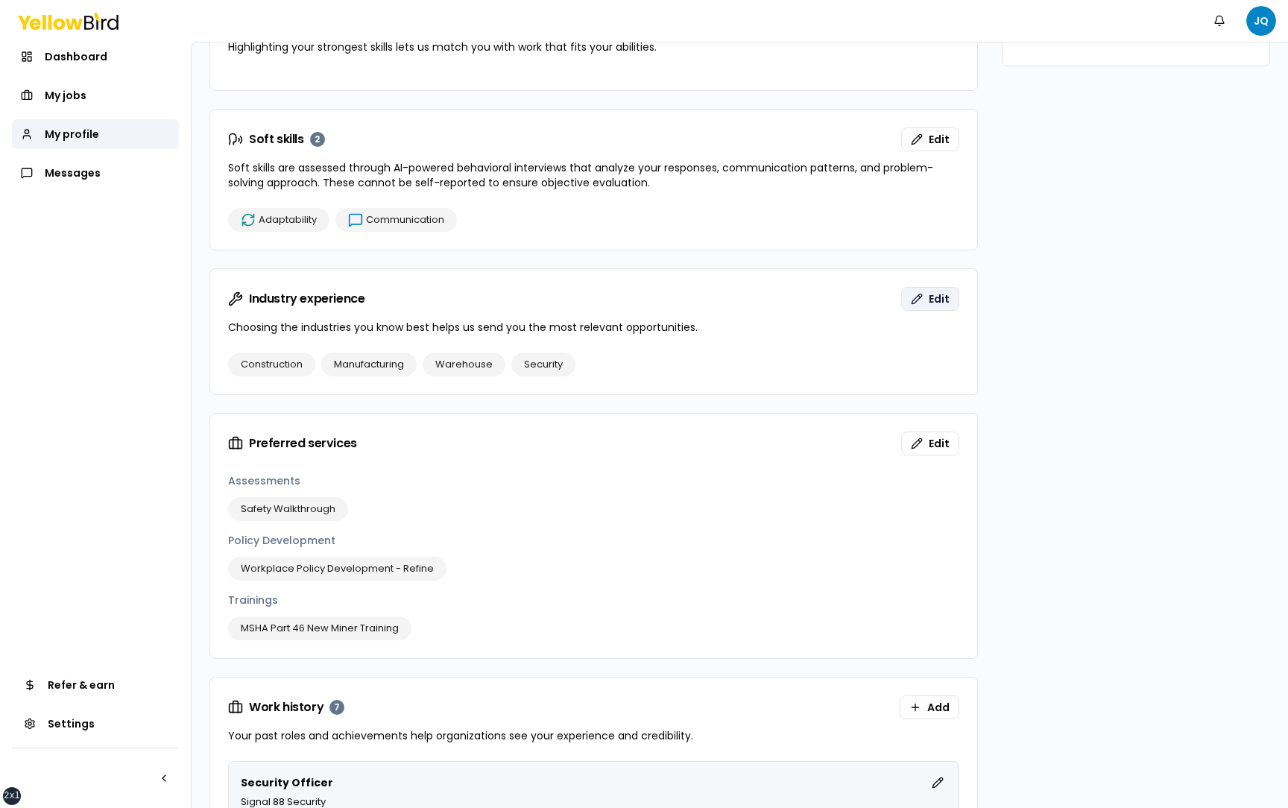
click at [939, 299] on span "Edit" at bounding box center [939, 298] width 21 height 15
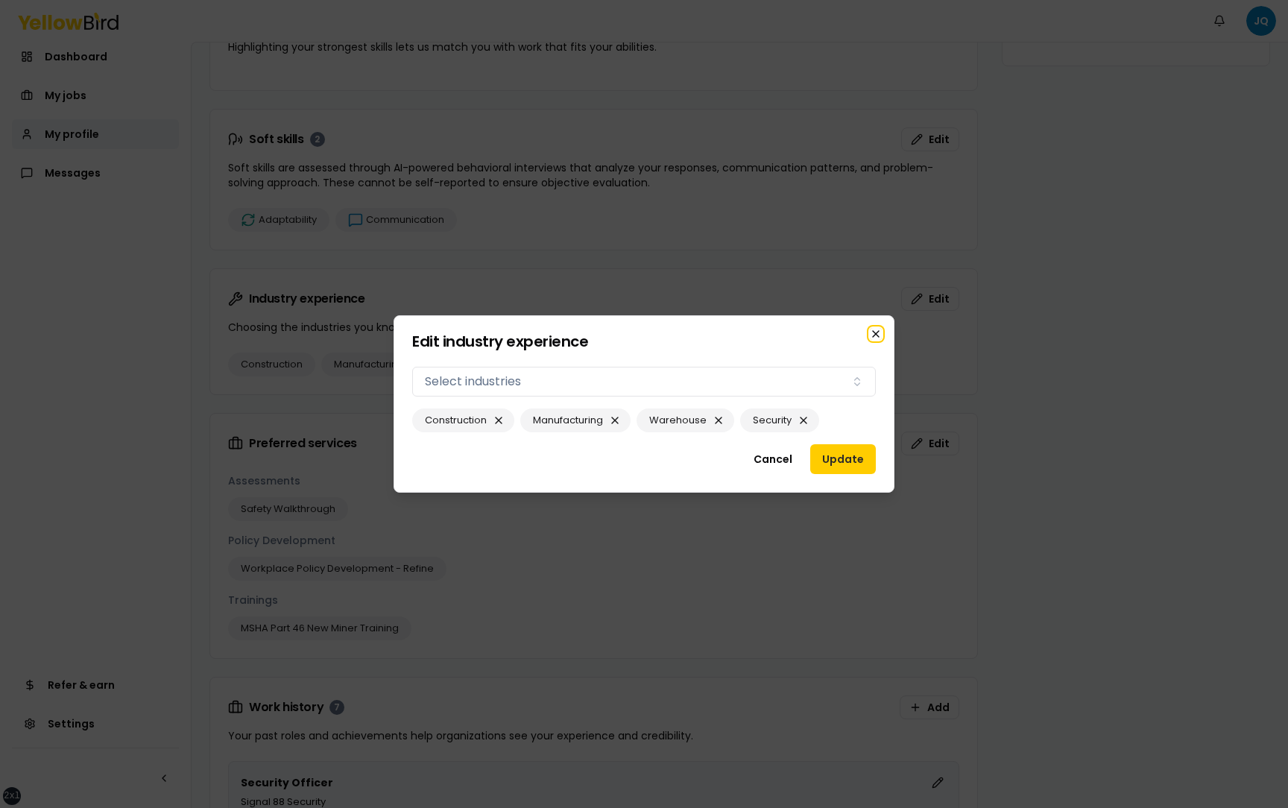
click at [875, 332] on icon "button" at bounding box center [876, 334] width 12 height 12
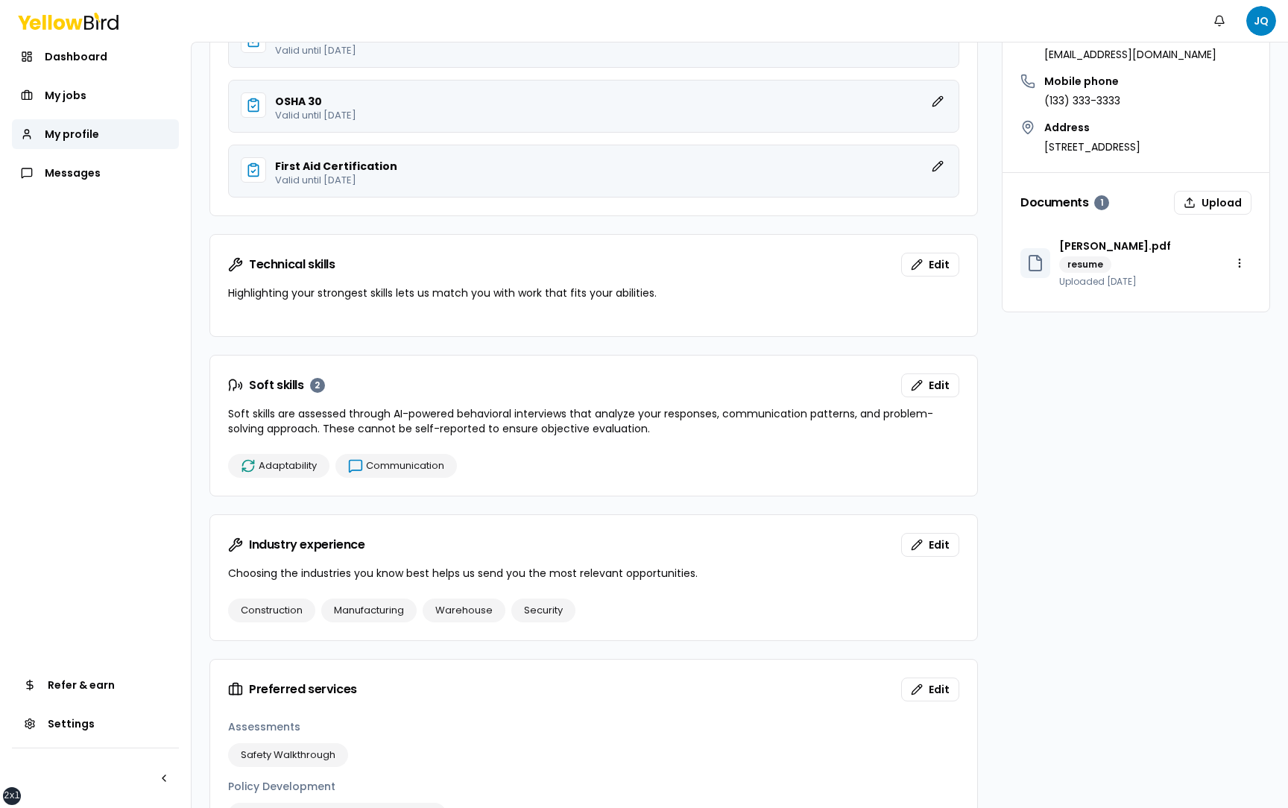
scroll to position [461, 0]
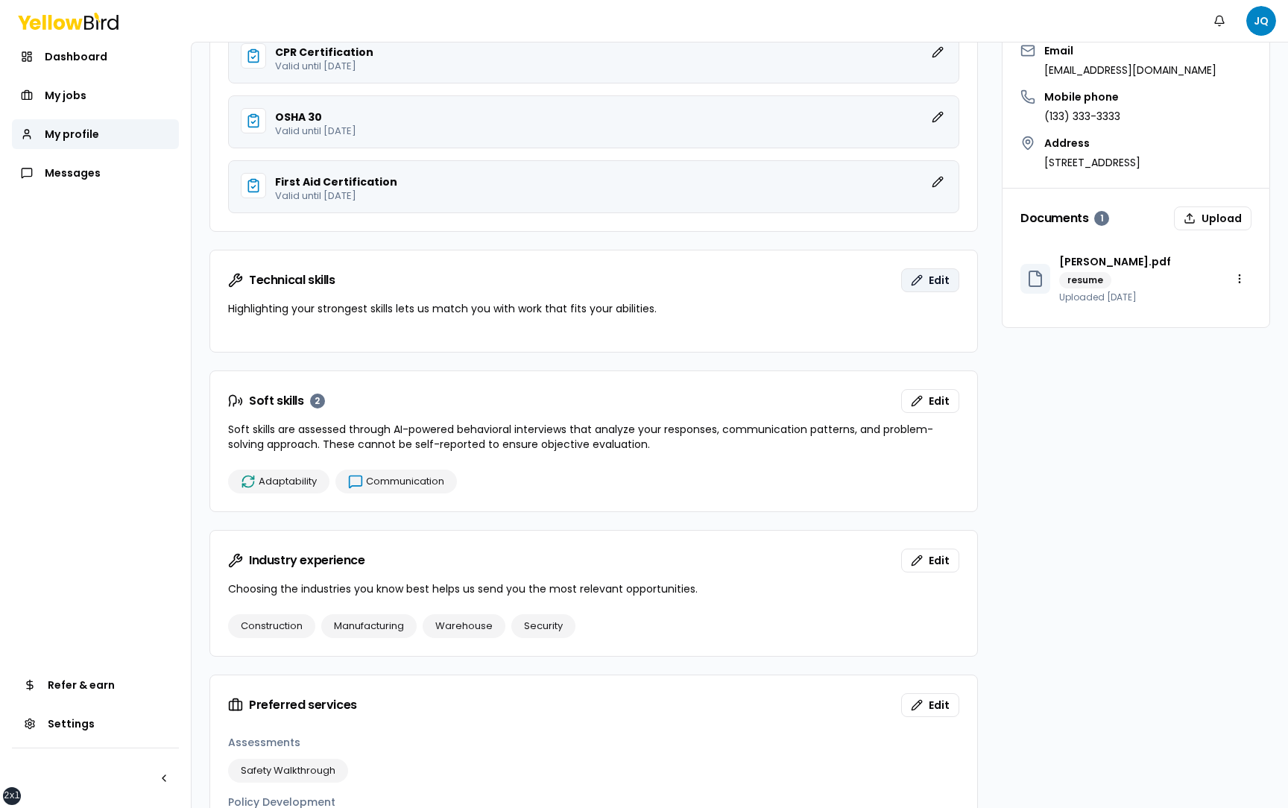
click at [936, 282] on span "Edit" at bounding box center [939, 280] width 21 height 15
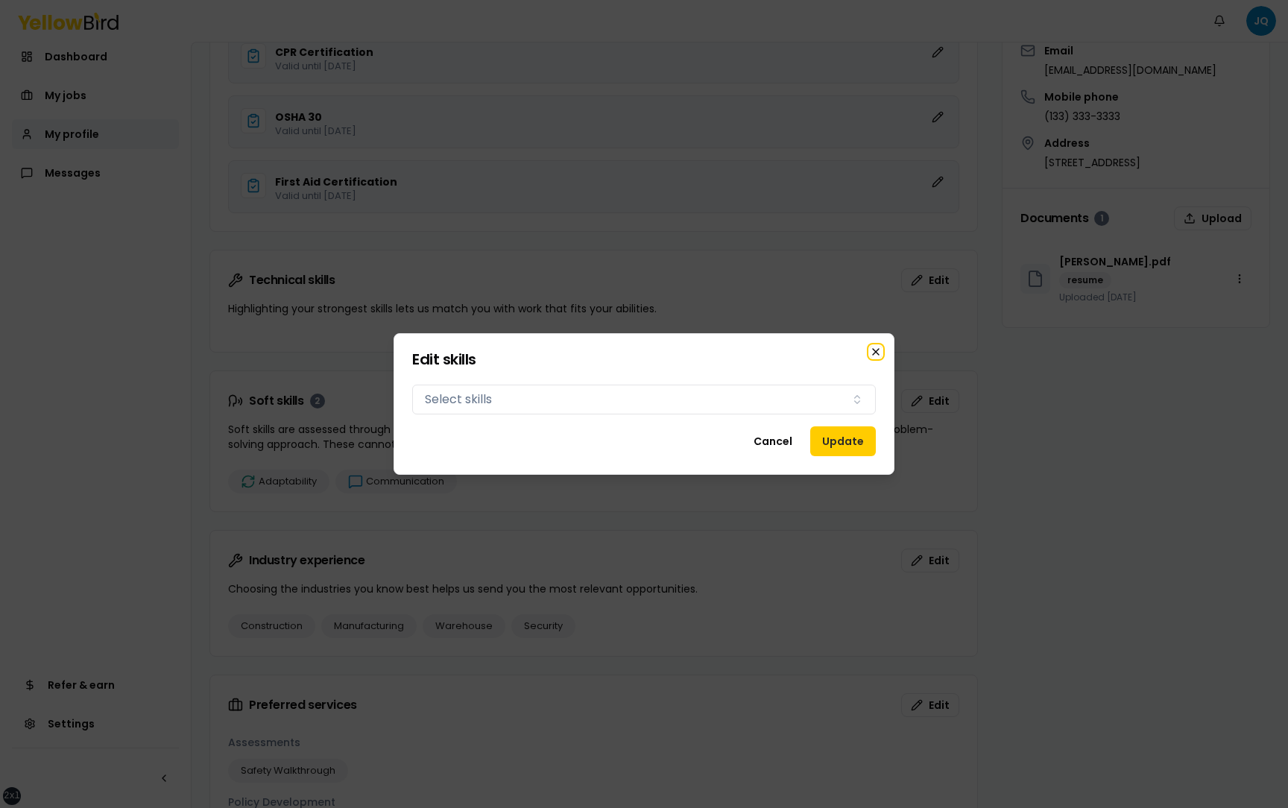
click at [879, 351] on icon "button" at bounding box center [876, 352] width 12 height 12
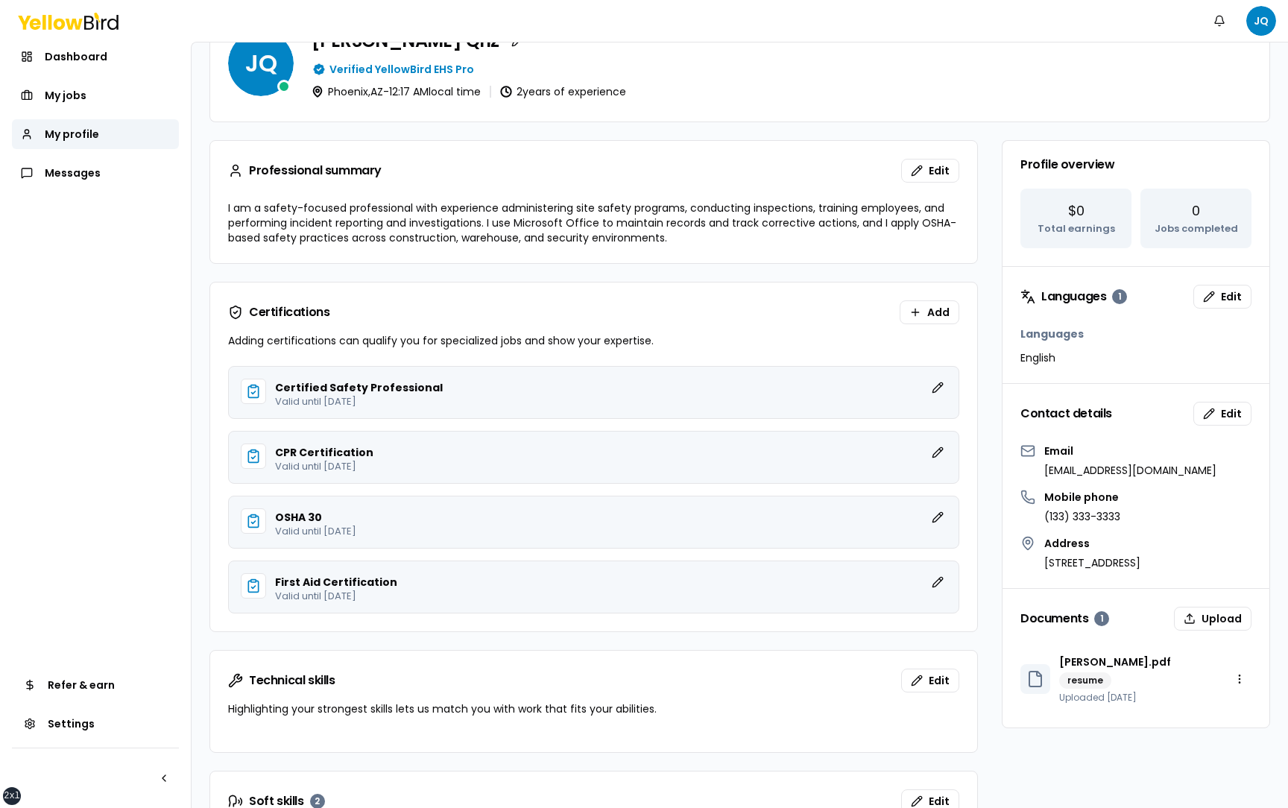
scroll to position [0, 0]
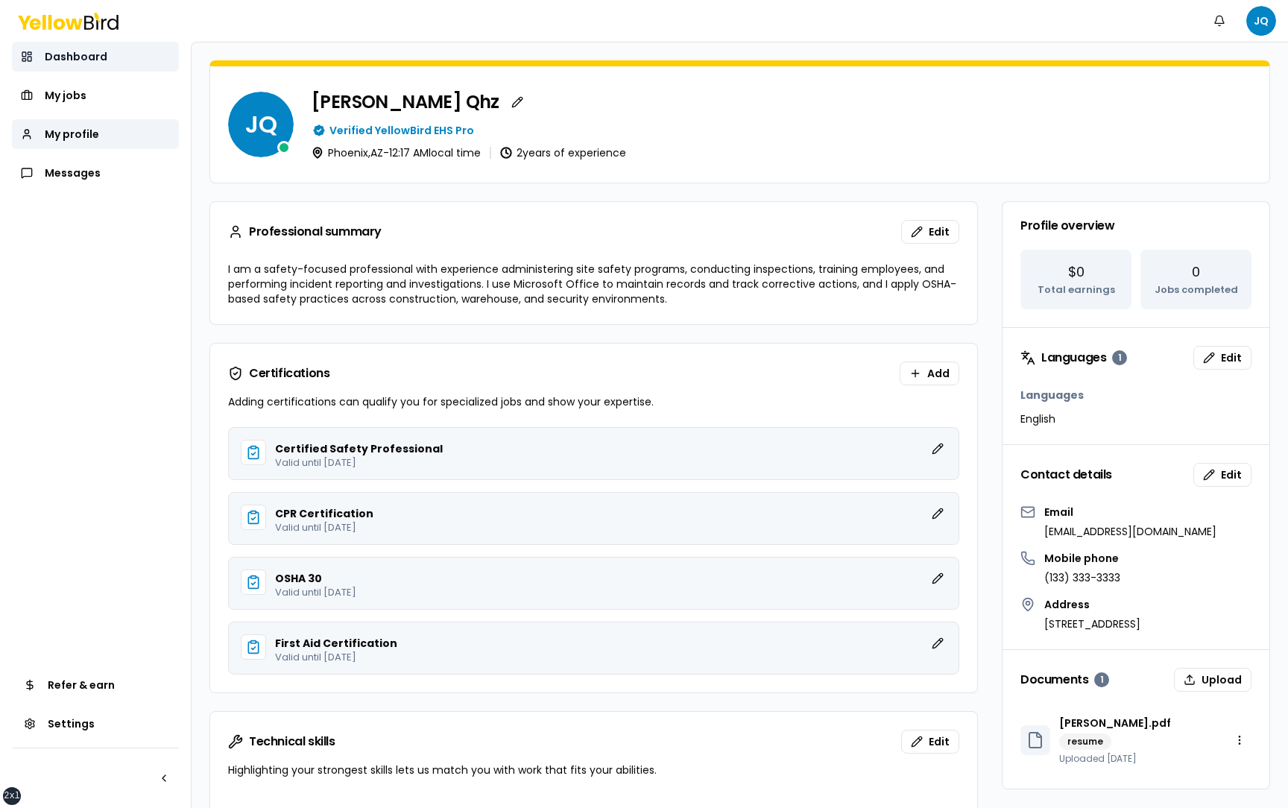
click at [104, 58] on link "Dashboard" at bounding box center [95, 57] width 167 height 30
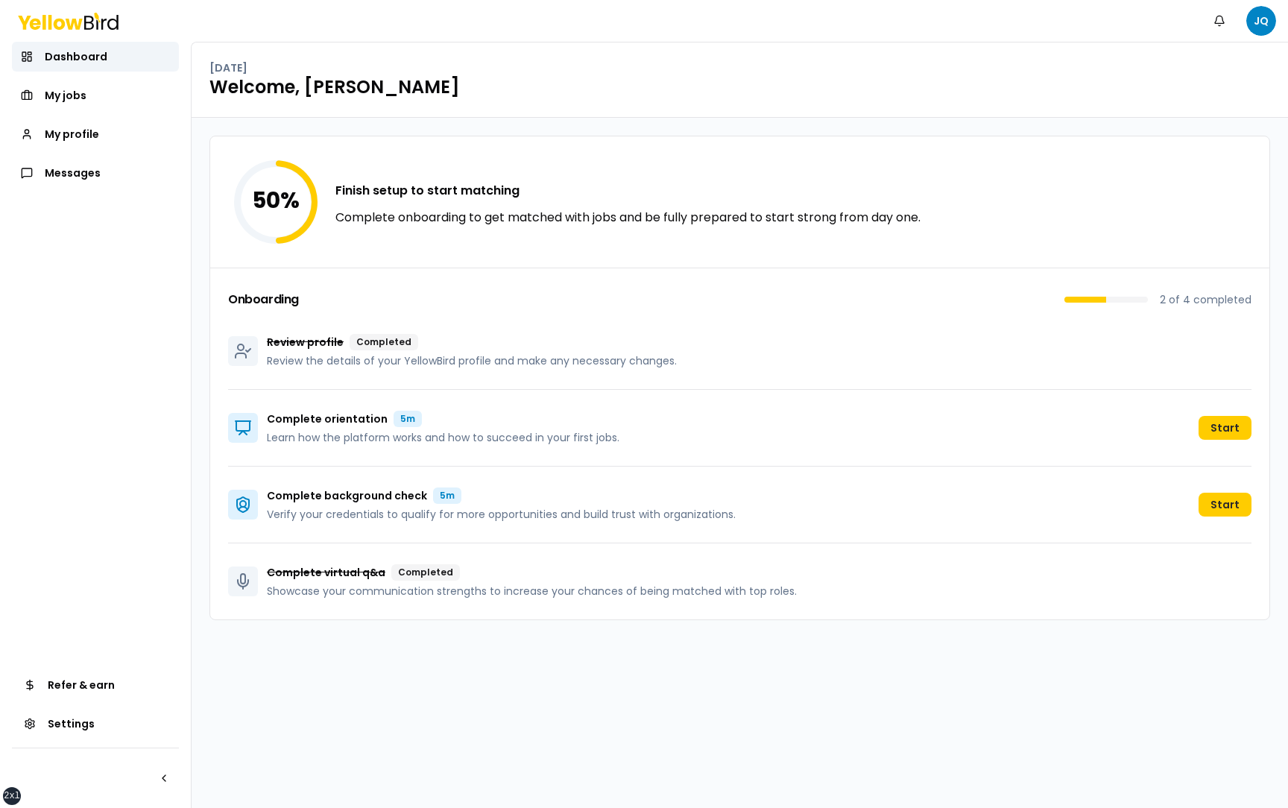
click at [640, 620] on div "50 % Finish setup to start matching Complete onboarding to get matched with job…" at bounding box center [740, 463] width 1096 height 690
